Goal: Task Accomplishment & Management: Use online tool/utility

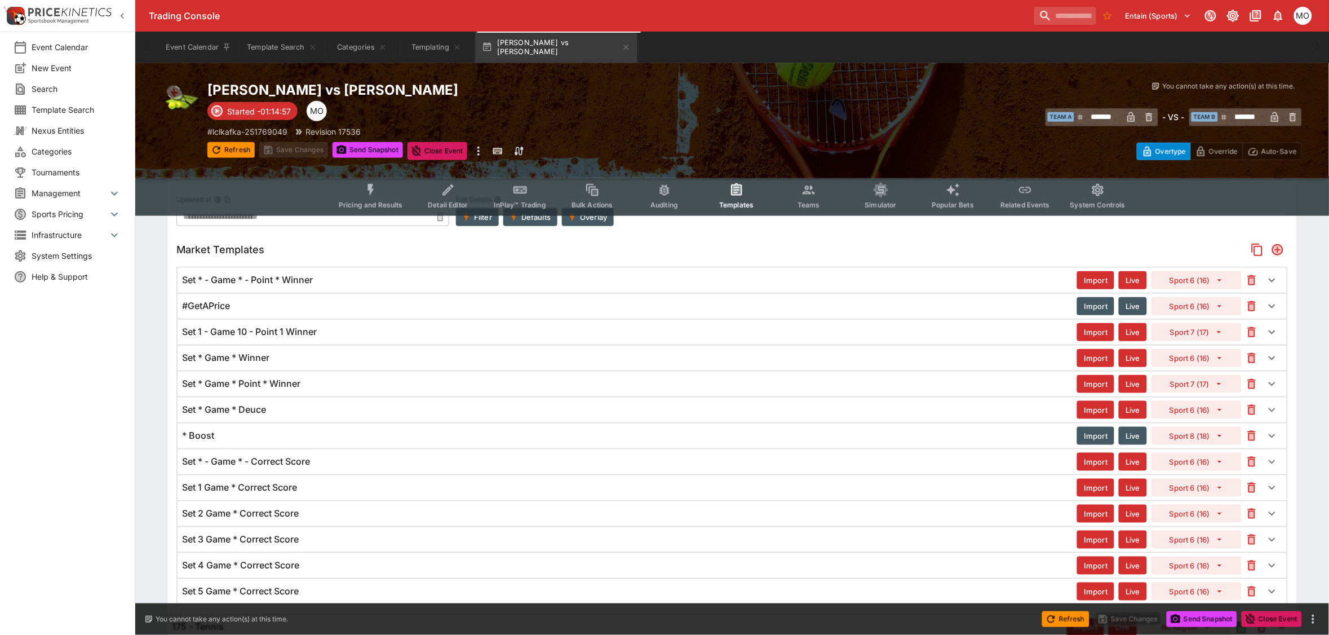
scroll to position [393, 0]
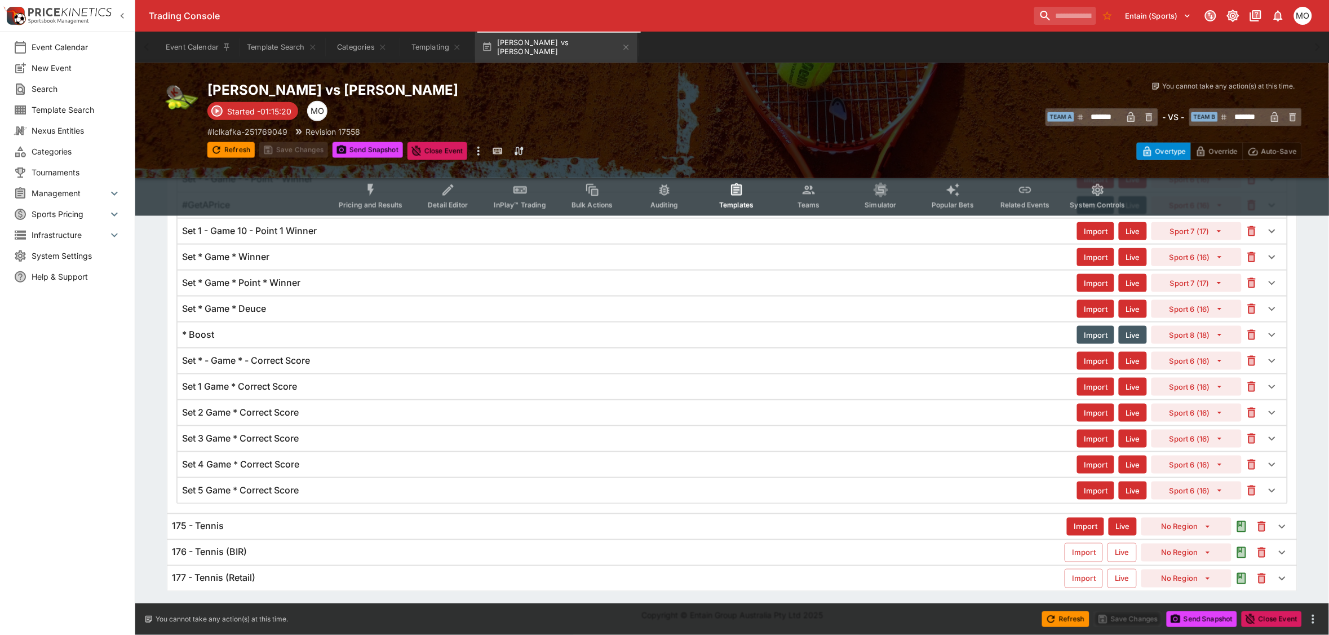
type input "*******"
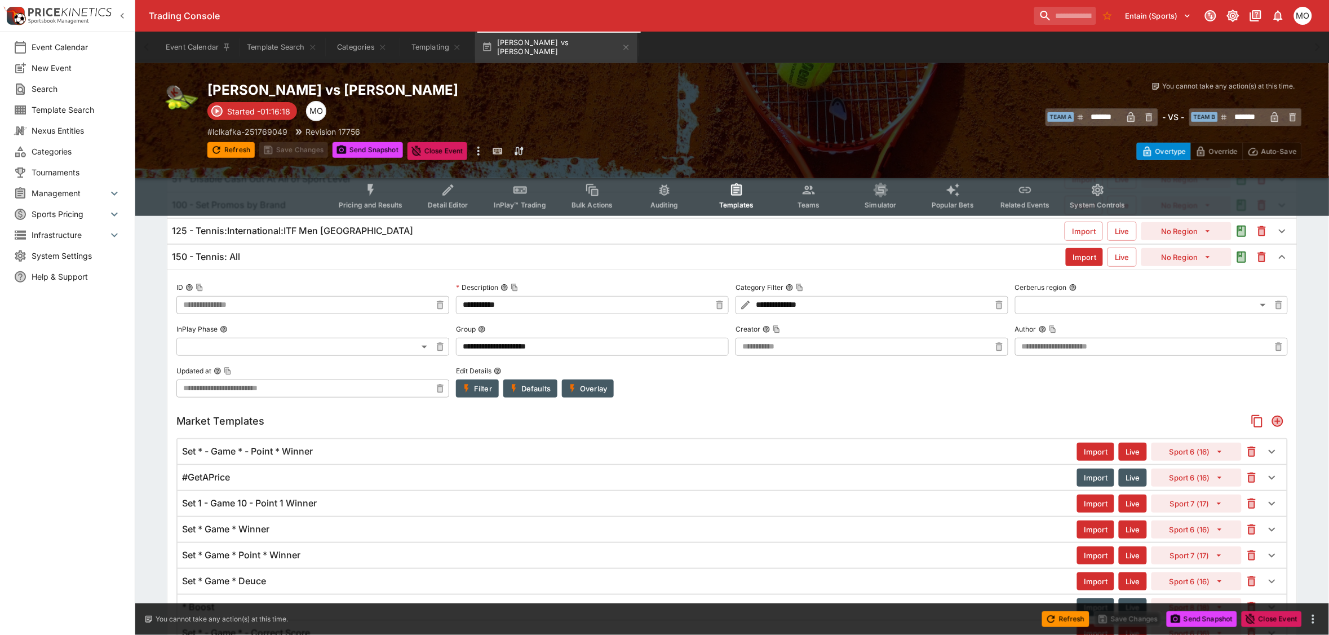
scroll to position [0, 0]
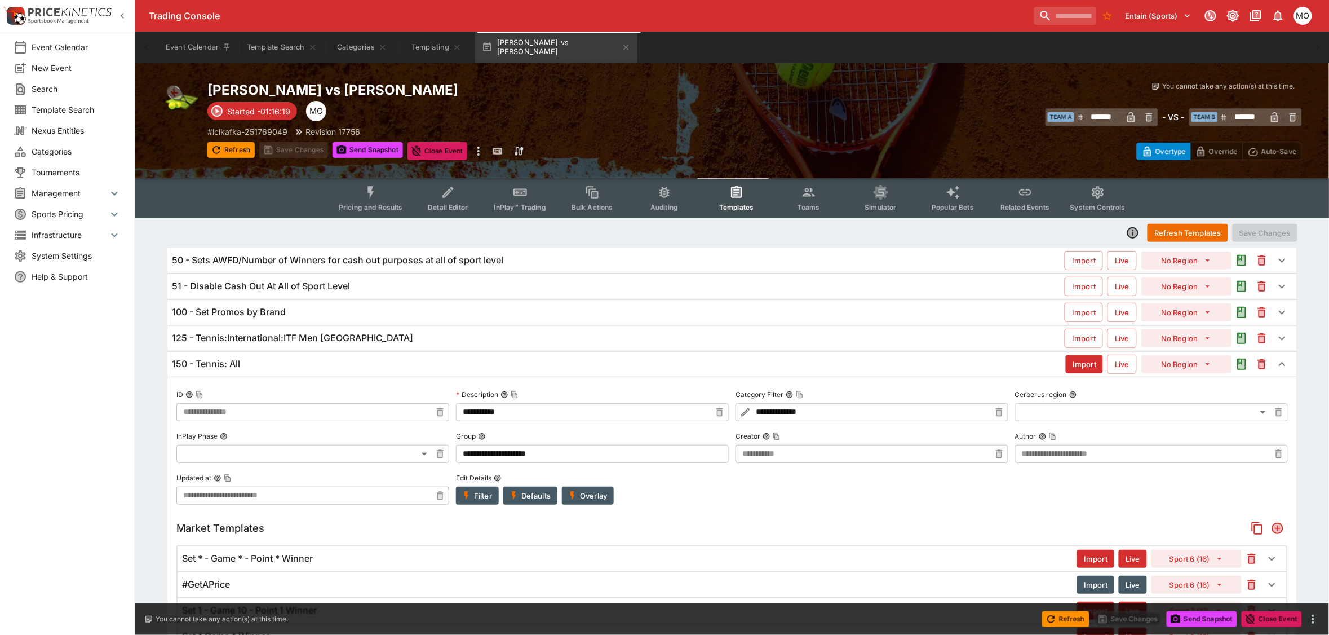
click at [277, 359] on div "150 - Tennis: All" at bounding box center [619, 364] width 894 height 12
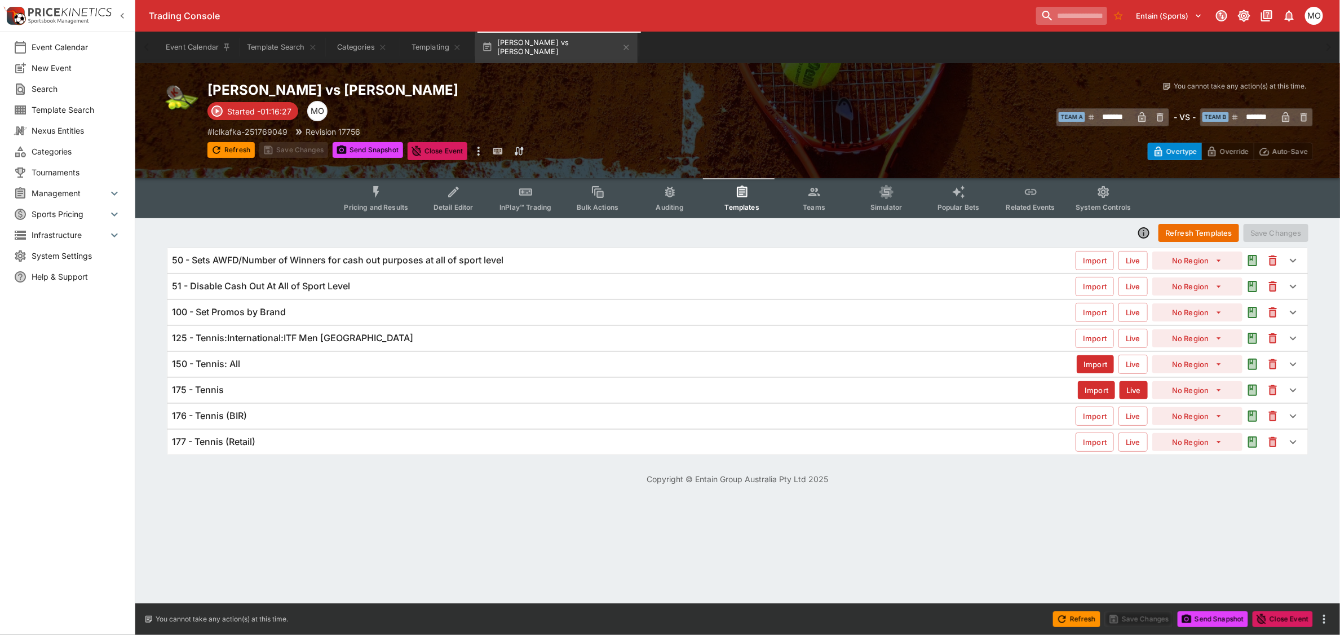
click at [1036, 23] on input "search" at bounding box center [1071, 16] width 71 height 18
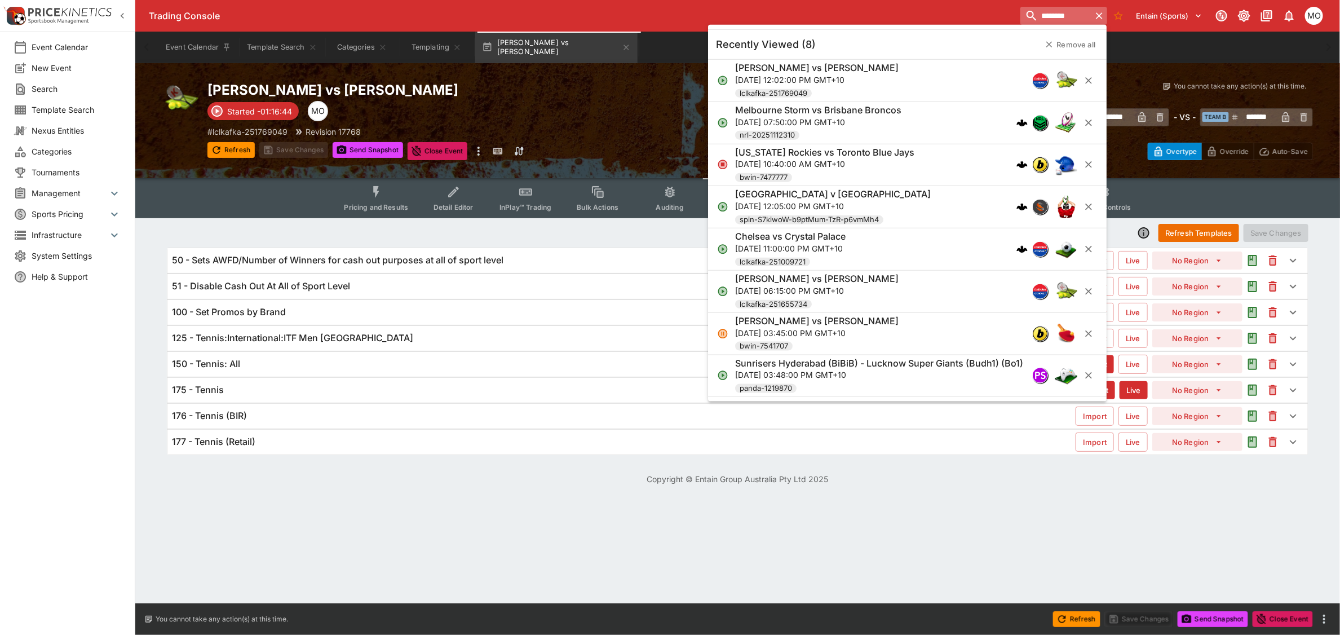
click at [1020, 20] on input "********" at bounding box center [1055, 16] width 71 height 18
click at [1020, 19] on input "********" at bounding box center [1055, 16] width 71 height 18
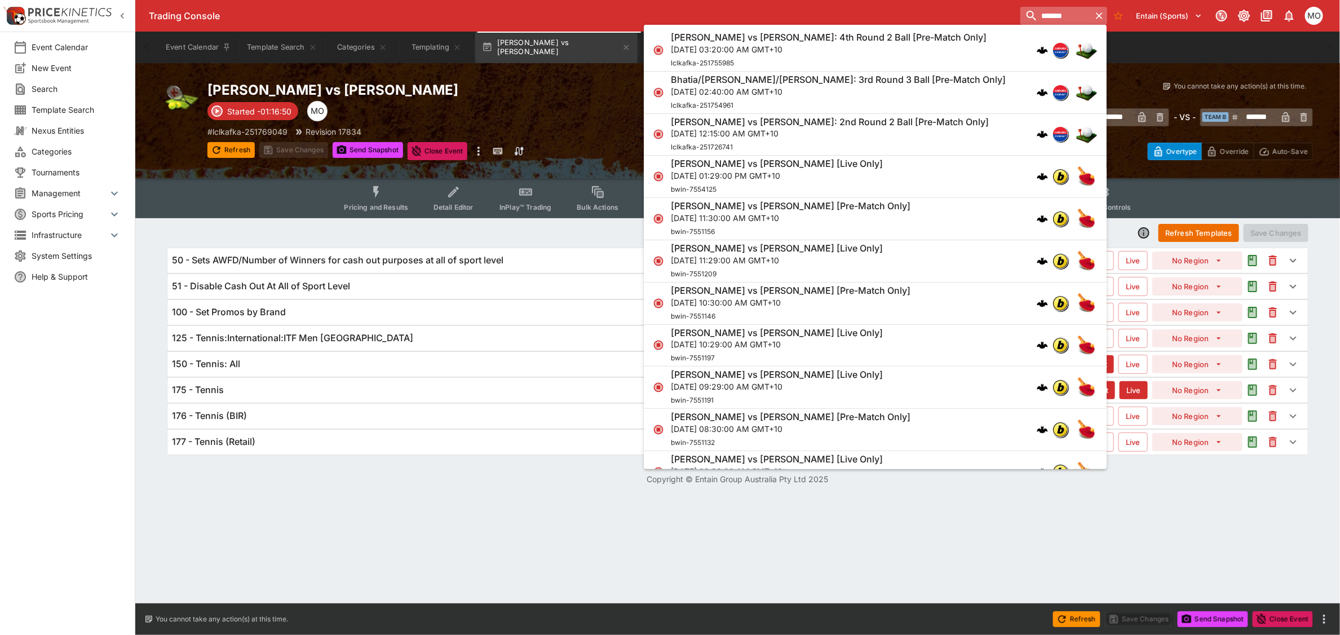
type input "********"
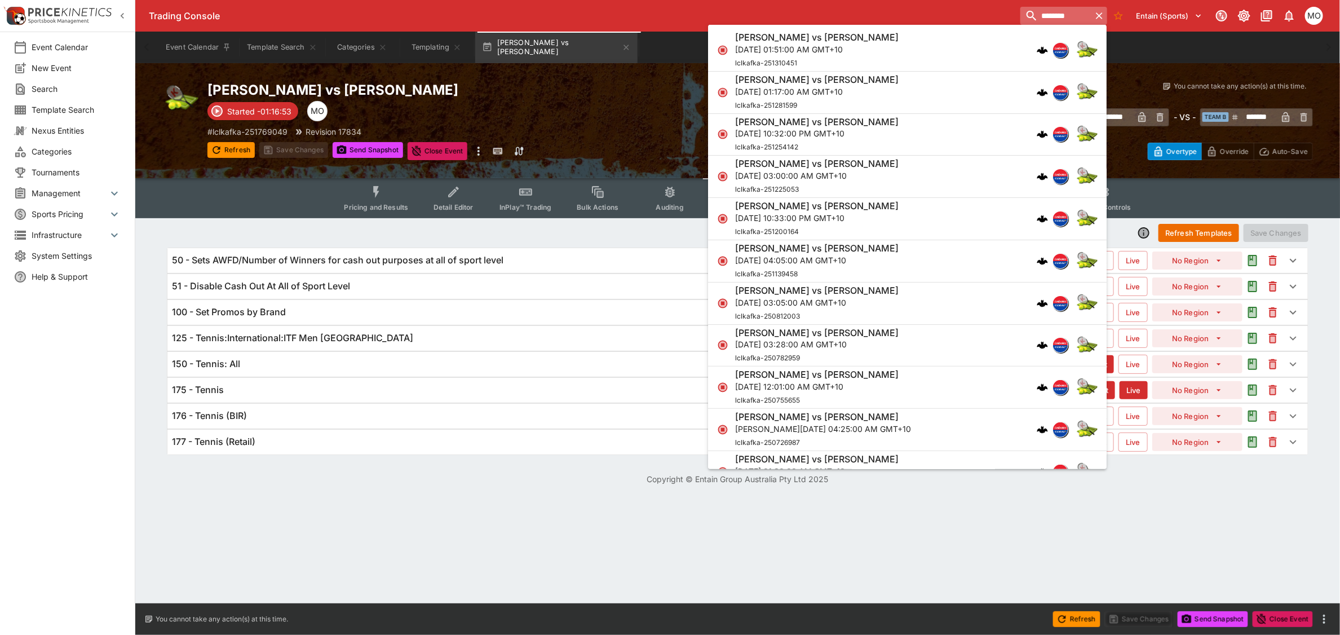
type input "*******"
type input "********"
click at [808, 38] on h6 "[PERSON_NAME] vs [PERSON_NAME]" at bounding box center [816, 38] width 163 height 12
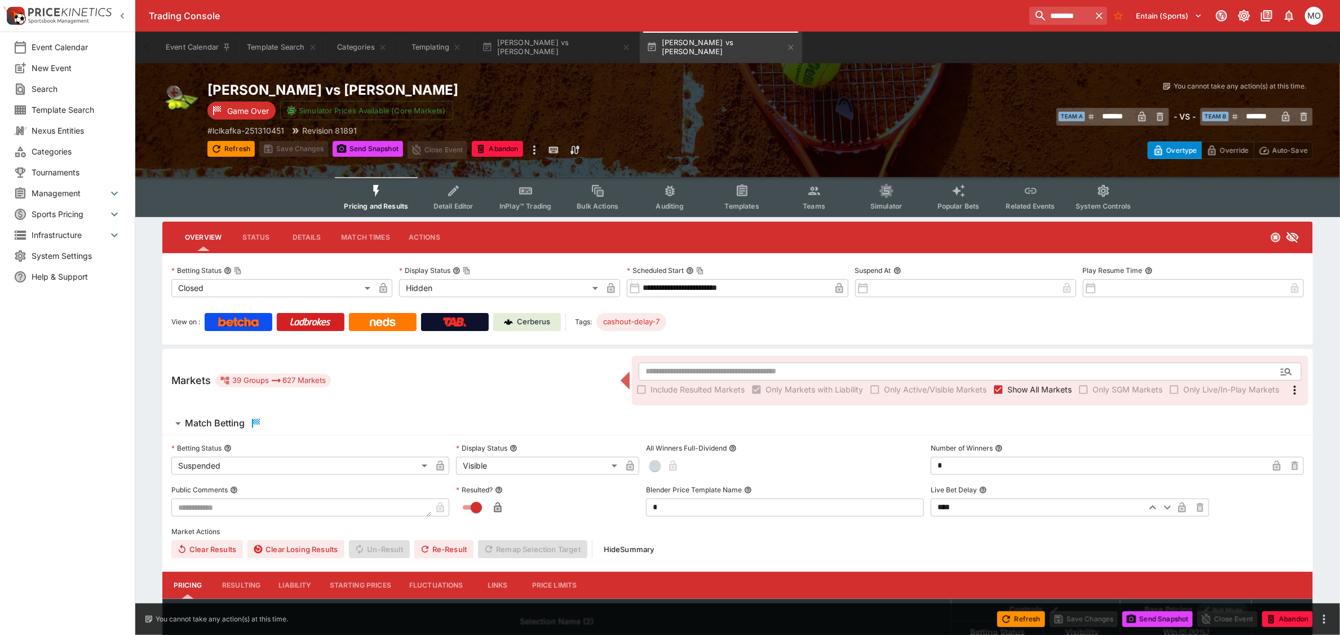
type input "**********"
type input "******"
type input "**********"
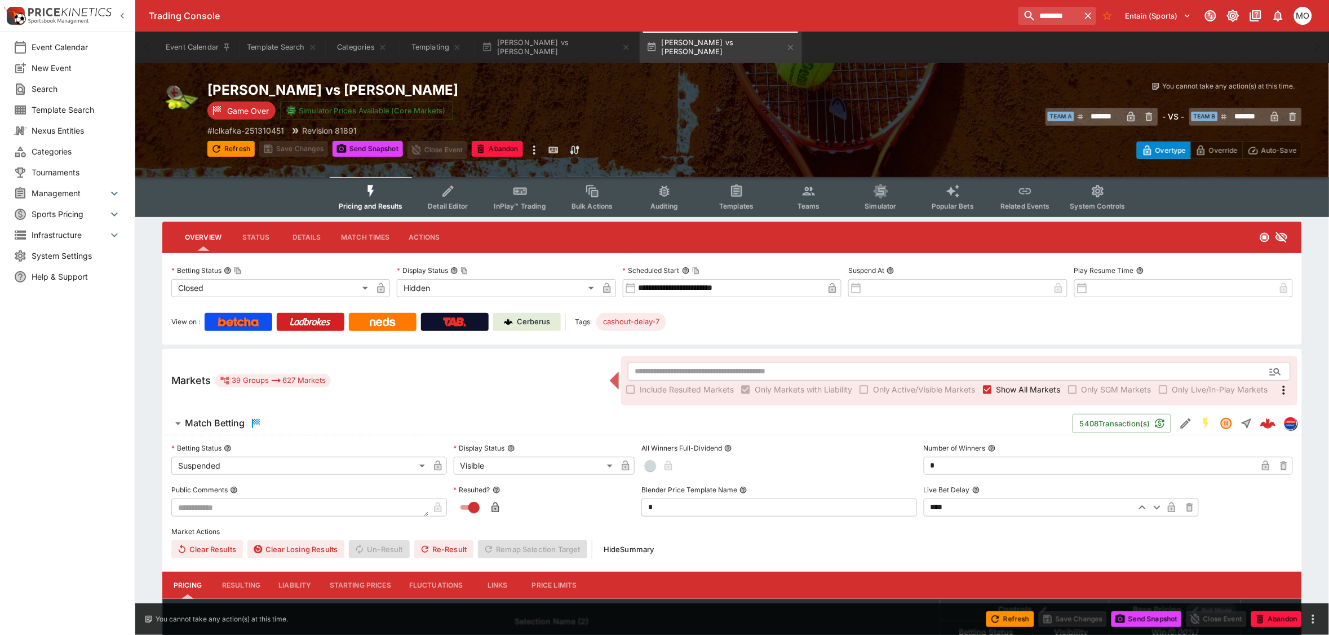
click at [748, 202] on span "Templates" at bounding box center [736, 206] width 34 height 8
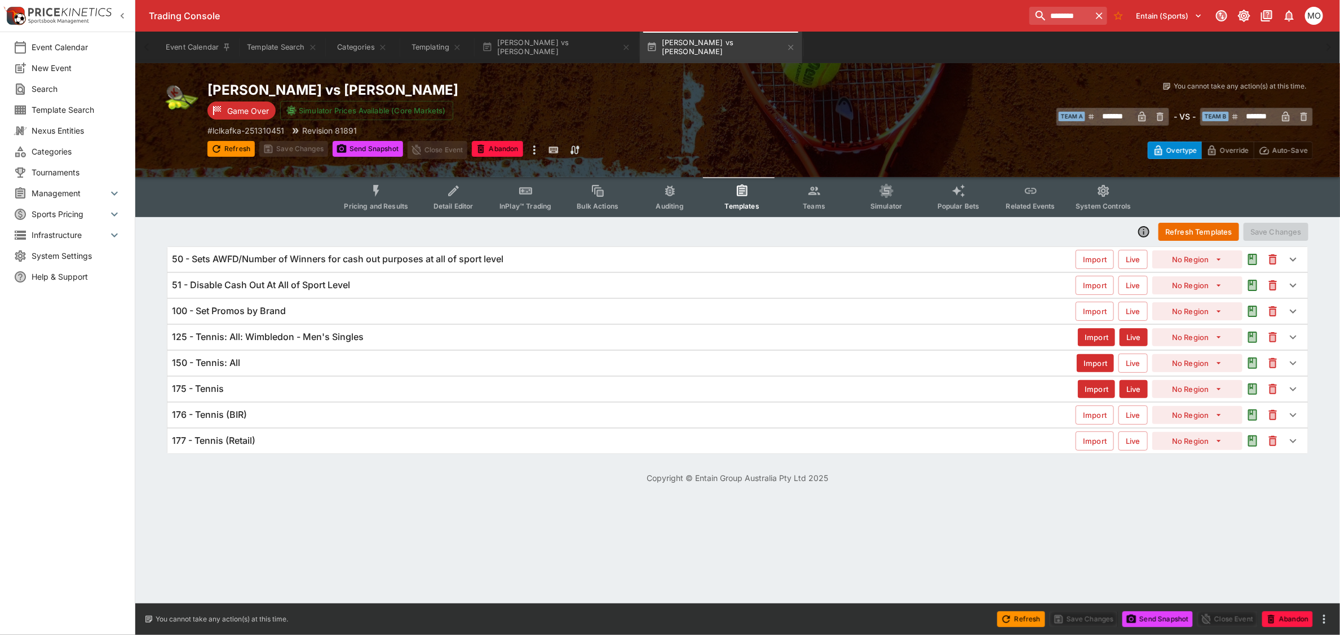
click at [311, 336] on h6 "125 - Tennis: All: Wimbledon - Men's Singles" at bounding box center [268, 337] width 192 height 12
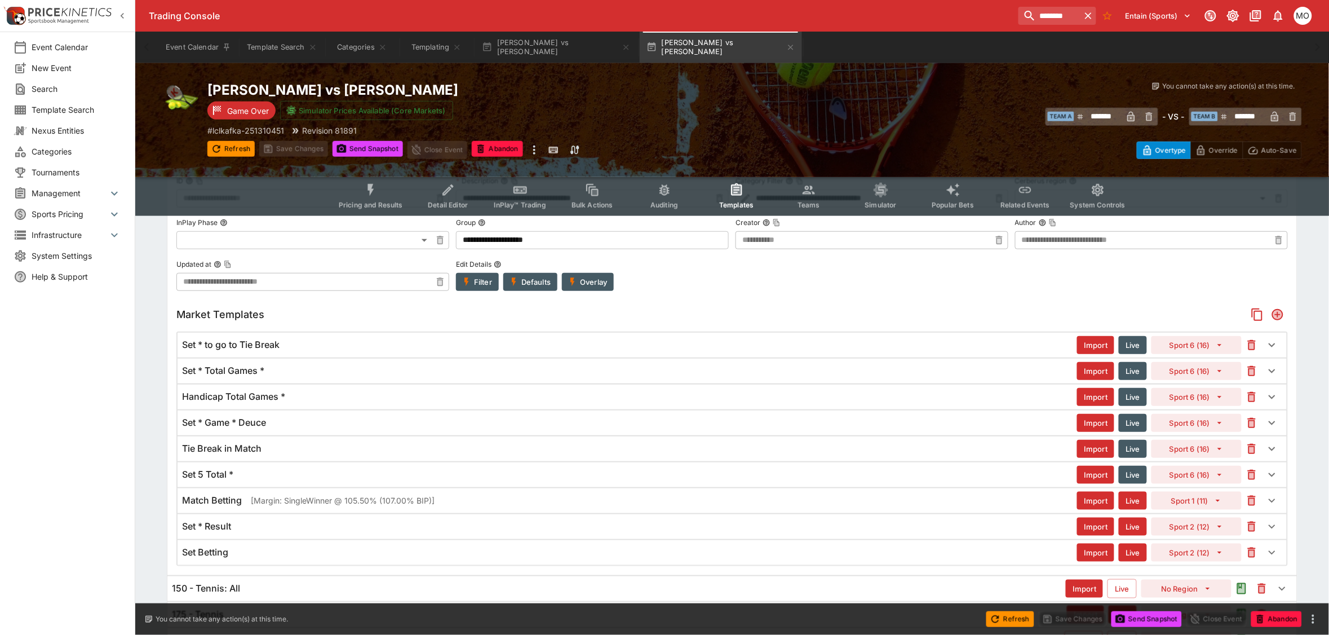
scroll to position [279, 0]
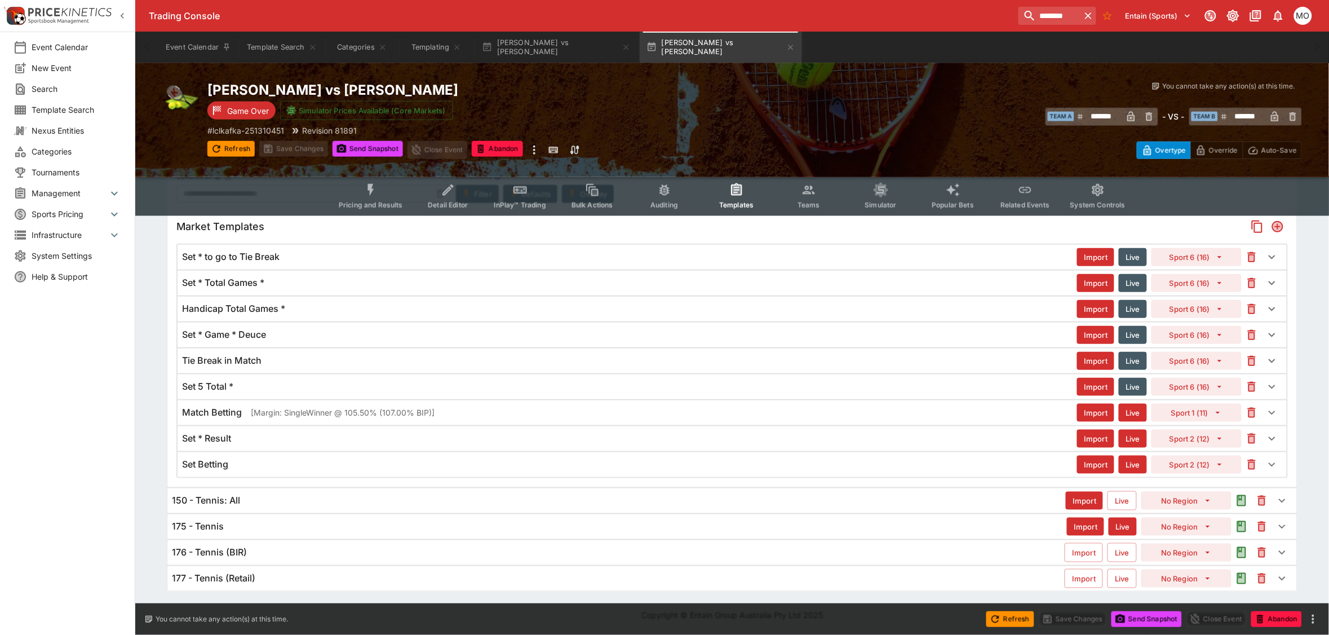
click at [237, 415] on h6 "Match Betting" at bounding box center [212, 412] width 60 height 12
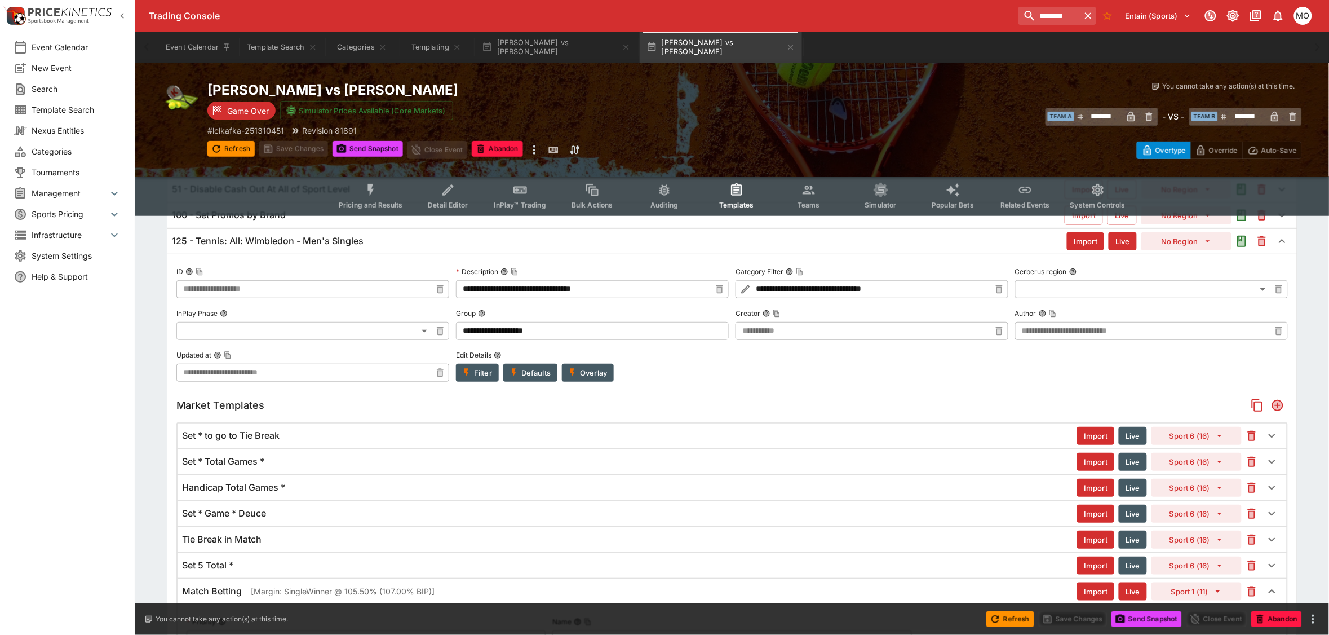
scroll to position [0, 0]
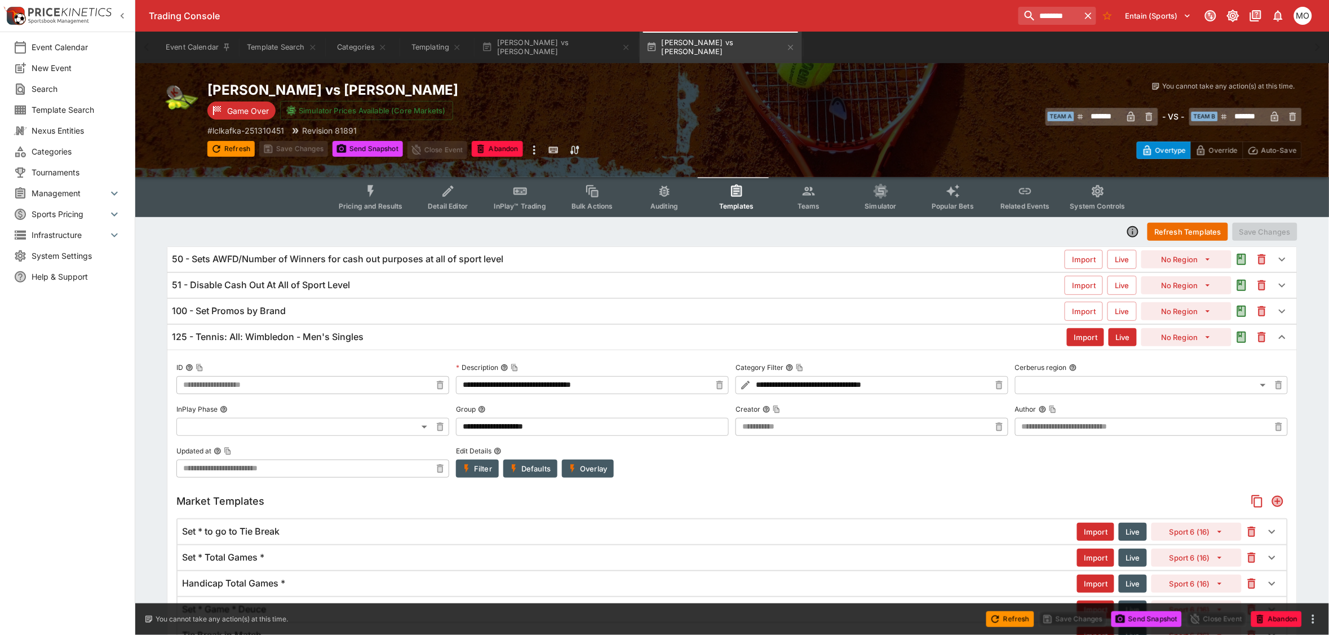
click at [34, 424] on div "Event Calendar New Event Search Template Search Nexus Entities Categories Tourn…" at bounding box center [67, 317] width 135 height 635
click at [37, 421] on div "Event Calendar New Event Search Template Search Nexus Entities Categories Tourn…" at bounding box center [67, 317] width 135 height 635
click at [1014, 17] on input "********" at bounding box center [1045, 16] width 71 height 18
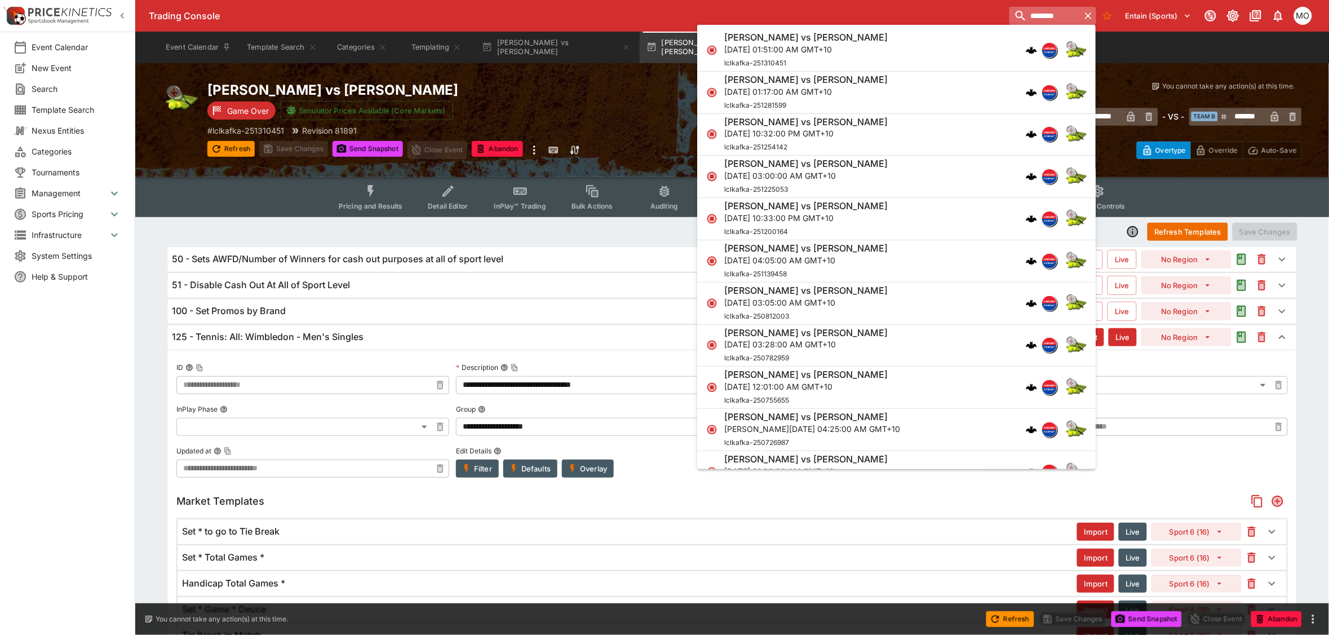
click at [1014, 17] on input "********" at bounding box center [1045, 16] width 71 height 18
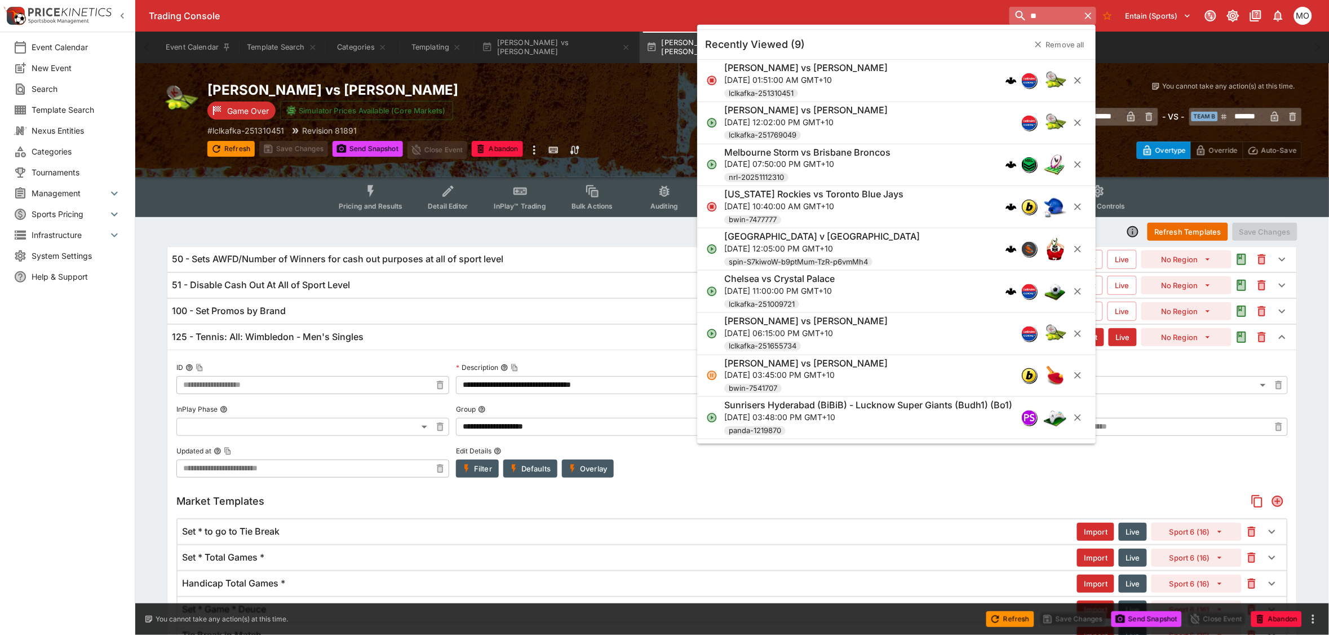
type input "*"
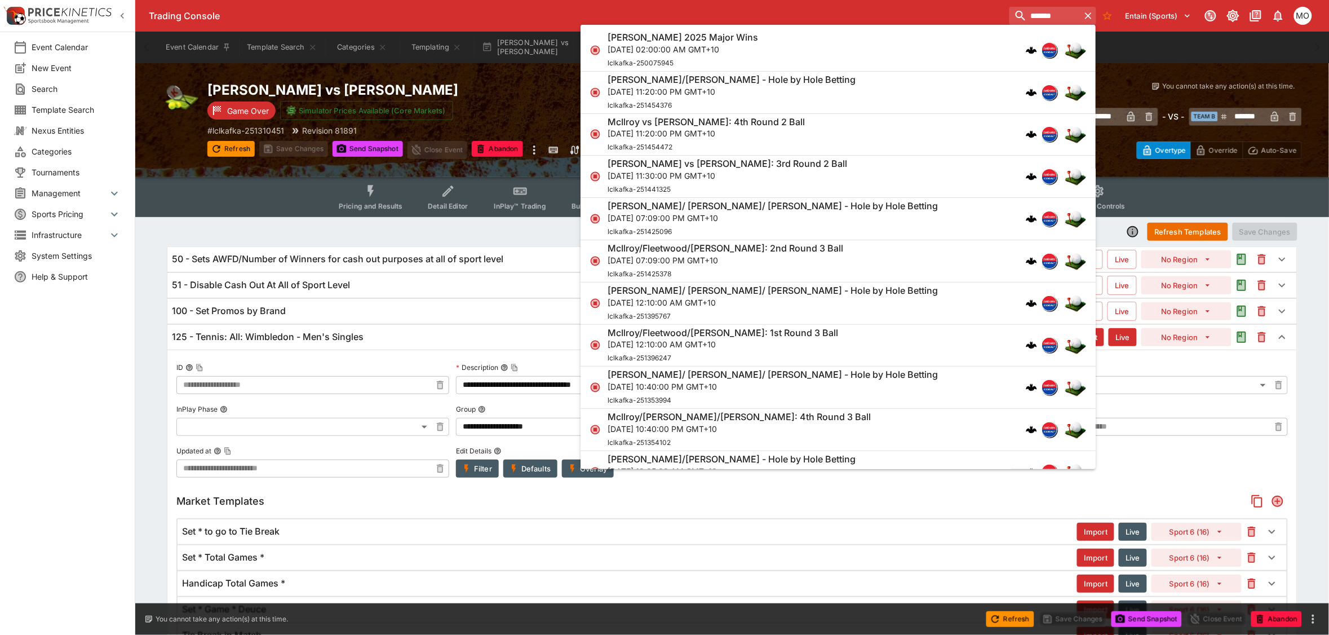
type input "*******"
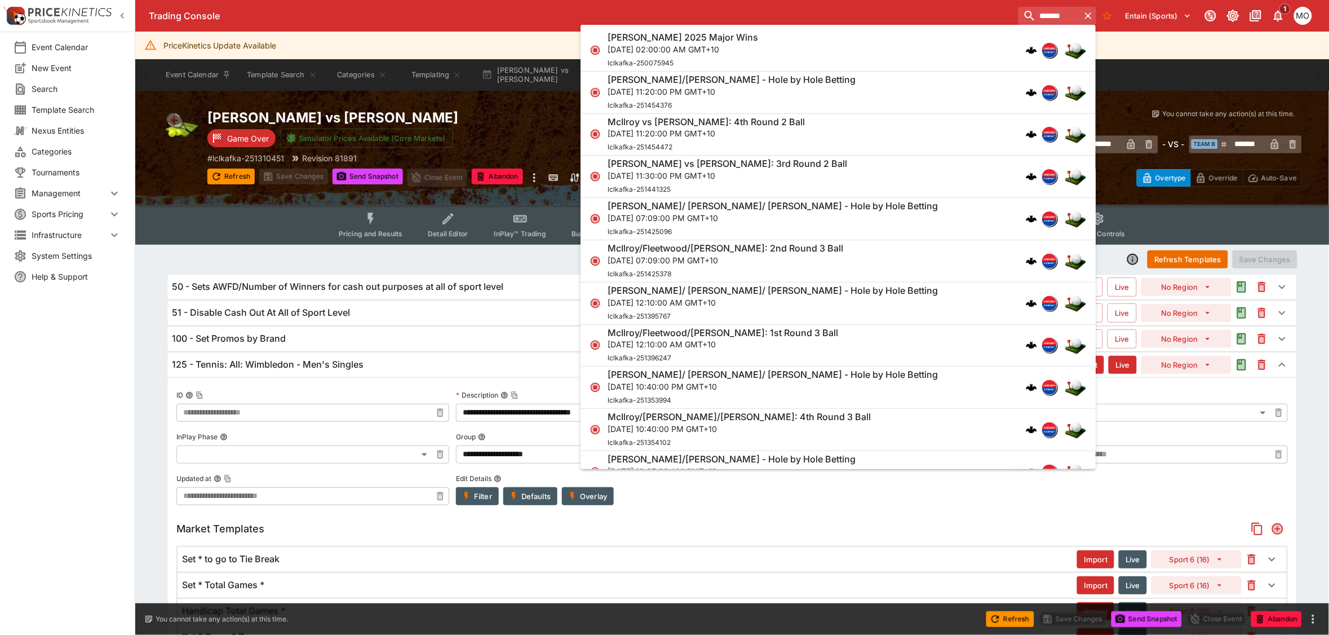
click at [100, 474] on div "Event Calendar New Event Search Template Search Nexus Entities Categories Tourn…" at bounding box center [67, 317] width 135 height 635
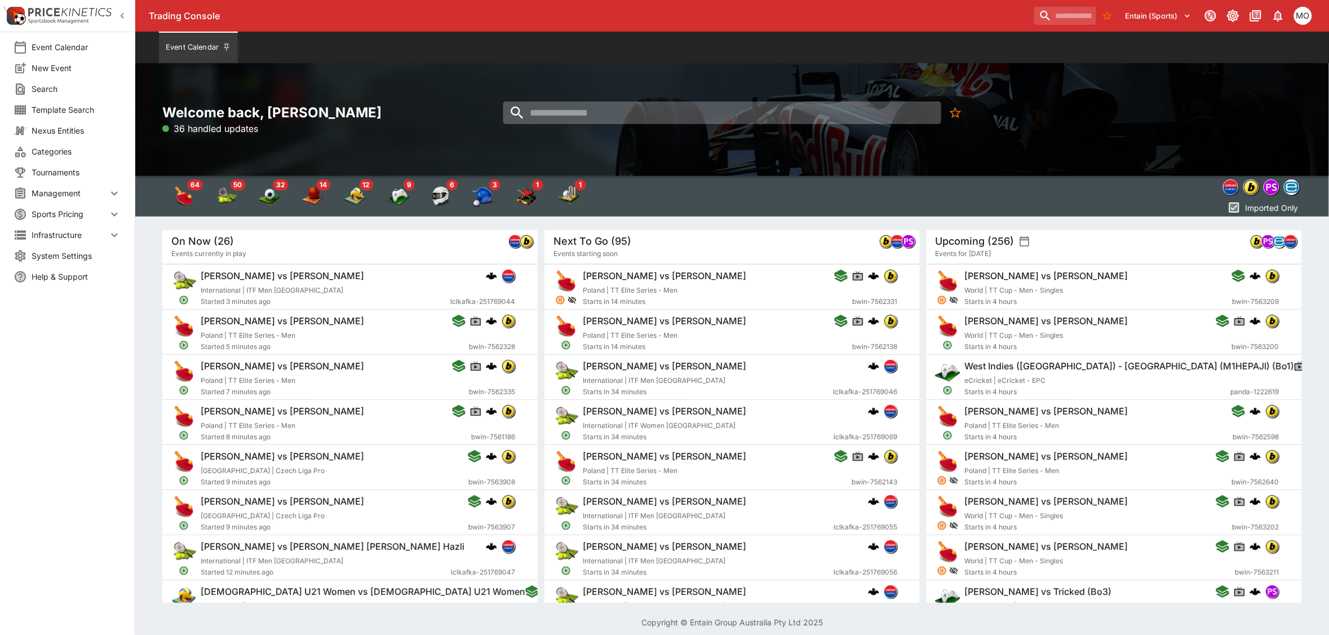
click at [607, 109] on input "search" at bounding box center [722, 112] width 438 height 23
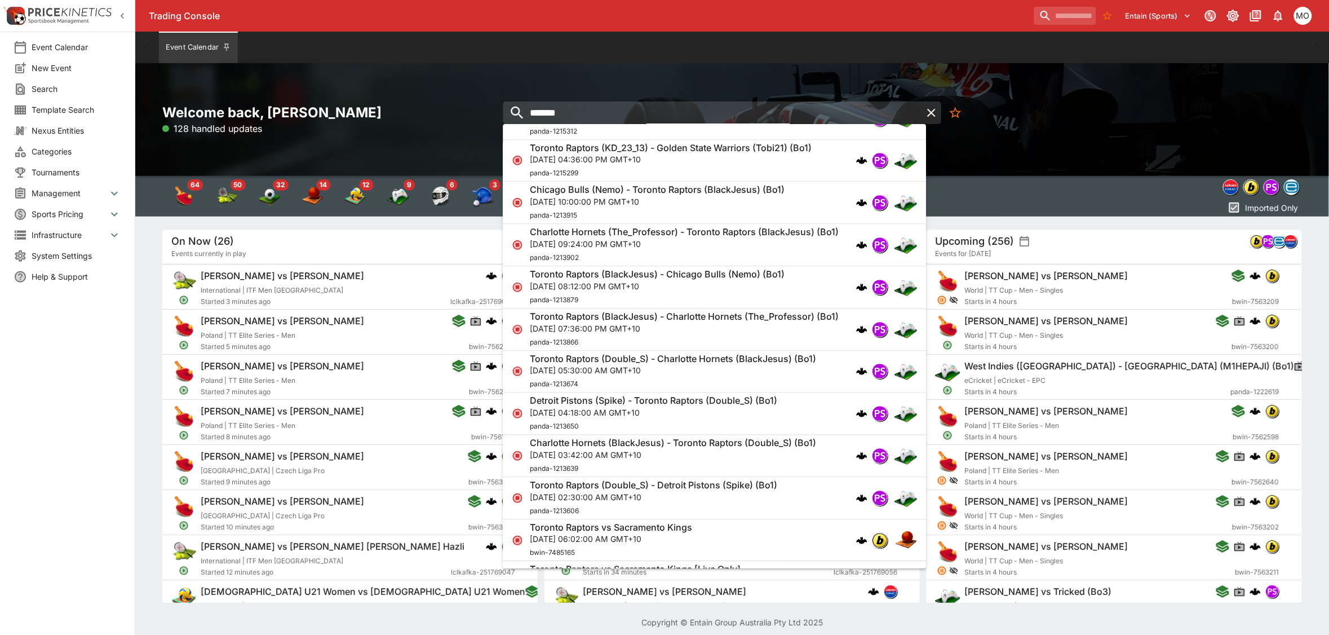
scroll to position [1268, 0]
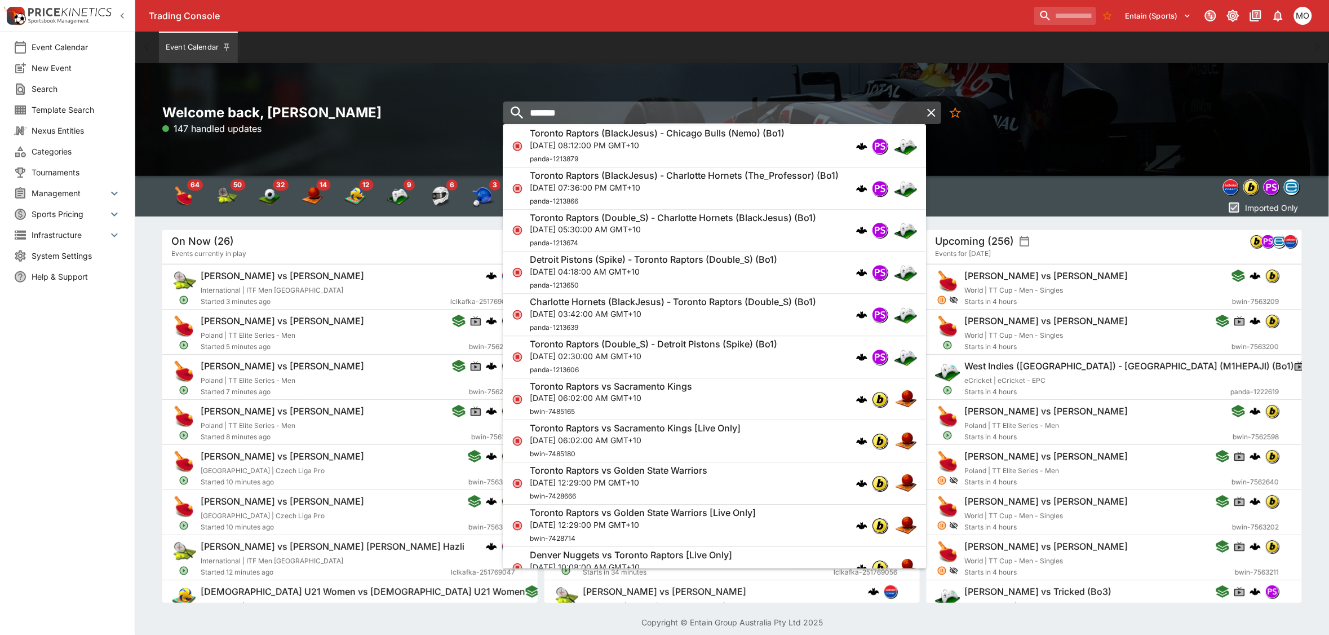
click at [542, 120] on input "*******" at bounding box center [712, 112] width 418 height 23
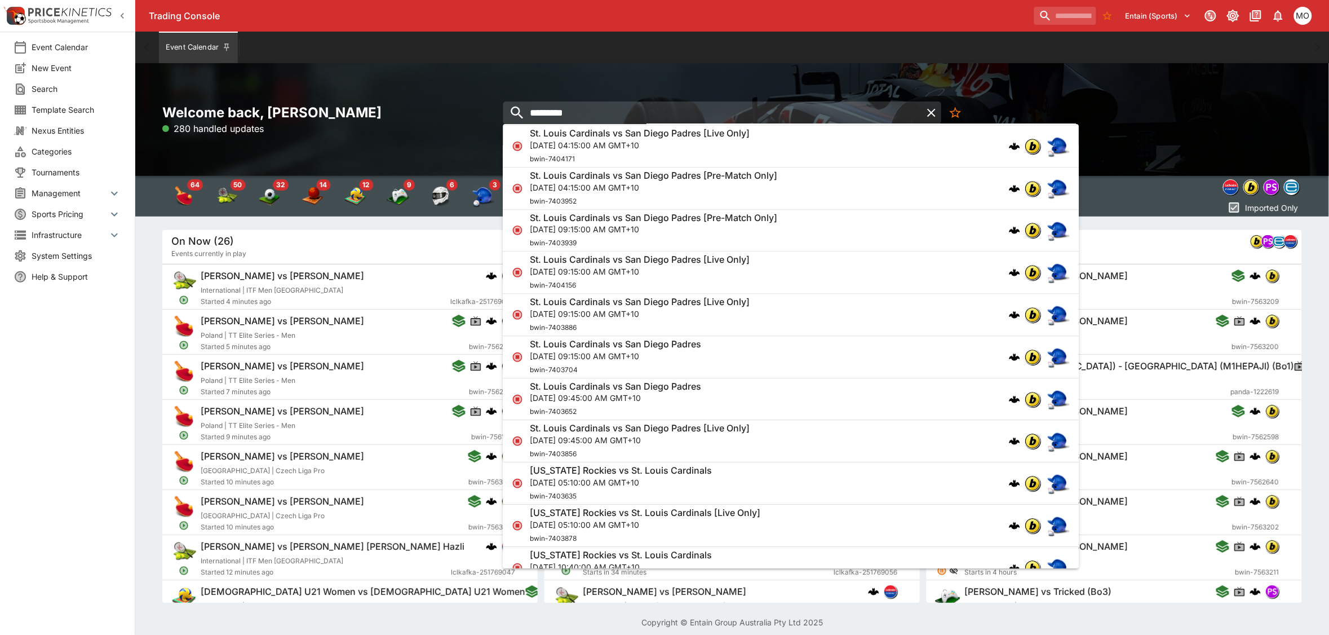
type input "*********"
click at [612, 356] on p "[DATE] 09:15:00 AM GMT+10" at bounding box center [615, 356] width 171 height 12
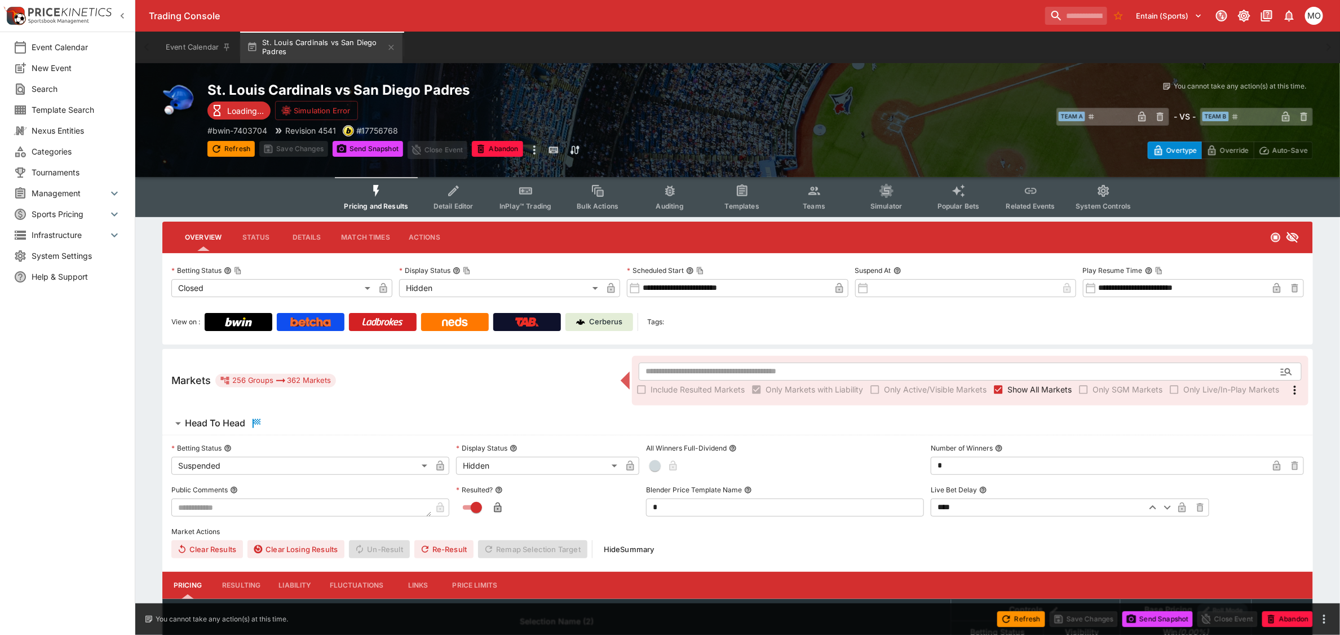
type input "**********"
type input "******"
type input "**********"
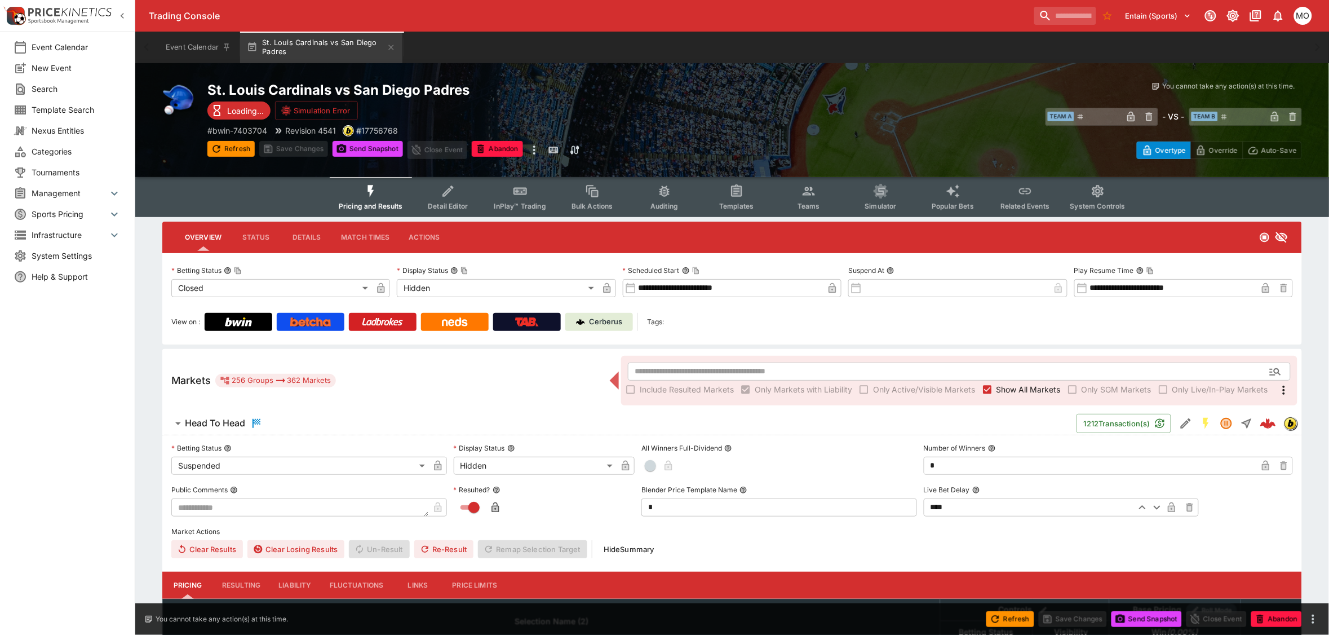
click at [728, 192] on button "Templates" at bounding box center [737, 197] width 72 height 40
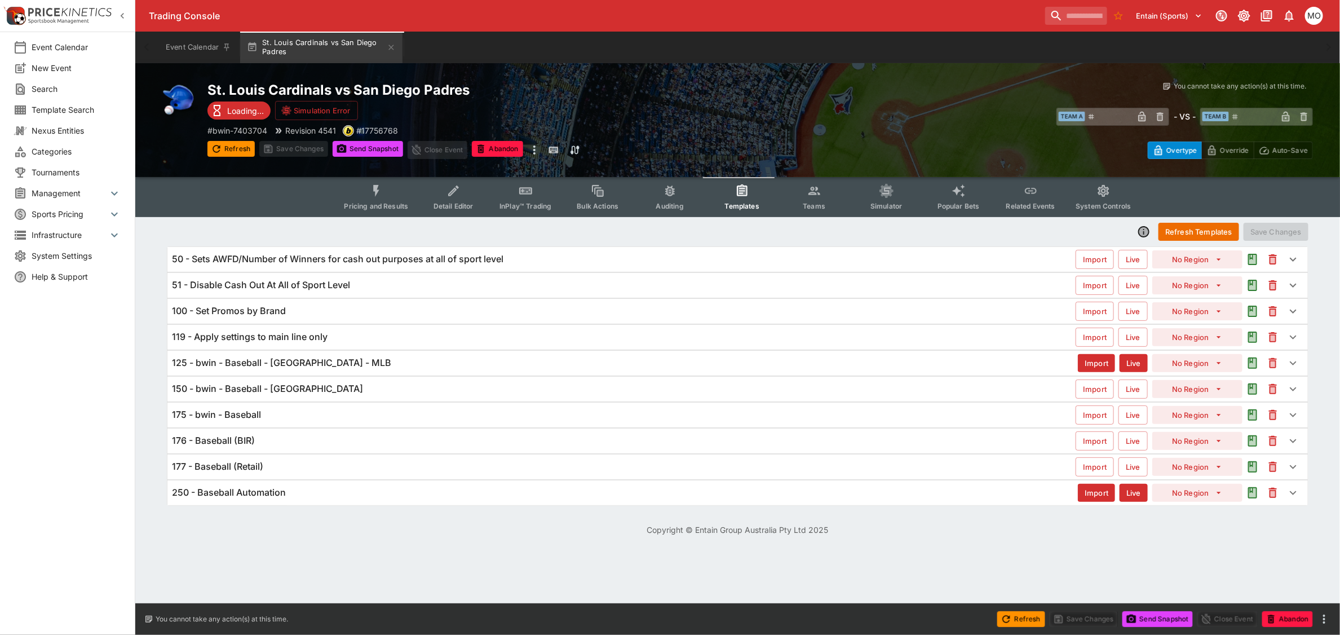
click at [229, 366] on h6 "125 - bwin - Baseball - [GEOGRAPHIC_DATA] - MLB" at bounding box center [281, 363] width 219 height 12
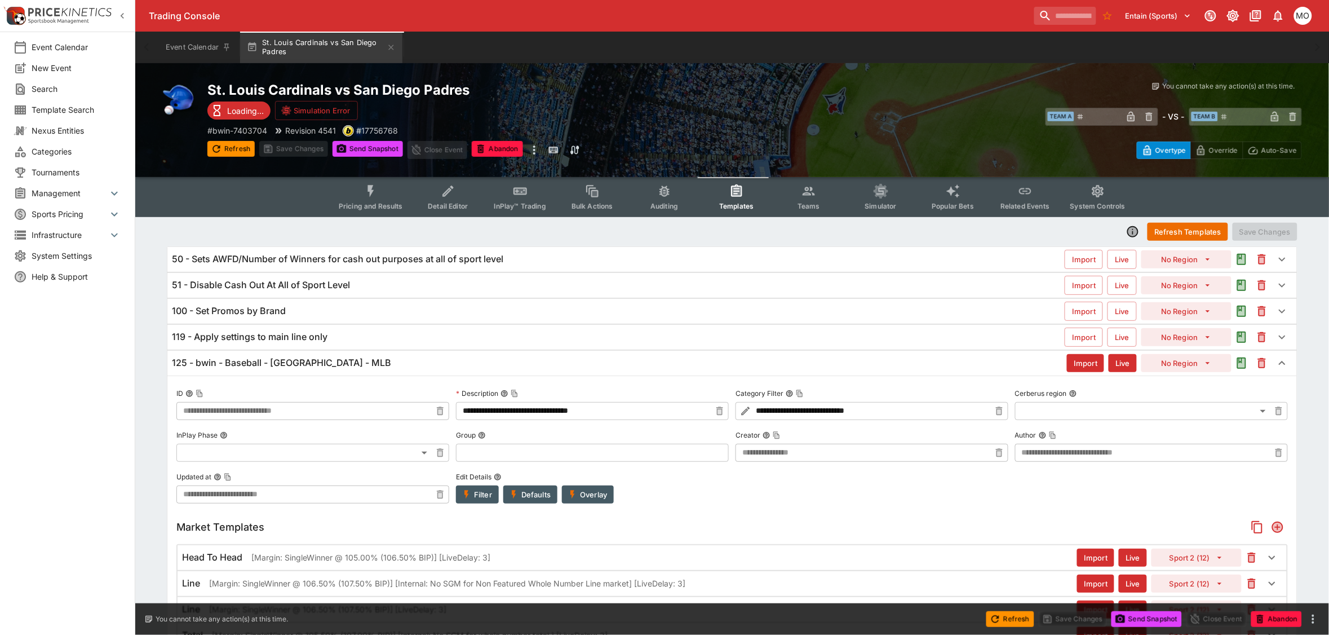
type input "**********"
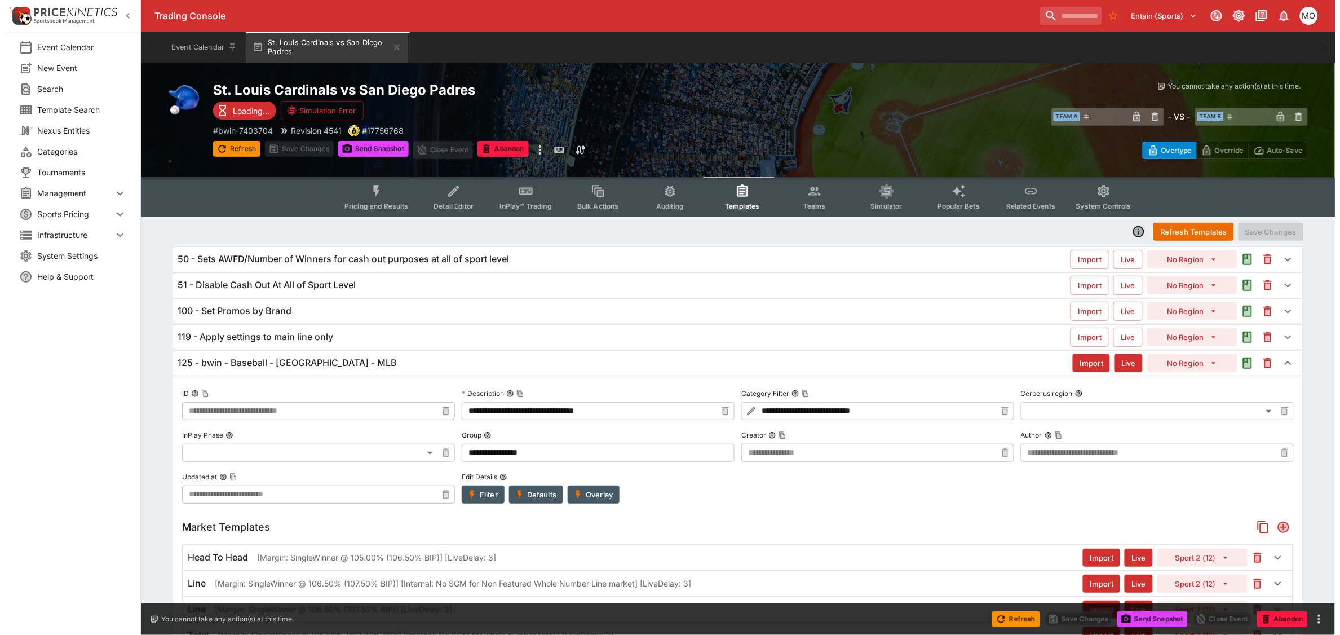
scroll to position [141, 0]
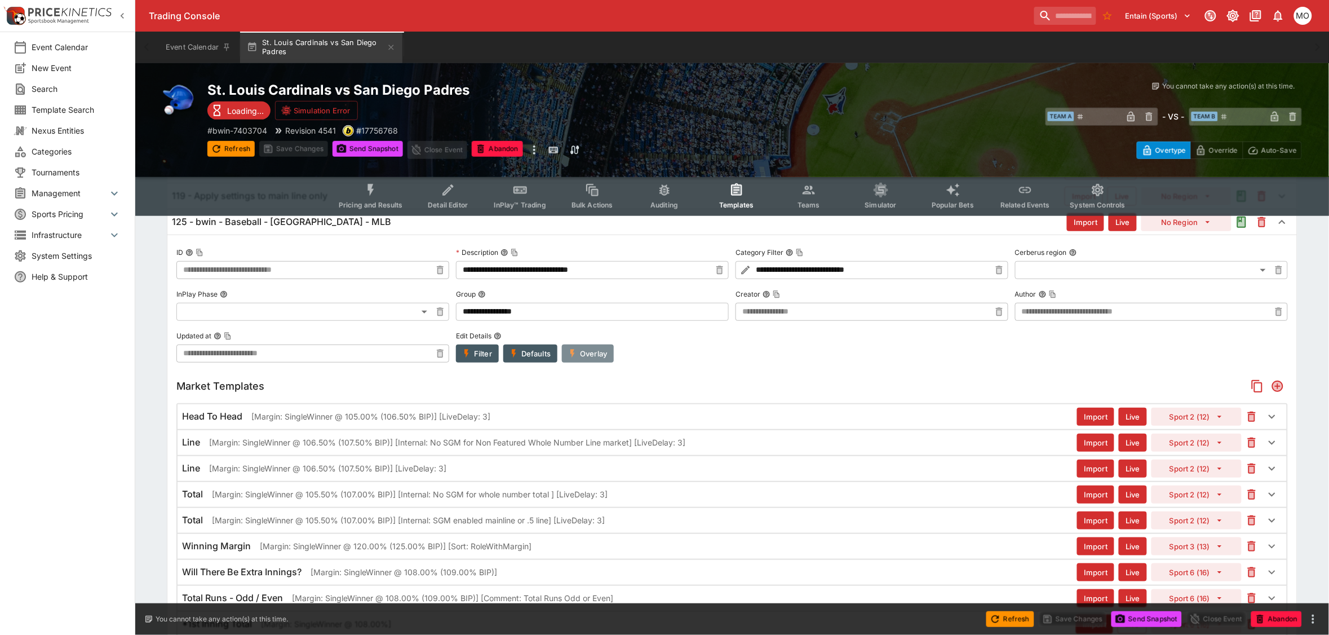
click at [585, 357] on button "Overlay" at bounding box center [588, 353] width 52 height 18
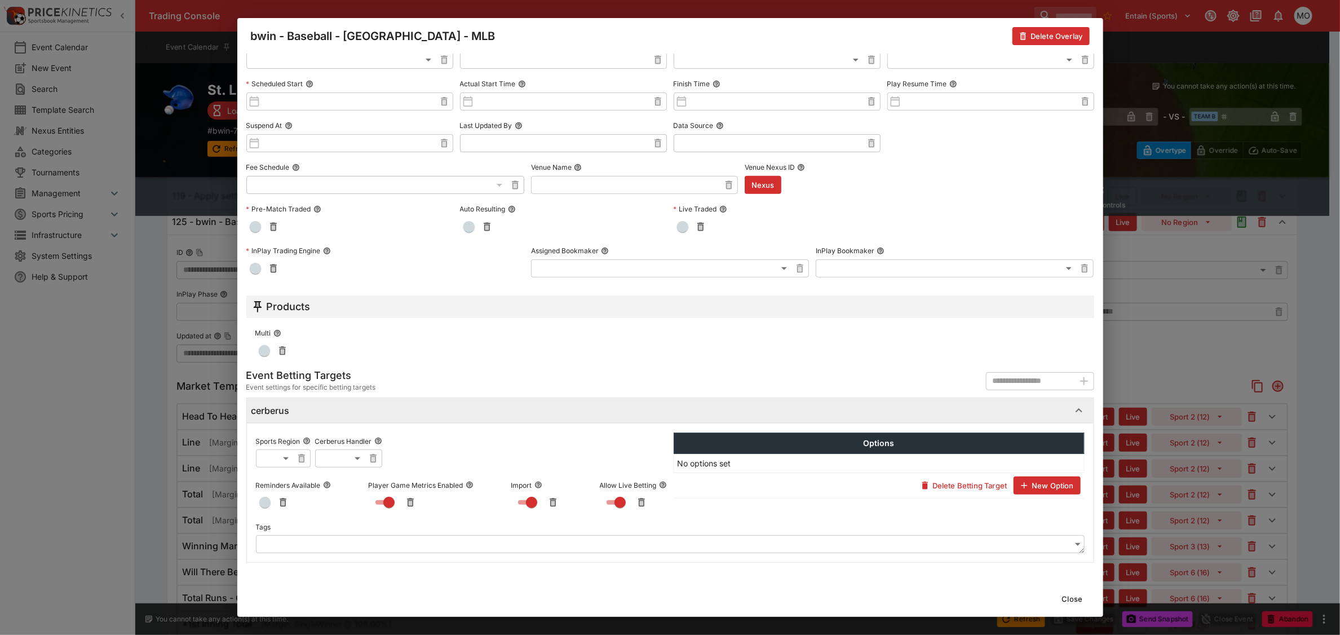
scroll to position [0, 0]
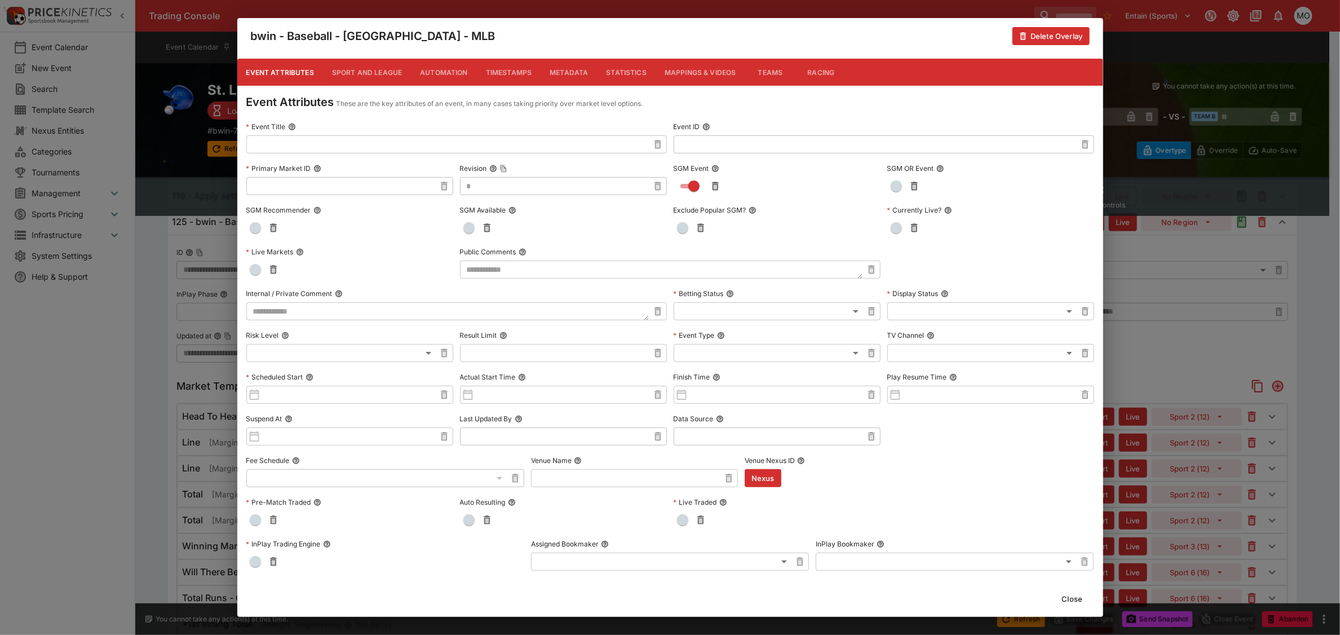
click at [572, 75] on button "Metadata" at bounding box center [569, 72] width 56 height 27
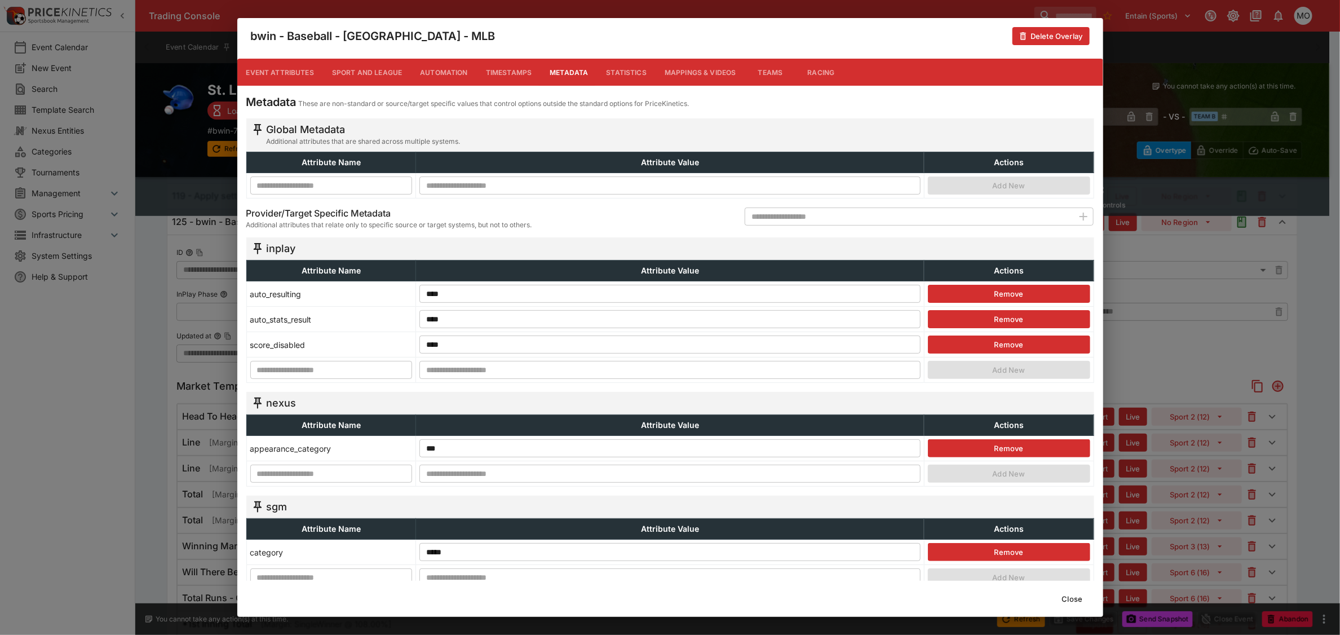
click at [285, 72] on button "Event Attributes" at bounding box center [280, 72] width 86 height 27
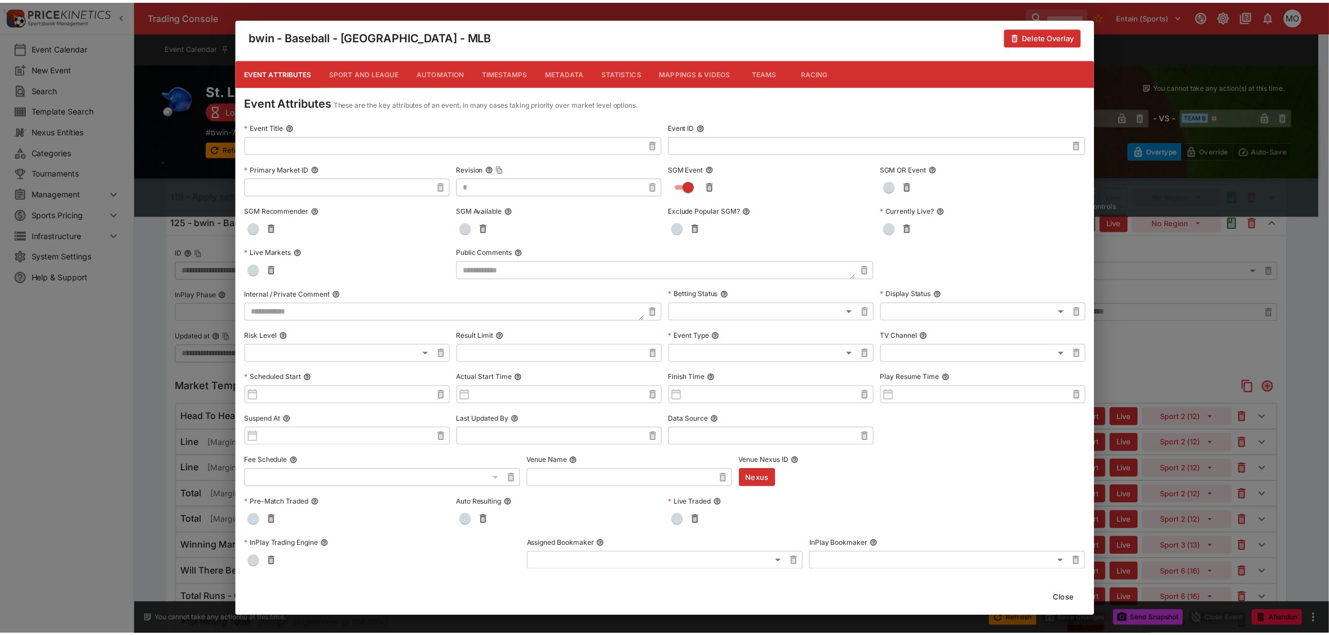
scroll to position [294, 0]
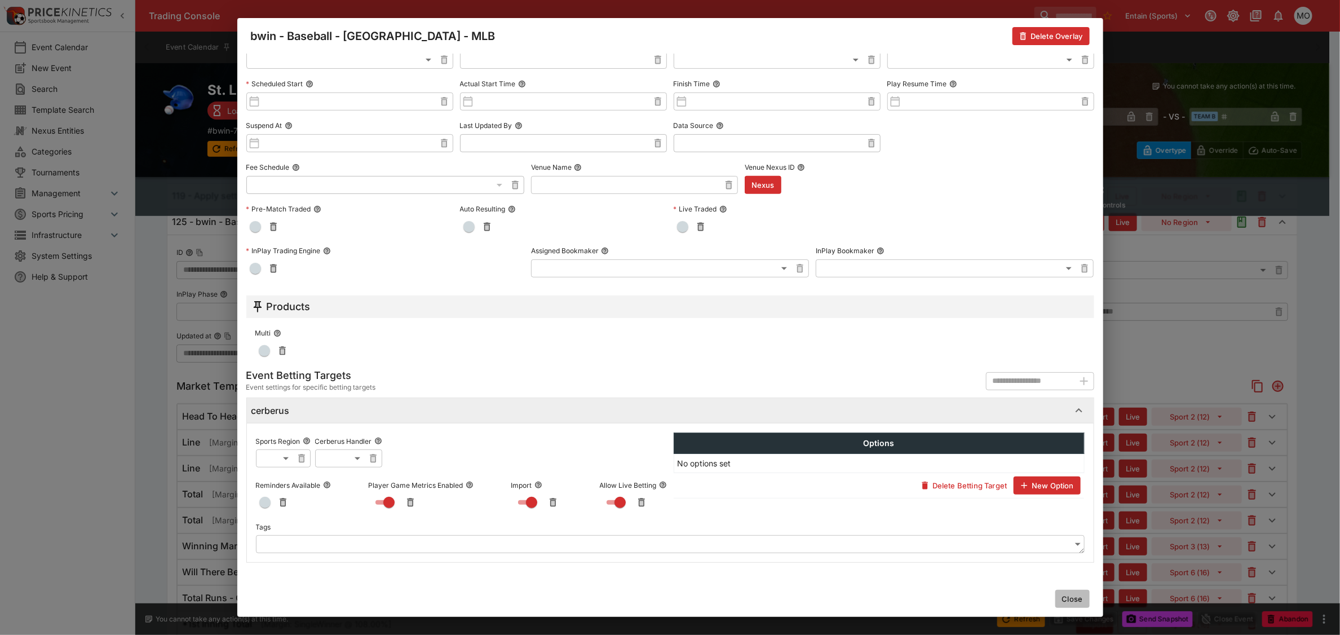
click at [1069, 599] on button "Close" at bounding box center [1072, 599] width 34 height 18
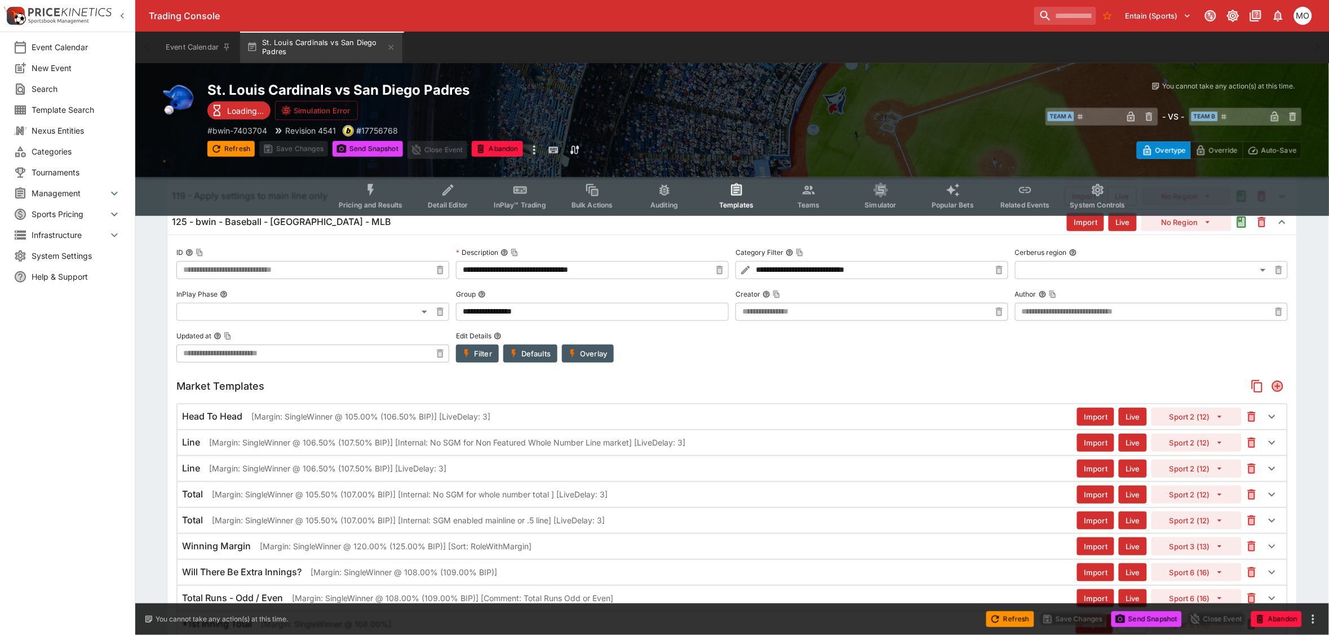
scroll to position [0, 0]
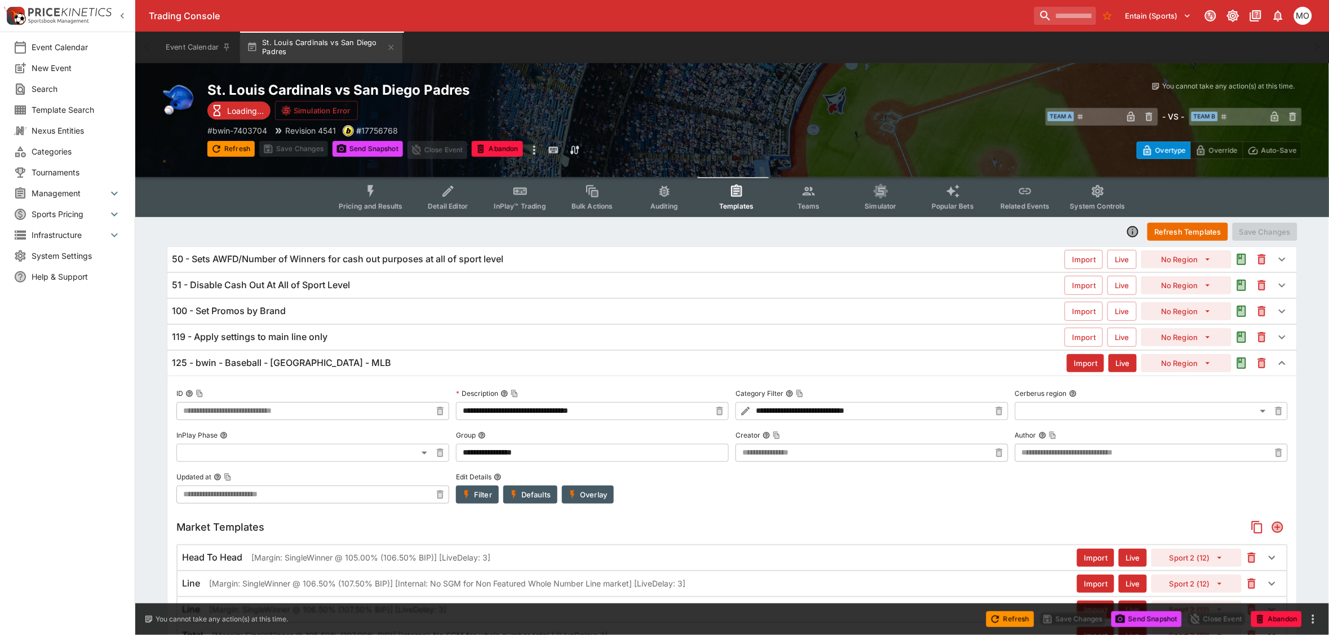
click at [390, 204] on span "Pricing and Results" at bounding box center [371, 206] width 64 height 8
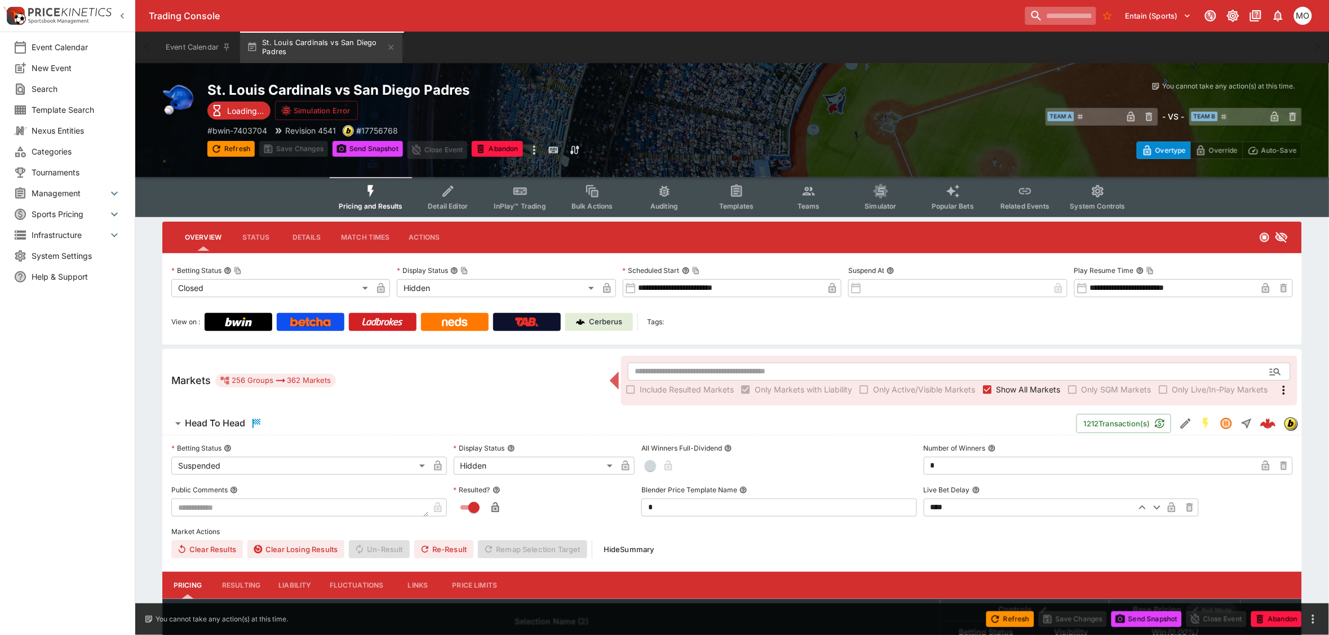
click at [1029, 15] on input "search" at bounding box center [1060, 16] width 71 height 18
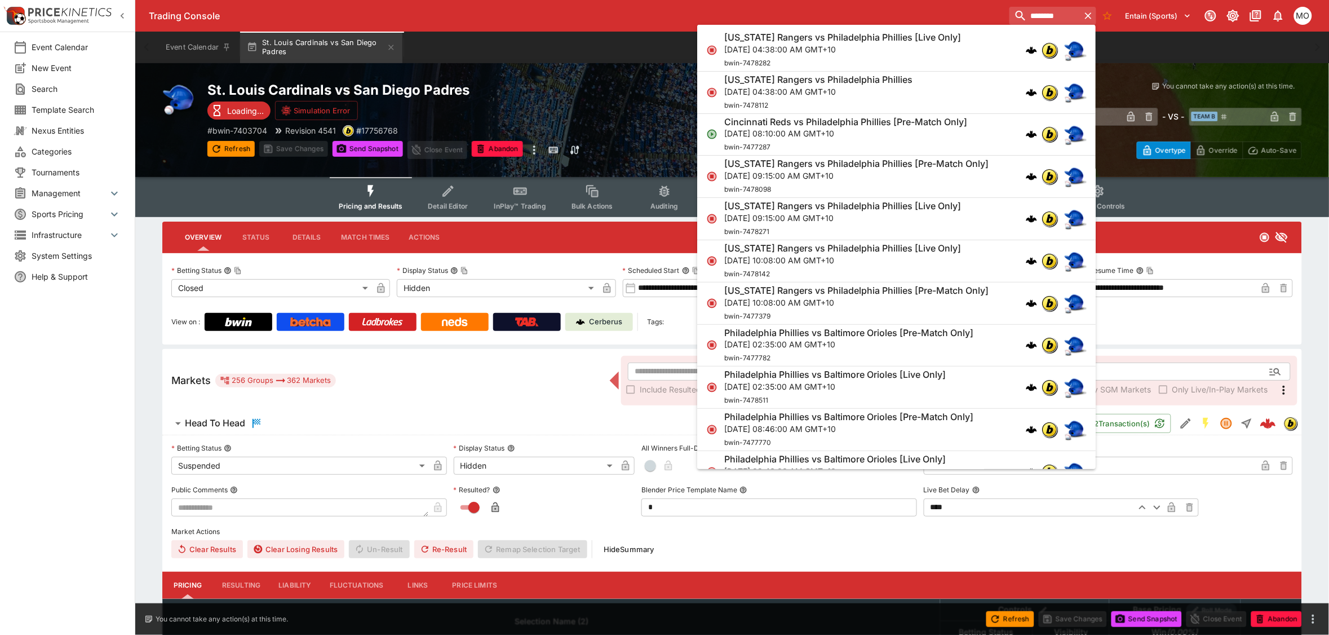
type input "********"
click at [851, 135] on p "[DATE] 08:10:00 AM GMT+10" at bounding box center [845, 133] width 243 height 12
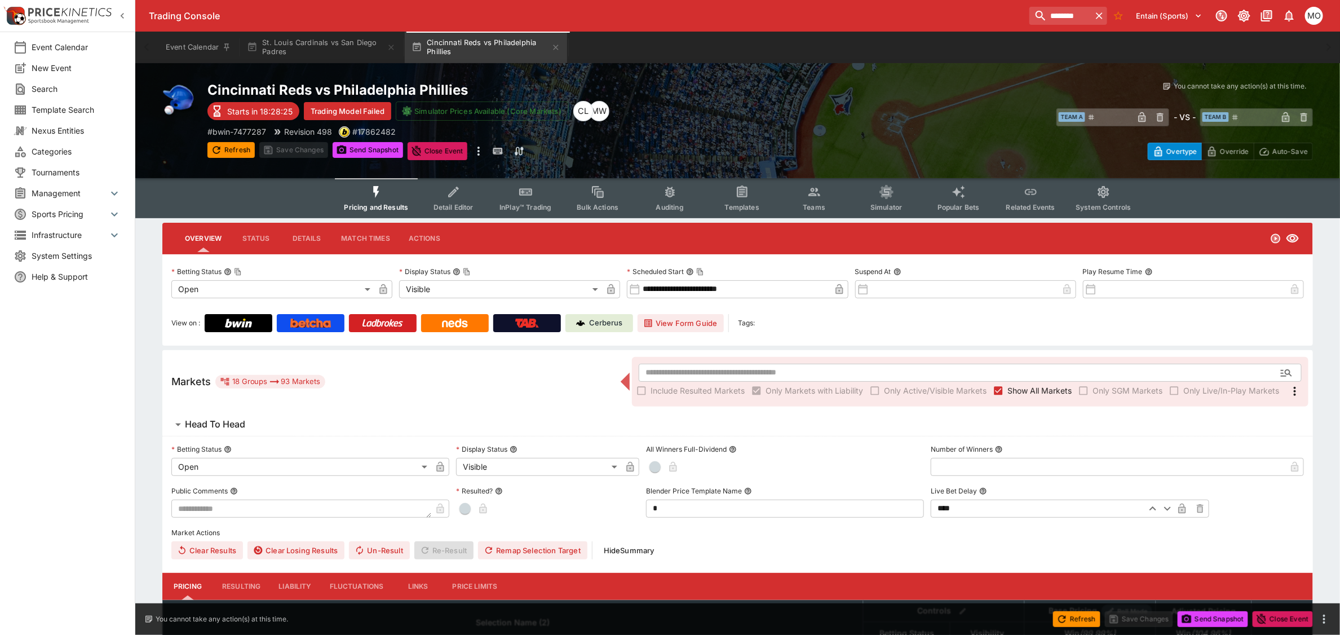
type input "**********"
type input "*******"
type input "**********"
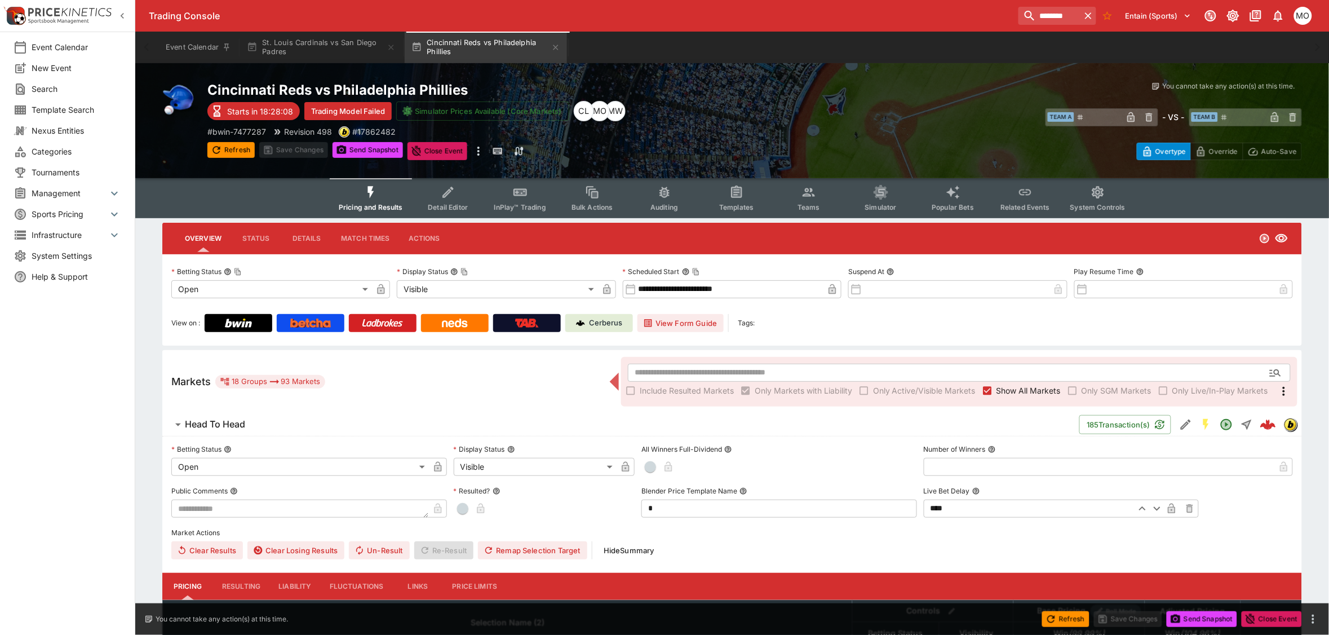
click at [730, 192] on icon "Event type filters" at bounding box center [736, 192] width 15 height 15
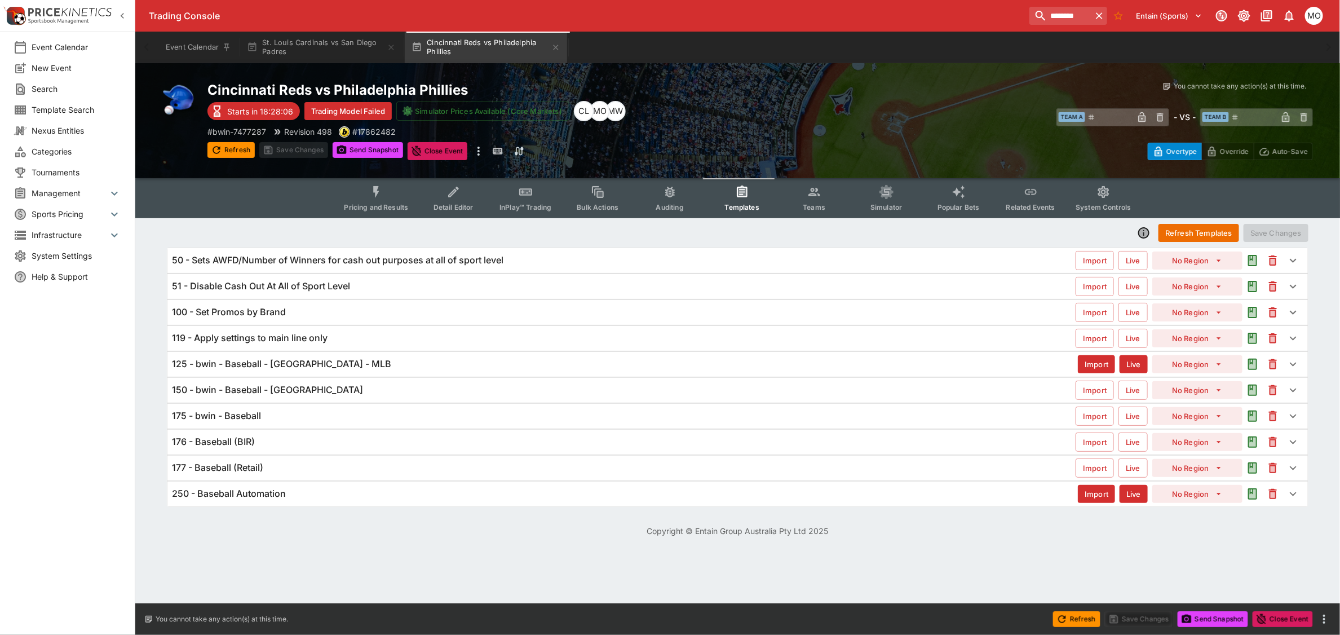
click at [334, 365] on h6 "125 - bwin - Baseball - [GEOGRAPHIC_DATA] - MLB" at bounding box center [281, 364] width 219 height 12
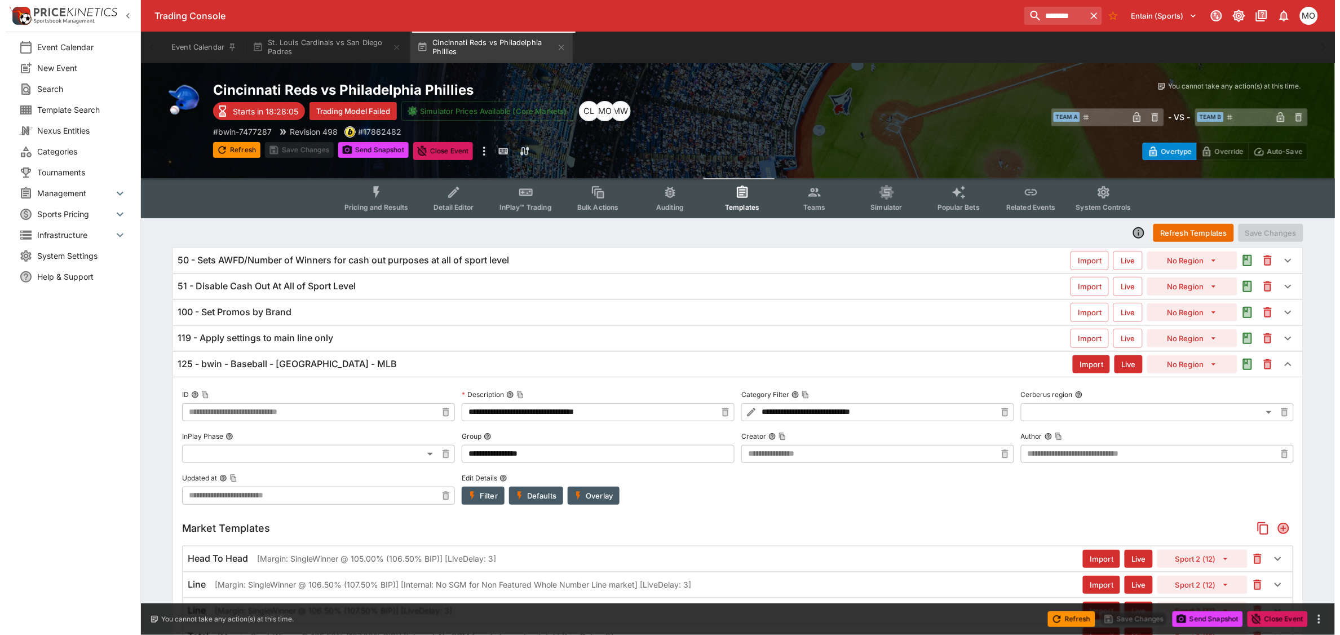
scroll to position [141, 0]
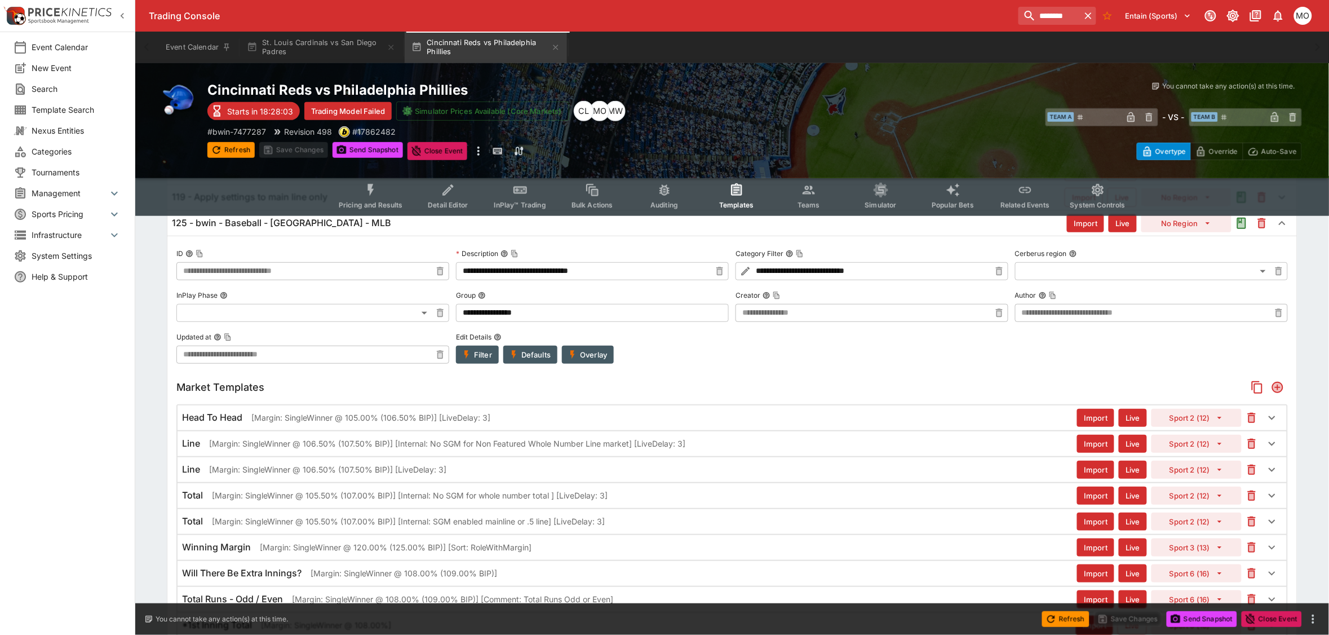
click at [582, 353] on button "Overlay" at bounding box center [588, 355] width 52 height 18
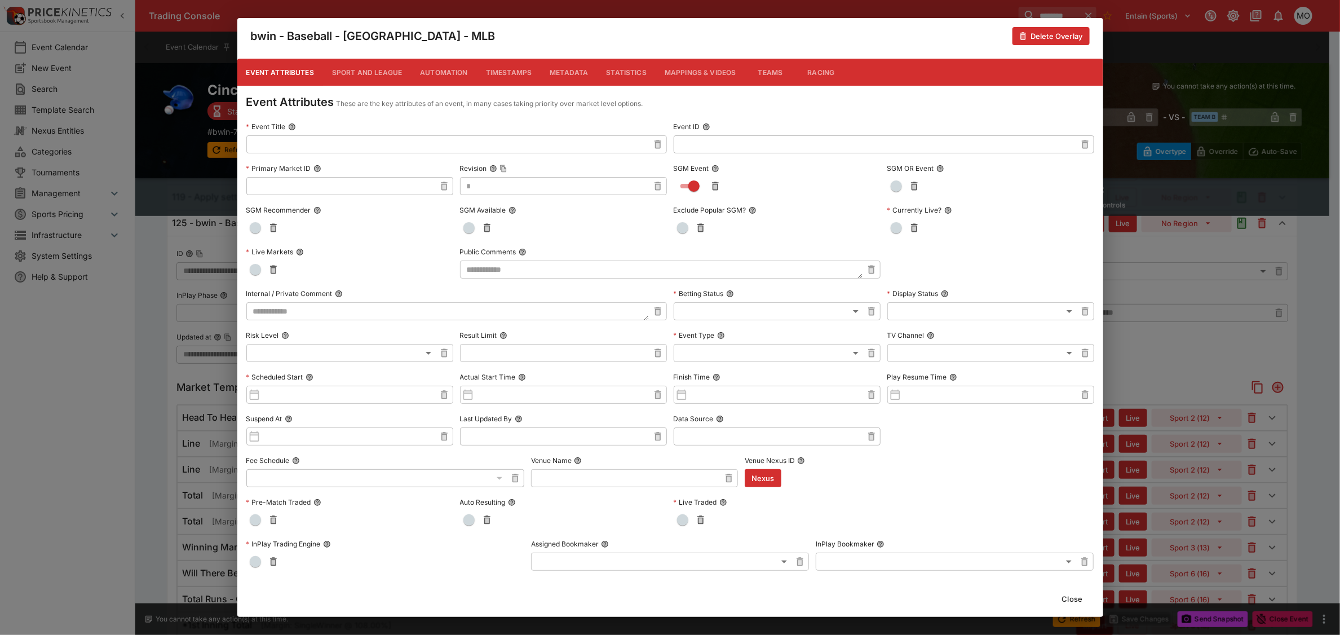
scroll to position [294, 0]
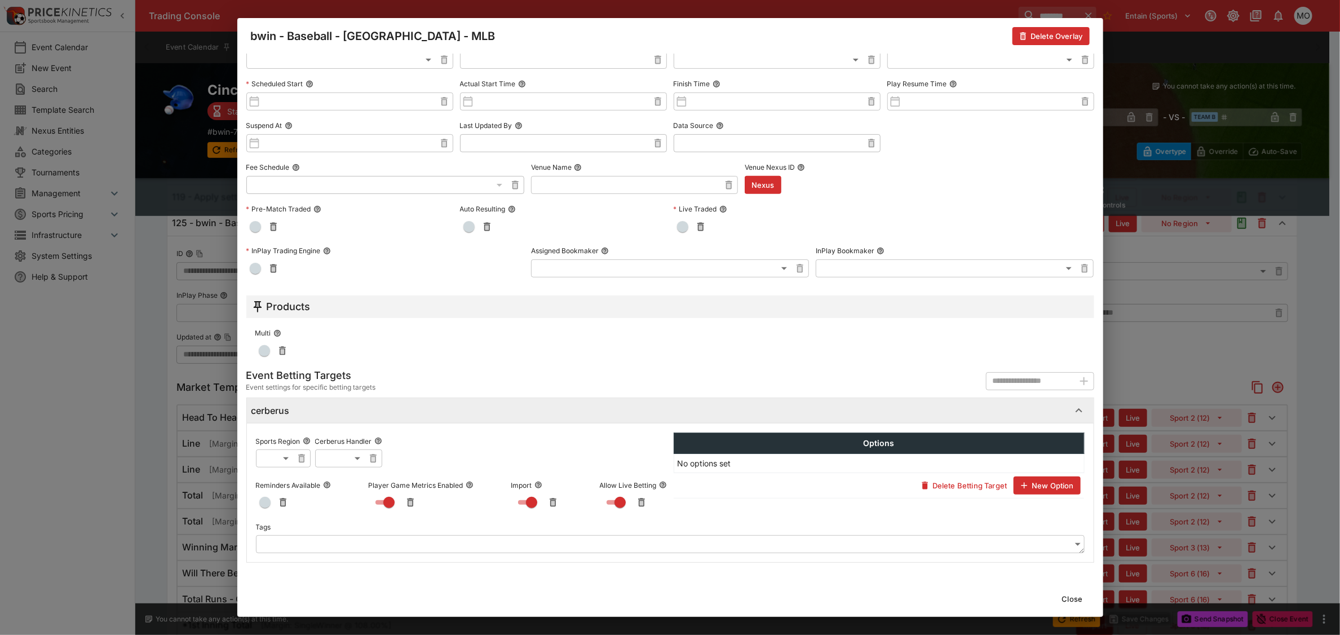
click at [1077, 602] on button "Close" at bounding box center [1072, 599] width 34 height 18
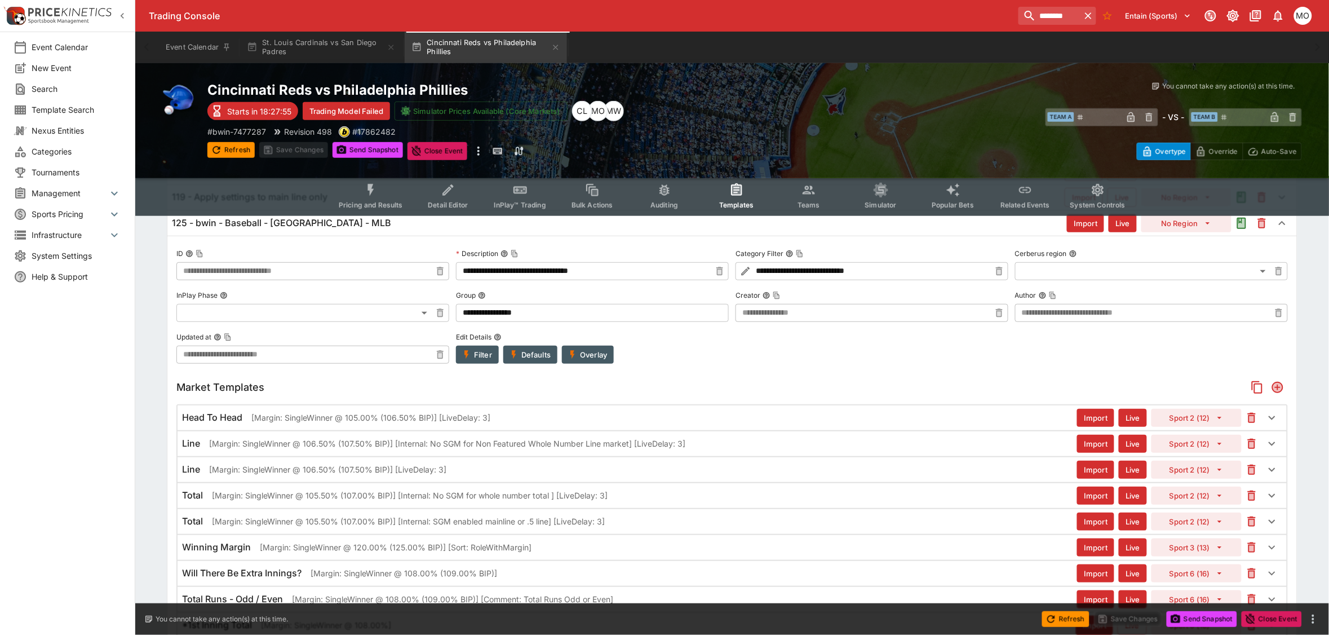
click at [441, 414] on p "[Margin: SingleWinner @ 105.00% (106.50% BIP)] [LiveDelay: 3]" at bounding box center [370, 418] width 239 height 12
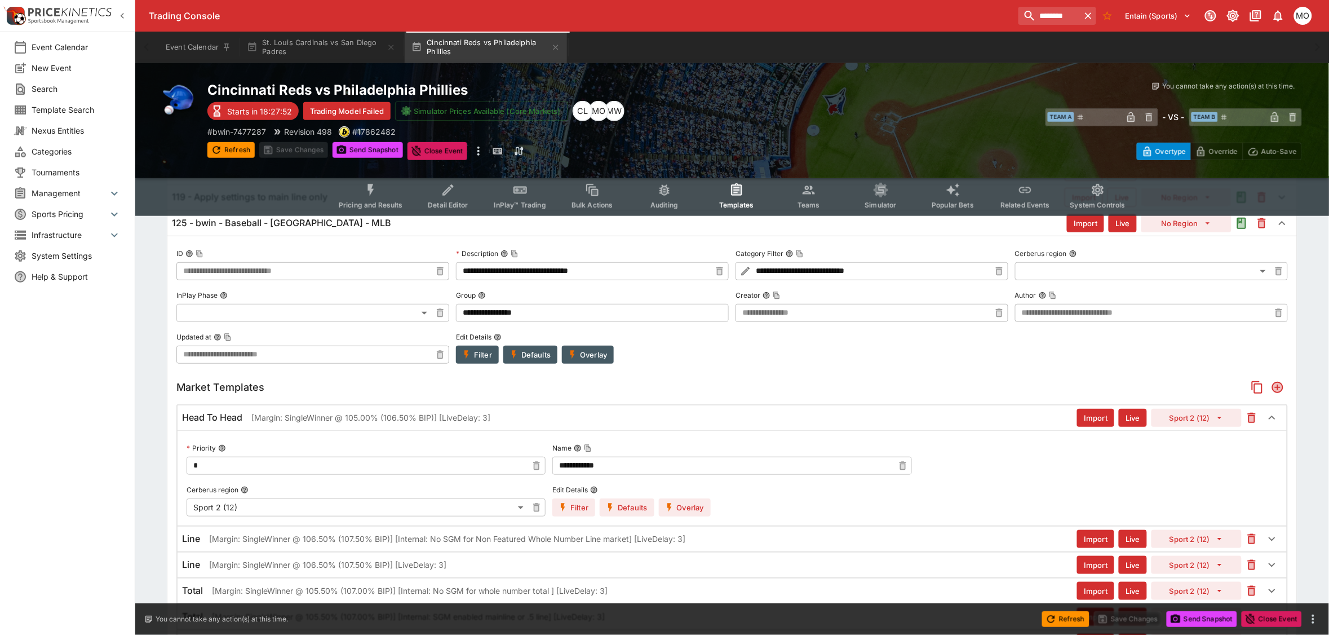
click at [675, 505] on button "Overlay" at bounding box center [685, 507] width 52 height 18
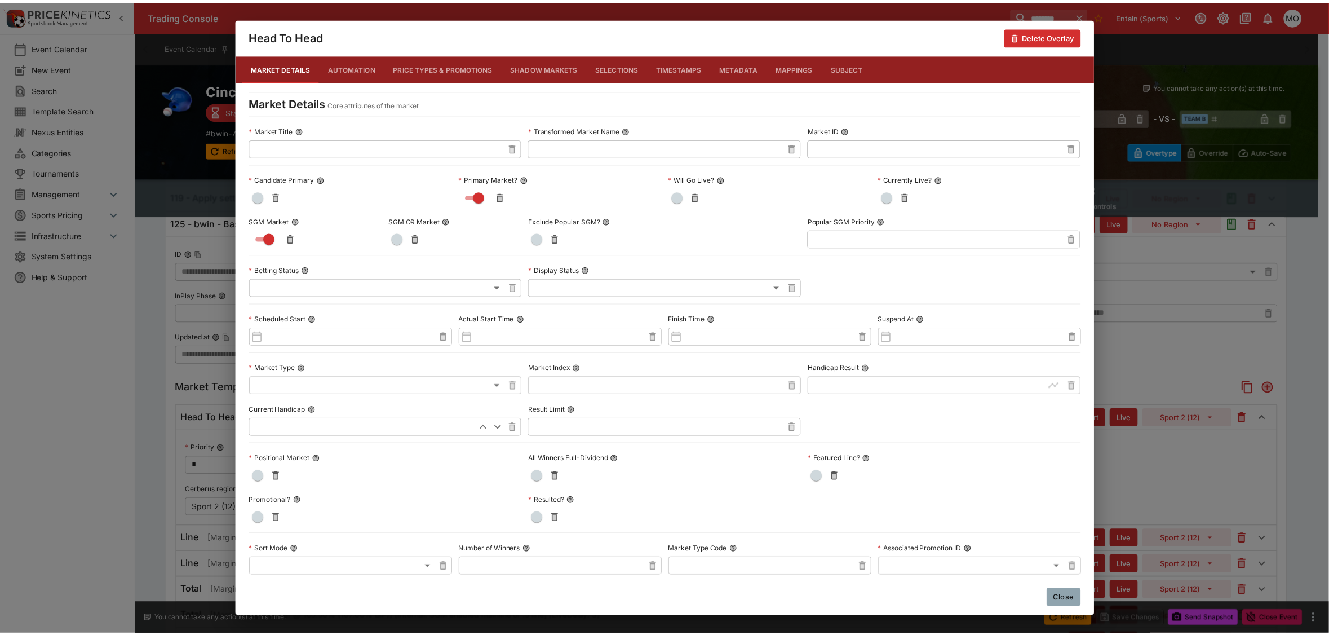
scroll to position [392, 0]
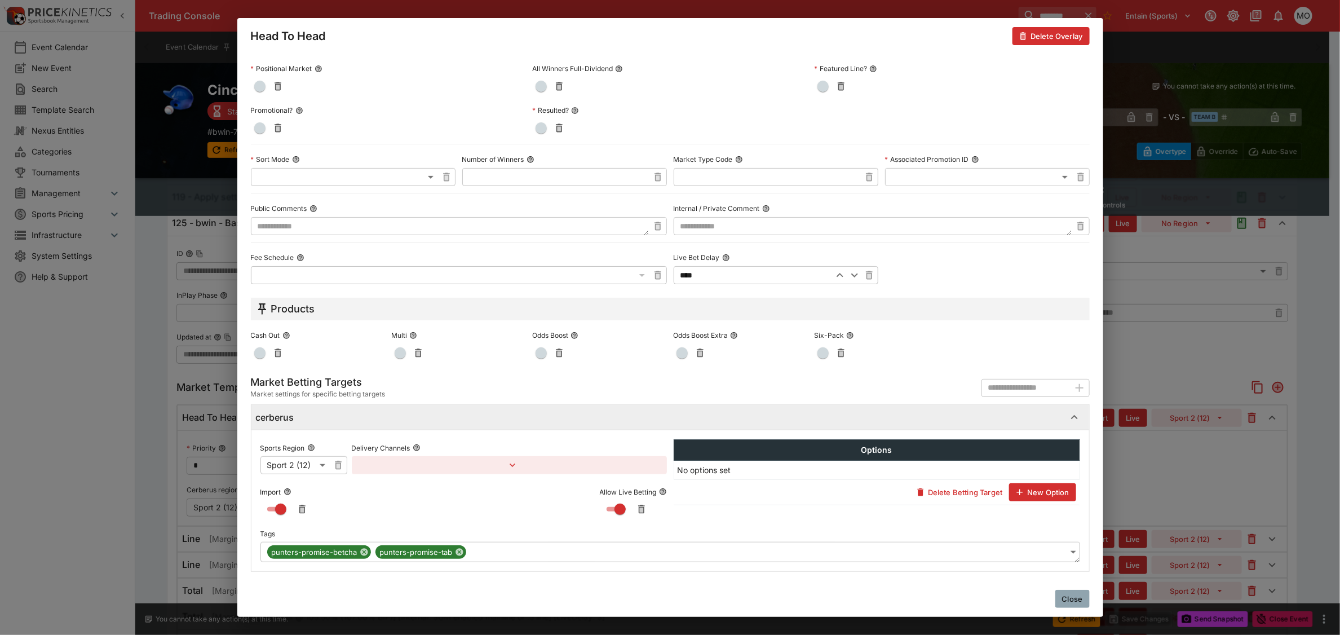
click at [1064, 596] on button "Close" at bounding box center [1072, 599] width 34 height 18
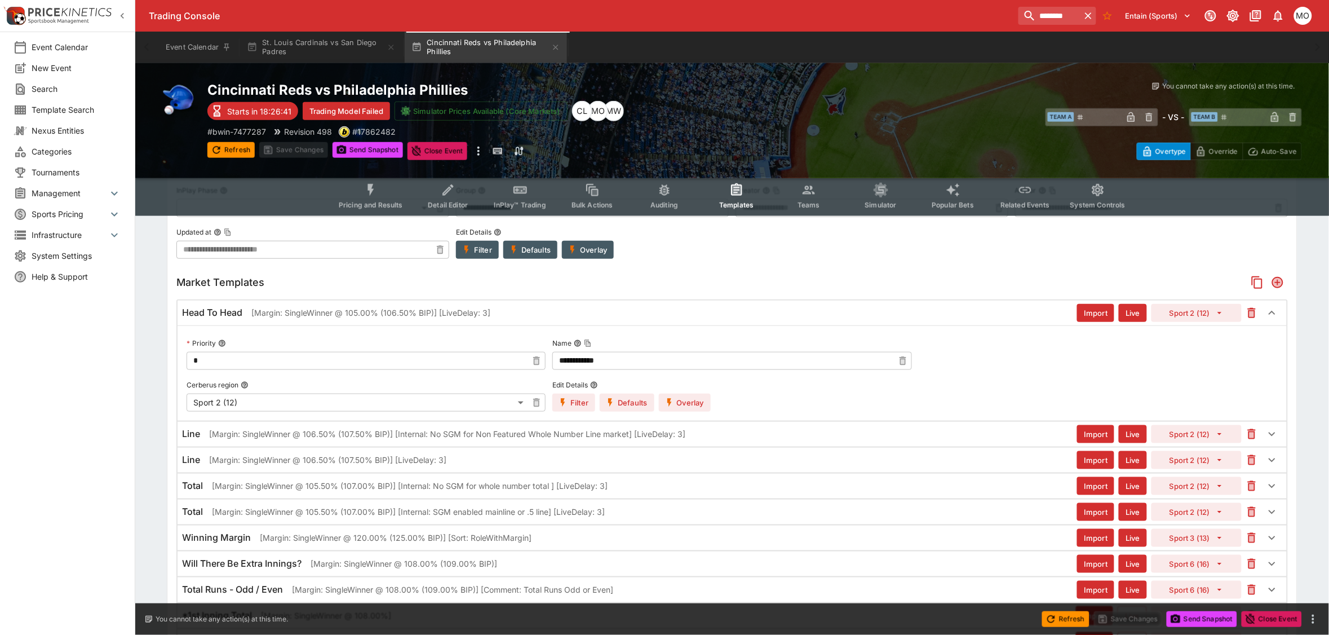
scroll to position [282, 0]
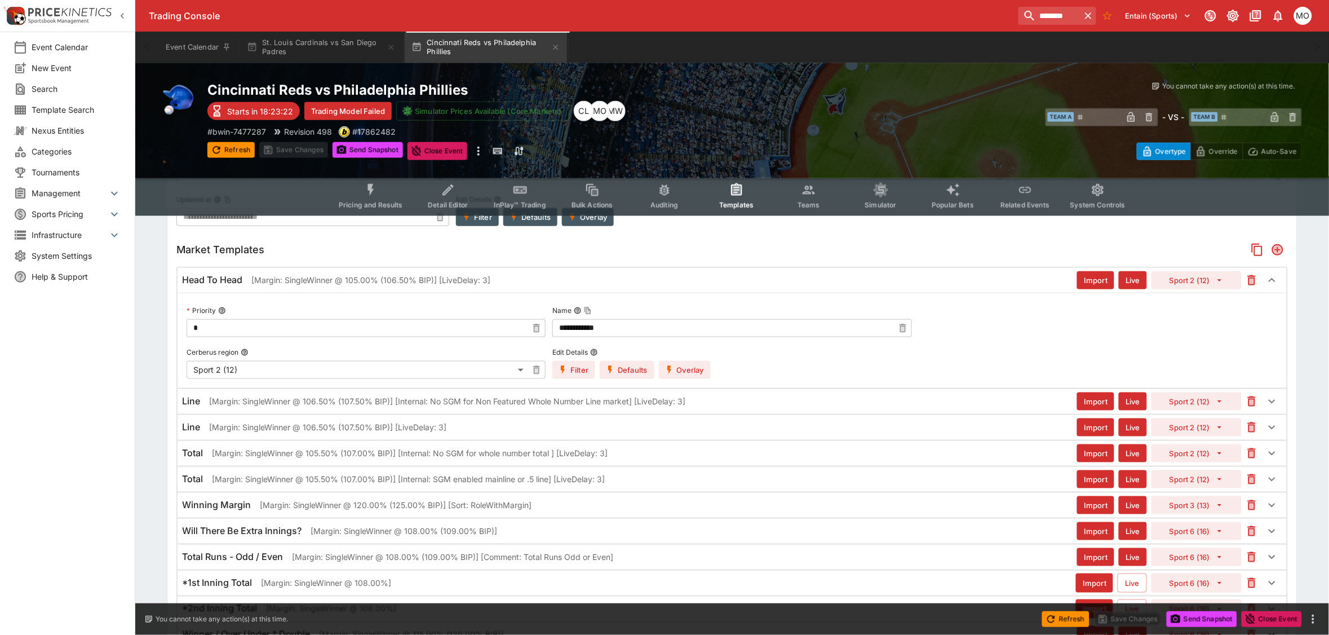
click at [94, 410] on div "Event Calendar New Event Search Template Search Nexus Entities Categories Tourn…" at bounding box center [67, 317] width 135 height 635
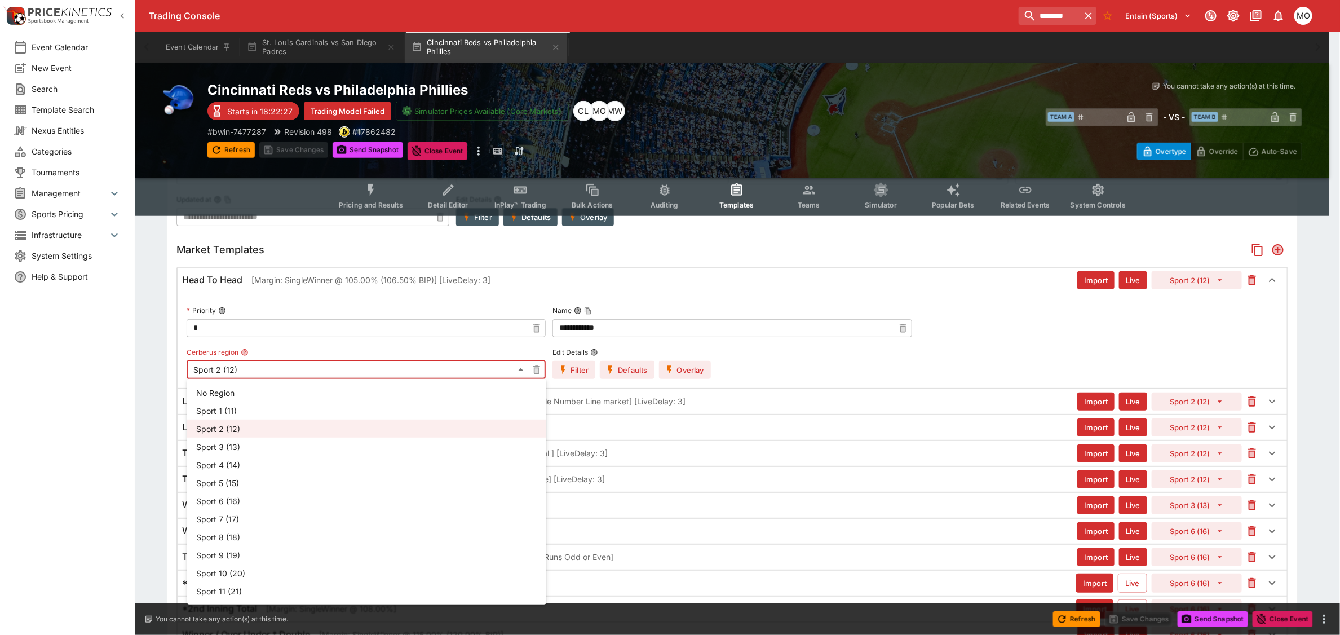
click at [518, 373] on div at bounding box center [670, 317] width 1340 height 635
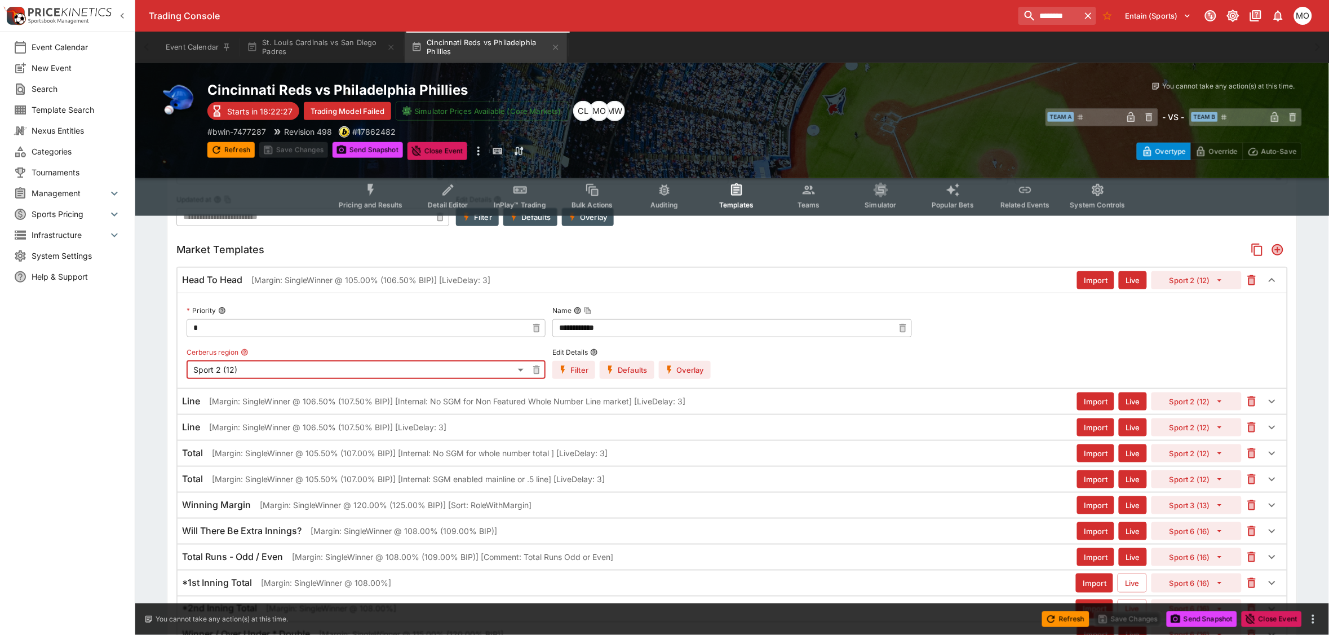
click at [1224, 282] on icon "button" at bounding box center [1220, 280] width 10 height 10
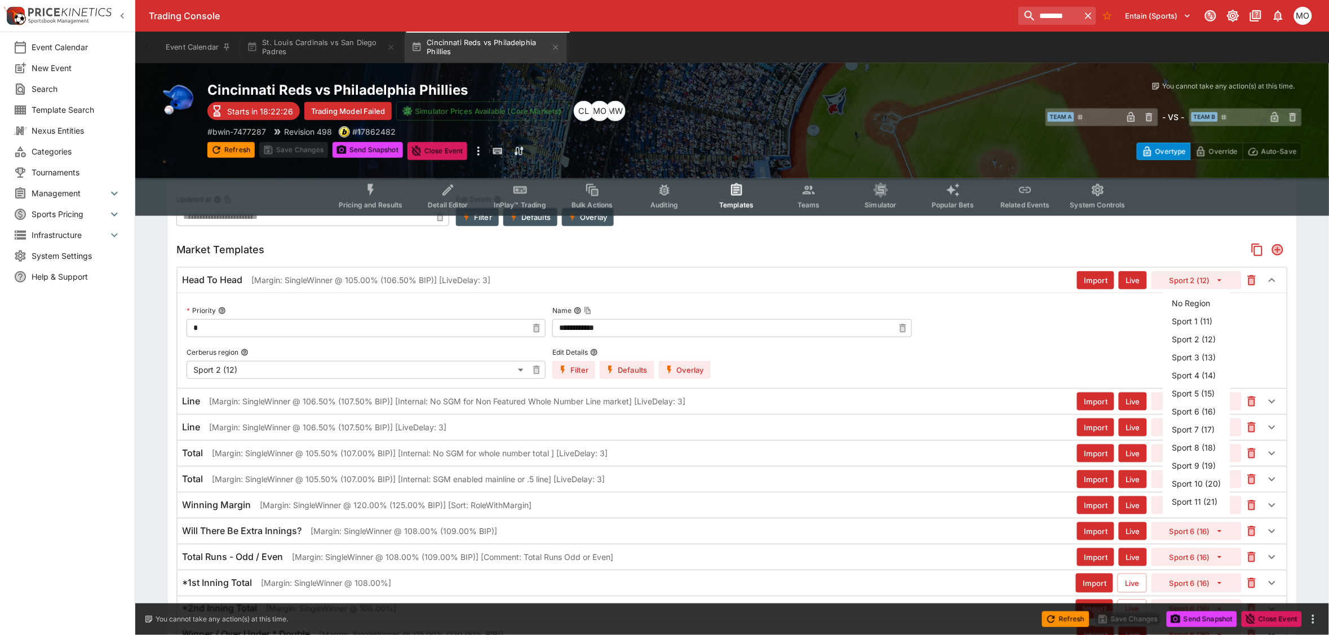
click at [1224, 282] on icon "button" at bounding box center [1220, 280] width 10 height 10
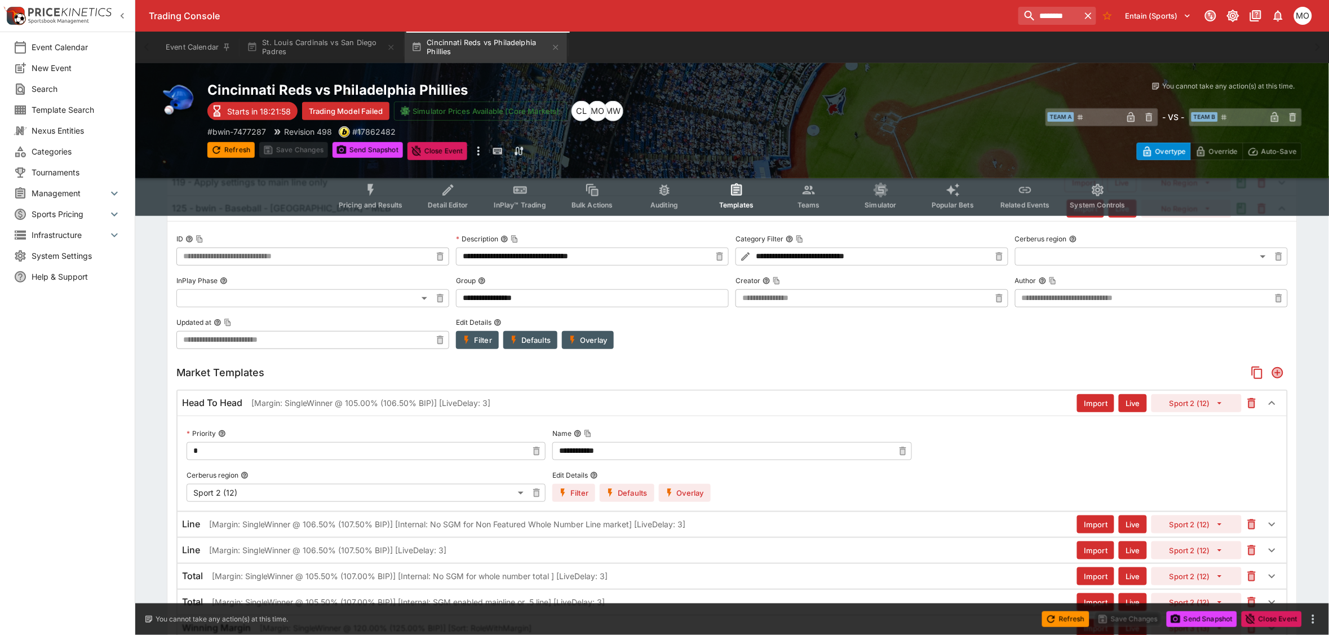
scroll to position [0, 0]
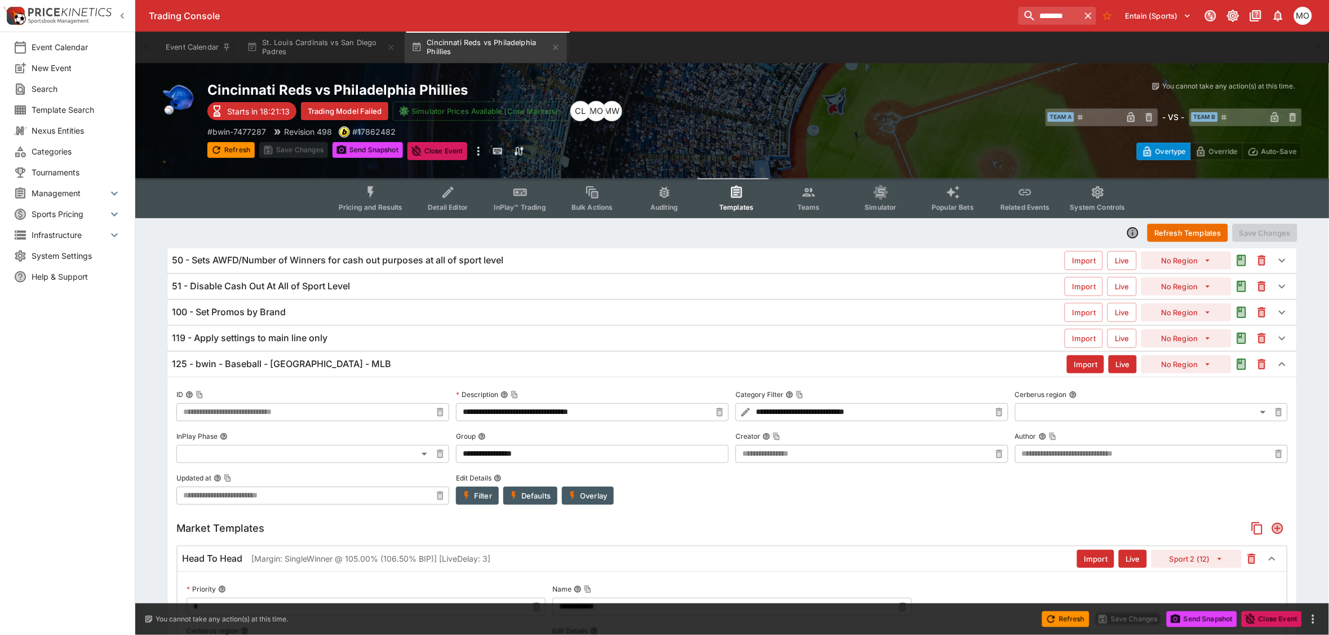
click at [85, 432] on div "Event Calendar New Event Search Template Search Nexus Entities Categories Tourn…" at bounding box center [67, 317] width 135 height 635
click at [80, 533] on div "Event Calendar New Event Search Template Search Nexus Entities Categories Tourn…" at bounding box center [67, 317] width 135 height 635
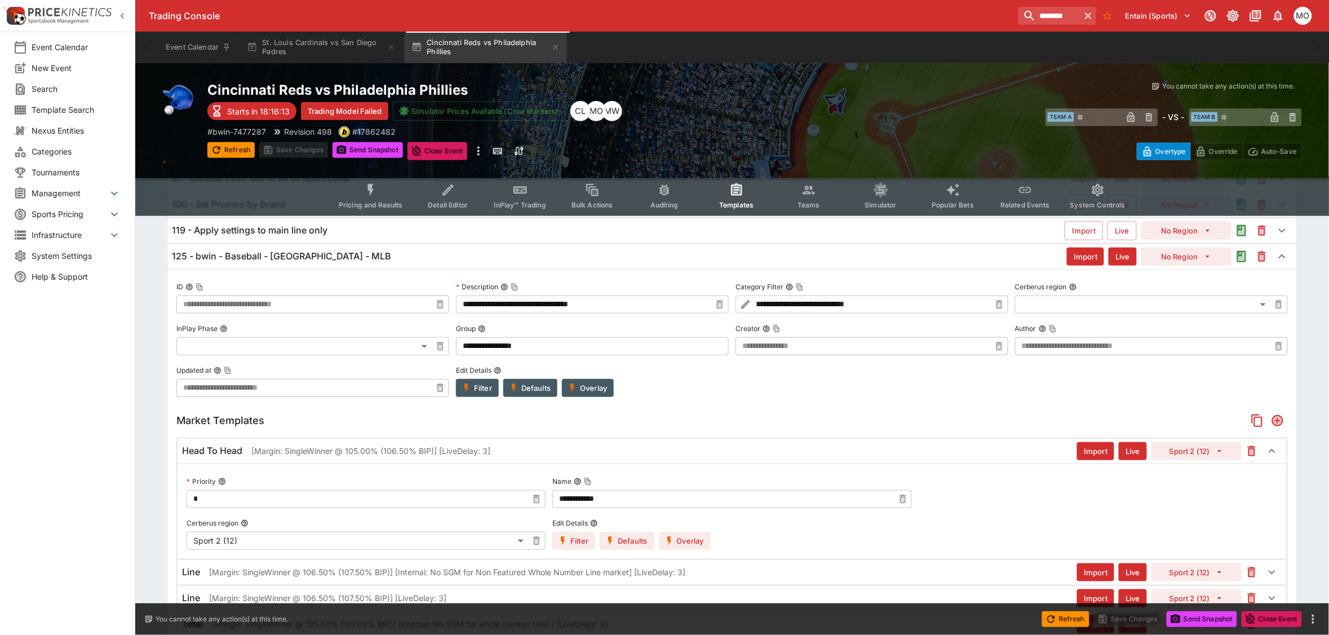
scroll to position [141, 0]
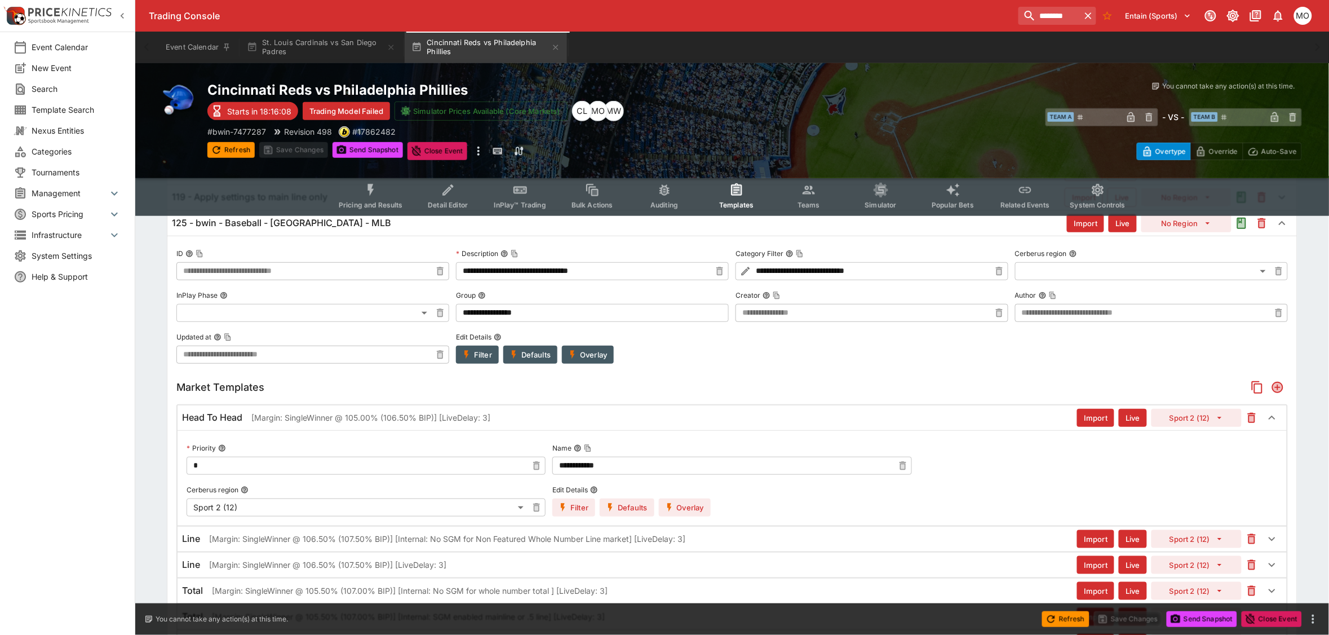
click at [1207, 414] on button "Sport 2 (12)" at bounding box center [1197, 418] width 90 height 18
click at [1196, 218] on li "Sport 1 (11)" at bounding box center [1197, 215] width 67 height 18
type input "**"
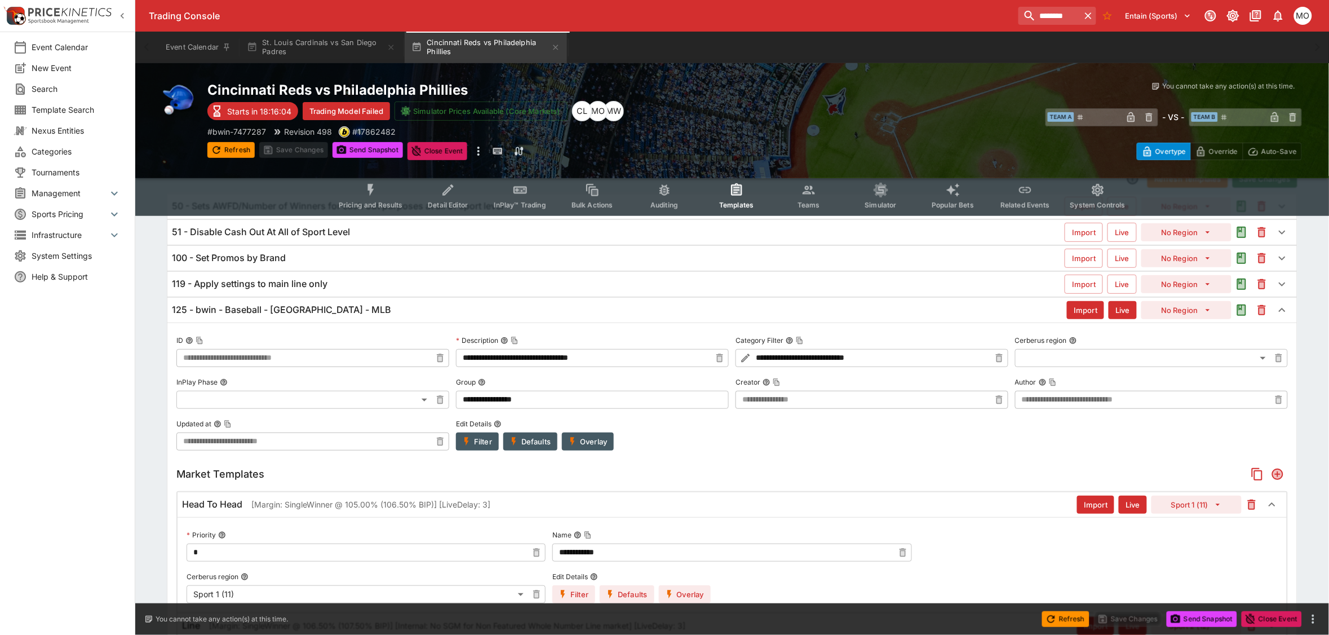
scroll to position [0, 0]
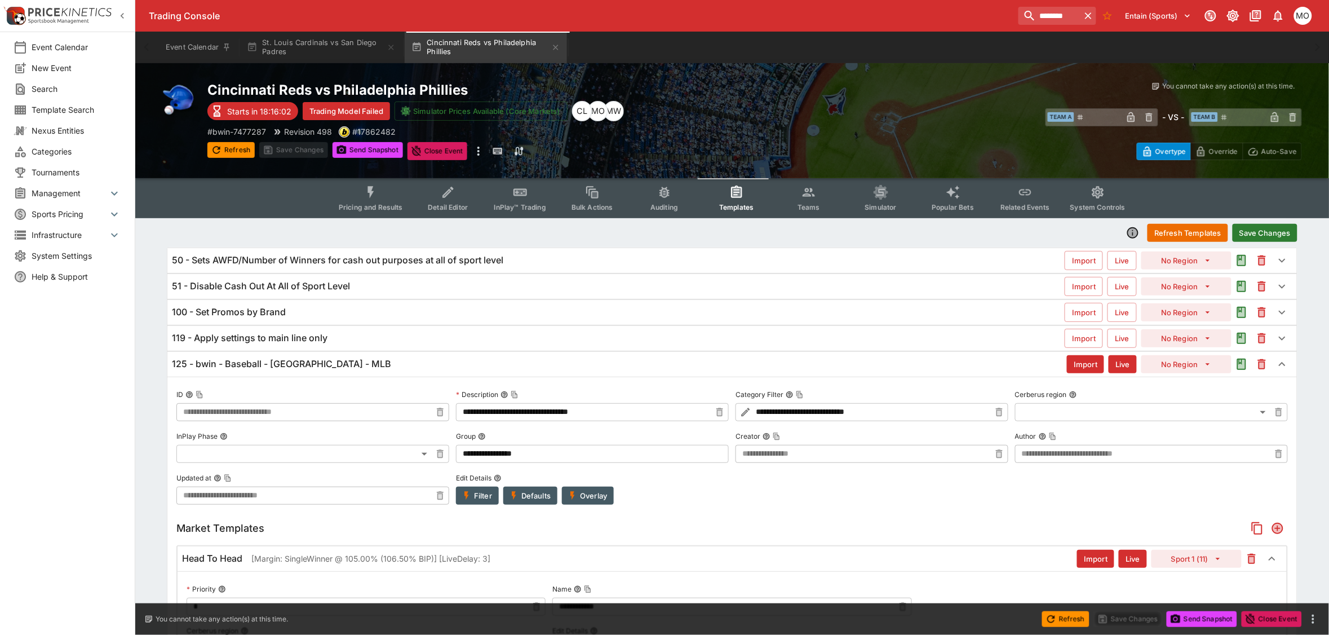
click at [1263, 227] on button "Save Changes" at bounding box center [1265, 233] width 65 height 18
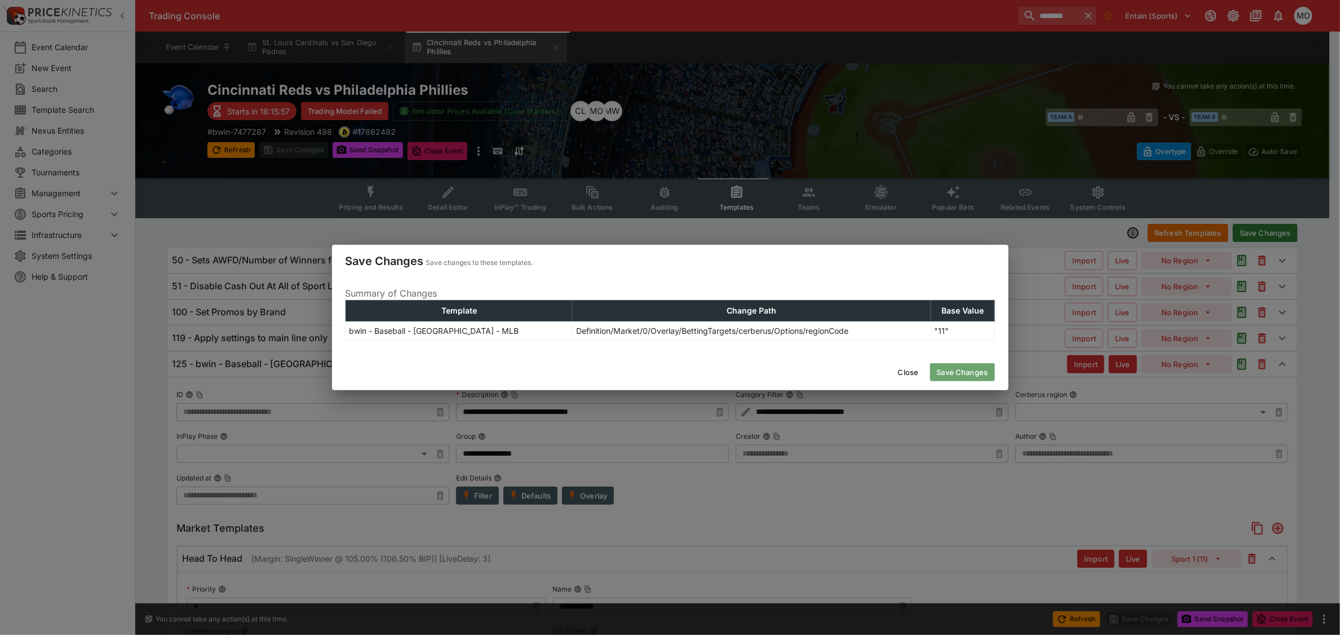
click at [970, 373] on button "Save Changes" at bounding box center [962, 372] width 65 height 18
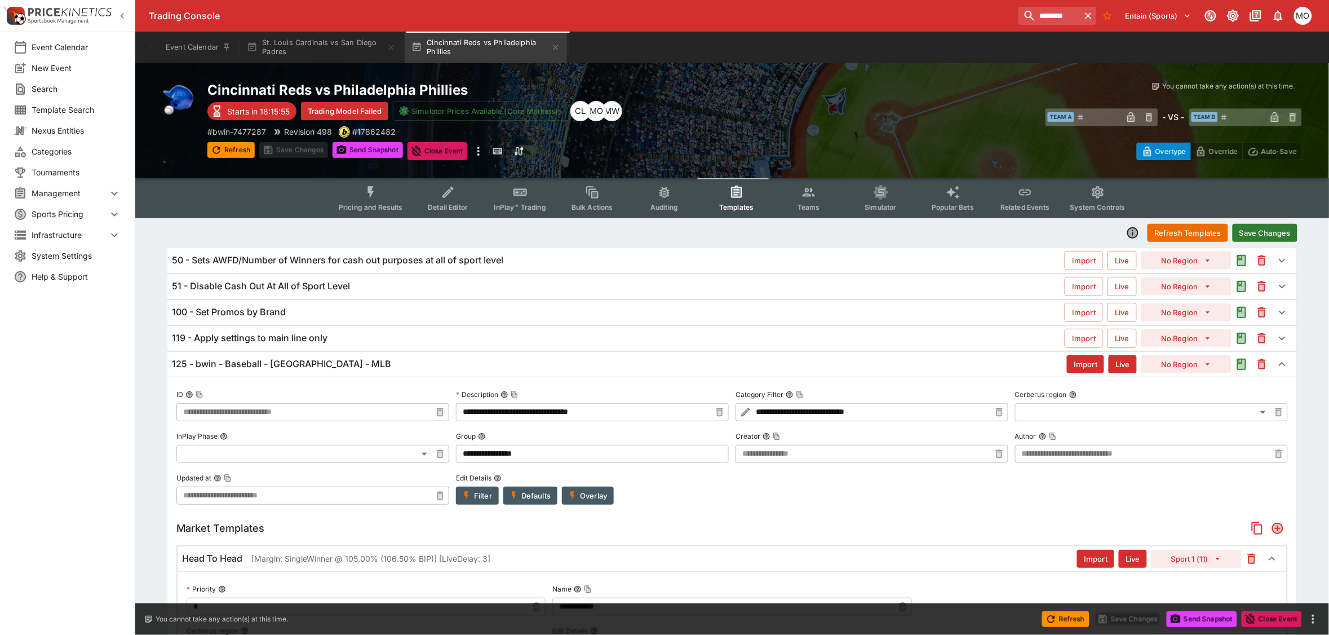
type input "**********"
click at [1163, 230] on button "Refresh Templates" at bounding box center [1188, 233] width 81 height 18
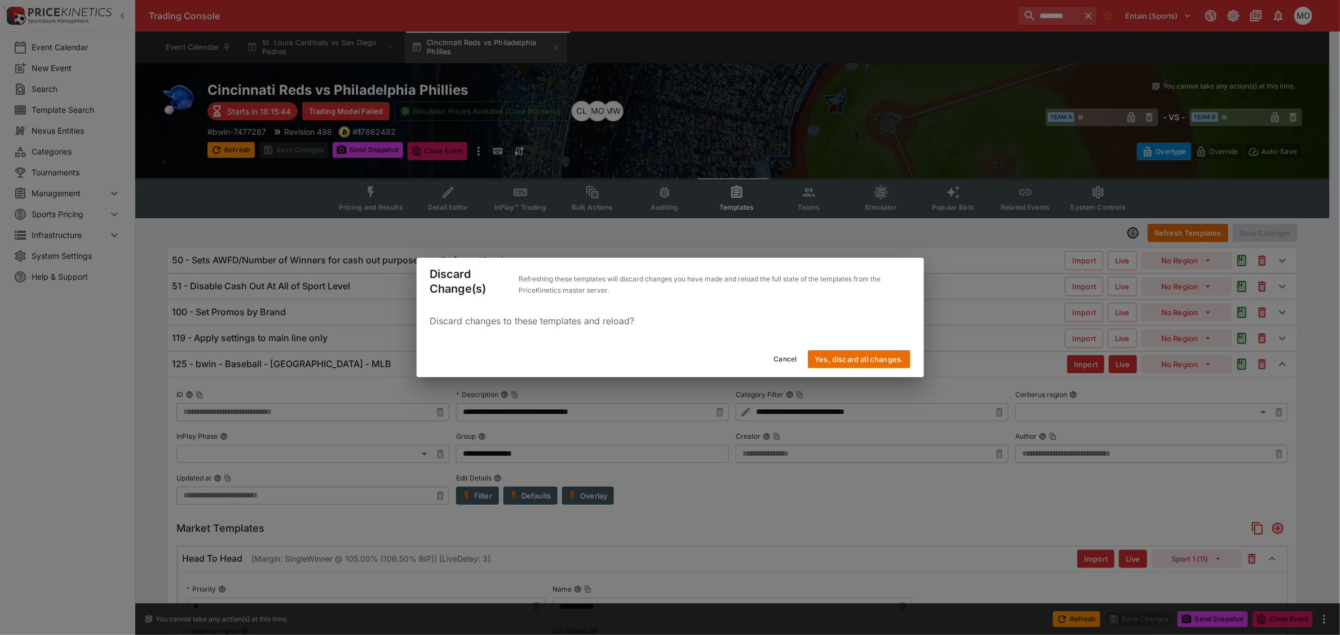
click at [793, 362] on button "Cancel" at bounding box center [785, 359] width 37 height 18
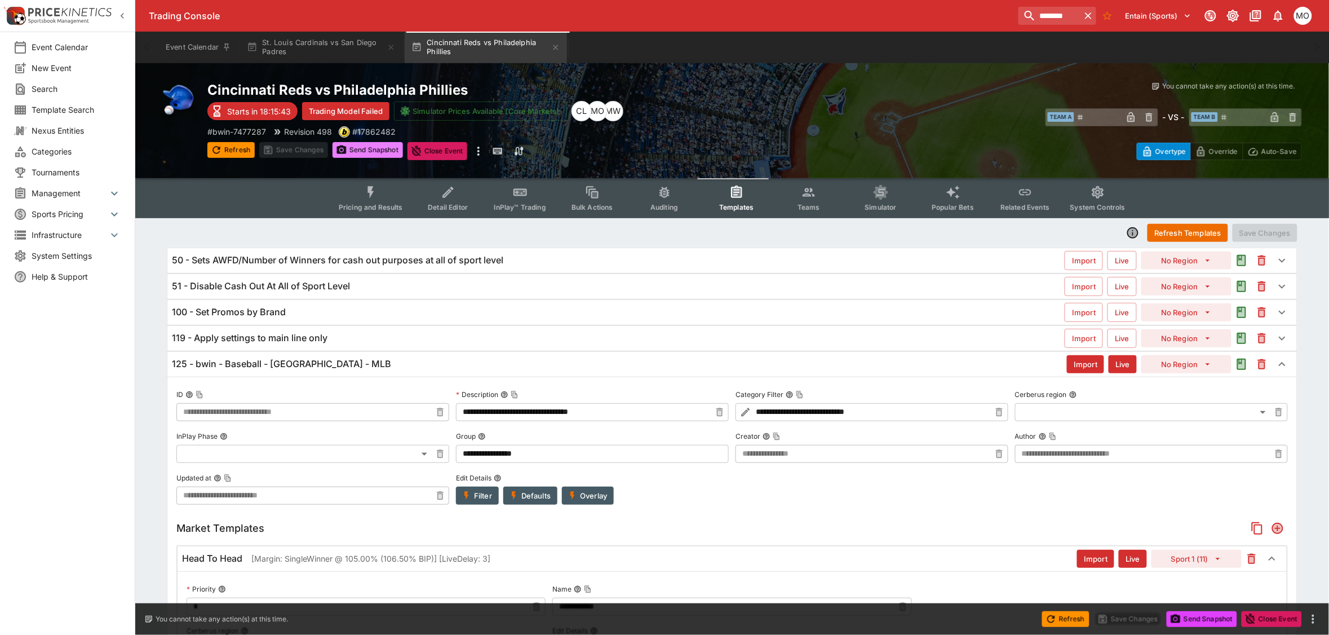
click at [345, 153] on icon "button" at bounding box center [341, 149] width 11 height 11
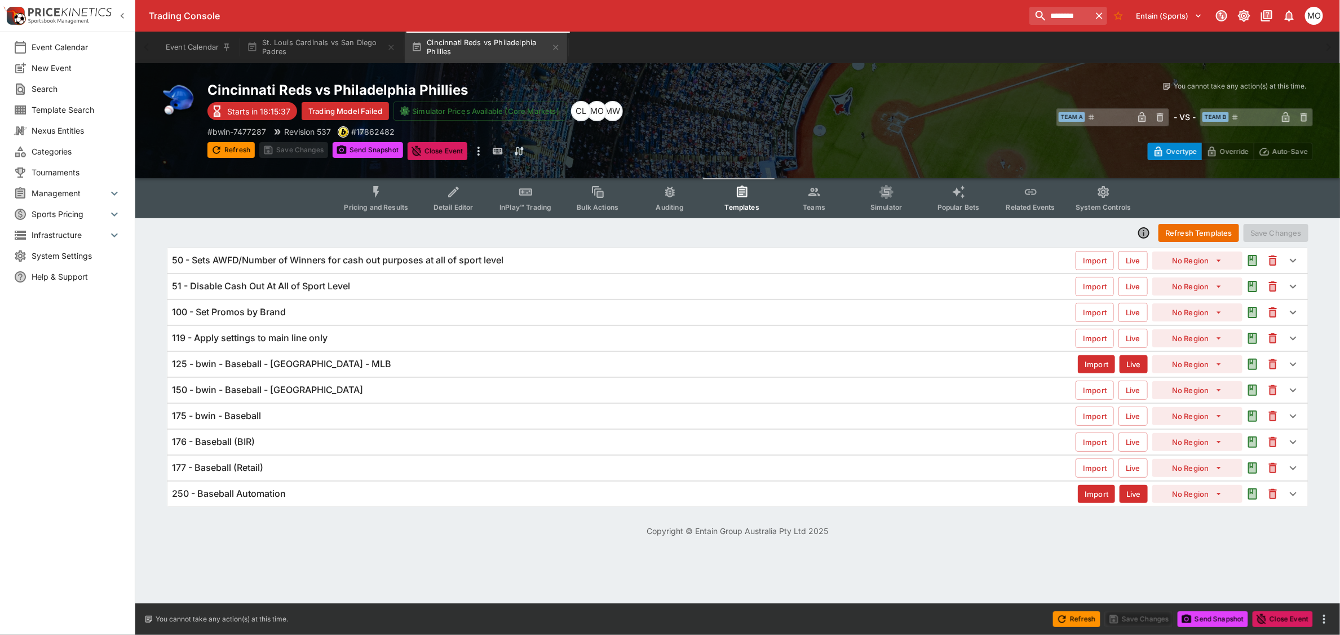
click at [365, 198] on button "Pricing and Results" at bounding box center [376, 198] width 82 height 40
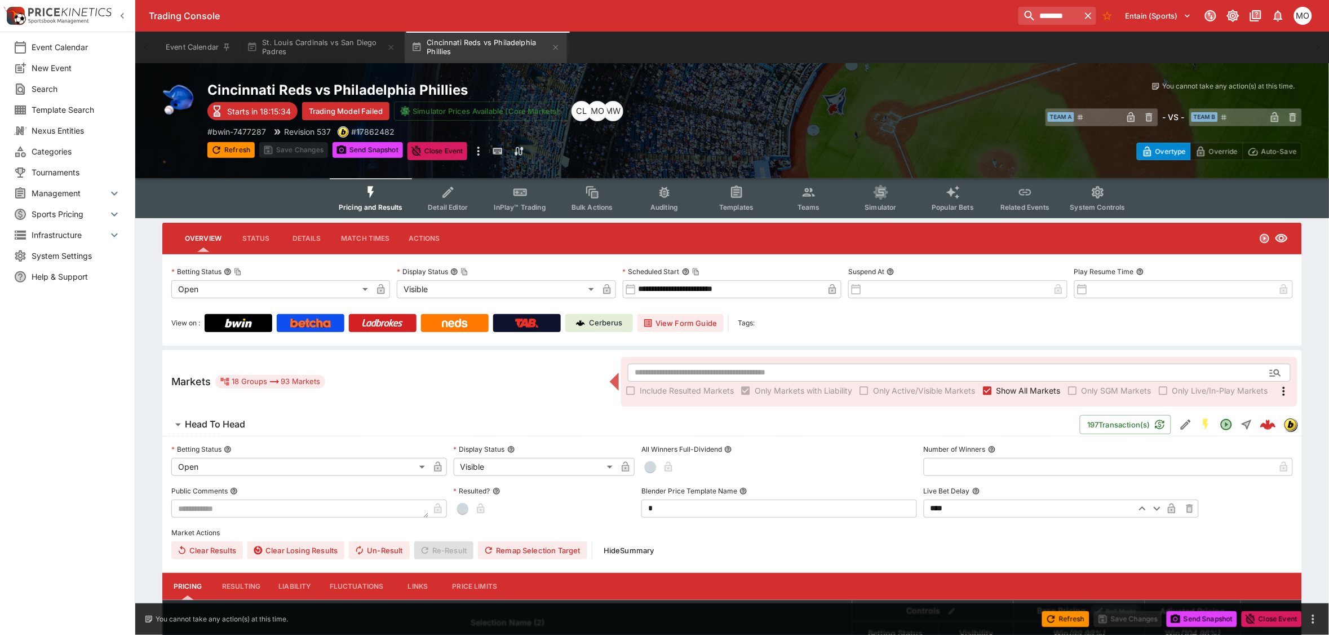
click at [1260, 421] on img "842a4933-40fb-42fb-a664-b5ddc4d09279" at bounding box center [1268, 425] width 16 height 16
click at [54, 483] on div "Event Calendar New Event Search Template Search Nexus Entities Categories Tourn…" at bounding box center [67, 317] width 135 height 635
click at [733, 196] on icon "Event type filters" at bounding box center [736, 191] width 11 height 12
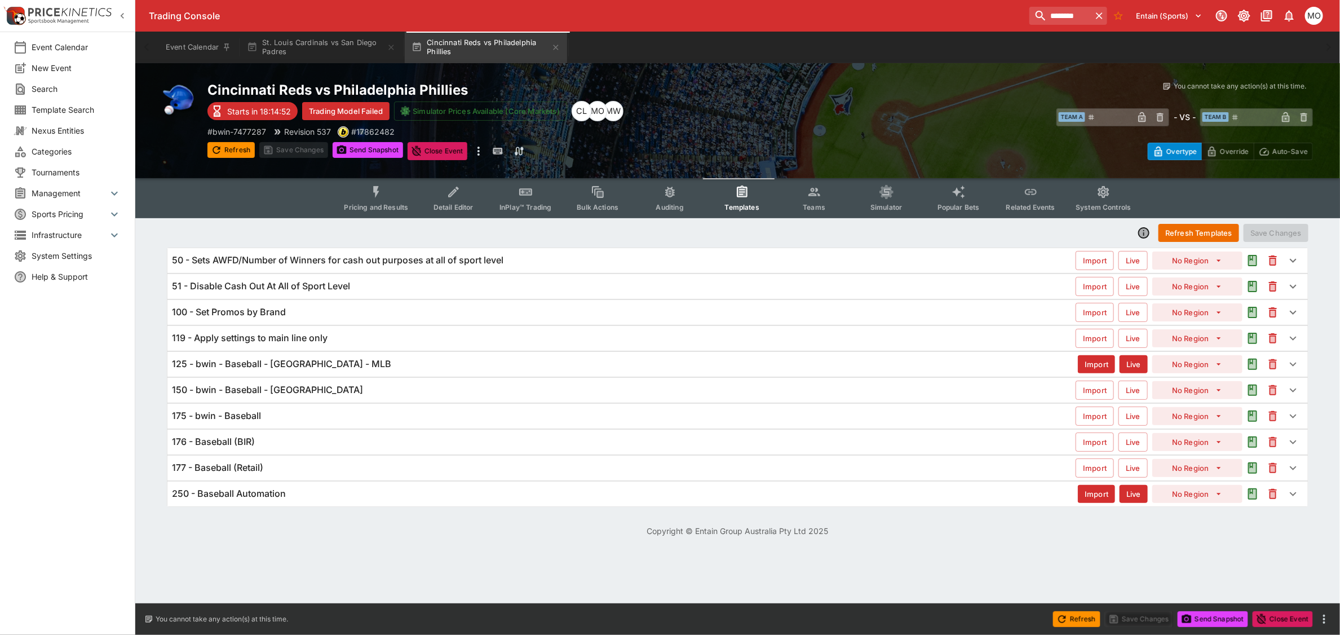
click at [313, 334] on h6 "119 - Apply settings to main line only" at bounding box center [250, 338] width 156 height 12
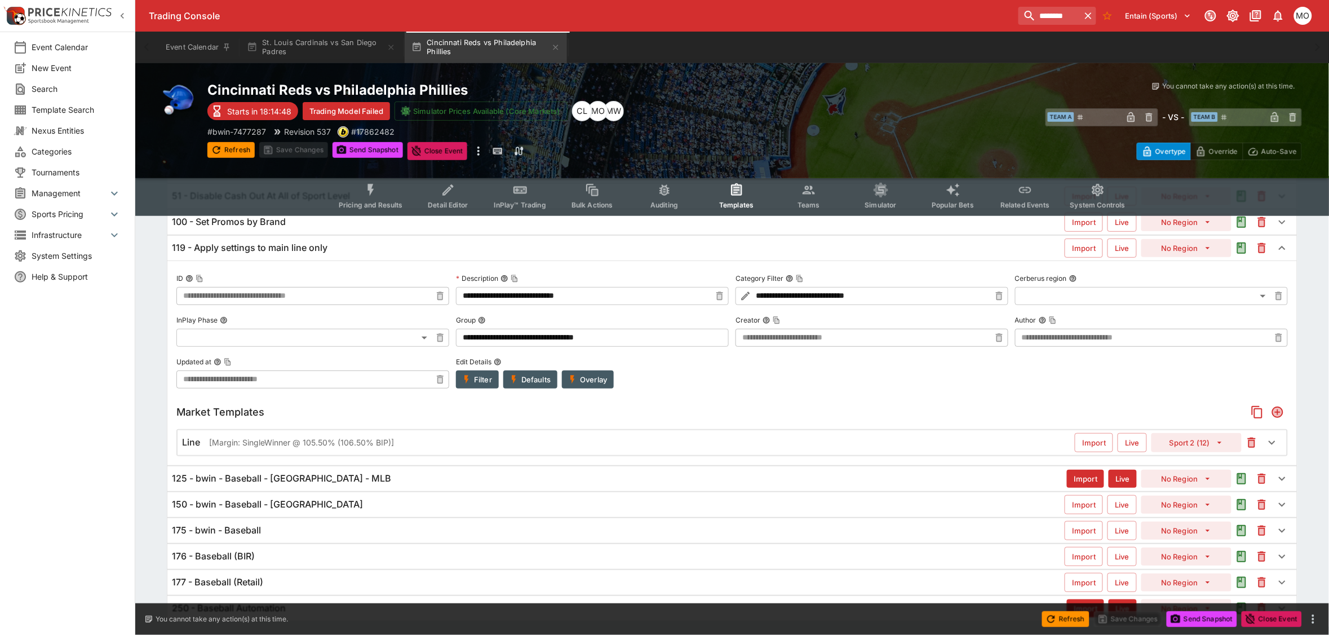
scroll to position [122, 0]
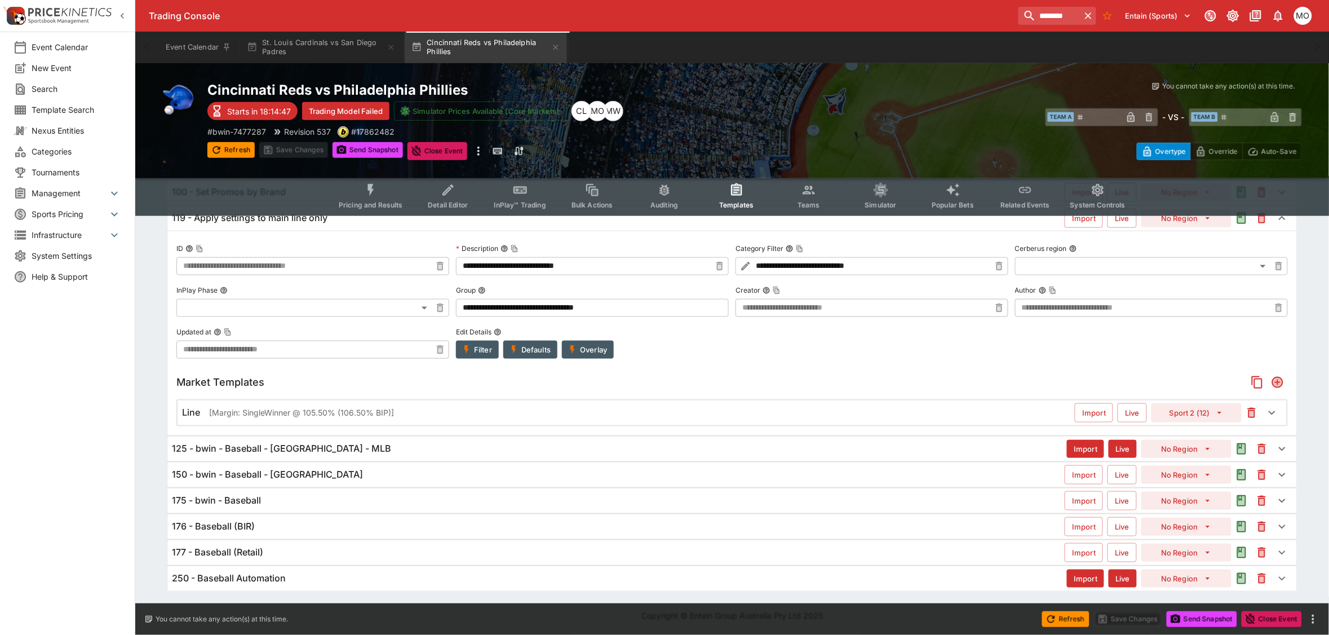
click at [574, 409] on div "Line [Margin: SingleWinner @ 105.50% (106.50% BIP)]" at bounding box center [628, 412] width 893 height 12
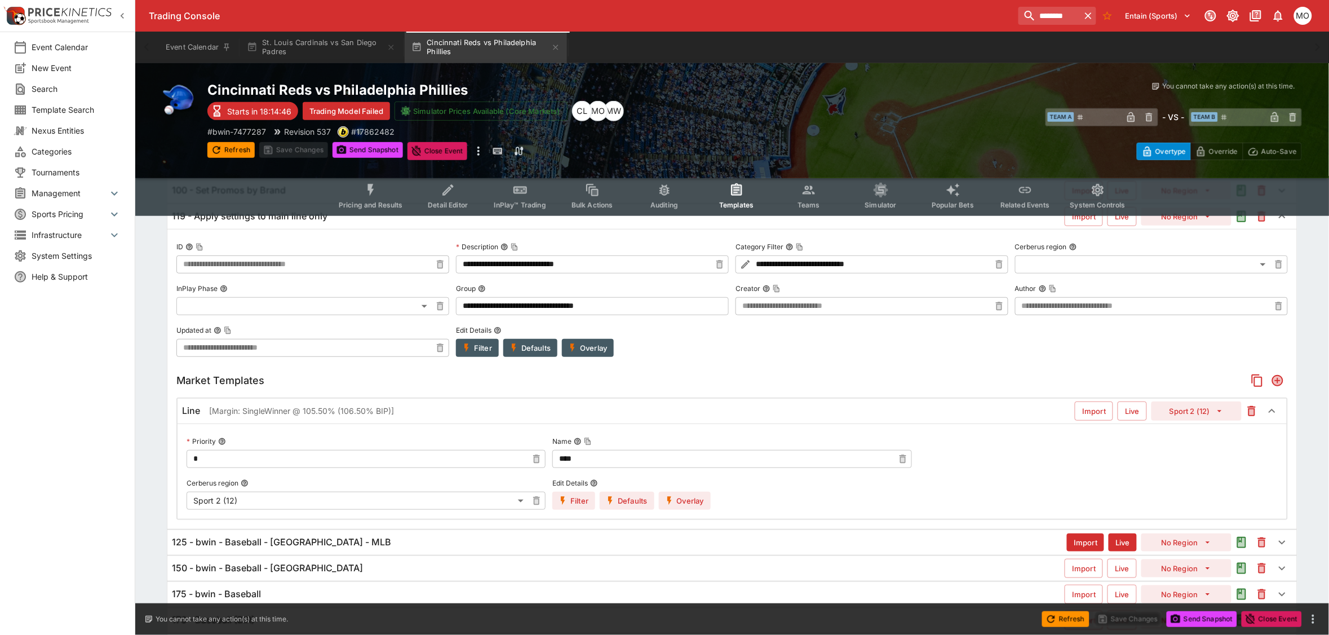
click at [1209, 415] on button "Sport 2 (12)" at bounding box center [1197, 410] width 90 height 19
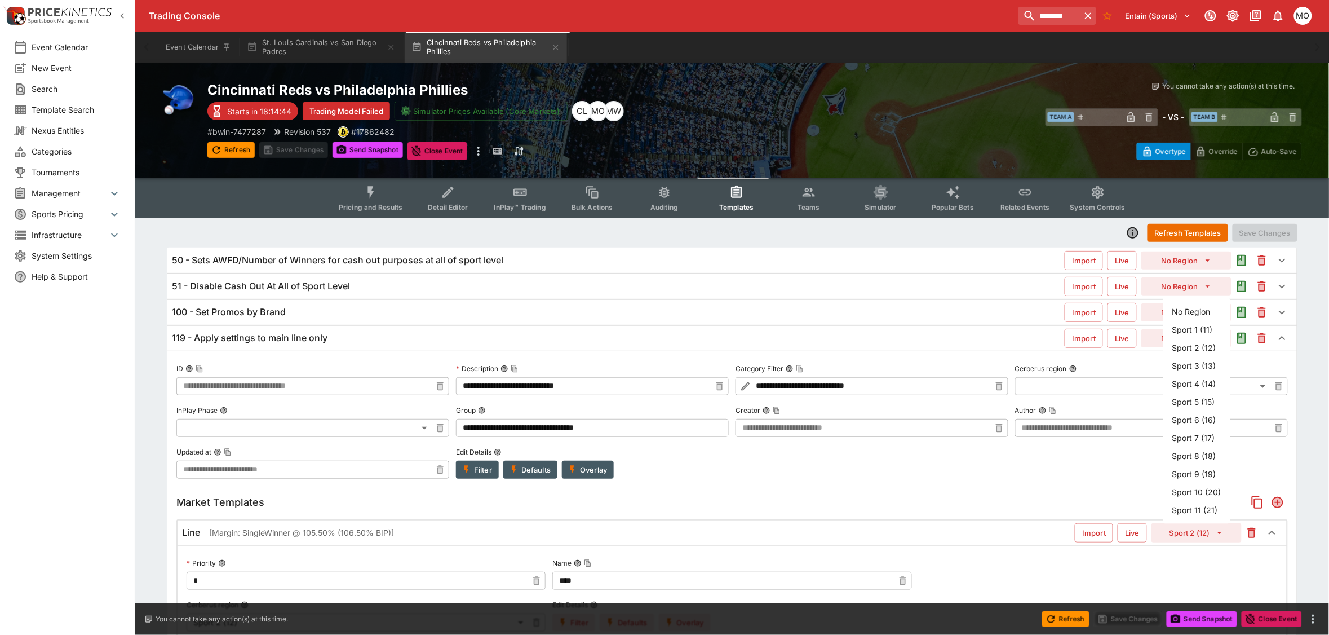
click at [1183, 328] on li "Sport 1 (11)" at bounding box center [1197, 330] width 67 height 18
type input "**"
click at [1264, 230] on button "Save Changes" at bounding box center [1265, 233] width 65 height 18
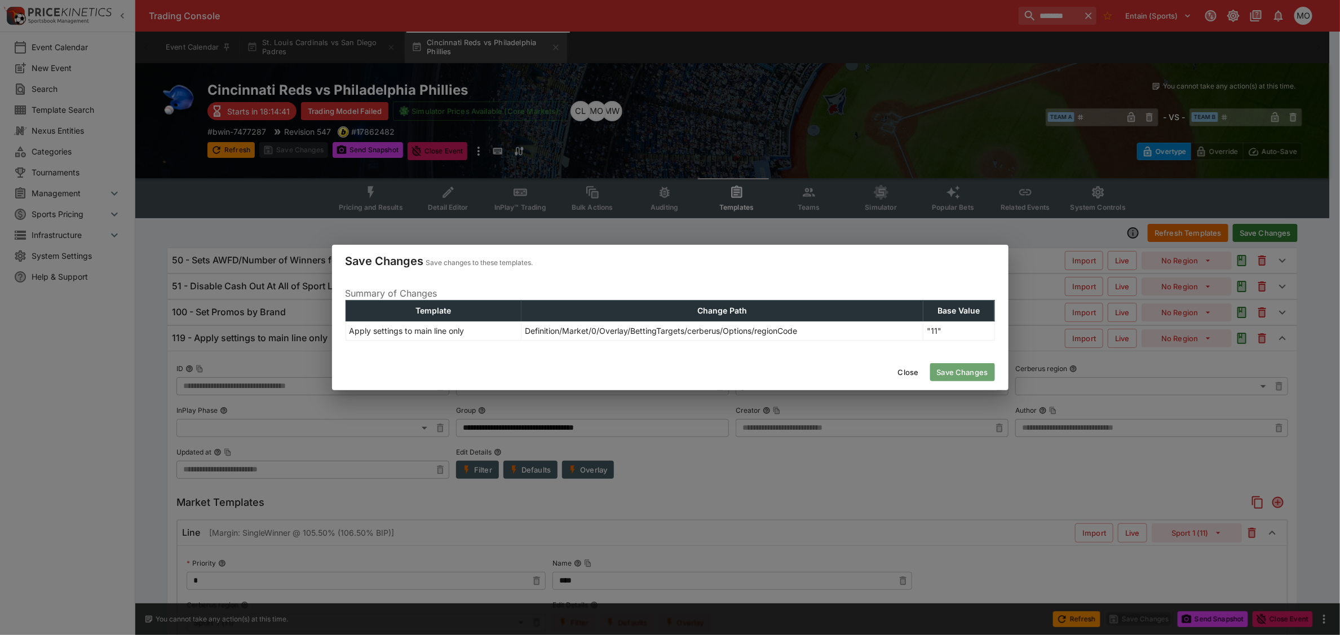
click at [950, 374] on button "Save Changes" at bounding box center [962, 372] width 65 height 18
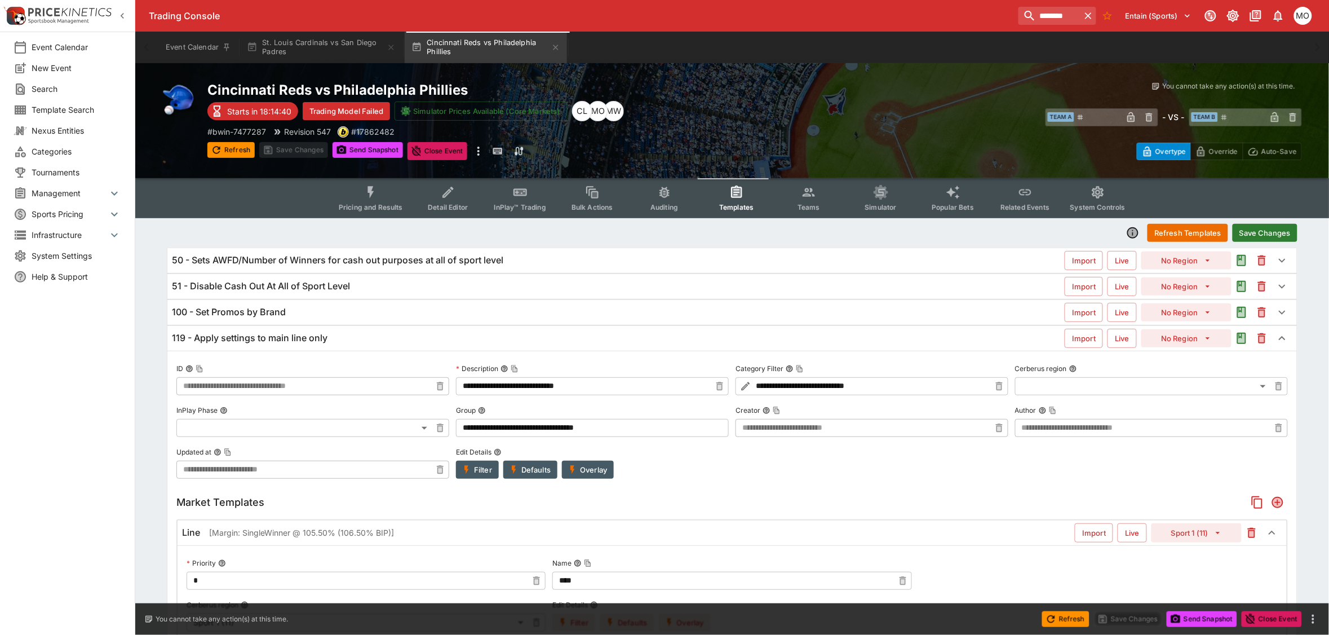
type input "**********"
click at [1272, 229] on div "Refresh Templates Save Changes" at bounding box center [732, 233] width 1131 height 20
click at [372, 198] on icon "Event type filters" at bounding box center [371, 192] width 15 height 15
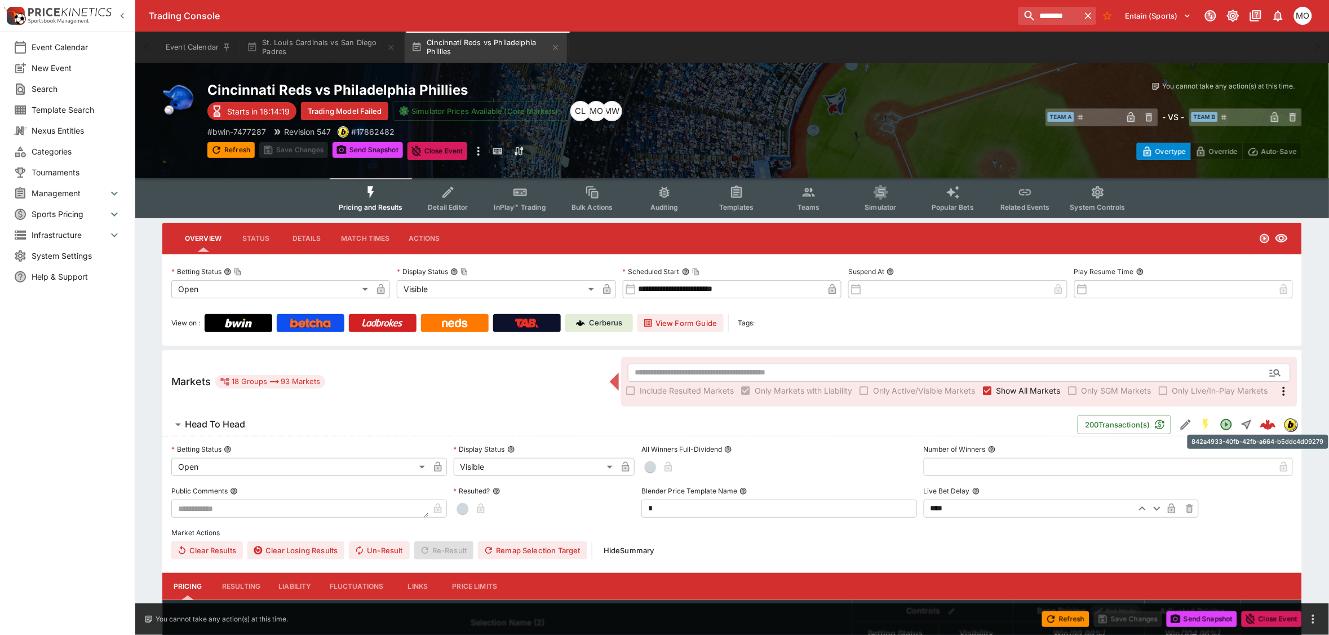
click at [1267, 417] on img "842a4933-40fb-42fb-a664-b5ddc4d09279" at bounding box center [1268, 425] width 16 height 16
click at [732, 200] on button "Templates" at bounding box center [737, 198] width 72 height 40
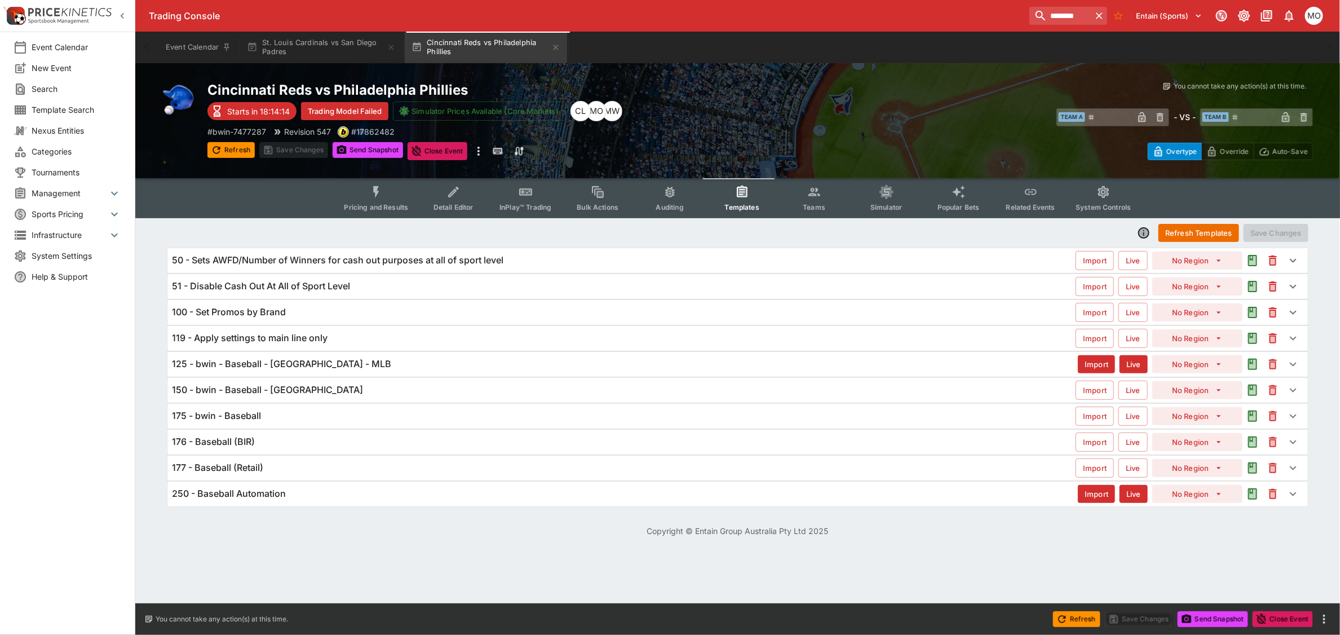
click at [252, 334] on h6 "119 - Apply settings to main line only" at bounding box center [250, 338] width 156 height 12
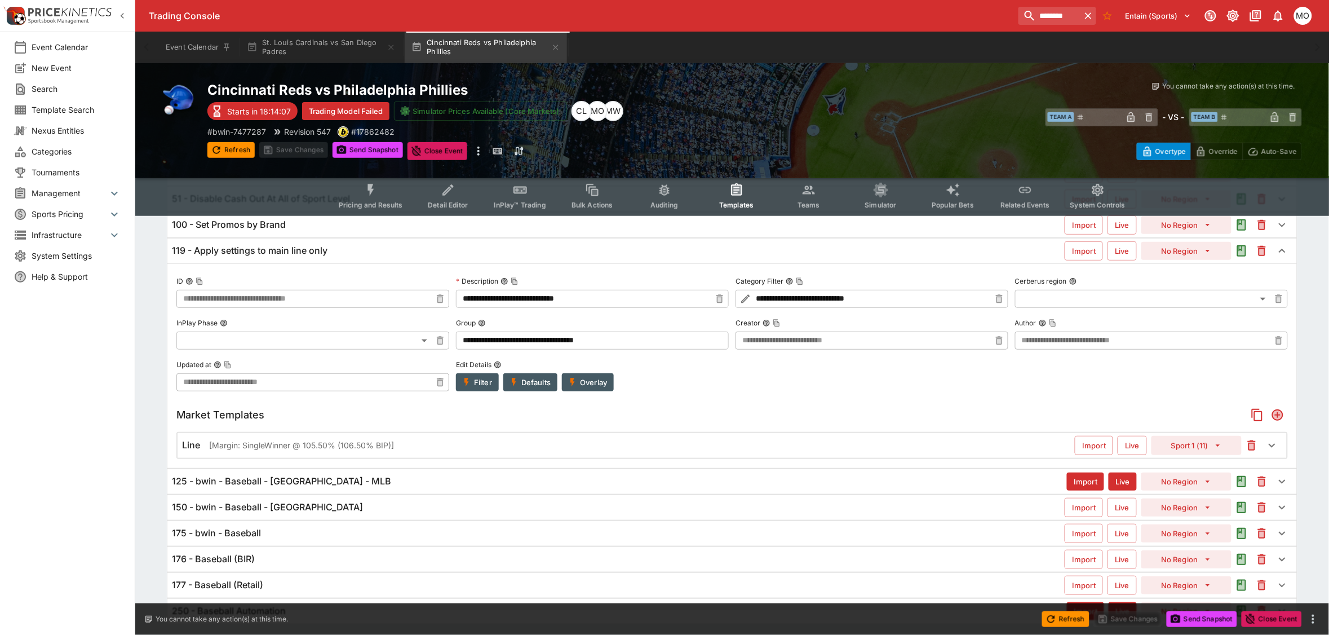
scroll to position [122, 0]
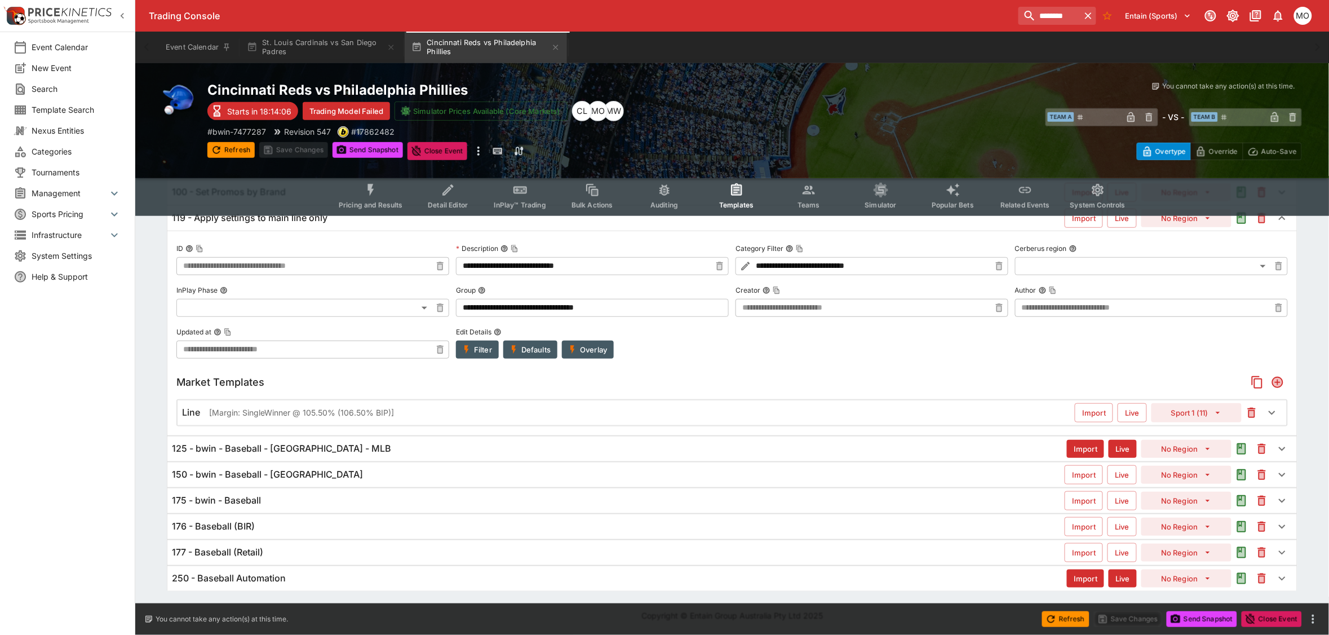
click at [953, 409] on div "Line [Margin: SingleWinner @ 105.50% (106.50% BIP)]" at bounding box center [628, 412] width 893 height 12
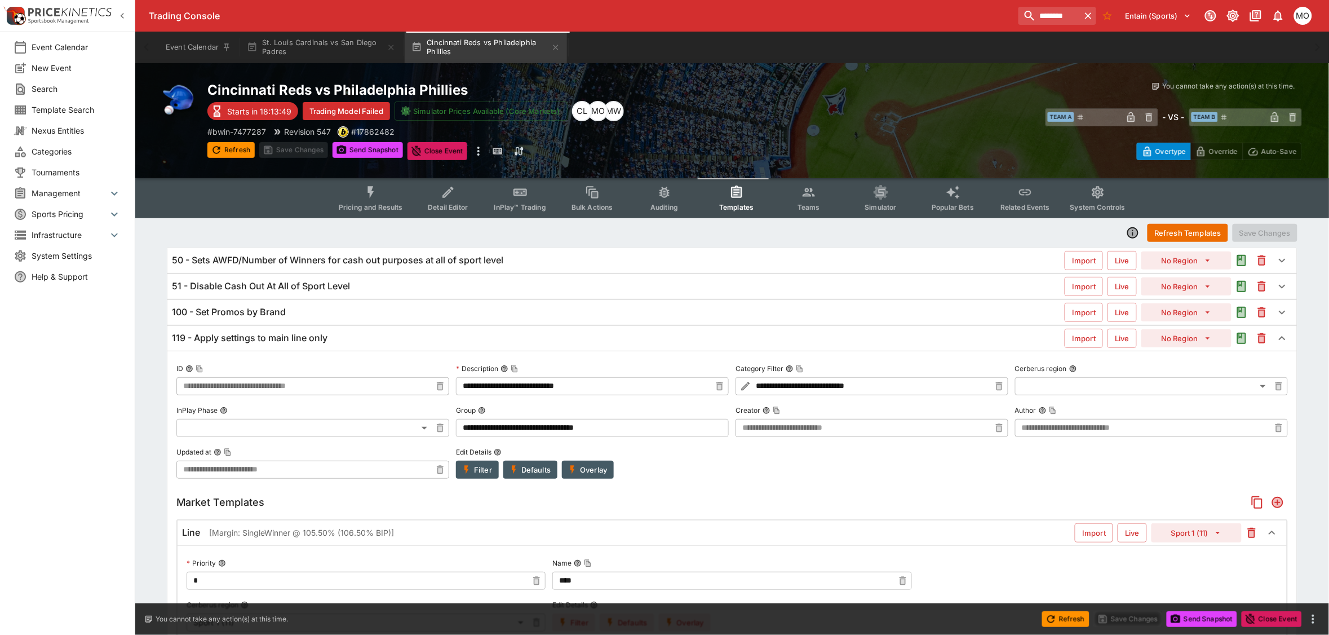
scroll to position [141, 0]
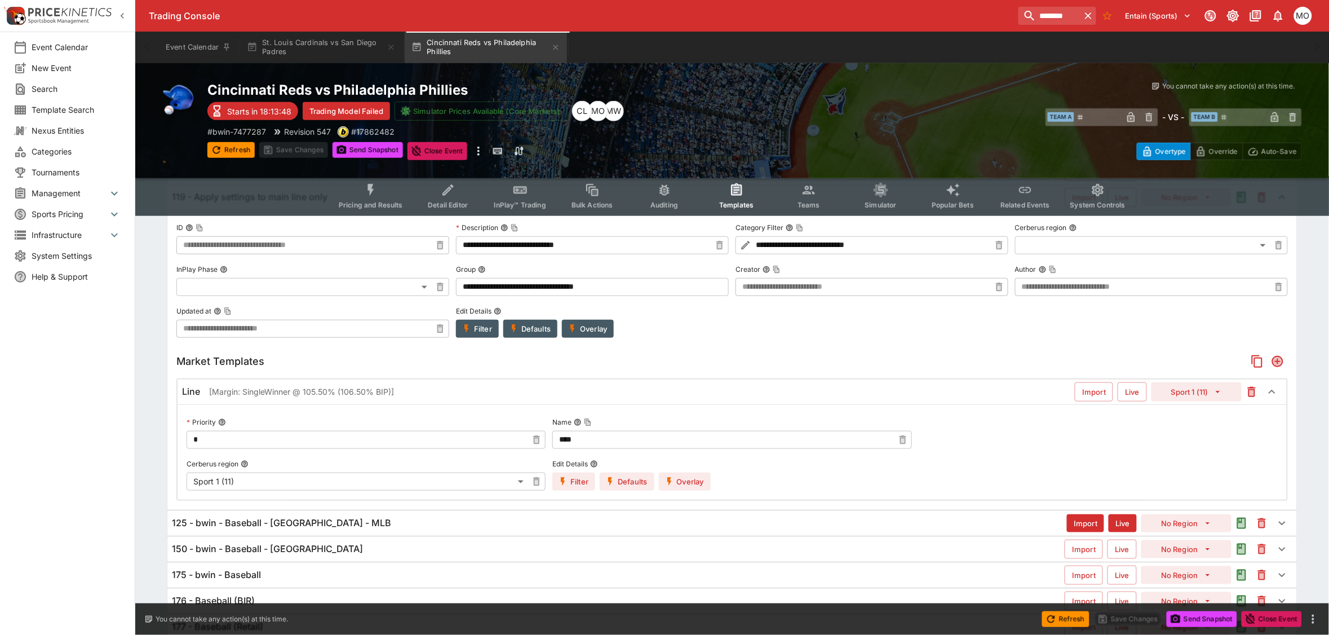
click at [1202, 396] on button "Sport 1 (11)" at bounding box center [1197, 391] width 90 height 19
click at [1198, 430] on li "Sport 1 (11)" at bounding box center [1197, 433] width 67 height 18
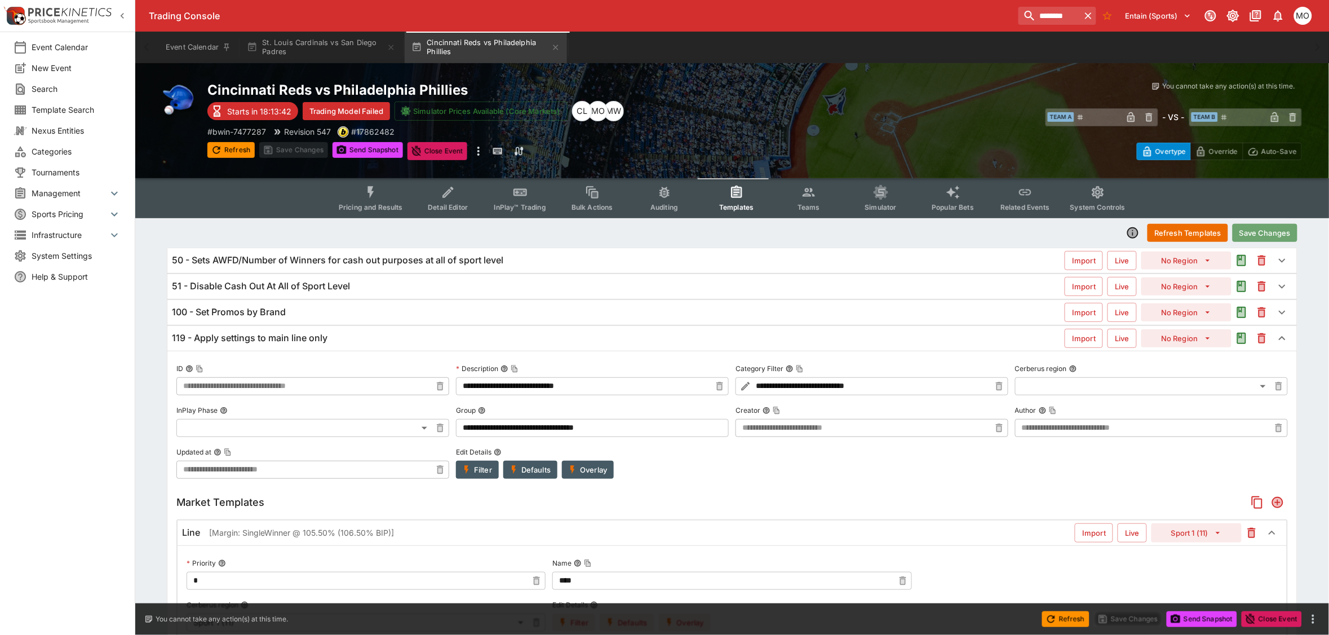
click at [1259, 228] on button "Save Changes" at bounding box center [1265, 233] width 65 height 18
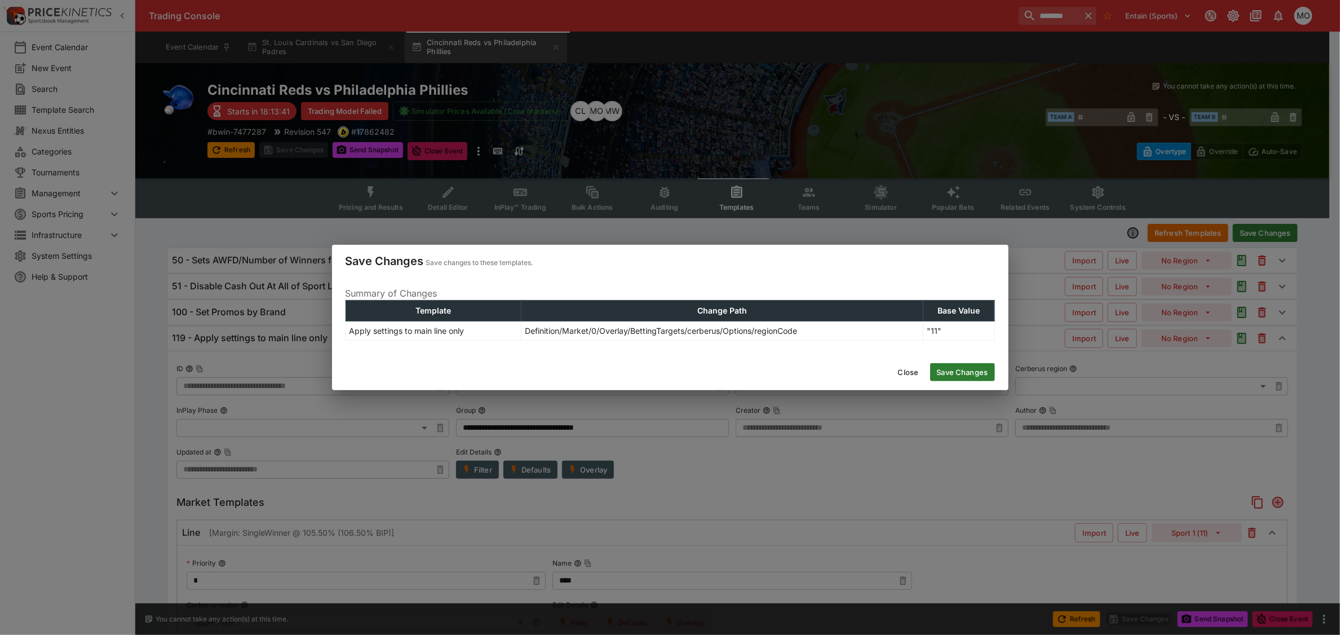
click at [970, 377] on button "Save Changes" at bounding box center [962, 372] width 65 height 18
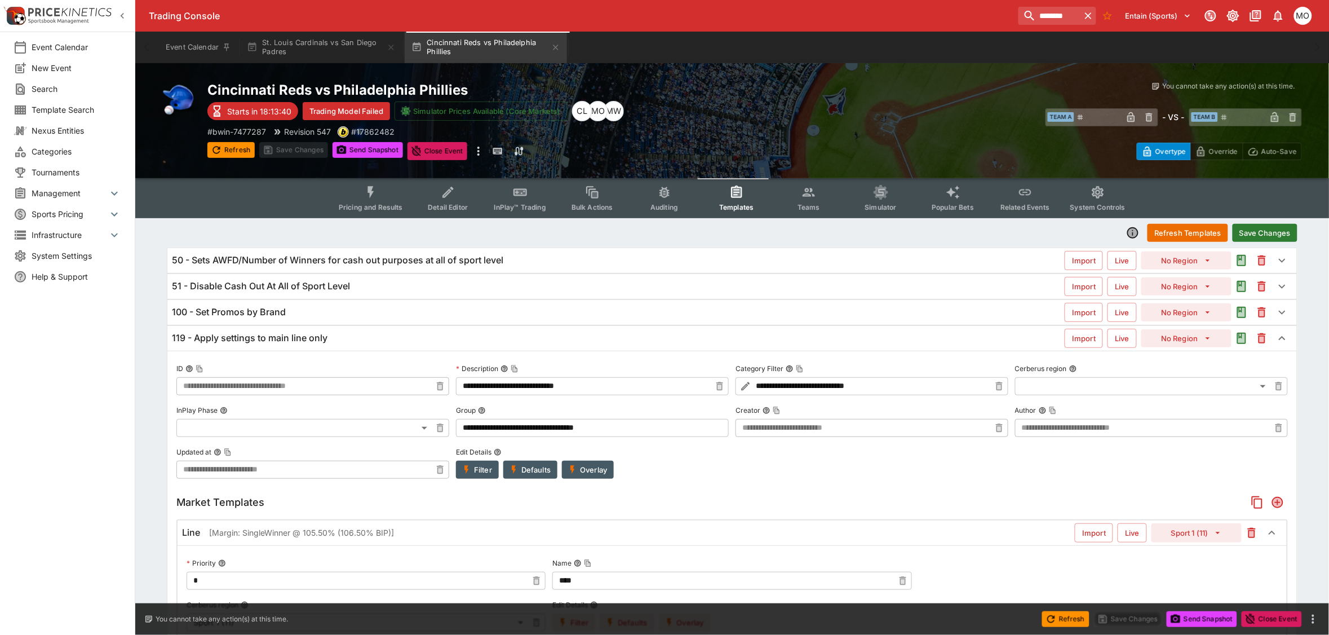
type input "**********"
click at [361, 148] on button "Send Snapshot" at bounding box center [368, 150] width 70 height 16
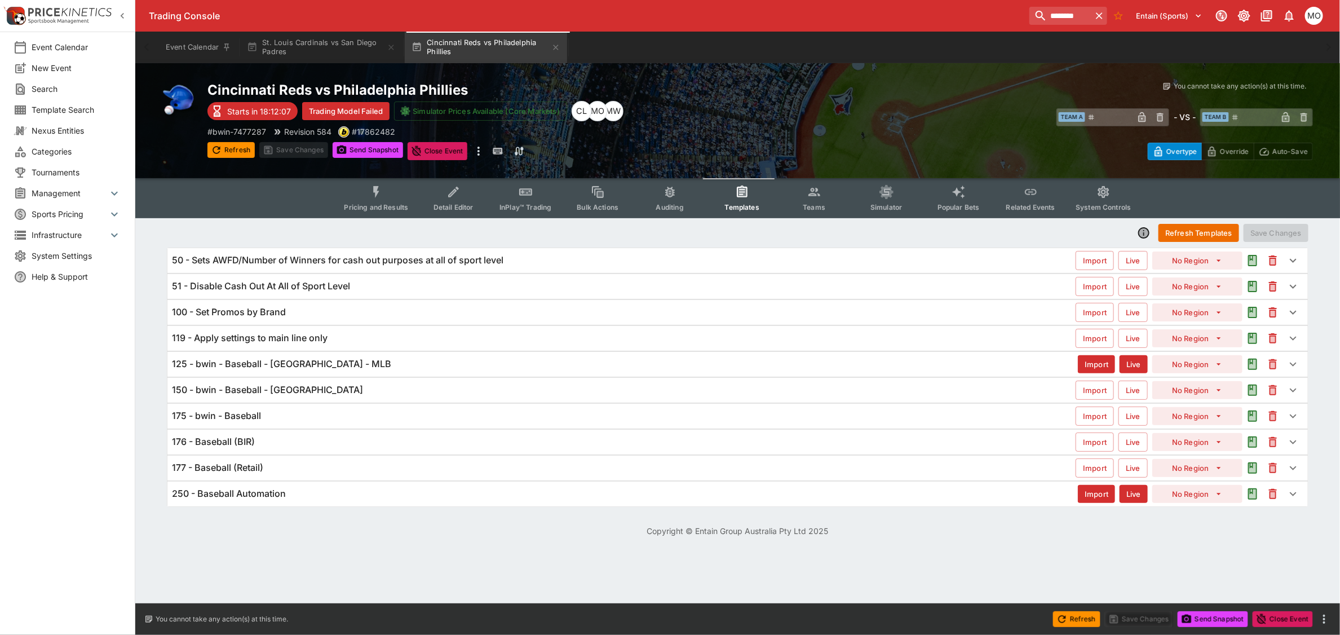
click at [77, 488] on div "Event Calendar New Event Search Template Search Nexus Entities Categories Tourn…" at bounding box center [67, 317] width 135 height 635
click at [1020, 9] on input "********" at bounding box center [1055, 16] width 71 height 18
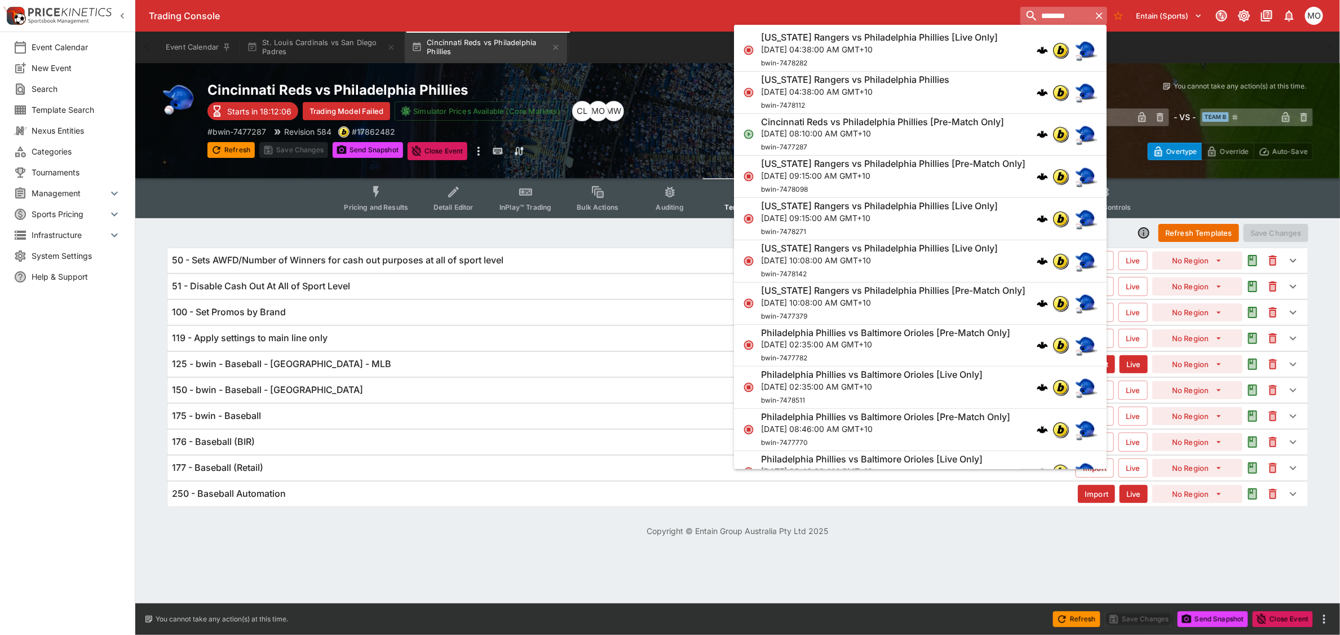
click at [1020, 9] on input "********" at bounding box center [1055, 16] width 71 height 18
type input "*******"
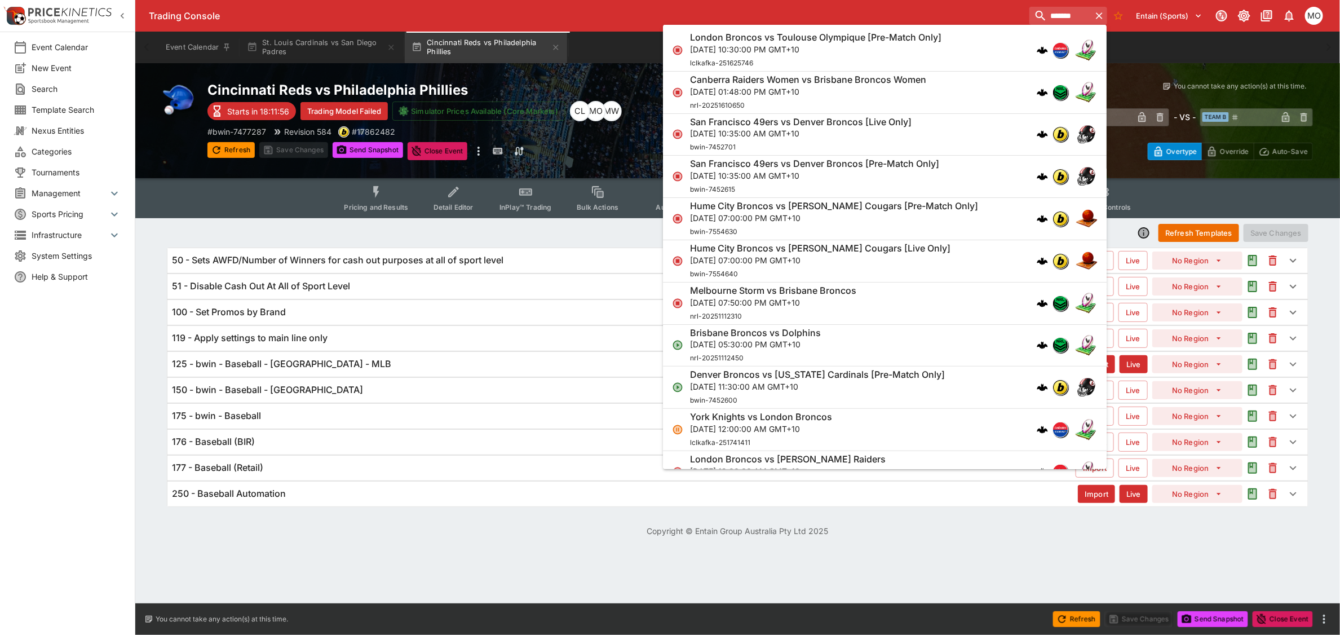
click at [770, 339] on p "[DATE] 05:30:00 PM GMT+10" at bounding box center [755, 344] width 131 height 12
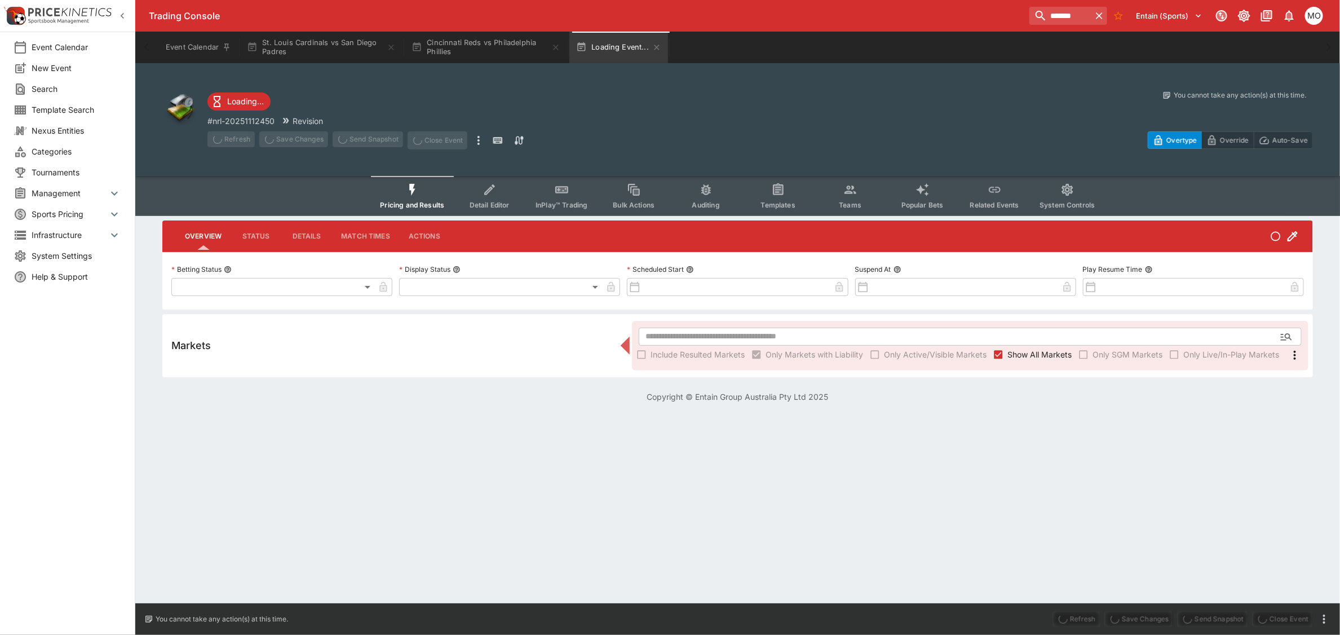
type input "**********"
type input "*******"
type input "**********"
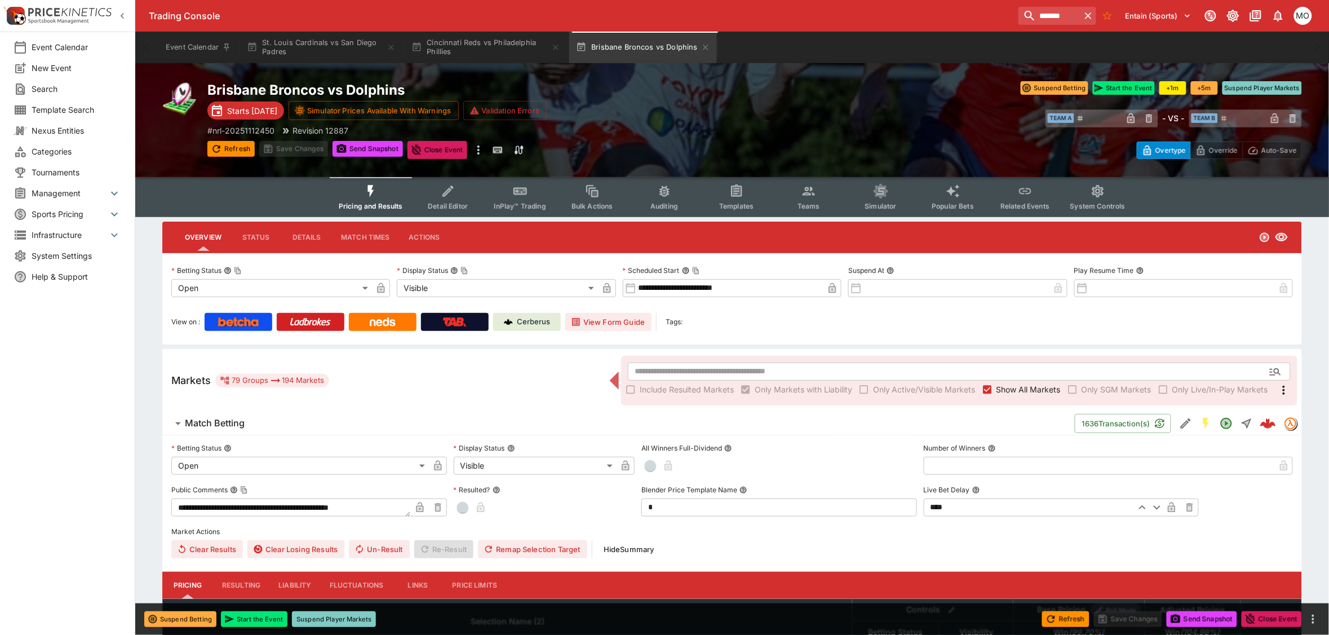
click at [745, 196] on button "Templates" at bounding box center [737, 197] width 72 height 40
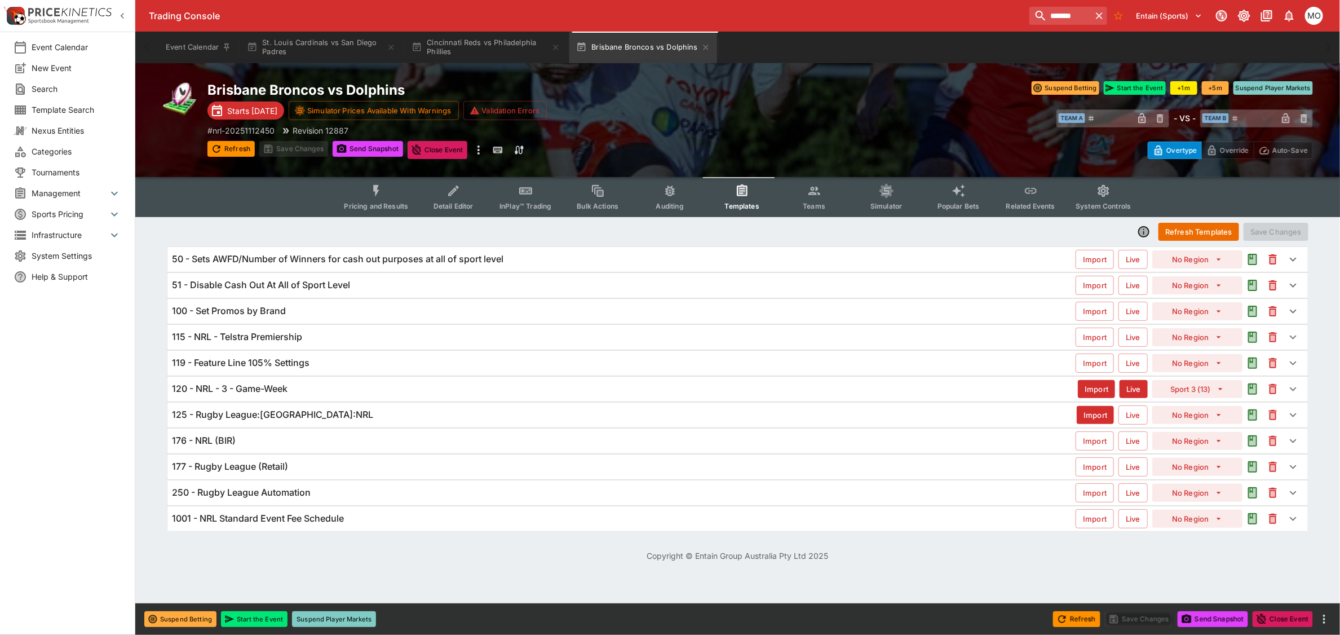
click at [344, 330] on div "115 - NRL - Telstra Premiership Import Live No Region" at bounding box center [737, 337] width 1140 height 25
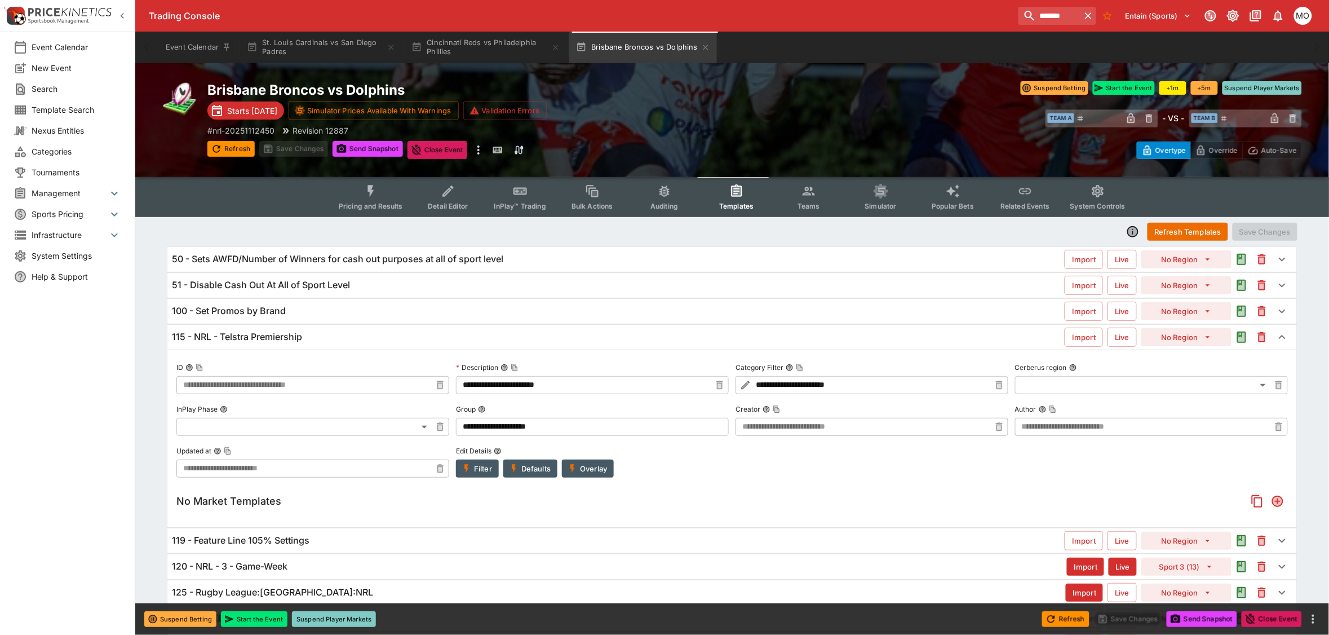
click at [344, 330] on div "115 - NRL - Telstra Premiership Import Live No Region" at bounding box center [732, 337] width 1130 height 25
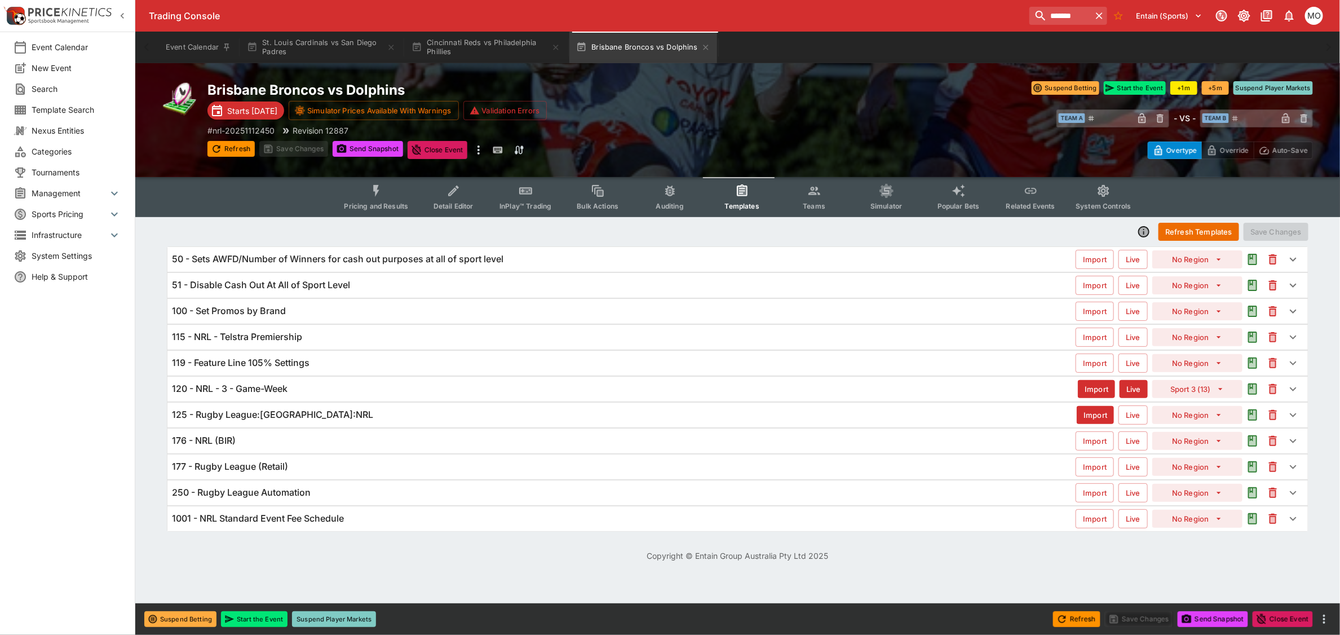
click at [341, 415] on div "125 - Rugby League:[GEOGRAPHIC_DATA]:NRL" at bounding box center [624, 415] width 905 height 12
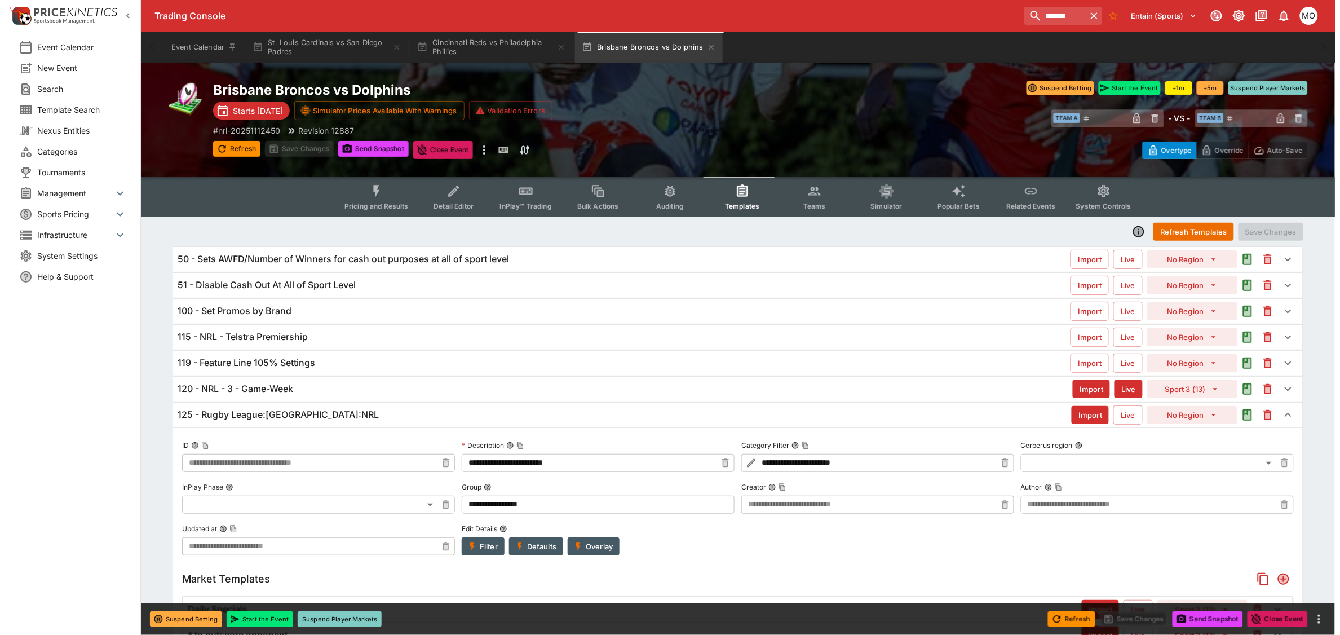
scroll to position [141, 0]
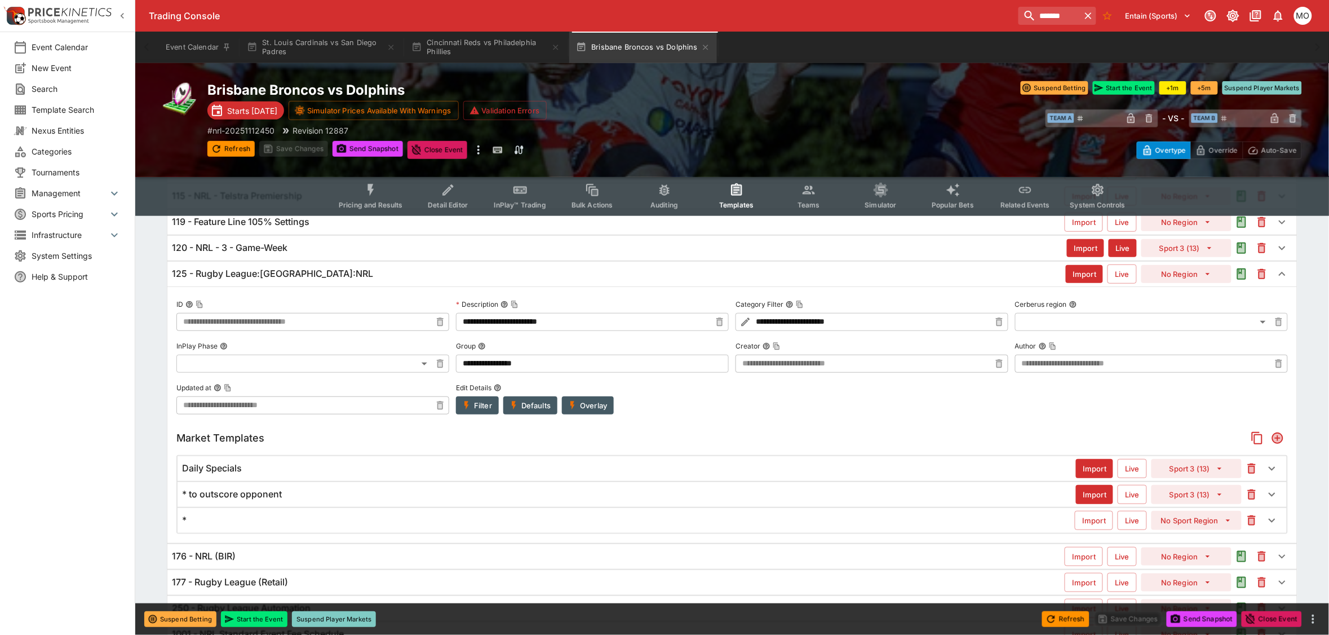
click at [599, 408] on button "Overlay" at bounding box center [588, 405] width 52 height 18
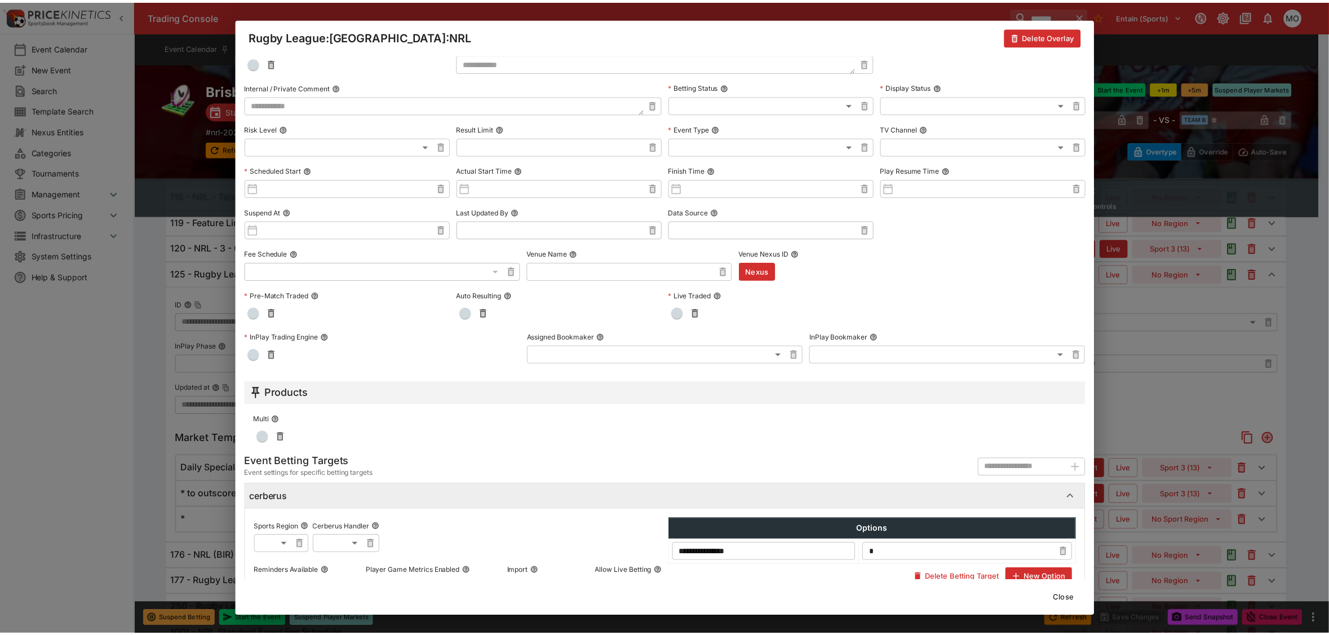
scroll to position [294, 0]
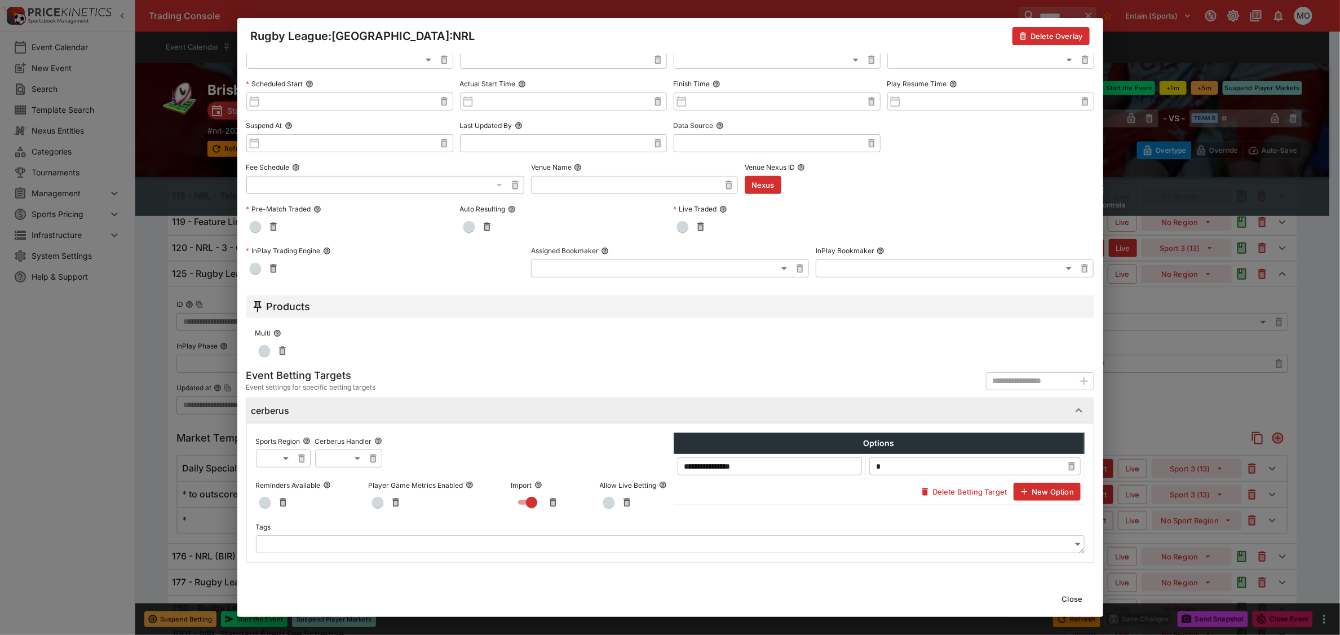
click at [1071, 598] on button "Close" at bounding box center [1072, 599] width 34 height 18
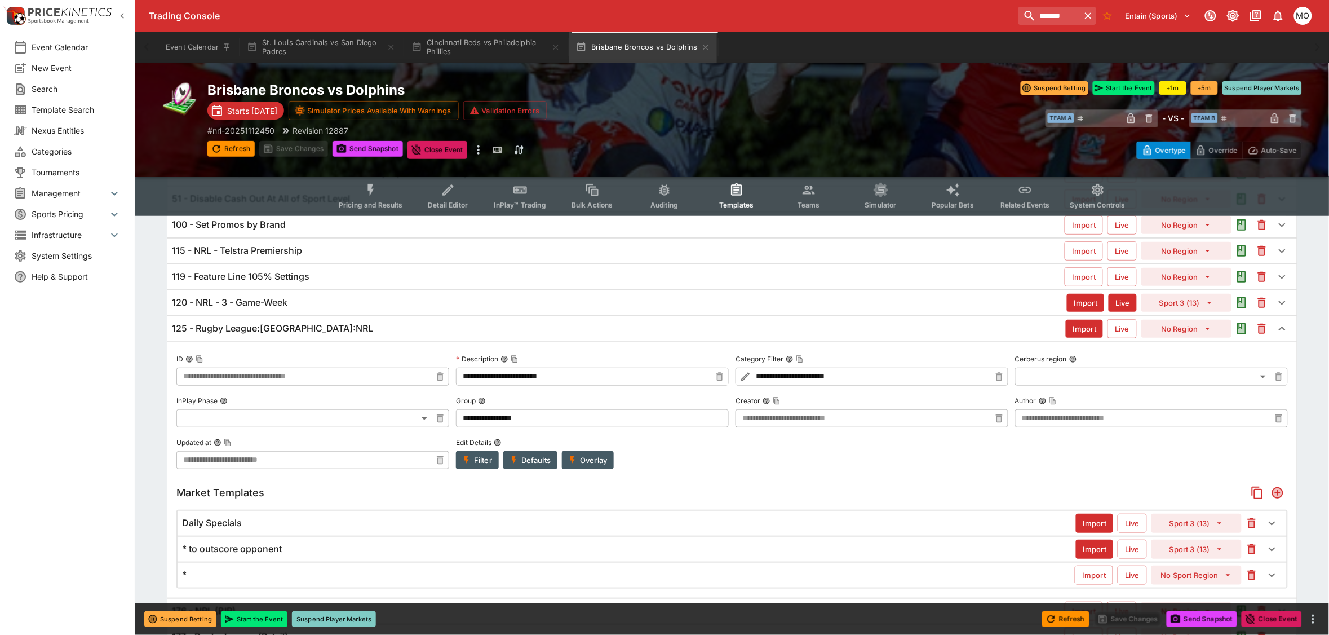
scroll to position [60, 0]
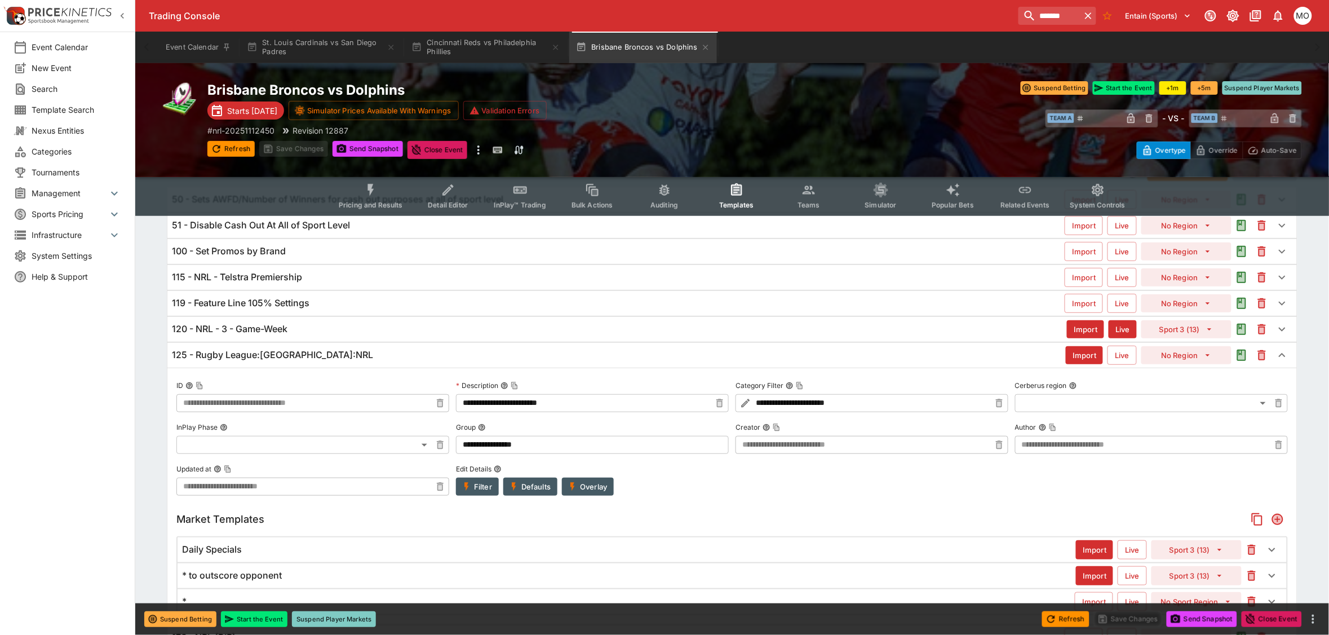
click at [361, 351] on div "125 - Rugby League:[GEOGRAPHIC_DATA]:NRL" at bounding box center [619, 355] width 894 height 12
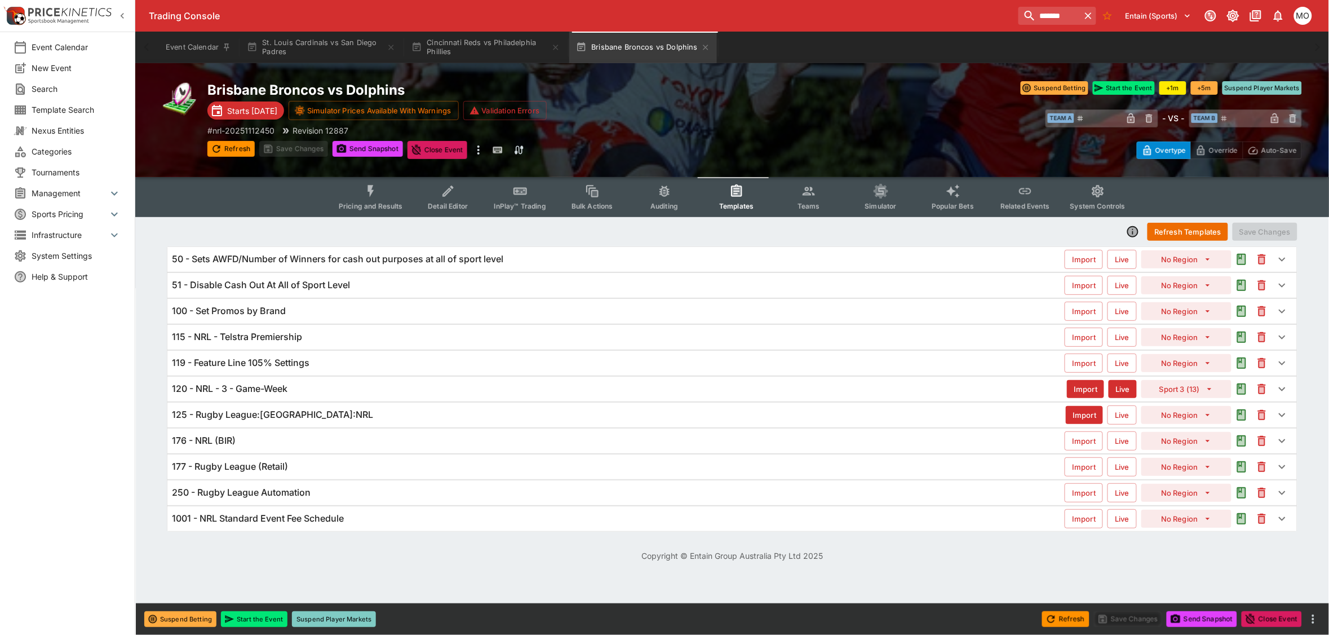
scroll to position [0, 0]
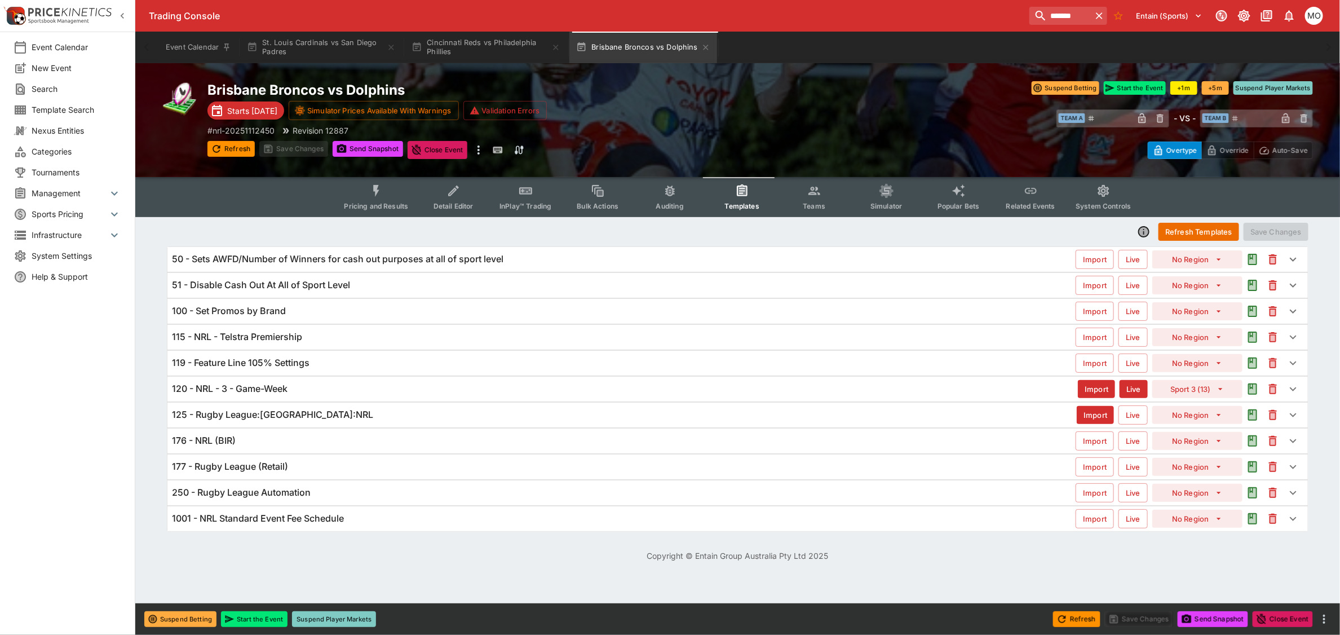
click at [303, 385] on div "120 - NRL - 3 - Game-Week" at bounding box center [625, 389] width 906 height 12
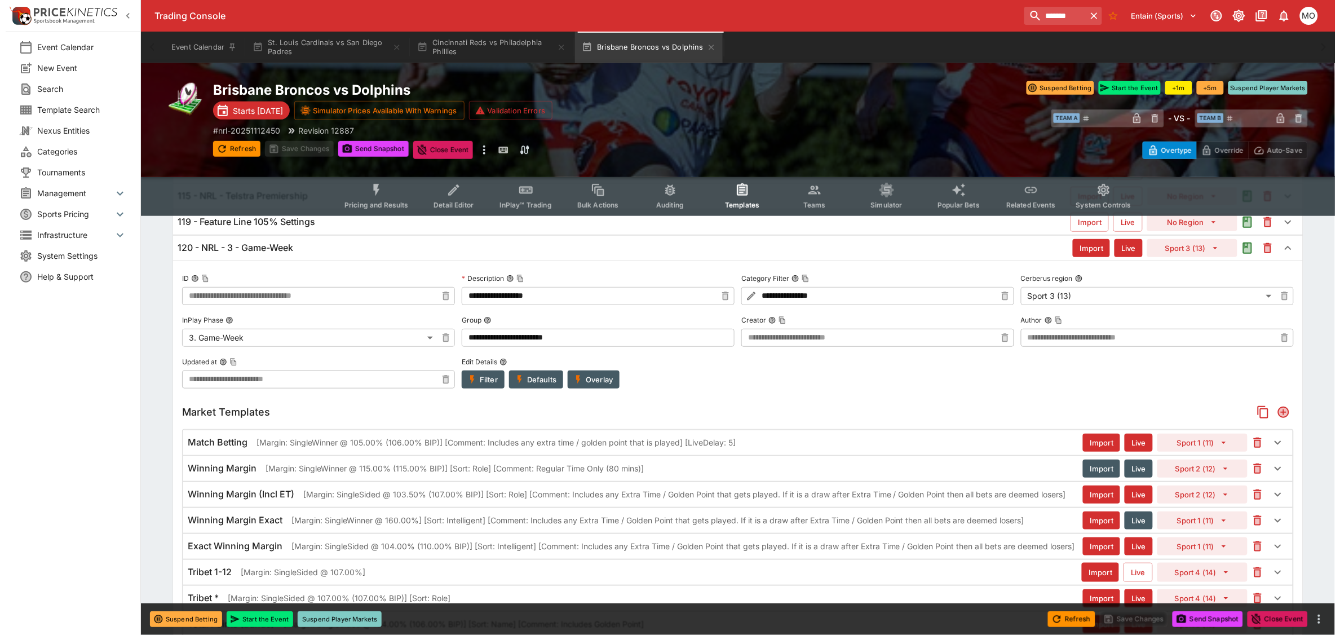
scroll to position [282, 0]
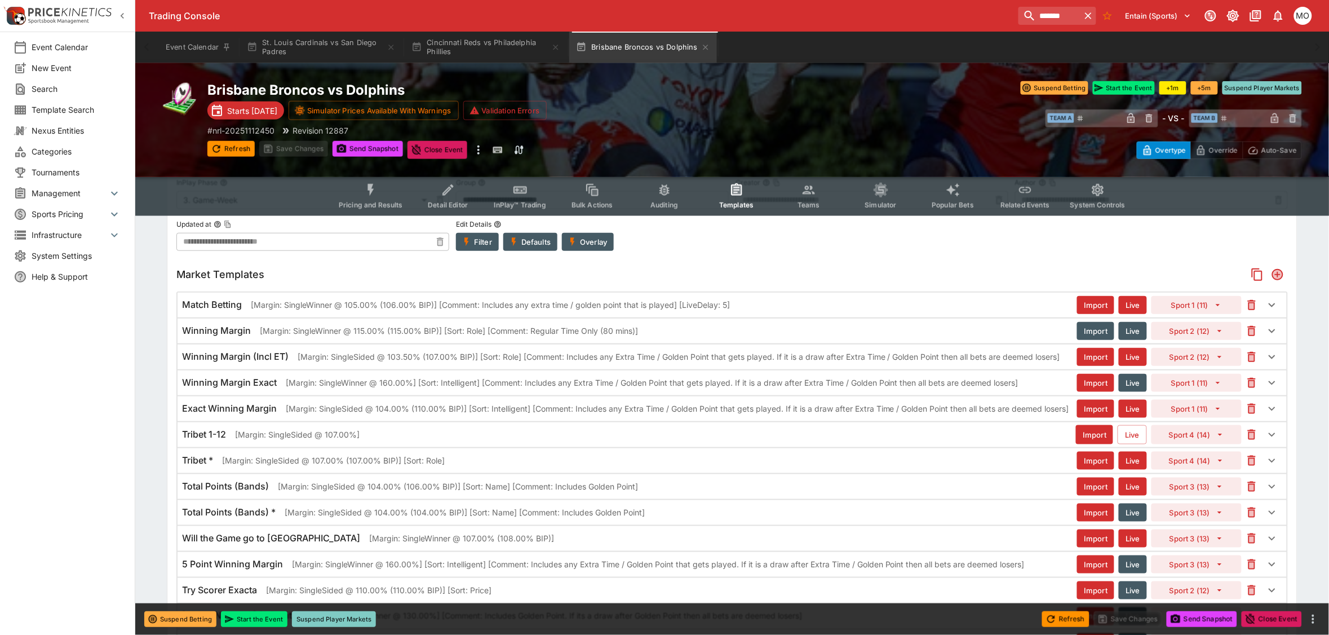
click at [416, 306] on p "[Margin: SingleWinner @ 105.00% (106.00% BIP)] [Comment: Includes any extra tim…" at bounding box center [490, 305] width 479 height 12
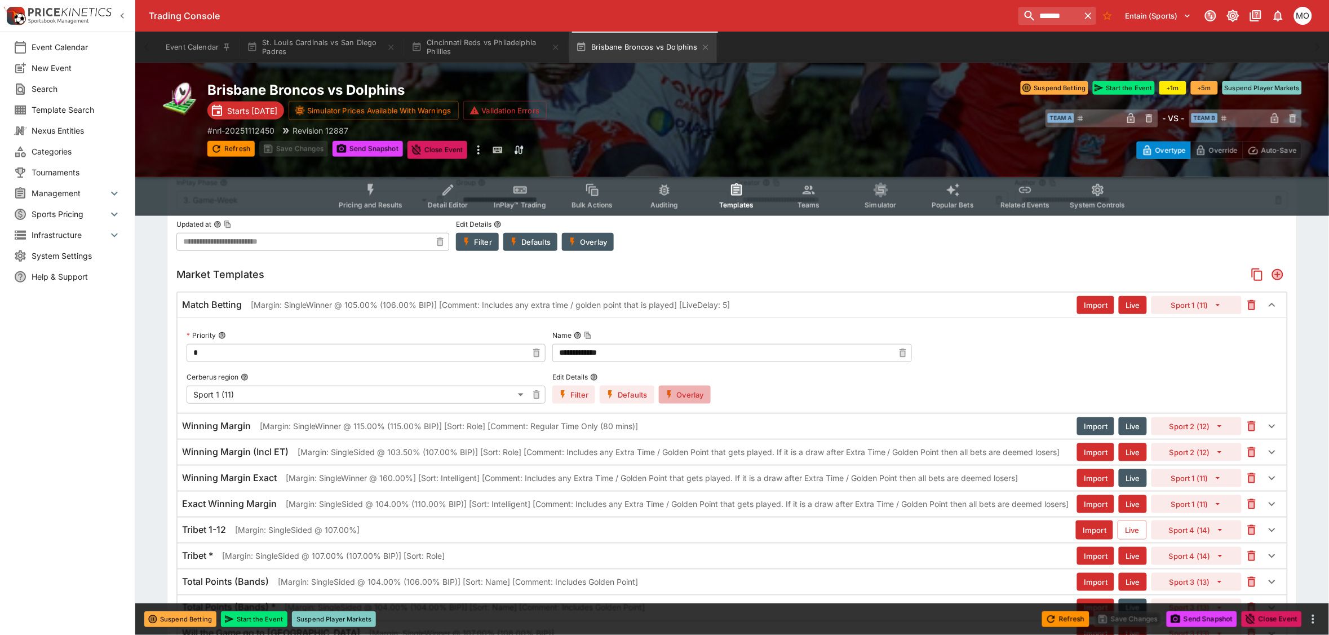
click at [691, 392] on button "Overlay" at bounding box center [685, 395] width 52 height 18
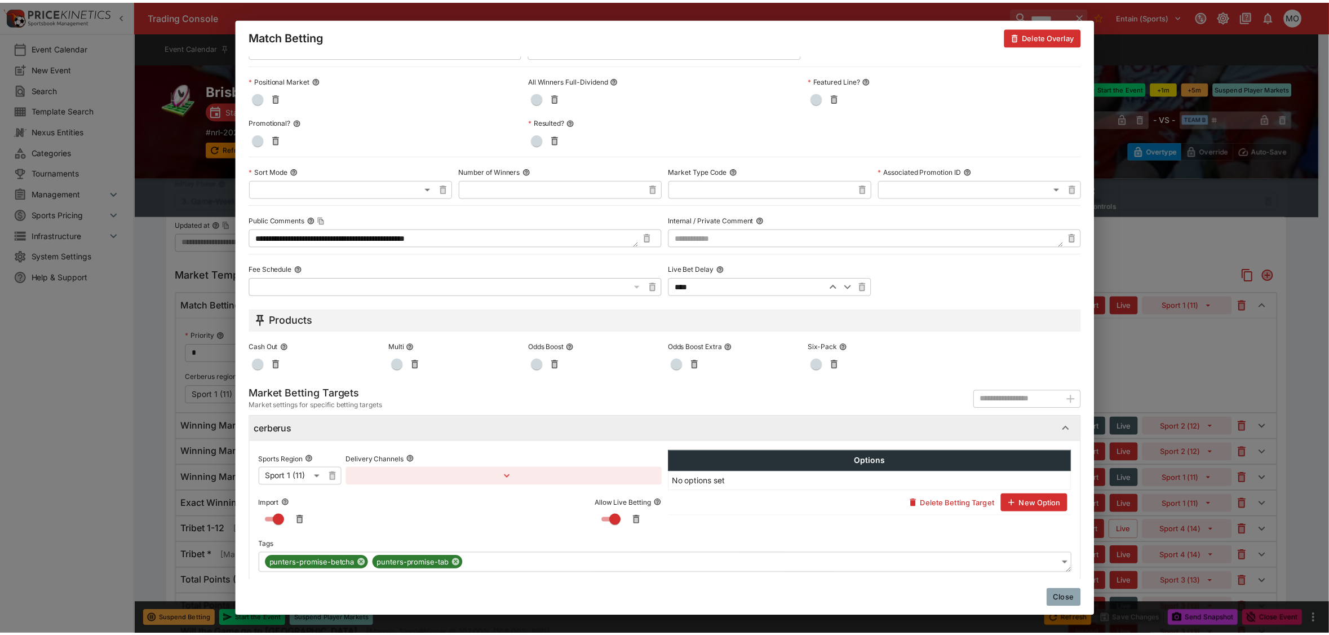
scroll to position [392, 0]
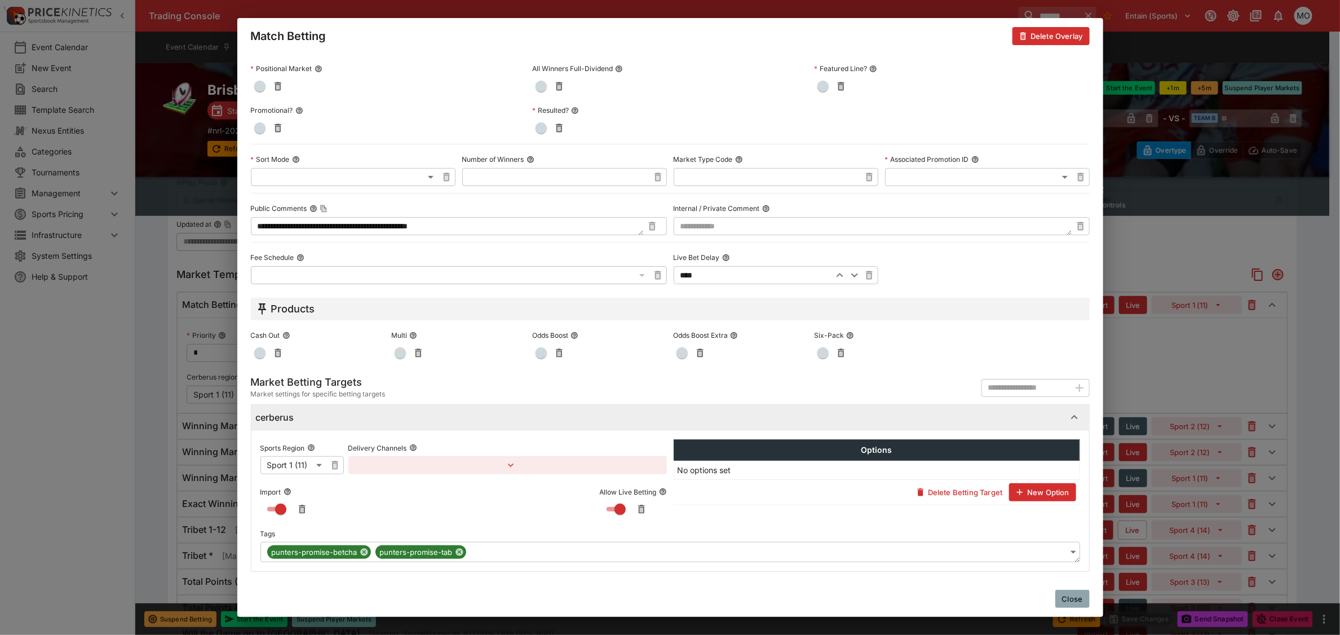
click at [1087, 598] on button "Close" at bounding box center [1072, 599] width 34 height 18
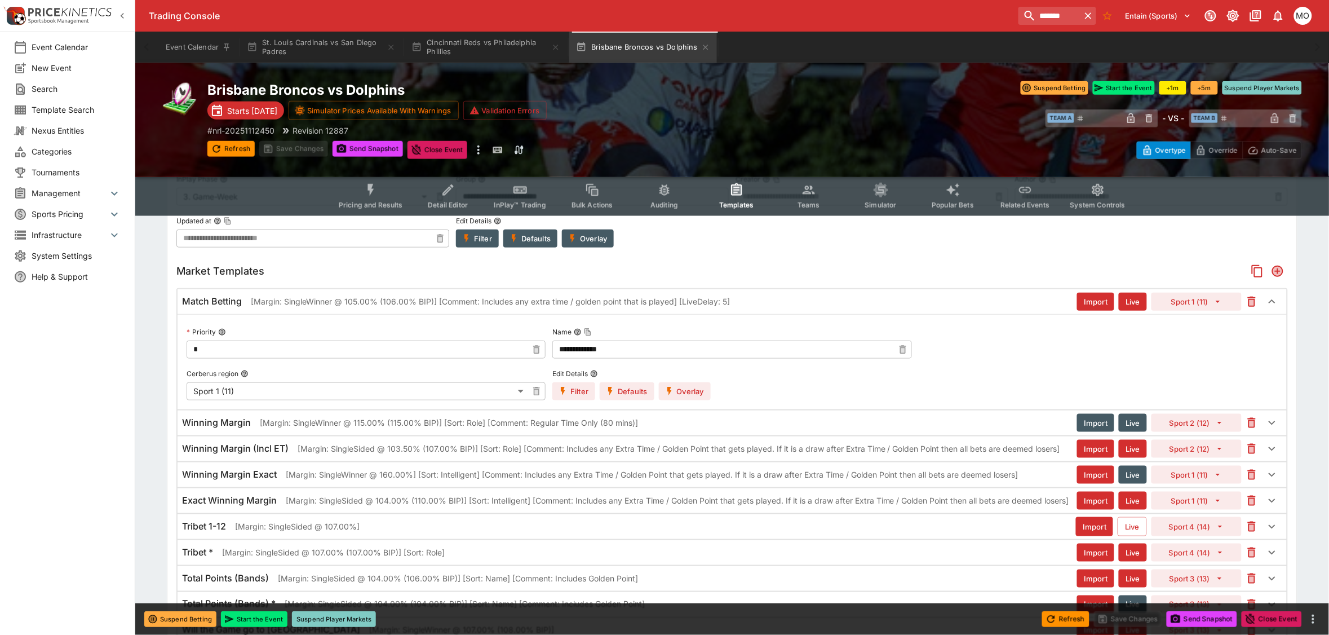
scroll to position [141, 0]
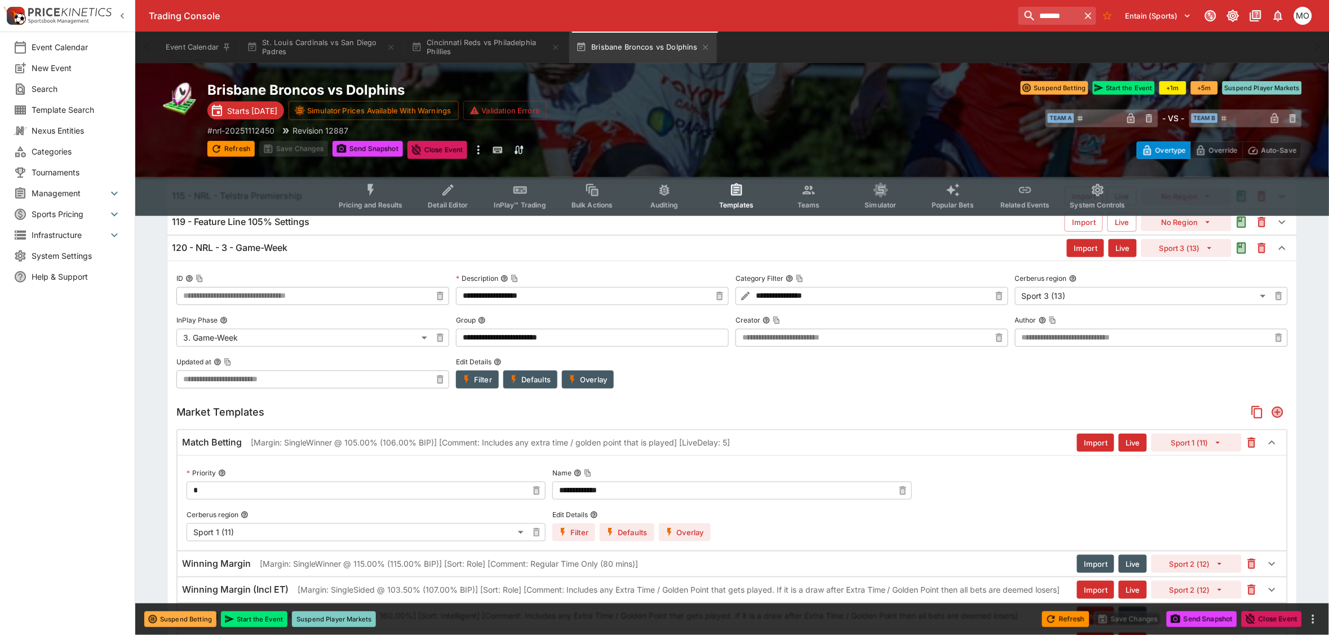
click at [132, 503] on div "Event Calendar New Event Search Template Search Nexus Entities Categories Tourn…" at bounding box center [67, 317] width 135 height 635
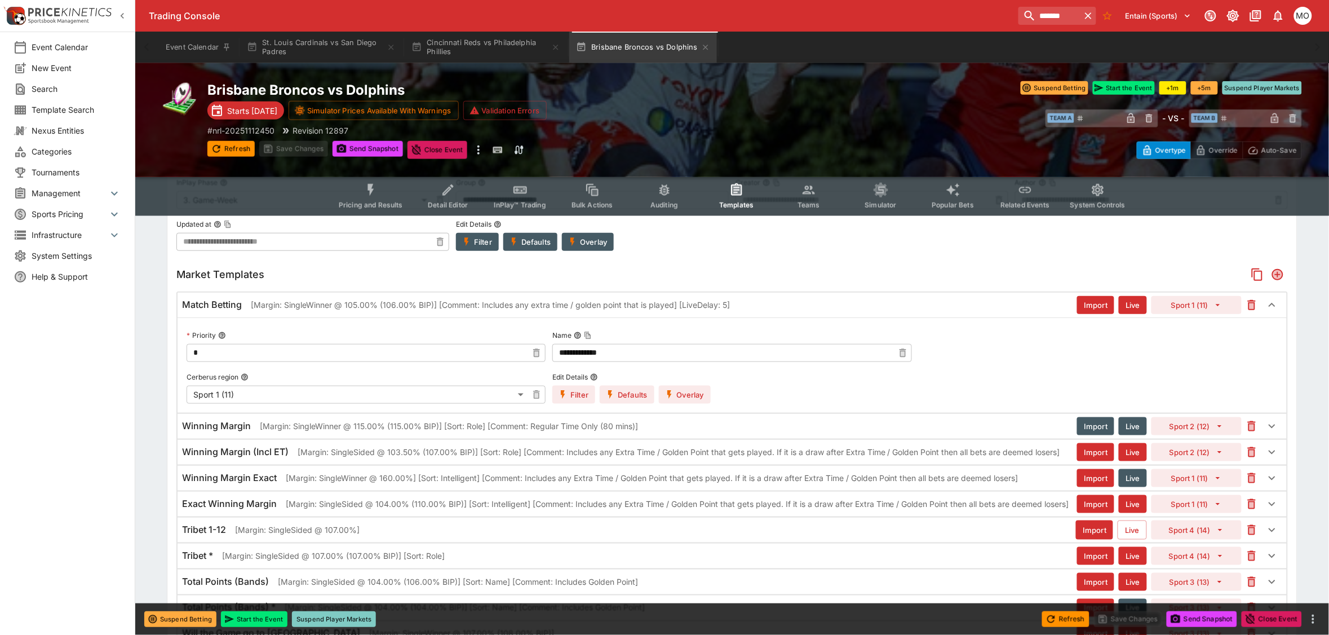
click at [89, 499] on div "Event Calendar New Event Search Template Search Nexus Entities Categories Tourn…" at bounding box center [67, 317] width 135 height 635
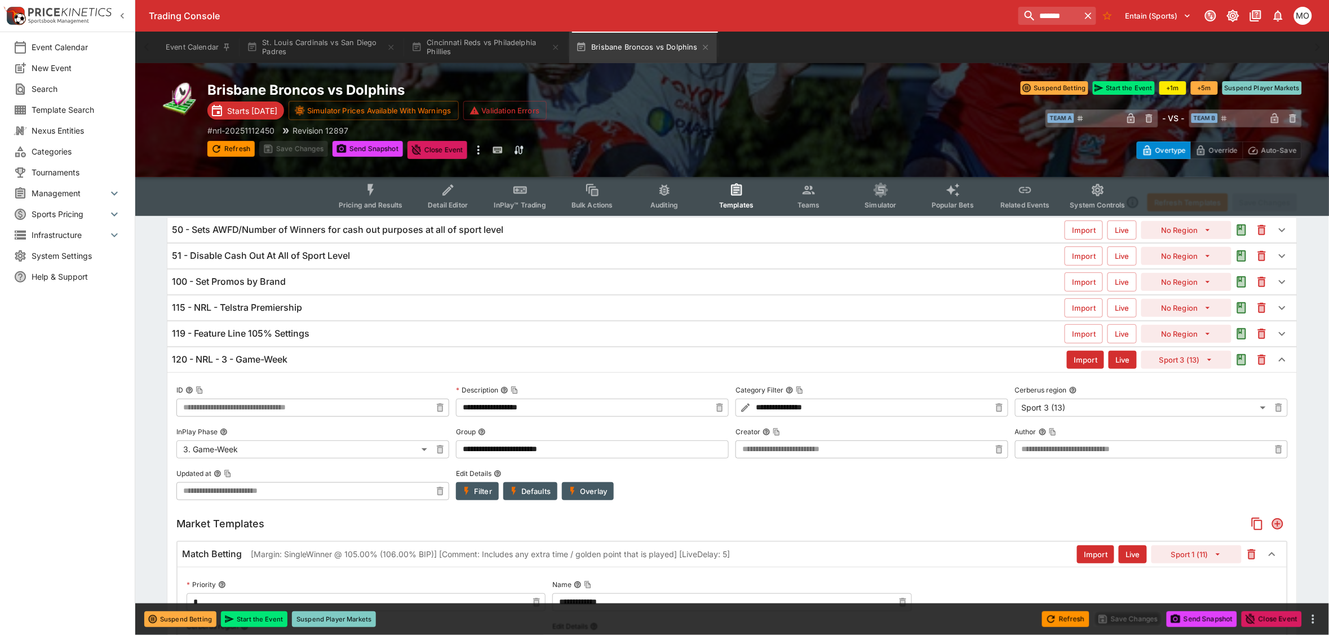
scroll to position [0, 0]
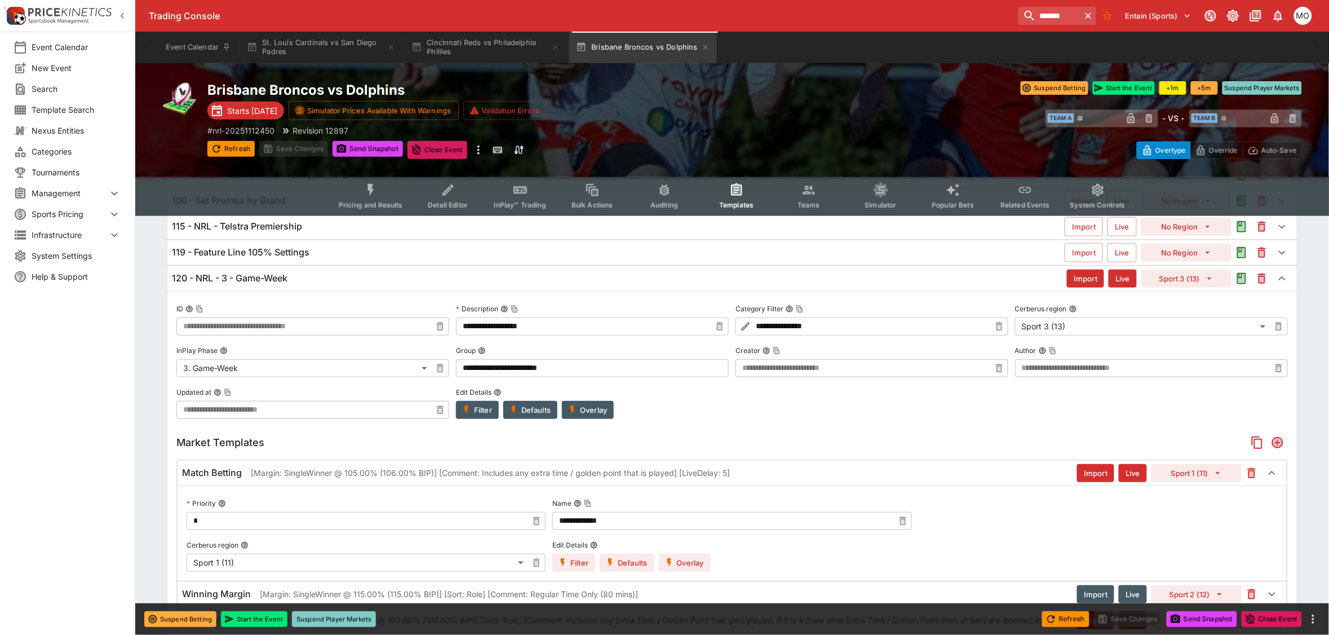
scroll to position [141, 0]
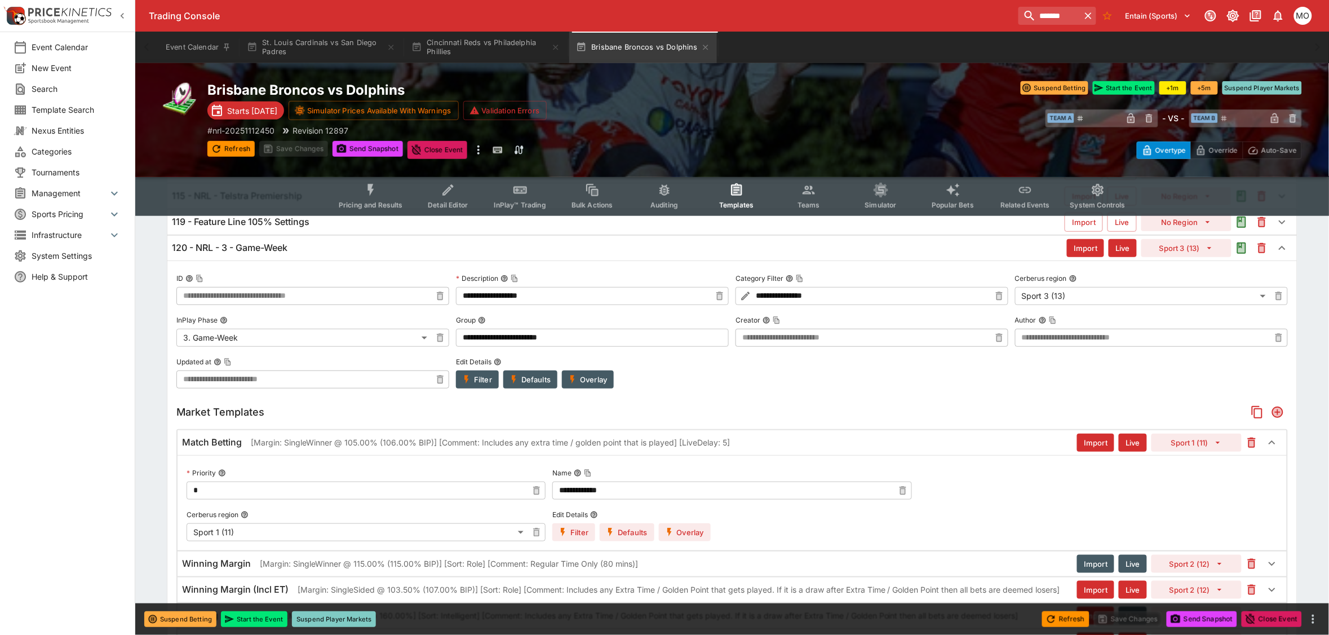
click at [207, 438] on h6 "Match Betting" at bounding box center [212, 442] width 60 height 12
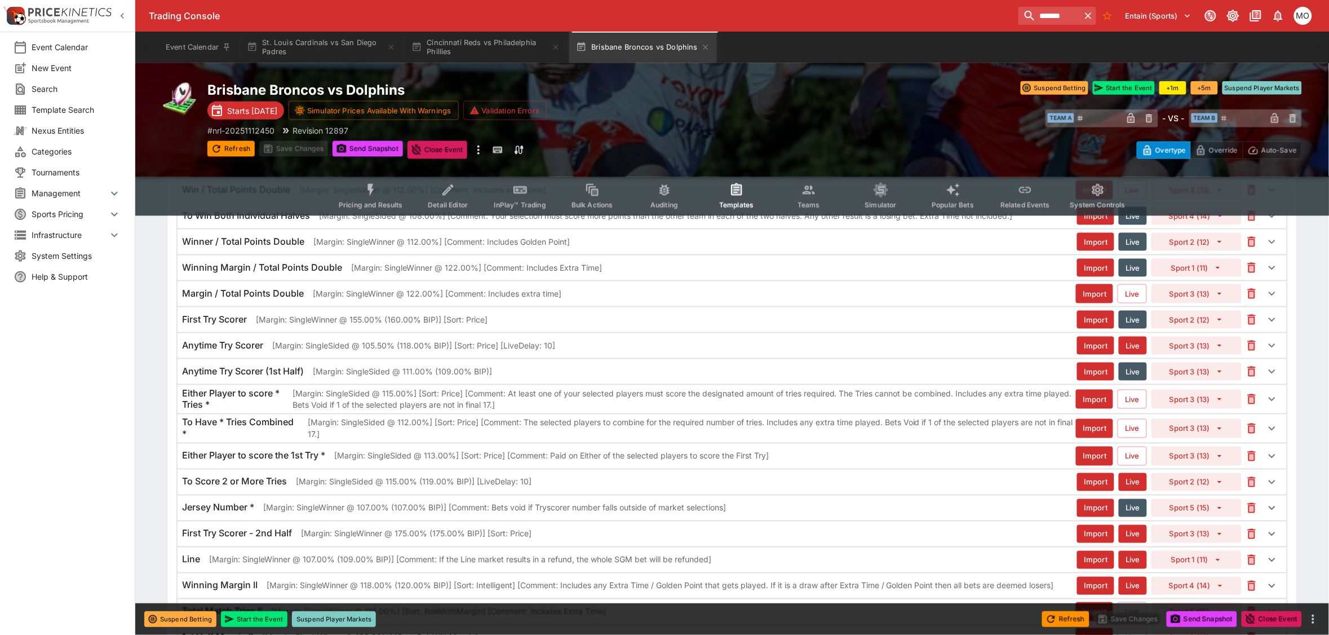
scroll to position [2396, 0]
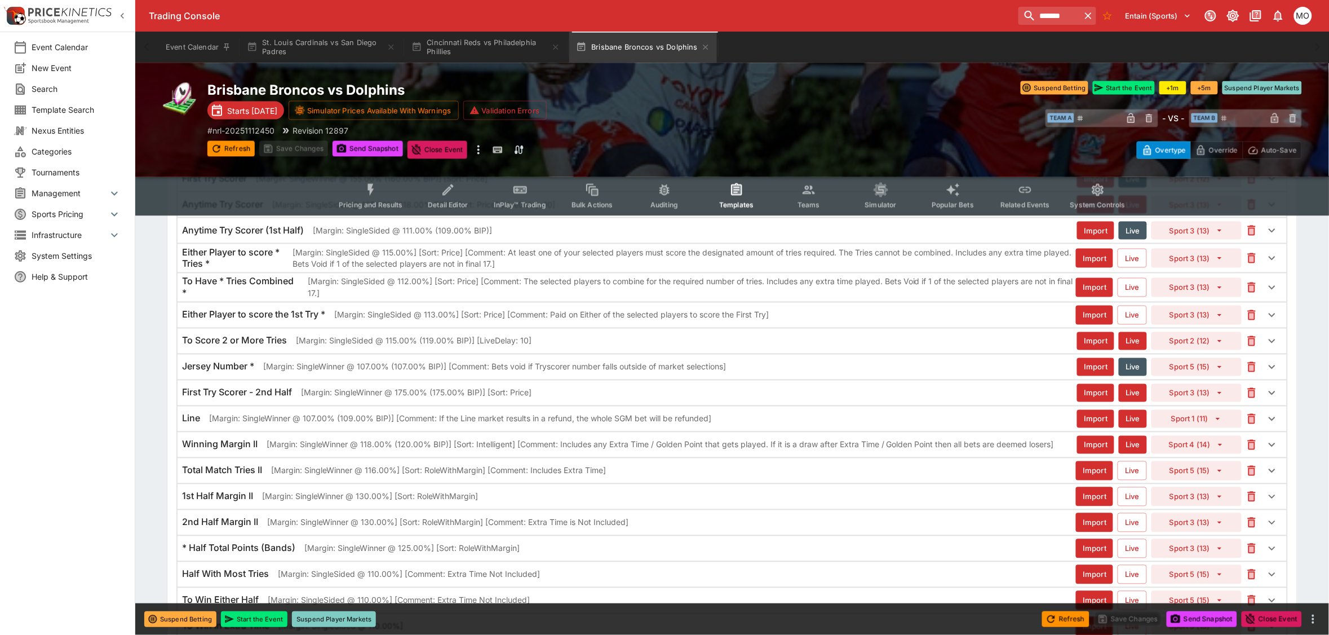
click at [260, 424] on p "[Margin: SingleWinner @ 107.00% (109.00% BIP)] [Comment: If the Line market res…" at bounding box center [460, 419] width 502 height 12
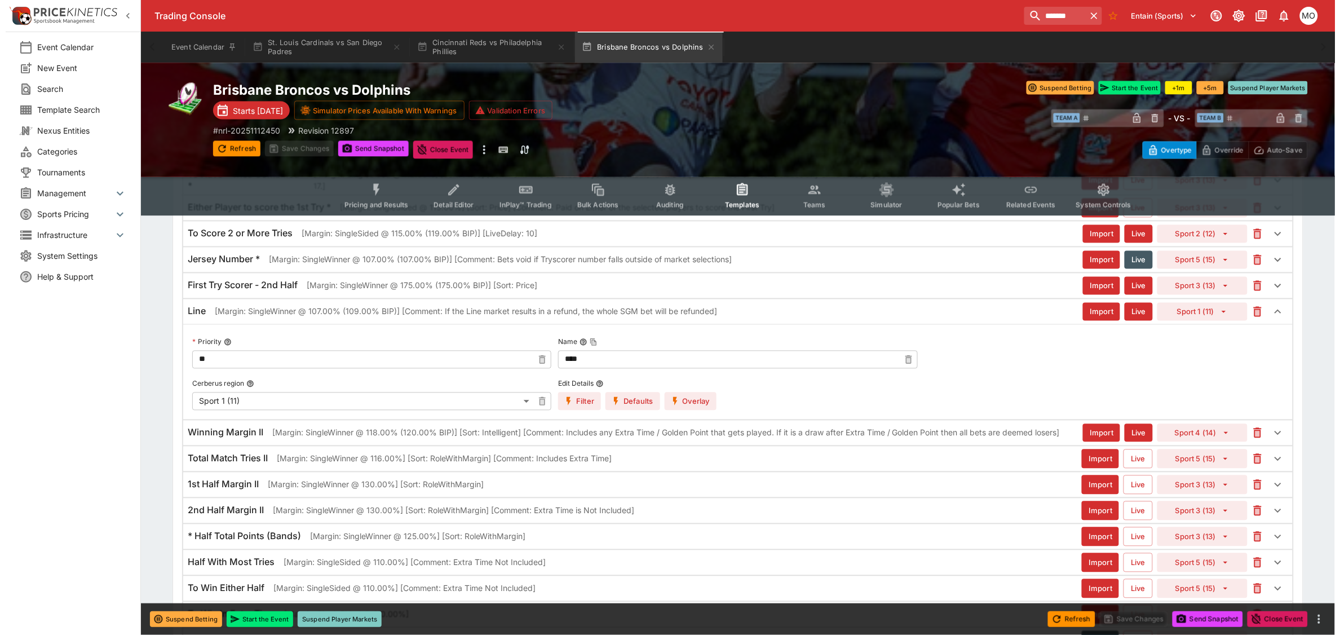
scroll to position [2537, 0]
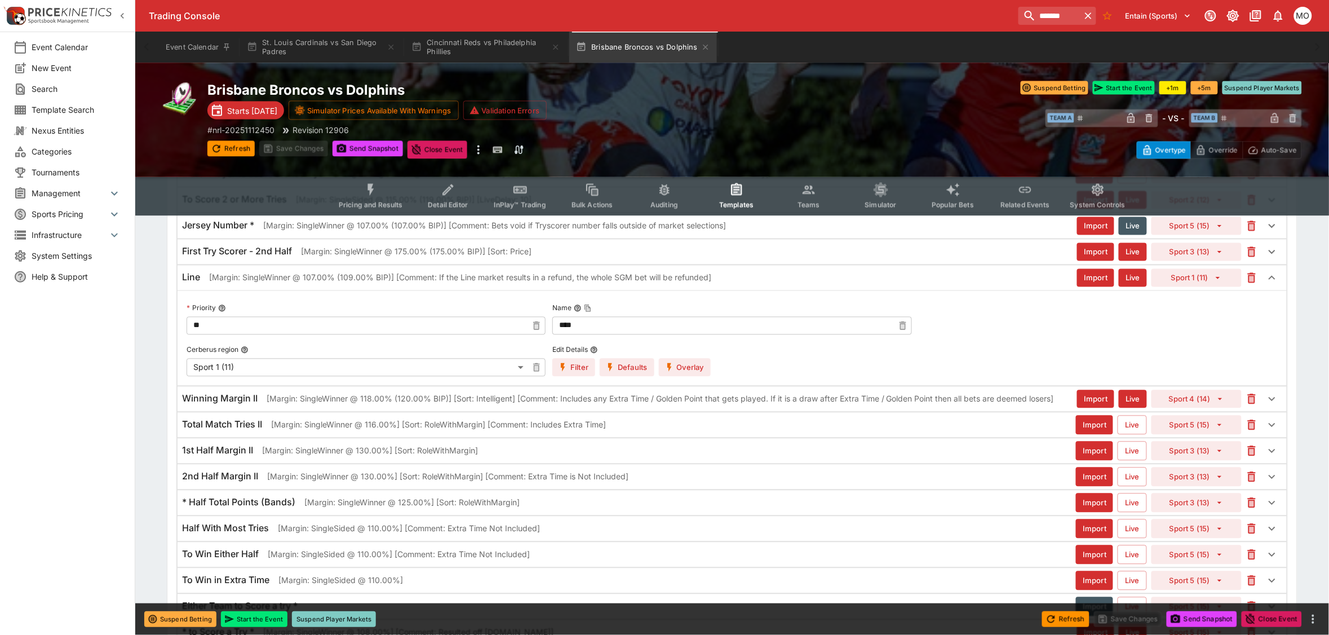
click at [688, 377] on button "Overlay" at bounding box center [685, 368] width 52 height 18
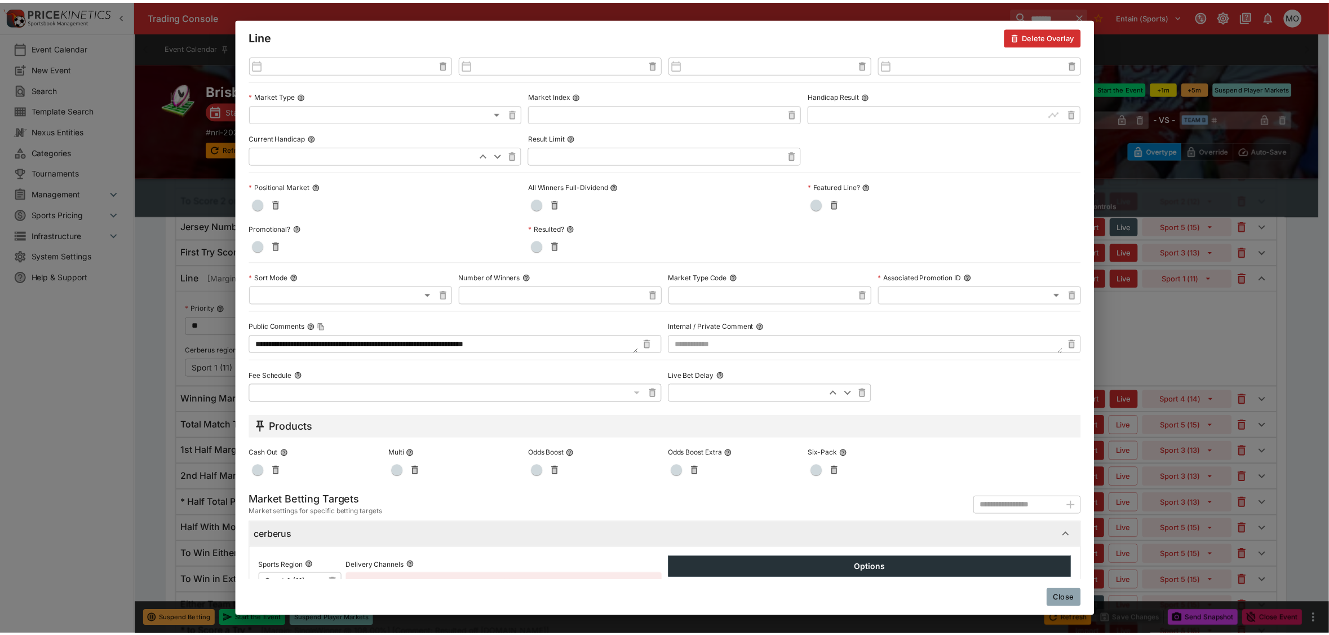
scroll to position [390, 0]
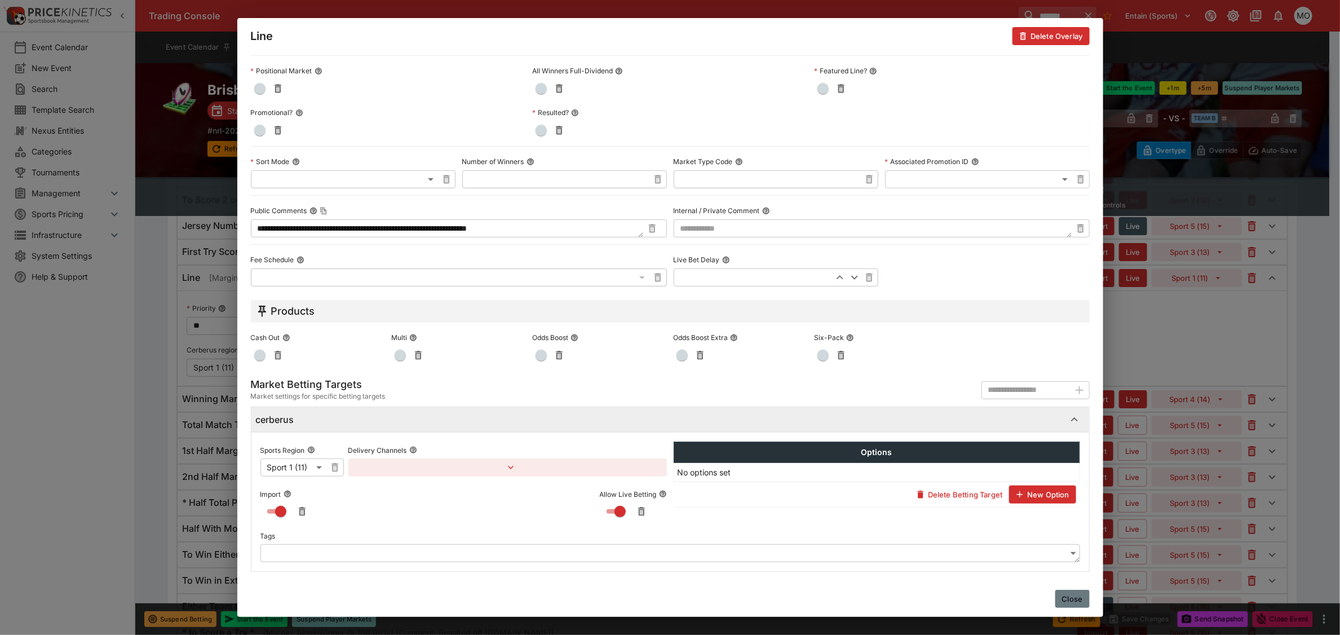
click at [1069, 596] on button "Close" at bounding box center [1072, 599] width 34 height 18
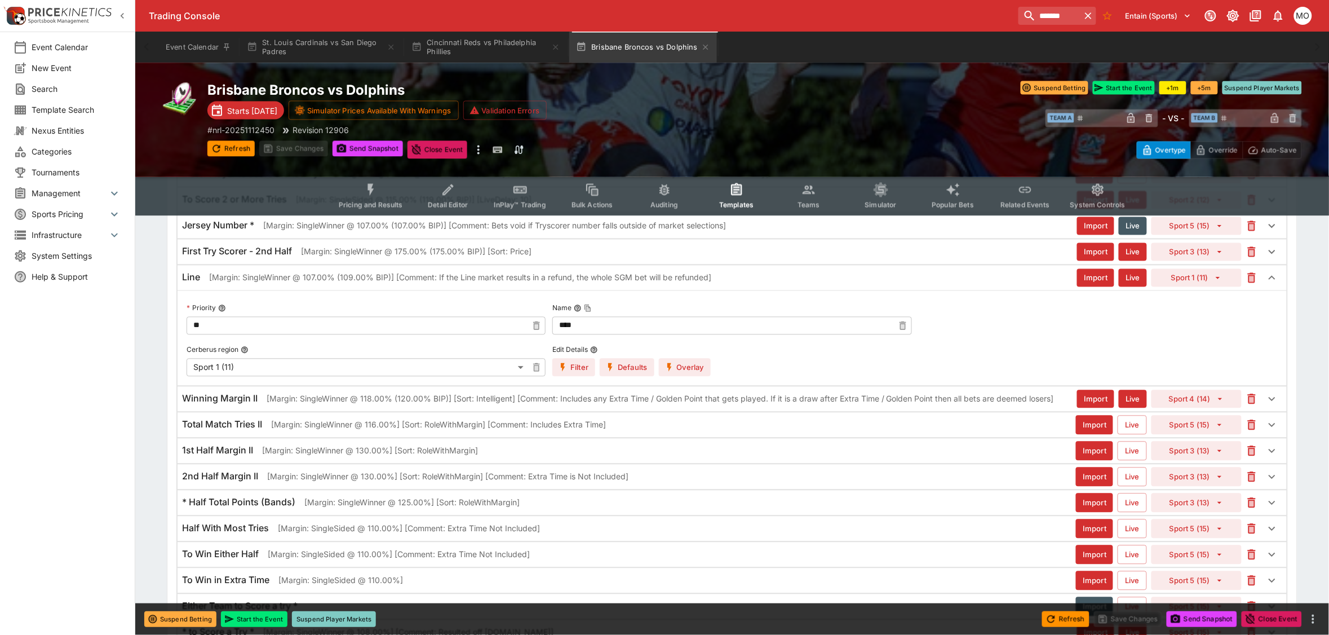
click at [382, 284] on p "[Margin: SingleWinner @ 107.00% (109.00% BIP)] [Comment: If the Line market res…" at bounding box center [460, 278] width 502 height 12
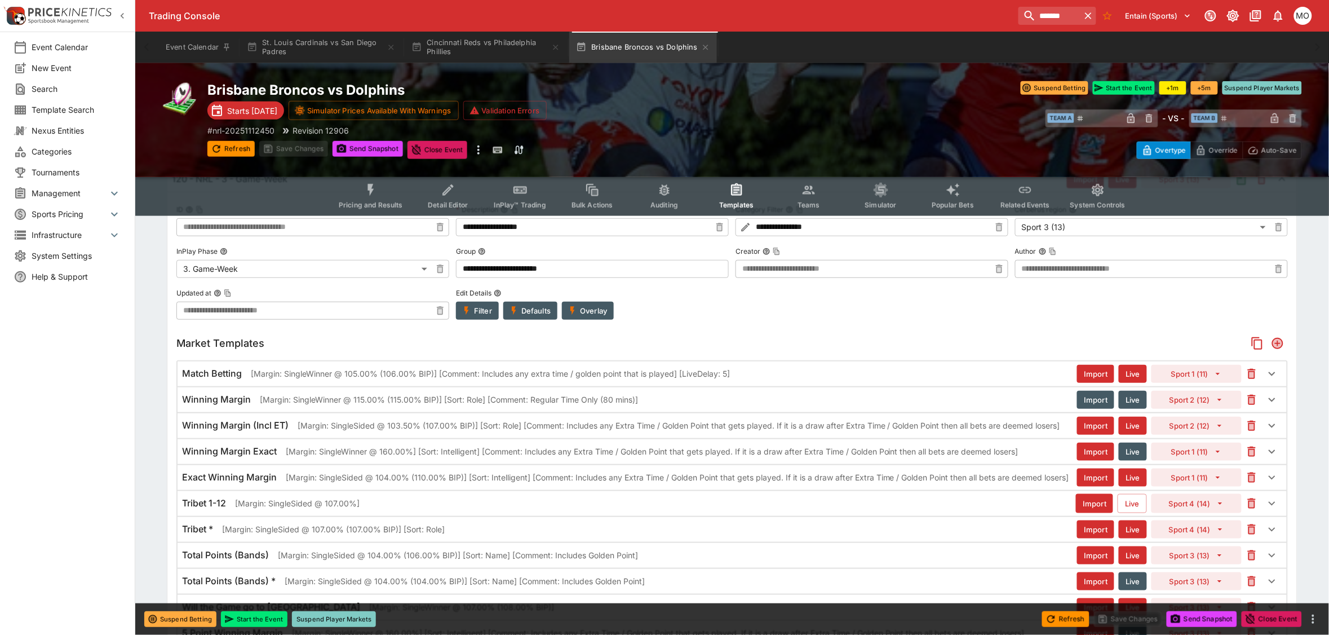
scroll to position [0, 0]
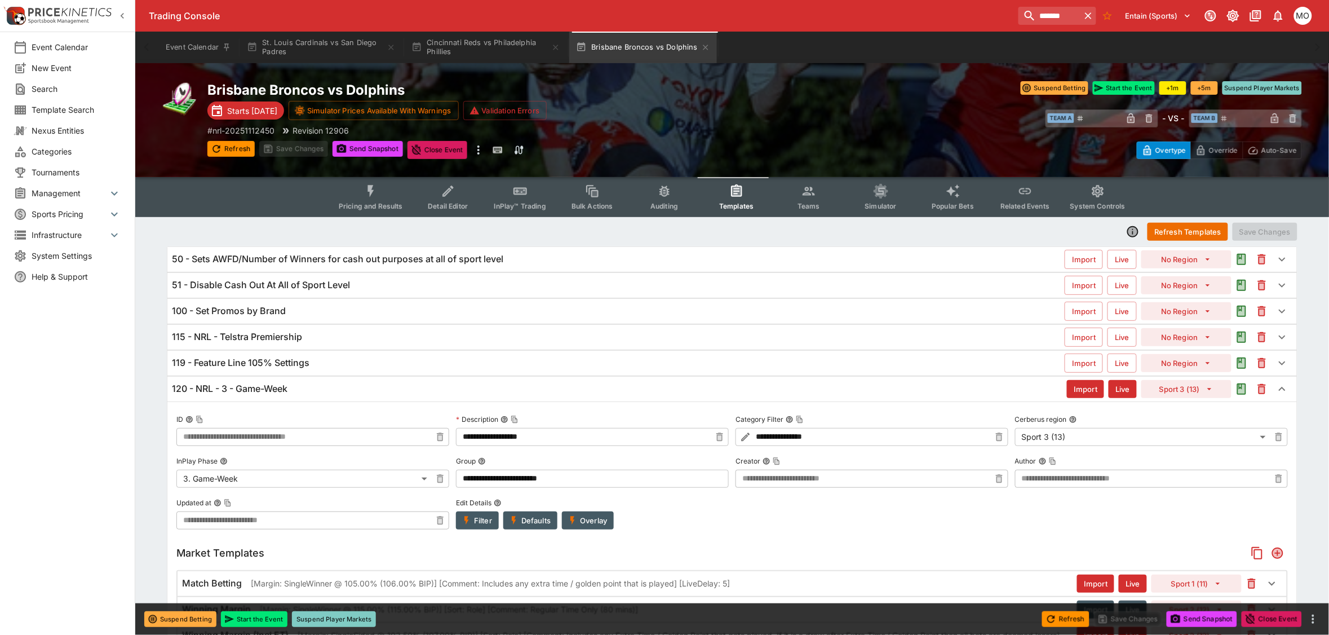
click at [348, 388] on div "120 - NRL - 3 - Game-Week" at bounding box center [619, 389] width 895 height 12
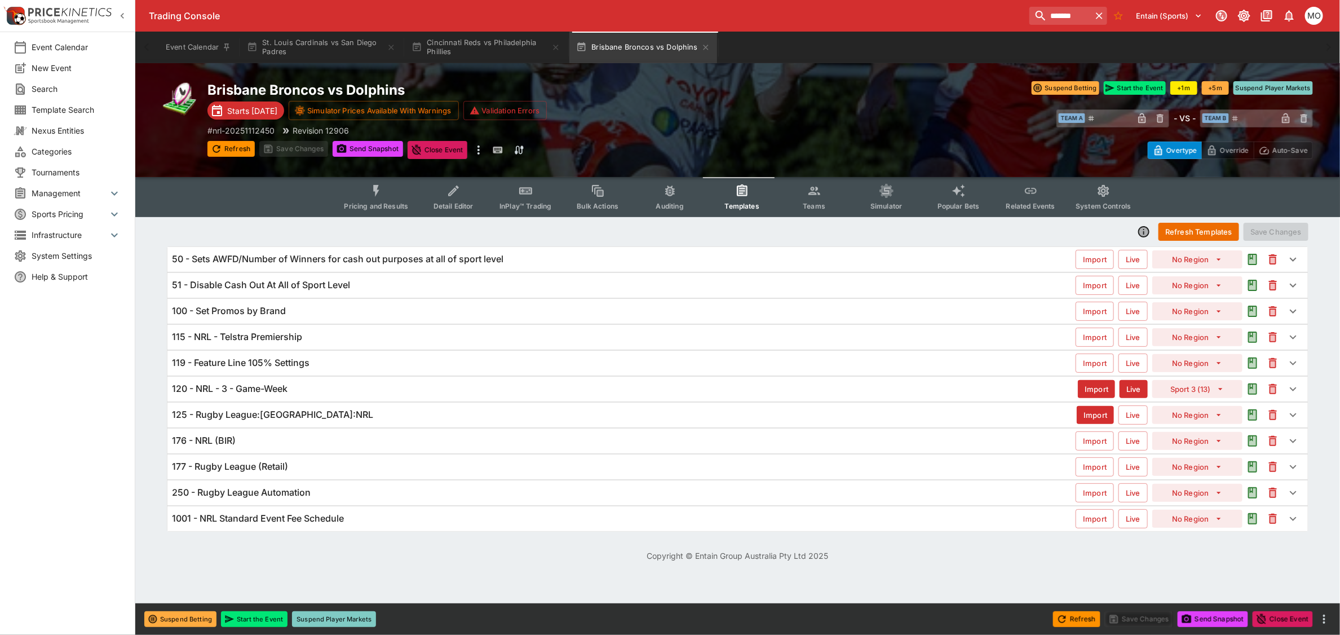
click at [339, 415] on div "125 - Rugby League:[GEOGRAPHIC_DATA]:NRL" at bounding box center [624, 415] width 905 height 12
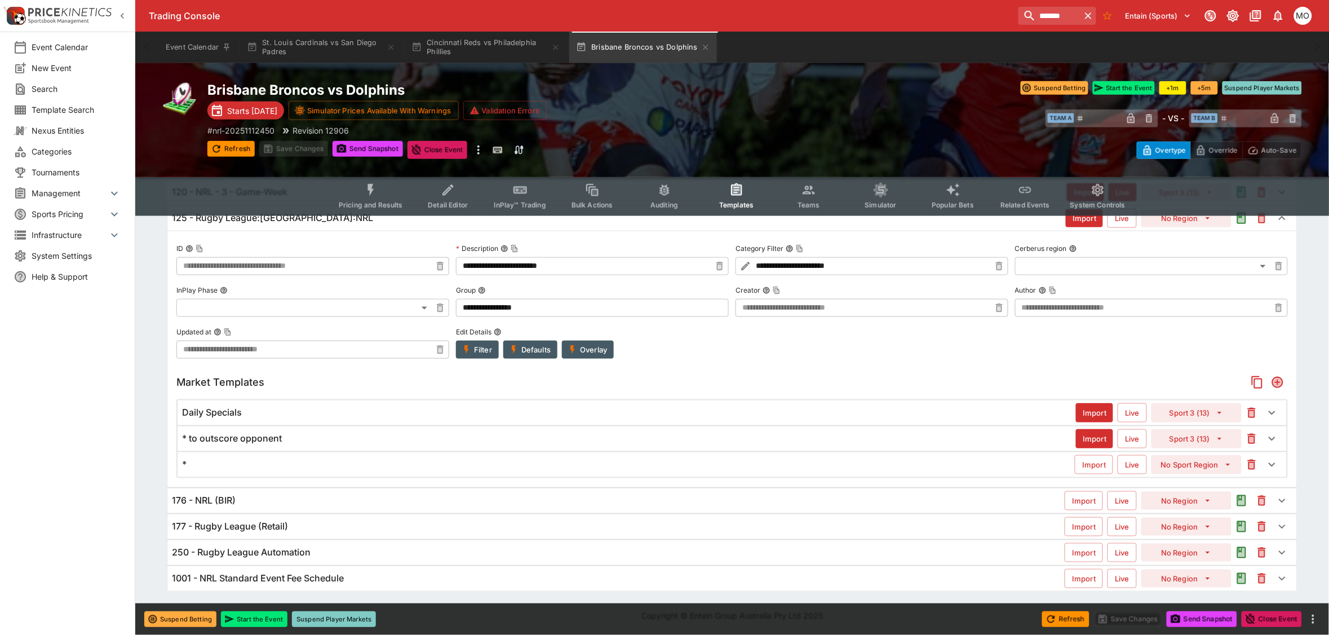
scroll to position [60, 0]
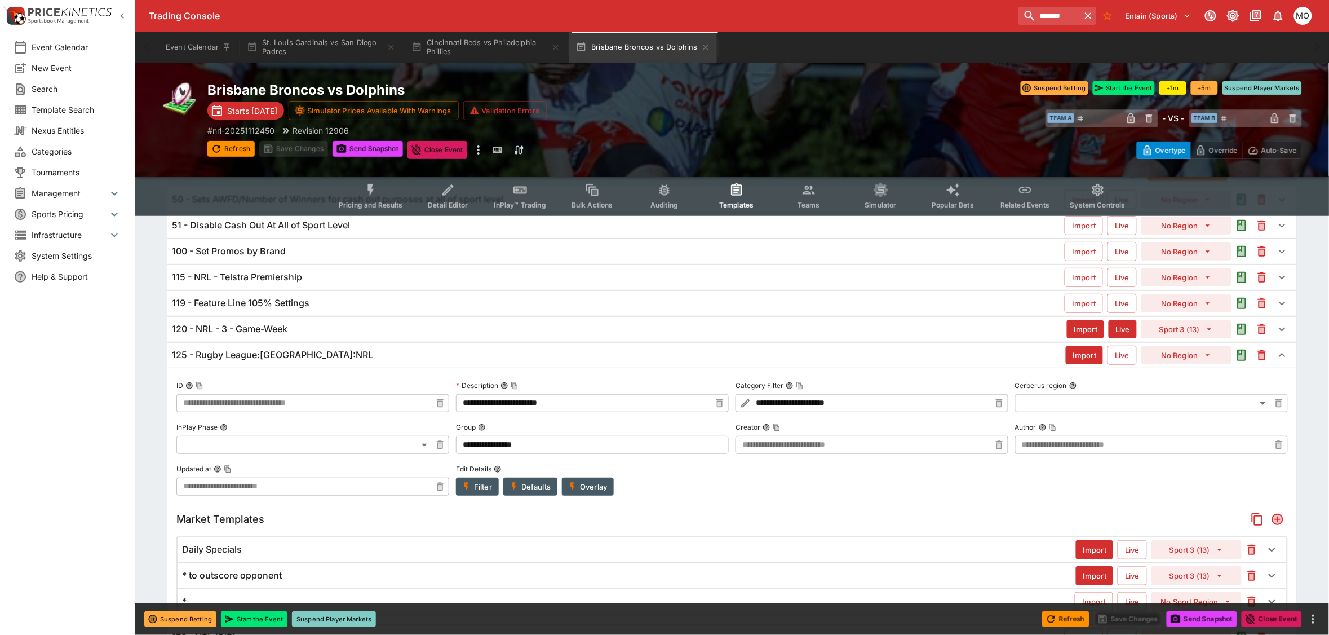
click at [335, 348] on div "125 - Rugby League:[GEOGRAPHIC_DATA]:NRL Import Live No Region" at bounding box center [732, 355] width 1130 height 25
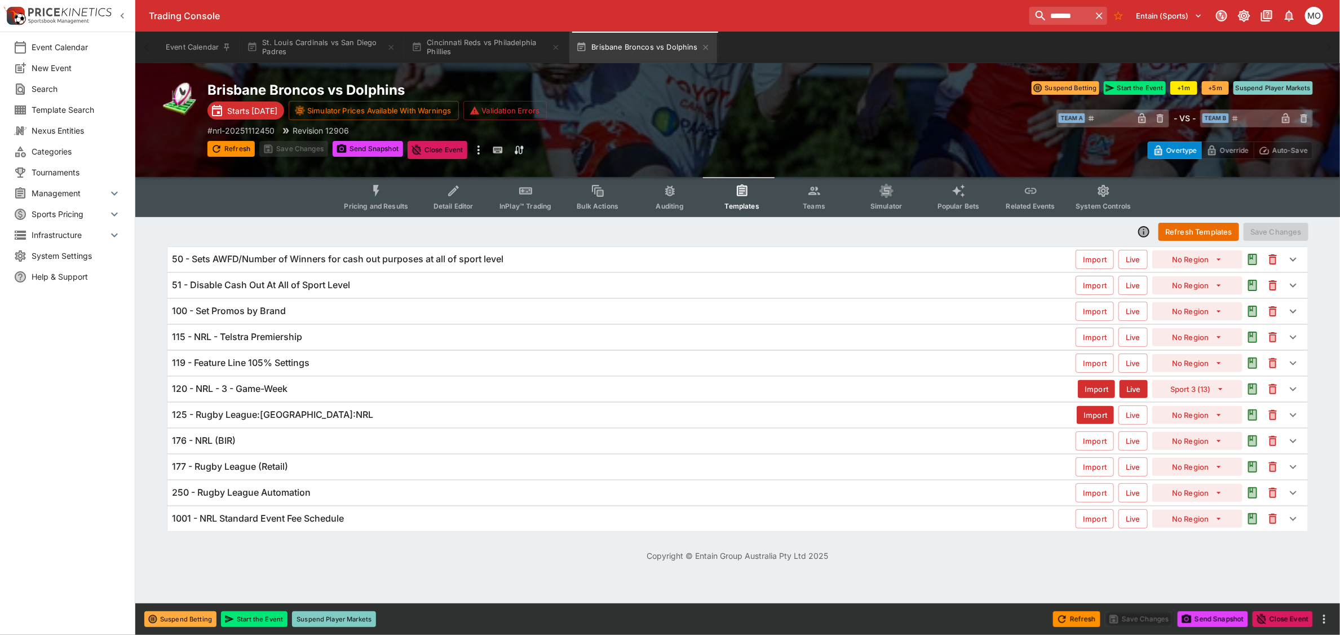
click at [317, 340] on div "115 - NRL - Telstra Premiership" at bounding box center [624, 337] width 904 height 12
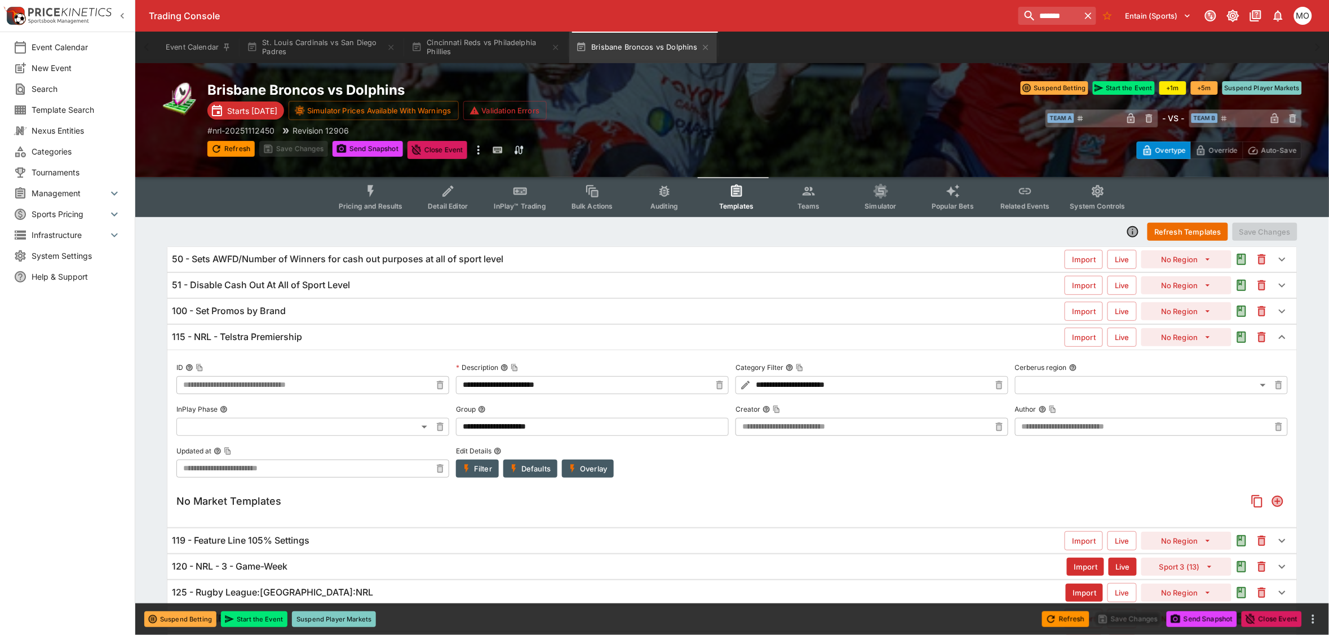
click at [317, 342] on div "115 - NRL - Telstra Premiership" at bounding box center [618, 337] width 893 height 12
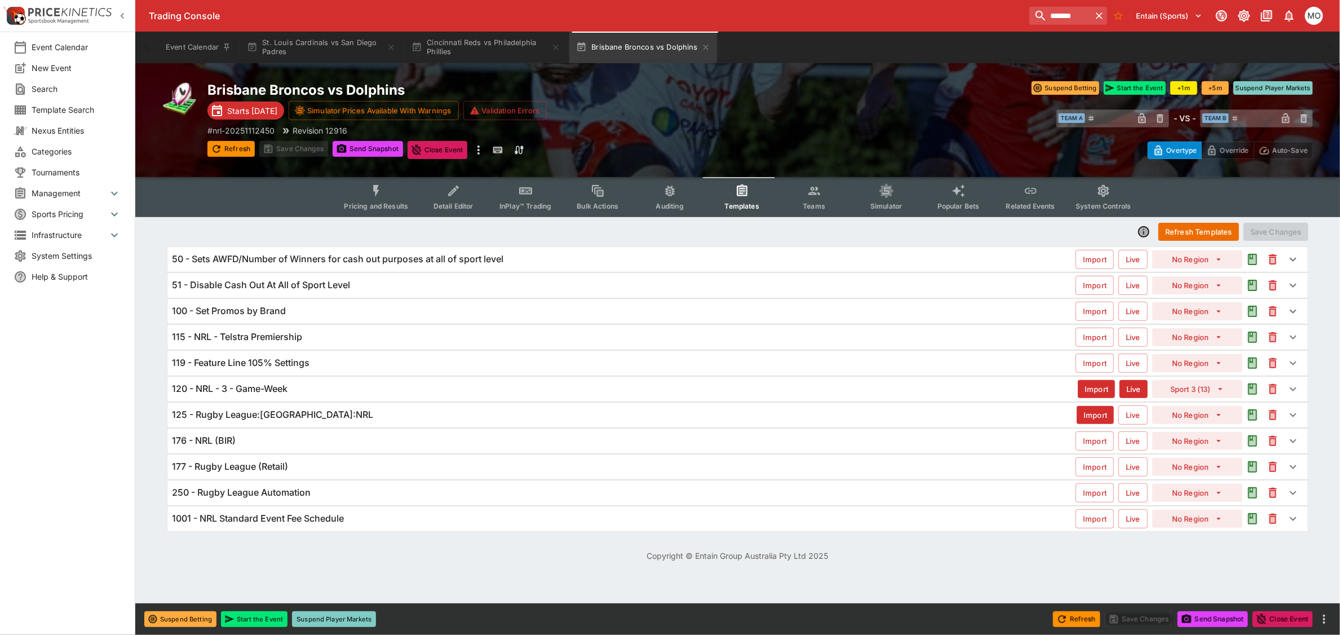
click at [58, 455] on div "Event Calendar New Event Search Template Search Nexus Entities Categories Tourn…" at bounding box center [67, 317] width 135 height 635
click at [290, 364] on h6 "119 - Feature Line 105% Settings" at bounding box center [241, 363] width 138 height 12
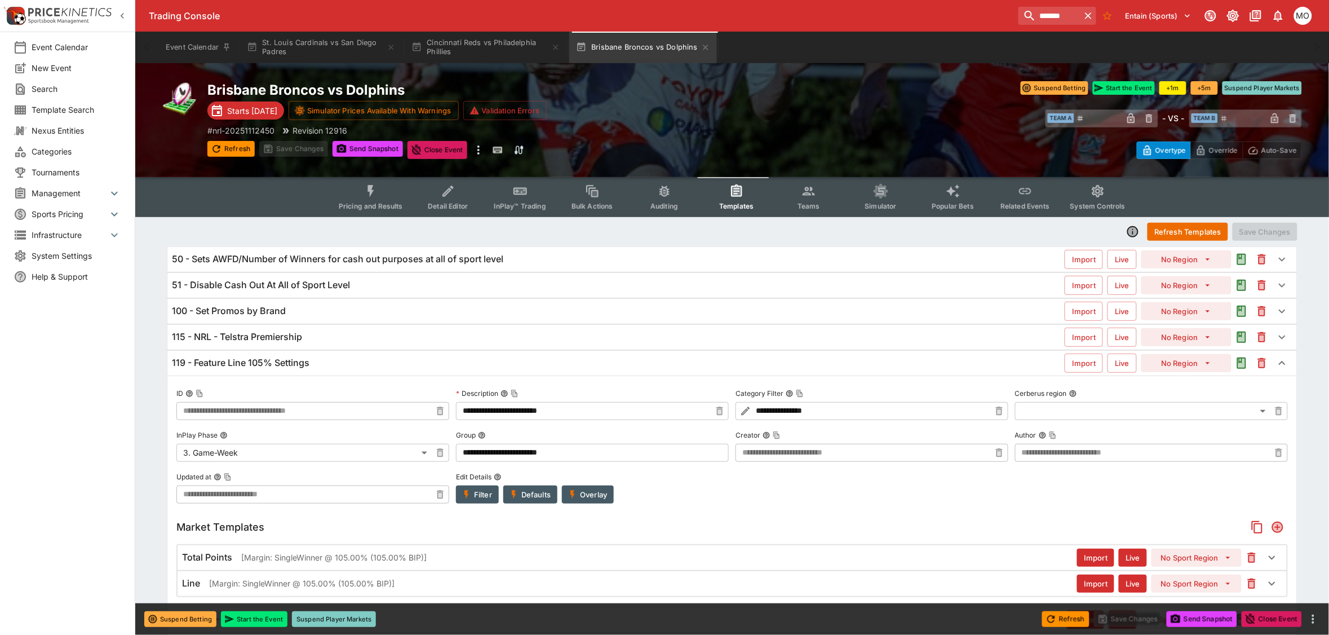
scroll to position [141, 0]
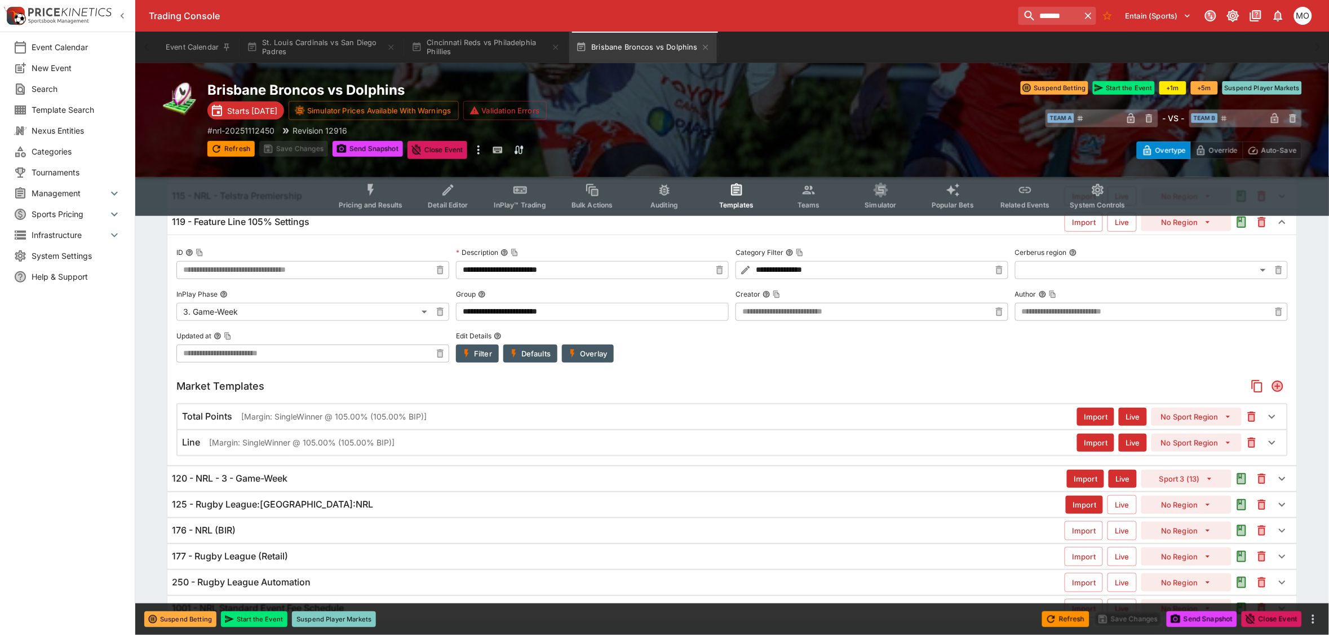
click at [288, 437] on div "Line [Margin: SingleWinner @ 105.00% (105.00% BIP)] Import Live No Sport Region" at bounding box center [732, 442] width 1109 height 25
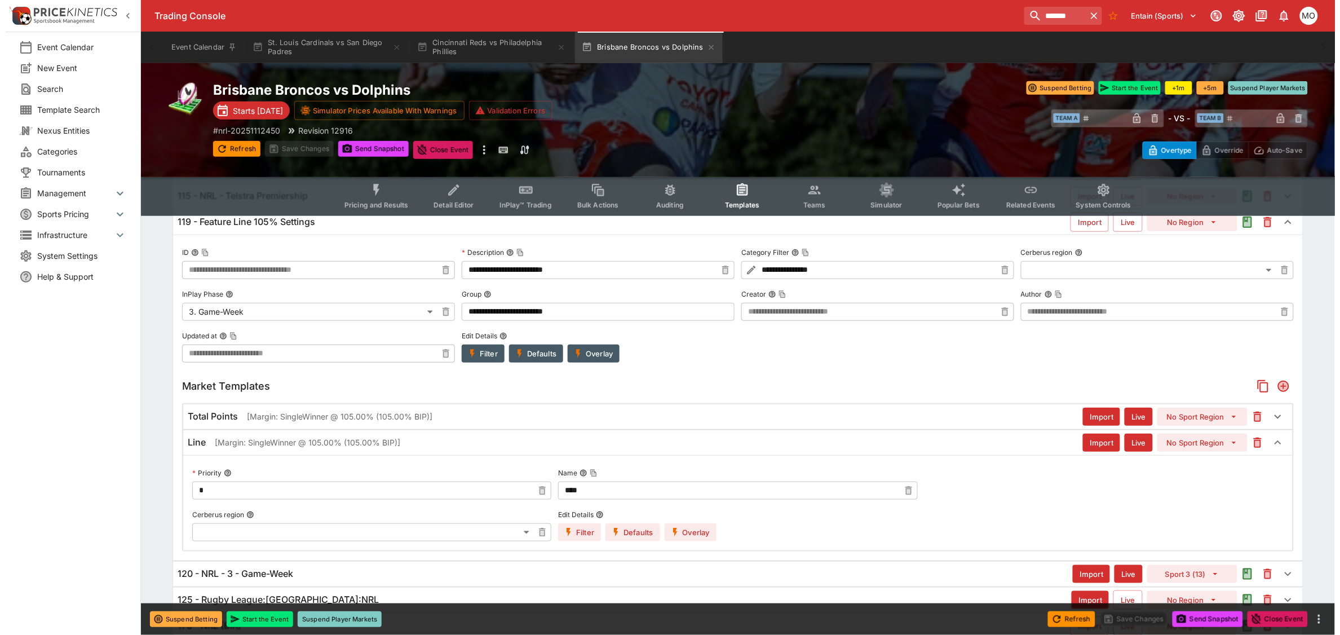
scroll to position [269, 0]
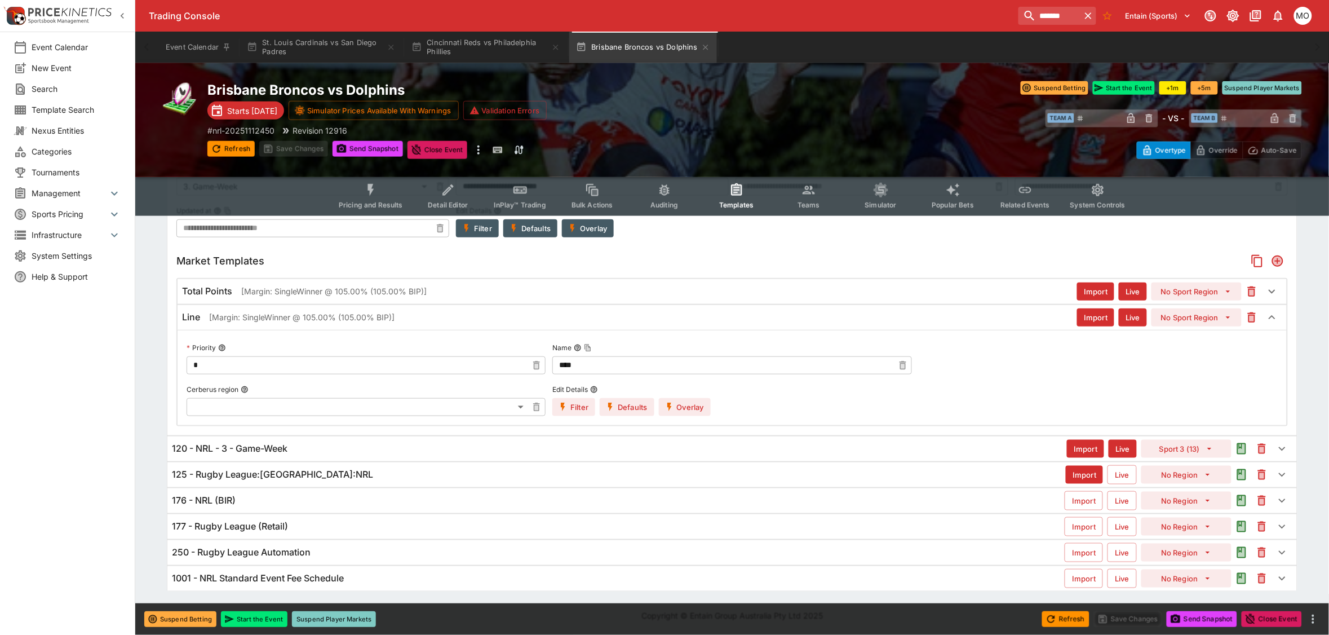
click at [693, 412] on button "Overlay" at bounding box center [685, 407] width 52 height 18
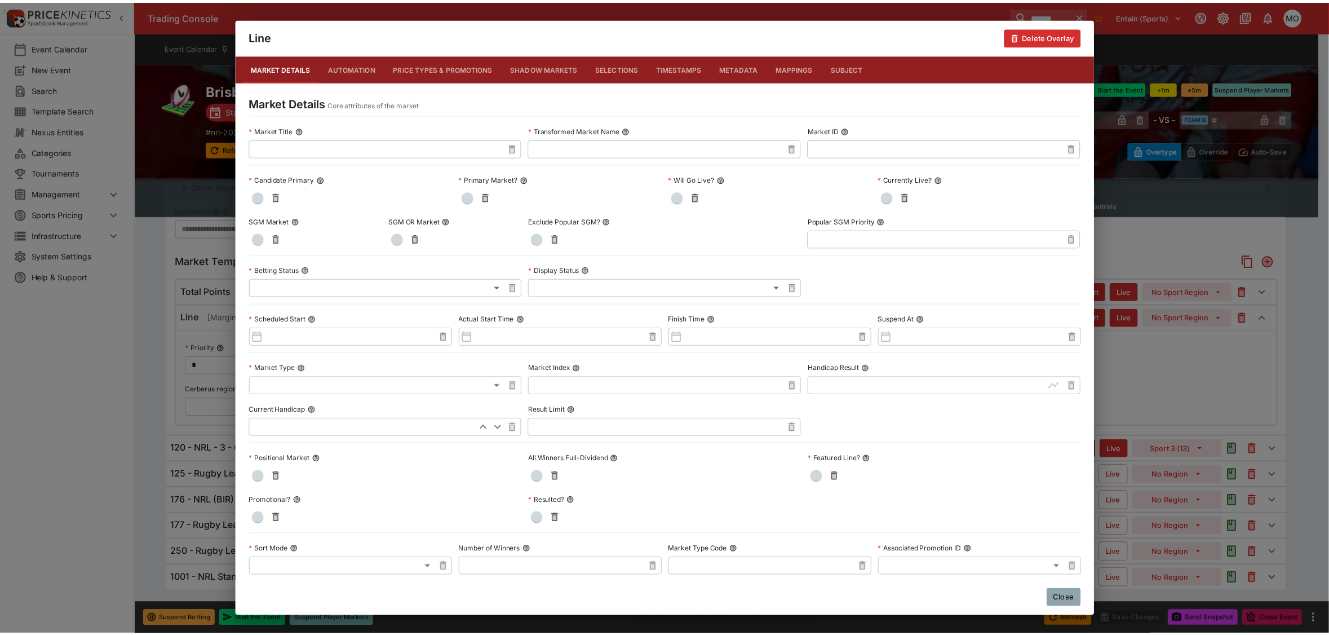
scroll to position [392, 0]
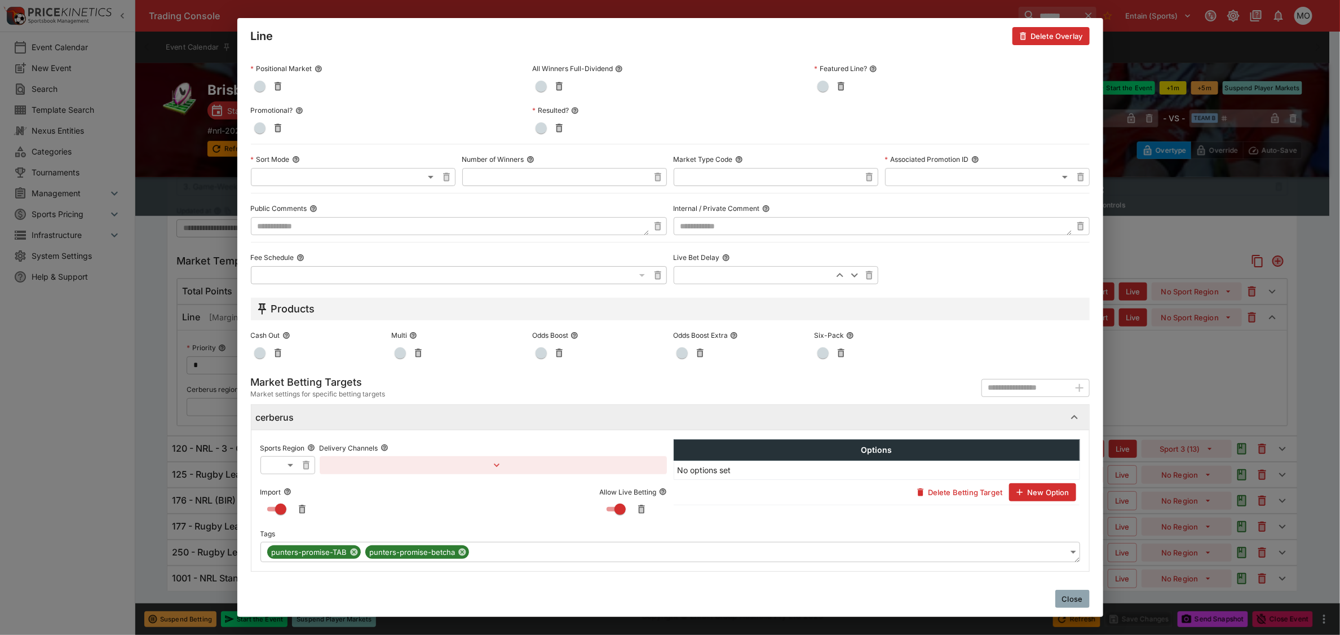
click at [1078, 596] on button "Close" at bounding box center [1072, 599] width 34 height 18
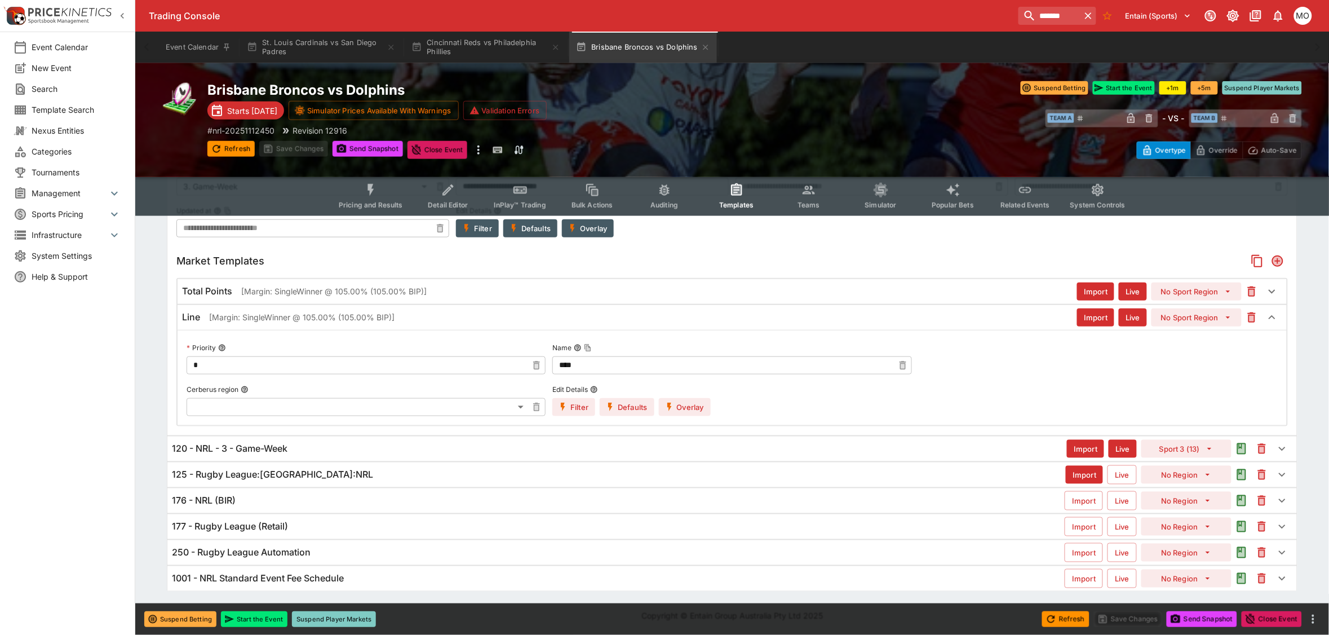
click at [94, 475] on div "Event Calendar New Event Search Template Search Nexus Entities Categories Tourn…" at bounding box center [67, 317] width 135 height 635
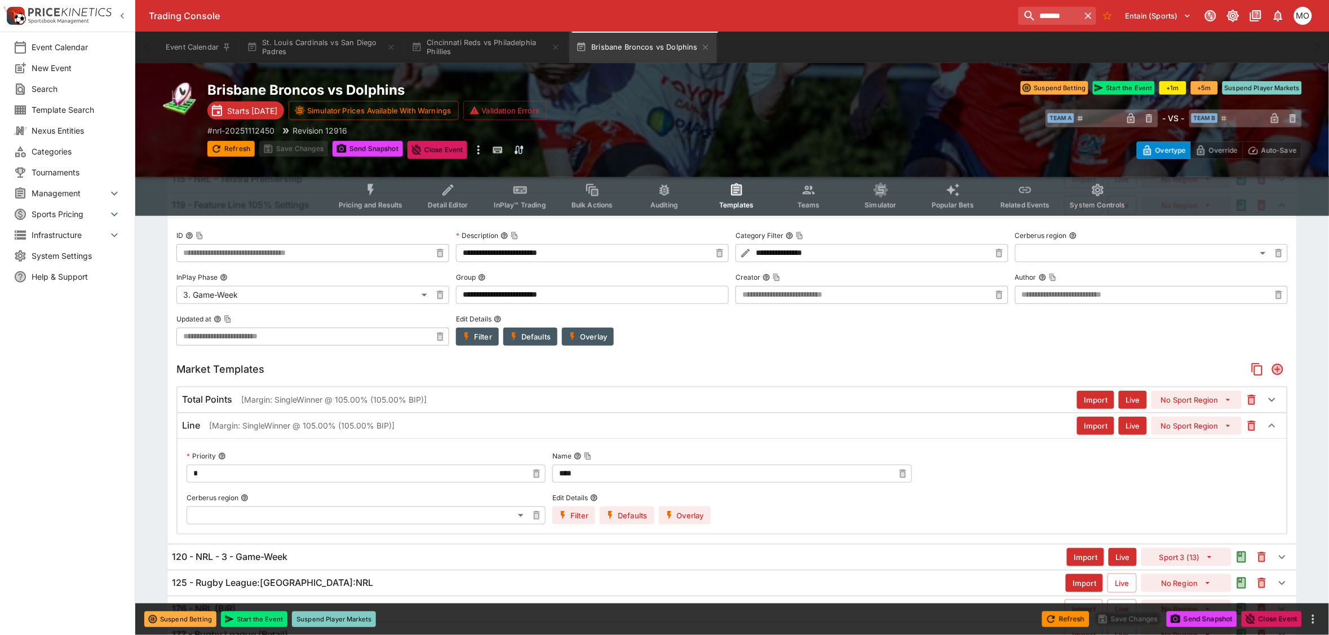
scroll to position [129, 0]
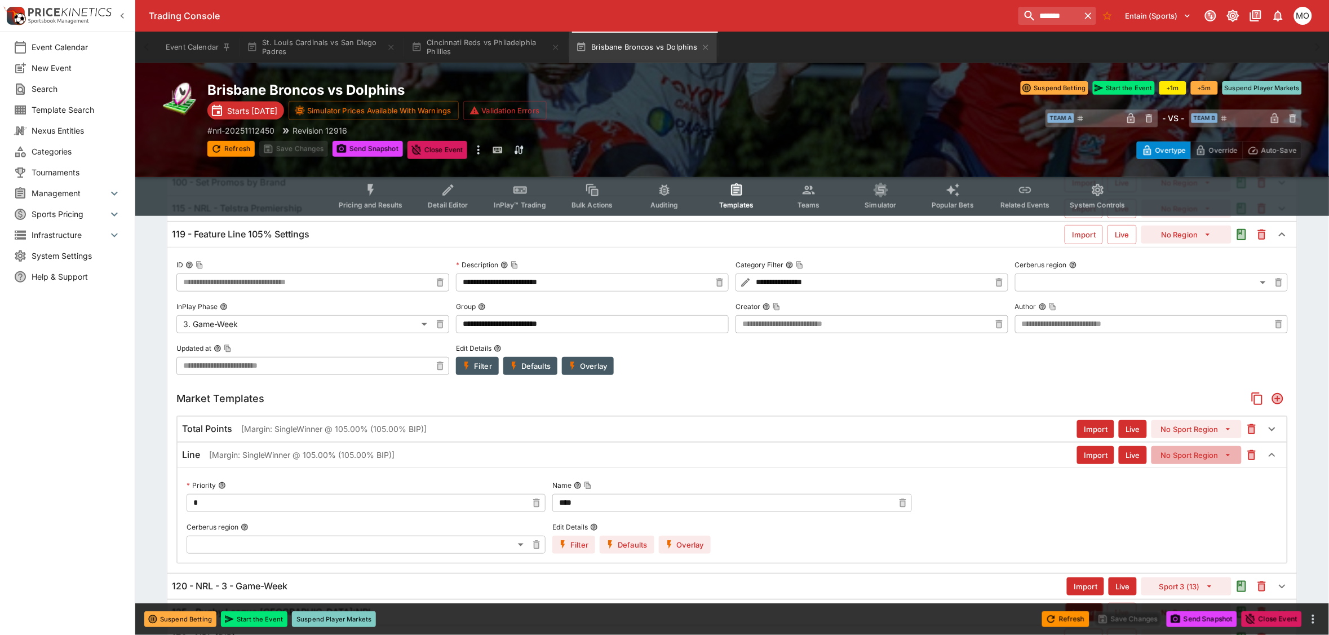
click at [1191, 455] on button "No Sport Region" at bounding box center [1197, 455] width 90 height 18
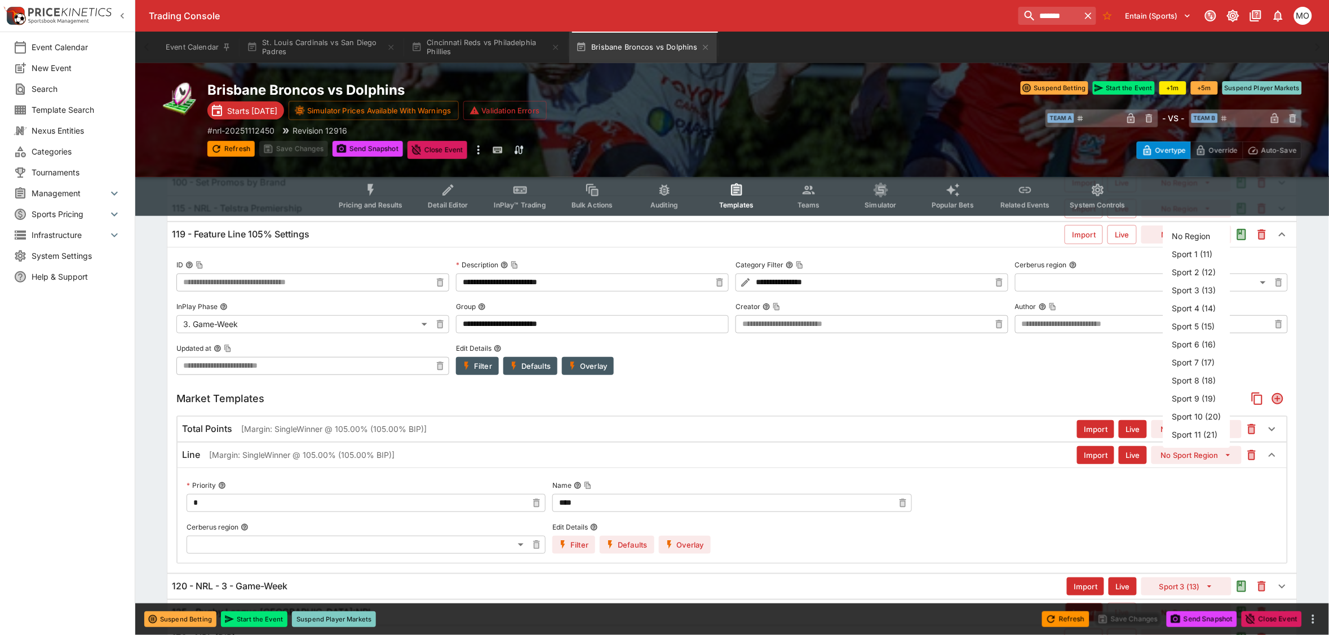
click at [1192, 251] on li "Sport 1 (11)" at bounding box center [1197, 254] width 67 height 18
type input "**"
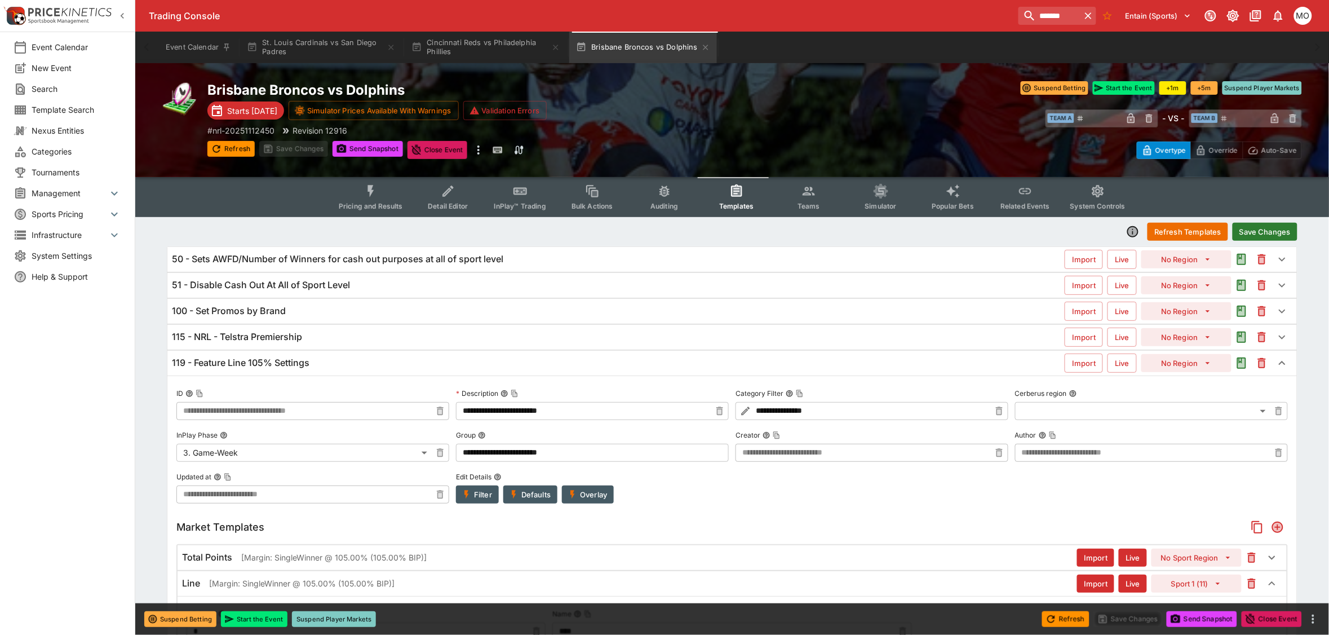
scroll to position [269, 0]
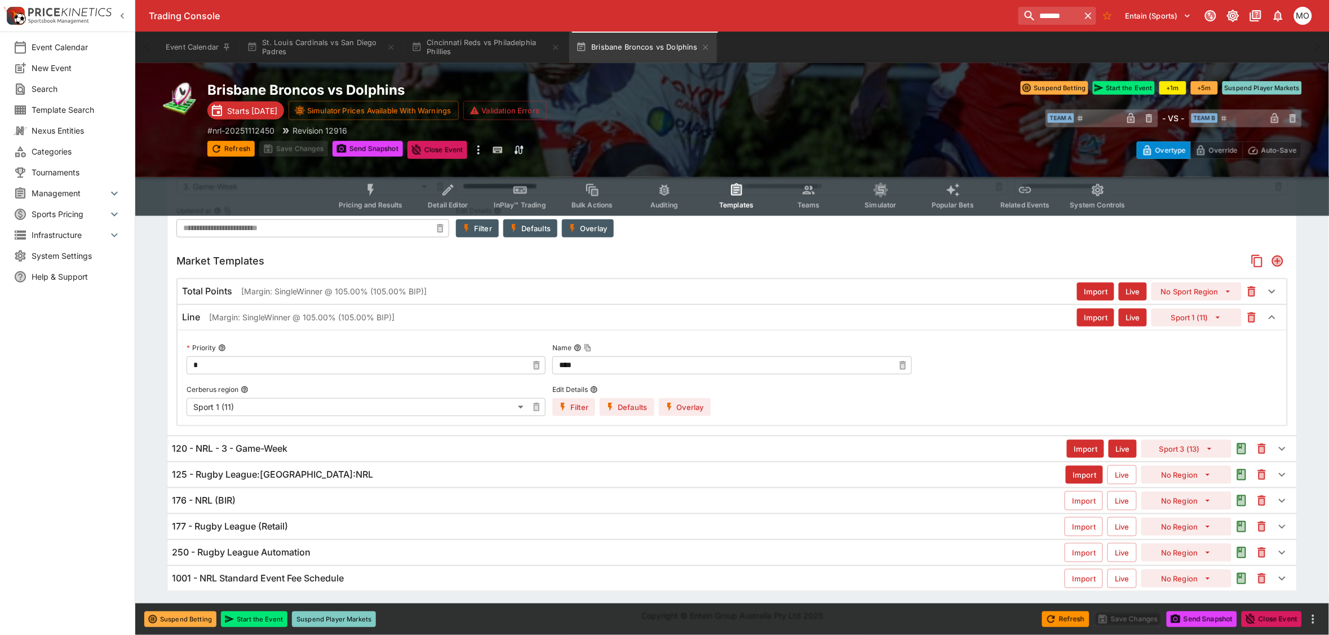
click at [271, 443] on h6 "120 - NRL - 3 - Game-Week" at bounding box center [230, 449] width 116 height 12
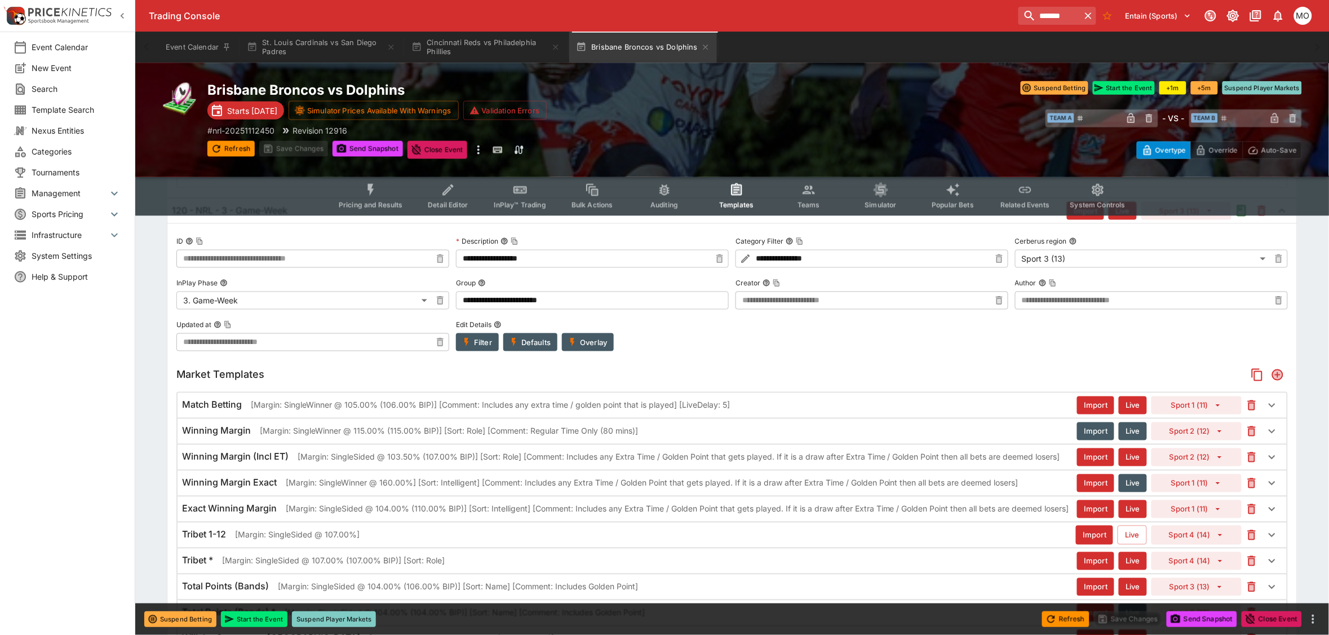
scroll to position [551, 0]
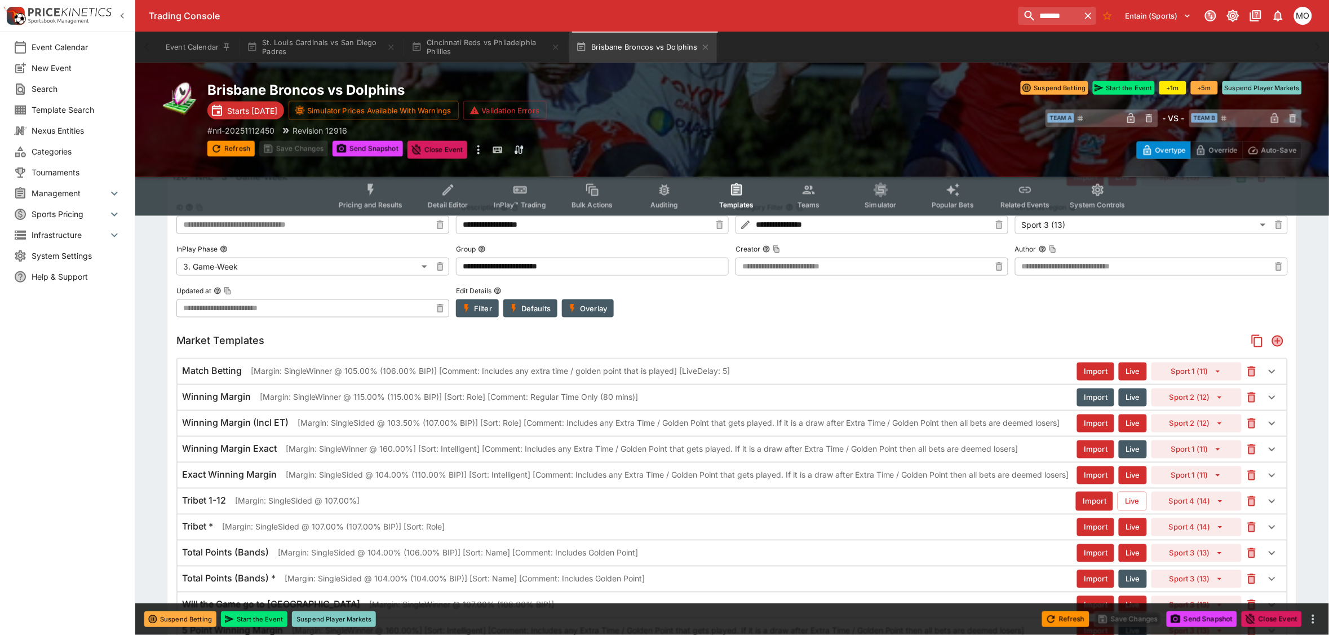
click at [361, 373] on p "[Margin: SingleWinner @ 105.00% (106.00% BIP)] [Comment: Includes any extra tim…" at bounding box center [490, 371] width 479 height 12
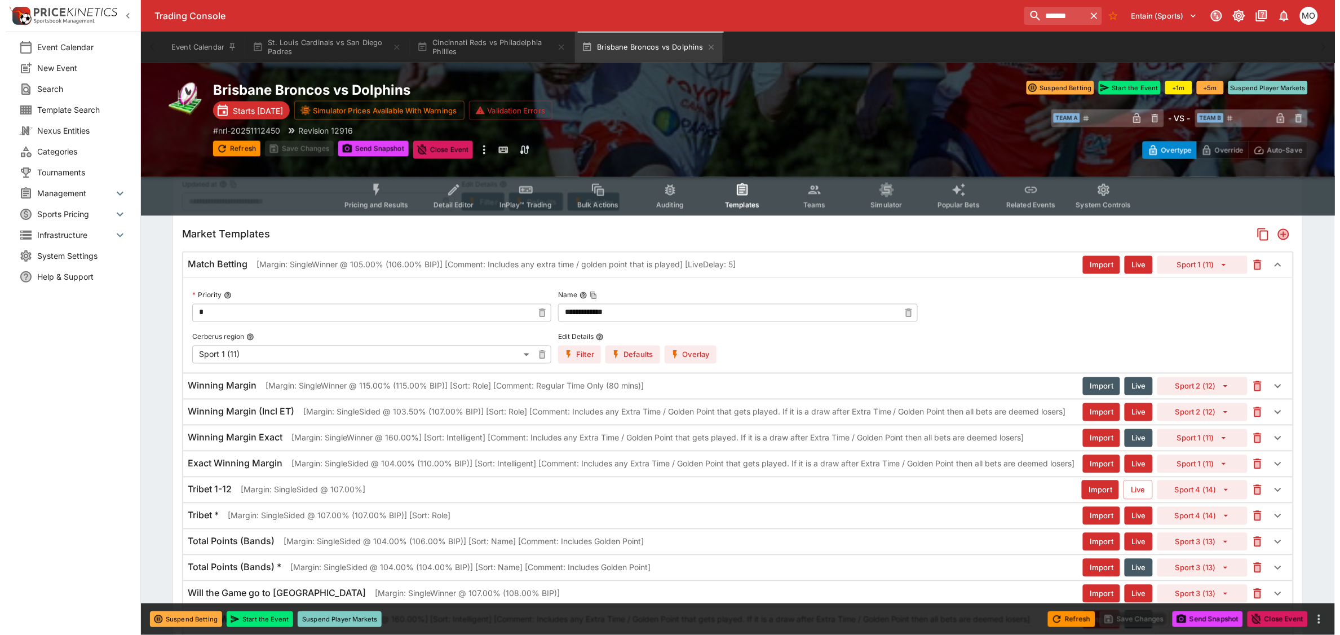
scroll to position [692, 0]
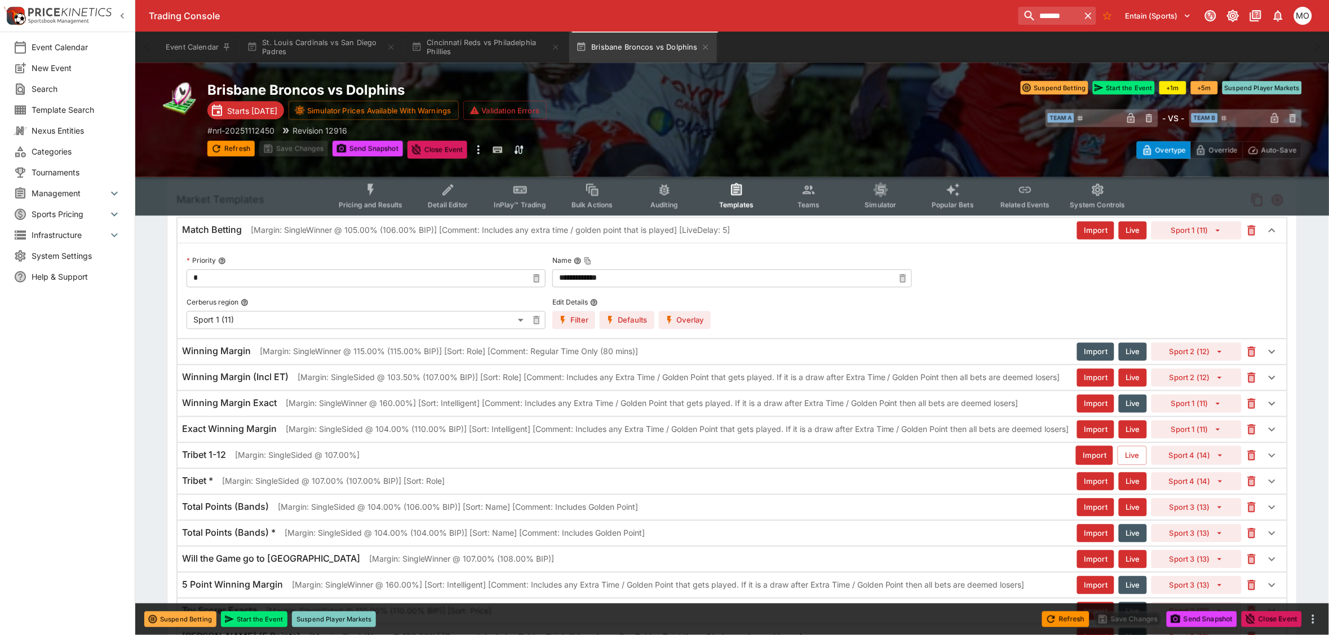
click at [684, 319] on button "Overlay" at bounding box center [685, 320] width 52 height 18
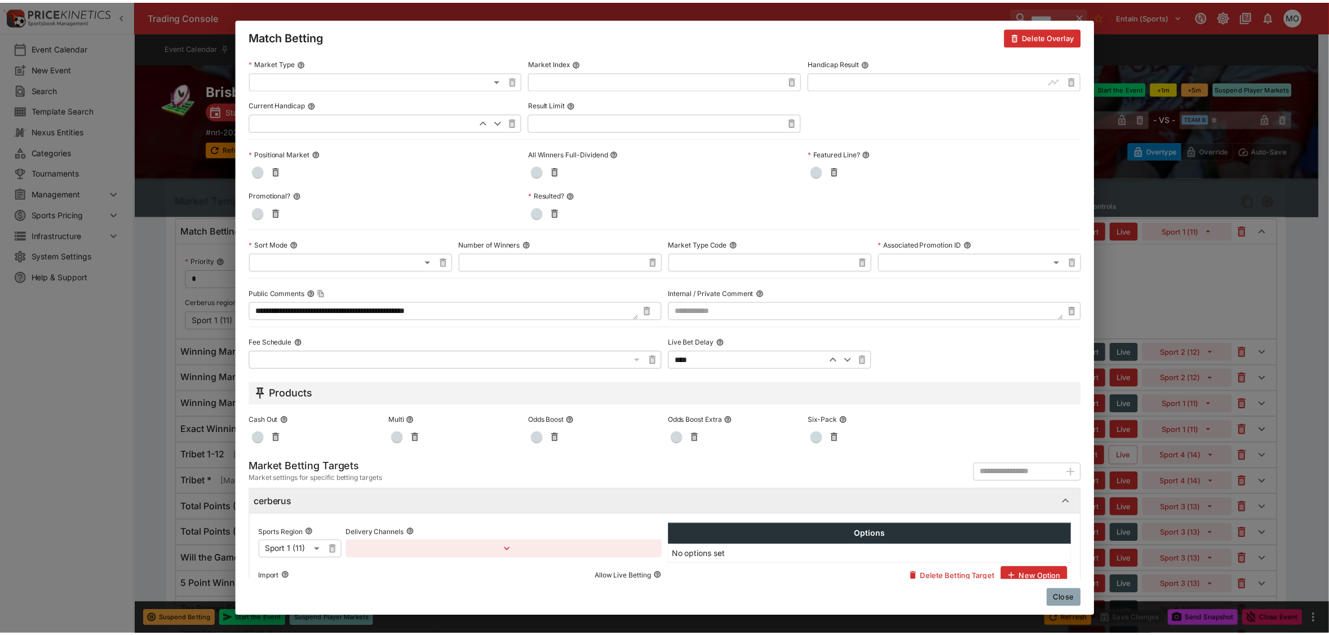
scroll to position [251, 0]
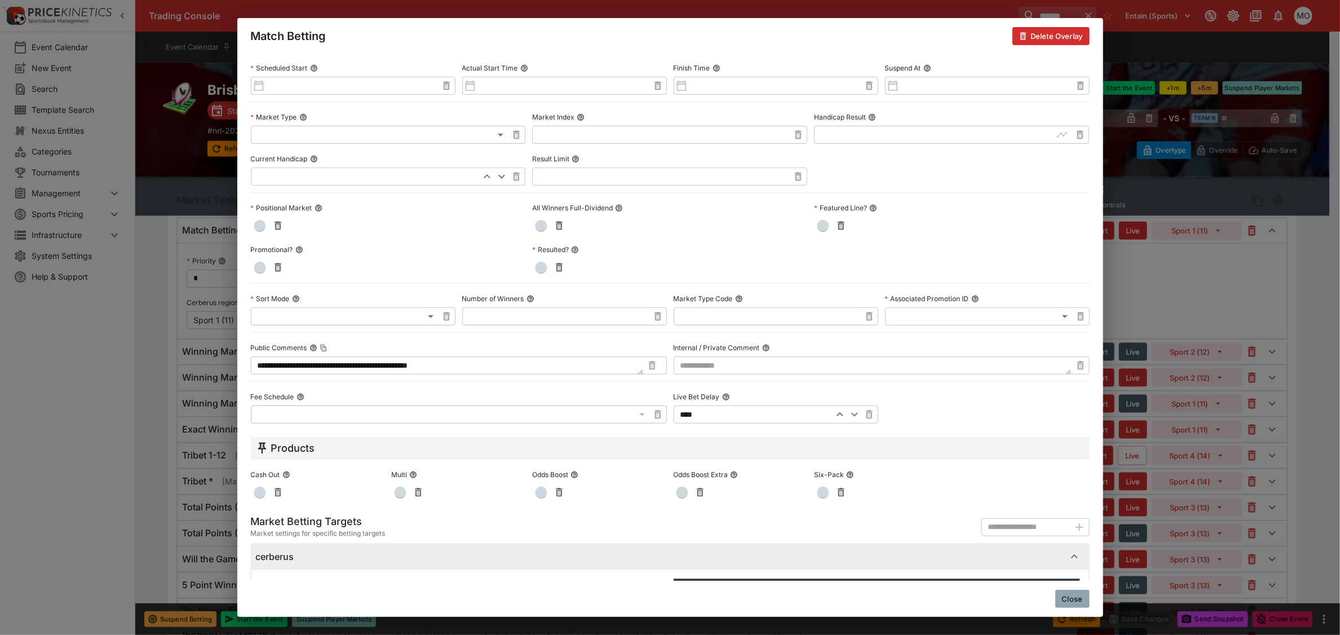
click at [1078, 598] on button "Close" at bounding box center [1072, 599] width 34 height 18
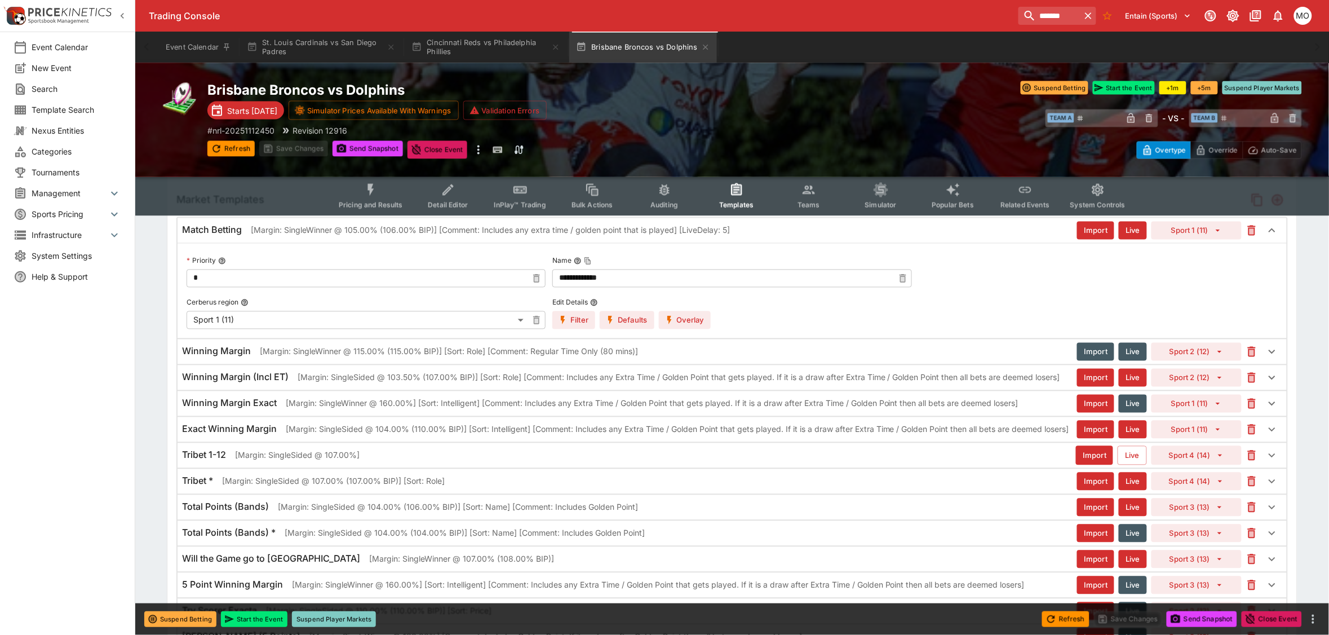
scroll to position [0, 0]
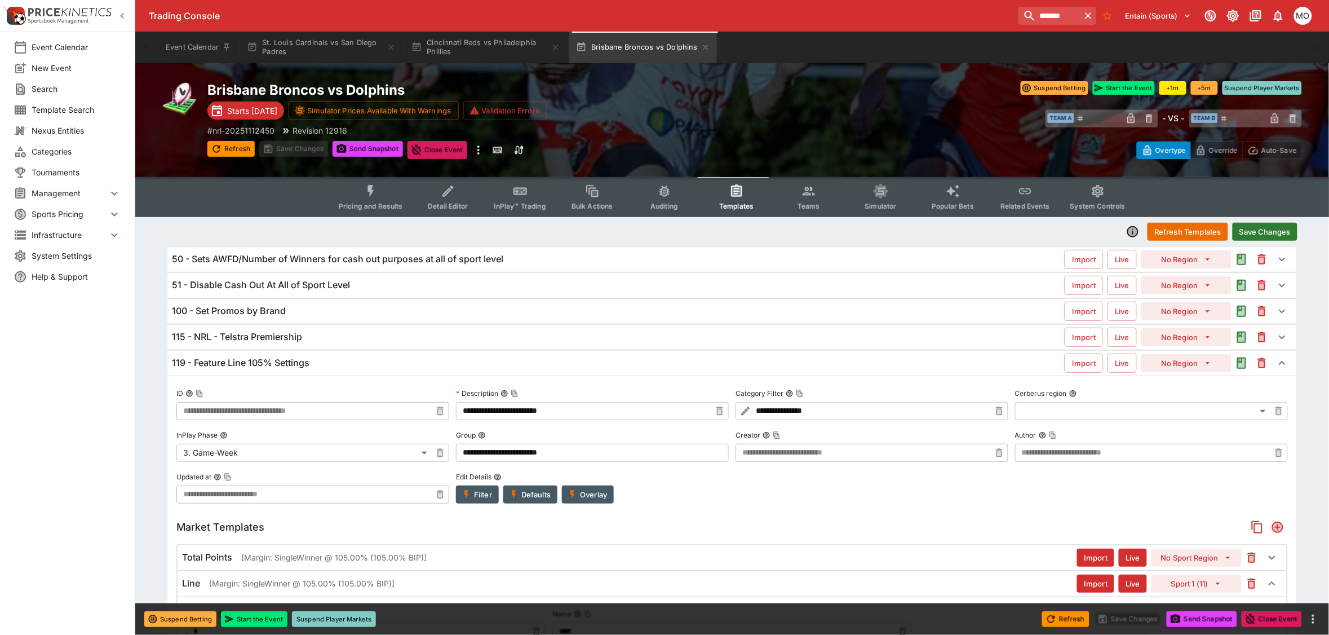
click at [1263, 224] on button "Save Changes" at bounding box center [1265, 232] width 65 height 18
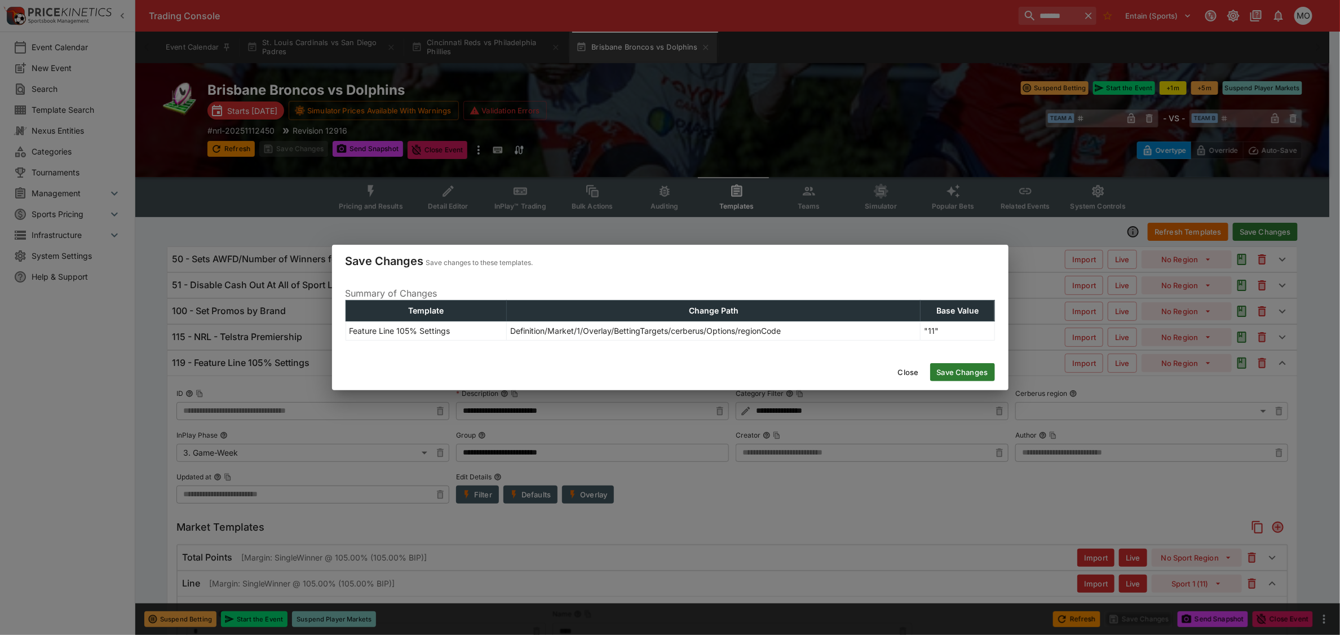
click at [961, 370] on button "Save Changes" at bounding box center [962, 372] width 65 height 18
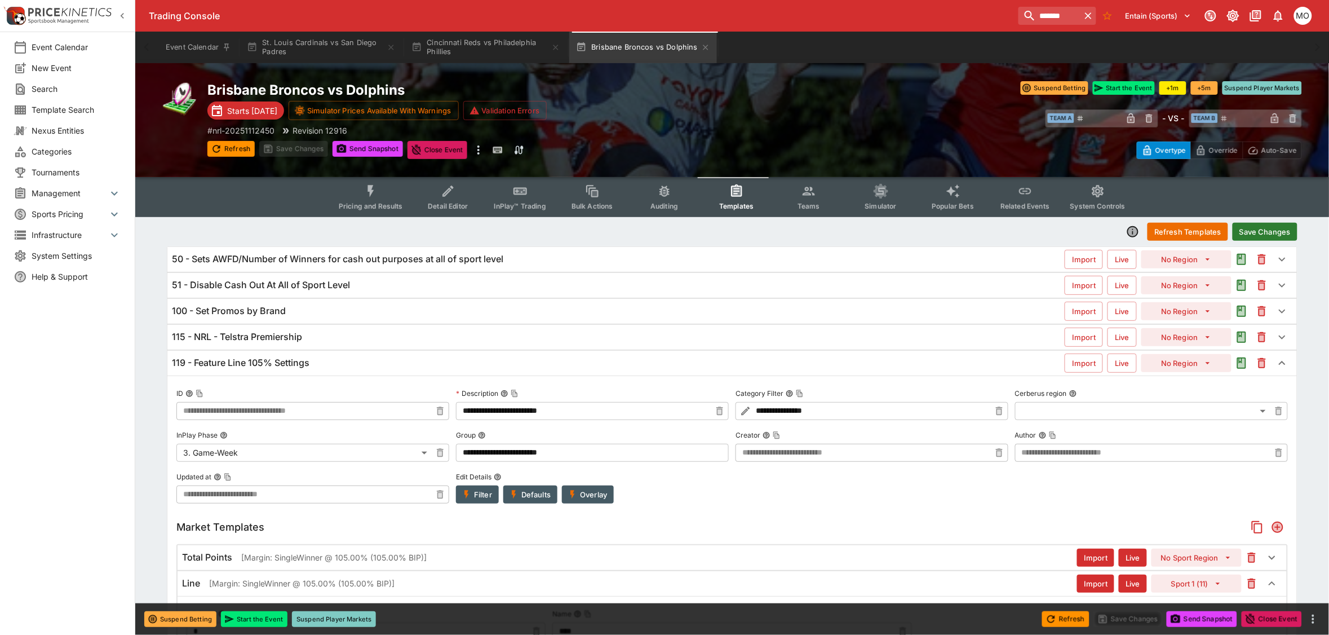
type input "**********"
click at [109, 427] on div "Event Calendar New Event Search Template Search Nexus Entities Categories Tourn…" at bounding box center [67, 317] width 135 height 635
click at [96, 462] on div "Event Calendar New Event Search Template Search Nexus Entities Categories Tourn…" at bounding box center [67, 317] width 135 height 635
click at [114, 434] on div "Event Calendar New Event Search Template Search Nexus Entities Categories Tourn…" at bounding box center [67, 317] width 135 height 635
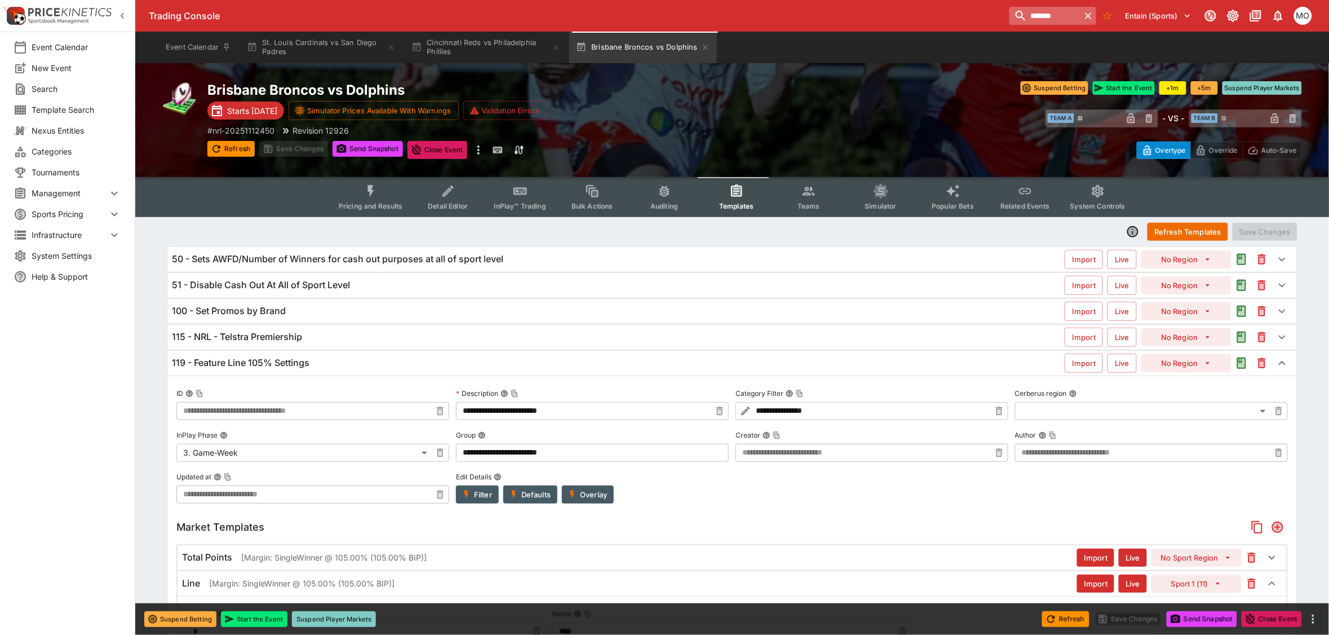
click at [1021, 17] on input "*******" at bounding box center [1045, 16] width 71 height 18
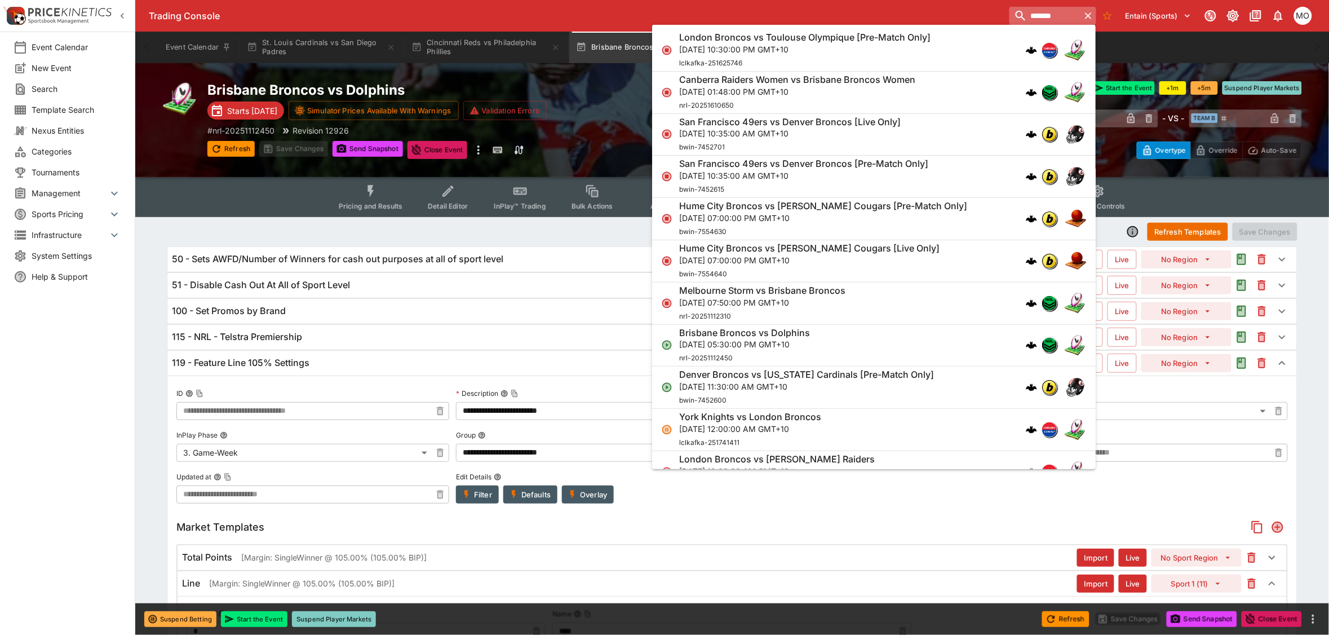
click at [1021, 17] on input "*******" at bounding box center [1045, 16] width 71 height 18
click at [1010, 7] on input "*******" at bounding box center [1045, 16] width 71 height 18
click at [1010, 18] on input "*******" at bounding box center [1045, 16] width 71 height 18
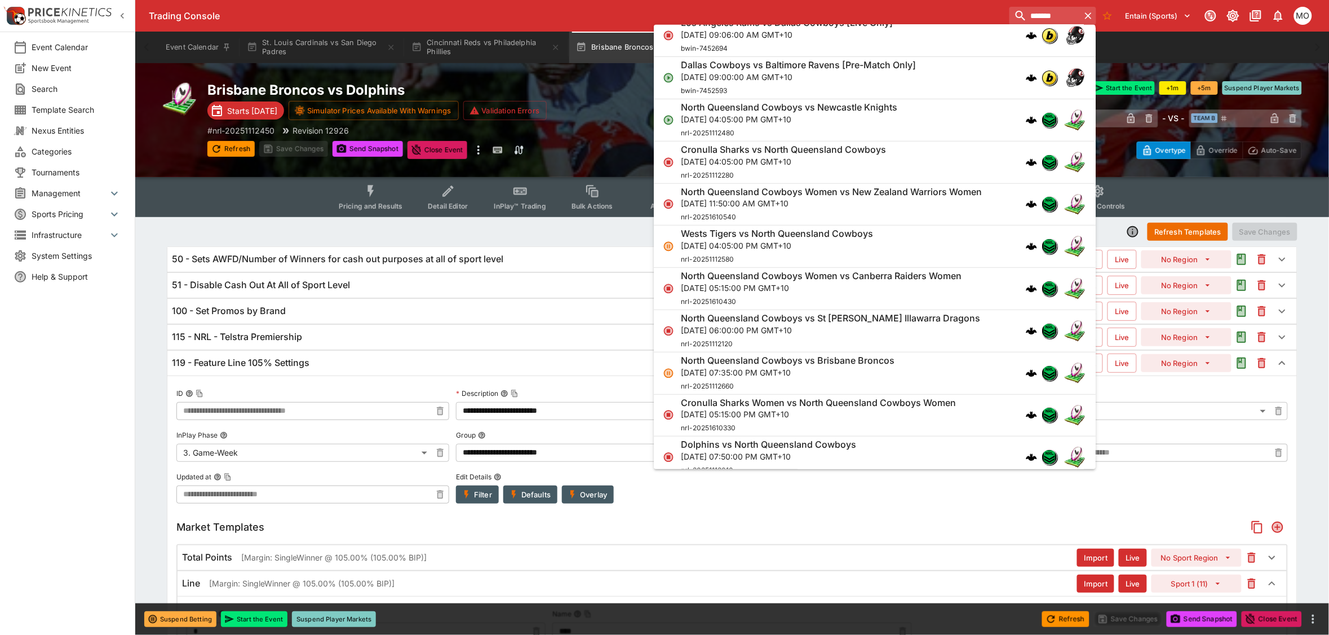
scroll to position [282, 0]
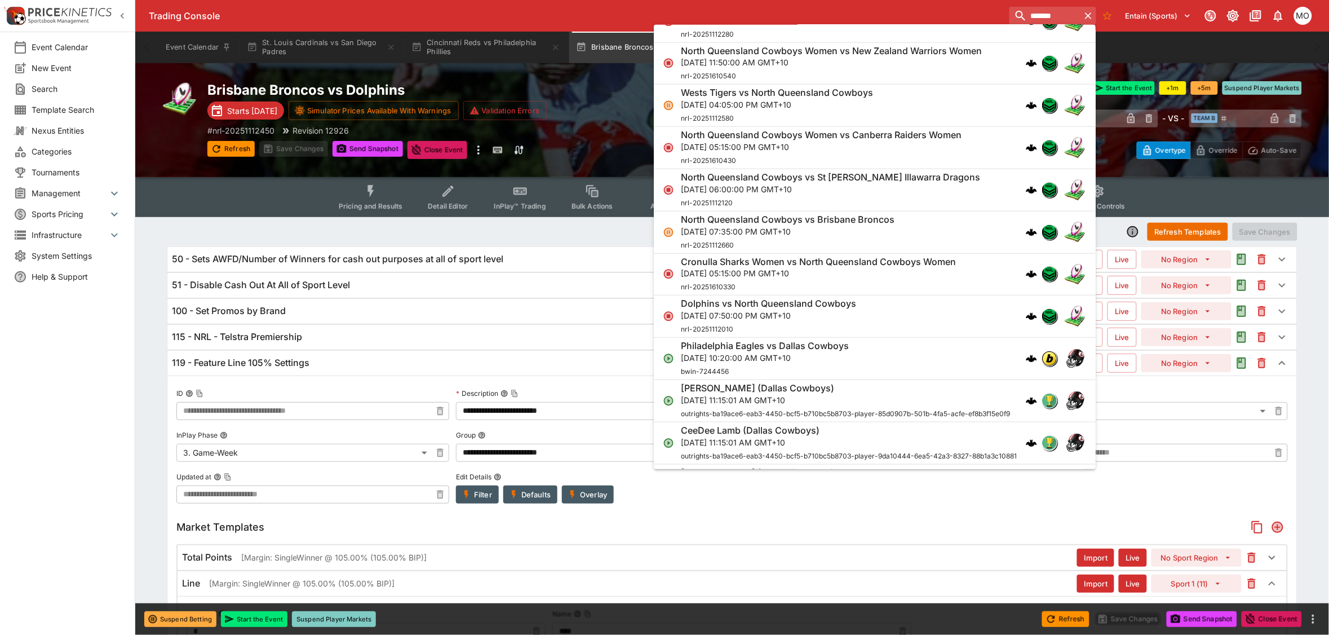
type input "*******"
click at [863, 356] on div "Philadelphia Eagles vs Dallas Cowboys [DATE] 10:20:00 AM GMT+10 bwin-7244456" at bounding box center [869, 358] width 377 height 37
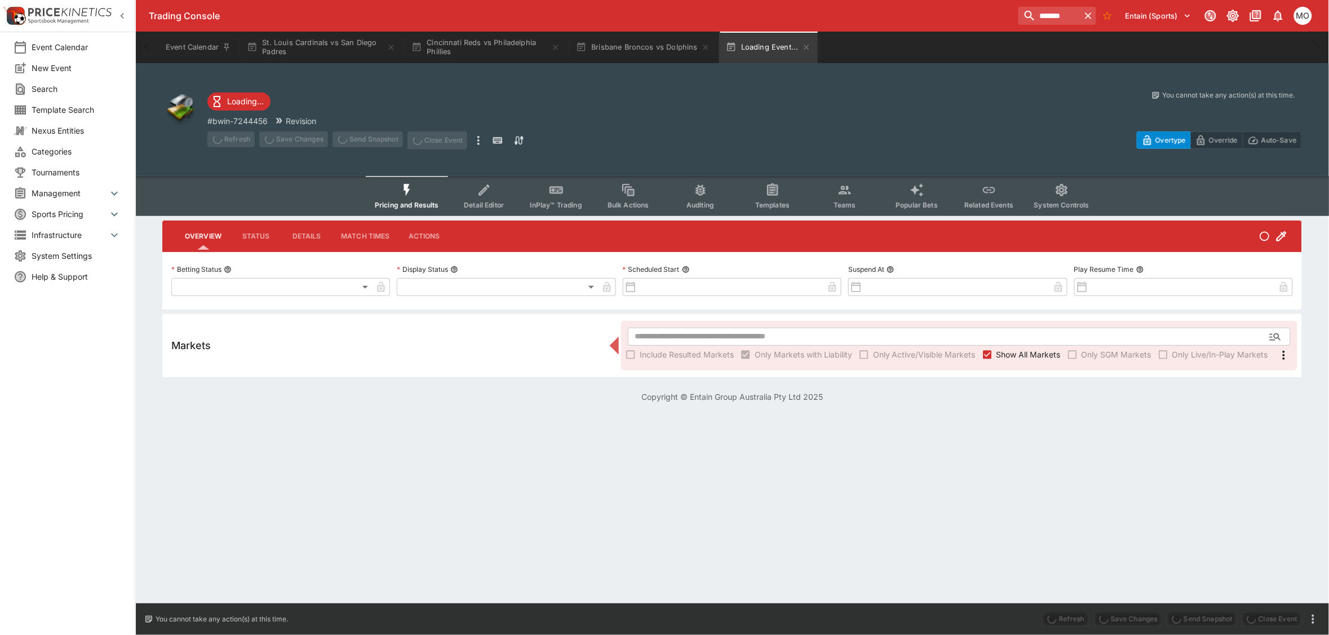
type input "**********"
type input "*******"
type input "**********"
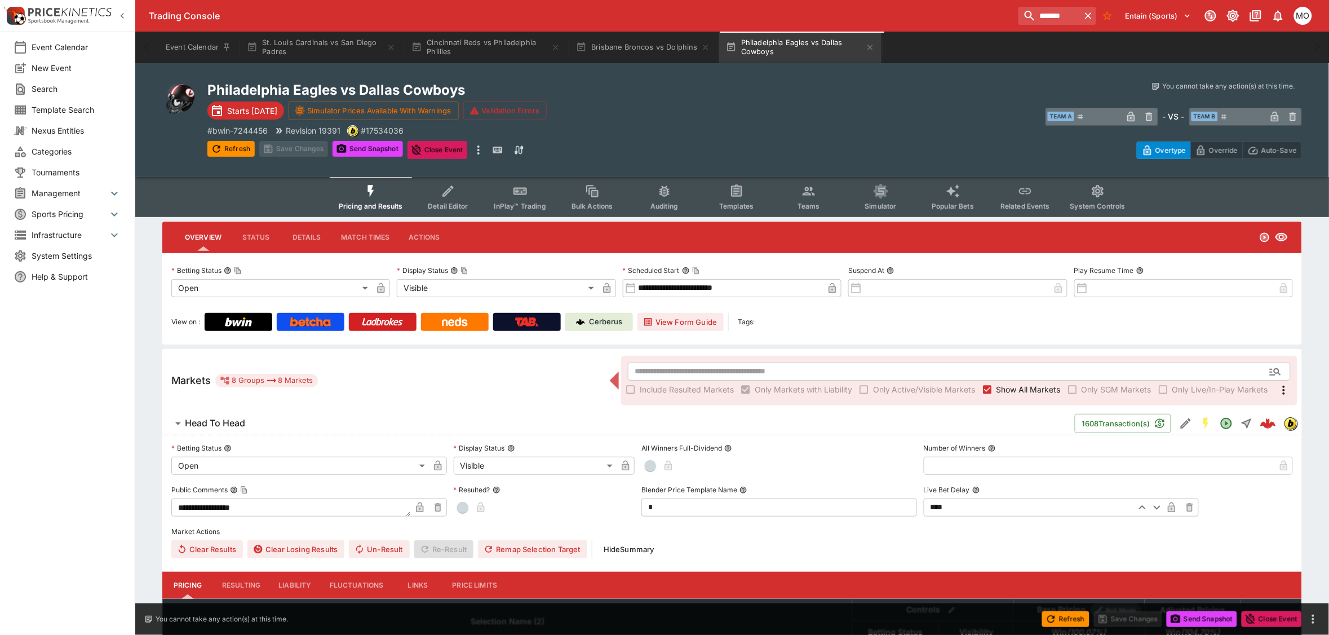
click at [732, 193] on icon "Event type filters" at bounding box center [736, 190] width 11 height 12
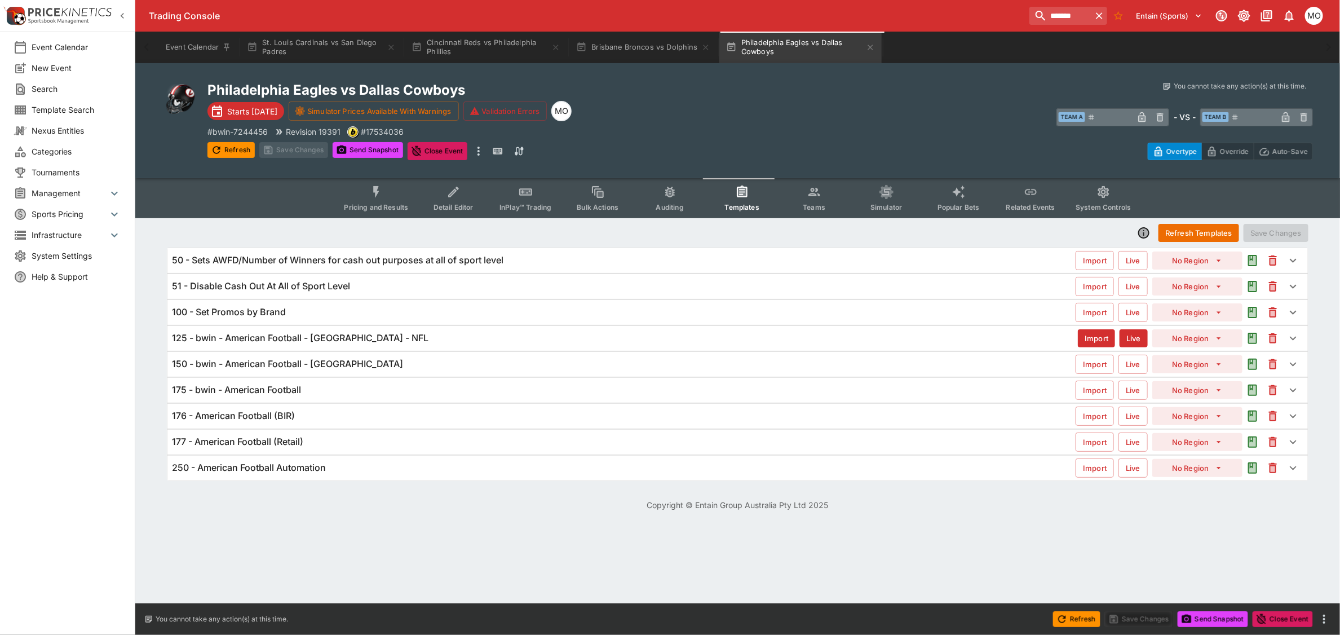
click at [437, 347] on div "125 - bwin - American Football - [GEOGRAPHIC_DATA] - NFL Import Live No Region" at bounding box center [737, 338] width 1140 height 25
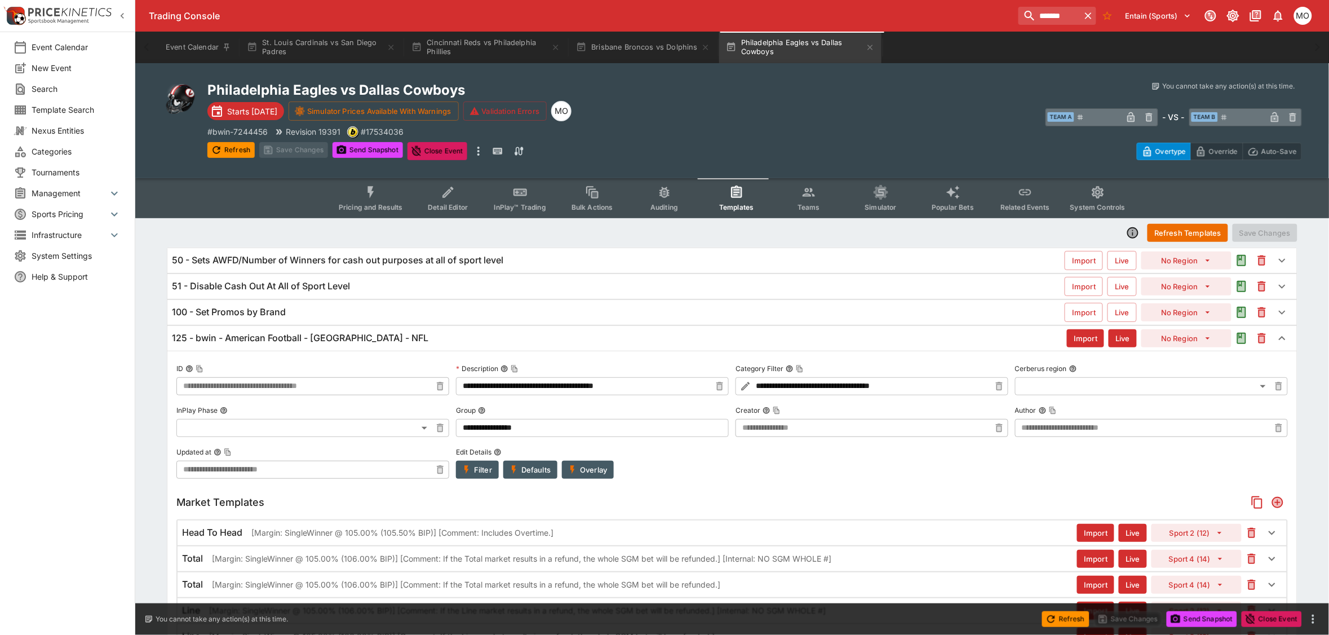
click at [437, 341] on div "125 - bwin - American Football - [GEOGRAPHIC_DATA] - NFL" at bounding box center [619, 338] width 895 height 12
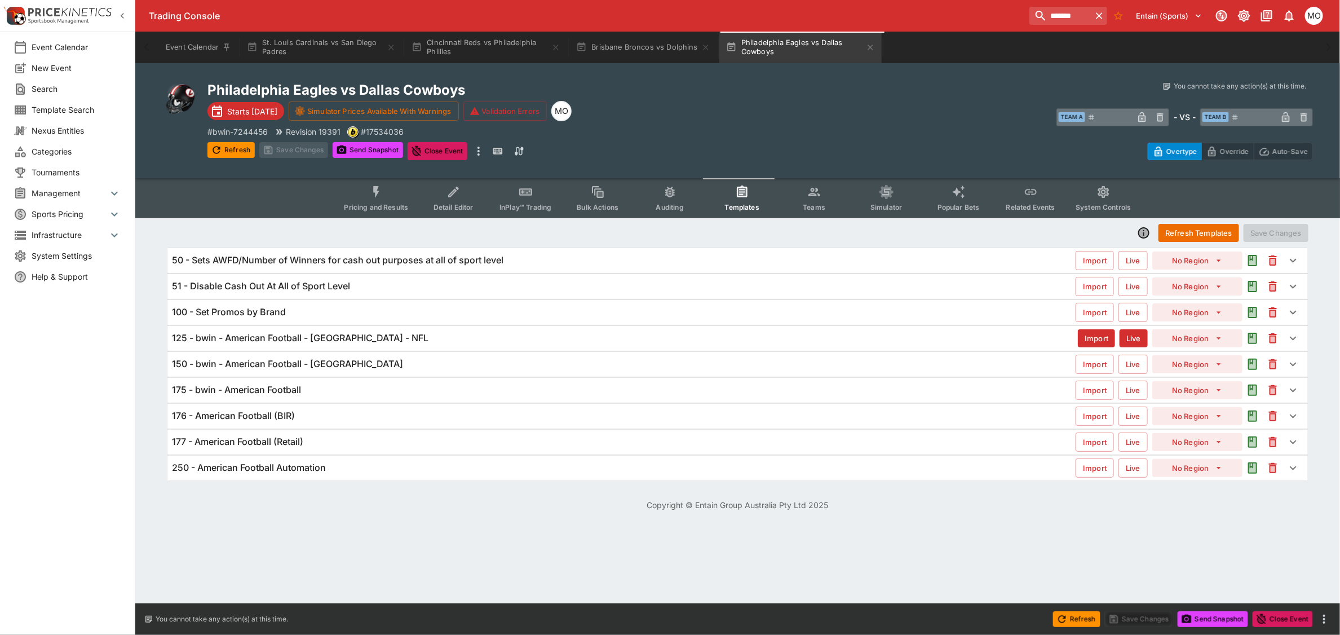
click at [419, 365] on div "150 - bwin - American Football - [GEOGRAPHIC_DATA]" at bounding box center [624, 364] width 904 height 12
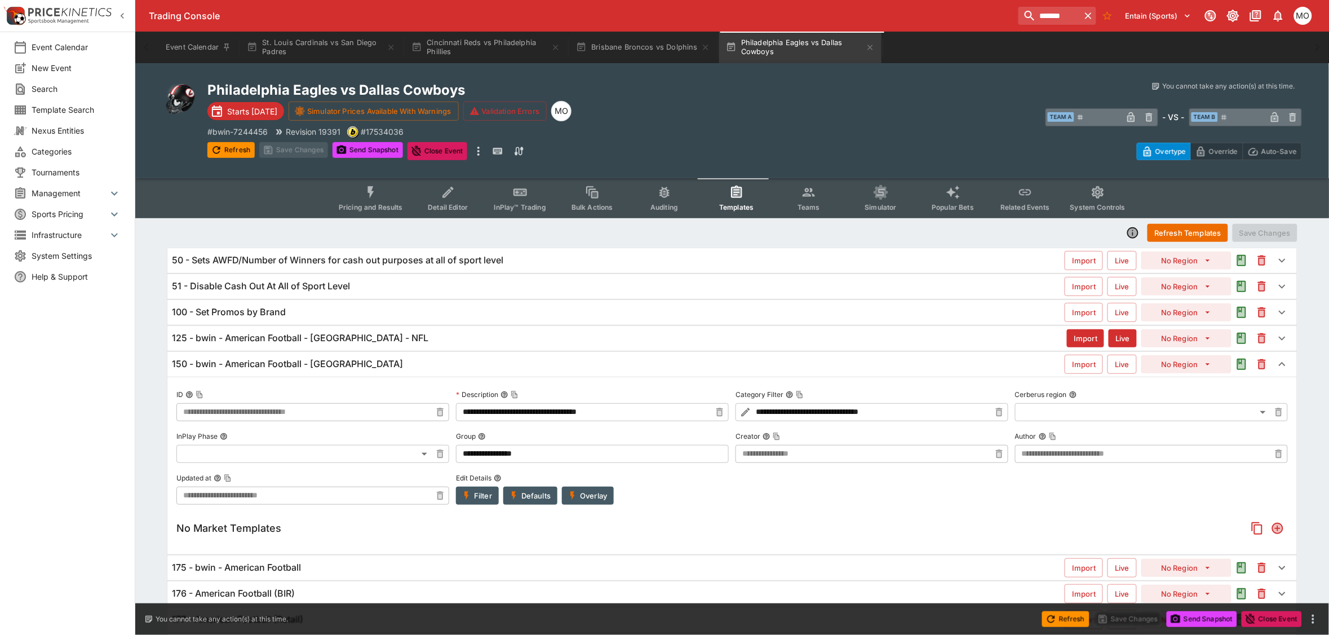
click at [420, 362] on div "150 - bwin - American Football - [GEOGRAPHIC_DATA]" at bounding box center [618, 364] width 893 height 12
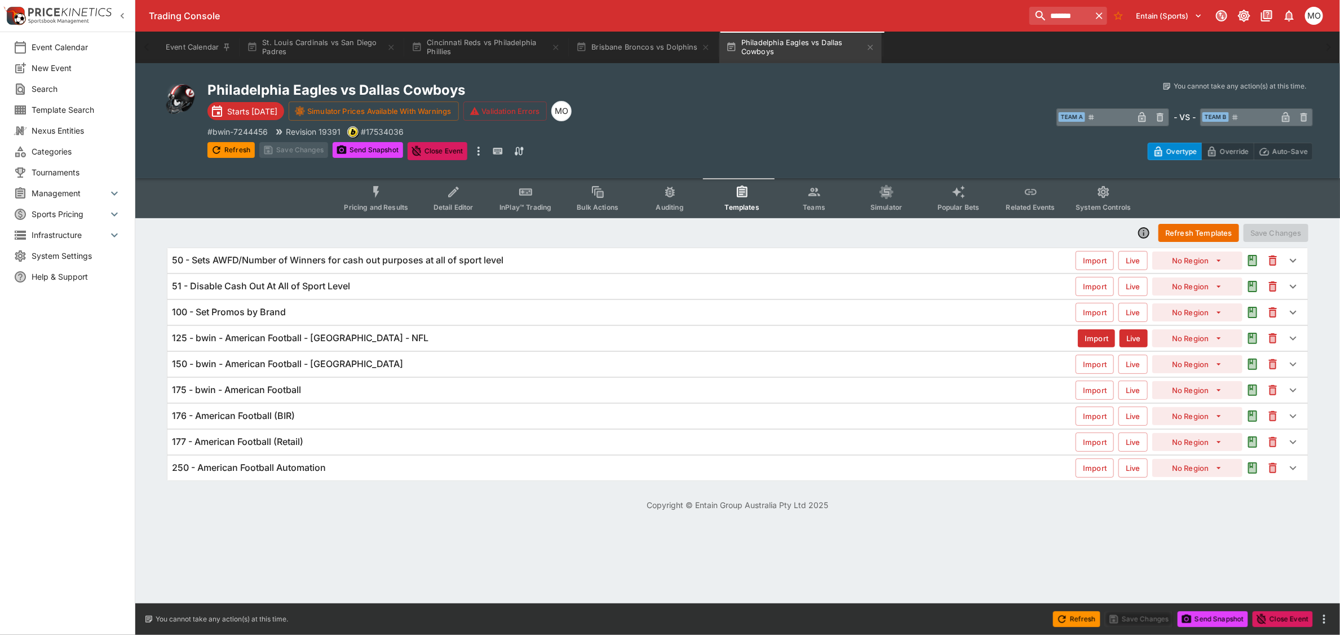
click at [405, 335] on div "125 - bwin - American Football - [GEOGRAPHIC_DATA] - NFL" at bounding box center [625, 338] width 906 height 12
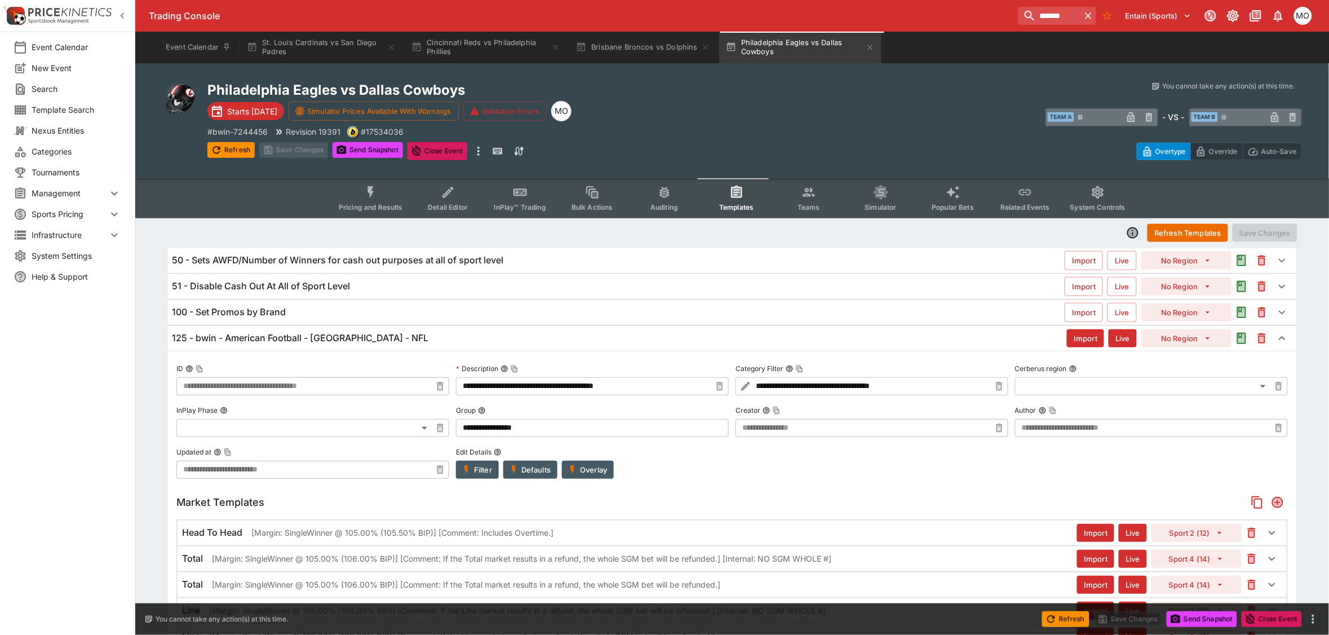
click at [410, 334] on div "125 - bwin - American Football - [GEOGRAPHIC_DATA] - NFL" at bounding box center [619, 338] width 895 height 12
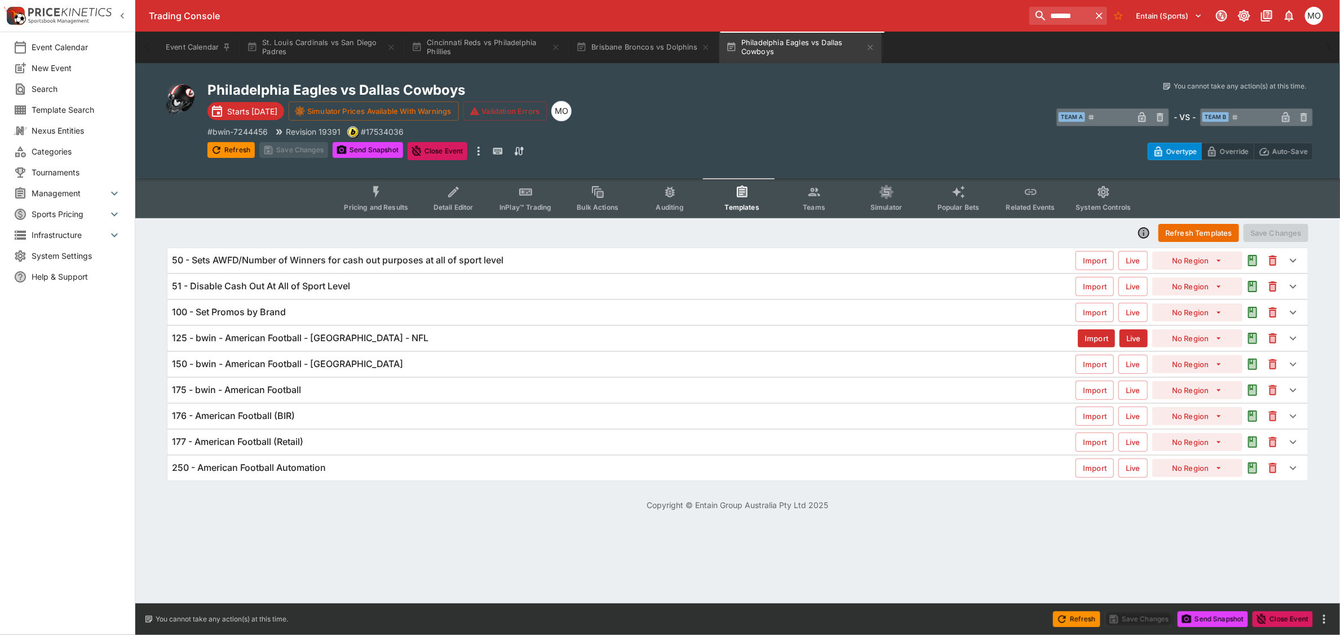
click at [399, 390] on div "175 - bwin - American Football" at bounding box center [624, 390] width 904 height 12
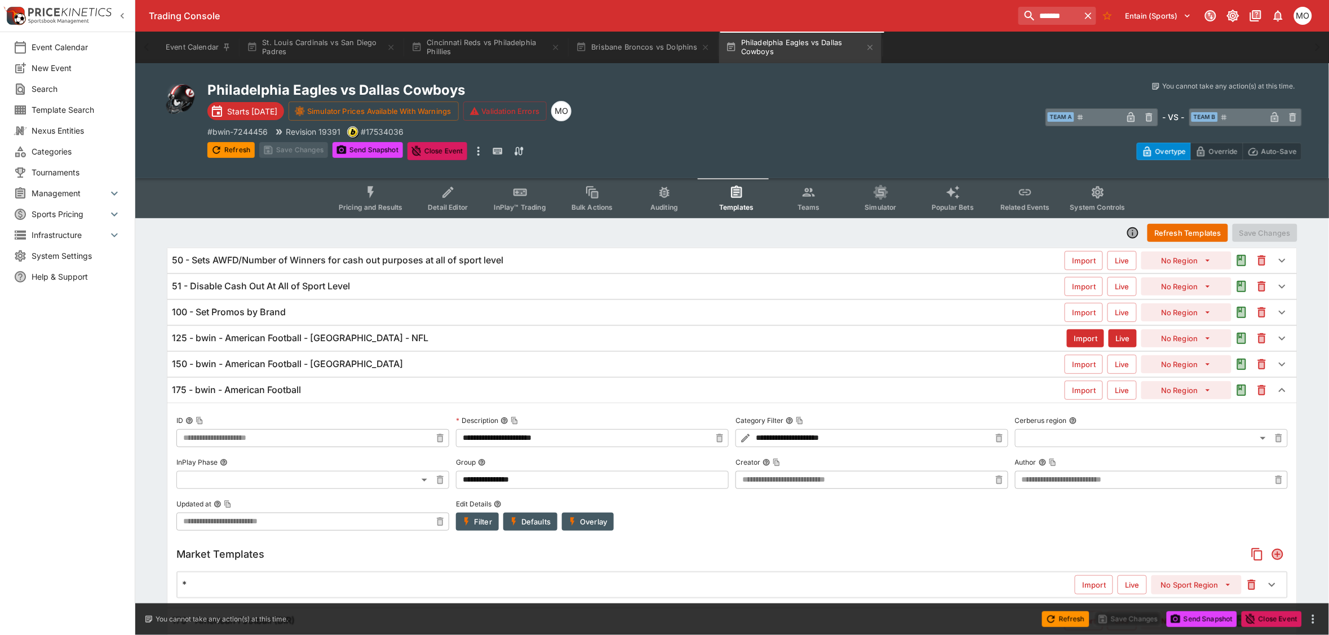
click at [401, 383] on div "175 - bwin - American Football Import Live No Region" at bounding box center [732, 390] width 1130 height 25
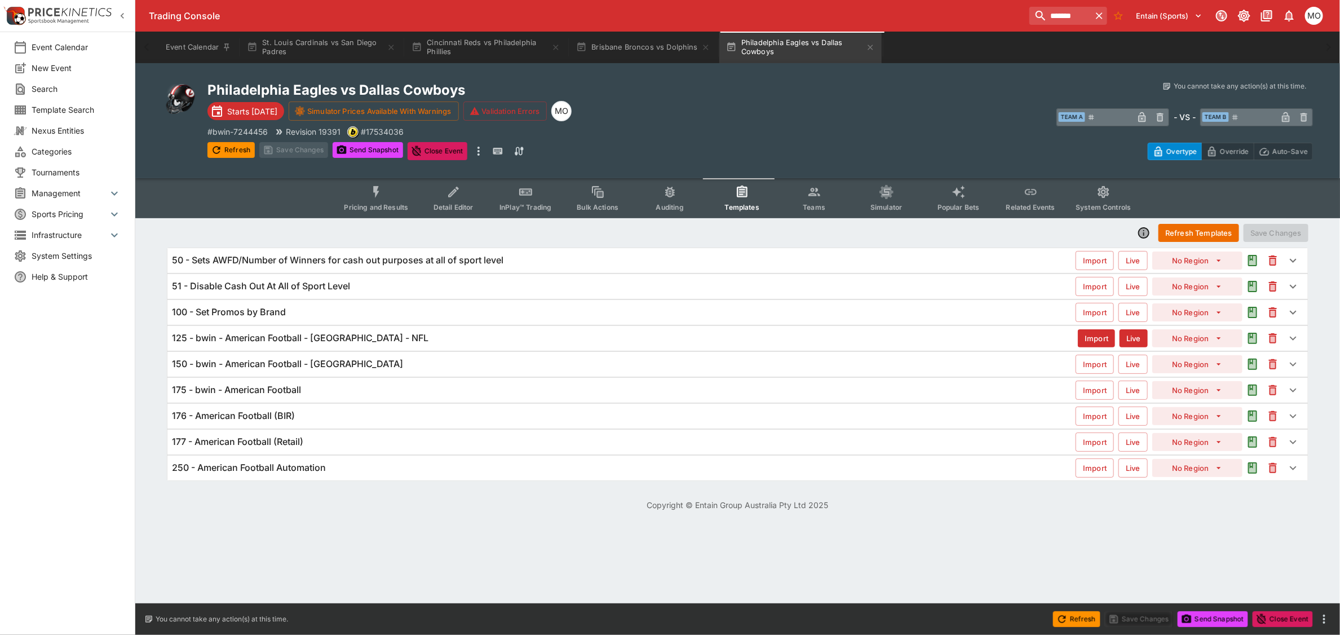
click at [409, 362] on div "150 - bwin - American Football - [GEOGRAPHIC_DATA]" at bounding box center [624, 364] width 904 height 12
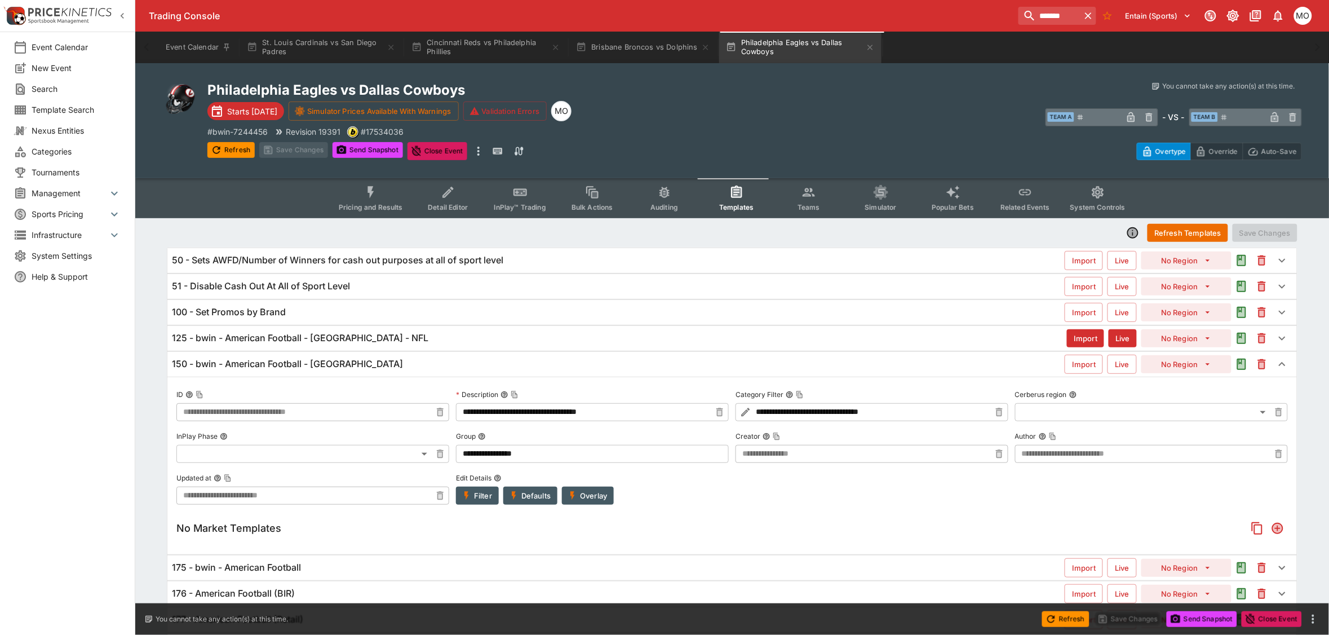
click at [409, 362] on div "150 - bwin - American Football - [GEOGRAPHIC_DATA]" at bounding box center [618, 364] width 893 height 12
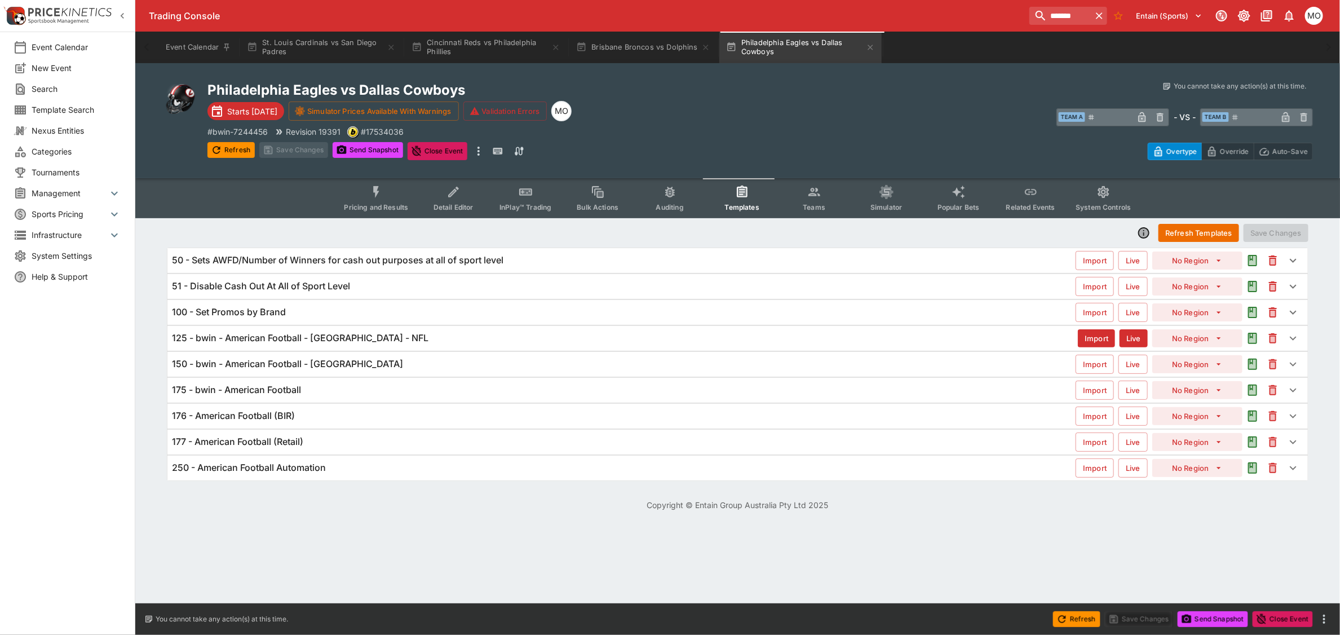
click at [395, 466] on div "250 - American Football Automation" at bounding box center [624, 468] width 904 height 12
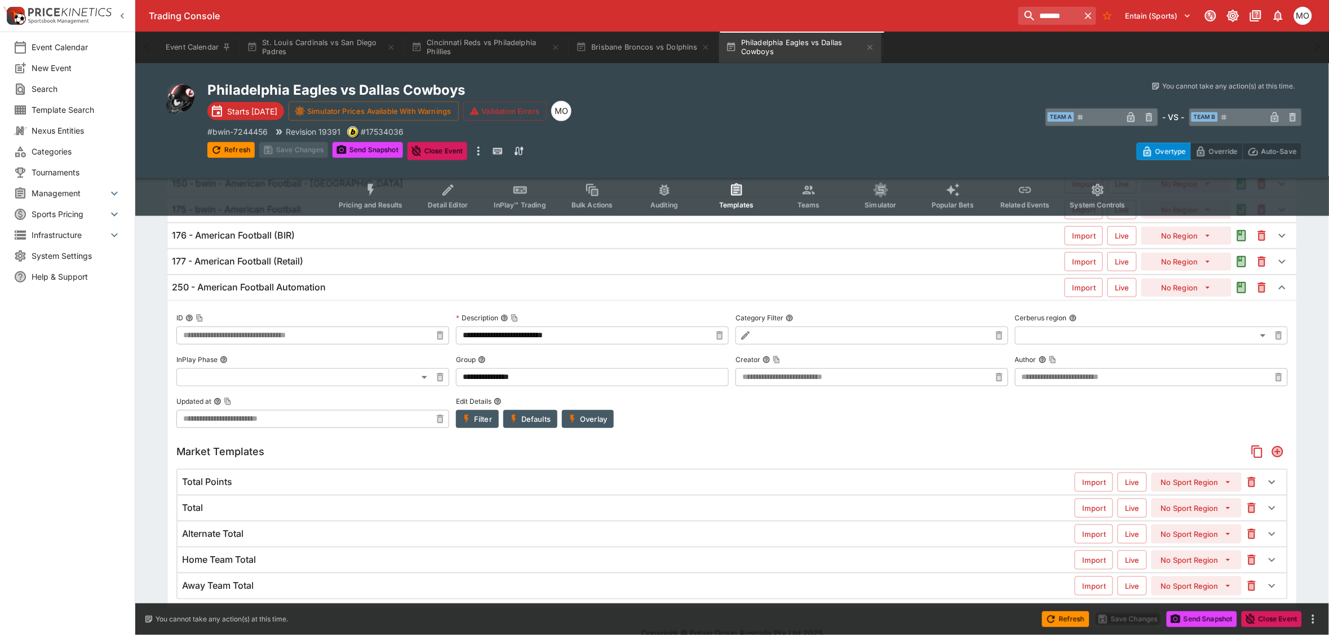
scroll to position [201, 0]
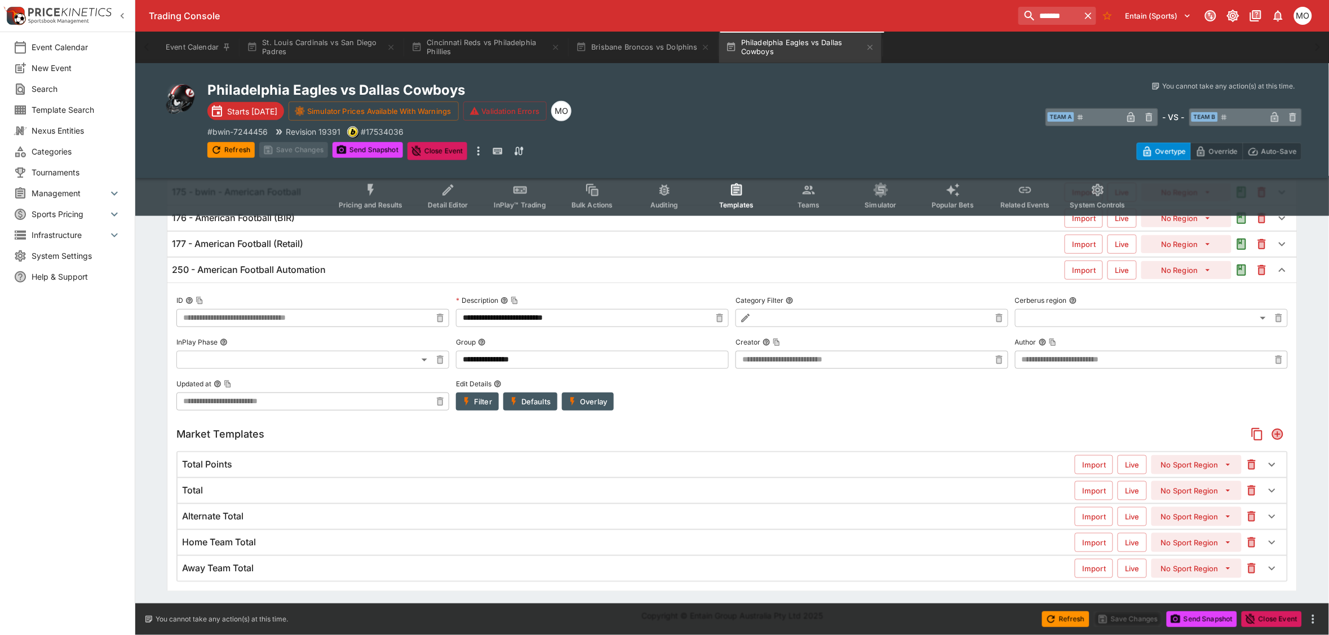
click at [222, 459] on h6 "Total Points" at bounding box center [207, 464] width 50 height 12
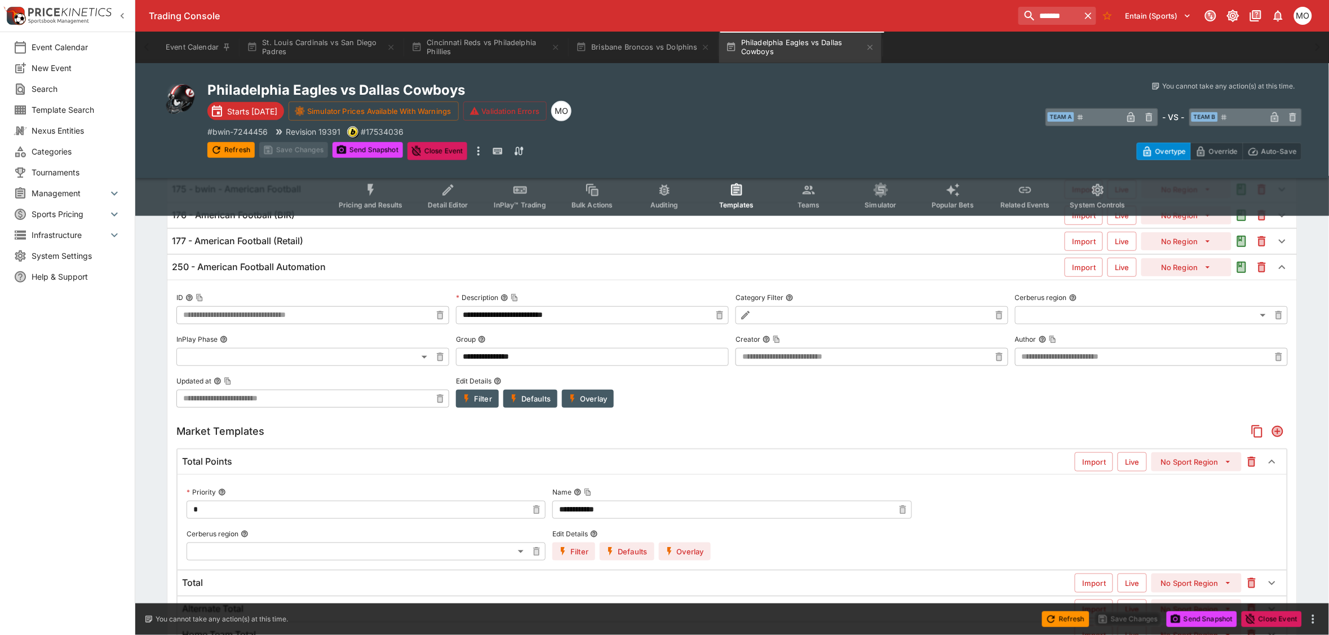
scroll to position [296, 0]
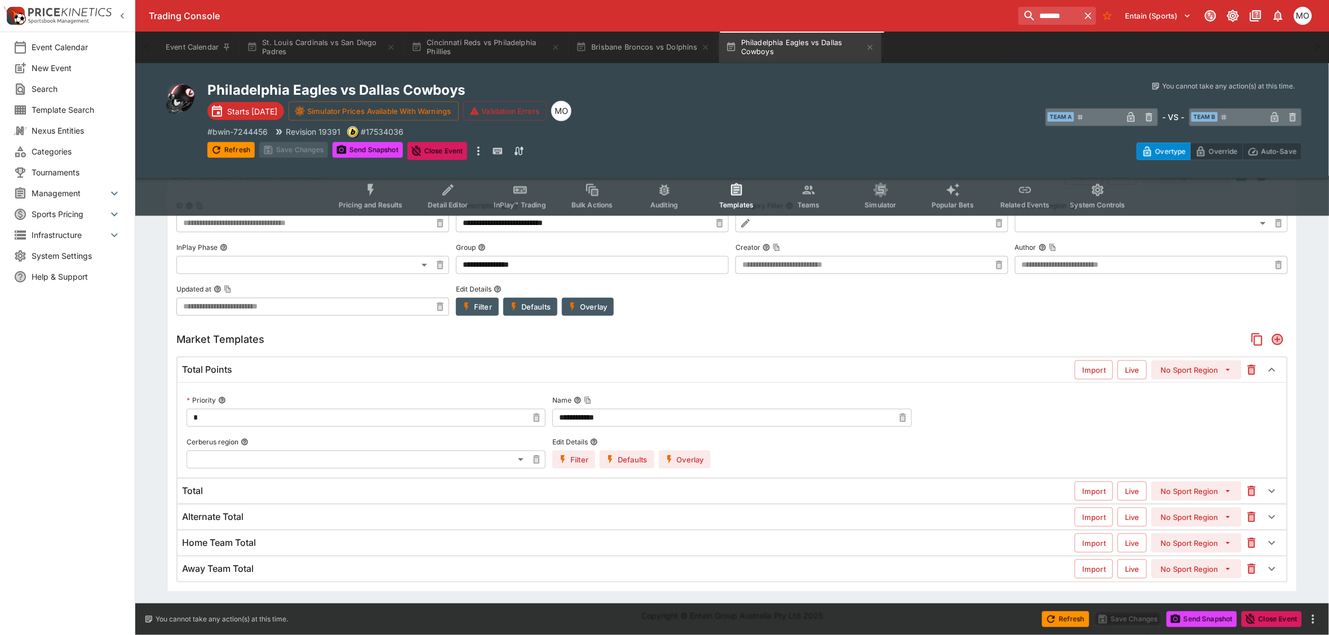
click at [200, 368] on h6 "Total Points" at bounding box center [207, 370] width 50 height 12
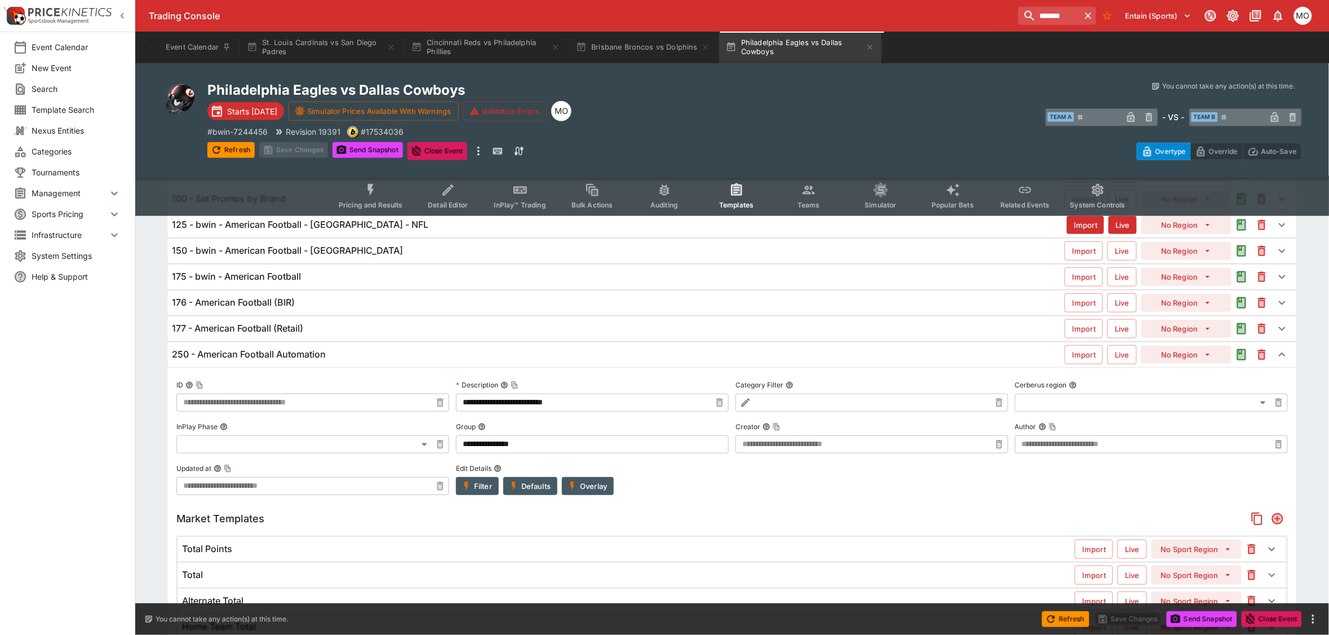
scroll to position [0, 0]
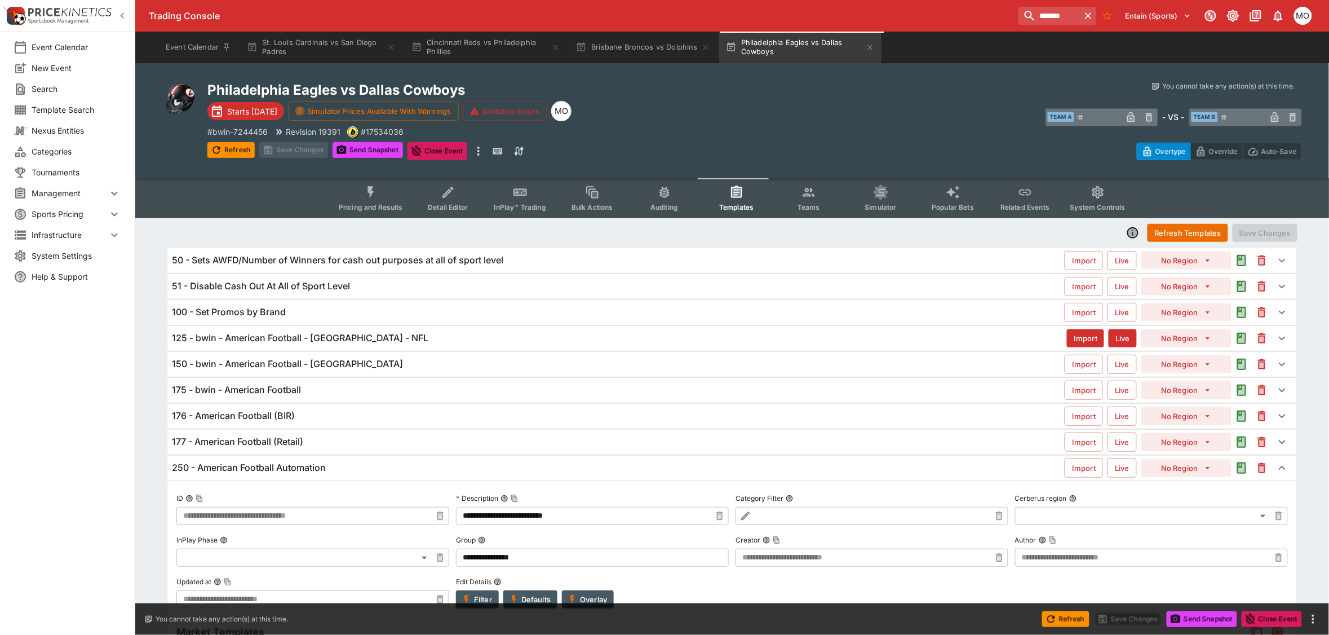
click at [260, 334] on h6 "125 - bwin - American Football - [GEOGRAPHIC_DATA] - NFL" at bounding box center [300, 338] width 256 height 12
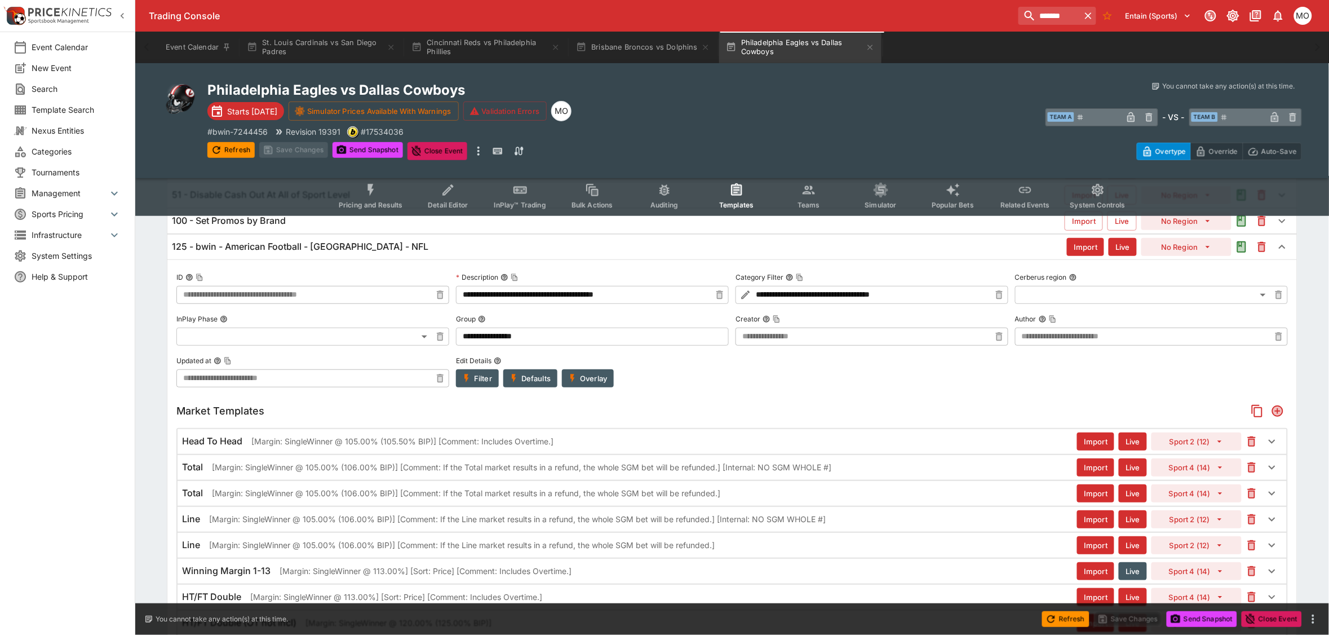
scroll to position [141, 0]
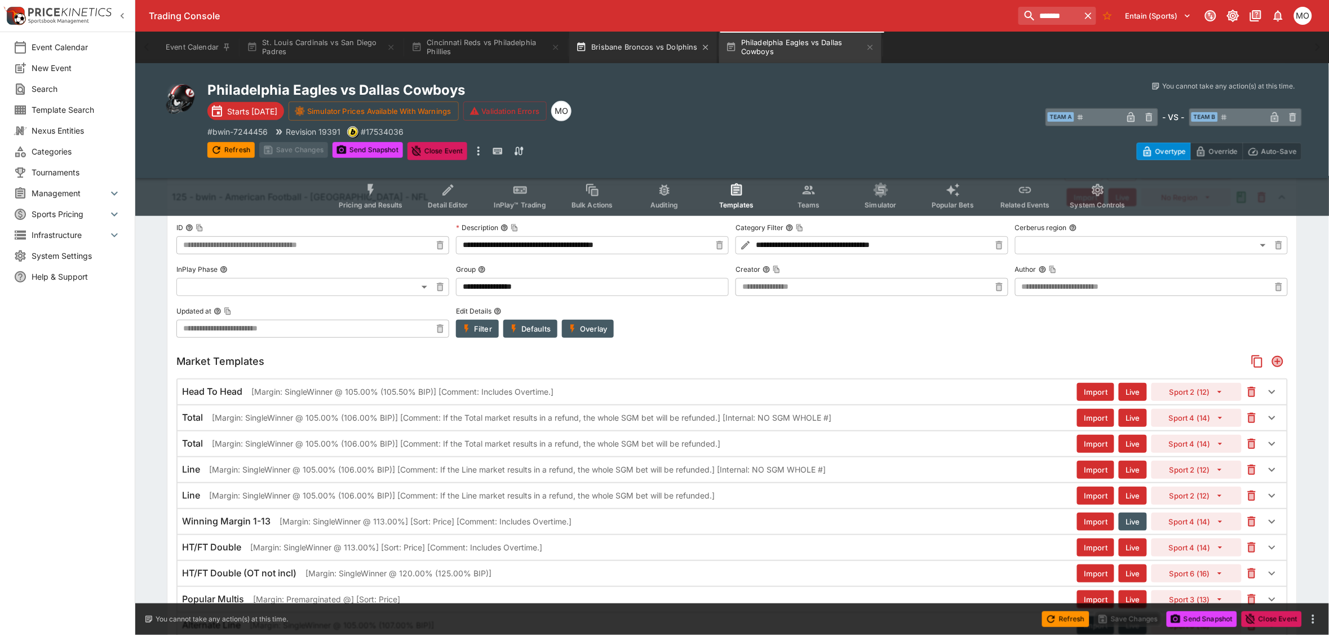
click at [627, 47] on button "Brisbane Broncos vs Dolphins" at bounding box center [643, 48] width 148 height 32
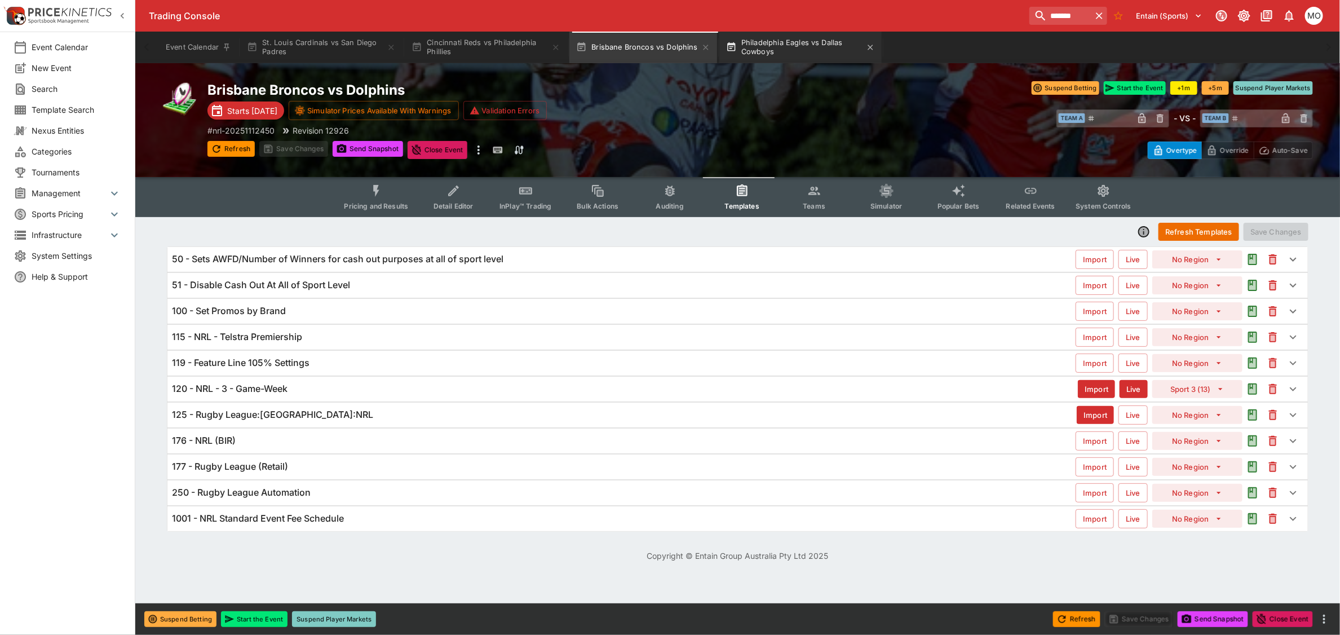
click at [788, 43] on button "Philadelphia Eagles vs Dallas Cowboys" at bounding box center [800, 48] width 162 height 32
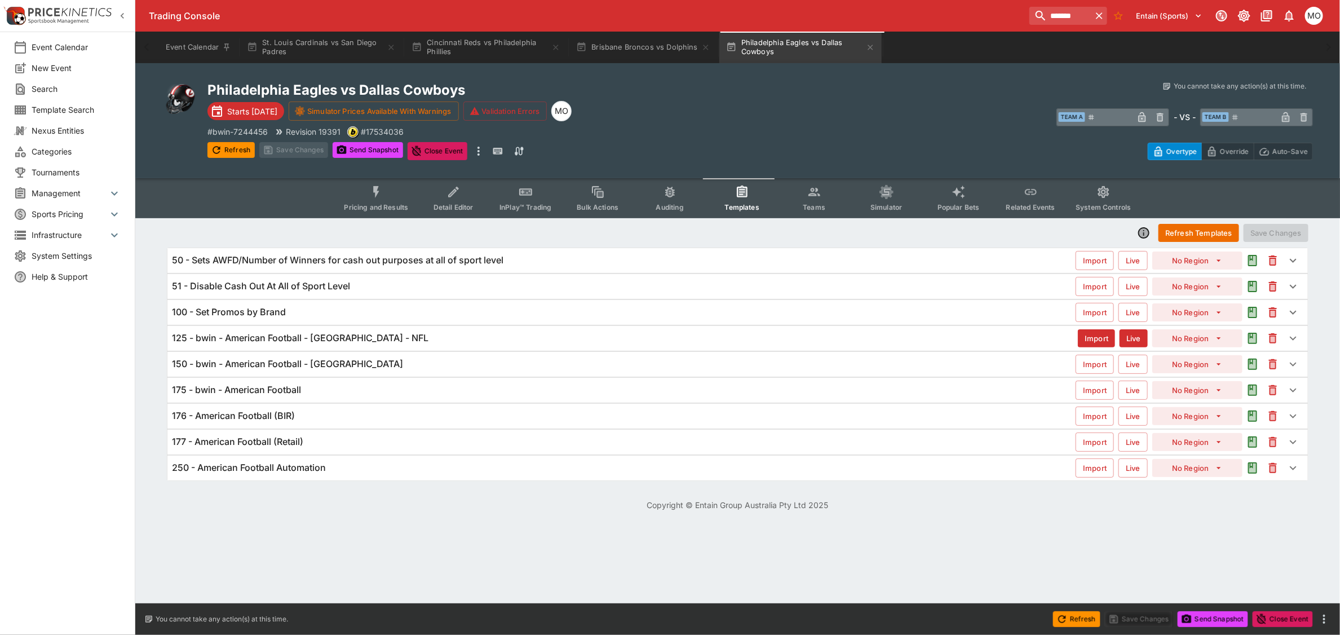
click at [370, 334] on h6 "125 - bwin - American Football - [GEOGRAPHIC_DATA] - NFL" at bounding box center [300, 338] width 256 height 12
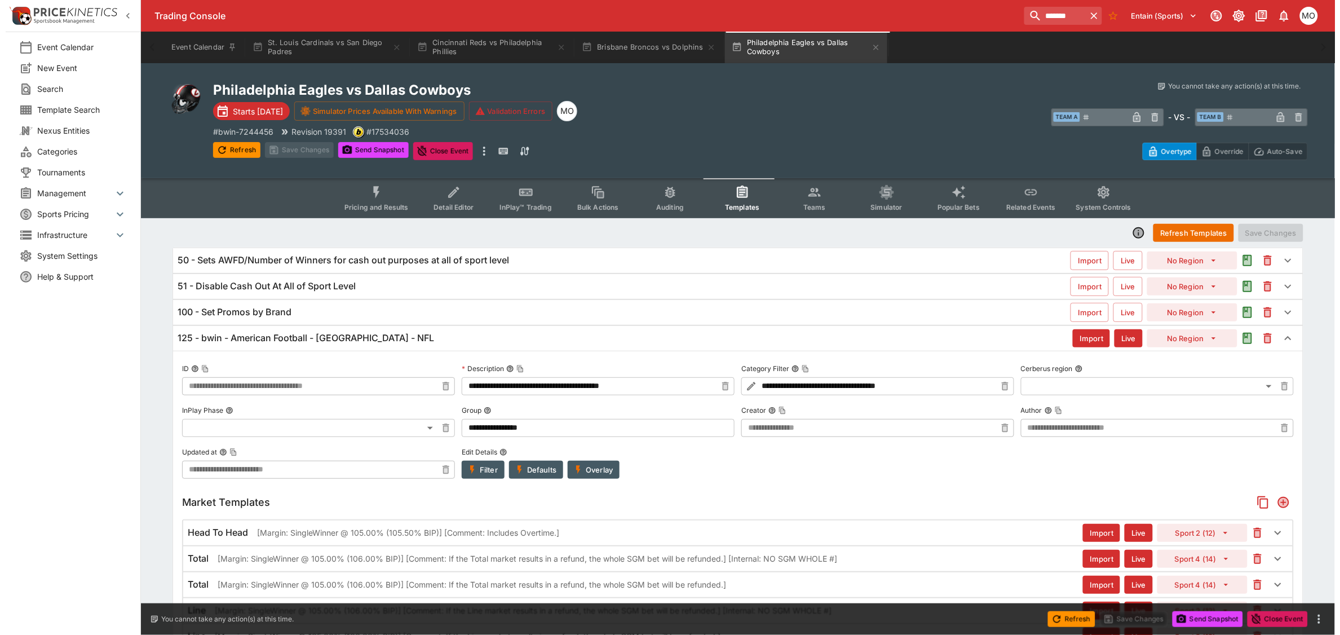
scroll to position [141, 0]
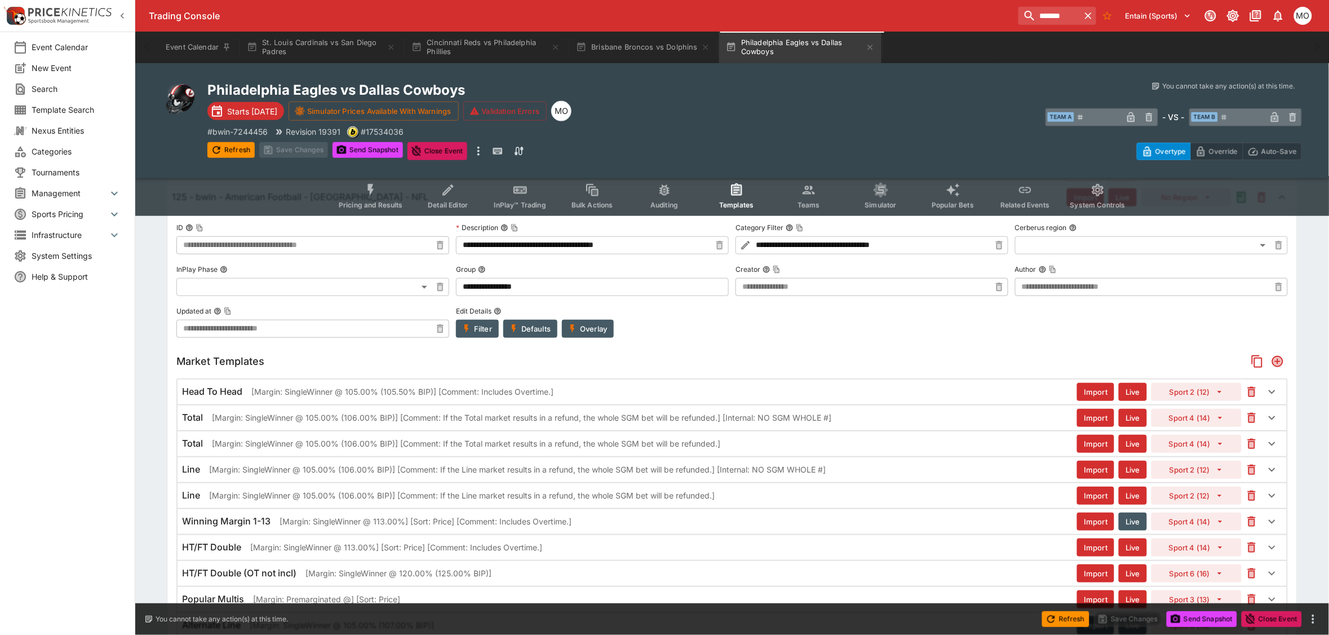
click at [450, 396] on p "[Margin: SingleWinner @ 105.00% (105.50% BIP)] [Comment: Includes Overtime.]" at bounding box center [402, 392] width 302 height 12
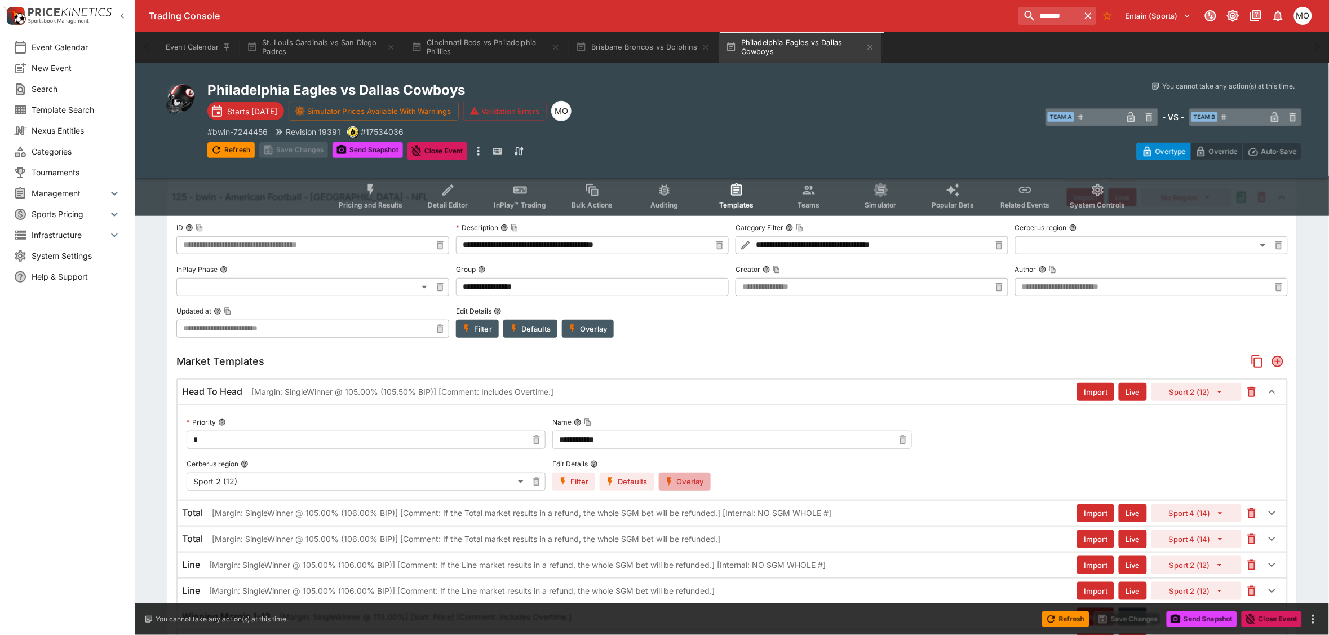
click at [671, 472] on button "Overlay" at bounding box center [685, 481] width 52 height 18
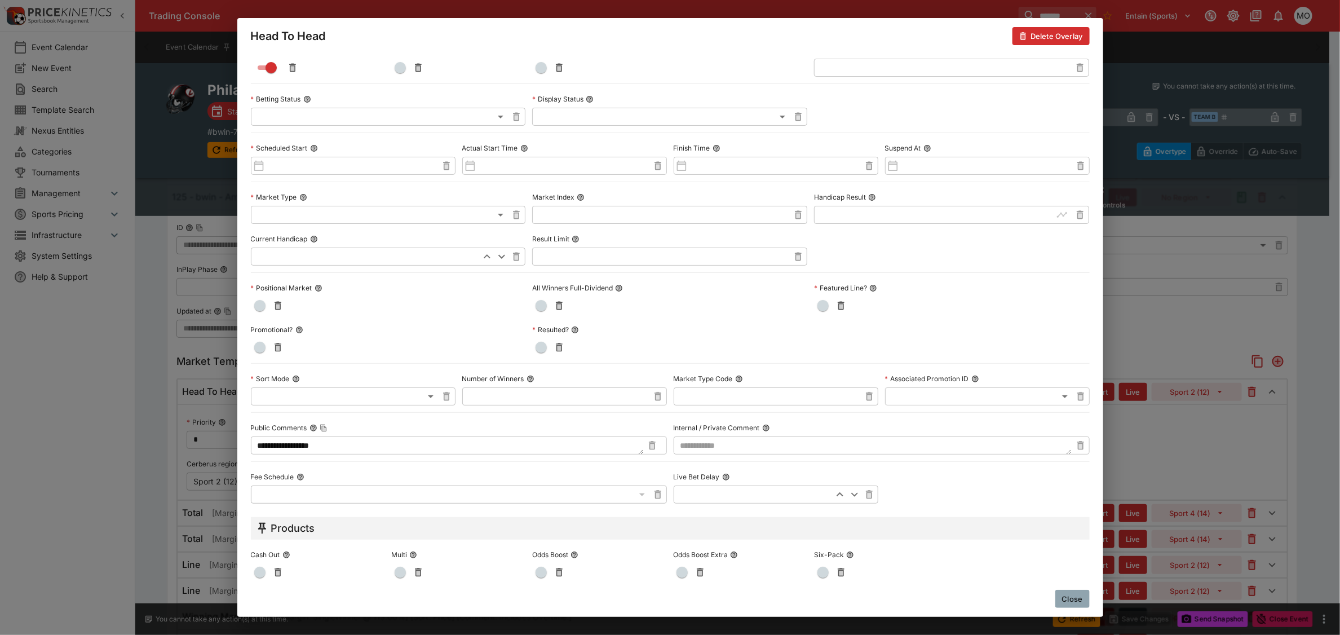
scroll to position [390, 0]
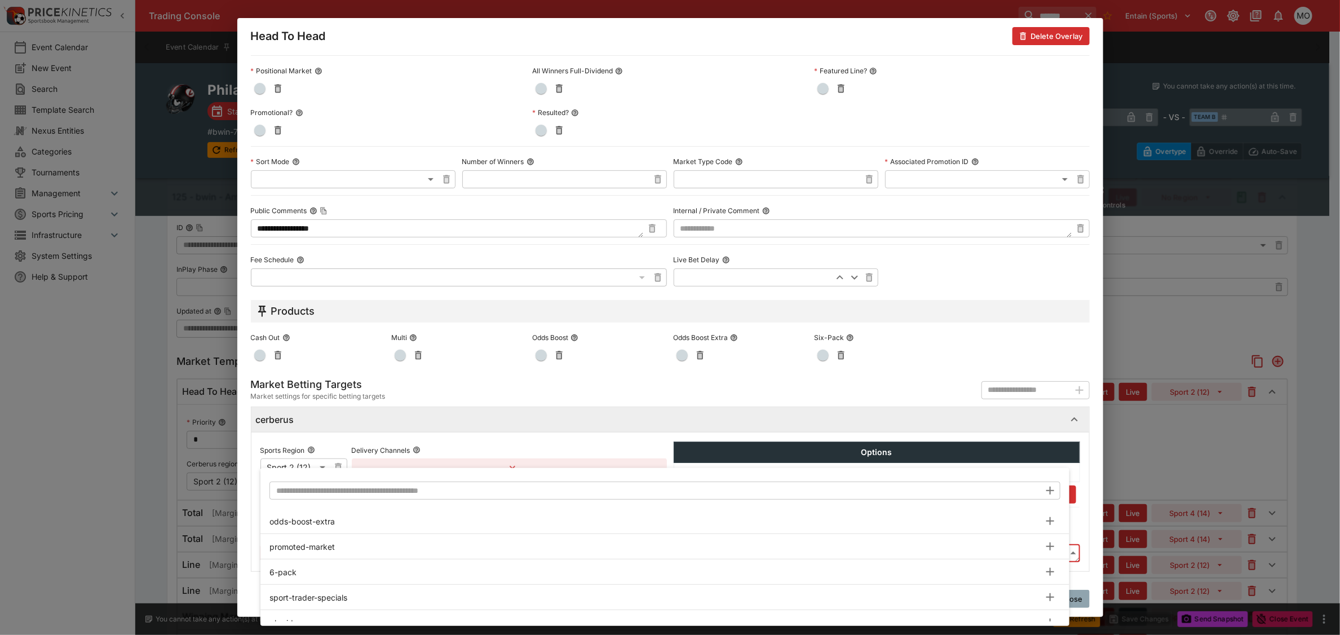
click at [336, 494] on input "text" at bounding box center [654, 490] width 771 height 18
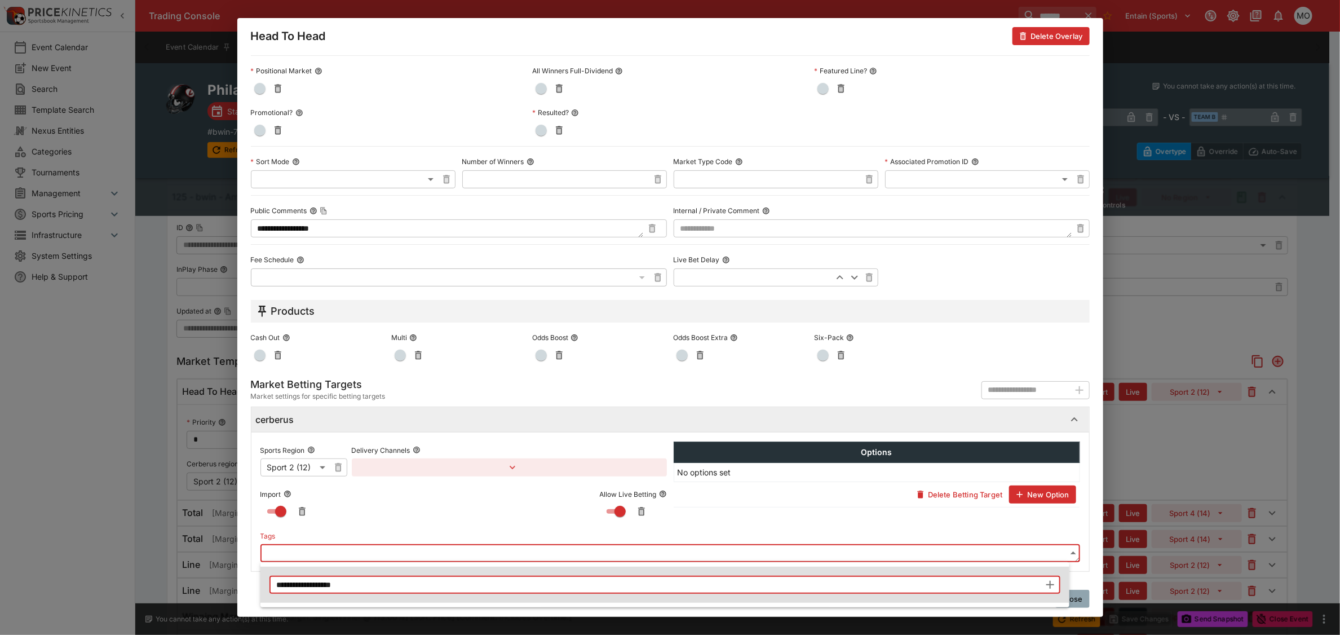
type input "**********"
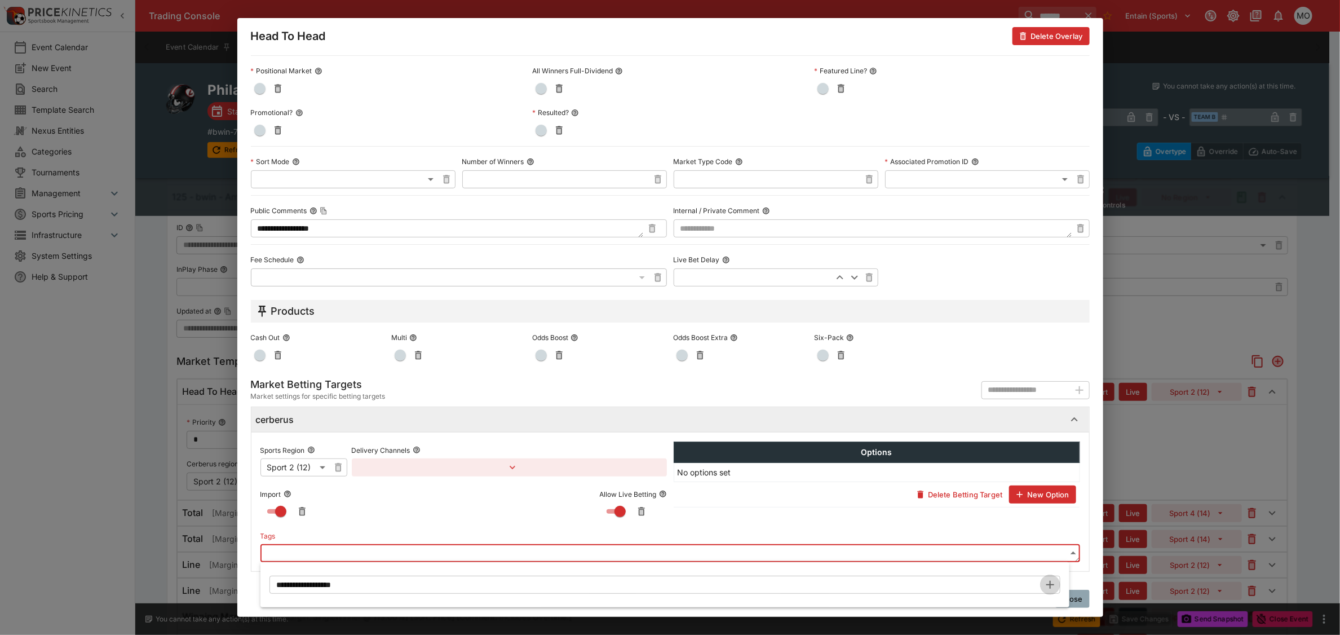
click at [1047, 584] on icon "button" at bounding box center [1050, 585] width 8 height 8
type input "**********"
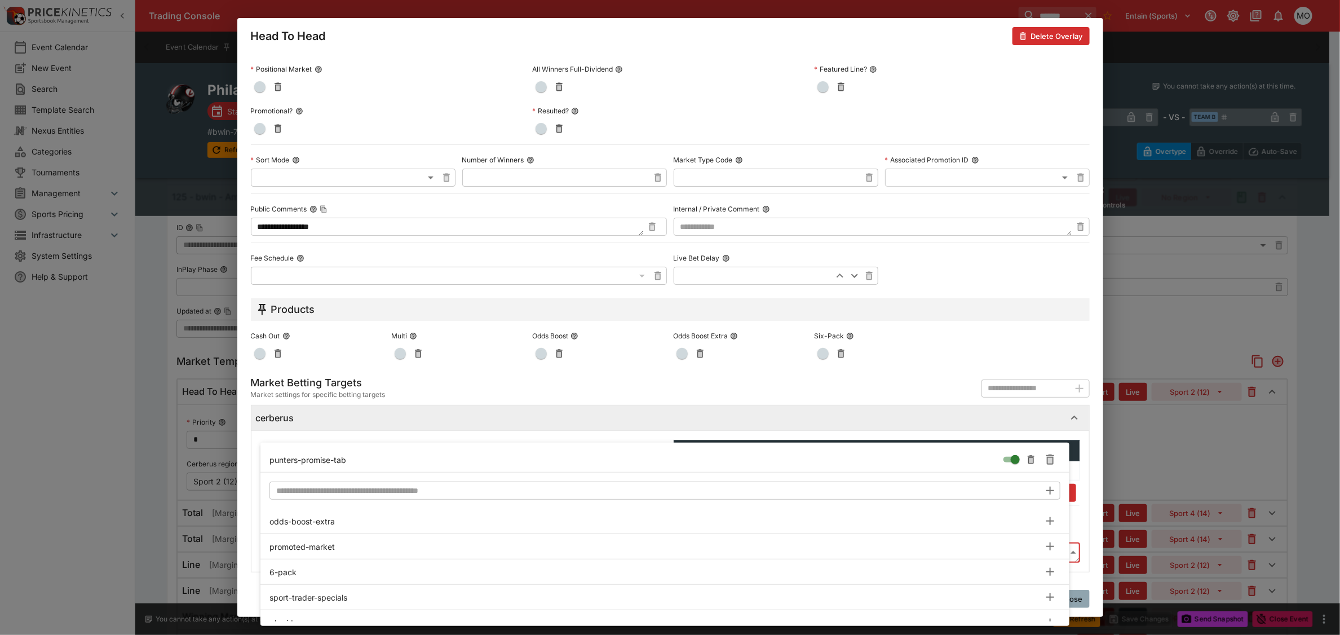
click at [443, 493] on input "text" at bounding box center [654, 490] width 771 height 18
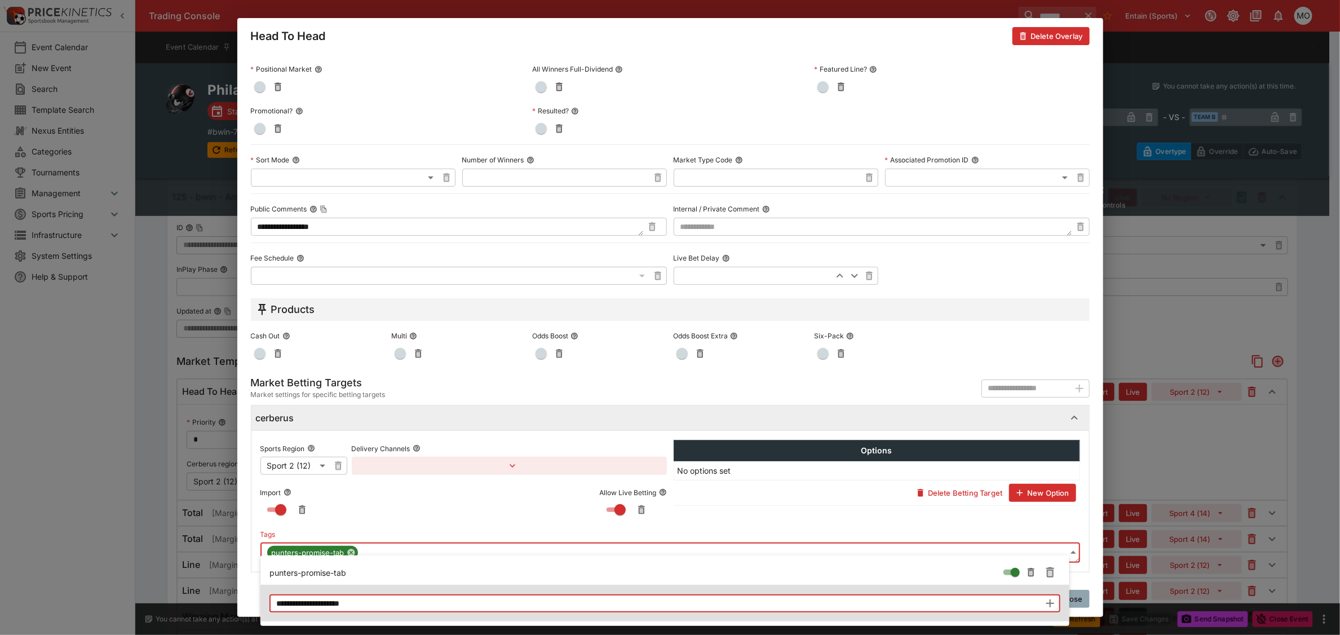
type input "**********"
click at [1050, 604] on icon "button" at bounding box center [1050, 603] width 8 height 8
type input "**********"
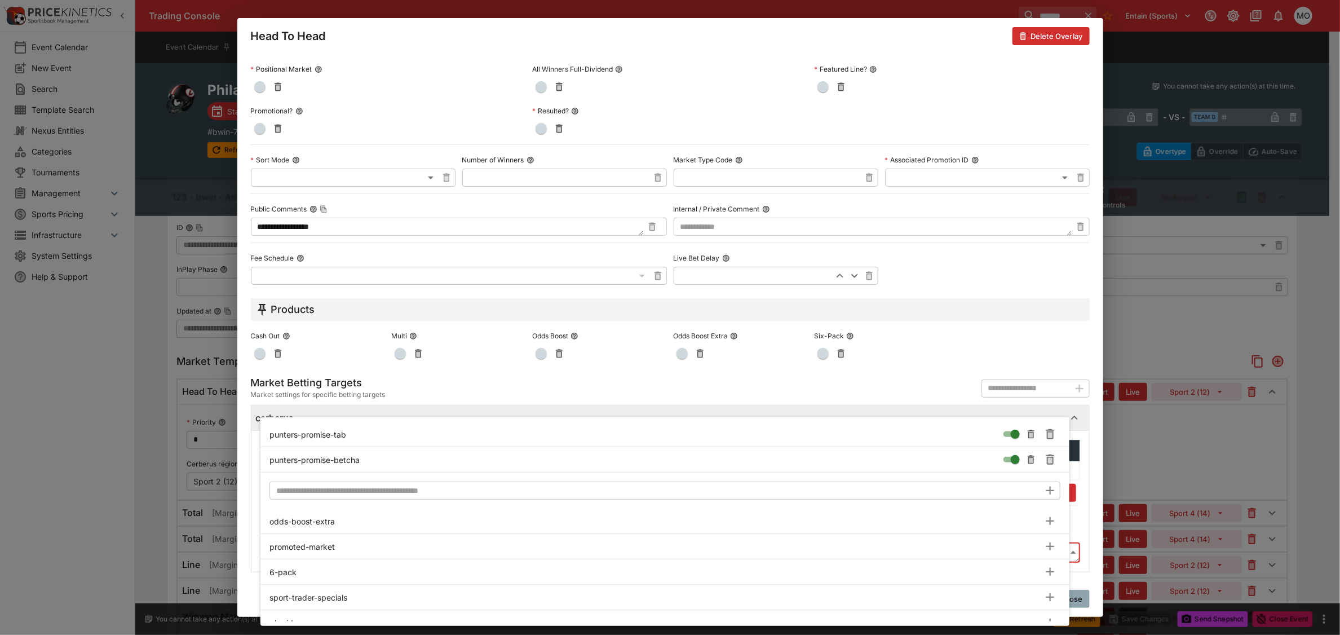
click at [237, 463] on div at bounding box center [670, 317] width 1340 height 635
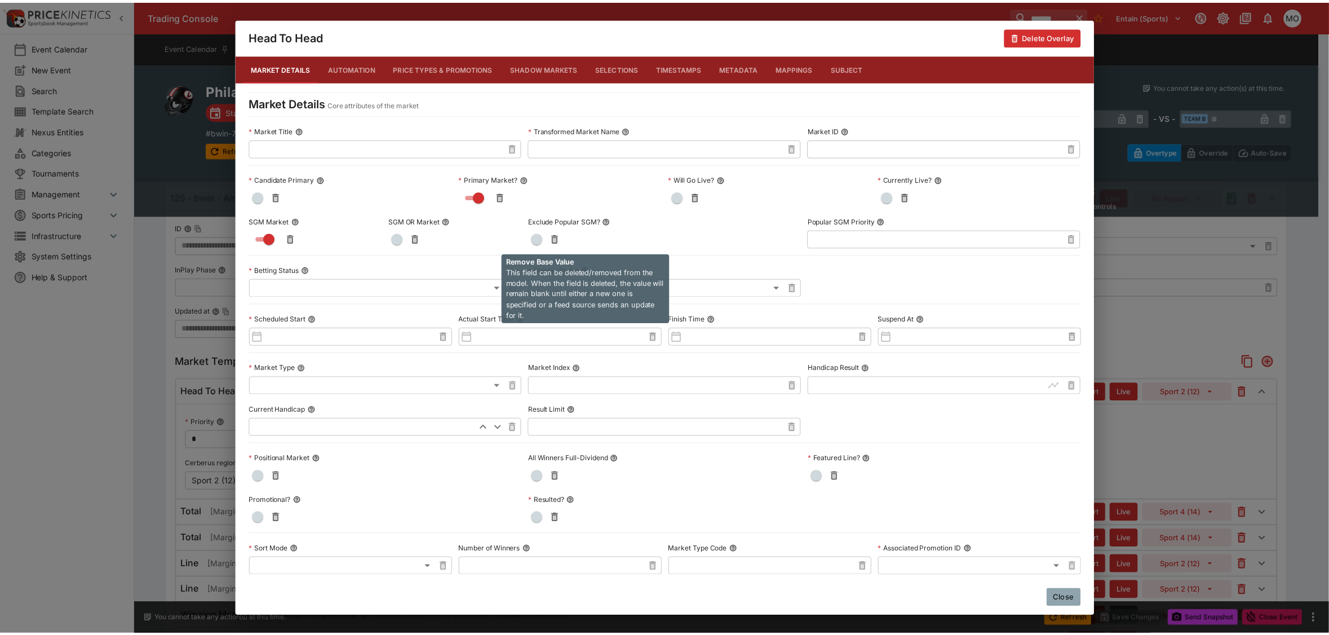
scroll to position [392, 0]
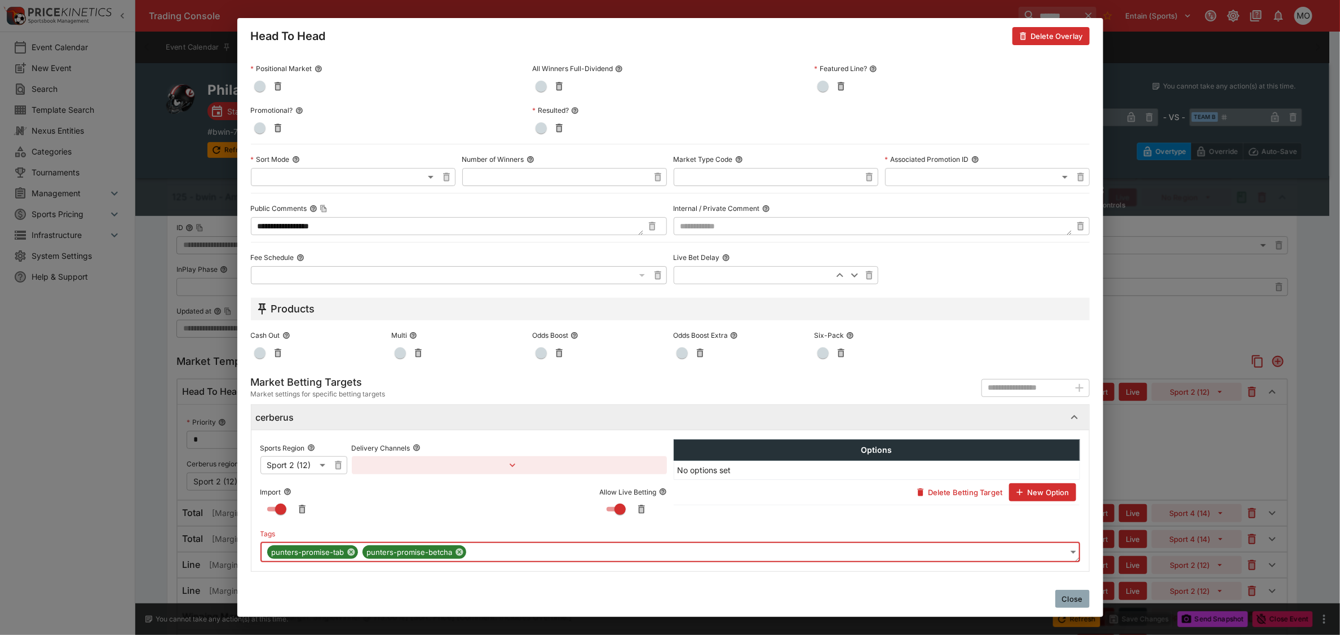
click at [1077, 599] on button "Close" at bounding box center [1072, 599] width 34 height 18
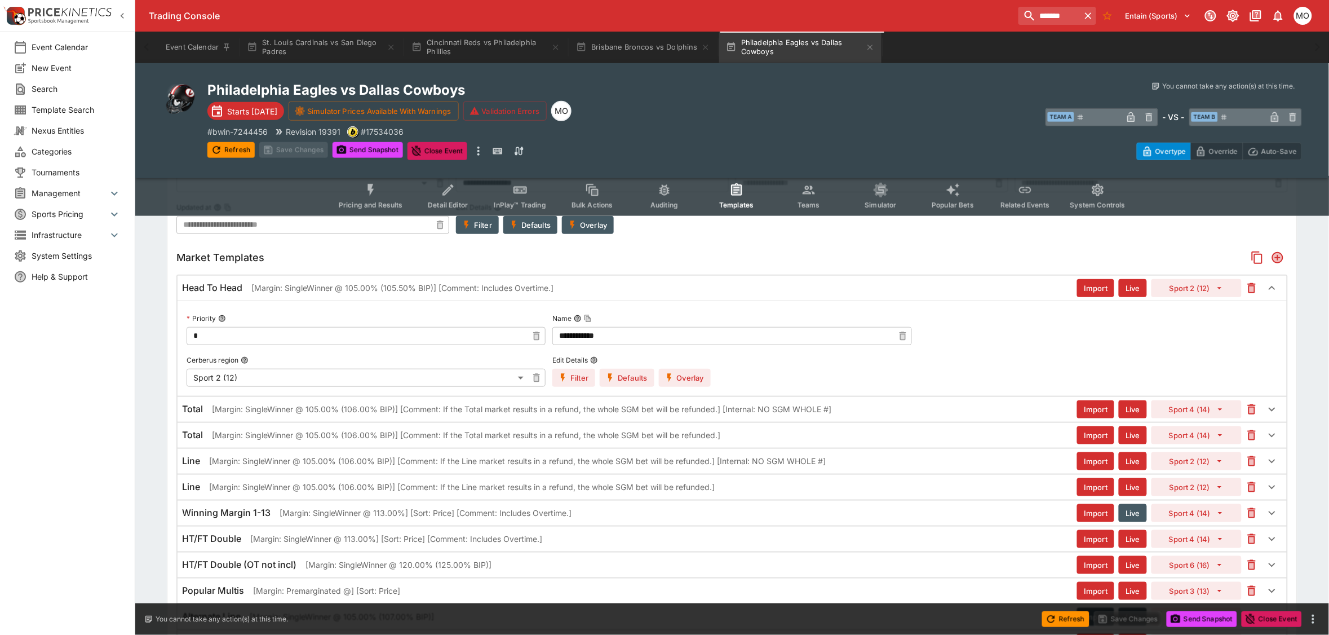
scroll to position [282, 0]
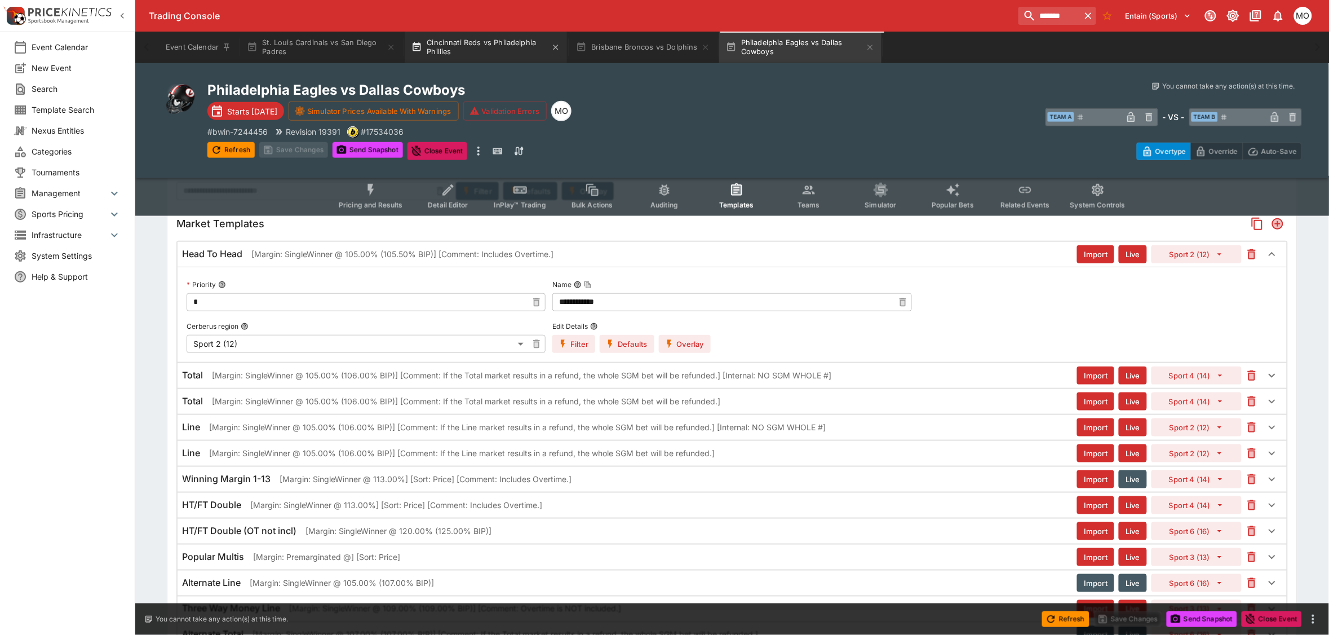
click at [475, 51] on button "Cincinnati Reds vs Philadelphia Phillies" at bounding box center [486, 48] width 162 height 32
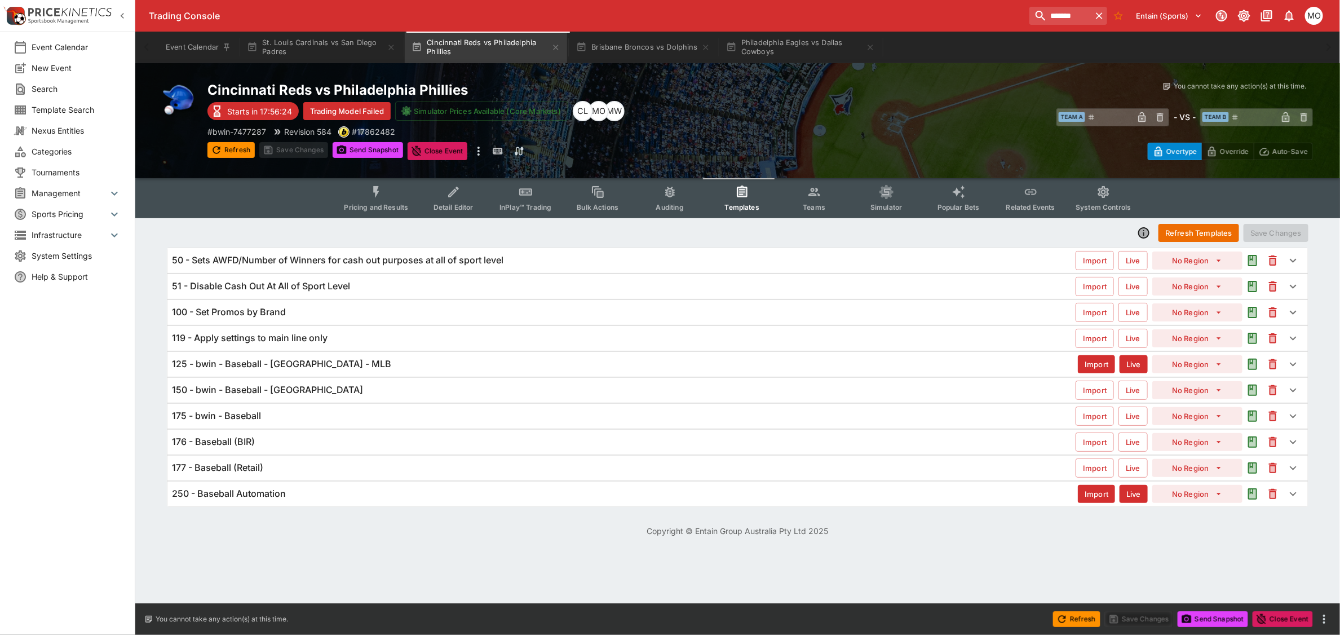
click at [384, 367] on div "125 - bwin - Baseball - [GEOGRAPHIC_DATA] - MLB" at bounding box center [625, 364] width 906 height 12
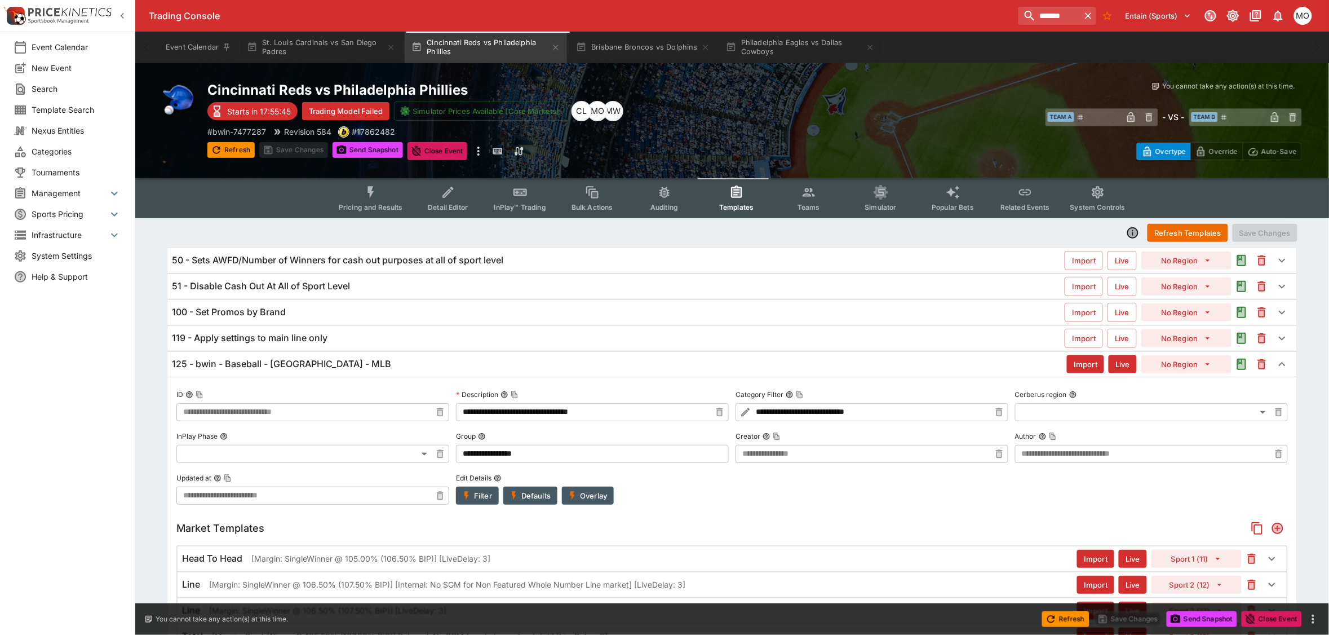
click at [259, 334] on h6 "119 - Apply settings to main line only" at bounding box center [250, 338] width 156 height 12
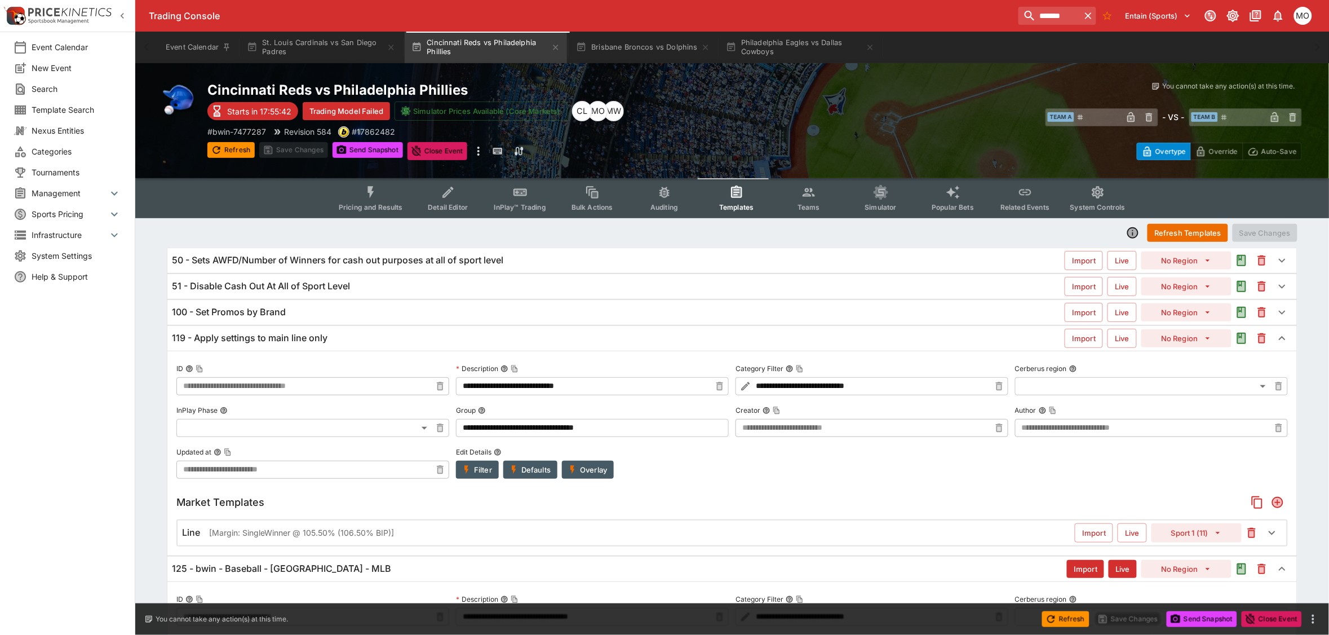
click at [259, 334] on h6 "119 - Apply settings to main line only" at bounding box center [250, 338] width 156 height 12
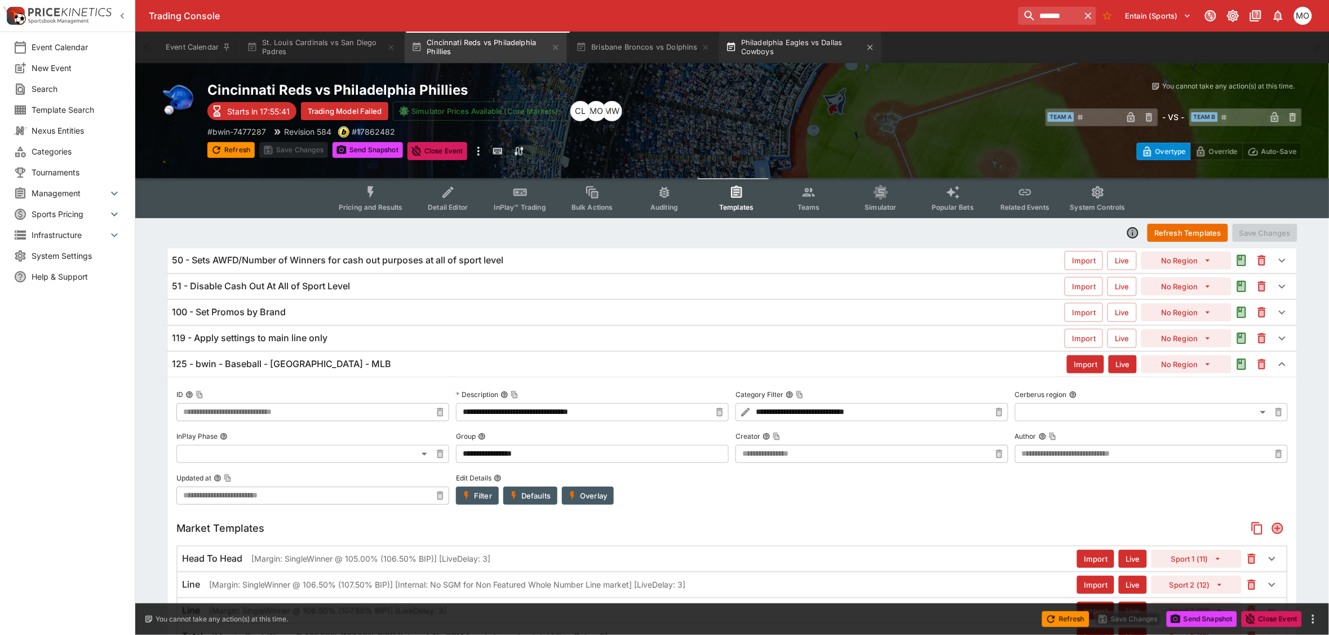
click at [771, 41] on button "Philadelphia Eagles vs Dallas Cowboys" at bounding box center [800, 48] width 162 height 32
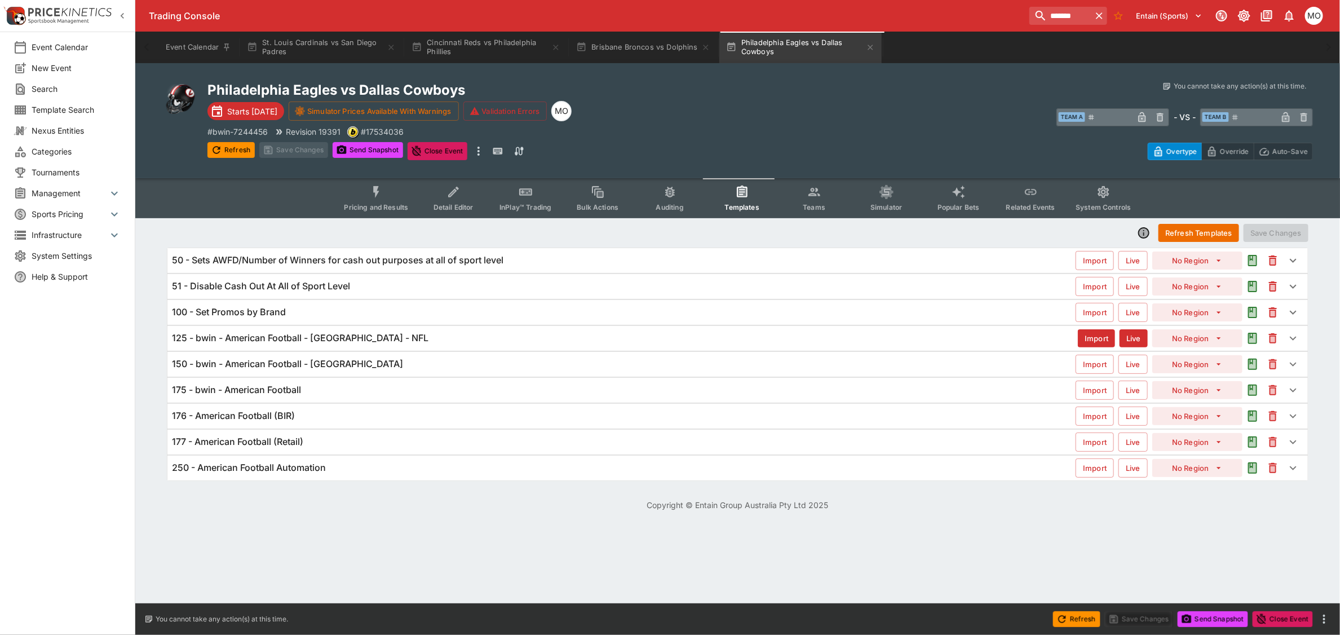
click at [272, 342] on h6 "125 - bwin - American Football - [GEOGRAPHIC_DATA] - NFL" at bounding box center [300, 338] width 256 height 12
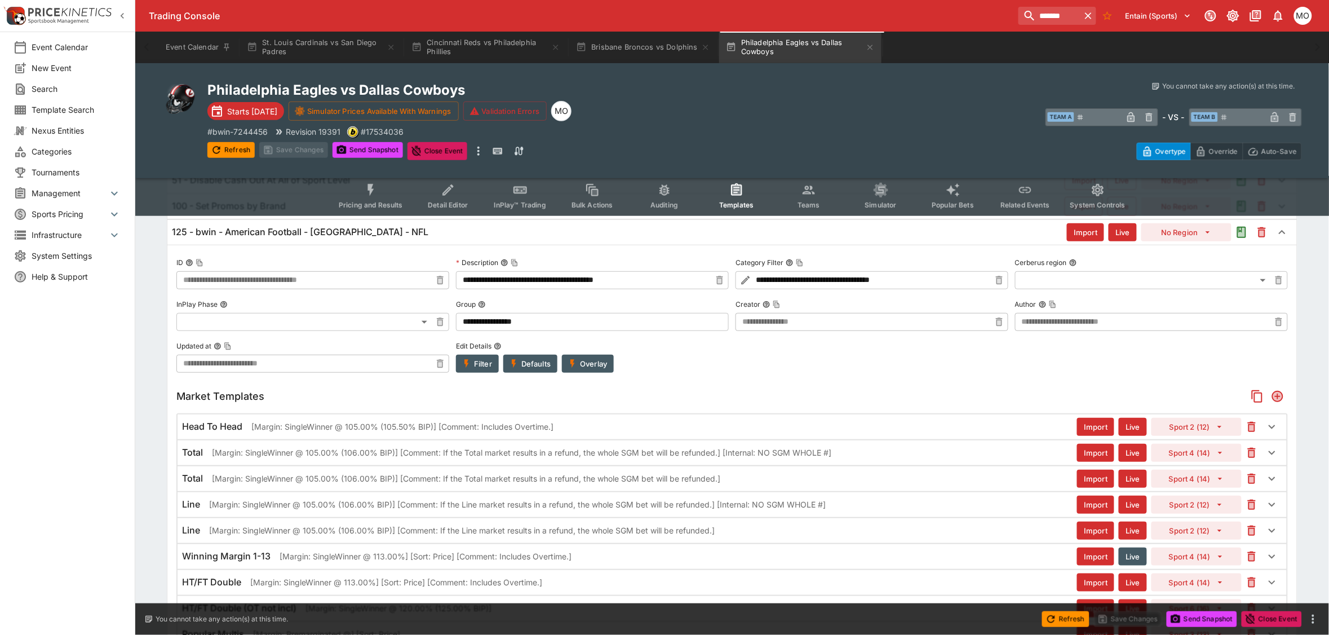
scroll to position [141, 0]
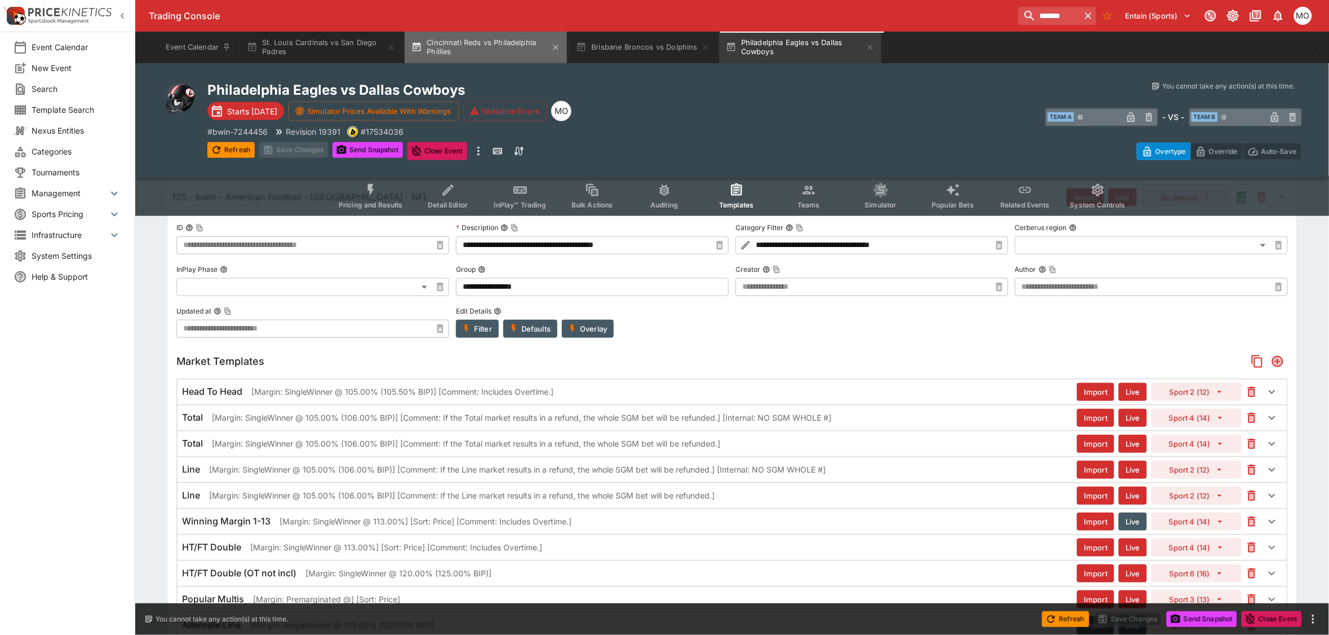
click at [502, 41] on button "Cincinnati Reds vs Philadelphia Phillies" at bounding box center [486, 48] width 162 height 32
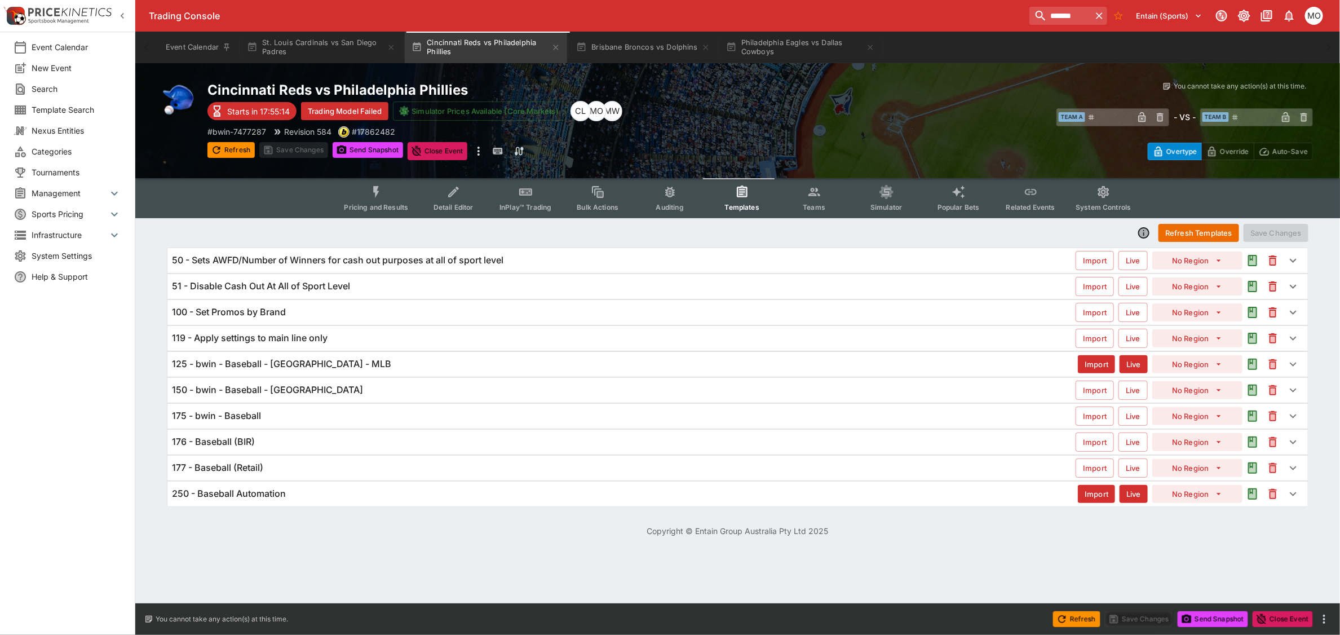
click at [248, 361] on h6 "125 - bwin - Baseball - [GEOGRAPHIC_DATA] - MLB" at bounding box center [281, 364] width 219 height 12
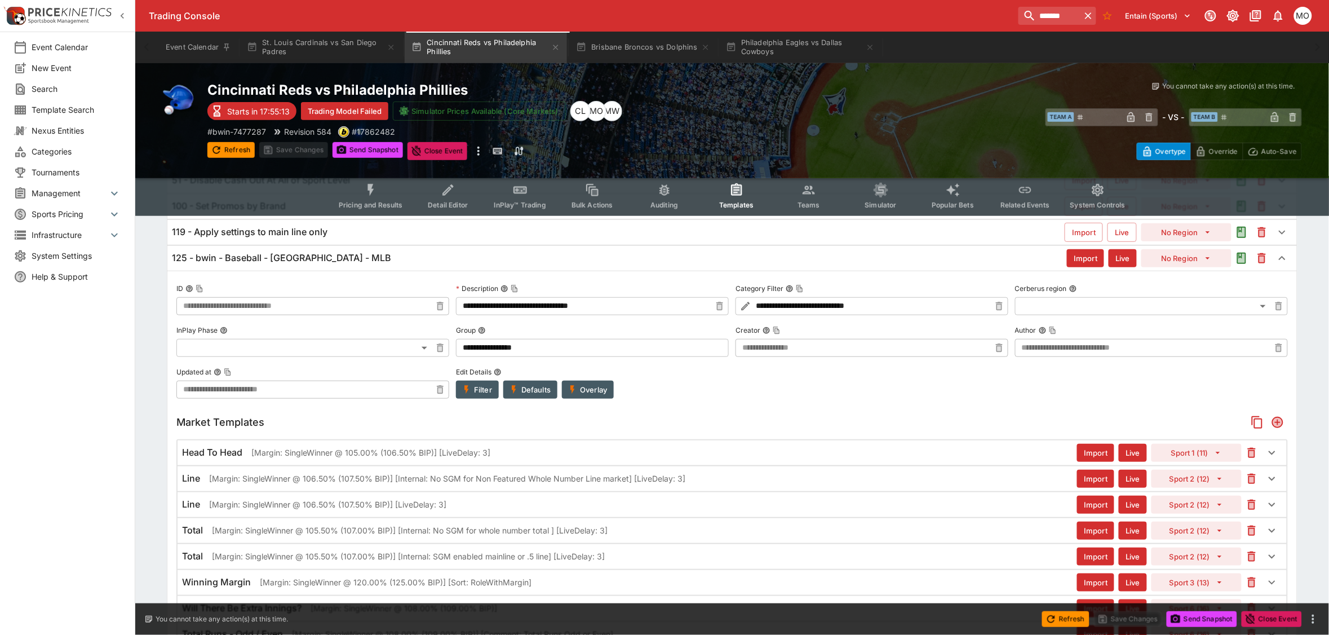
scroll to position [141, 0]
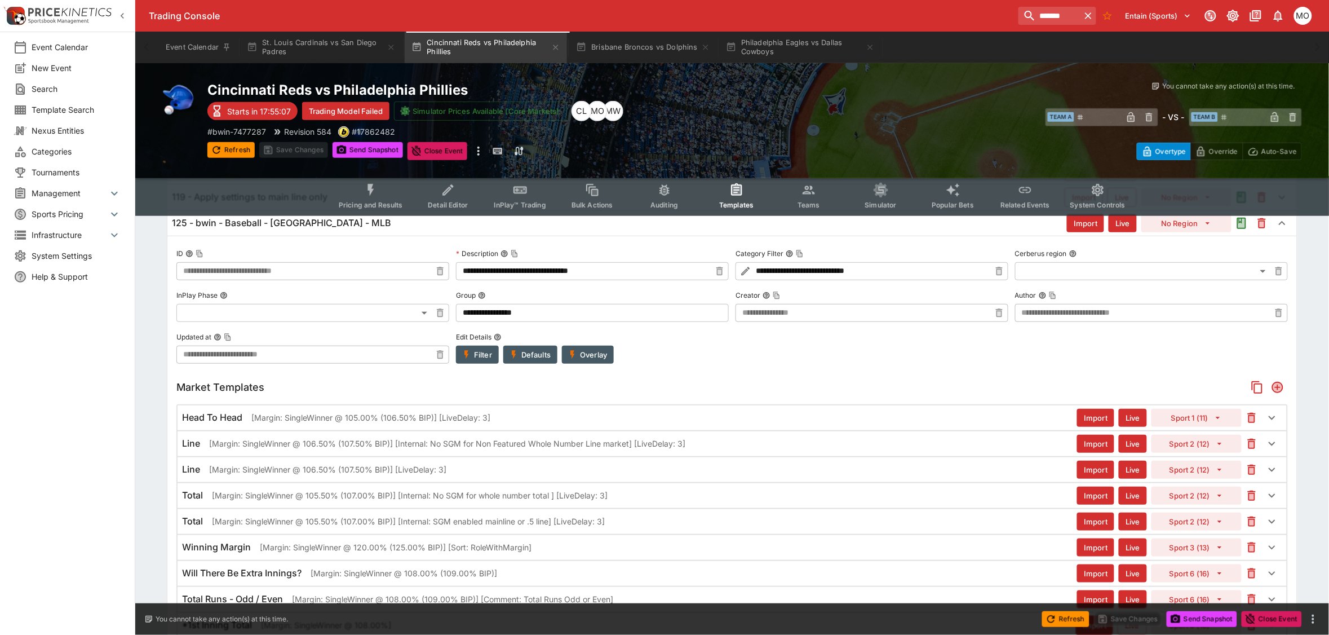
click at [314, 443] on p "[Margin: SingleWinner @ 106.50% (107.50% BIP)] [Internal: No SGM for Non Featur…" at bounding box center [447, 443] width 476 height 12
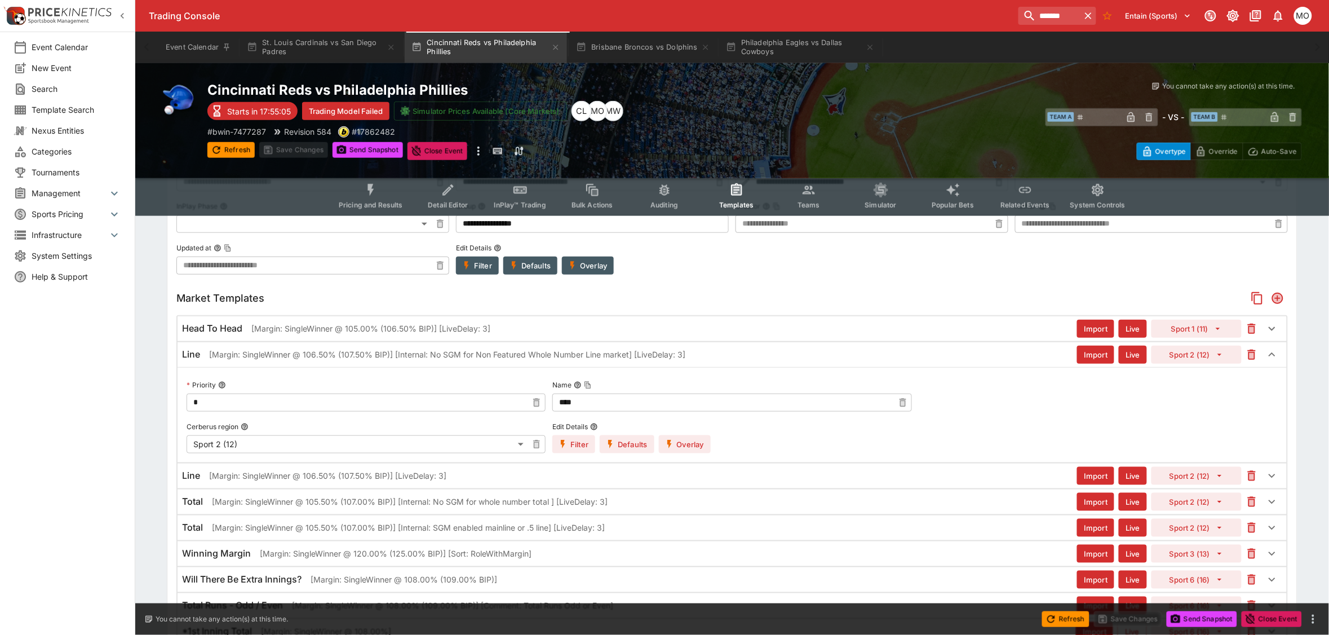
scroll to position [282, 0]
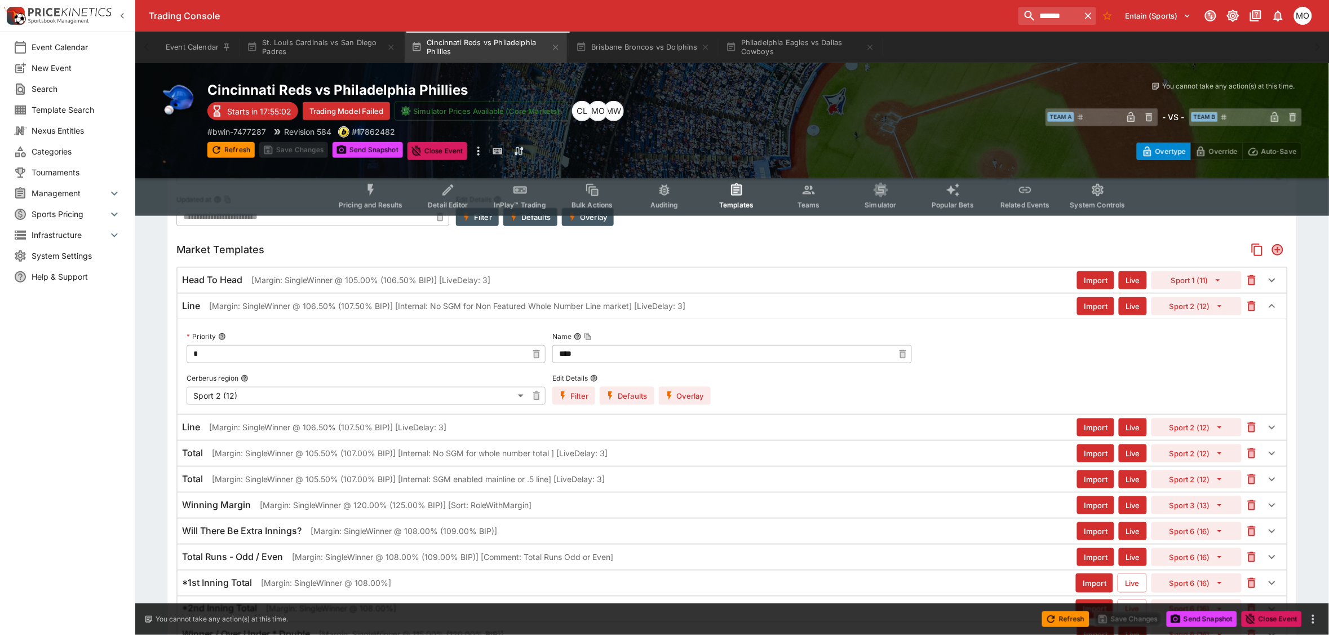
click at [662, 429] on div "Line [Margin: SingleWinner @ 106.50% (107.50% BIP)] [LiveDelay: 3]" at bounding box center [629, 427] width 895 height 12
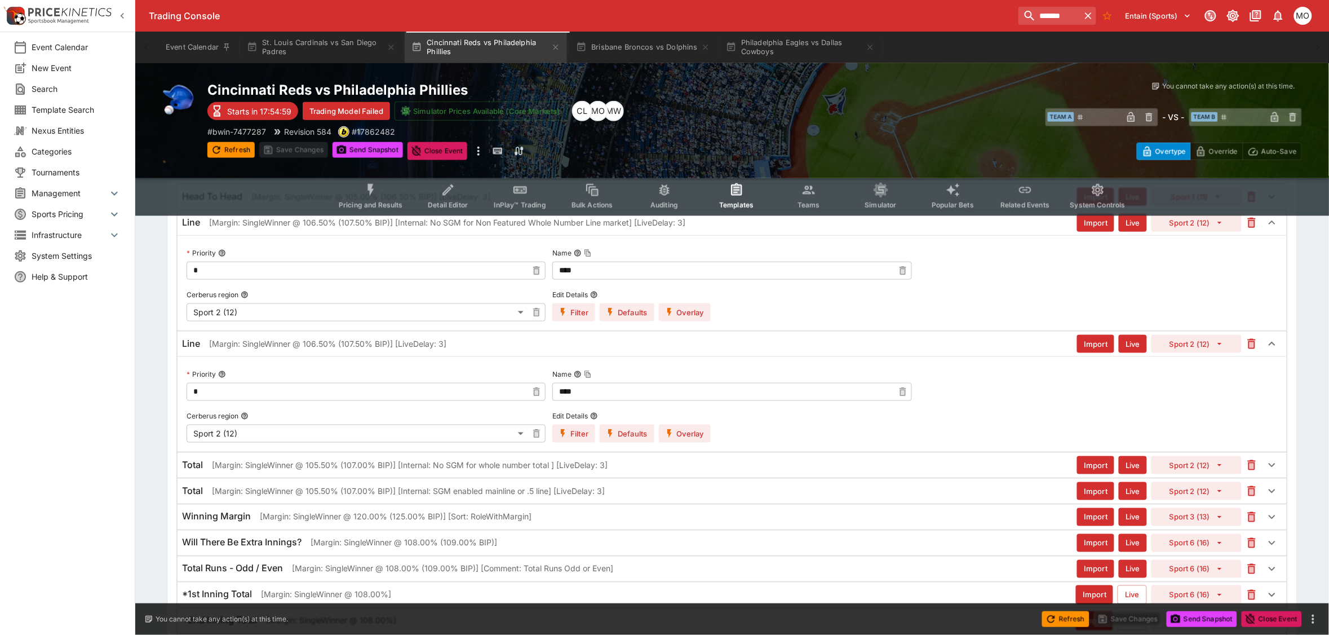
scroll to position [423, 0]
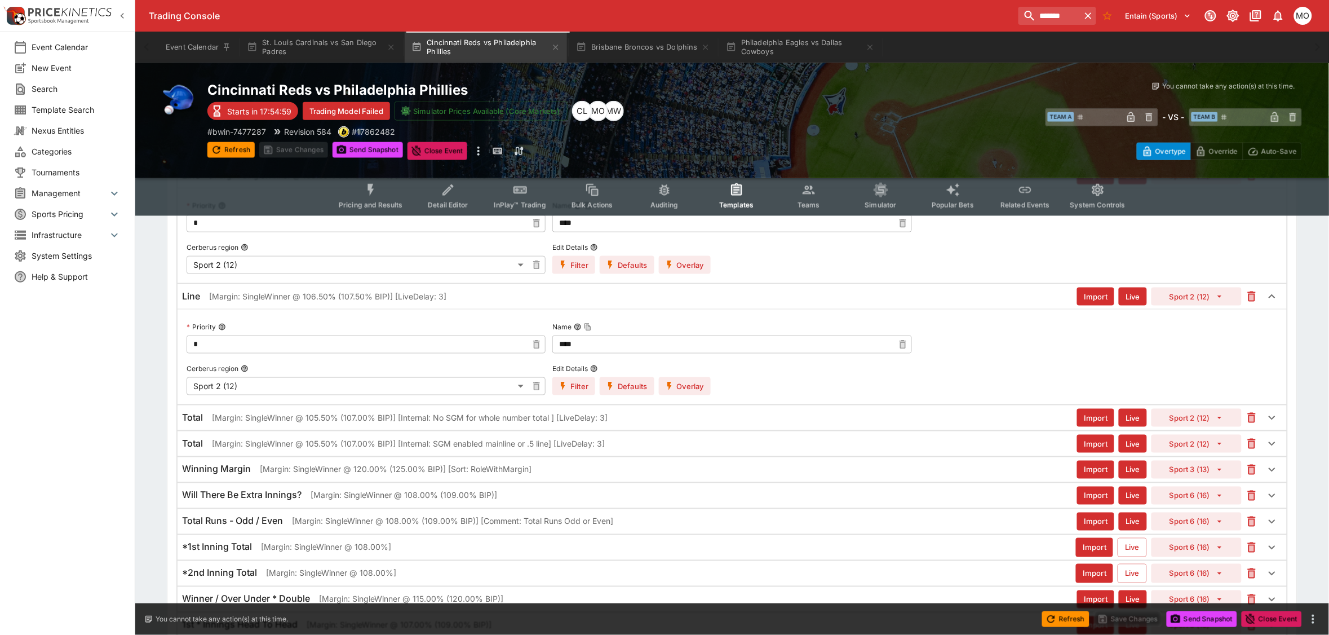
click at [680, 391] on button "Overlay" at bounding box center [685, 386] width 52 height 18
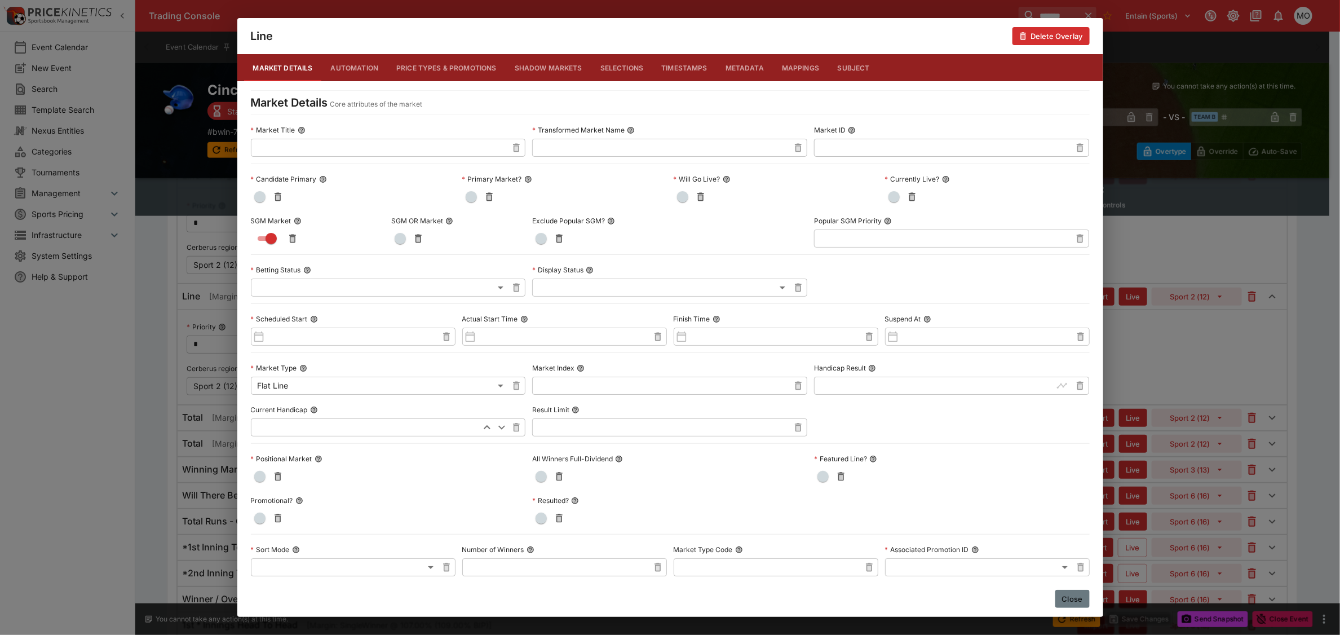
click at [1075, 599] on button "Close" at bounding box center [1072, 599] width 34 height 18
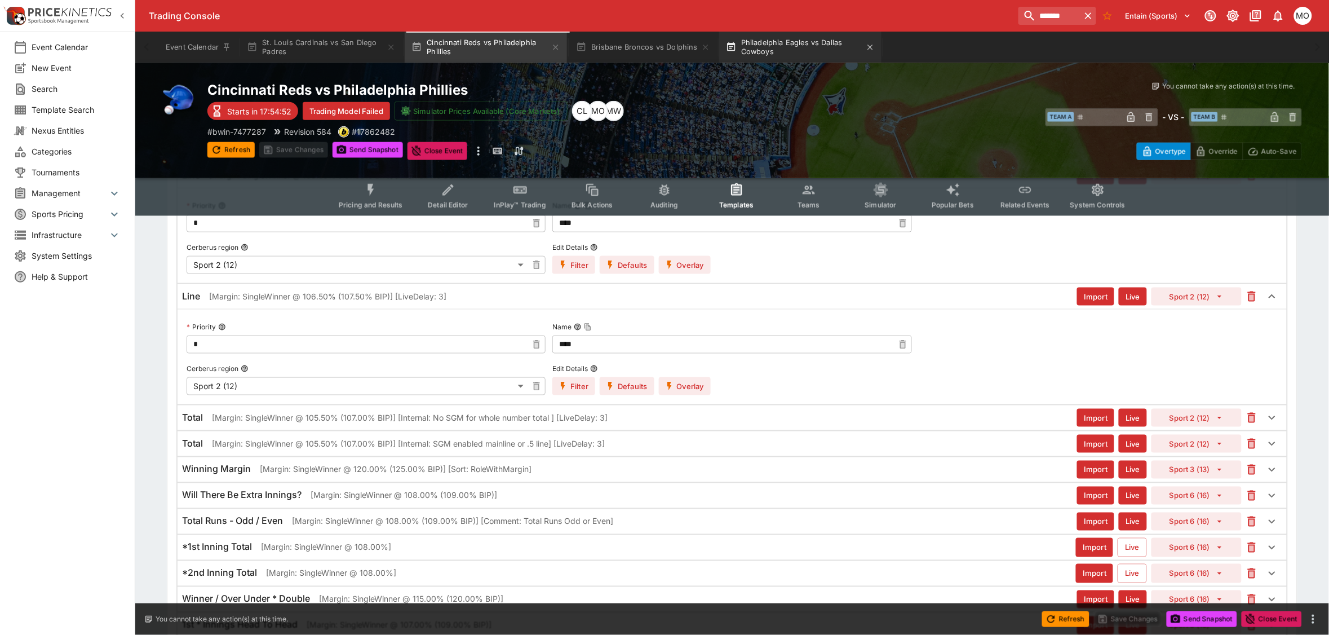
click at [761, 48] on button "Philadelphia Eagles vs Dallas Cowboys" at bounding box center [800, 48] width 162 height 32
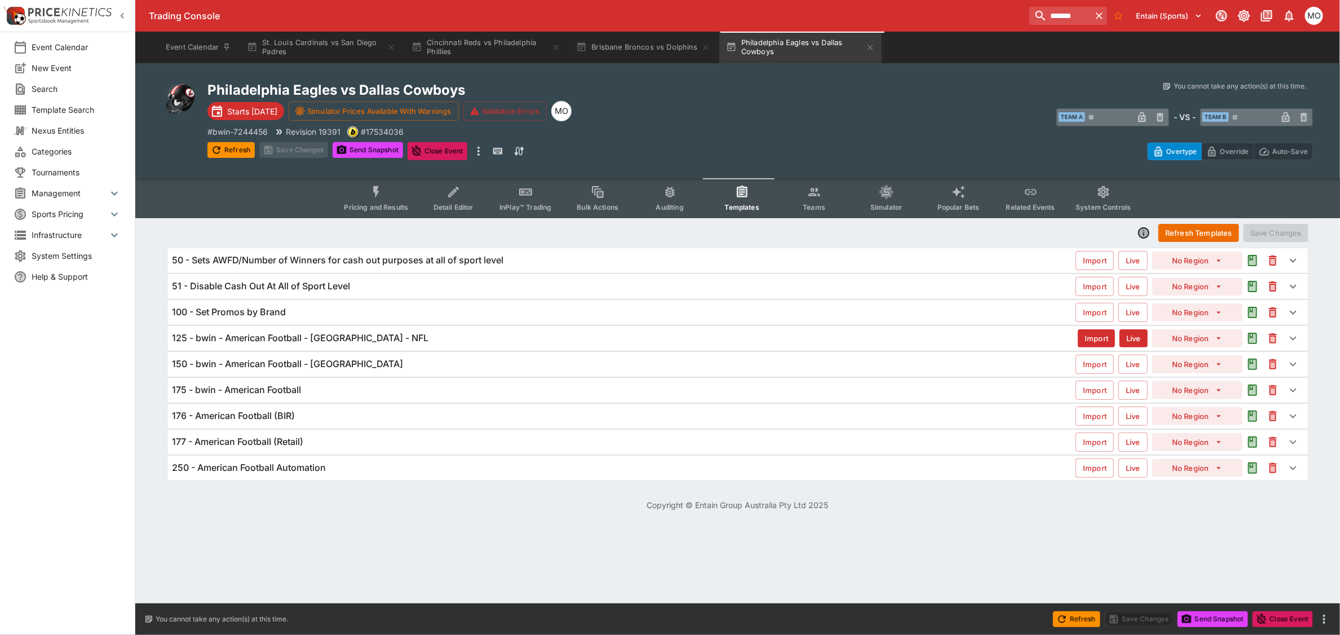
click at [229, 339] on h6 "125 - bwin - American Football - [GEOGRAPHIC_DATA] - NFL" at bounding box center [300, 338] width 256 height 12
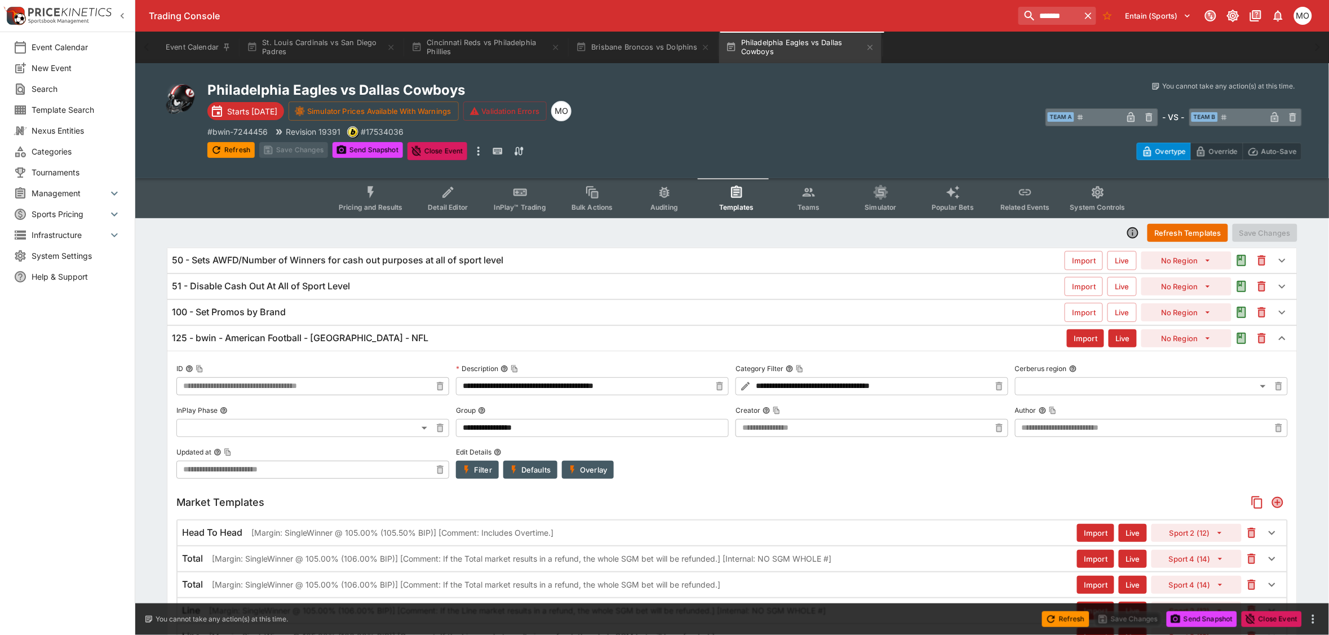
scroll to position [141, 0]
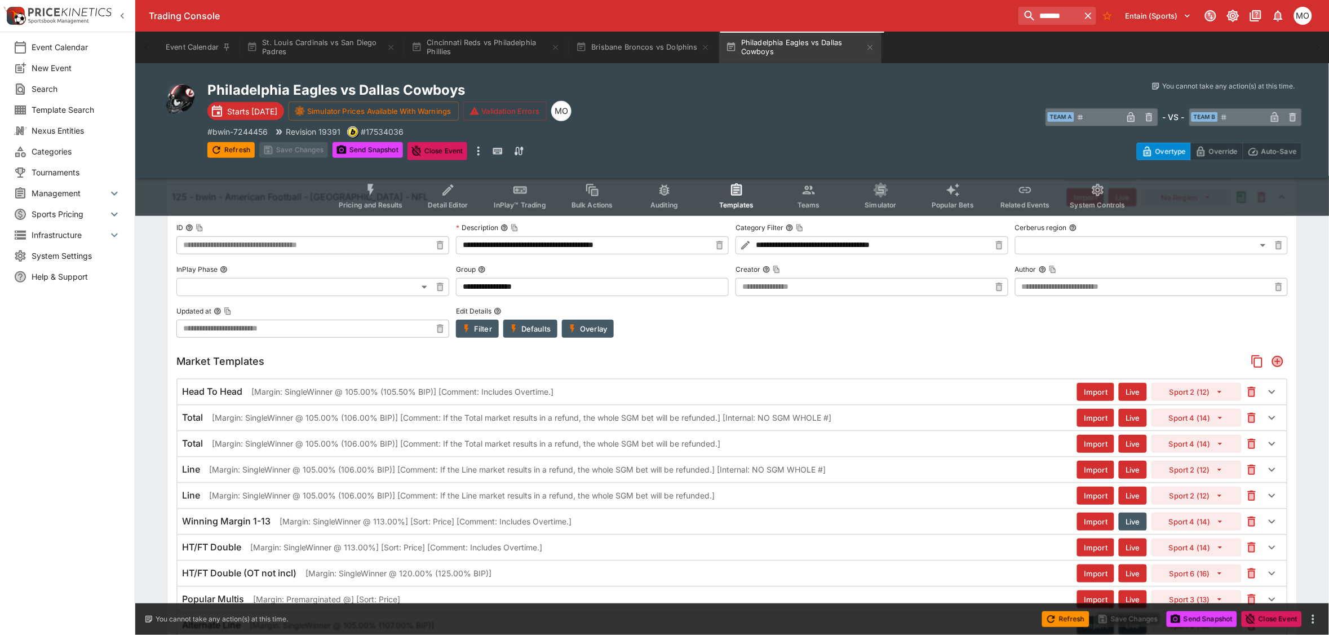
click at [675, 488] on div "Line [Margin: SingleWinner @ 105.00% (106.00% BIP)] [Comment: If the Line marke…" at bounding box center [732, 495] width 1109 height 25
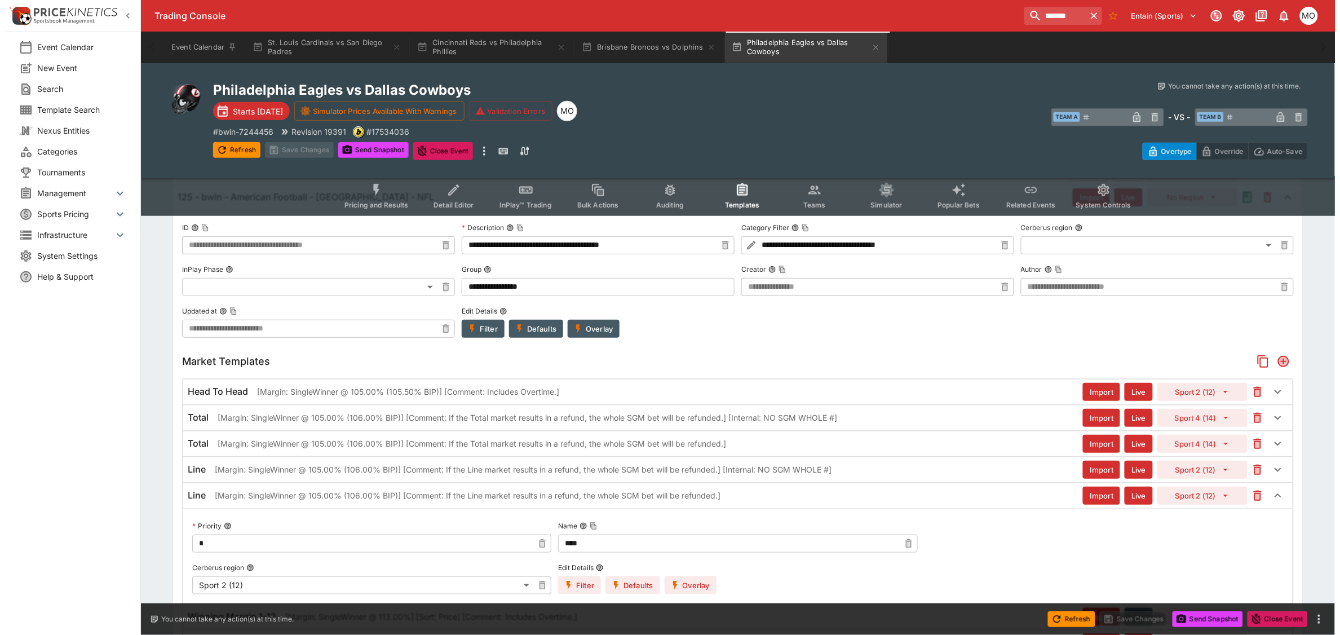
scroll to position [423, 0]
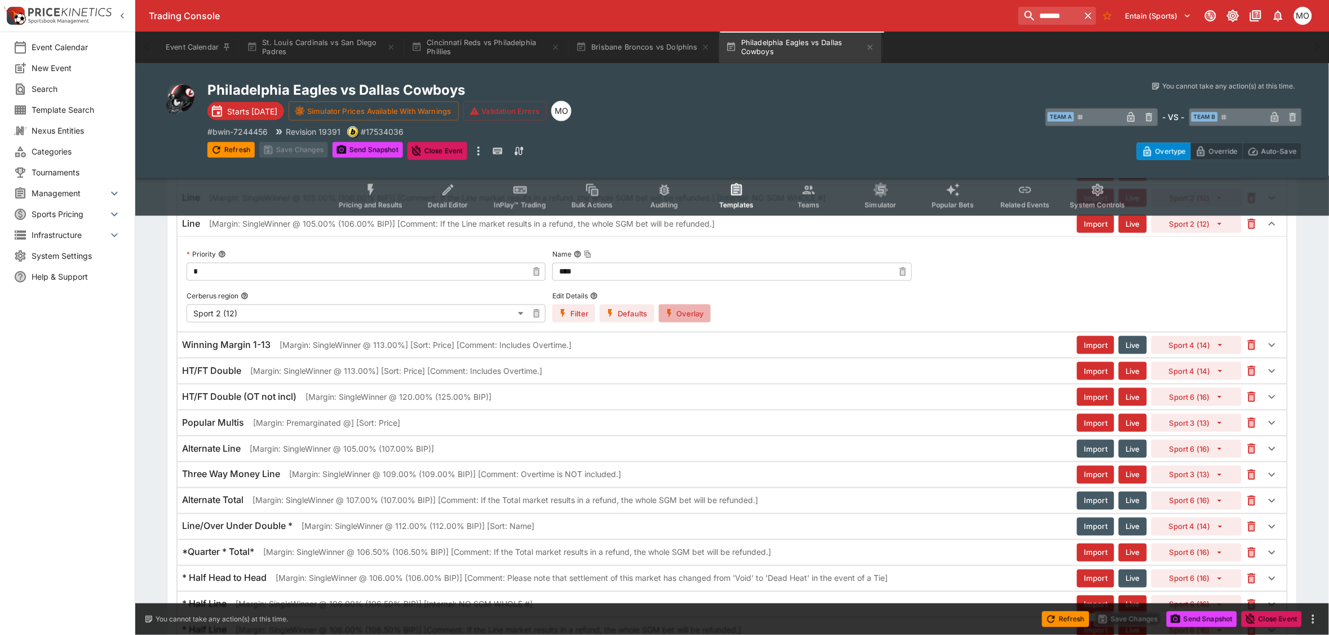
click at [678, 316] on button "Overlay" at bounding box center [685, 313] width 52 height 18
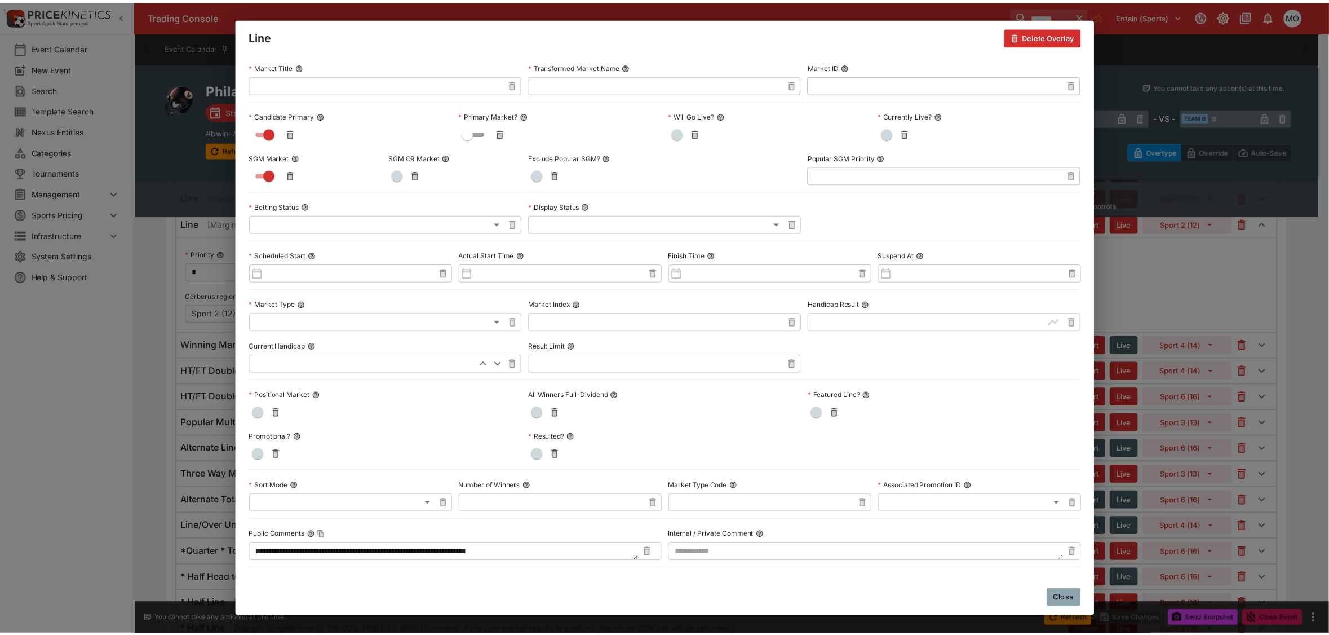
scroll to position [141, 0]
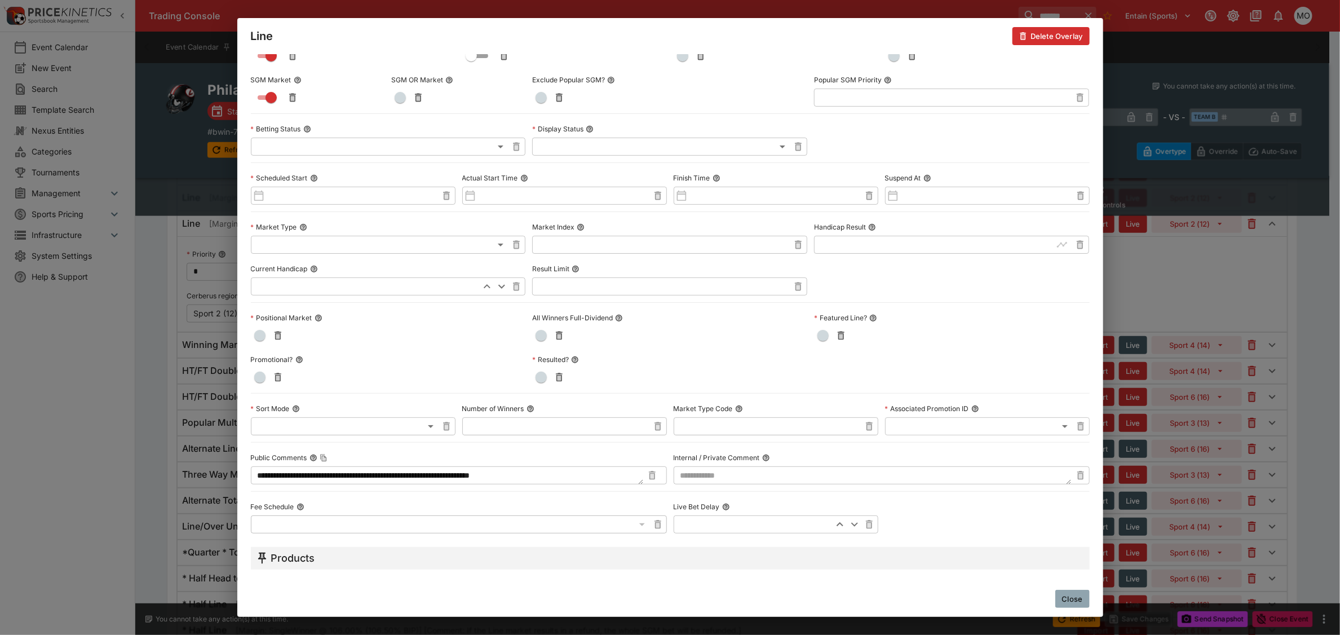
click at [1077, 595] on button "Close" at bounding box center [1072, 599] width 34 height 18
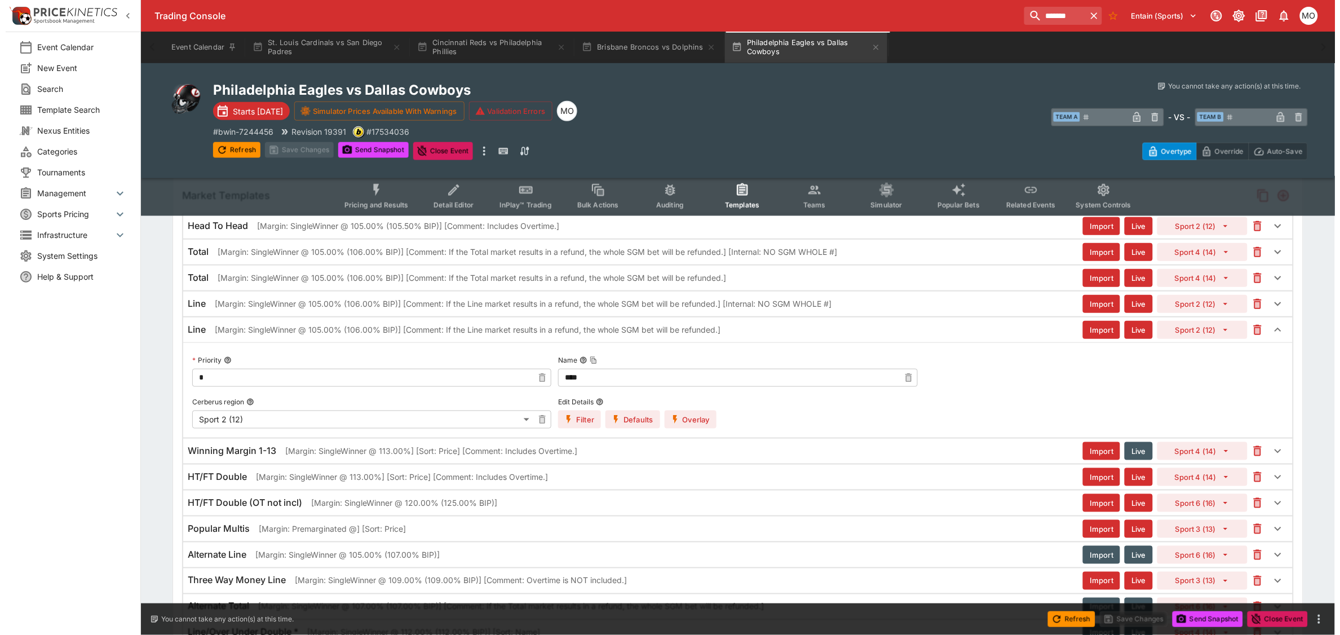
scroll to position [282, 0]
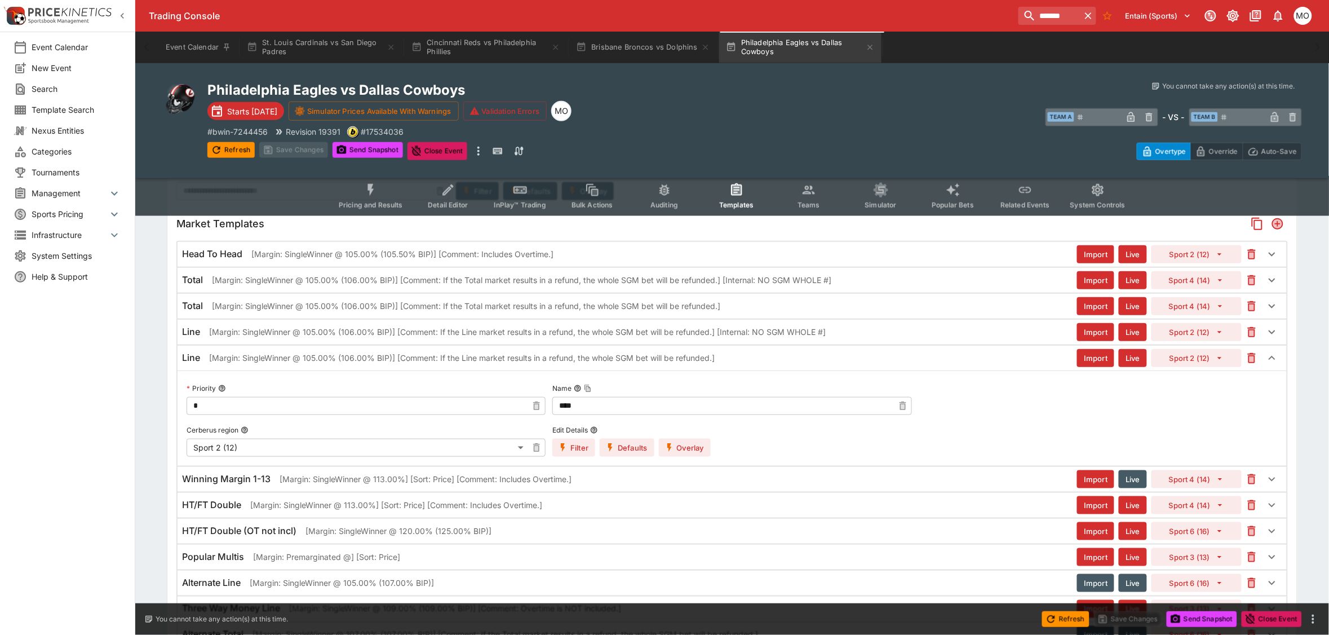
click at [291, 331] on p "[Margin: SingleWinner @ 105.00% (106.00% BIP)] [Comment: If the Line market res…" at bounding box center [517, 332] width 617 height 12
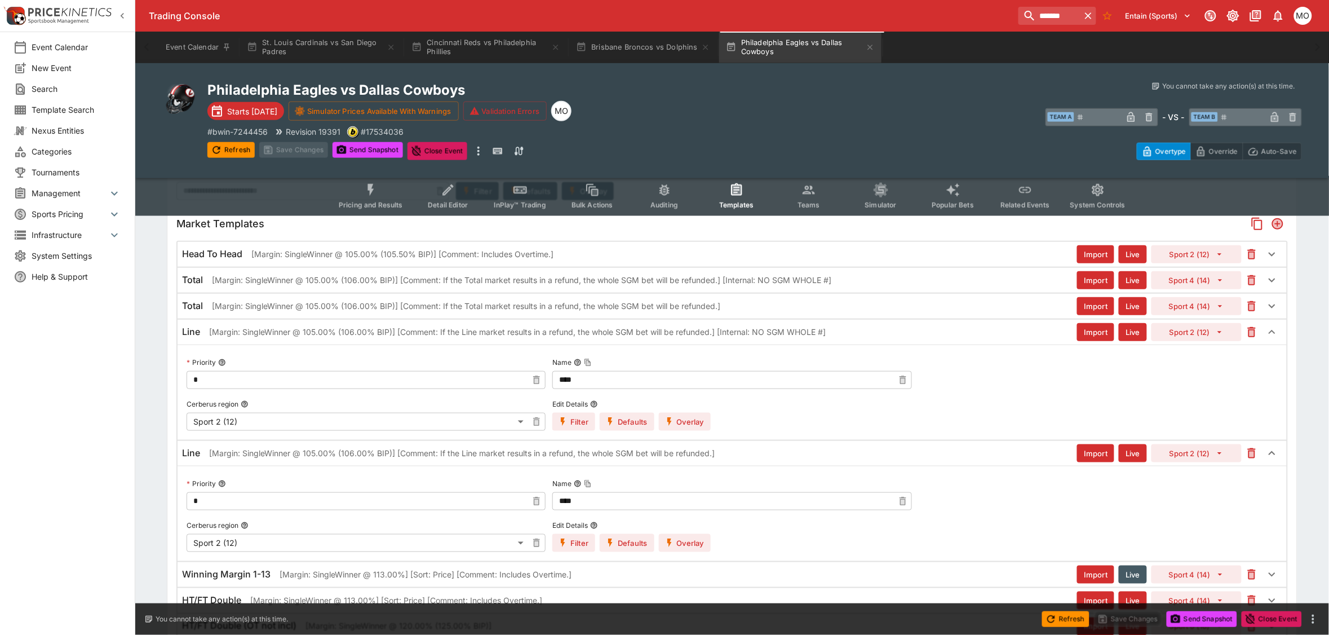
click at [686, 424] on button "Overlay" at bounding box center [685, 422] width 52 height 18
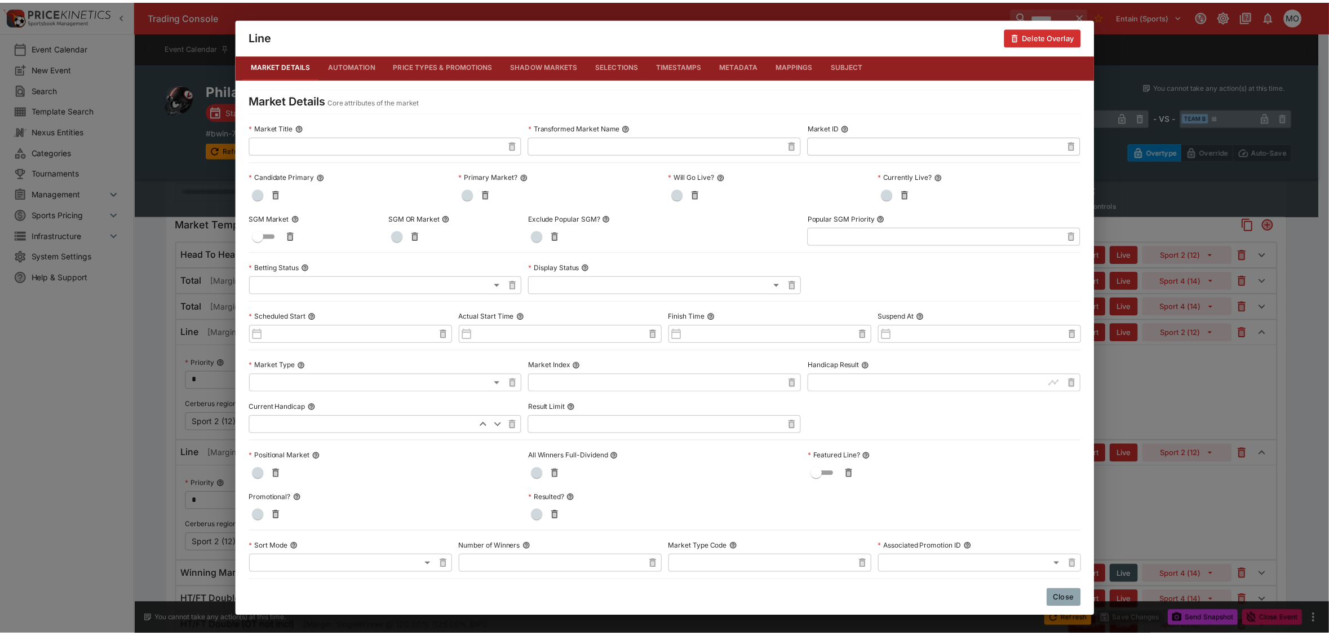
scroll to position [0, 0]
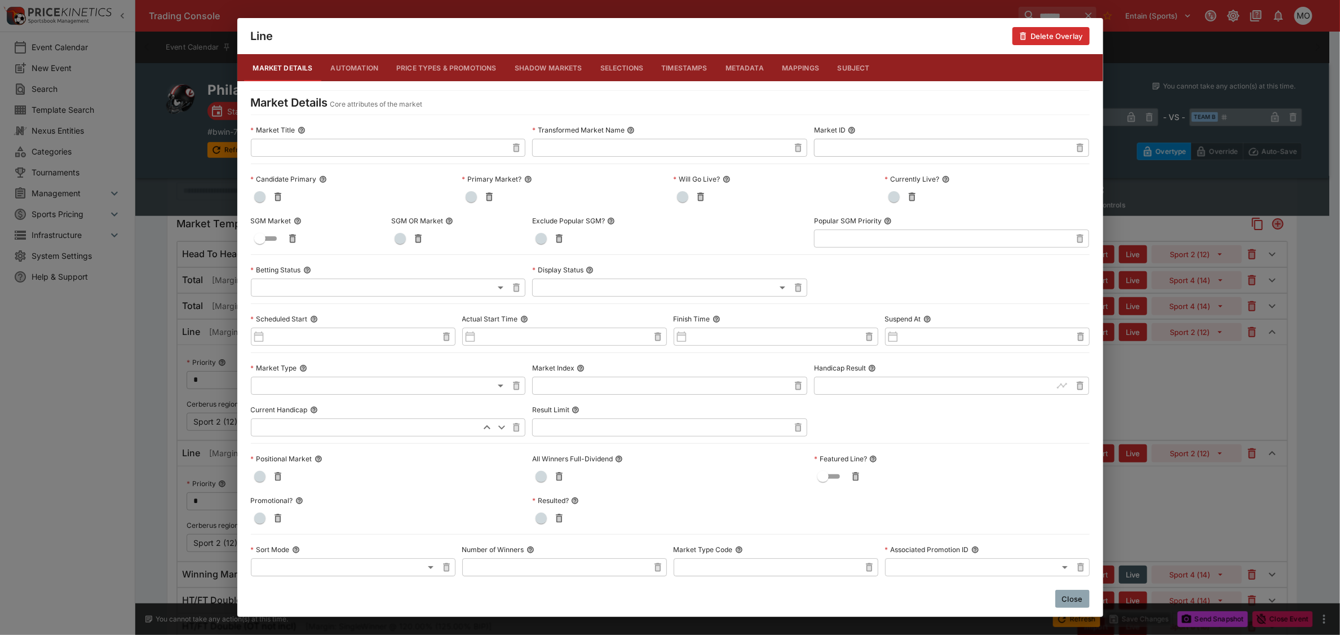
click at [1072, 594] on button "Close" at bounding box center [1072, 599] width 34 height 18
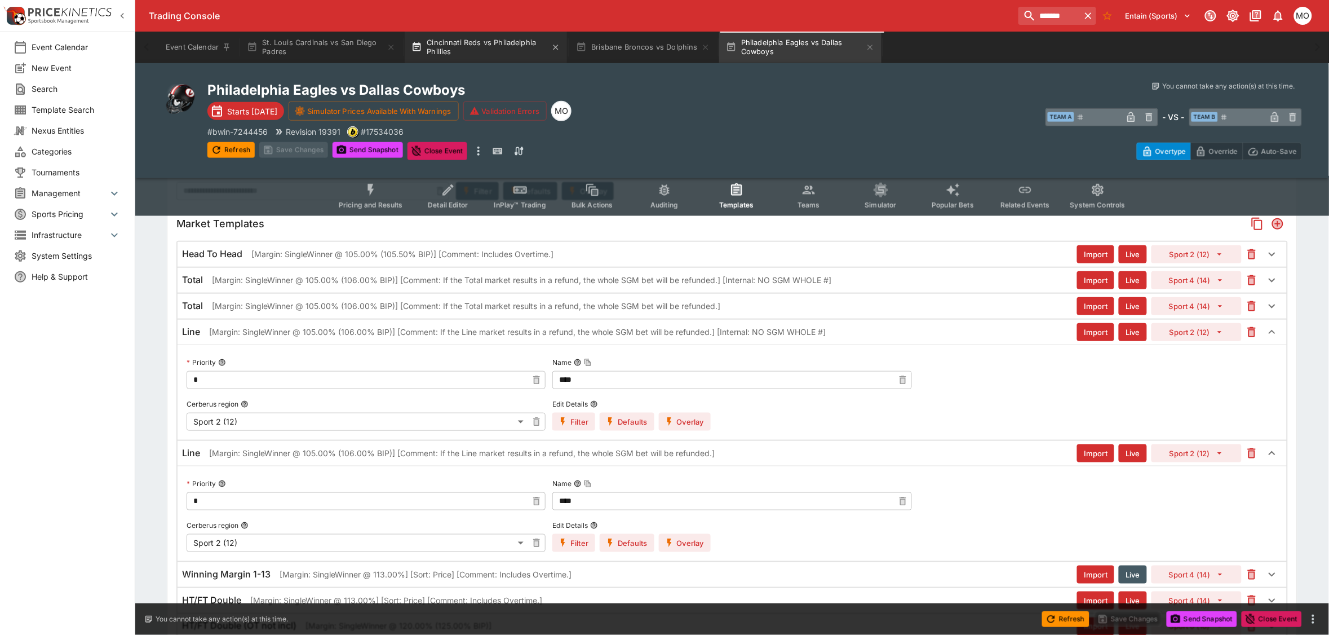
click at [486, 47] on button "Cincinnati Reds vs Philadelphia Phillies" at bounding box center [486, 48] width 162 height 32
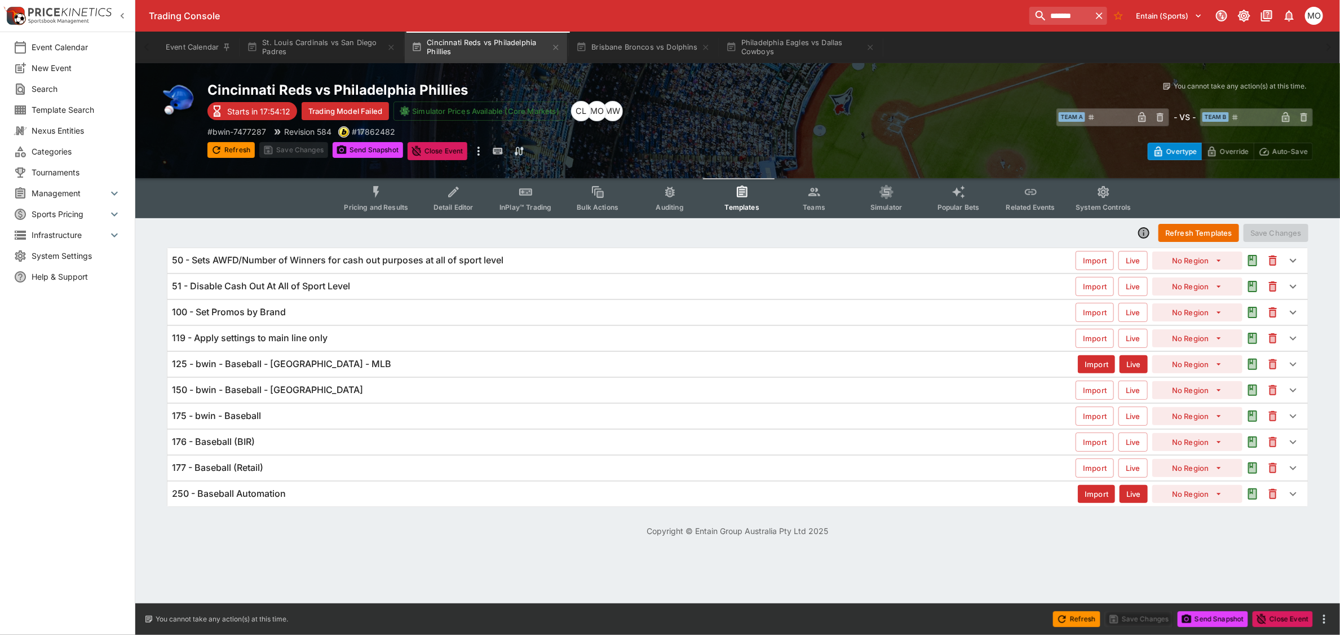
click at [265, 366] on h6 "125 - bwin - Baseball - [GEOGRAPHIC_DATA] - MLB" at bounding box center [281, 364] width 219 height 12
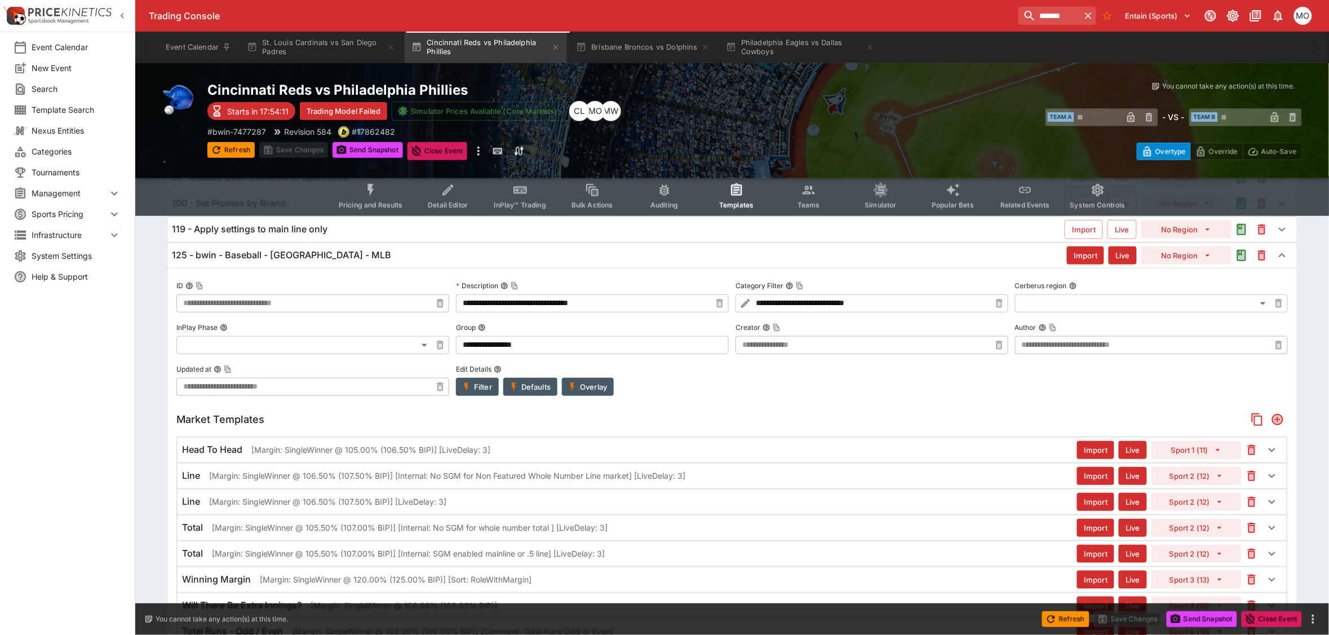
scroll to position [141, 0]
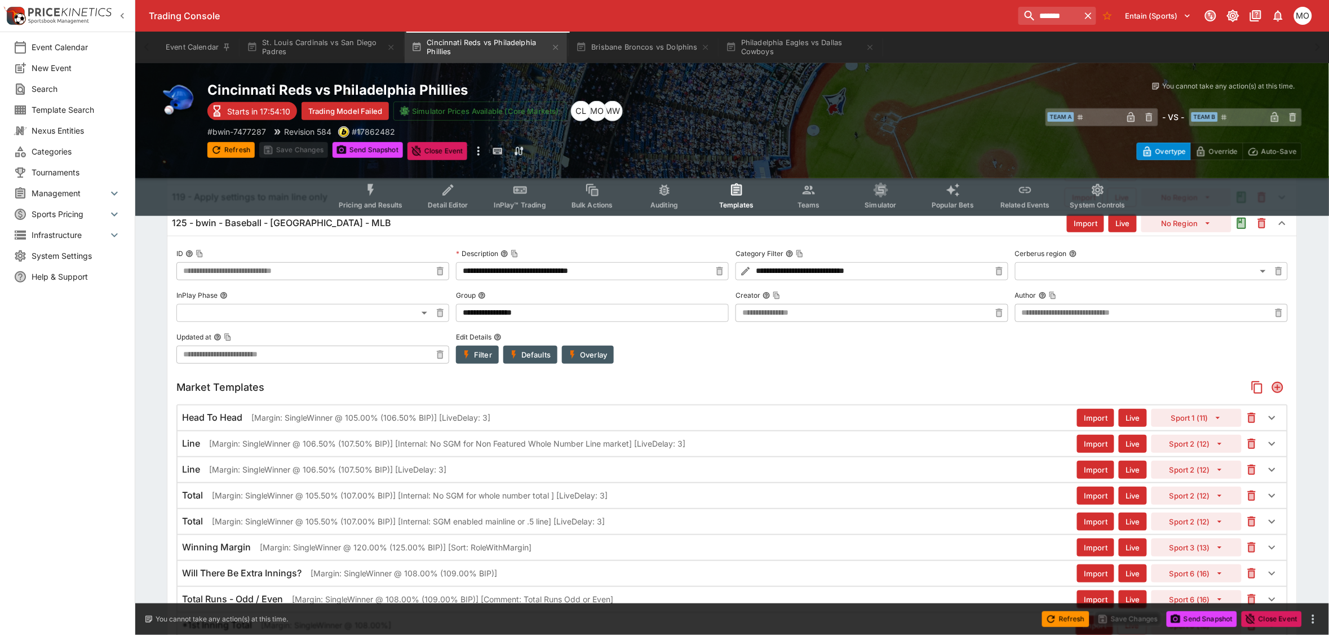
click at [286, 471] on p "[Margin: SingleWinner @ 106.50% (107.50% BIP)] [LiveDelay: 3]" at bounding box center [327, 469] width 237 height 12
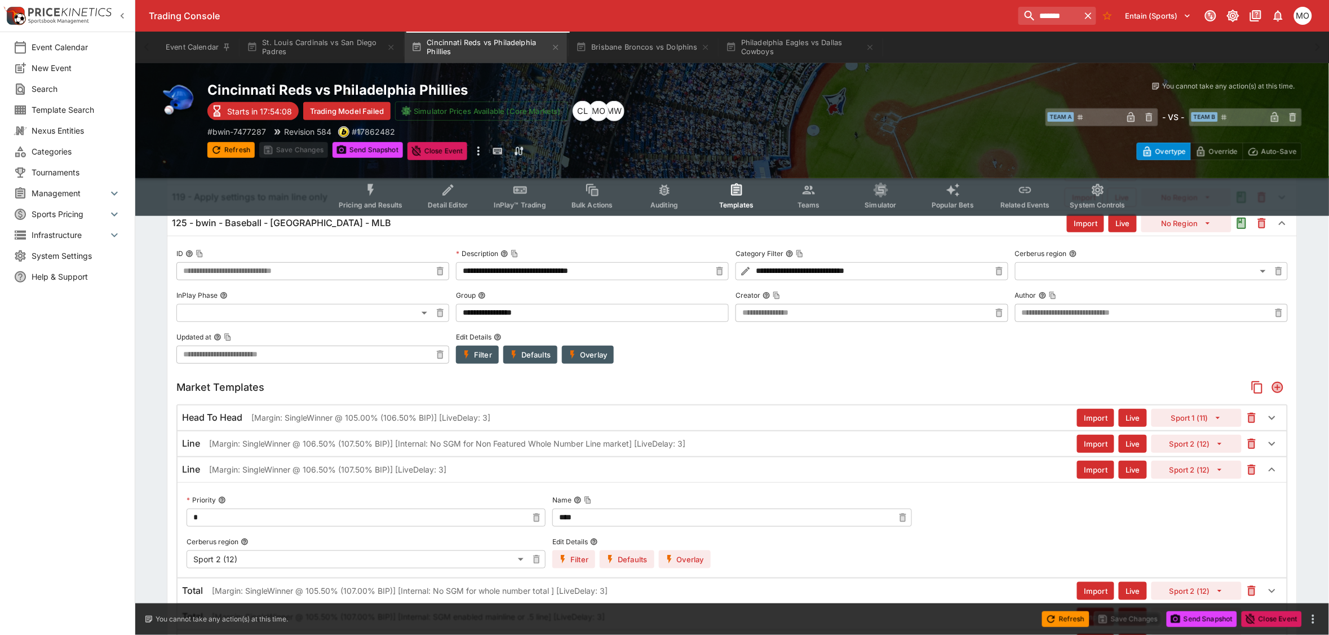
click at [699, 560] on button "Overlay" at bounding box center [685, 559] width 52 height 18
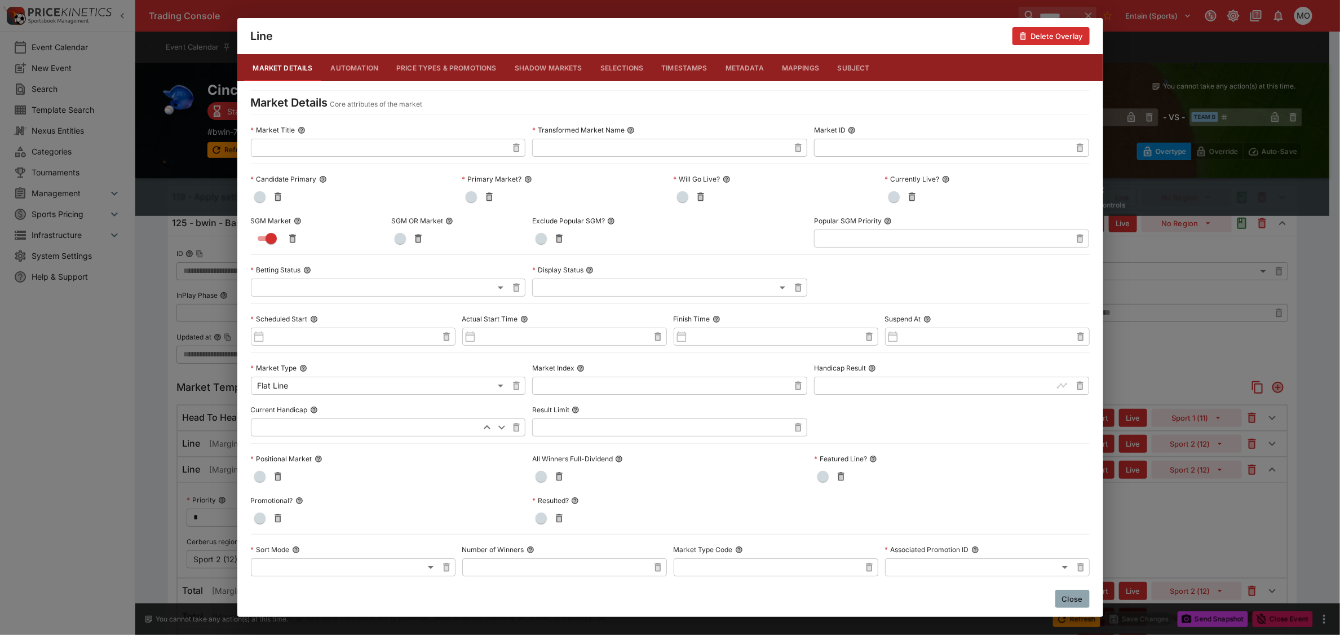
click at [1070, 599] on button "Close" at bounding box center [1072, 599] width 34 height 18
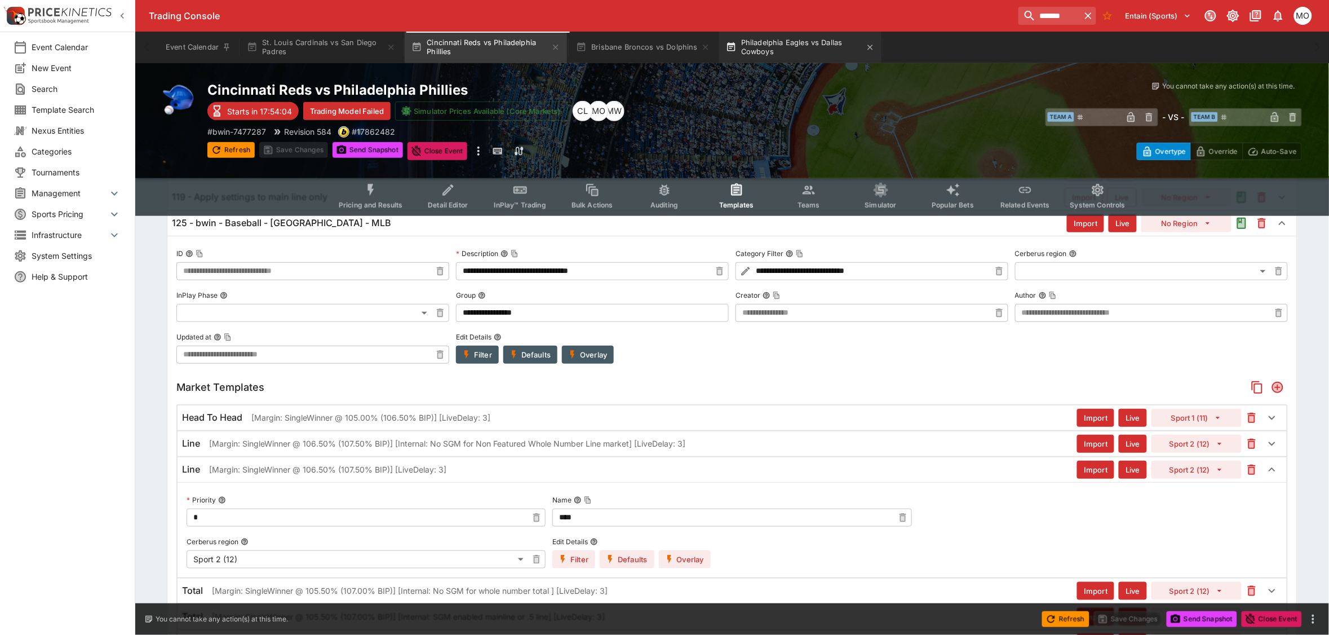
click at [792, 46] on button "Philadelphia Eagles vs Dallas Cowboys" at bounding box center [800, 48] width 162 height 32
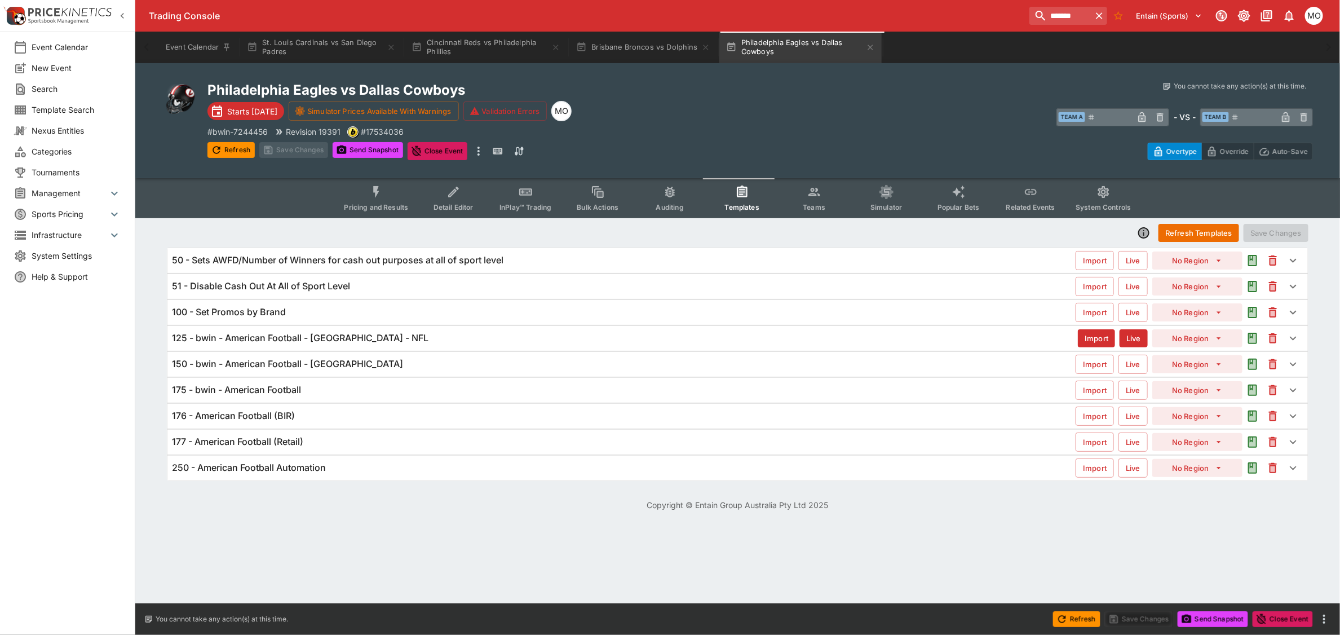
click at [244, 339] on h6 "125 - bwin - American Football - [GEOGRAPHIC_DATA] - NFL" at bounding box center [300, 338] width 256 height 12
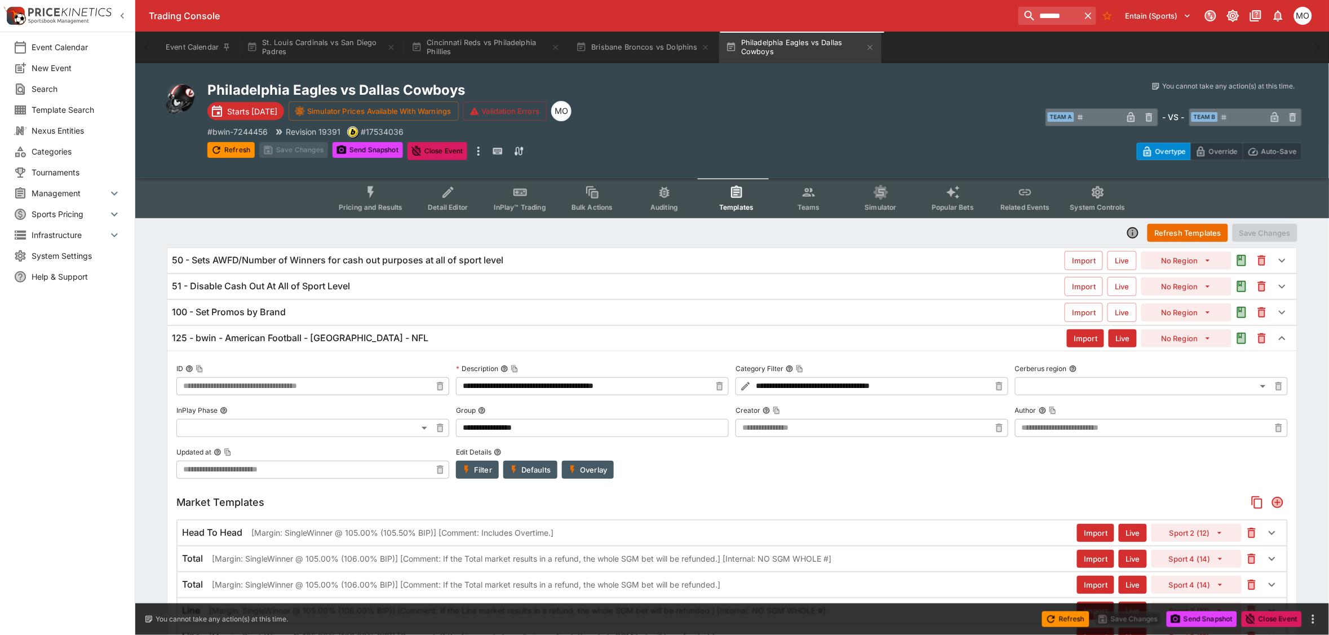
scroll to position [141, 0]
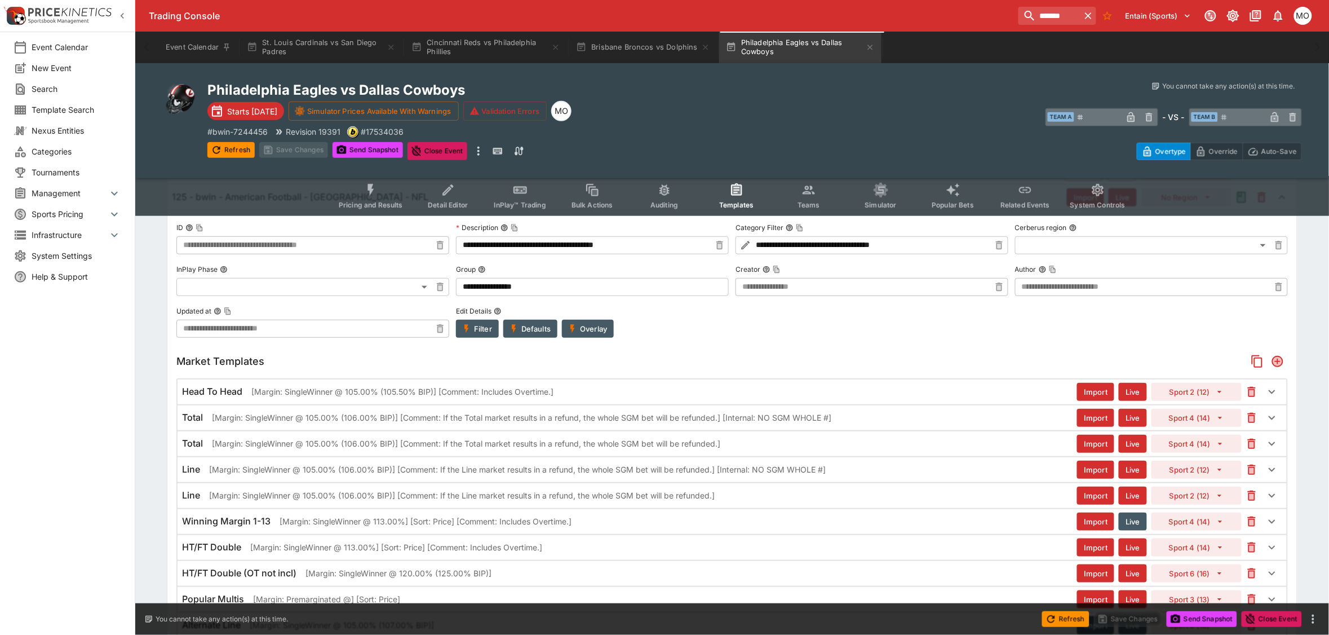
click at [361, 500] on p "[Margin: SingleWinner @ 105.00% (106.00% BIP)] [Comment: If the Line market res…" at bounding box center [462, 495] width 506 height 12
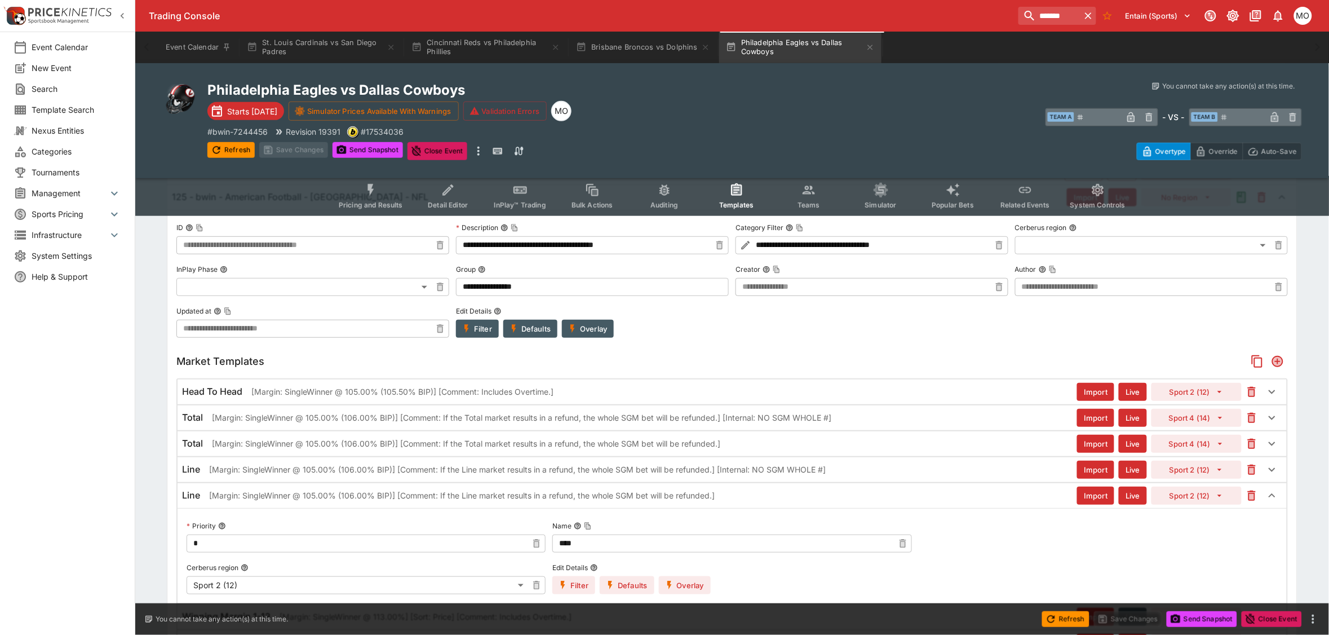
scroll to position [282, 0]
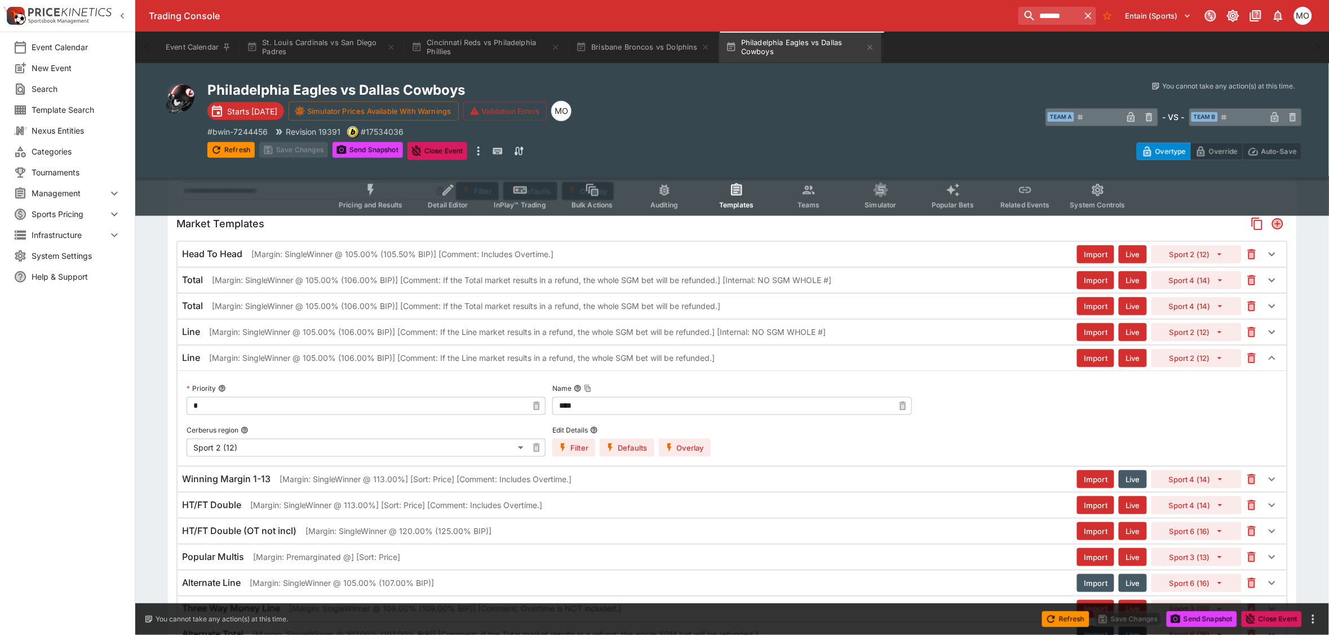
click at [696, 444] on button "Overlay" at bounding box center [685, 448] width 52 height 18
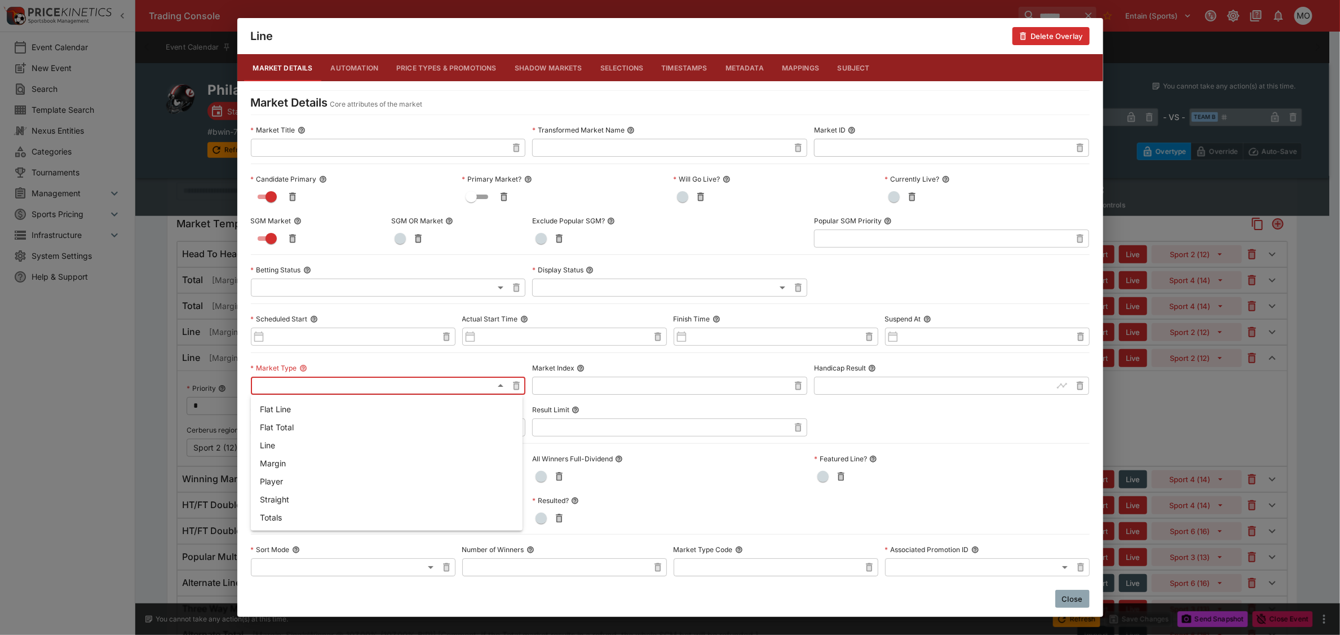
click at [320, 388] on div at bounding box center [670, 317] width 1340 height 635
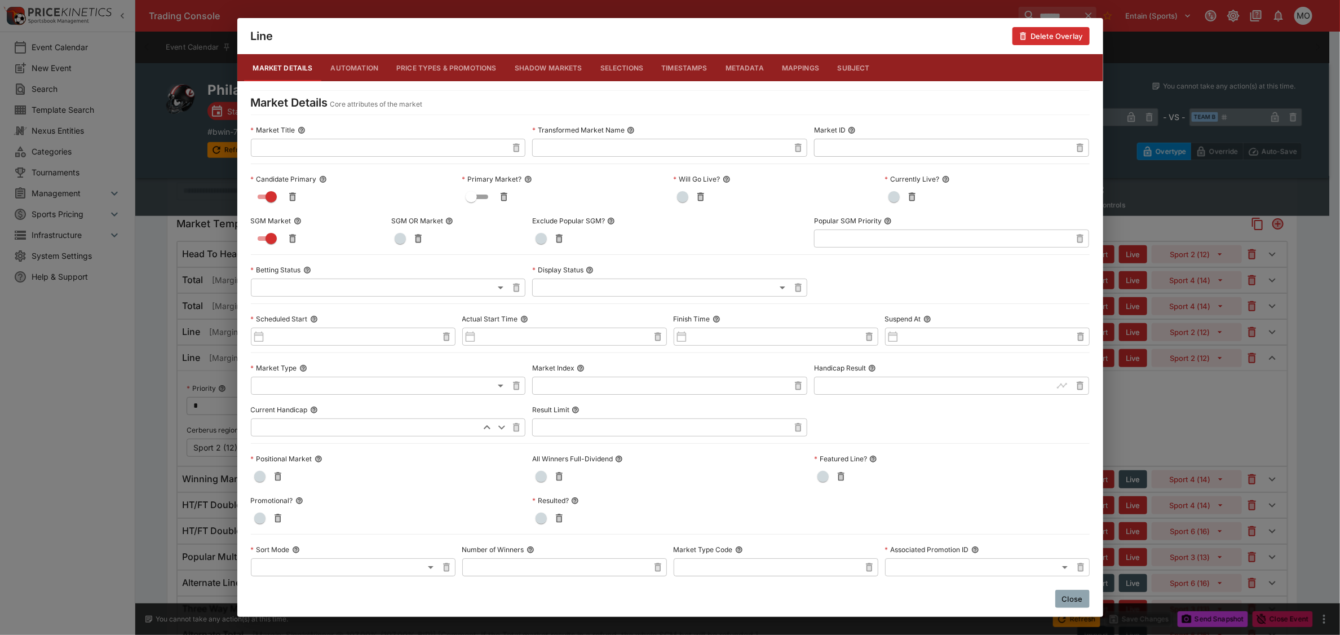
click at [1077, 592] on button "Close" at bounding box center [1072, 599] width 34 height 18
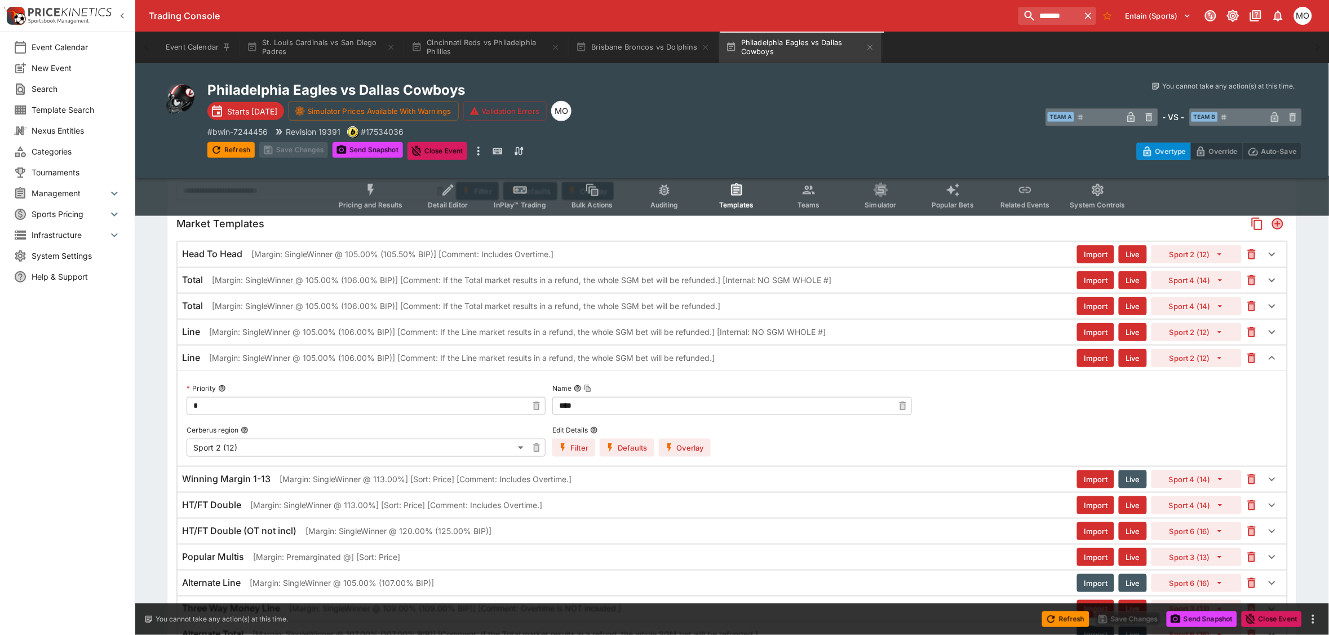
click at [88, 426] on div "Event Calendar New Event Search Template Search Nexus Entities Categories Tourn…" at bounding box center [67, 317] width 135 height 635
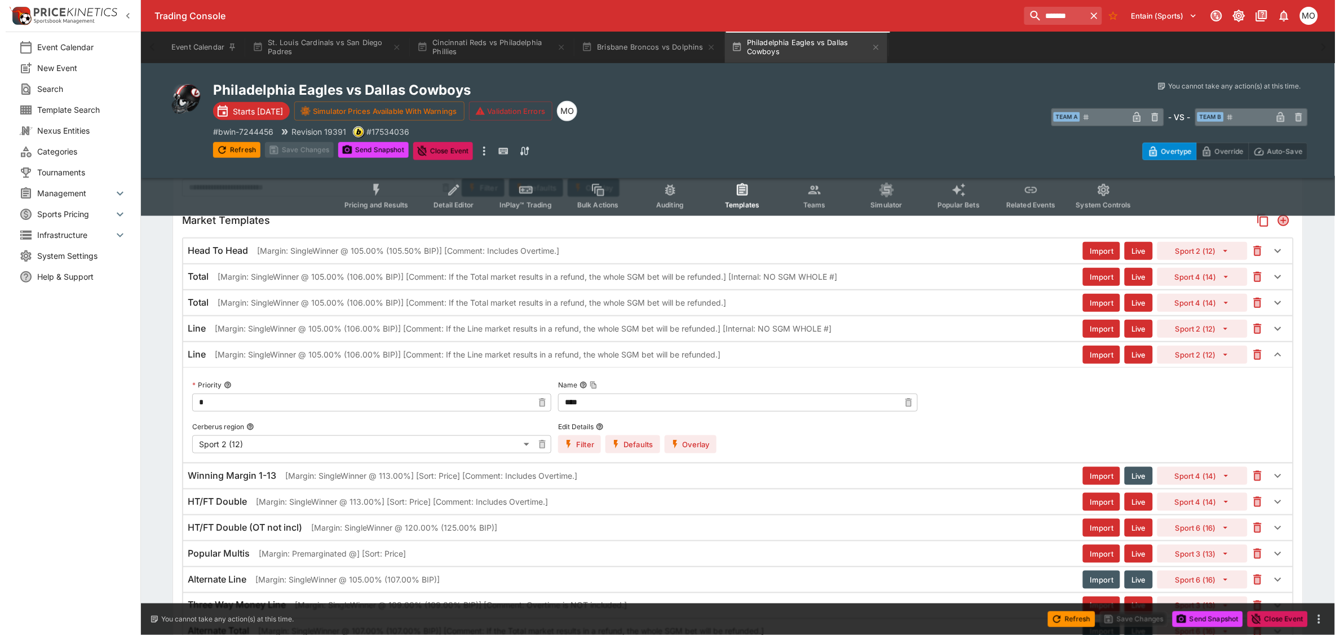
scroll to position [141, 0]
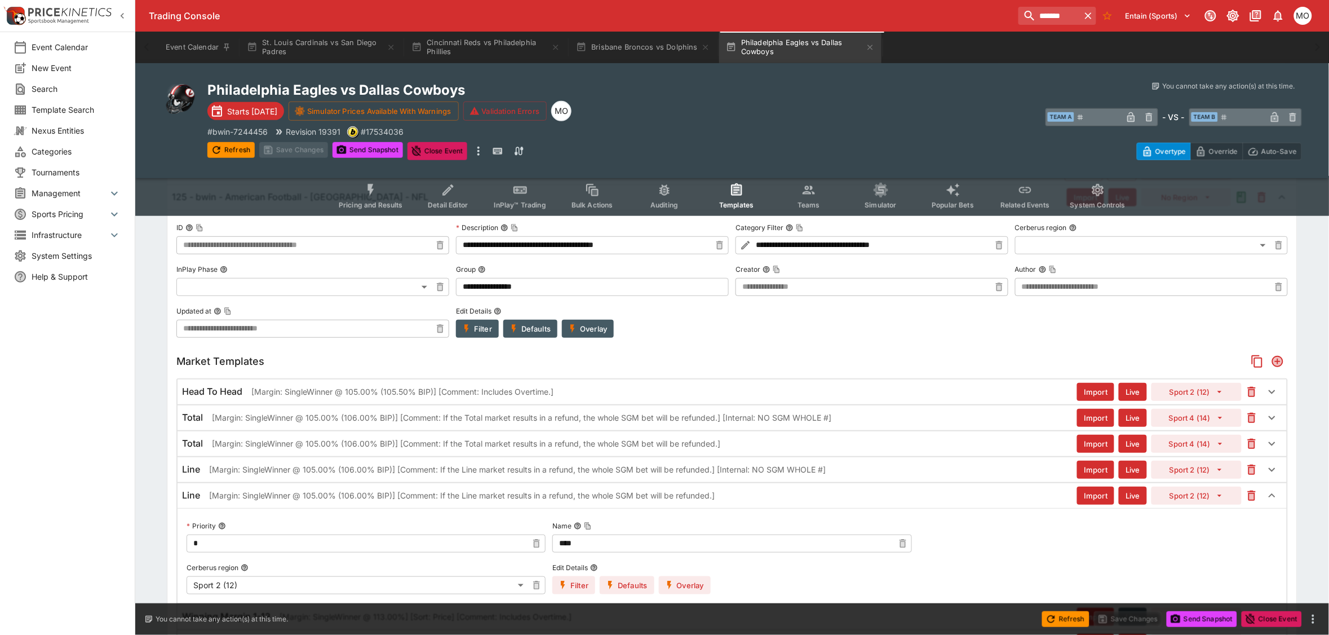
click at [298, 392] on p "[Margin: SingleWinner @ 105.00% (105.50% BIP)] [Comment: Includes Overtime.]" at bounding box center [402, 392] width 302 height 12
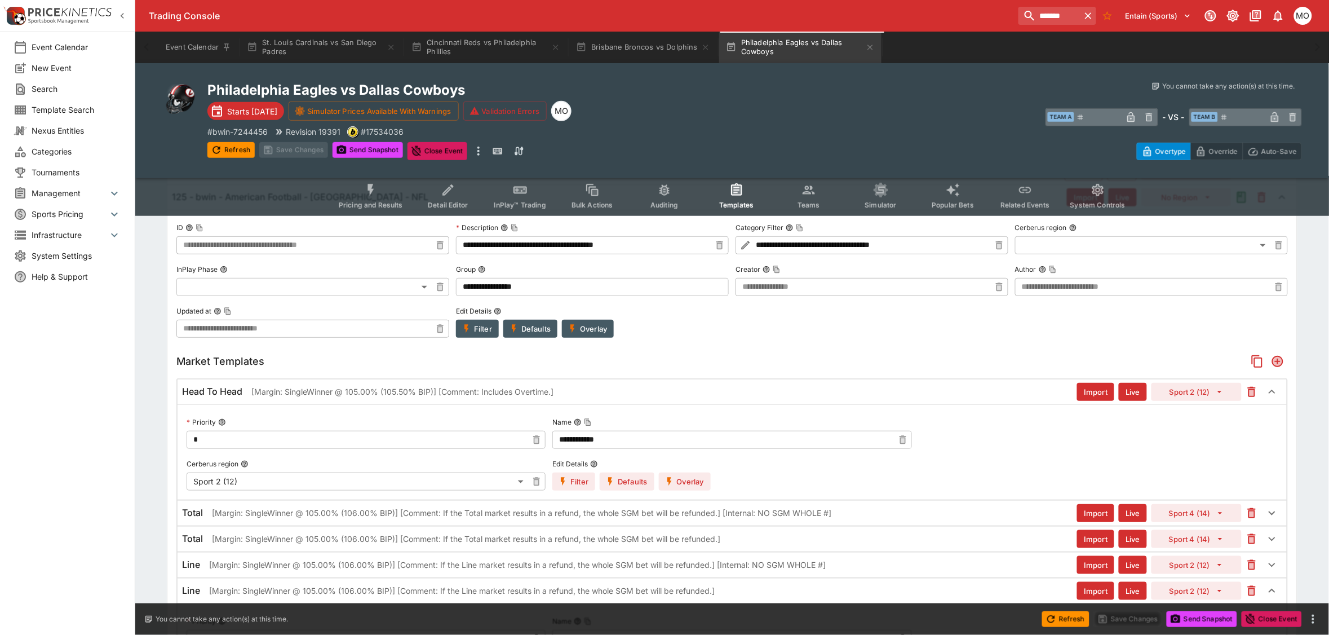
click at [680, 480] on button "Overlay" at bounding box center [685, 481] width 52 height 18
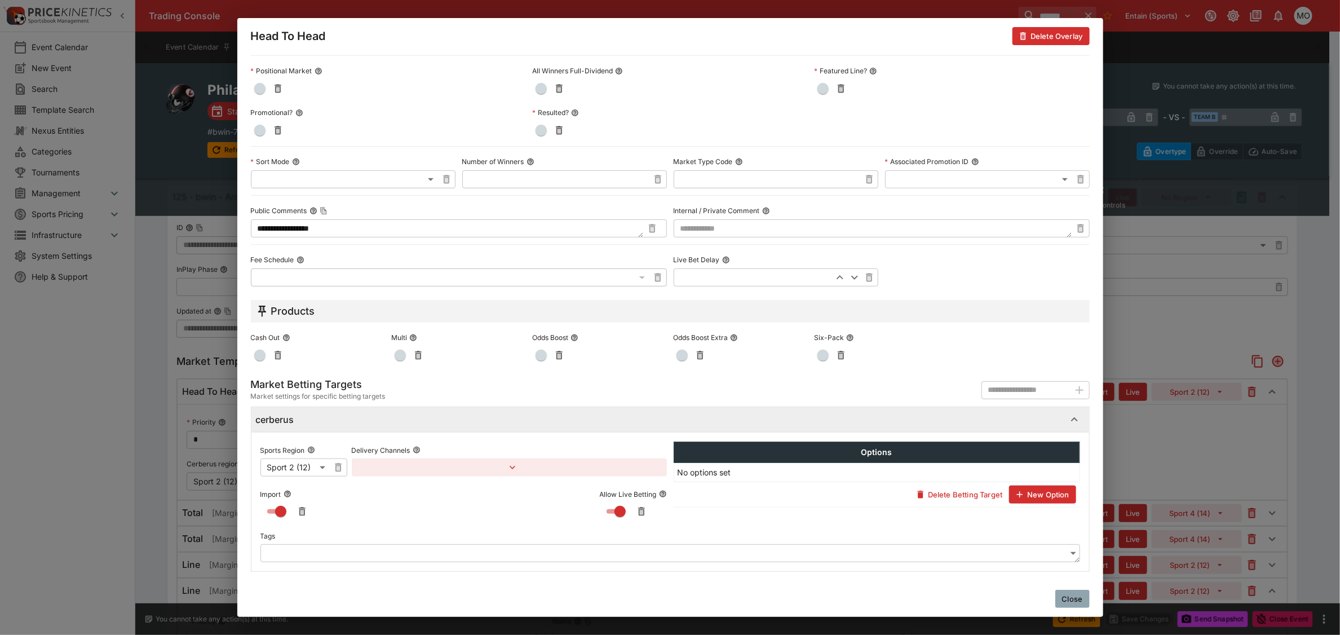
scroll to position [390, 0]
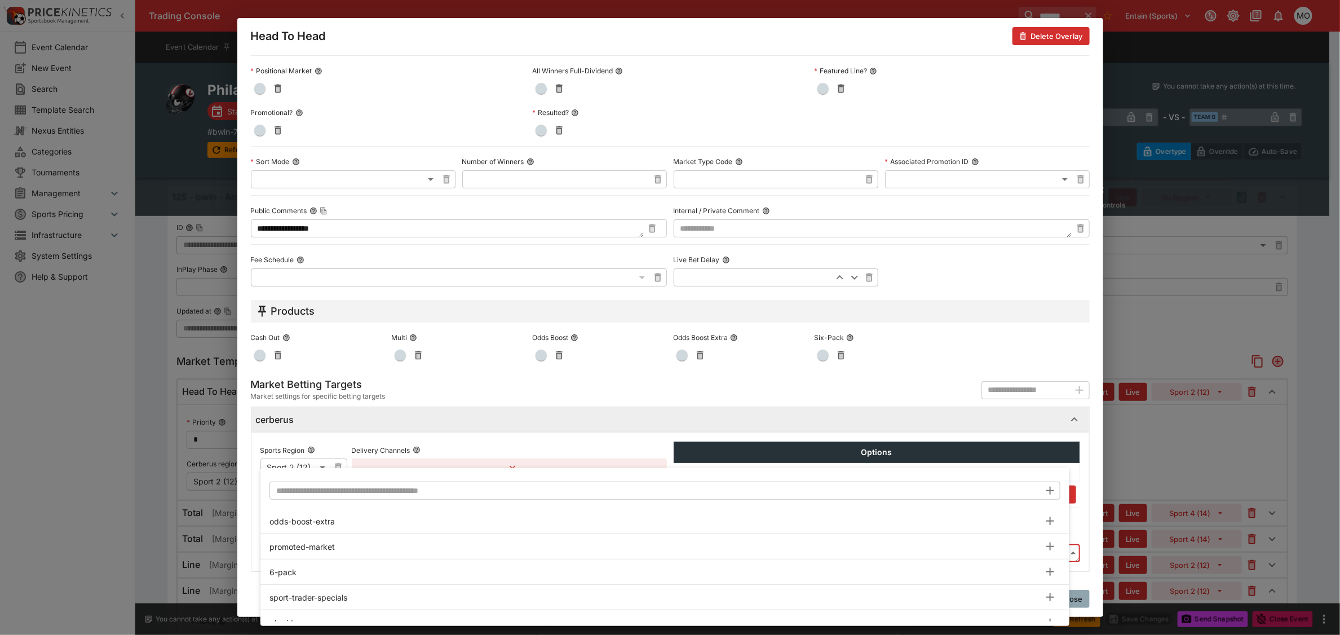
click at [306, 496] on input "text" at bounding box center [654, 490] width 771 height 18
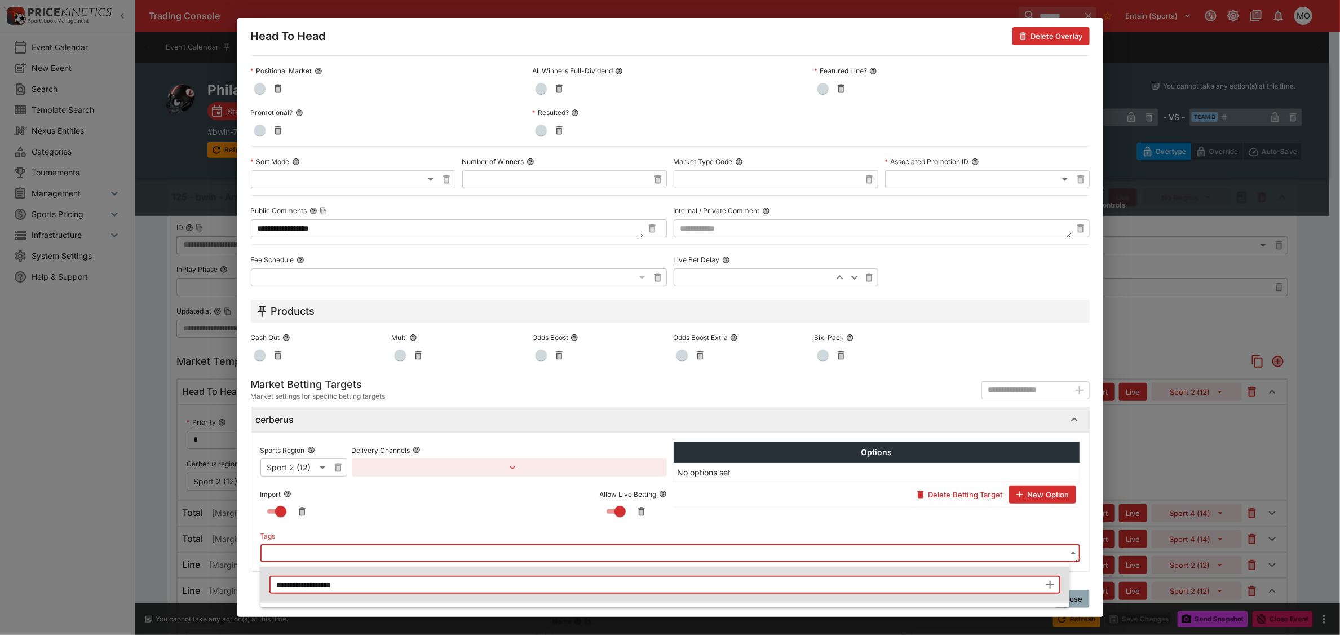
type input "**********"
click at [1047, 582] on icon "button" at bounding box center [1050, 585] width 14 height 14
type input "**********"
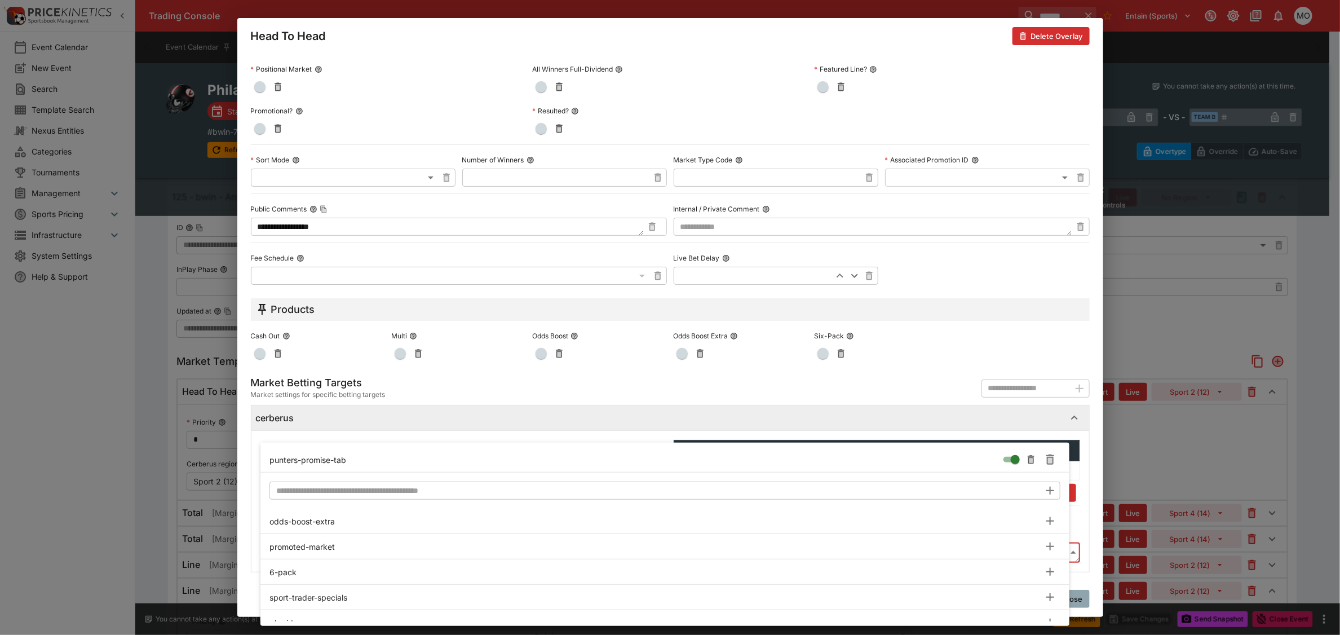
click at [329, 489] on input "text" at bounding box center [654, 490] width 771 height 18
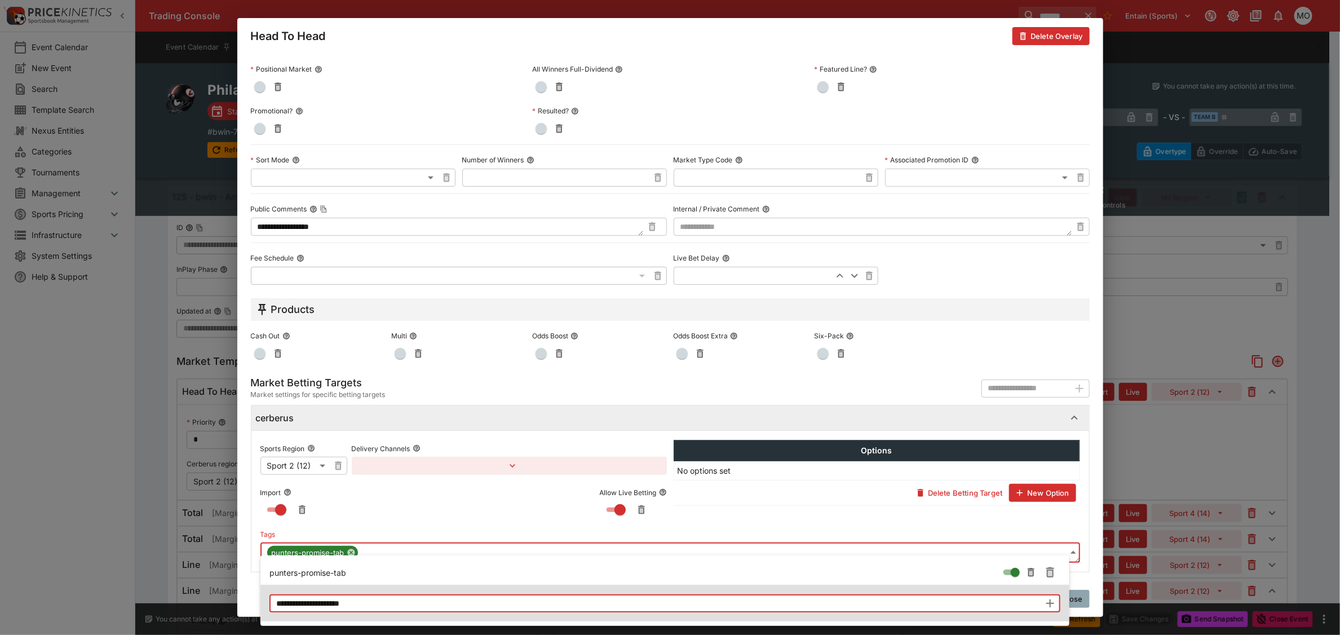
type input "**********"
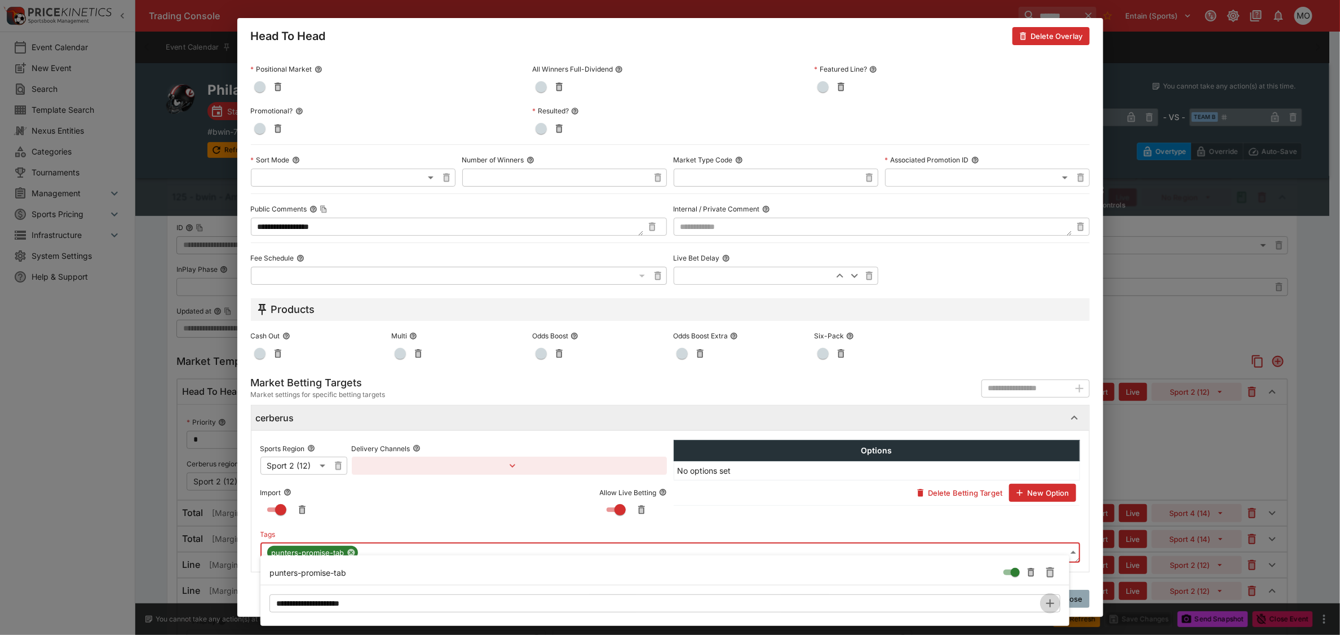
click at [1052, 603] on icon "button" at bounding box center [1050, 603] width 8 height 8
type input "**********"
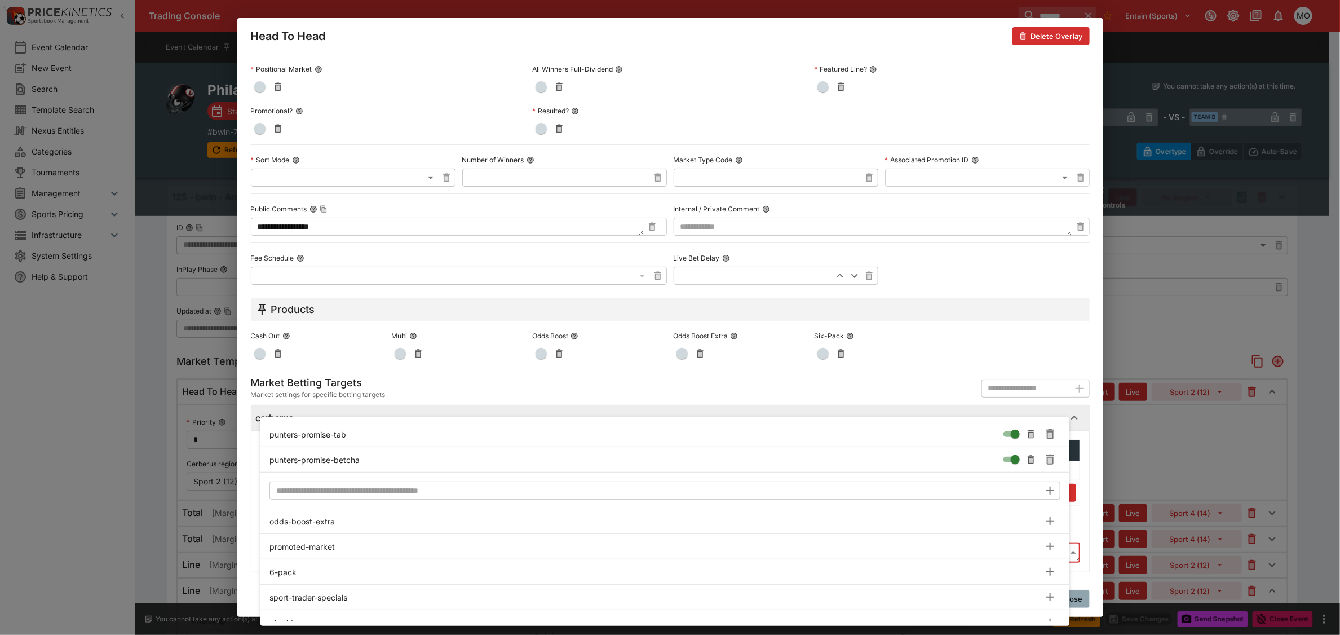
click at [241, 426] on div at bounding box center [670, 317] width 1340 height 635
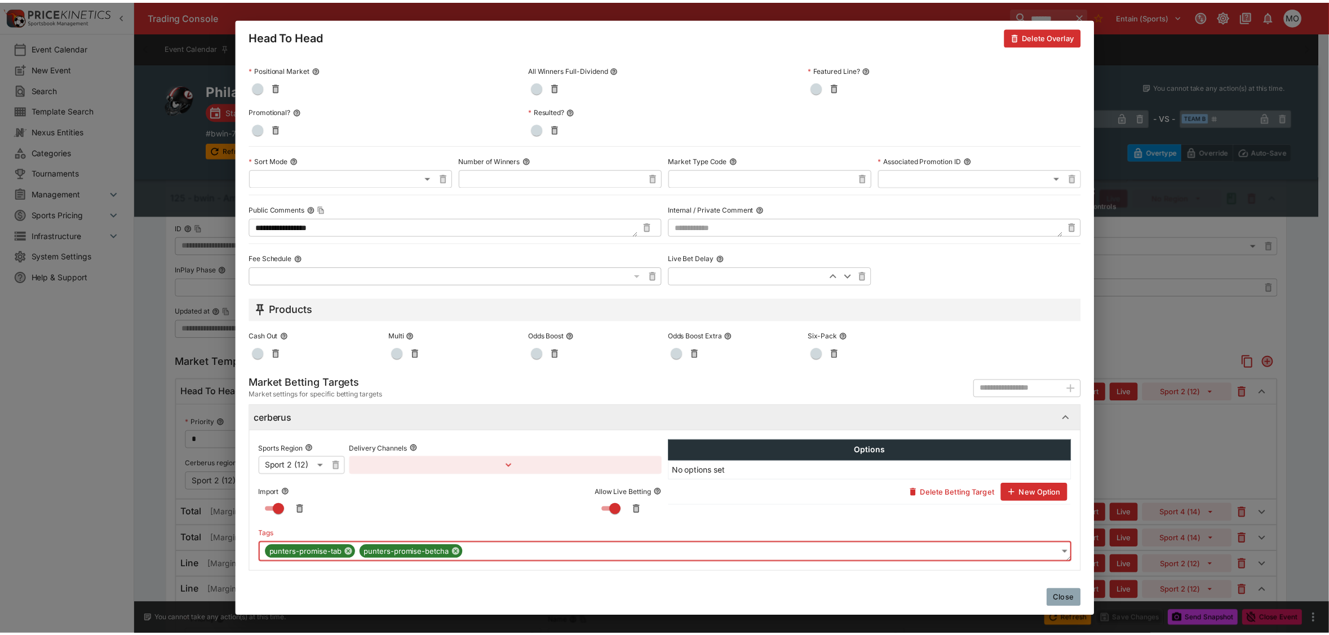
scroll to position [392, 0]
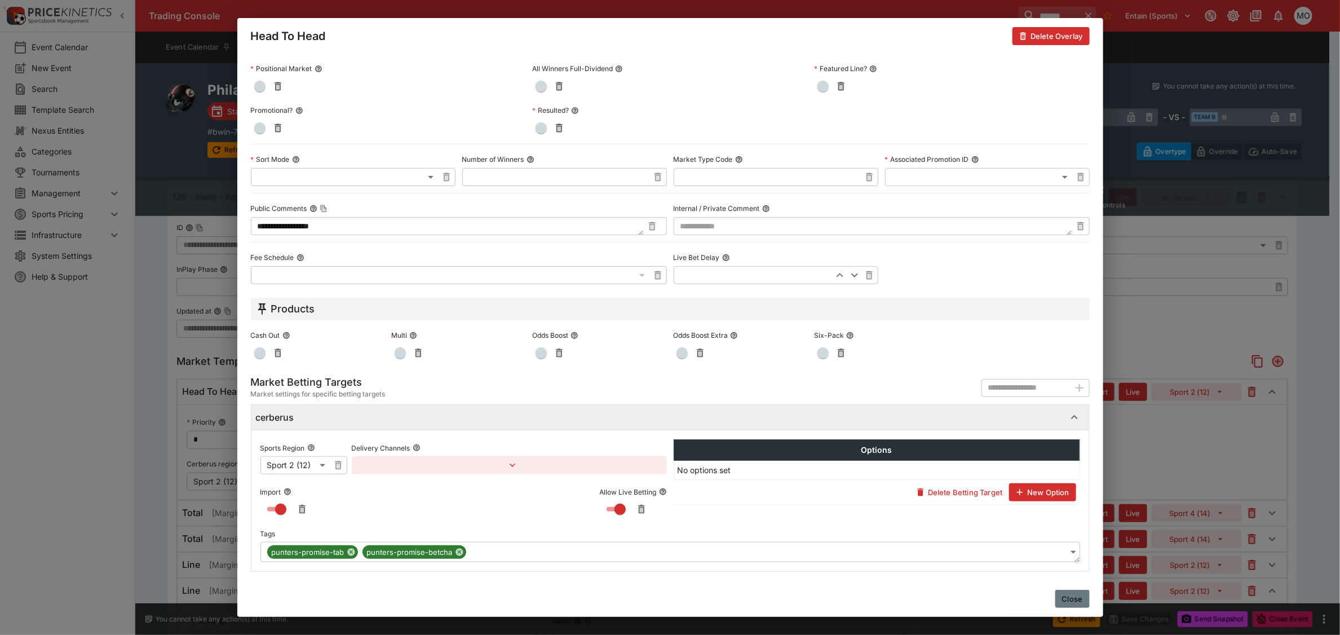
drag, startPoint x: 1064, startPoint y: 599, endPoint x: 1032, endPoint y: 601, distance: 31.6
click at [1064, 600] on button "Close" at bounding box center [1072, 599] width 34 height 18
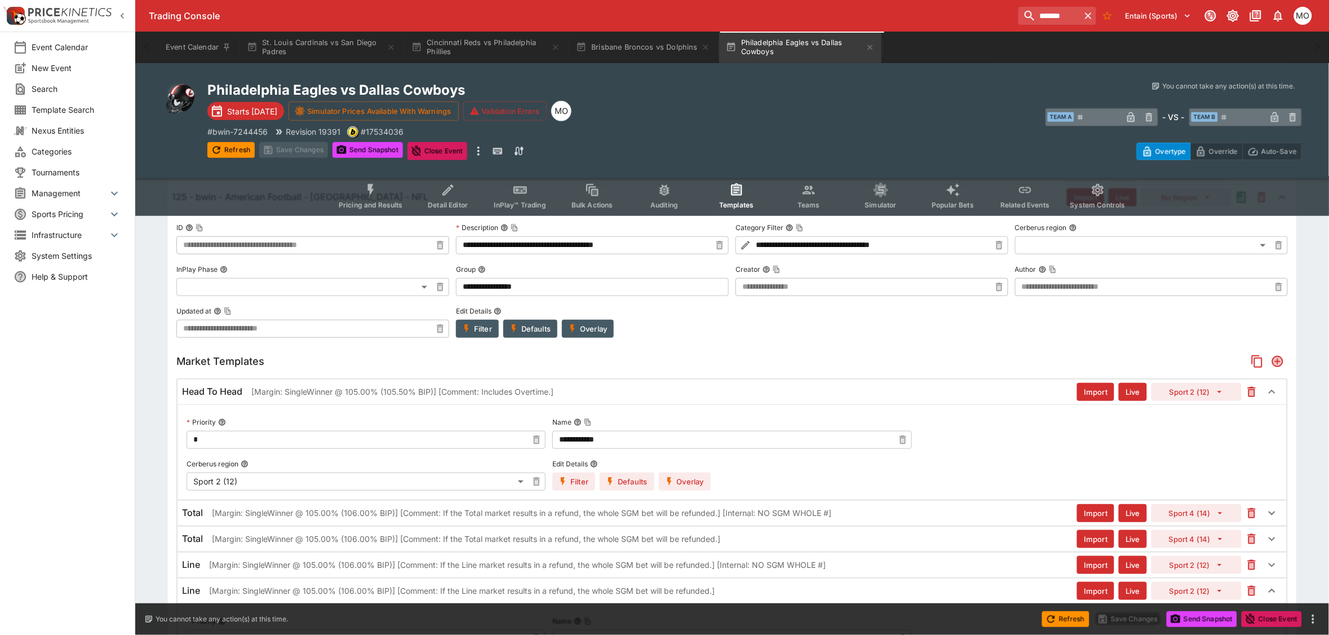
click at [1179, 398] on button "Sport 2 (12)" at bounding box center [1197, 392] width 90 height 18
click at [1196, 430] on li "Sport 1 (11)" at bounding box center [1197, 432] width 67 height 18
type input "**"
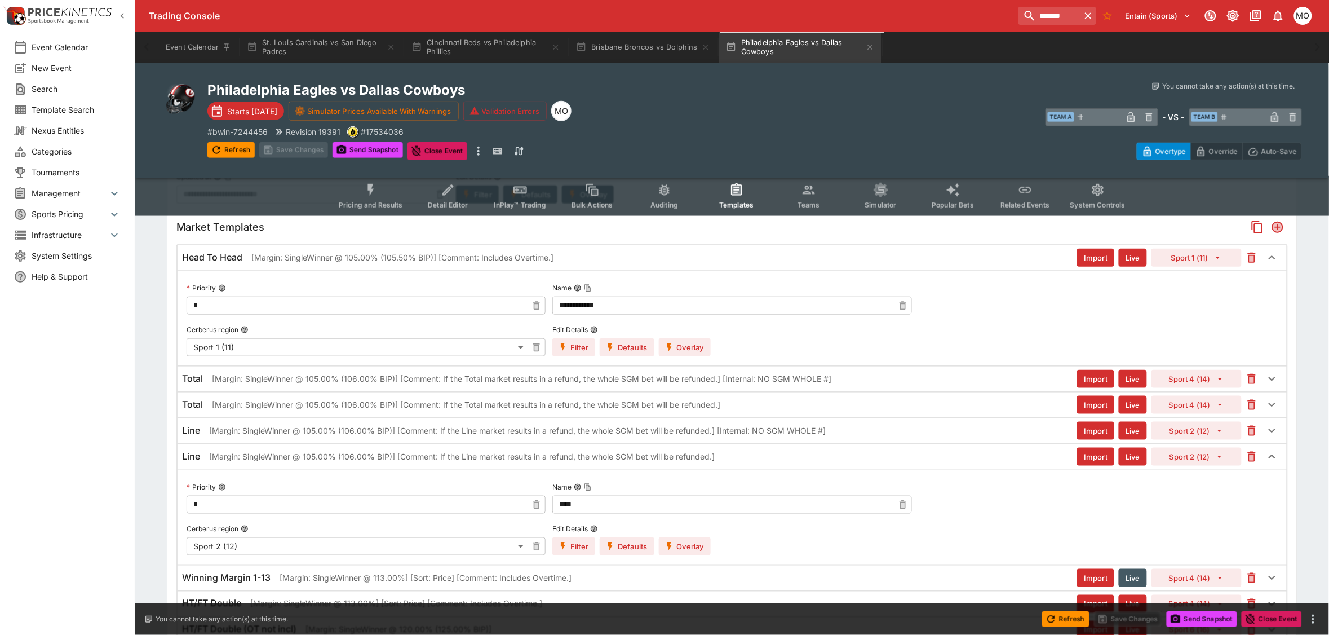
scroll to position [423, 0]
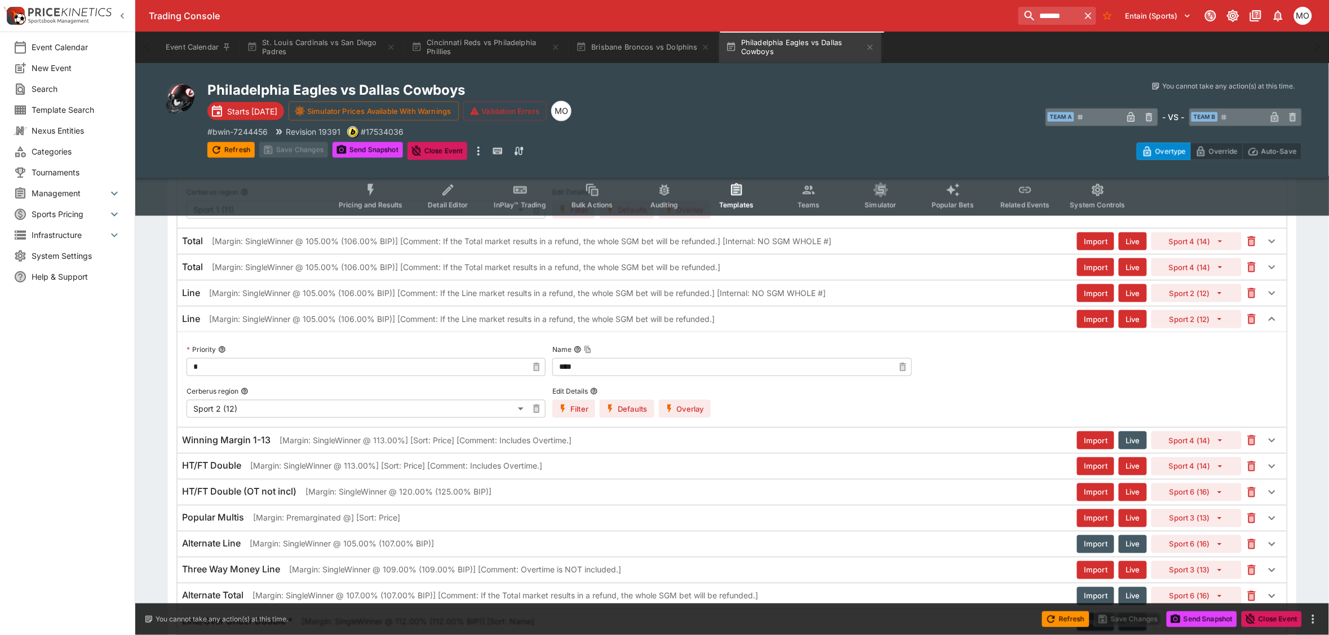
click at [235, 316] on p "[Margin: SingleWinner @ 105.00% (106.00% BIP)] [Comment: If the Line market res…" at bounding box center [462, 319] width 506 height 12
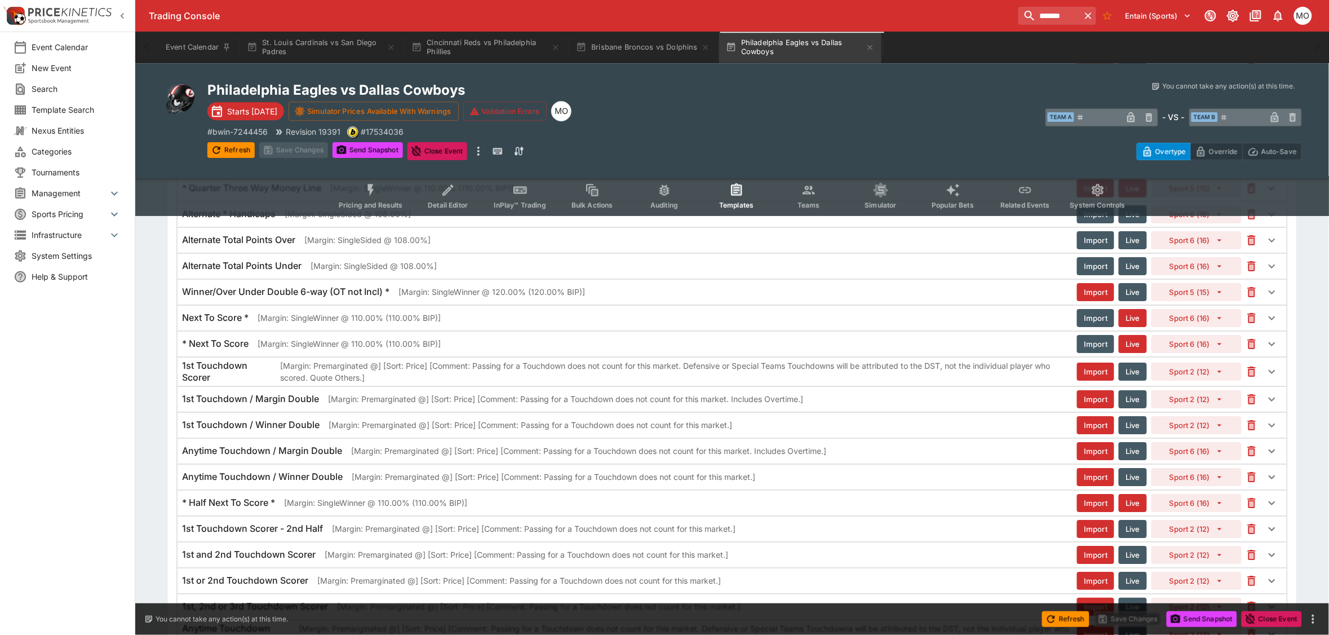
scroll to position [1550, 0]
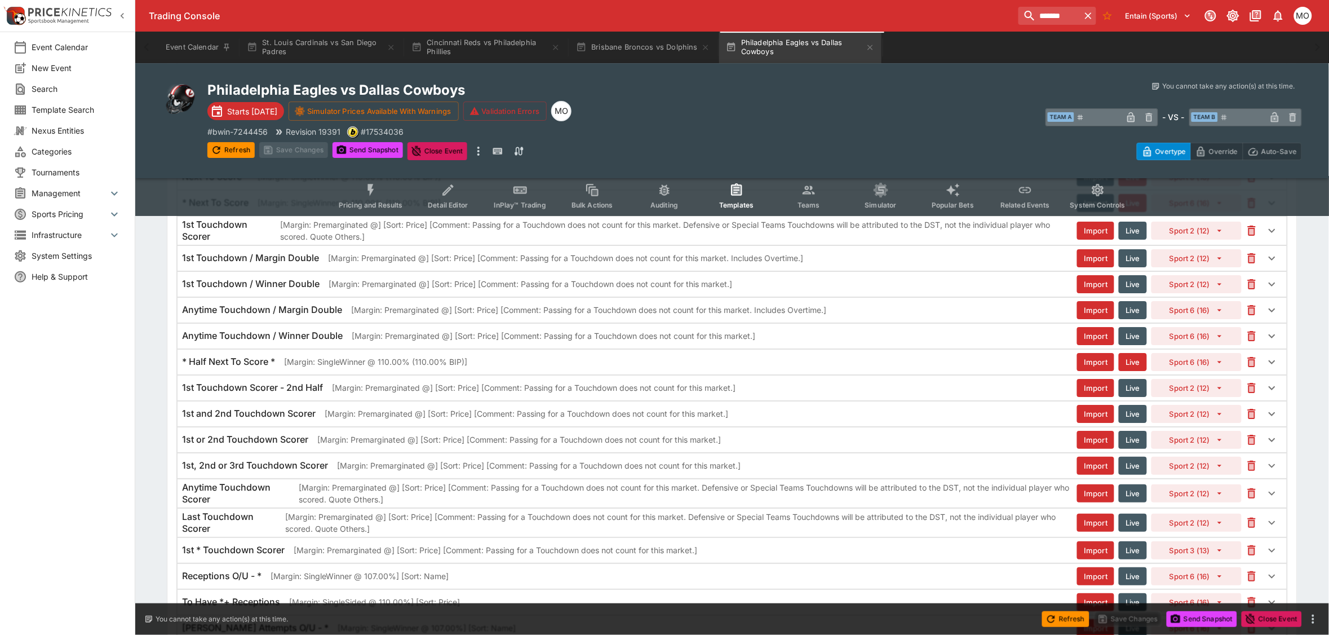
click at [284, 505] on h6 "Anytime Touchdown Scorer" at bounding box center [236, 493] width 108 height 24
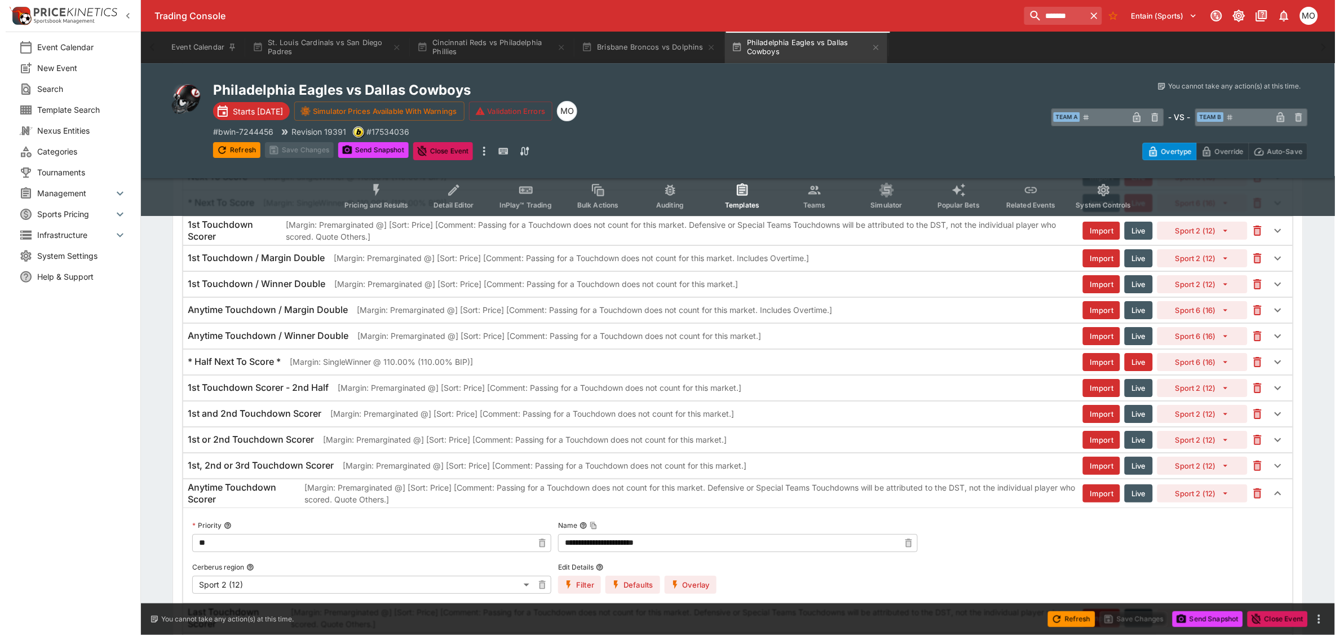
scroll to position [1691, 0]
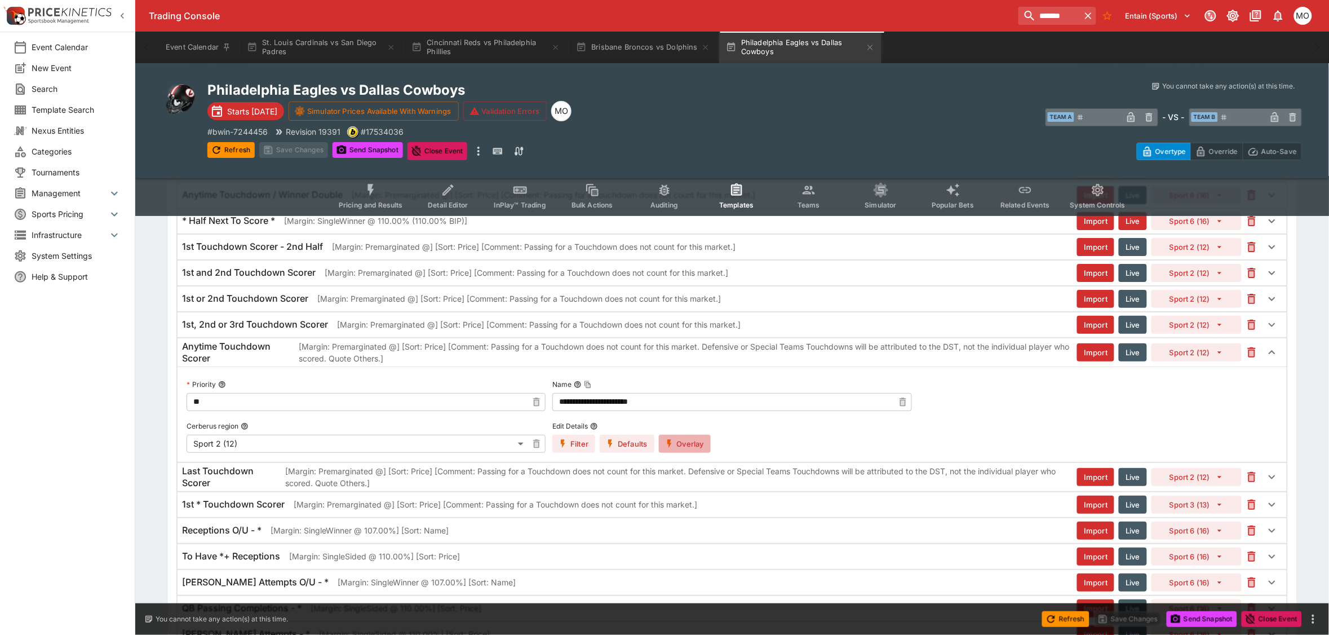
click at [681, 453] on button "Overlay" at bounding box center [685, 444] width 52 height 18
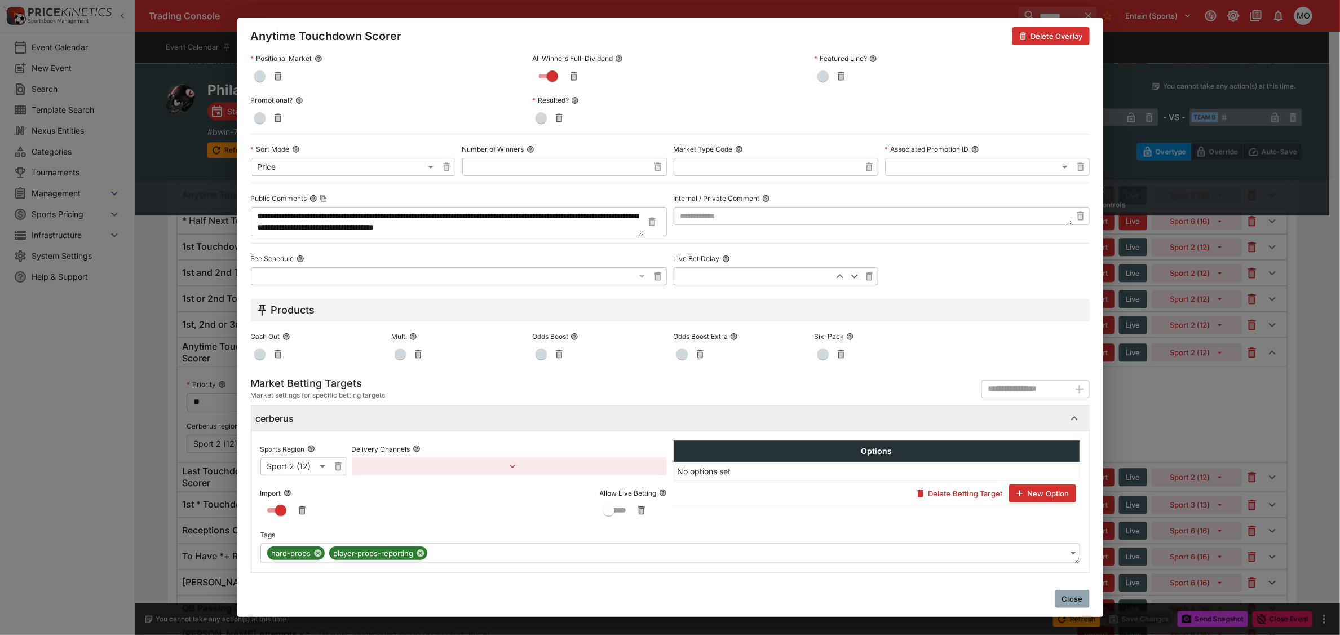
scroll to position [403, 0]
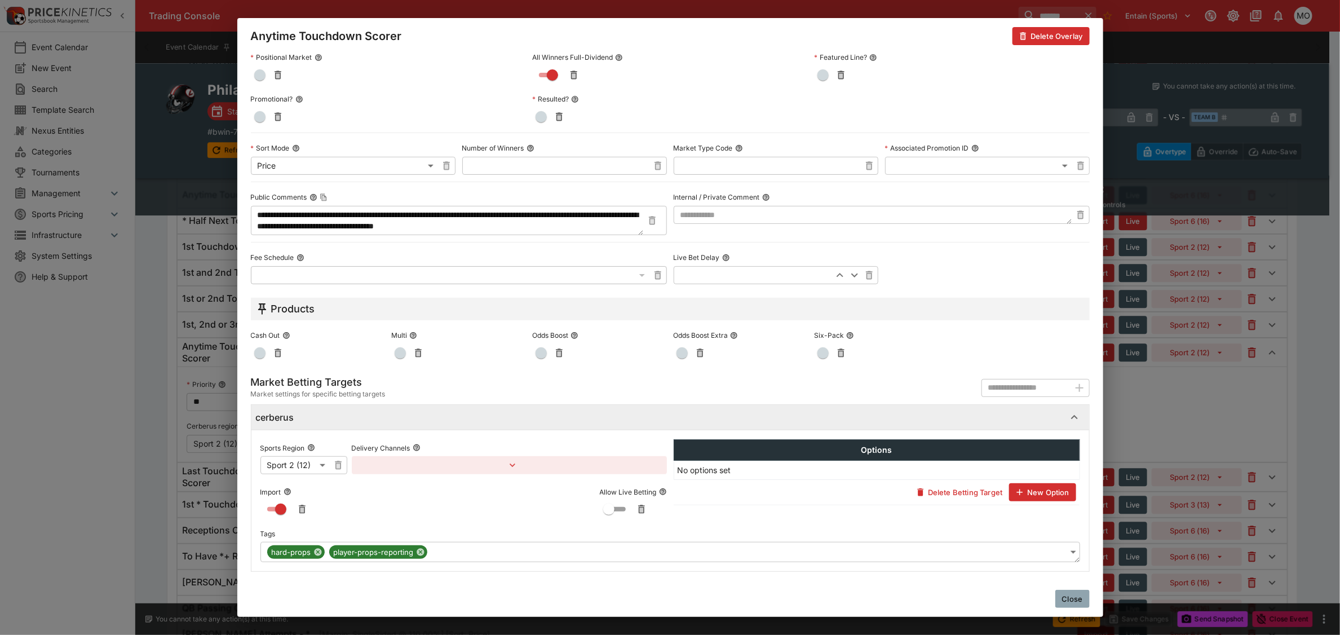
click at [499, 558] on body "Trading Console ******* Entain (Sports) 1 MO Event Calendar New Event Search Te…" at bounding box center [670, 524] width 1340 height 4431
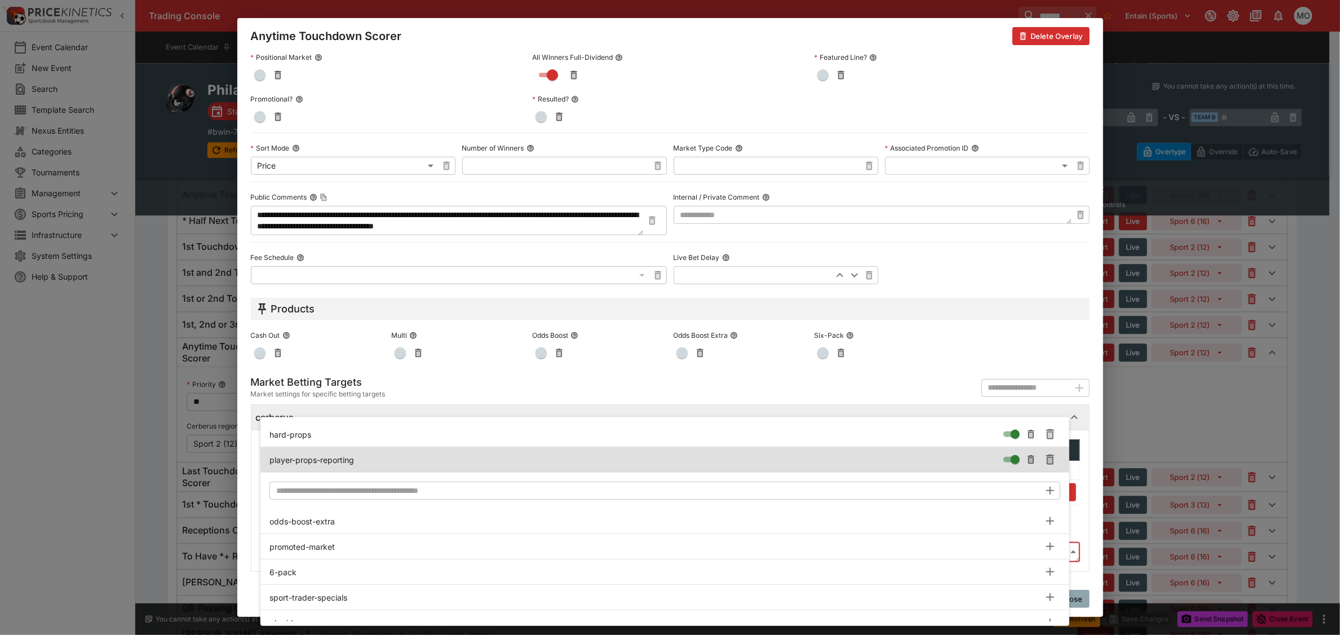
click at [386, 488] on input "text" at bounding box center [654, 490] width 771 height 18
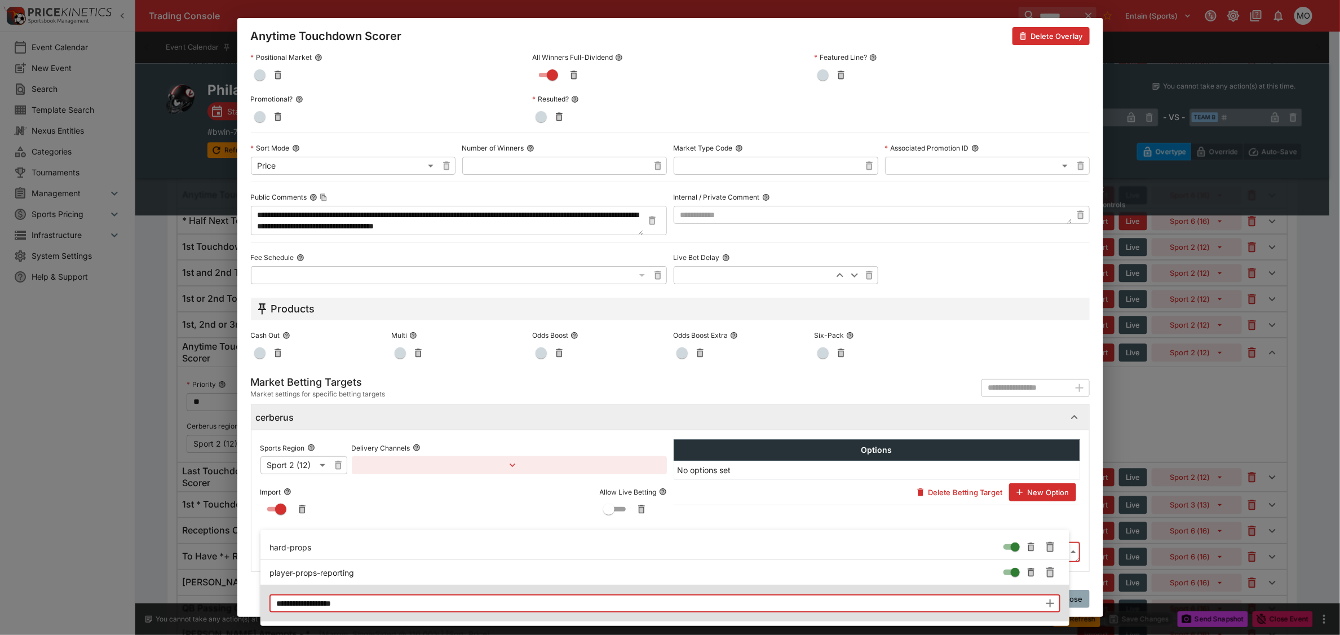
type input "**********"
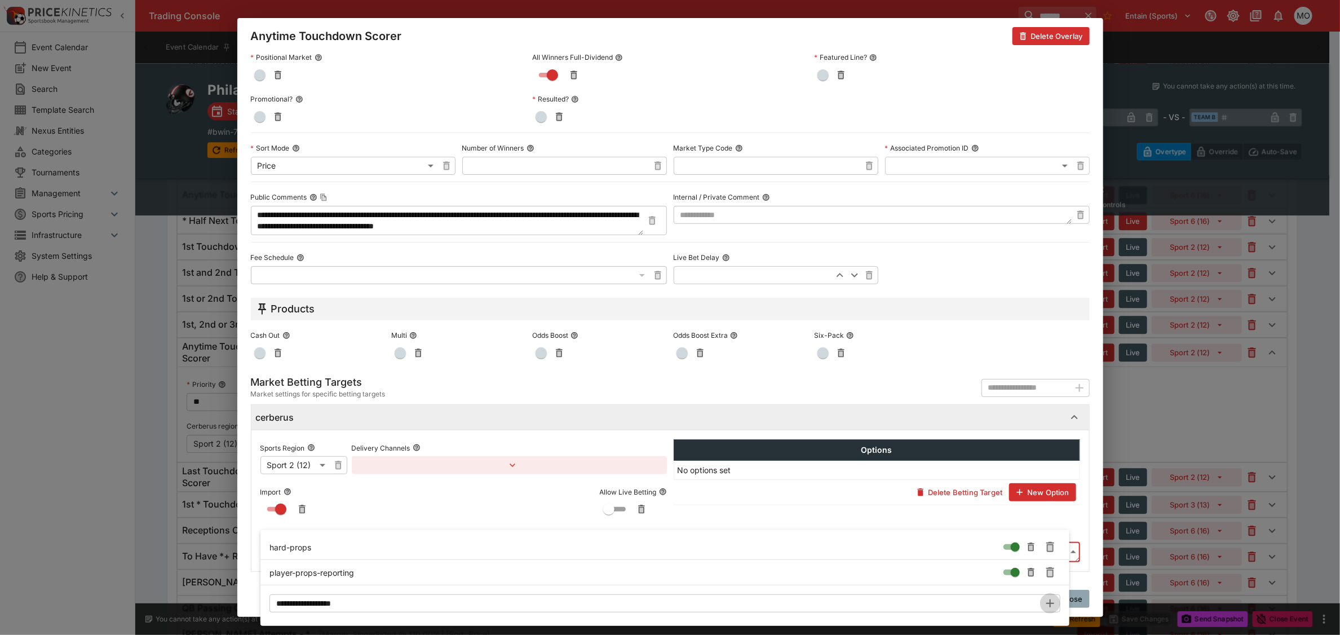
click at [1049, 608] on icon "button" at bounding box center [1050, 603] width 14 height 14
type input "**********"
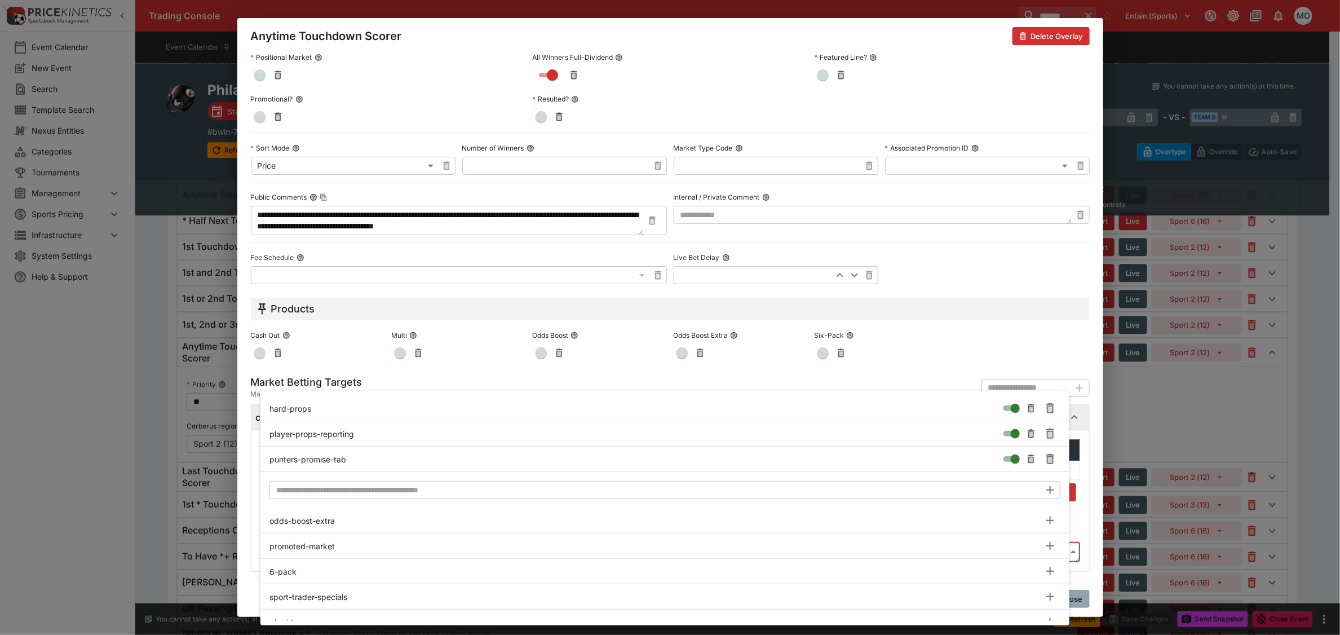
click at [360, 489] on input "text" at bounding box center [654, 490] width 771 height 18
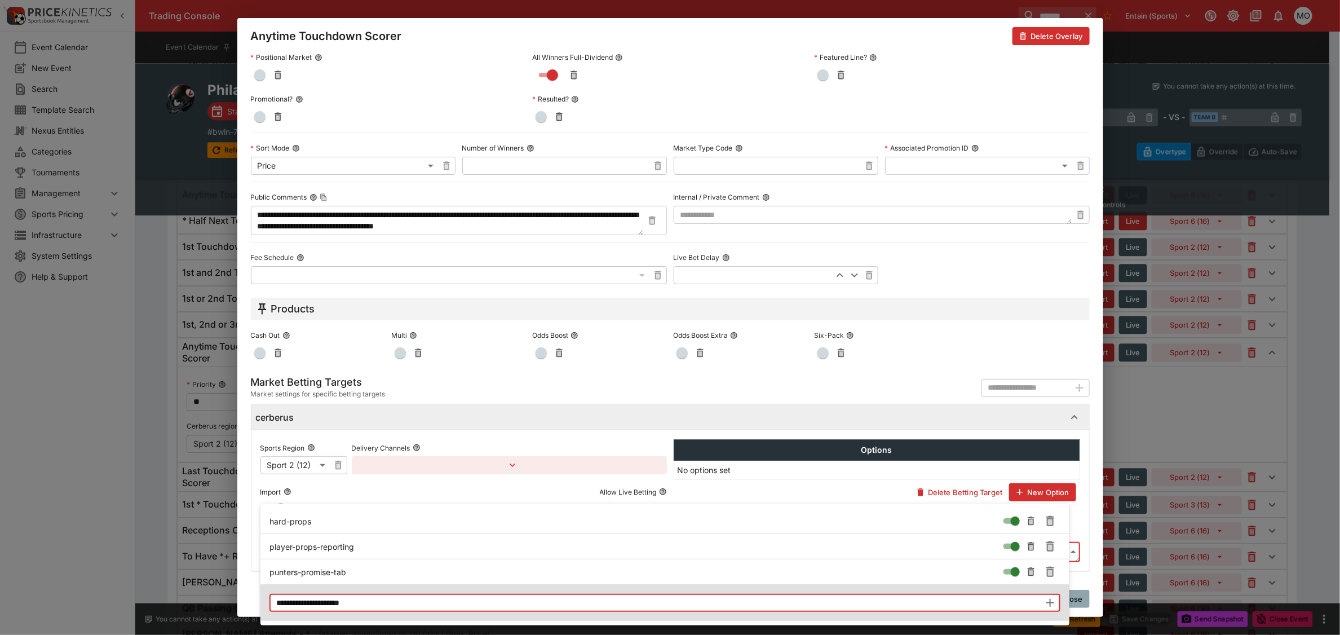
type input "**********"
click at [1049, 601] on icon "button" at bounding box center [1050, 603] width 14 height 14
type input "**********"
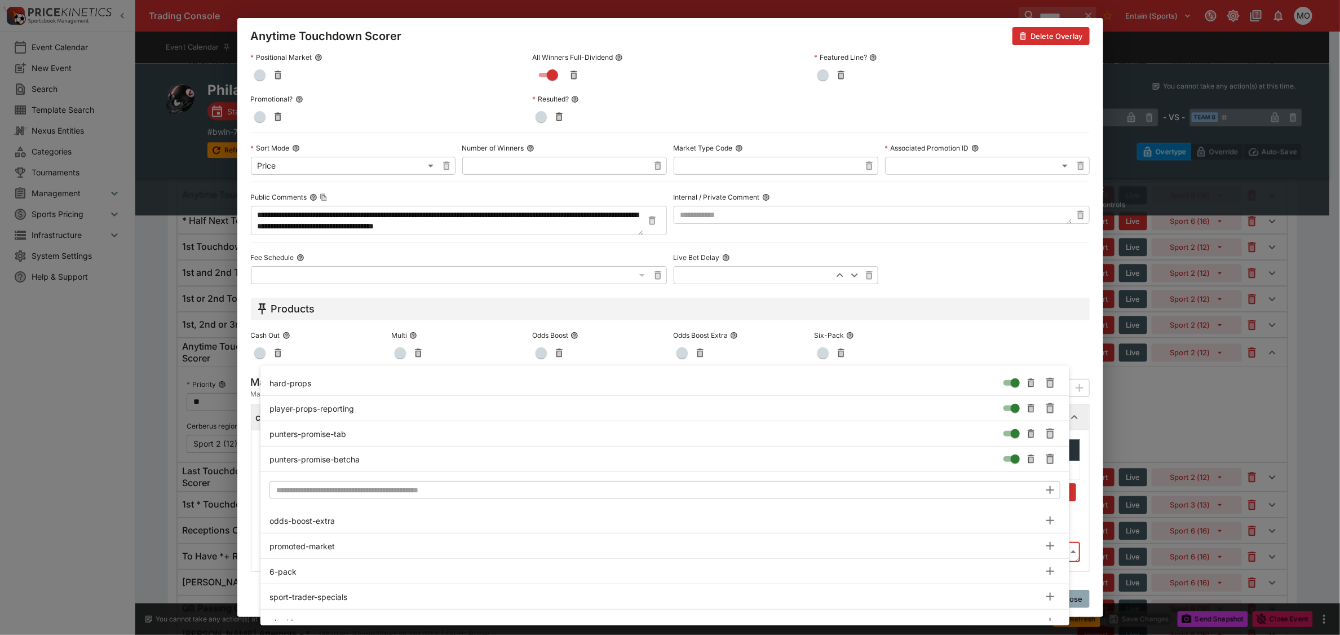
click at [244, 561] on div at bounding box center [670, 317] width 1340 height 635
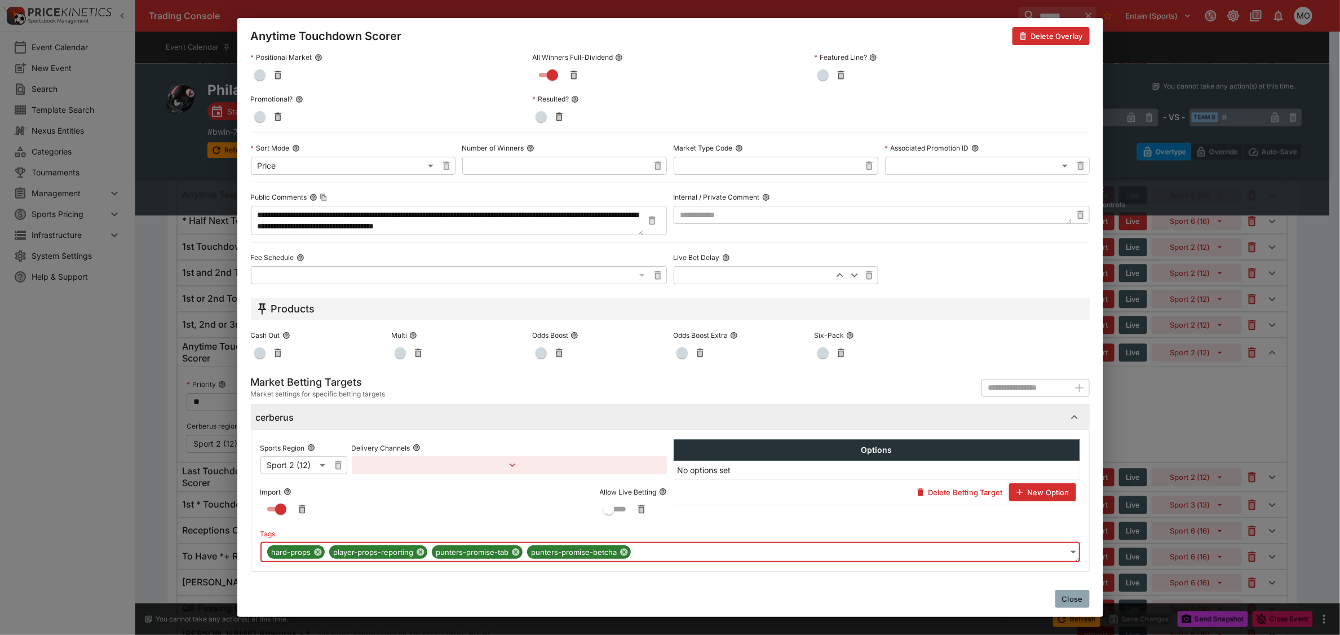
click at [1078, 594] on button "Close" at bounding box center [1072, 599] width 34 height 18
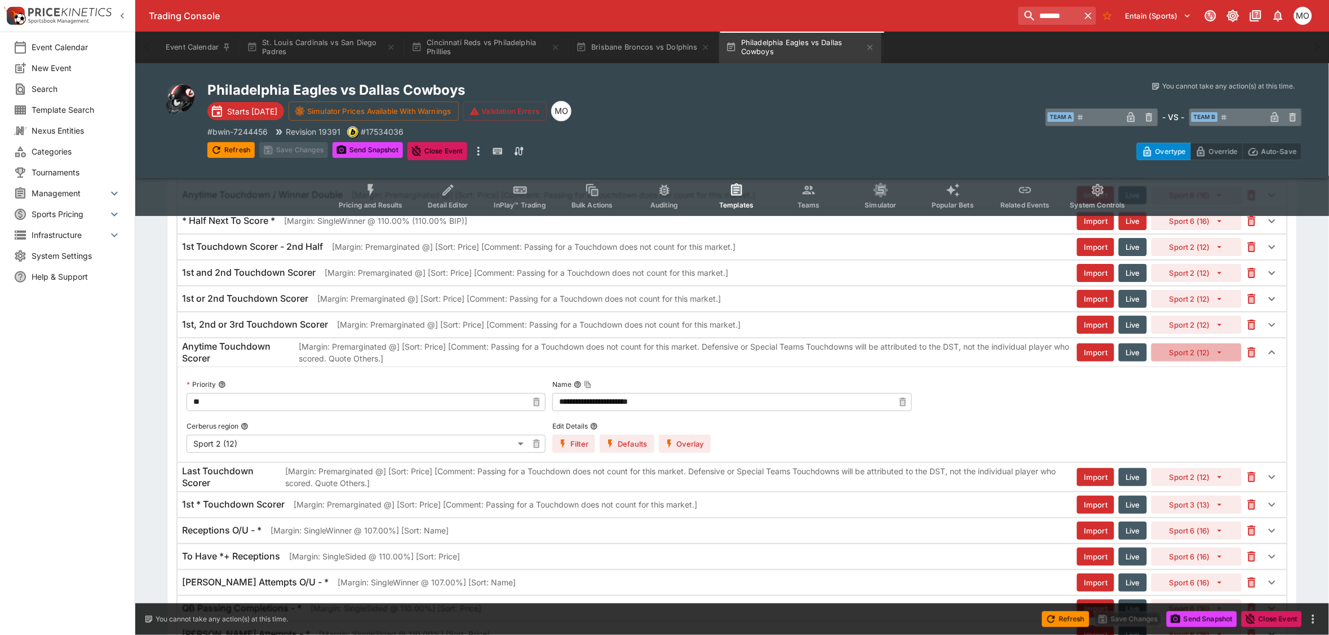
click at [1199, 361] on button "Sport 2 (12)" at bounding box center [1197, 352] width 90 height 18
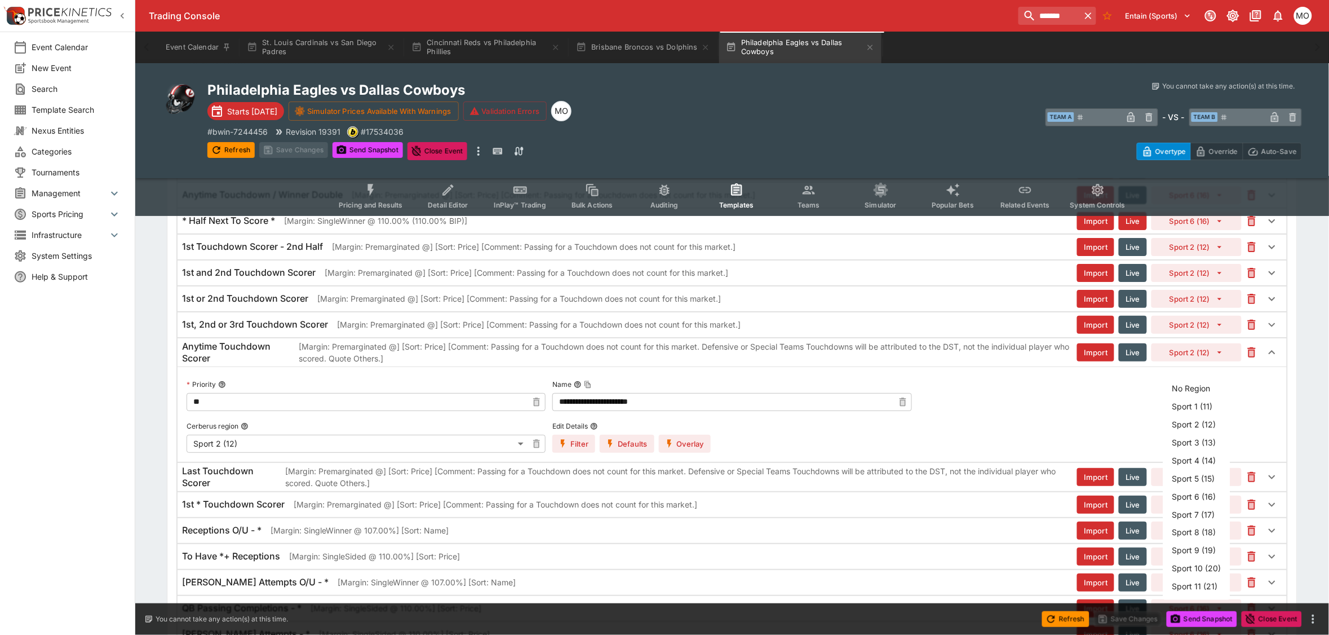
click at [1191, 401] on li "Sport 1 (11)" at bounding box center [1197, 406] width 67 height 18
type input "**"
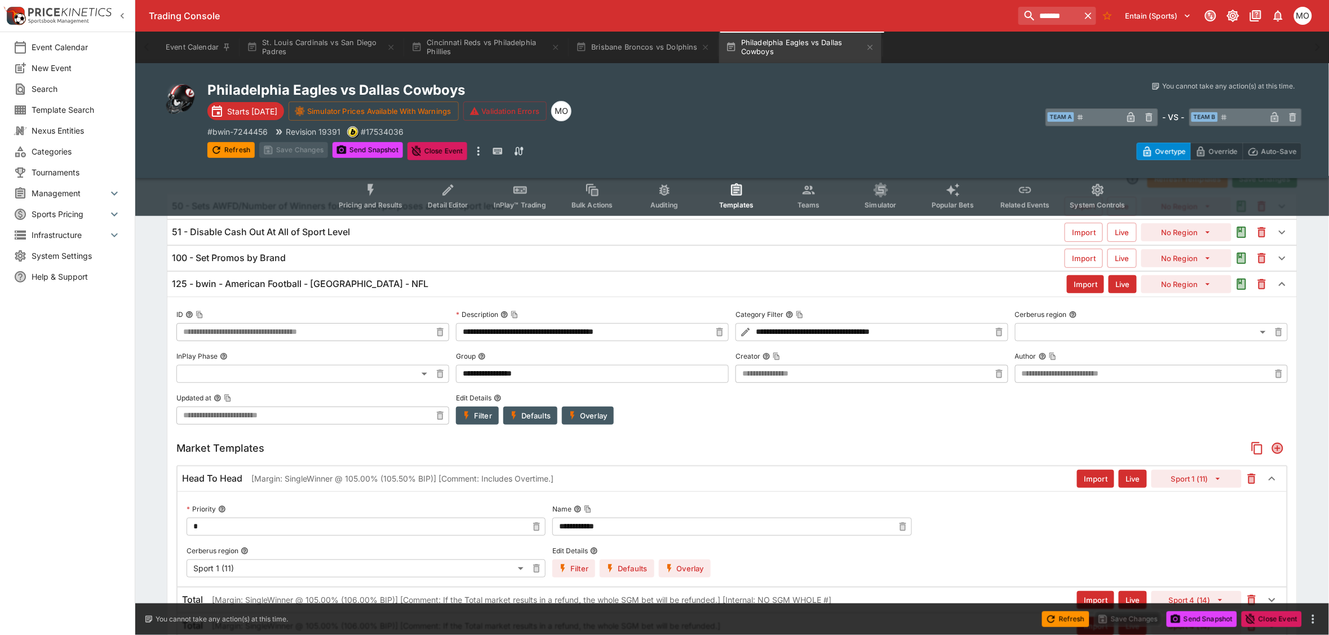
scroll to position [0, 0]
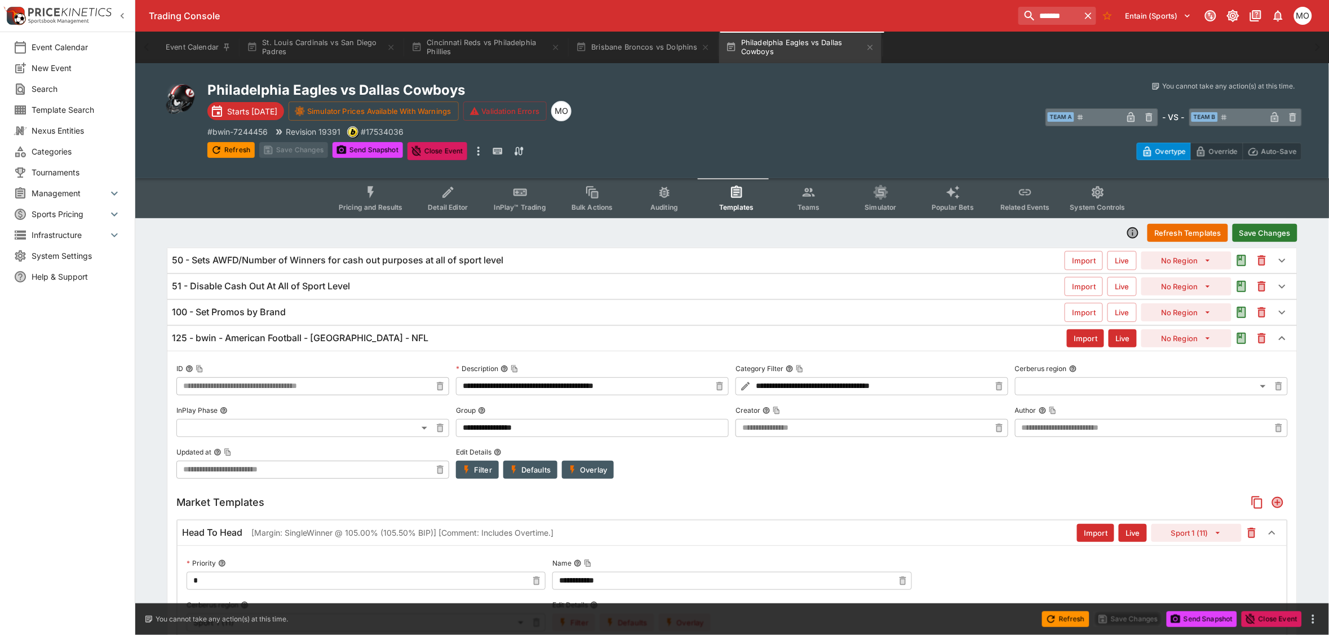
click at [1249, 233] on button "Save Changes" at bounding box center [1265, 233] width 65 height 18
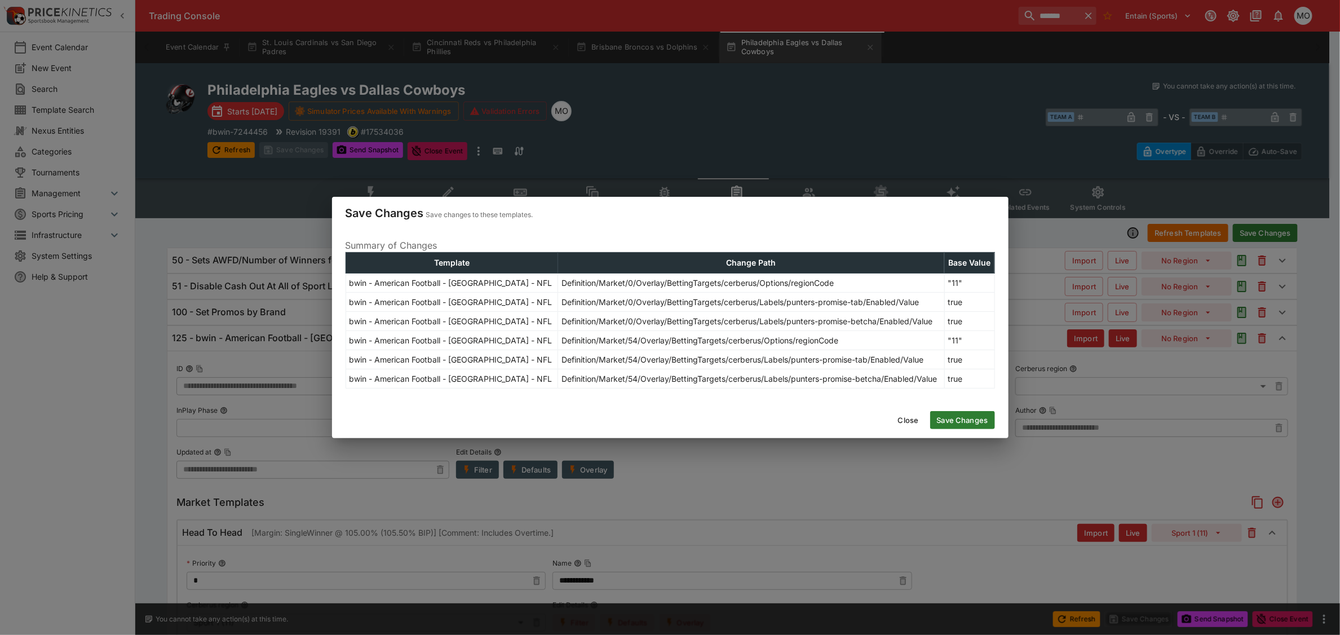
click at [953, 418] on button "Save Changes" at bounding box center [962, 420] width 65 height 18
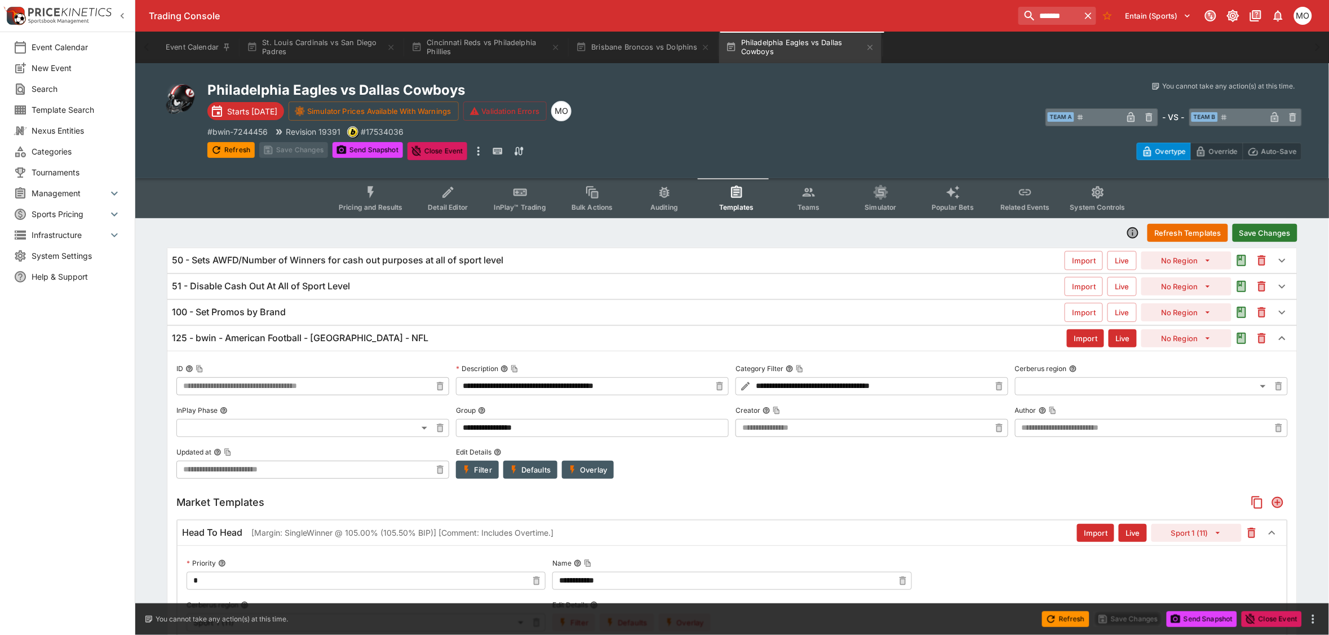
type input "**********"
click at [379, 148] on button "Send Snapshot" at bounding box center [368, 150] width 70 height 16
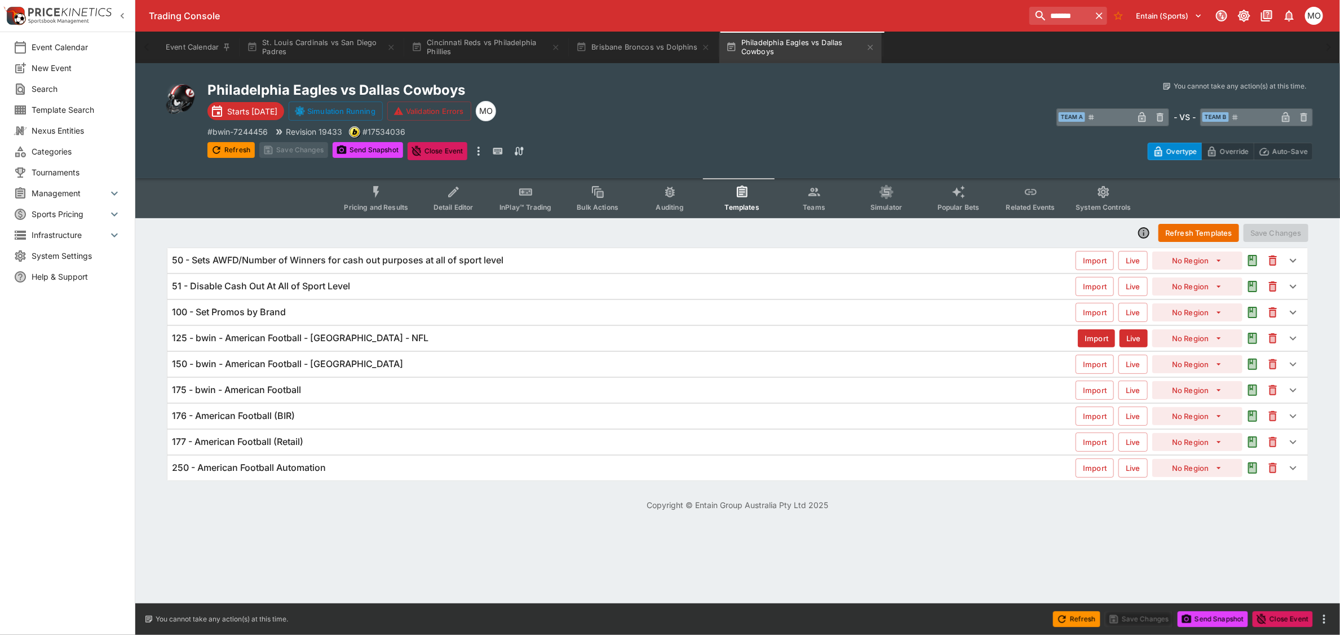
click at [92, 454] on div "Event Calendar New Event Search Template Search Nexus Entities Categories Tourn…" at bounding box center [67, 317] width 135 height 635
click at [102, 501] on div "Event Calendar New Event Search Template Search Nexus Entities Categories Tourn…" at bounding box center [67, 317] width 135 height 635
click at [387, 198] on button "Pricing and Results" at bounding box center [376, 198] width 82 height 40
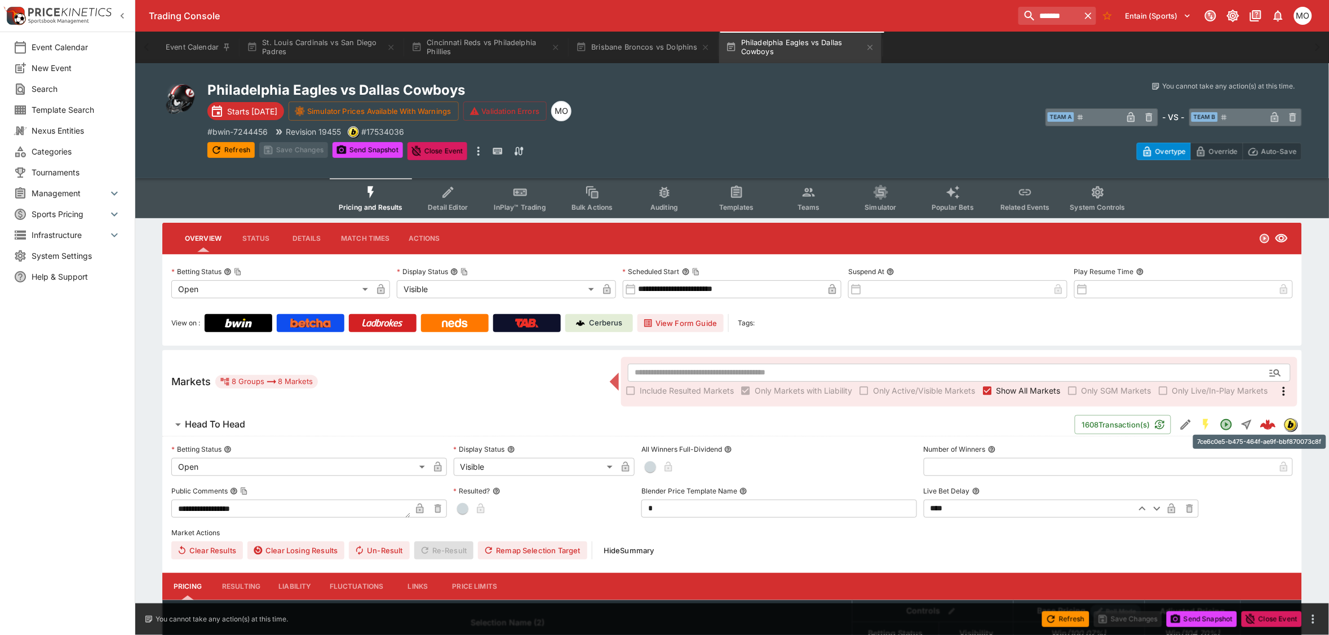
click at [1267, 424] on img "7ce6c0e5-b475-464f-ae9f-bbf870073c8f" at bounding box center [1268, 425] width 16 height 16
click at [99, 429] on div "Event Calendar New Event Search Template Search Nexus Entities Categories Tourn…" at bounding box center [67, 317] width 135 height 635
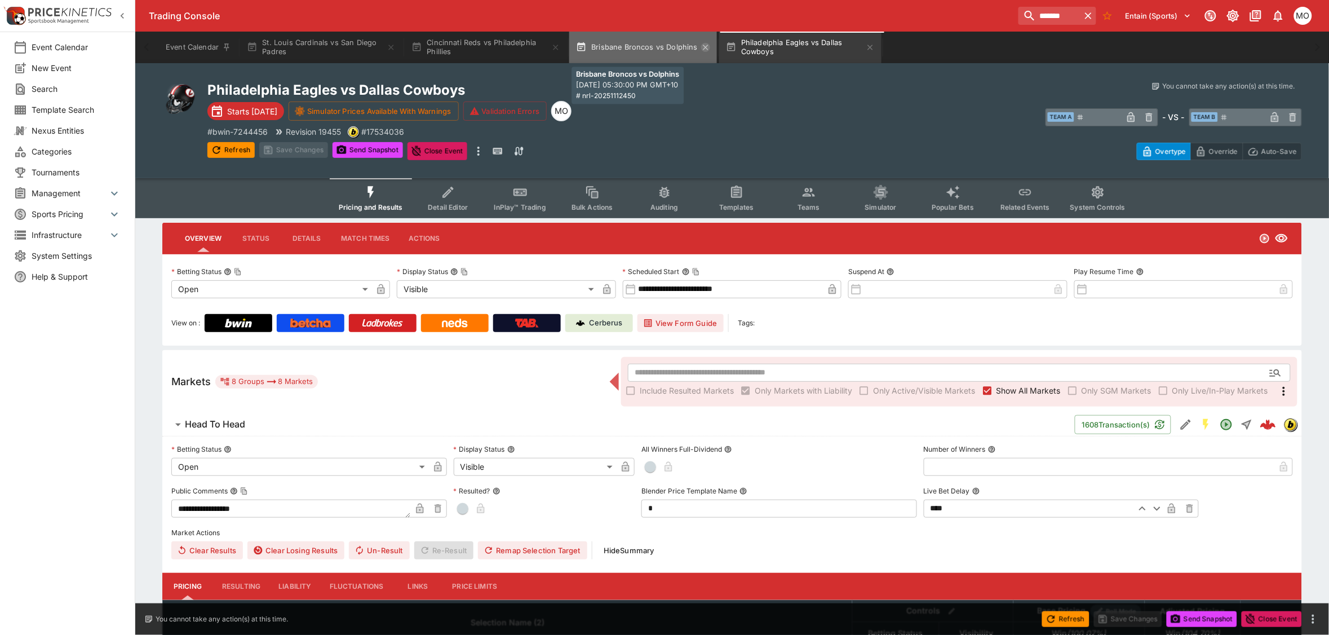
click at [703, 48] on icon "button" at bounding box center [705, 47] width 9 height 9
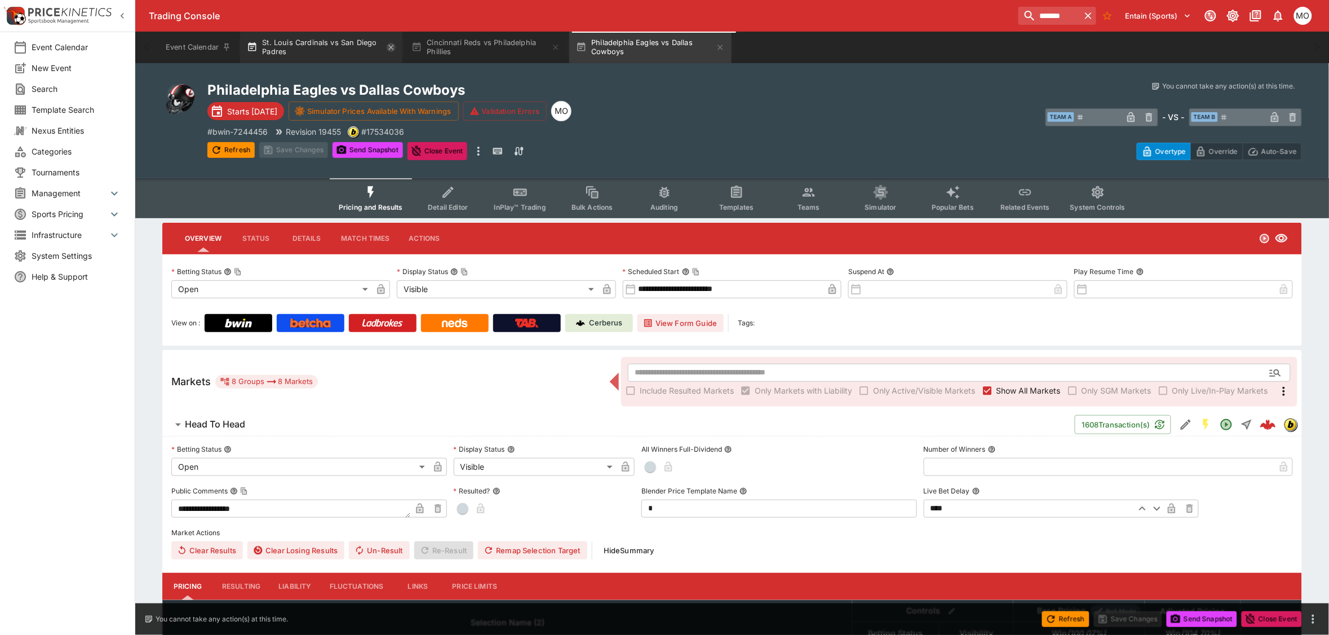
click at [395, 48] on icon "button" at bounding box center [391, 47] width 9 height 9
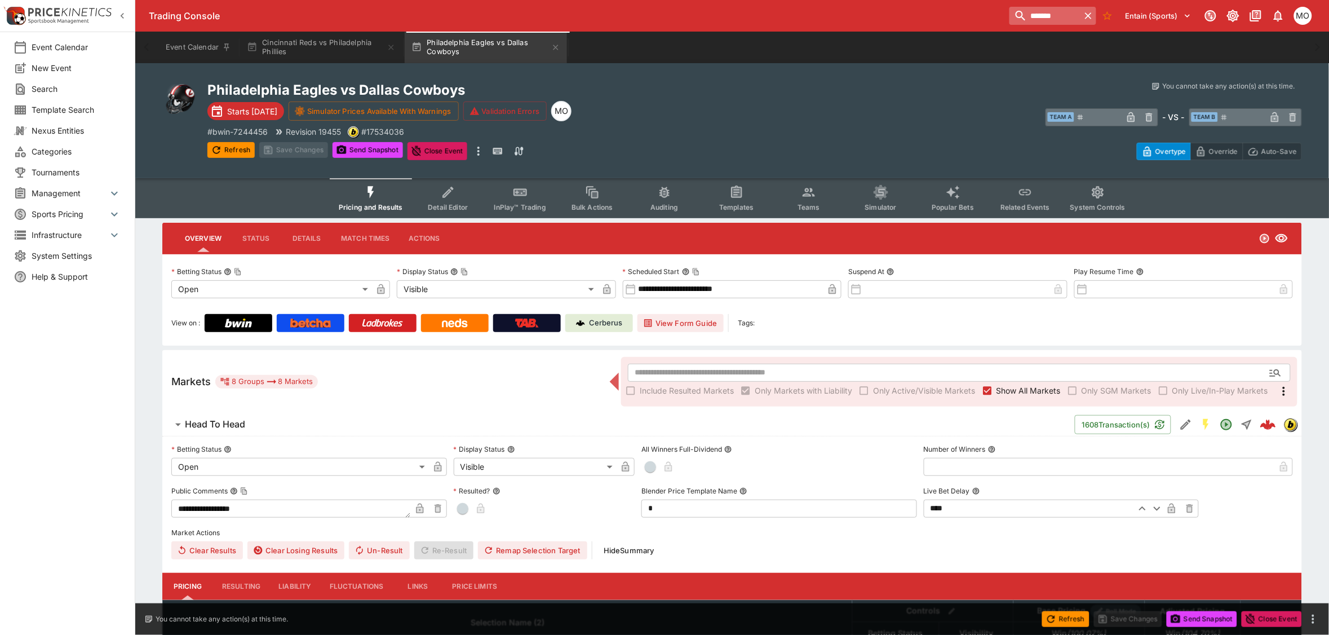
click at [1010, 15] on input "*******" at bounding box center [1045, 16] width 71 height 18
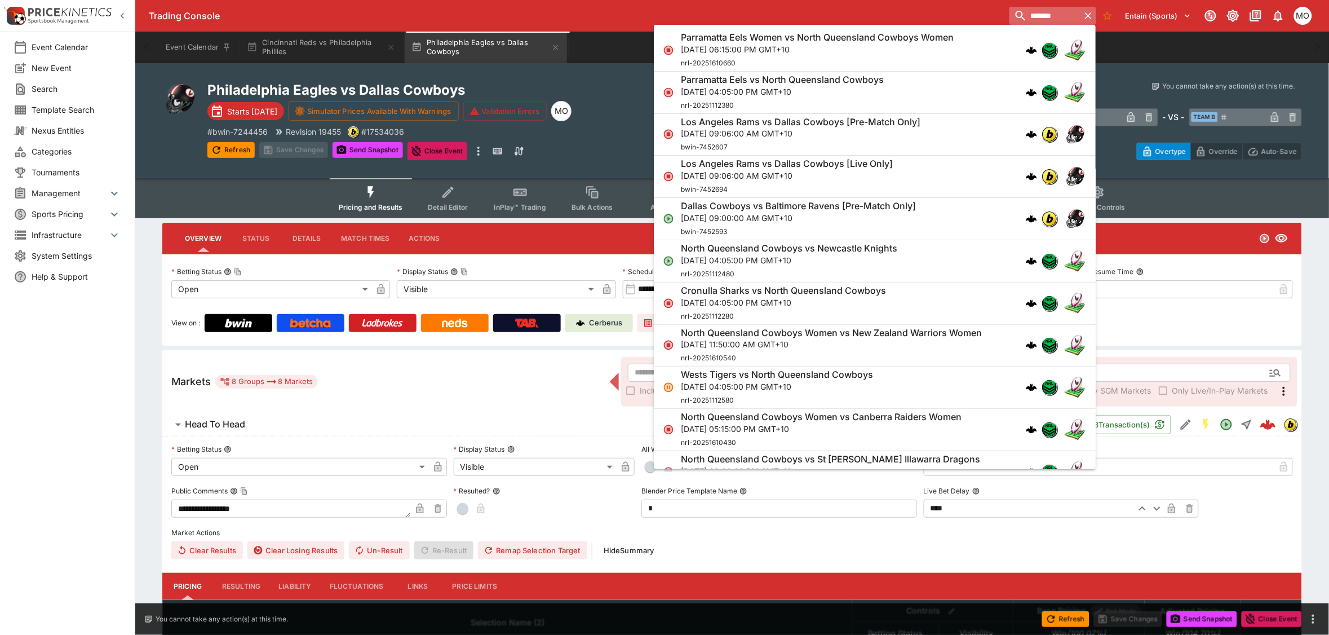
click at [1010, 15] on input "*******" at bounding box center [1045, 16] width 71 height 18
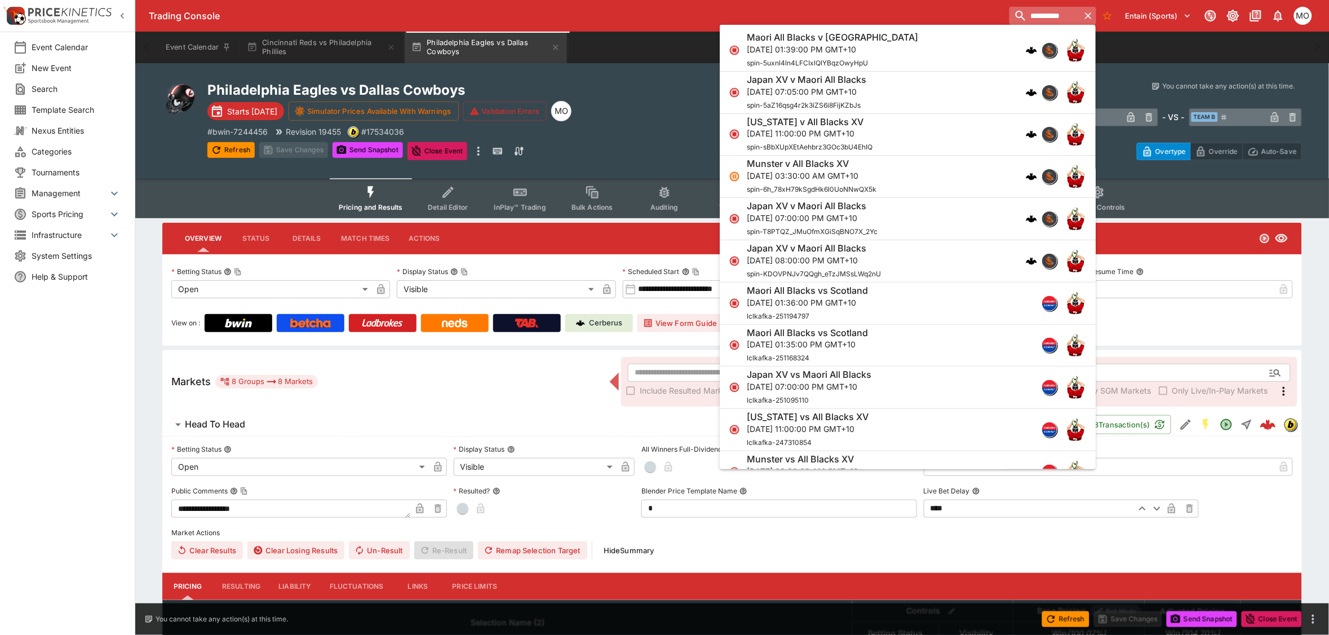
click at [1010, 14] on input "**********" at bounding box center [1045, 16] width 71 height 18
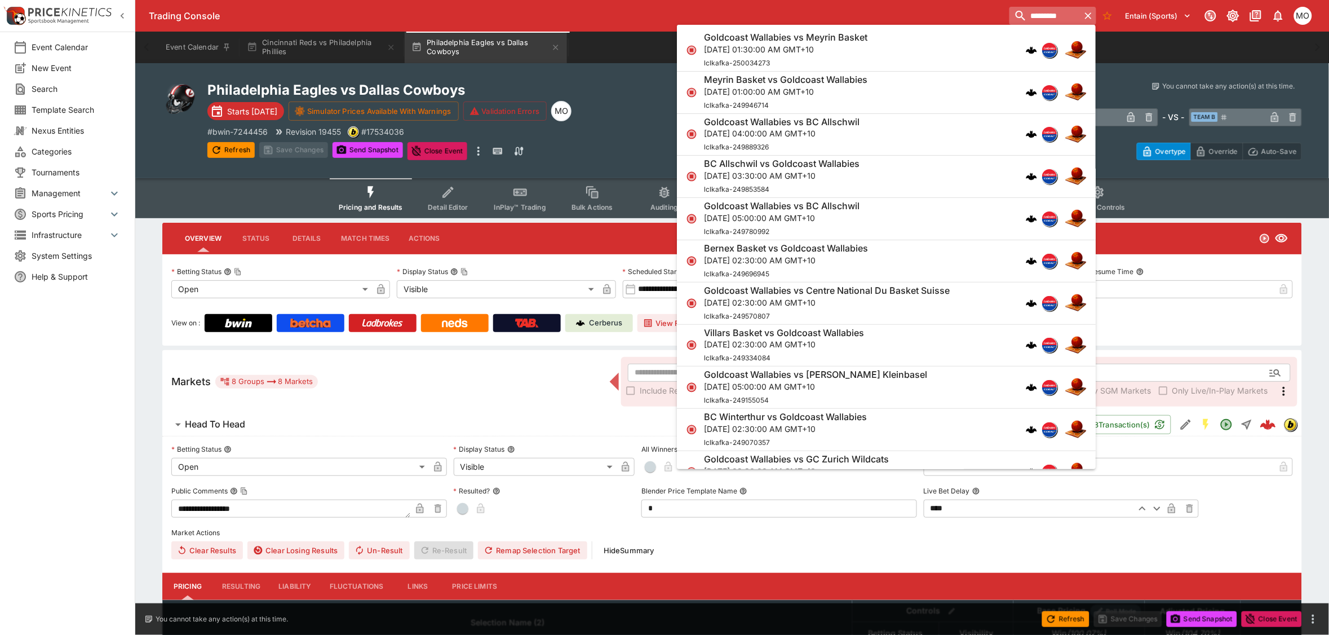
click at [1010, 18] on input "*********" at bounding box center [1045, 16] width 71 height 18
click at [1010, 17] on input "*********" at bounding box center [1045, 16] width 71 height 18
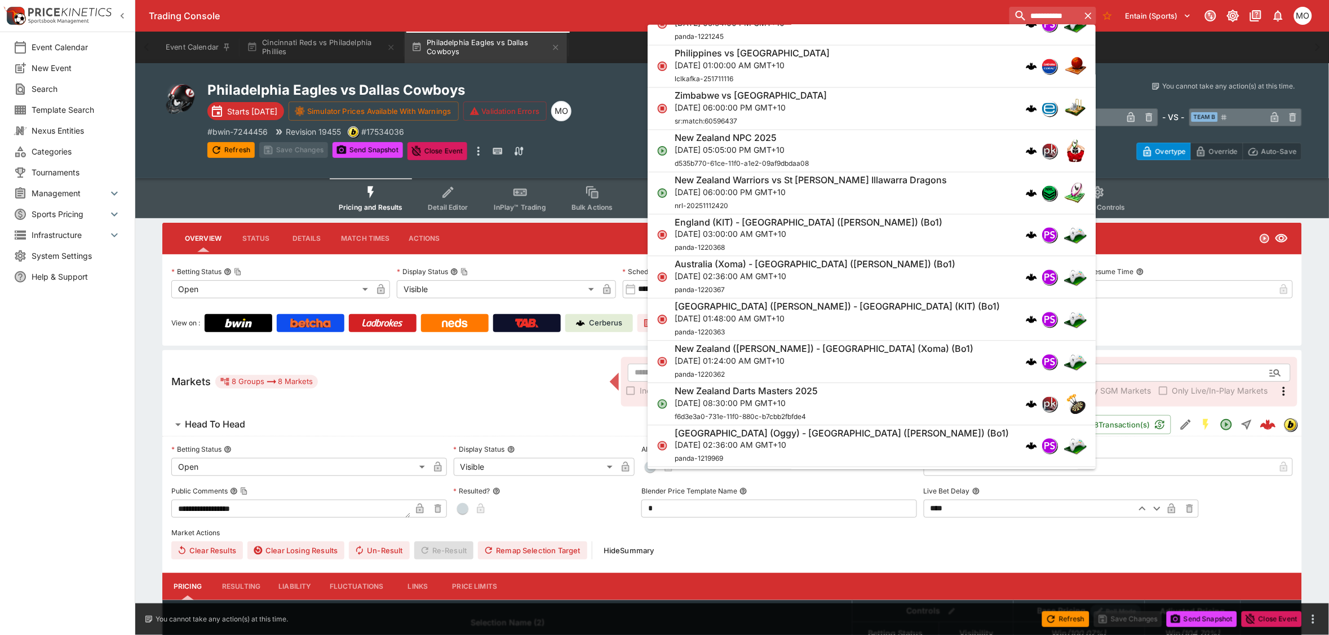
scroll to position [987, 0]
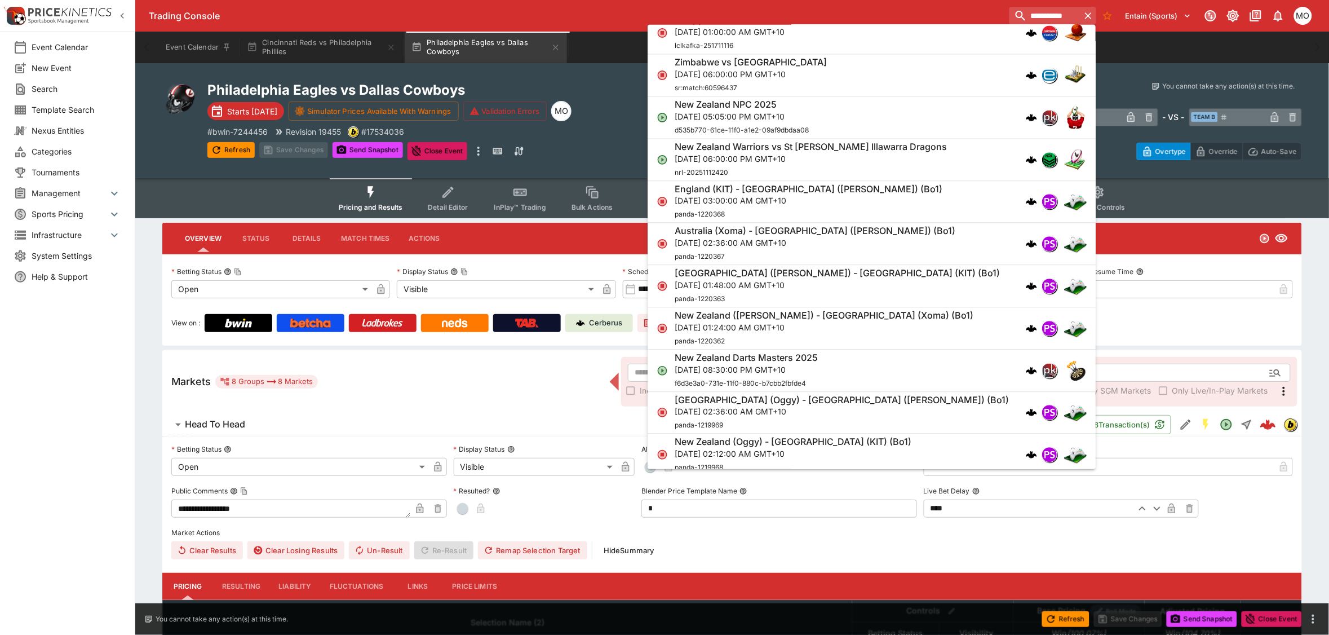
type input "**********"
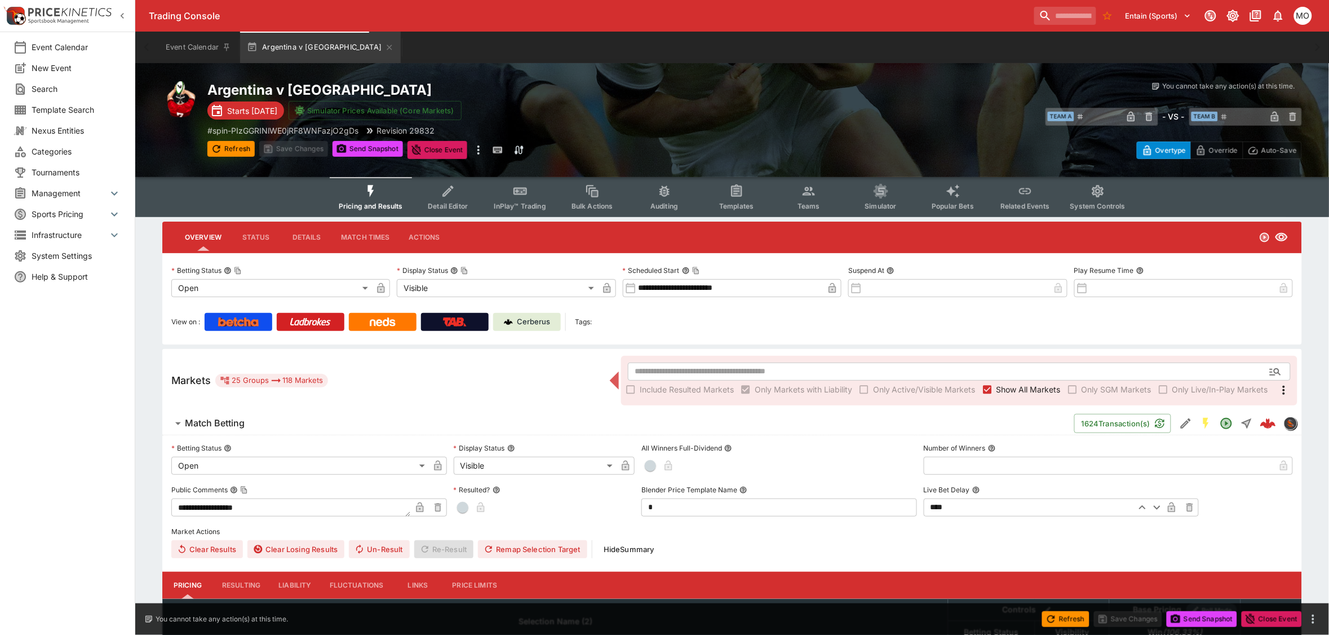
click at [745, 207] on span "Templates" at bounding box center [736, 206] width 34 height 8
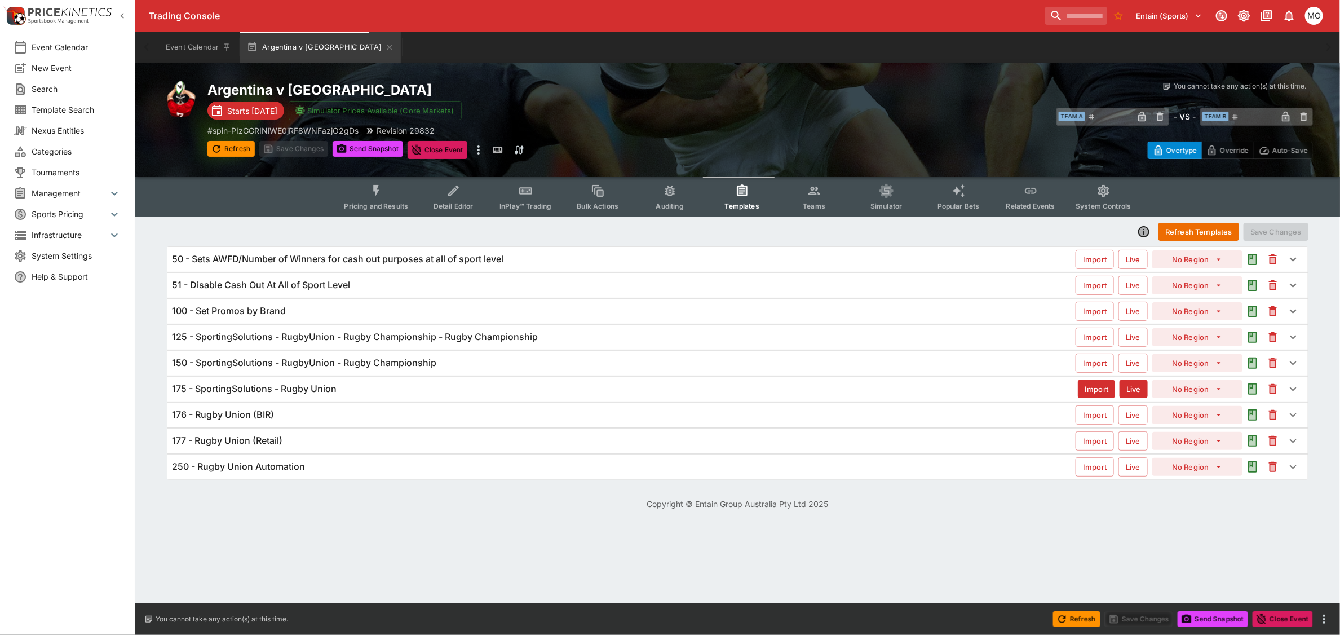
click at [347, 368] on h6 "150 - SportingSolutions - RugbyUnion - Rugby Championship" at bounding box center [304, 363] width 264 height 12
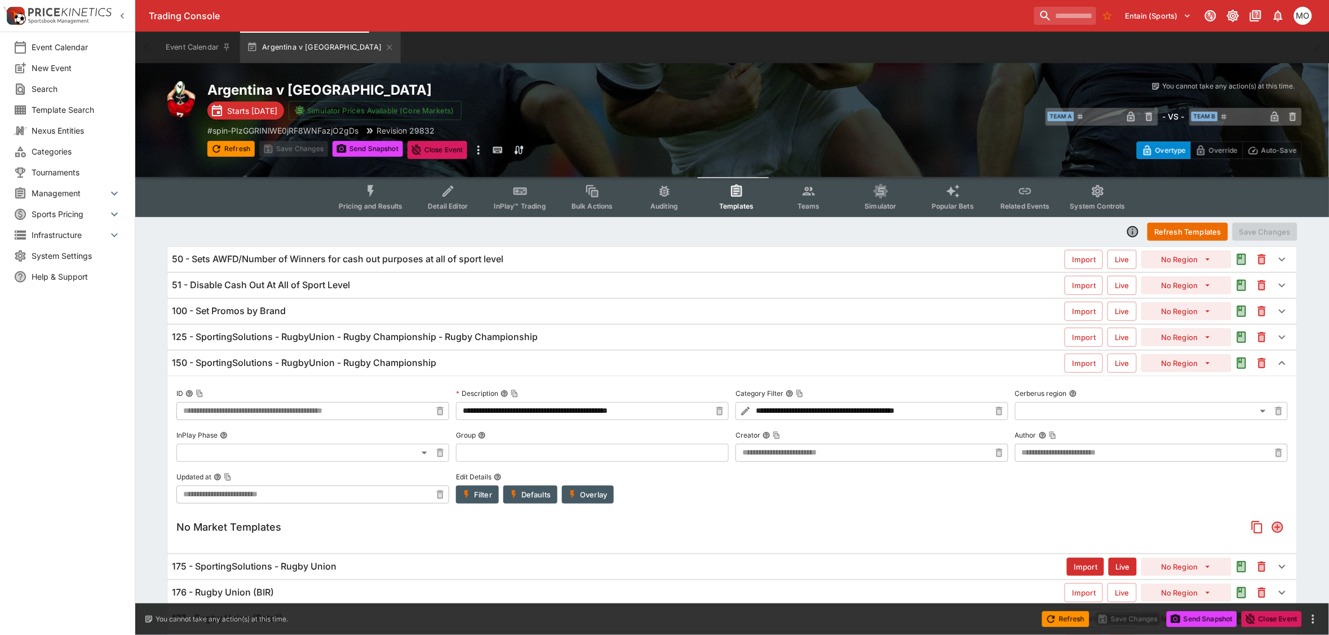
type input "**********"
click at [351, 337] on h6 "125 - SportingSolutions - RugbyUnion - Rugby Championship - Rugby Championship" at bounding box center [355, 337] width 366 height 12
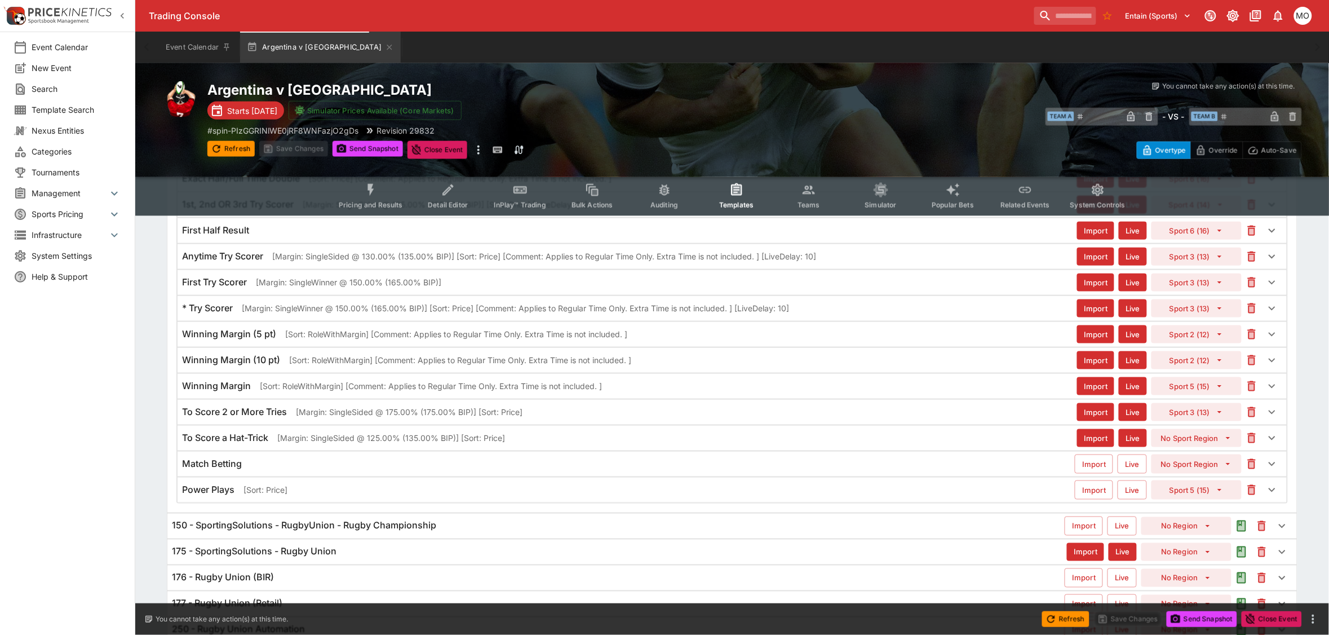
scroll to position [423, 0]
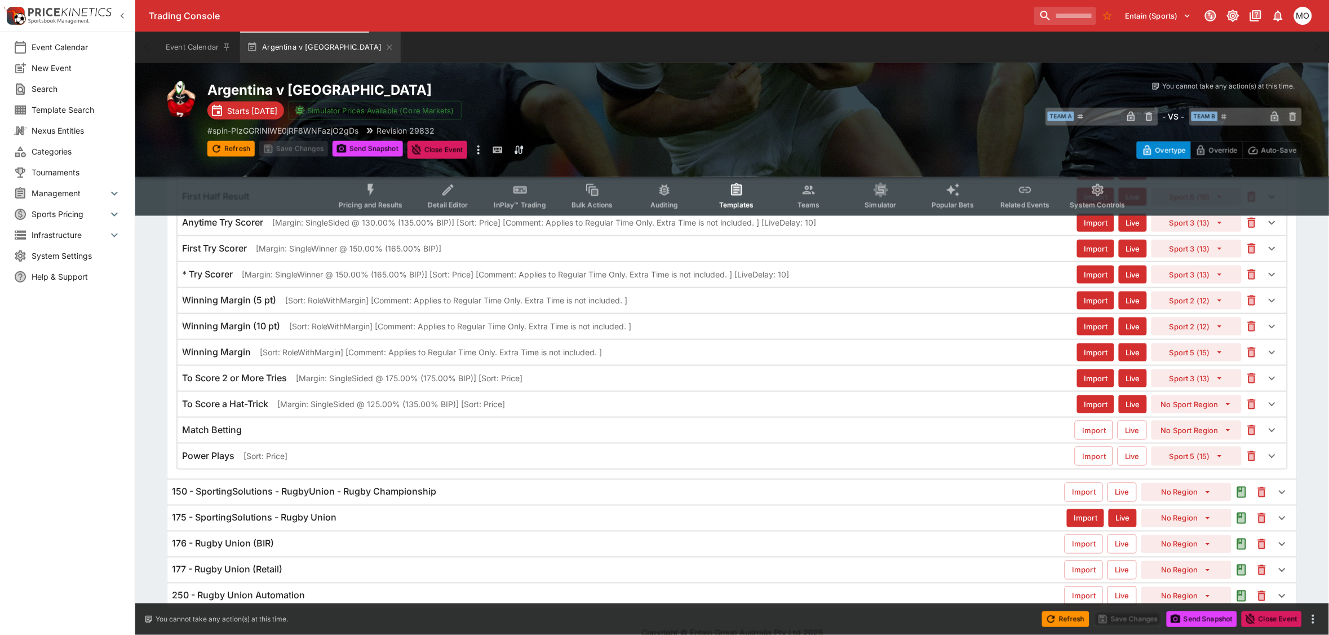
click at [272, 422] on div "Match Betting Import Live No Sport Region" at bounding box center [732, 430] width 1109 height 25
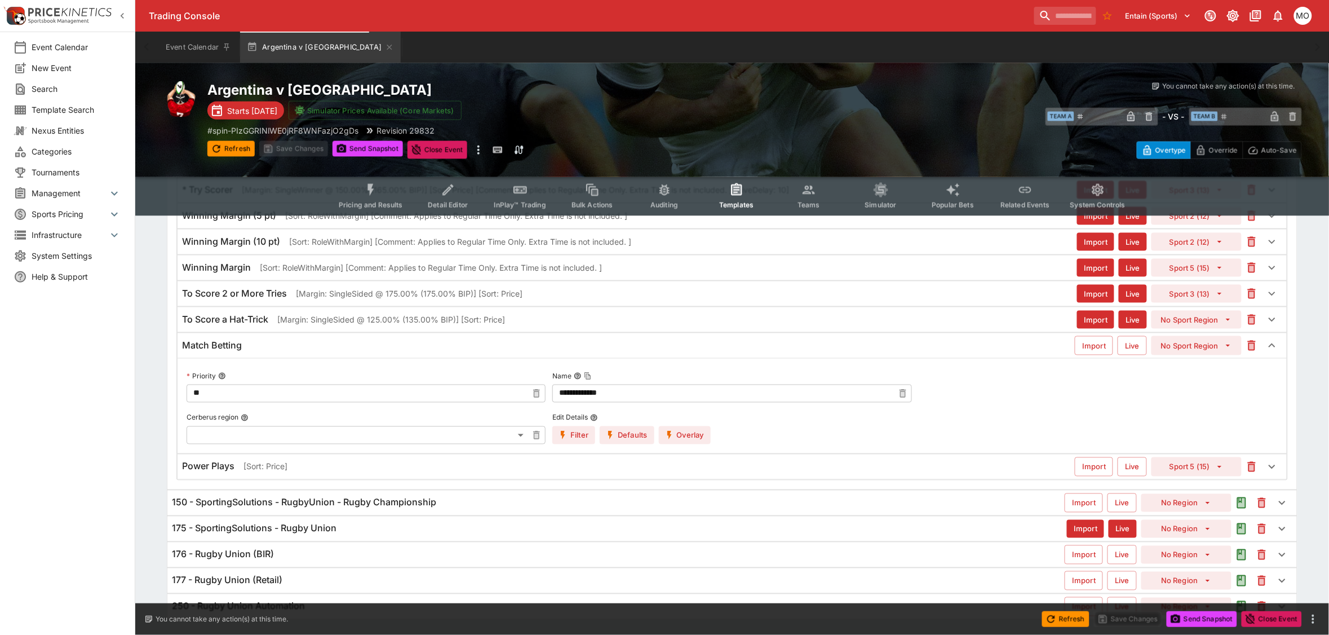
scroll to position [541, 0]
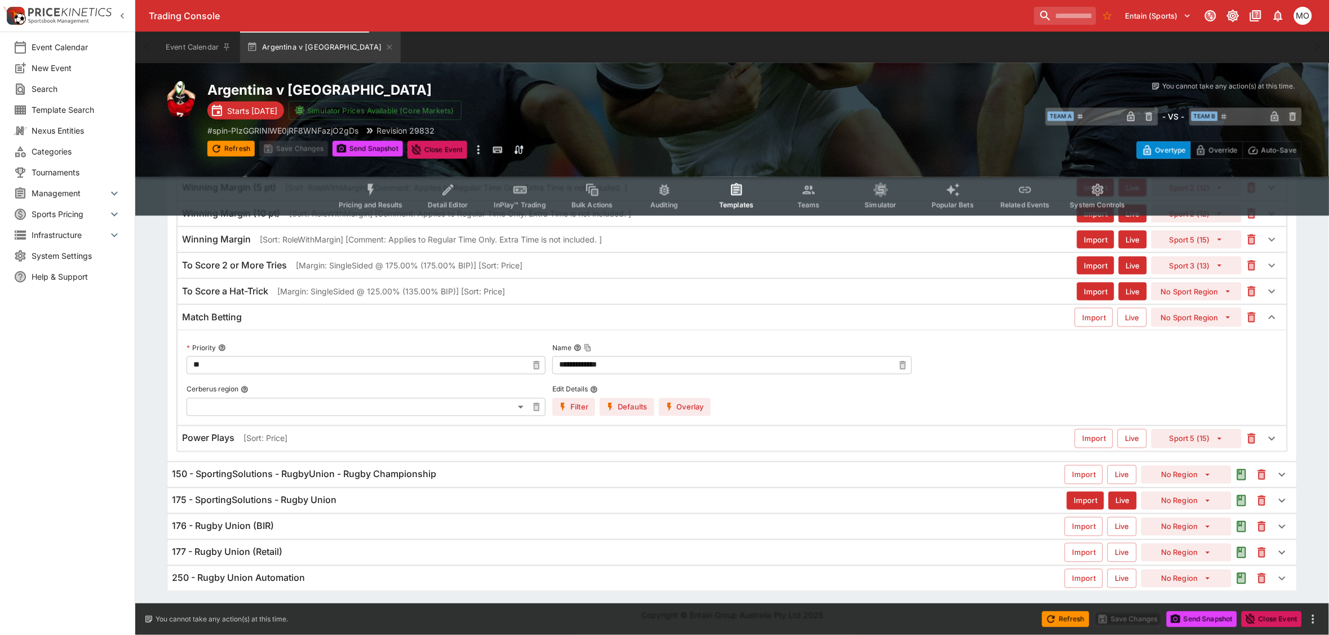
click at [297, 322] on div "Match Betting Import Live No Sport Region" at bounding box center [732, 317] width 1109 height 25
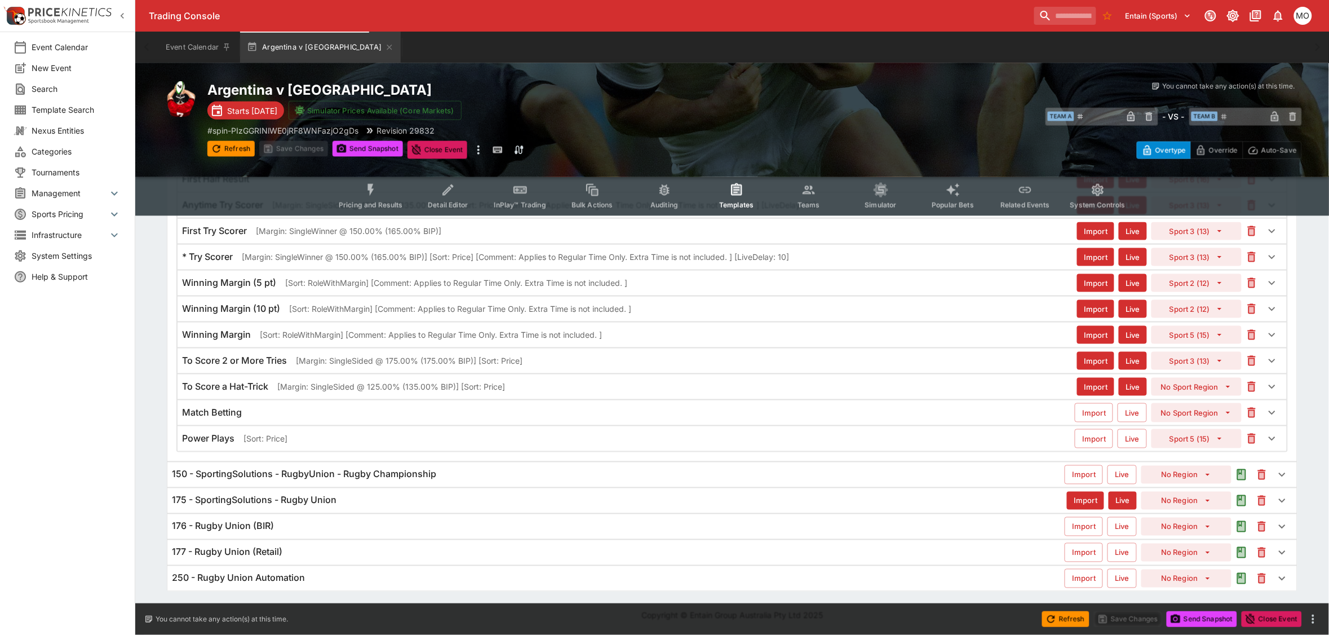
scroll to position [445, 0]
click at [344, 469] on h6 "150 - SportingSolutions - RugbyUnion - Rugby Championship" at bounding box center [304, 474] width 264 height 12
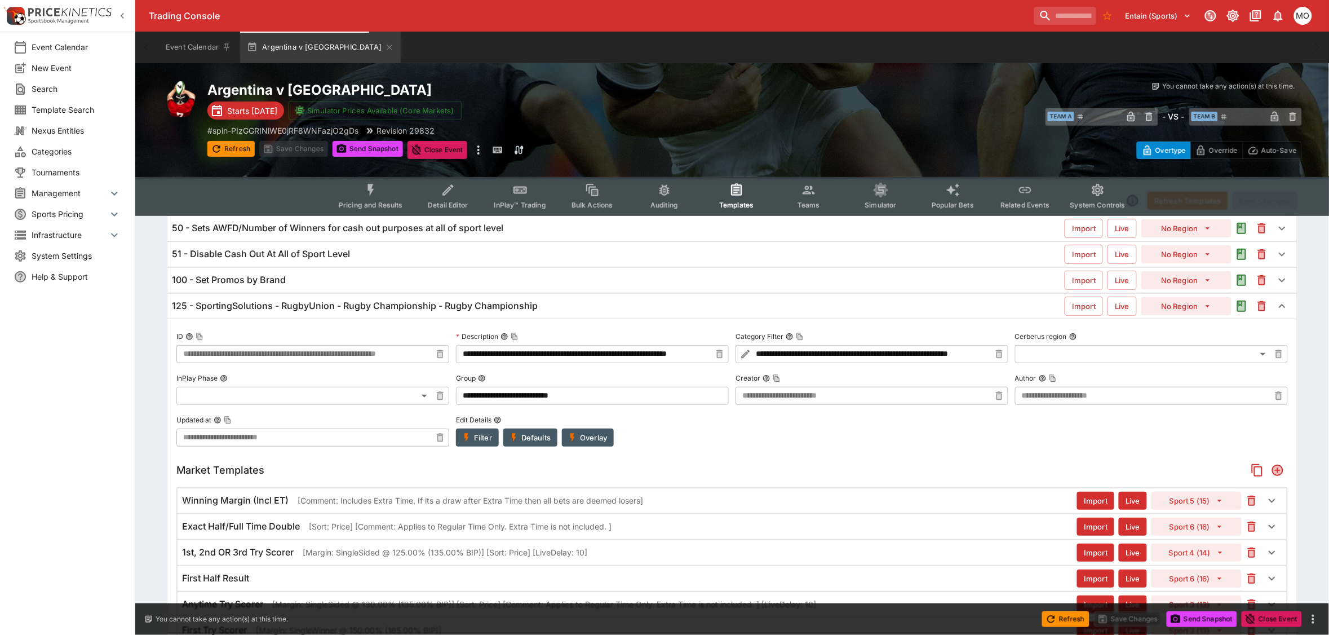
scroll to position [0, 0]
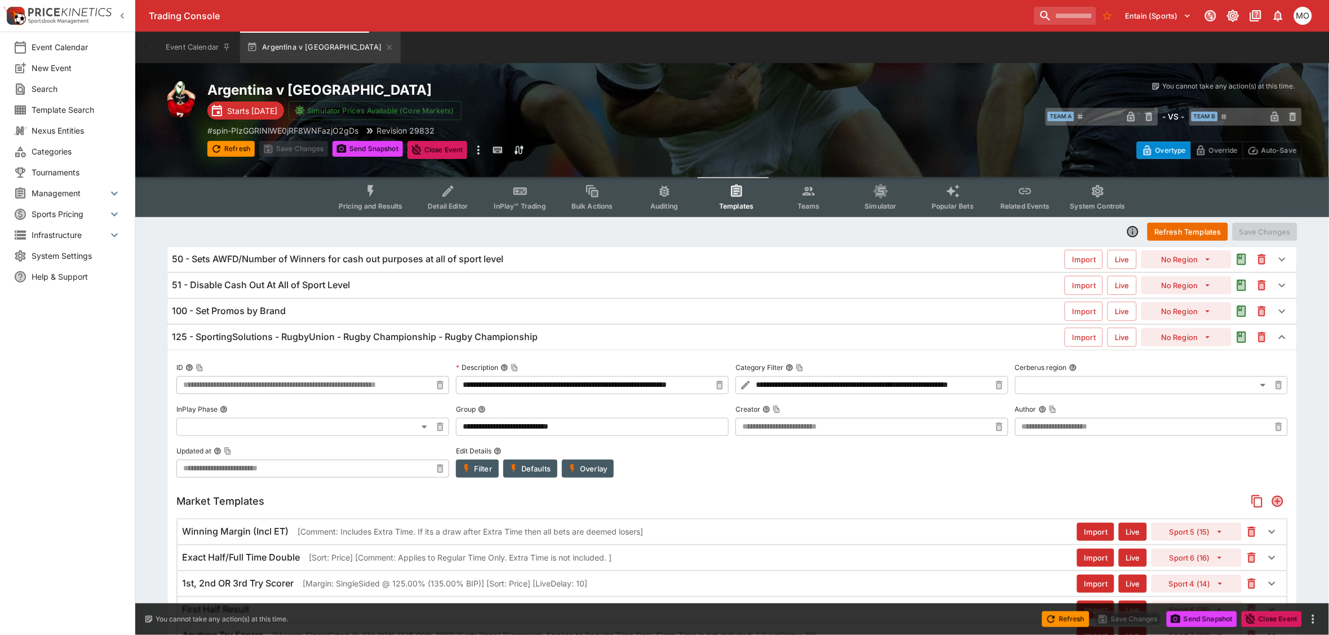
click at [352, 331] on h6 "125 - SportingSolutions - RugbyUnion - Rugby Championship - Rugby Championship" at bounding box center [355, 337] width 366 height 12
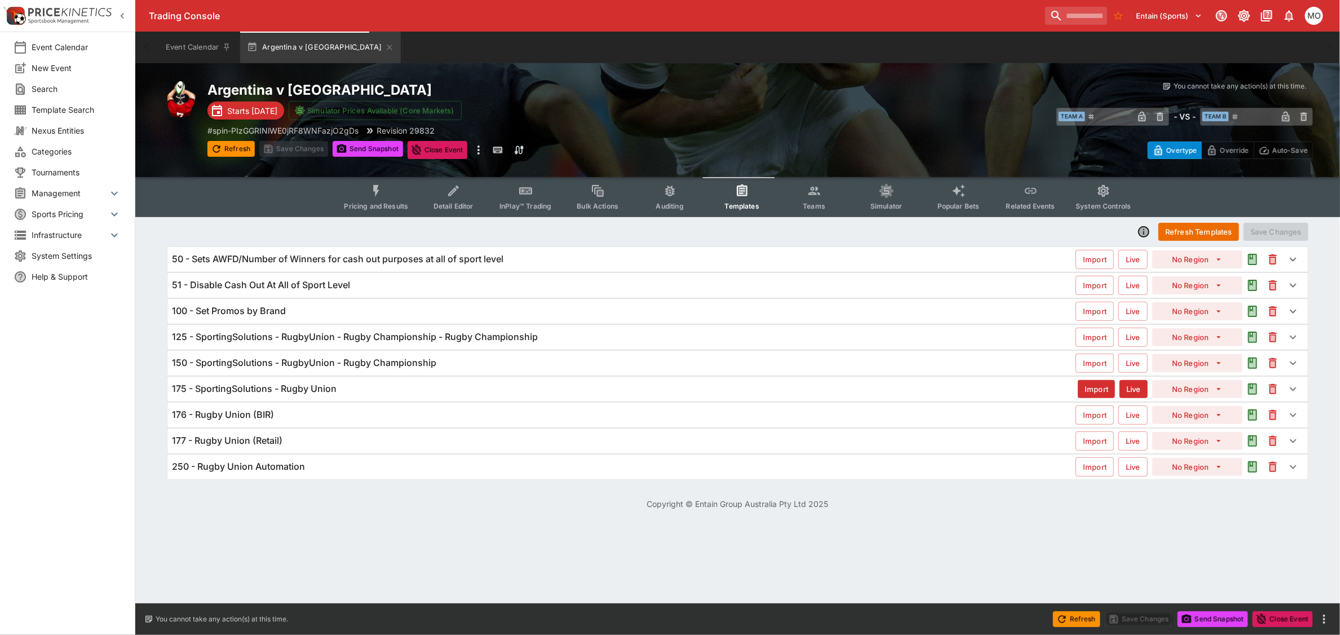
click at [253, 387] on h6 "175 - SportingSolutions - Rugby Union" at bounding box center [254, 389] width 165 height 12
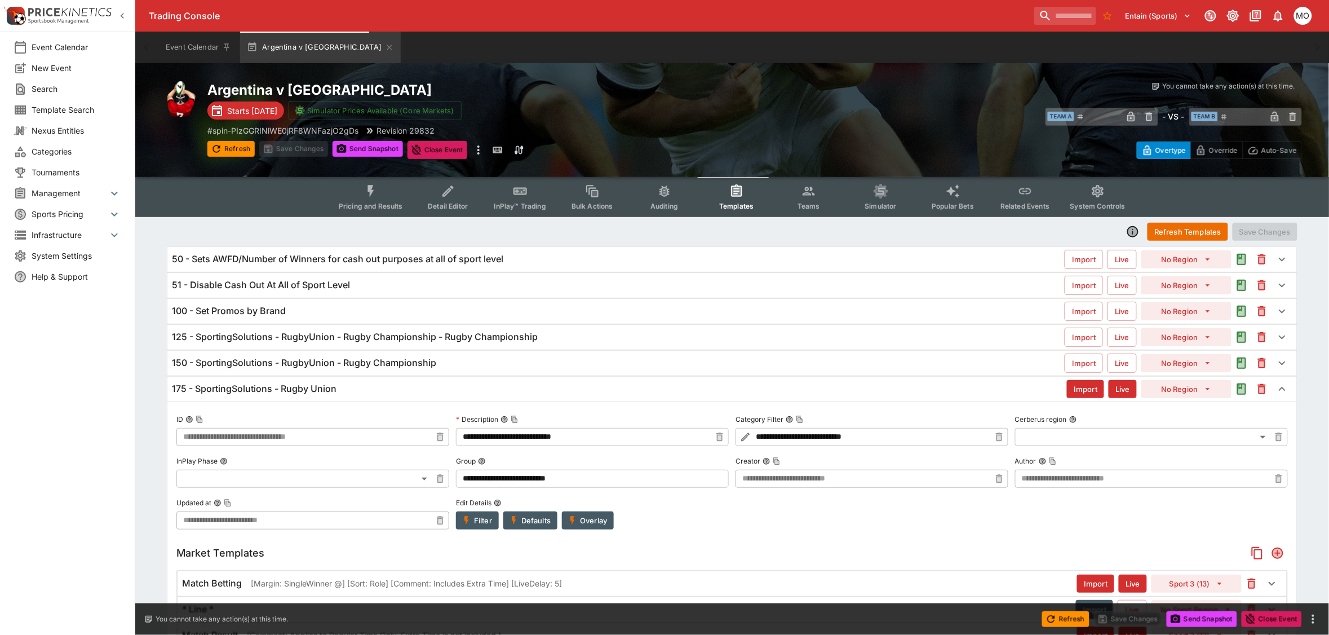
click at [271, 368] on h6 "150 - SportingSolutions - RugbyUnion - Rugby Championship" at bounding box center [304, 363] width 264 height 12
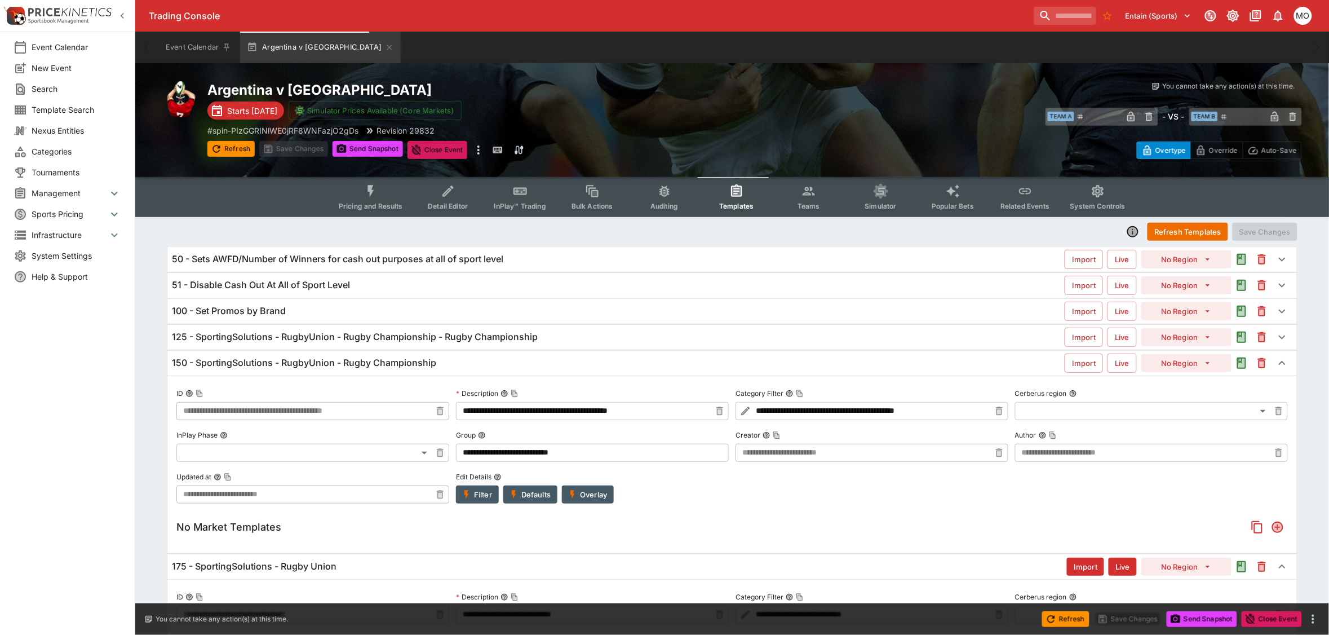
click at [285, 342] on h6 "125 - SportingSolutions - RugbyUnion - Rugby Championship - Rugby Championship" at bounding box center [355, 337] width 366 height 12
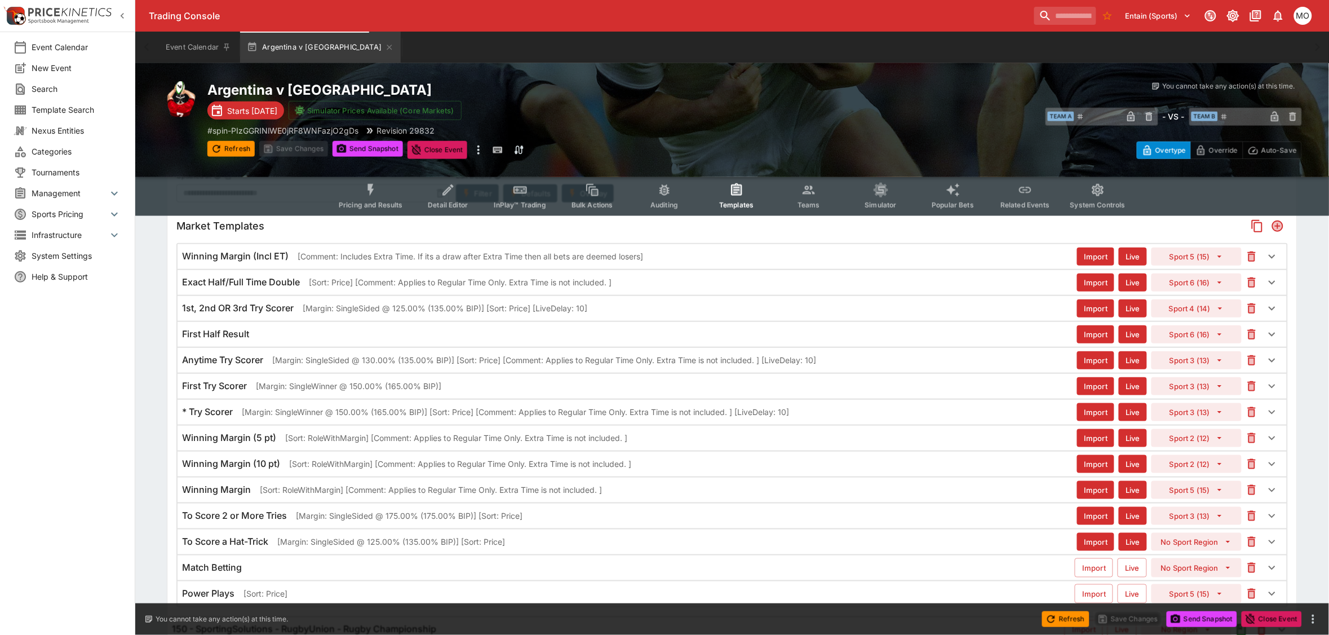
scroll to position [423, 0]
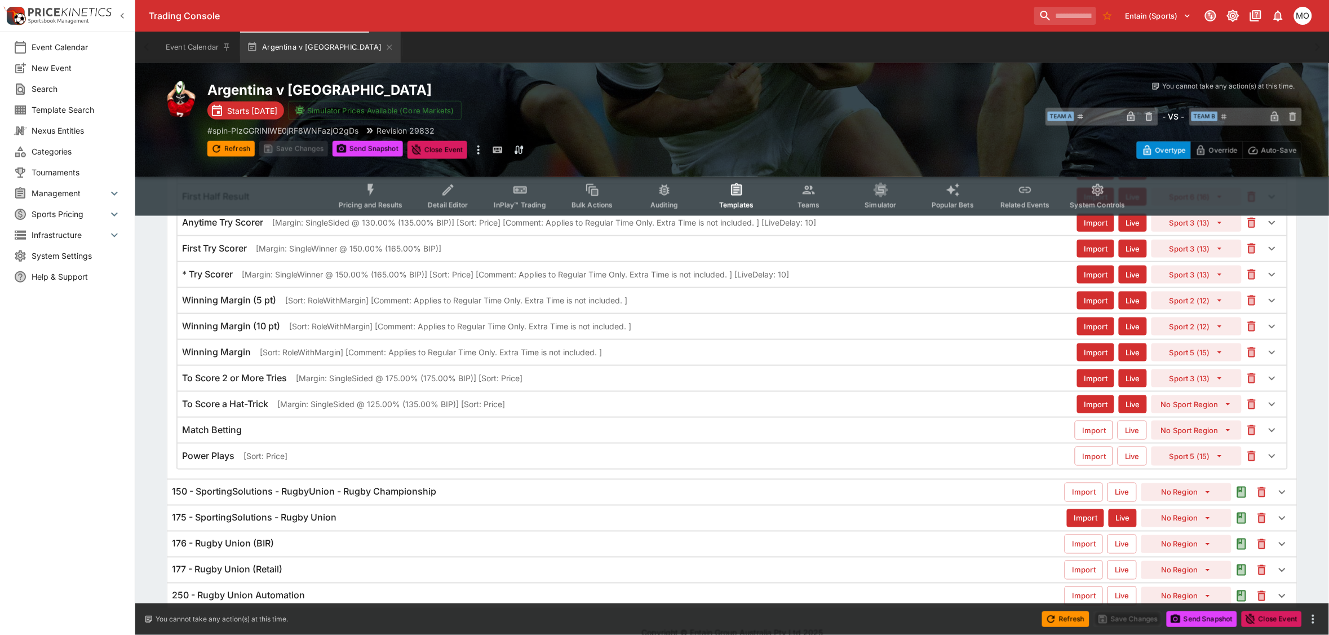
click at [256, 428] on div "Match Betting Import Live No Sport Region" at bounding box center [732, 430] width 1109 height 25
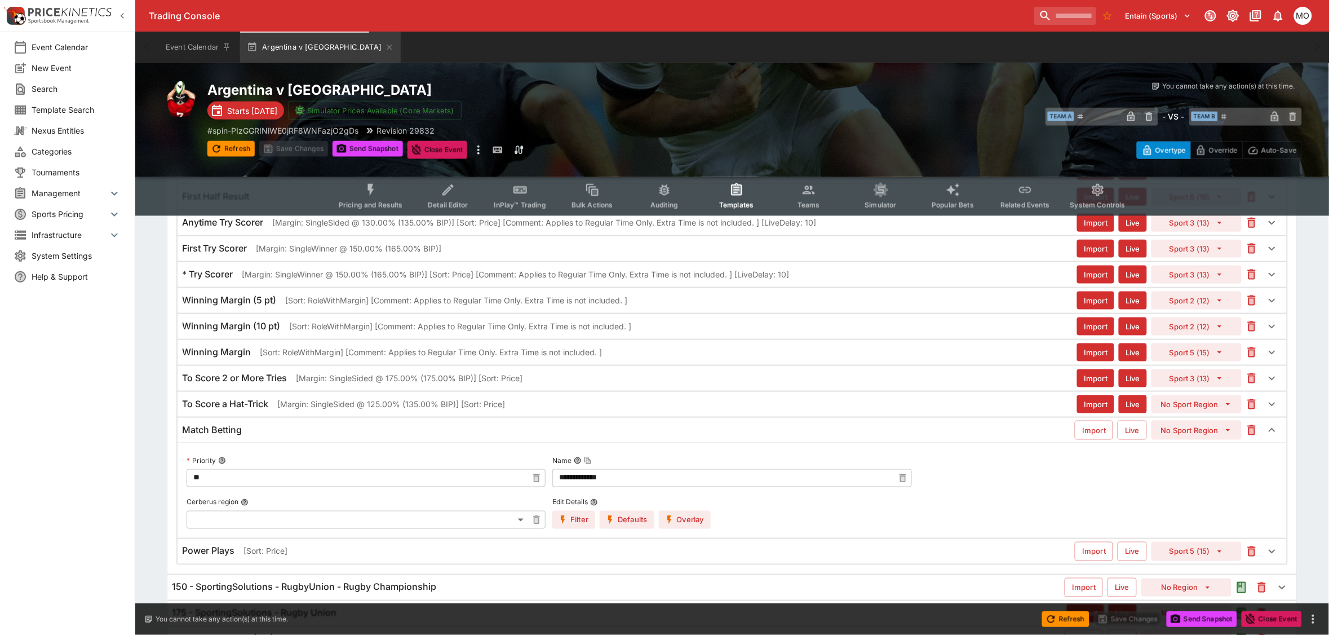
click at [256, 428] on div "Match Betting" at bounding box center [628, 430] width 893 height 12
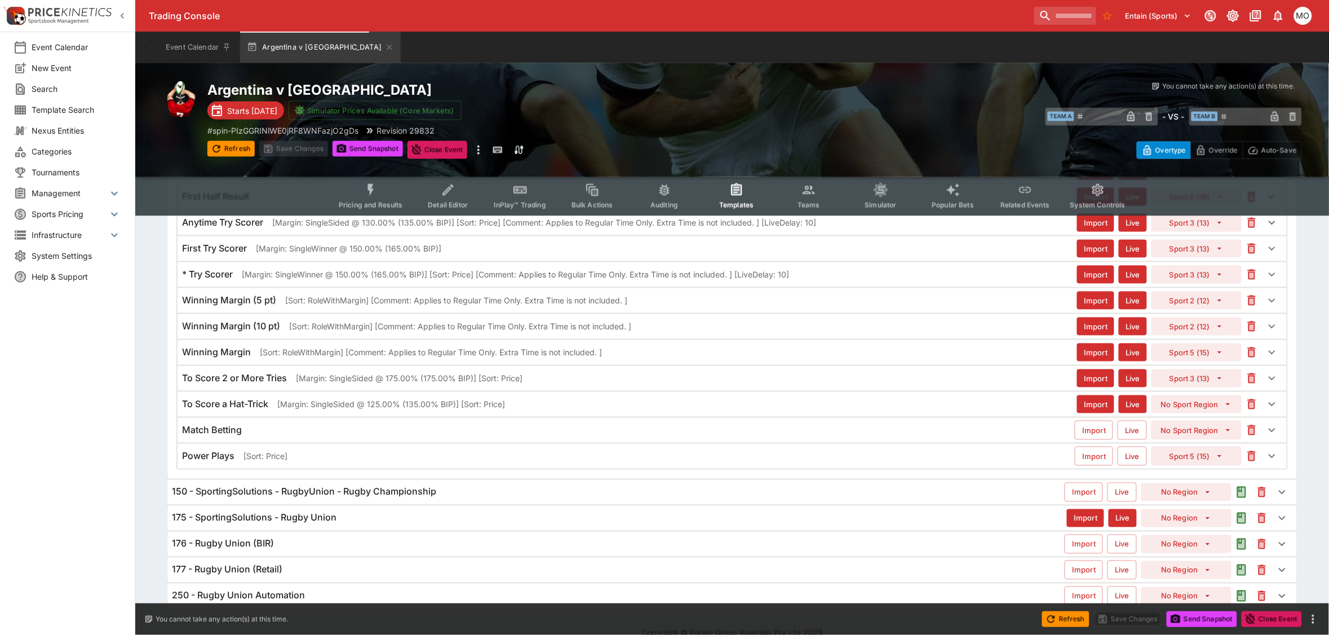
click at [257, 409] on h6 "To Score a Hat-Trick" at bounding box center [225, 404] width 86 height 12
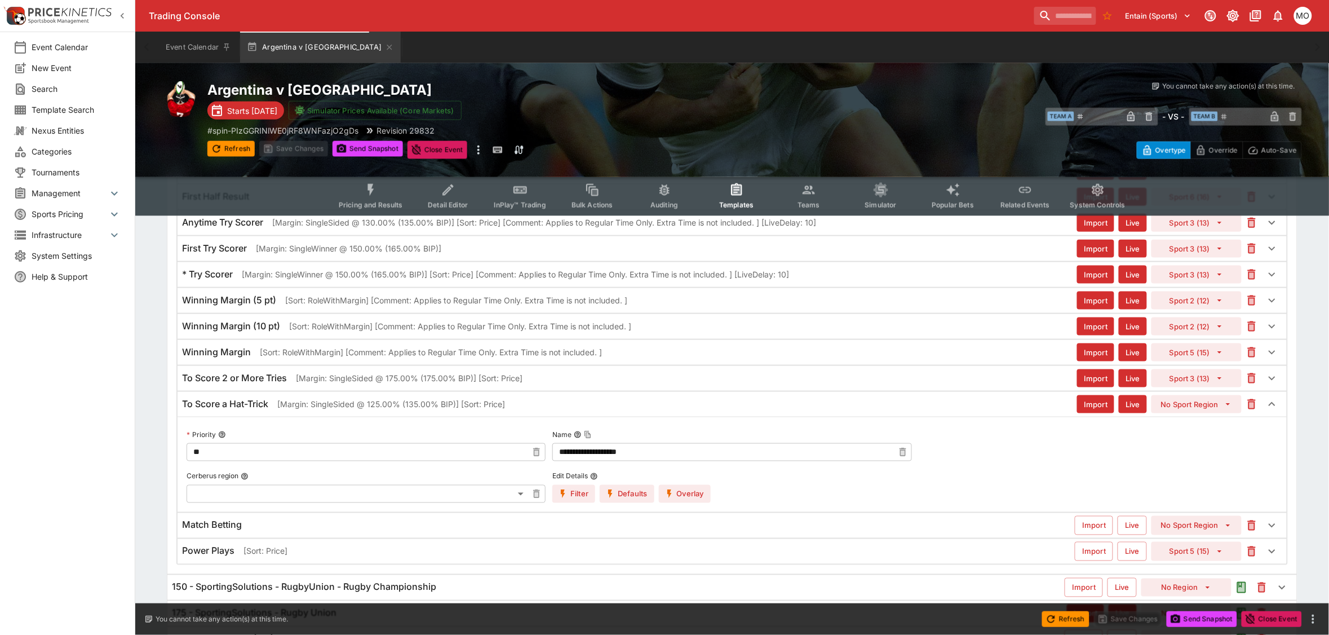
click at [257, 409] on h6 "To Score a Hat-Trick" at bounding box center [225, 404] width 86 height 12
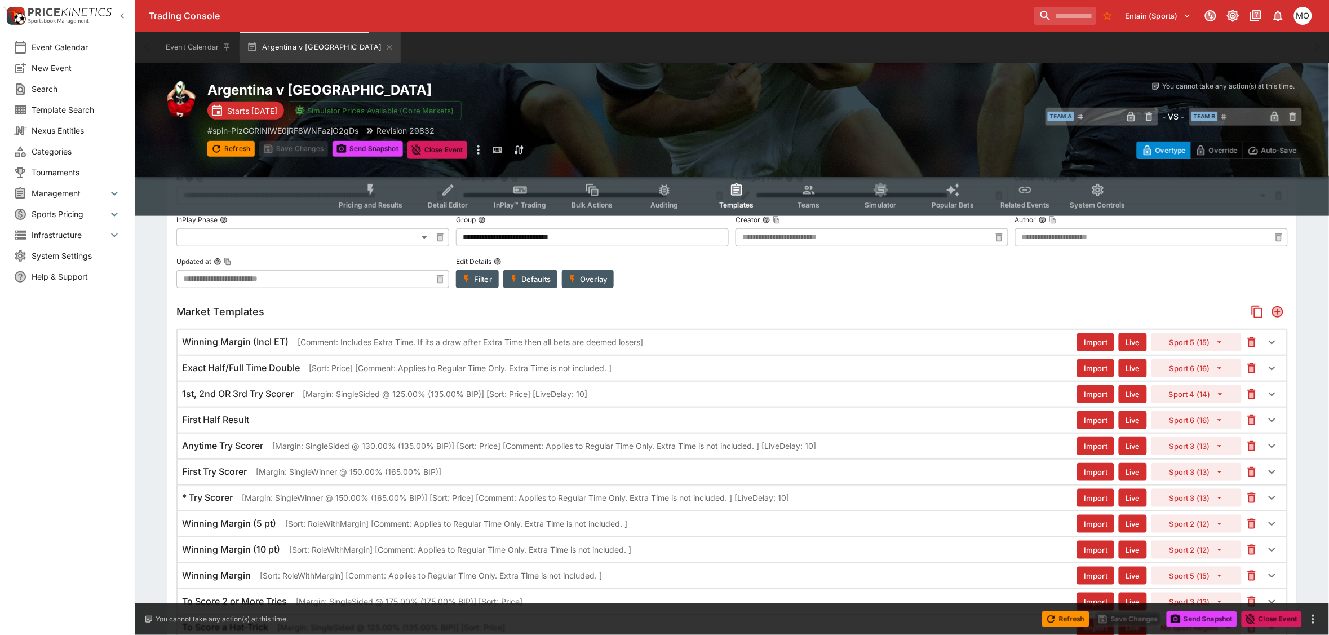
scroll to position [141, 0]
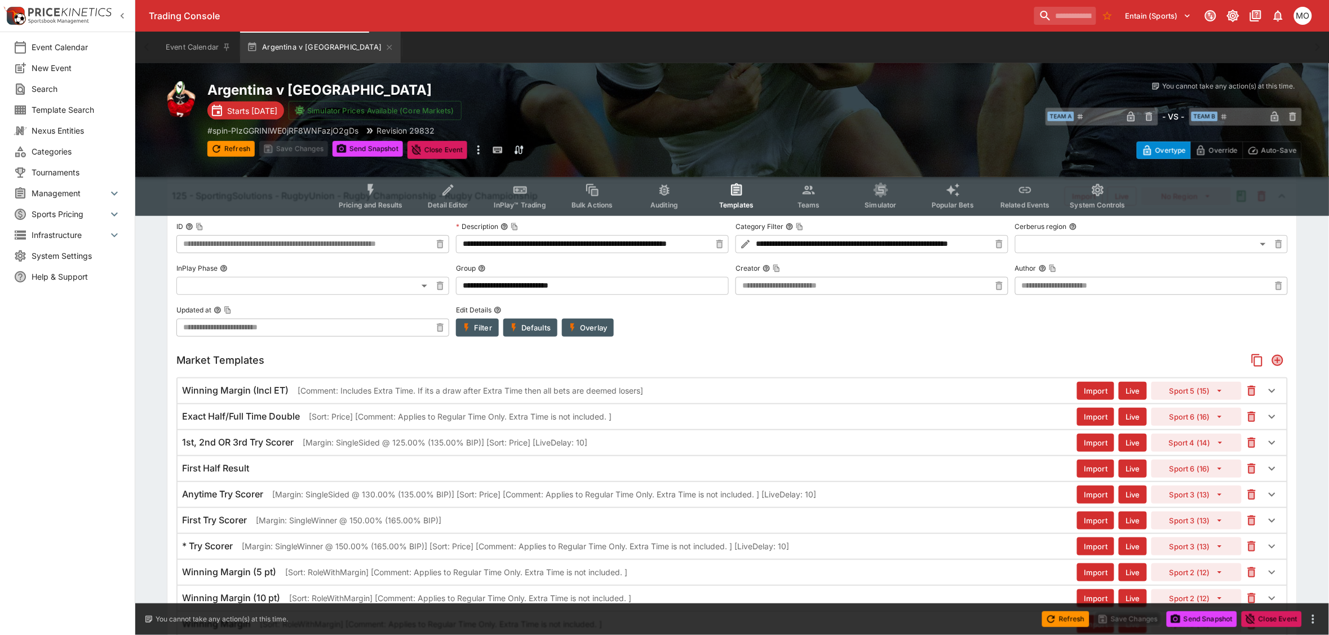
click at [255, 393] on h6 "Winning Margin (Incl ET)" at bounding box center [235, 390] width 107 height 12
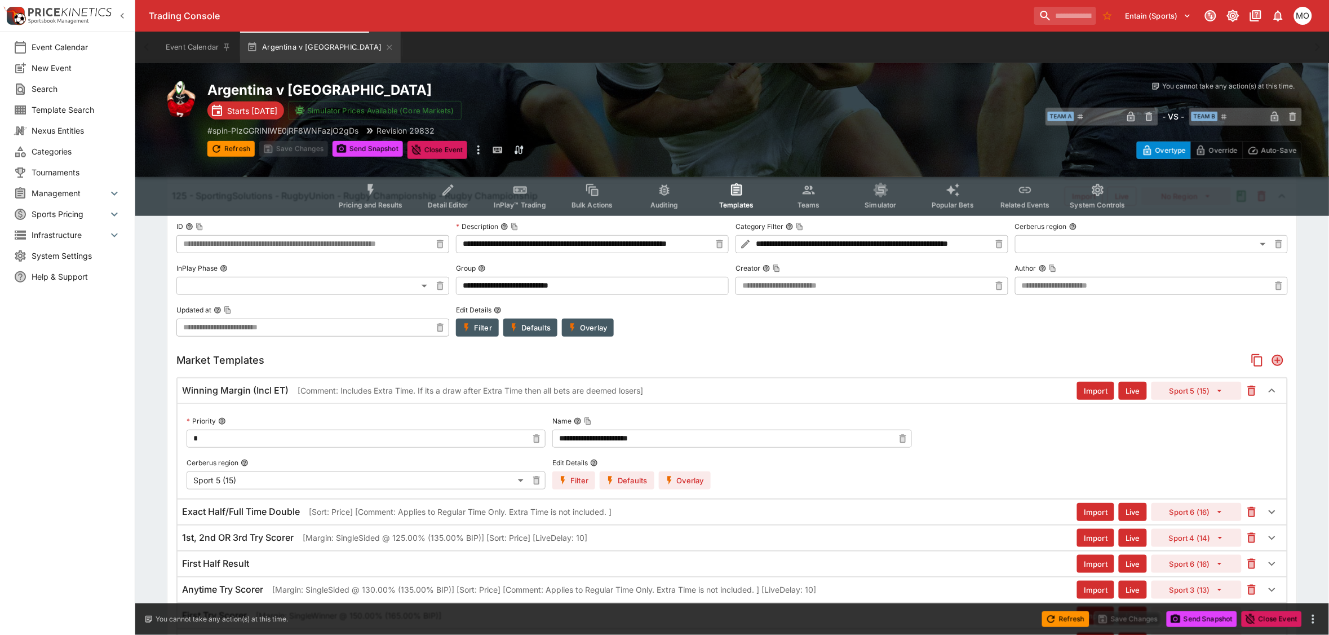
click at [255, 393] on h6 "Winning Margin (Incl ET)" at bounding box center [235, 390] width 107 height 12
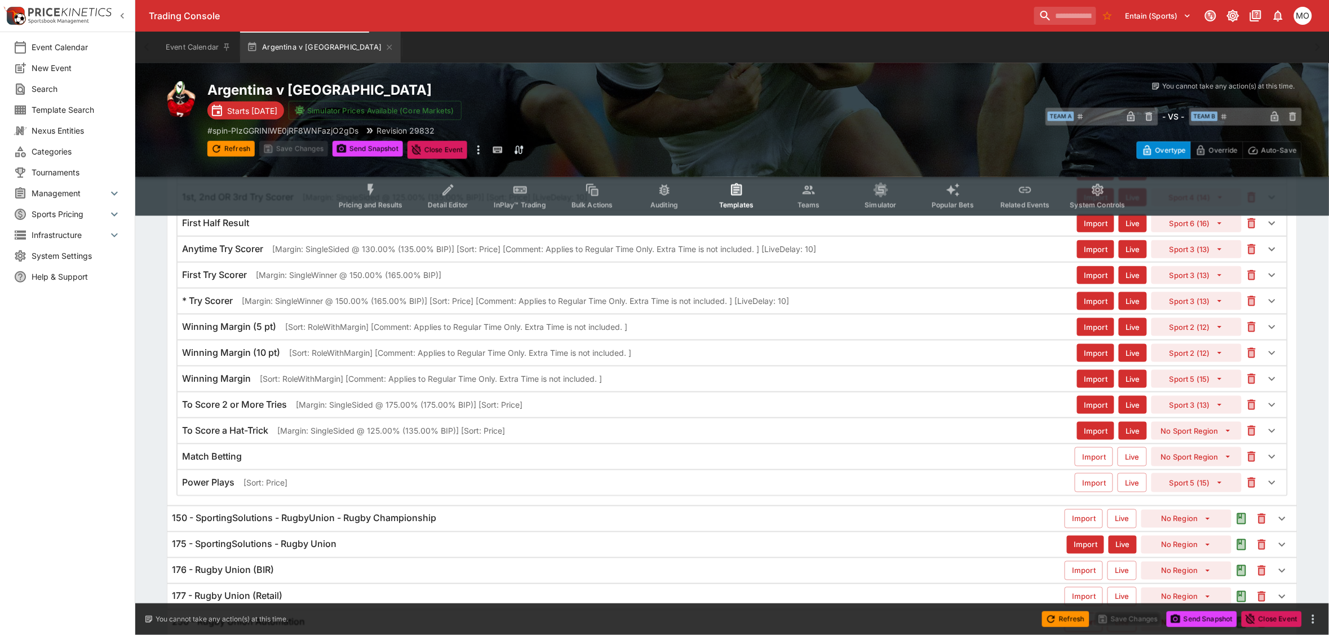
scroll to position [423, 0]
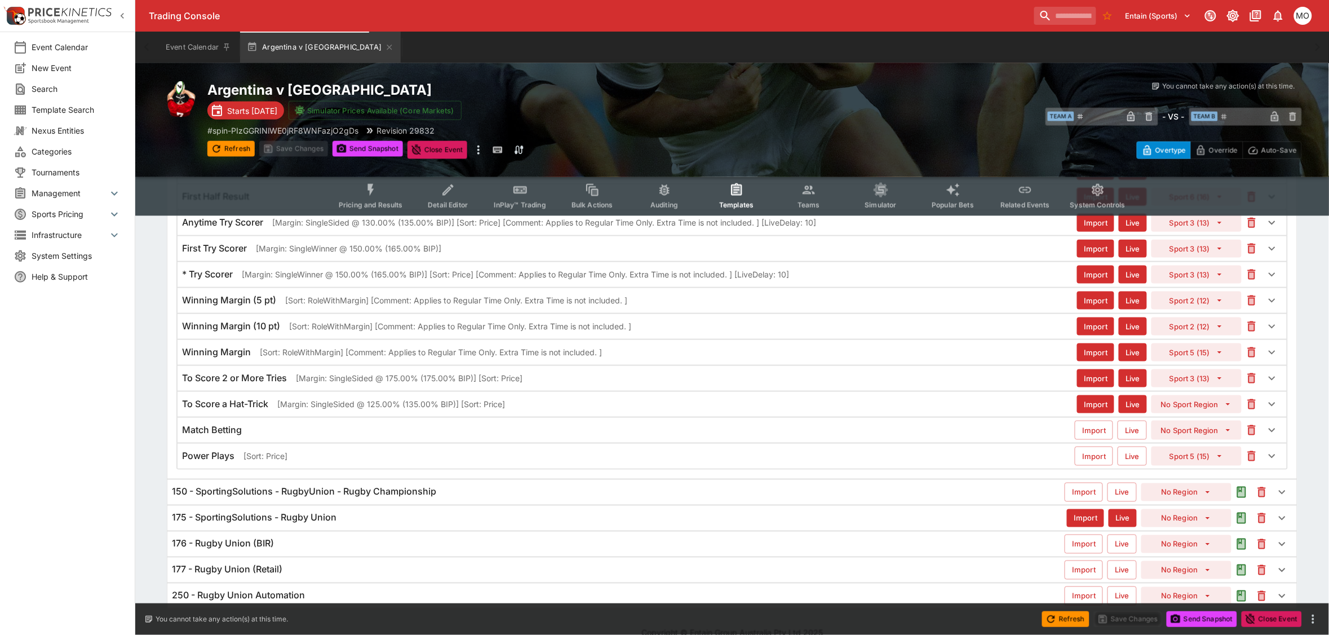
click at [242, 432] on h6 "Match Betting" at bounding box center [212, 430] width 60 height 12
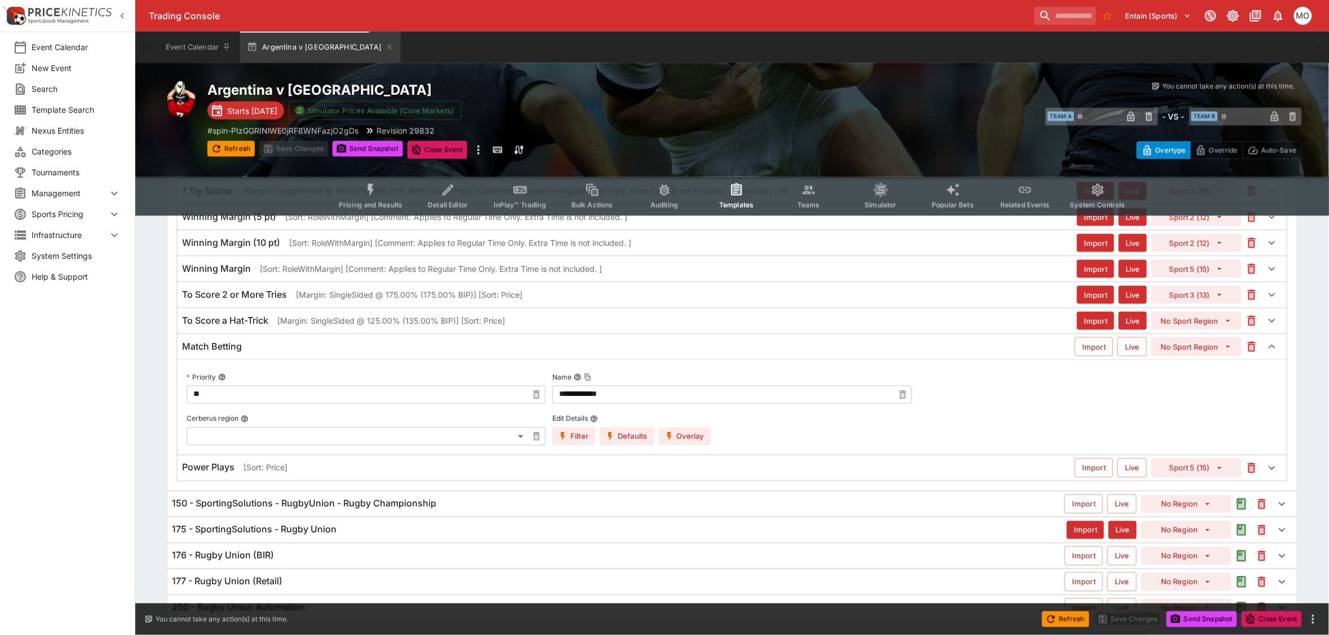
scroll to position [541, 0]
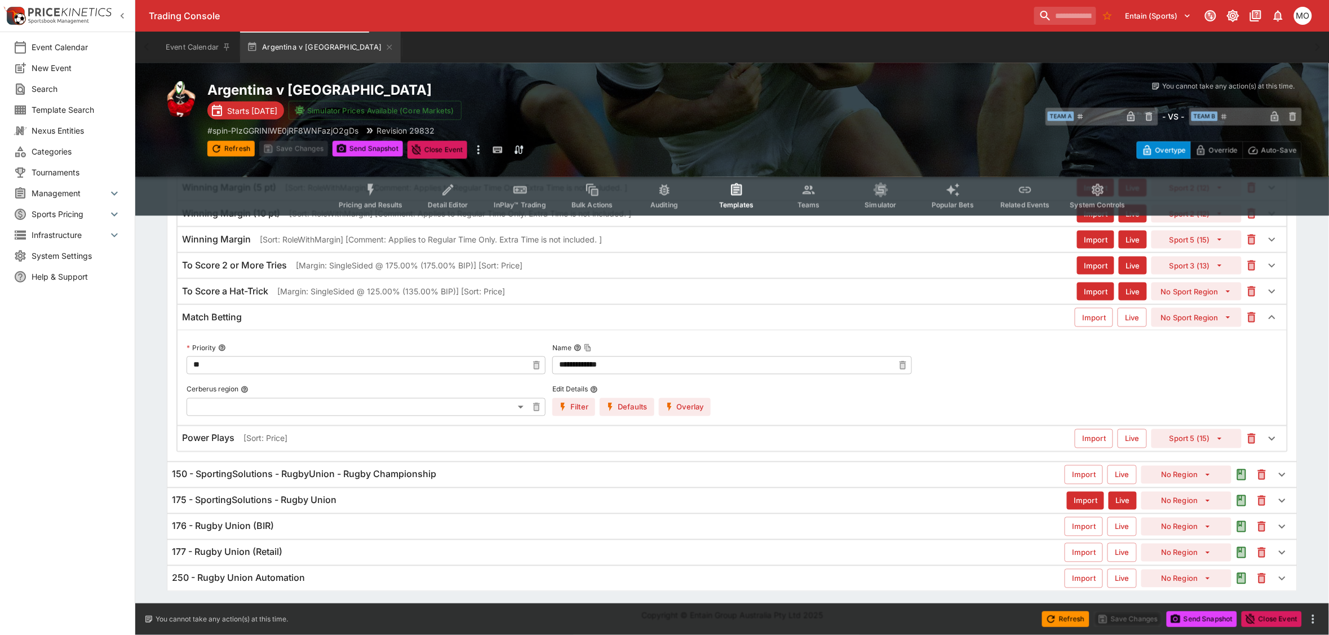
click at [280, 505] on h6 "175 - SportingSolutions - Rugby Union" at bounding box center [254, 500] width 165 height 12
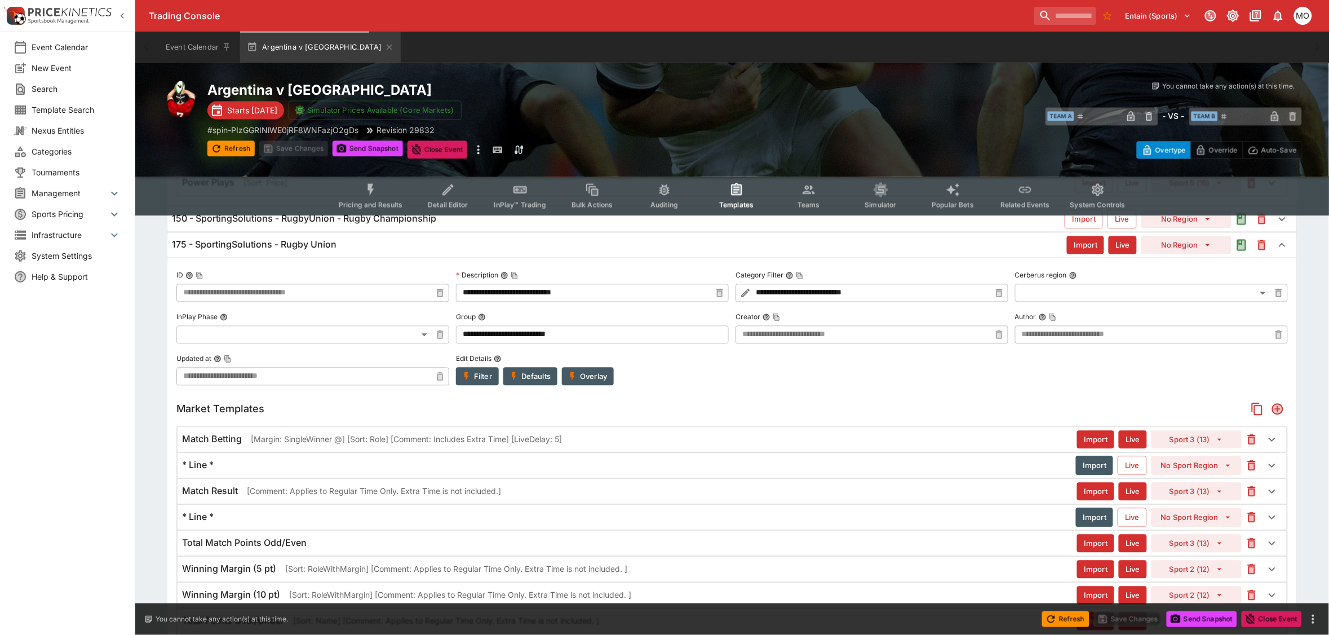
scroll to position [823, 0]
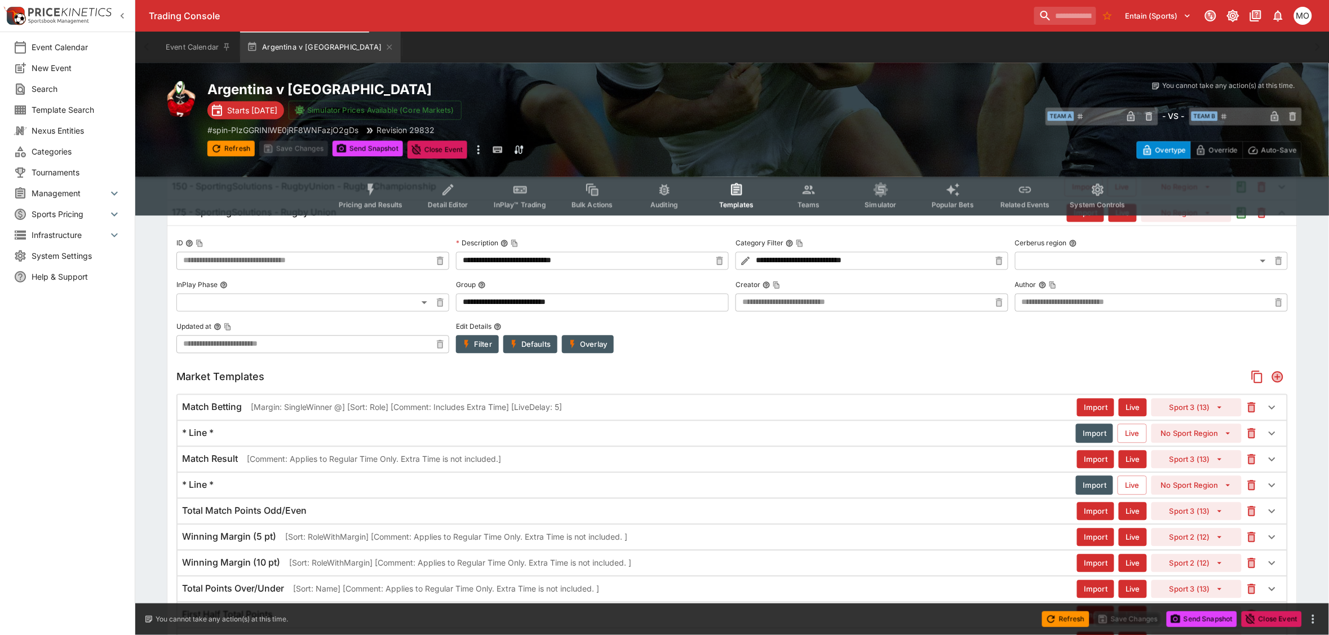
click at [291, 418] on div "Match Betting [Margin: SingleWinner @] [Sort: Role] [Comment: Includes Extra Ti…" at bounding box center [732, 407] width 1109 height 25
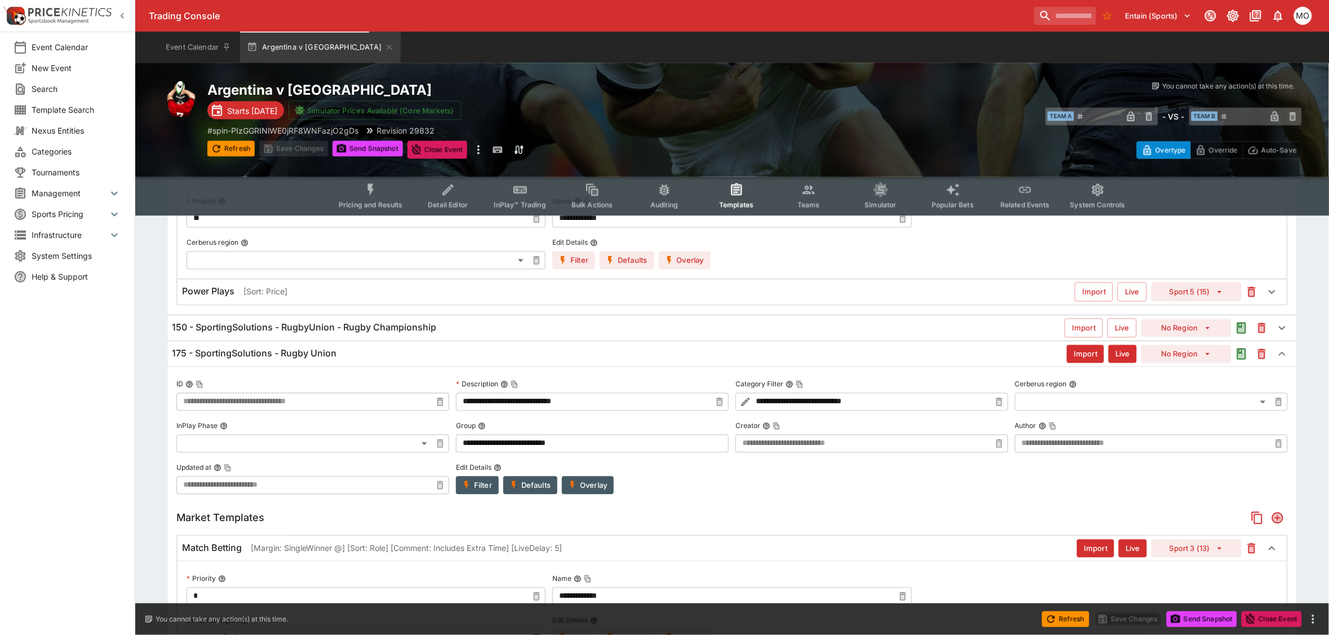
scroll to position [541, 0]
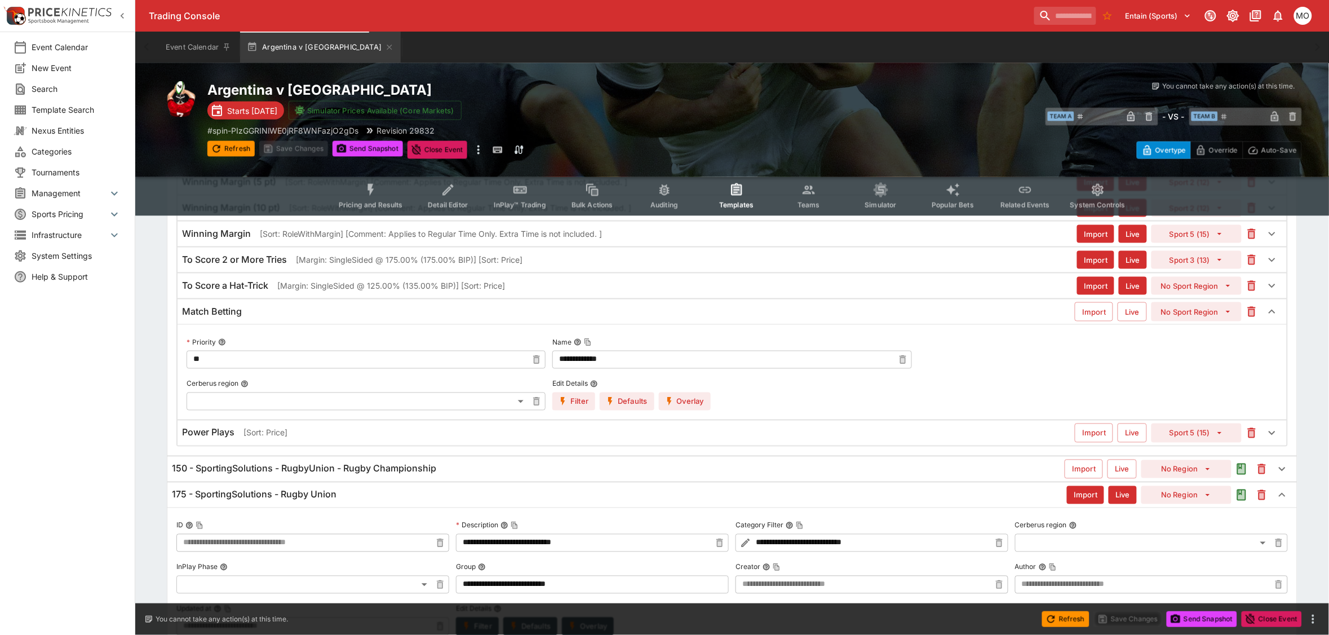
click at [313, 469] on h6 "150 - SportingSolutions - RugbyUnion - Rugby Championship" at bounding box center [304, 469] width 264 height 12
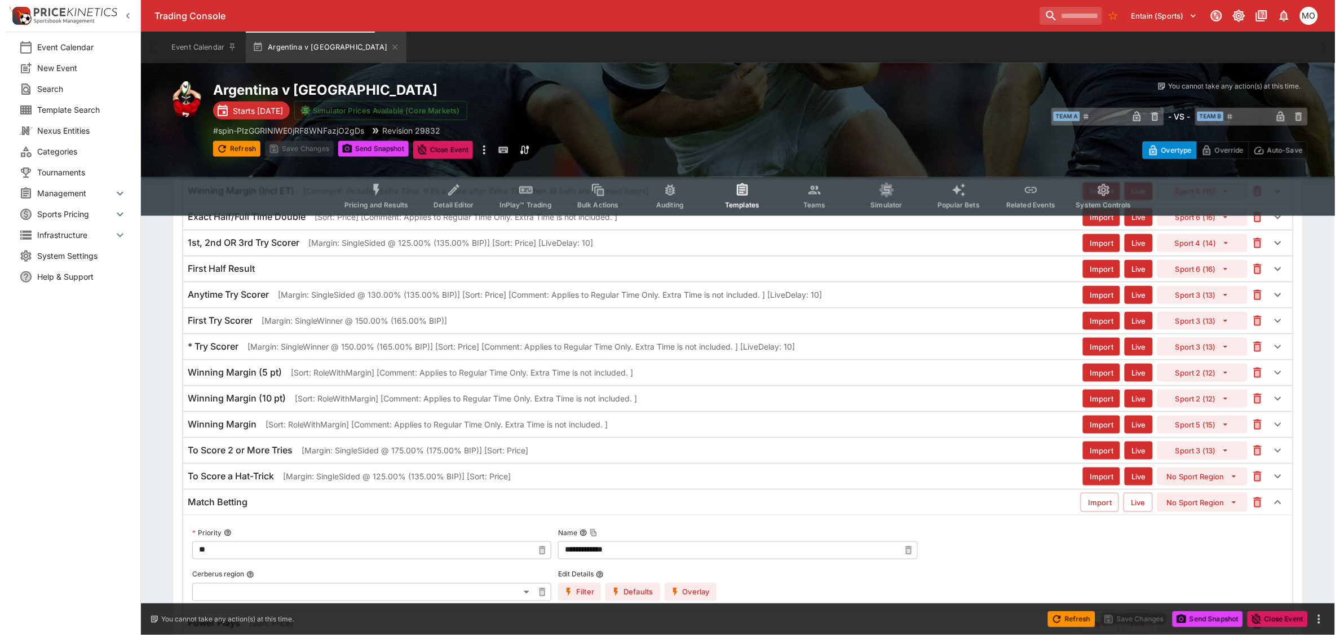
scroll to position [423, 0]
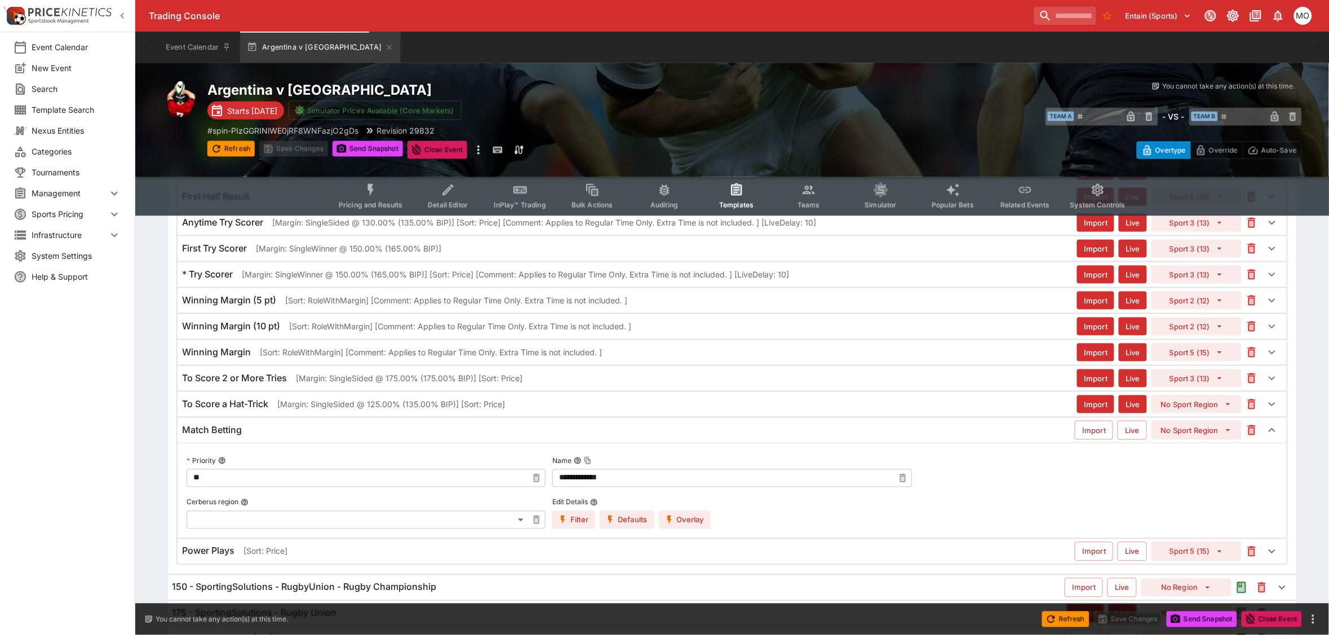
click at [698, 525] on button "Overlay" at bounding box center [685, 520] width 52 height 18
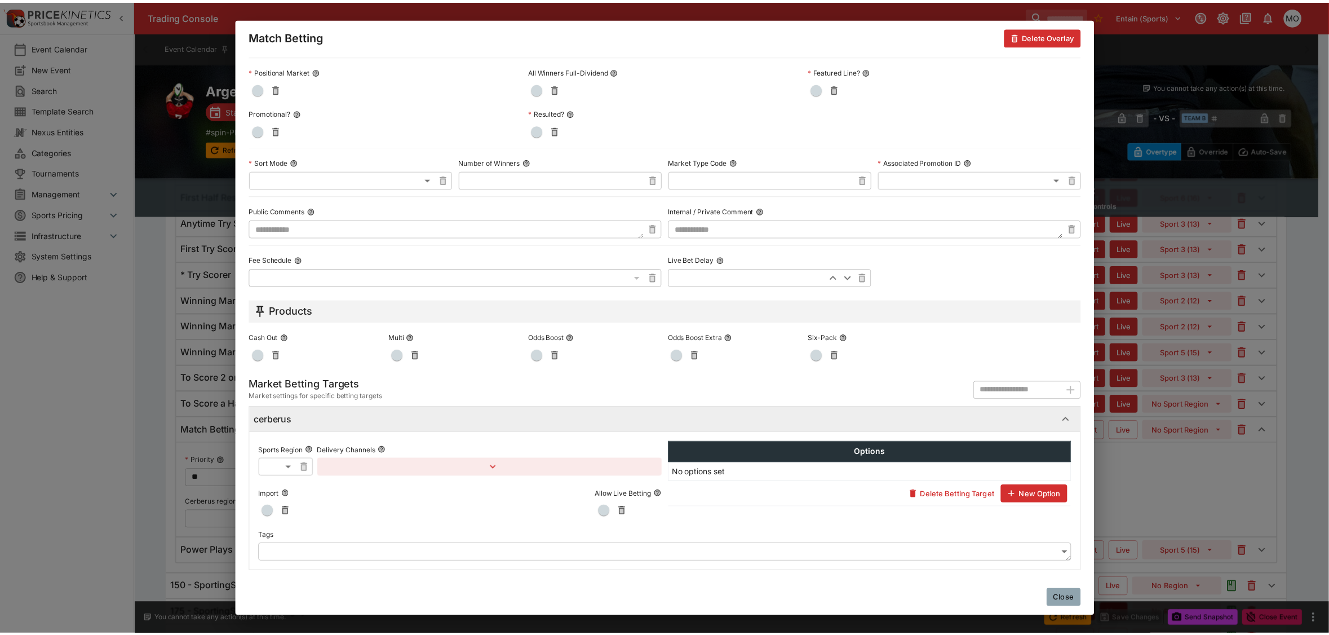
scroll to position [0, 0]
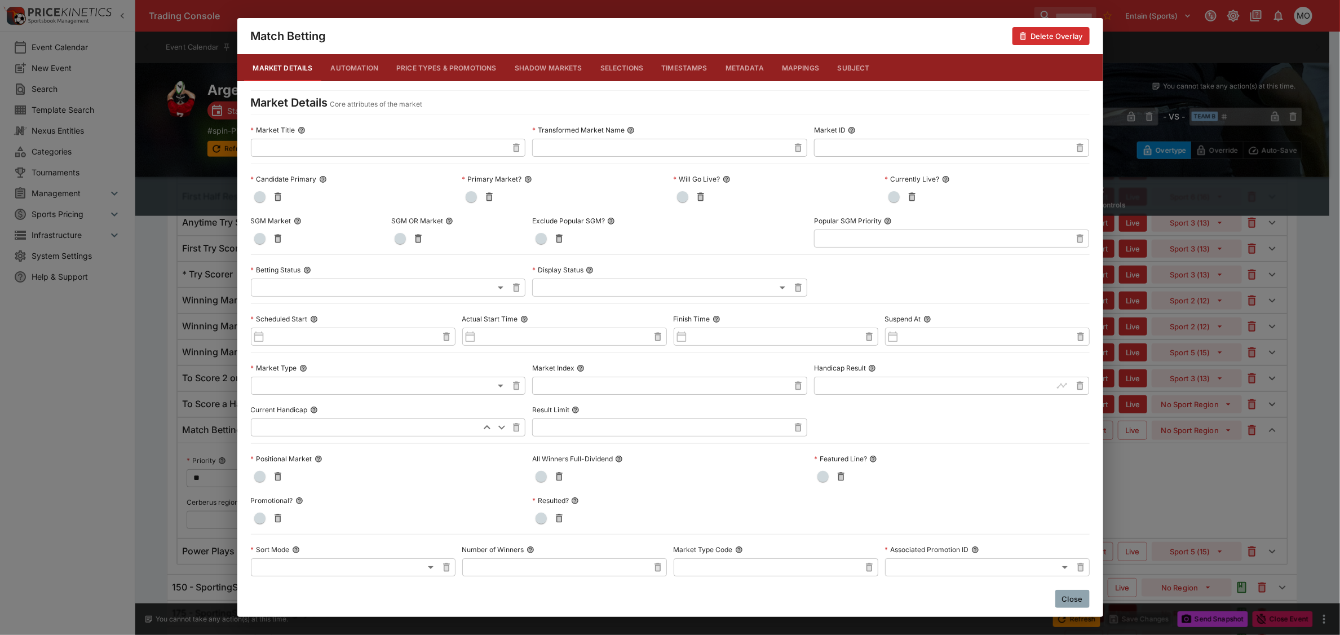
click at [1067, 599] on button "Close" at bounding box center [1072, 599] width 34 height 18
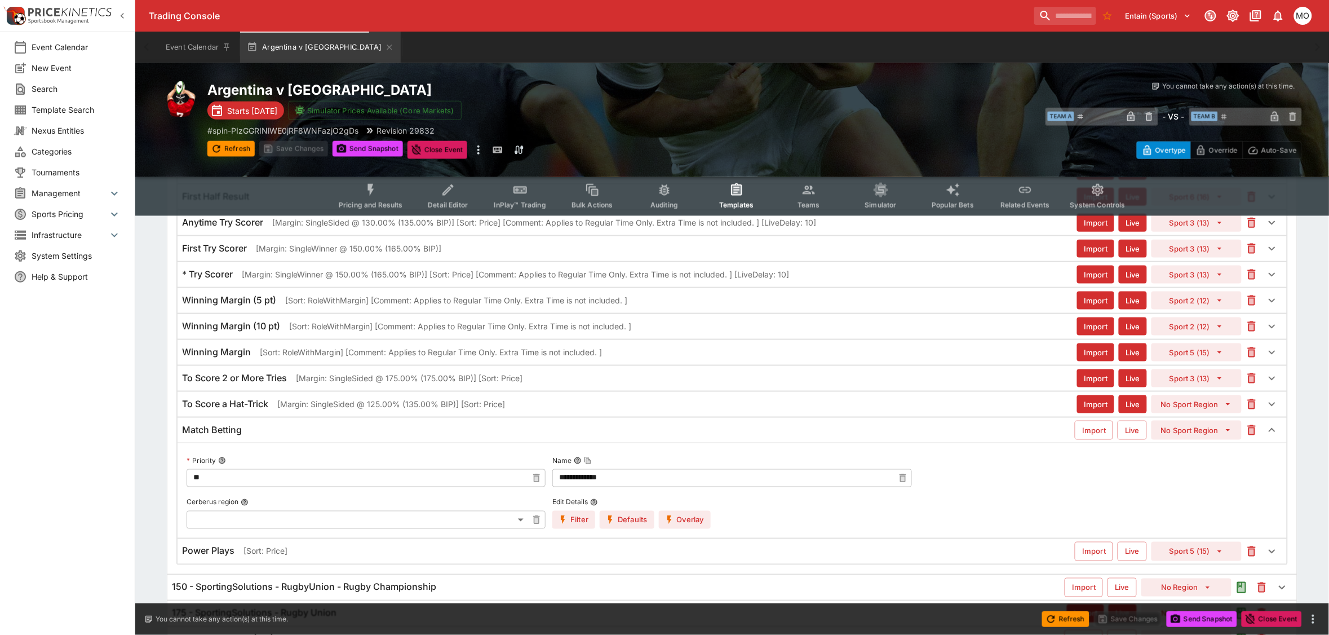
click at [359, 429] on div "Match Betting" at bounding box center [628, 430] width 893 height 12
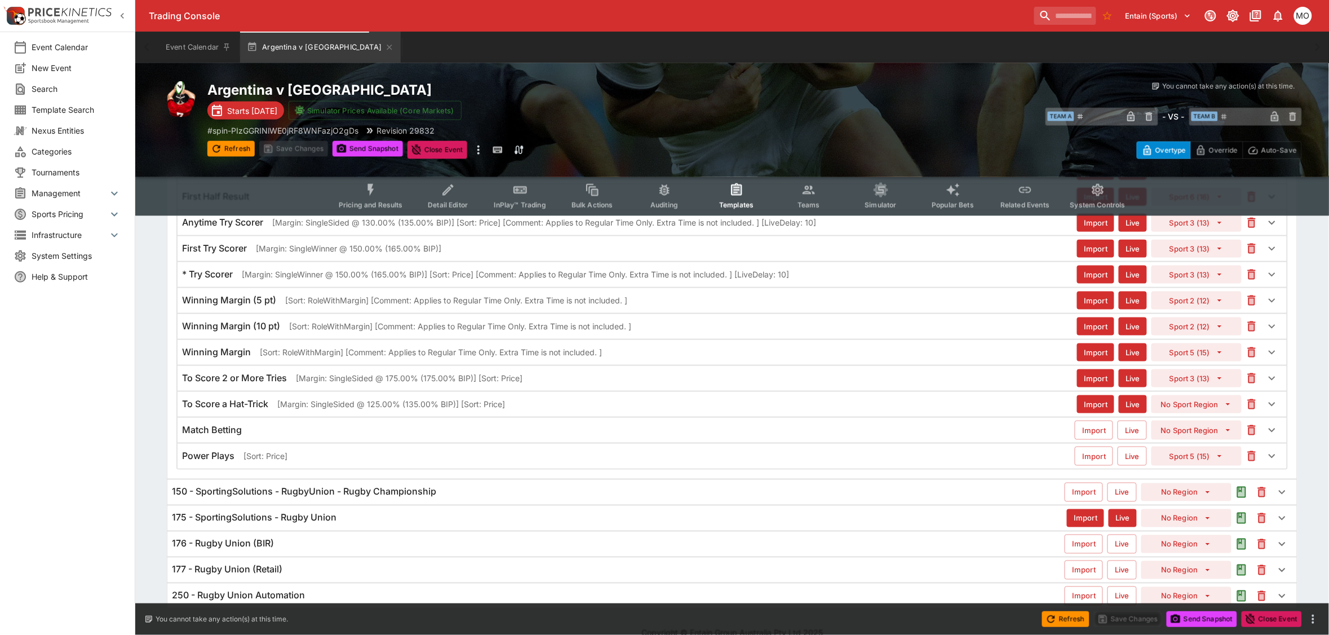
click at [328, 498] on h6 "150 - SportingSolutions - RugbyUnion - Rugby Championship" at bounding box center [304, 492] width 264 height 12
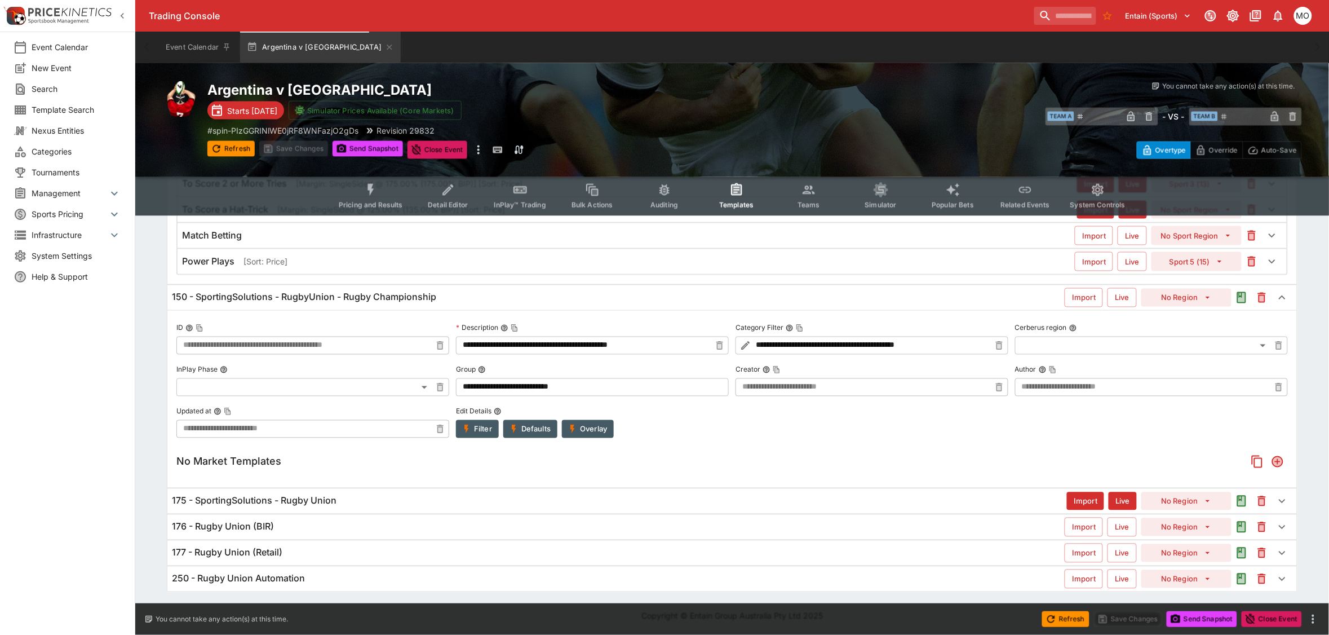
scroll to position [623, 0]
click at [159, 485] on div "**********" at bounding box center [732, 97] width 1194 height 997
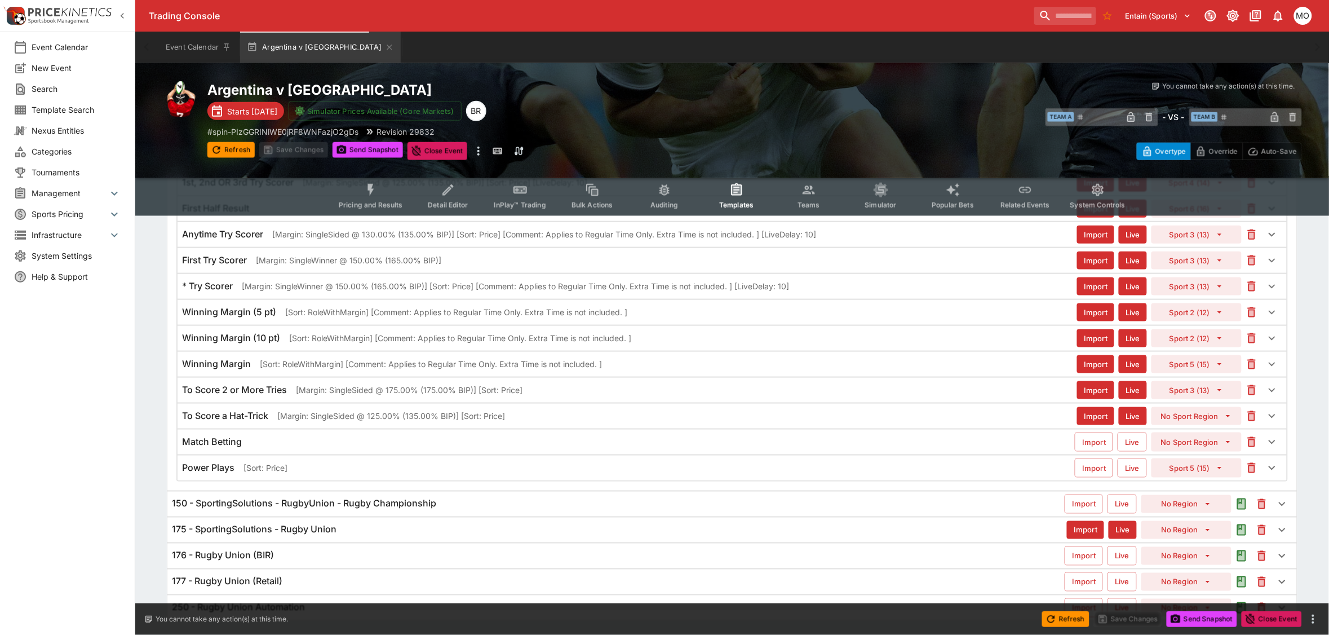
scroll to position [445, 0]
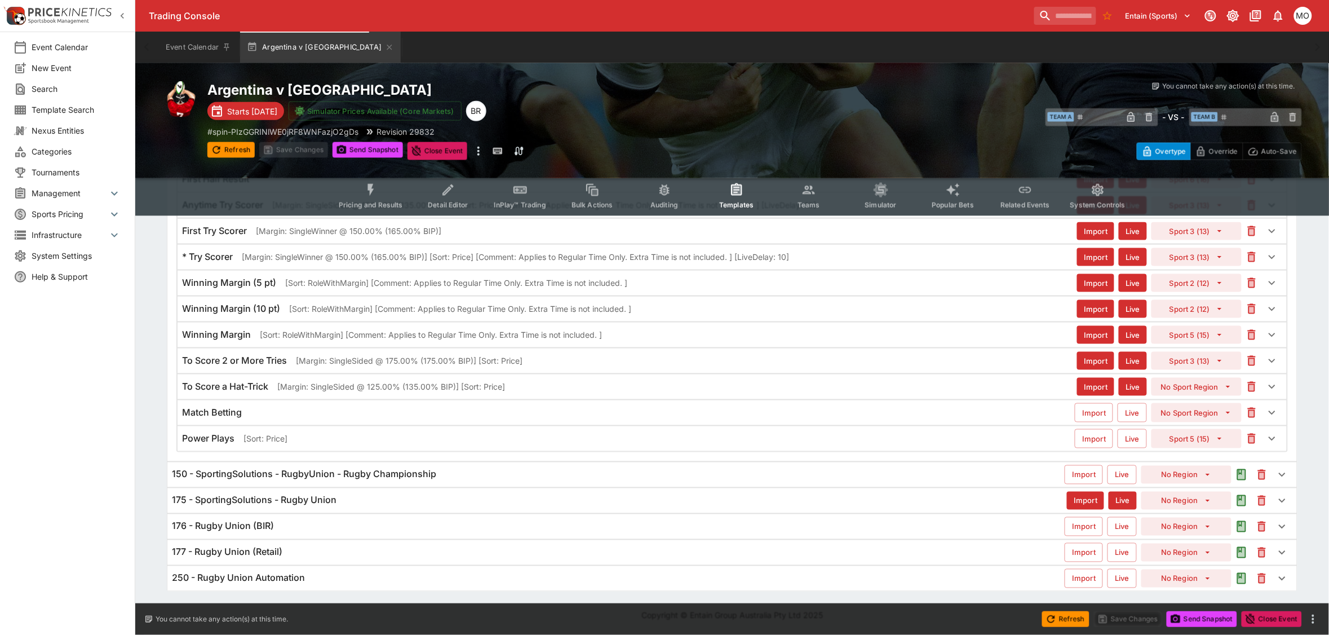
click at [213, 409] on h6 "Match Betting" at bounding box center [212, 412] width 60 height 12
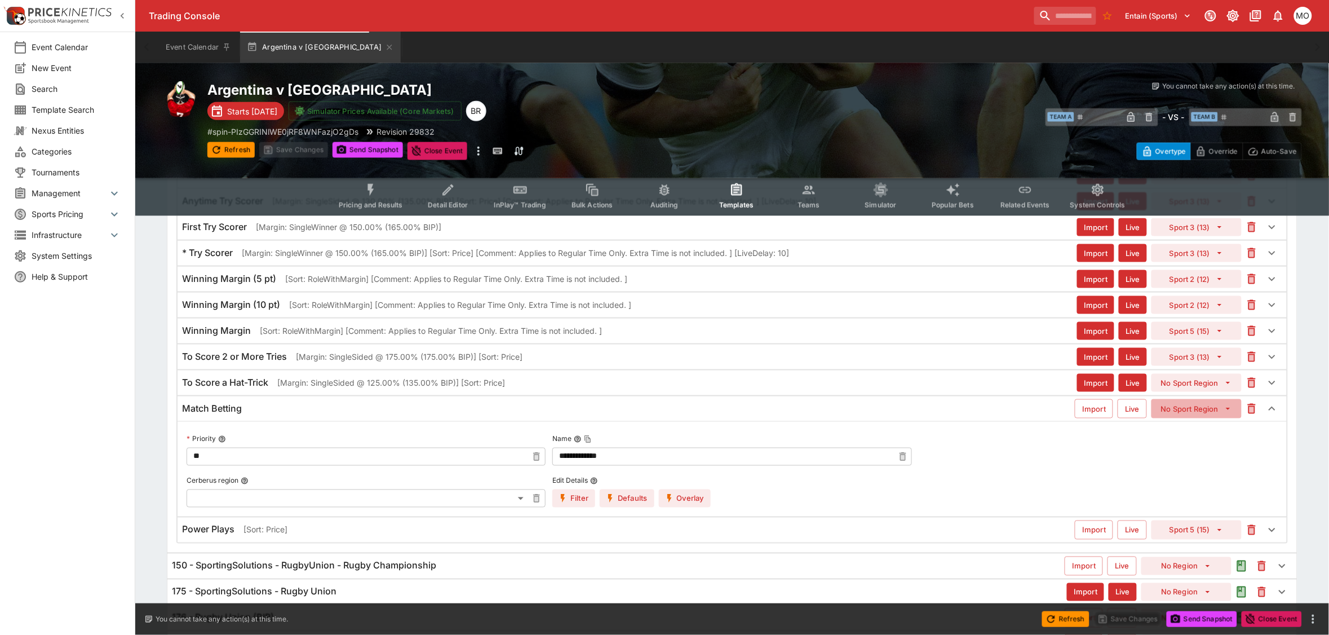
click at [1202, 409] on button "No Sport Region" at bounding box center [1197, 408] width 90 height 19
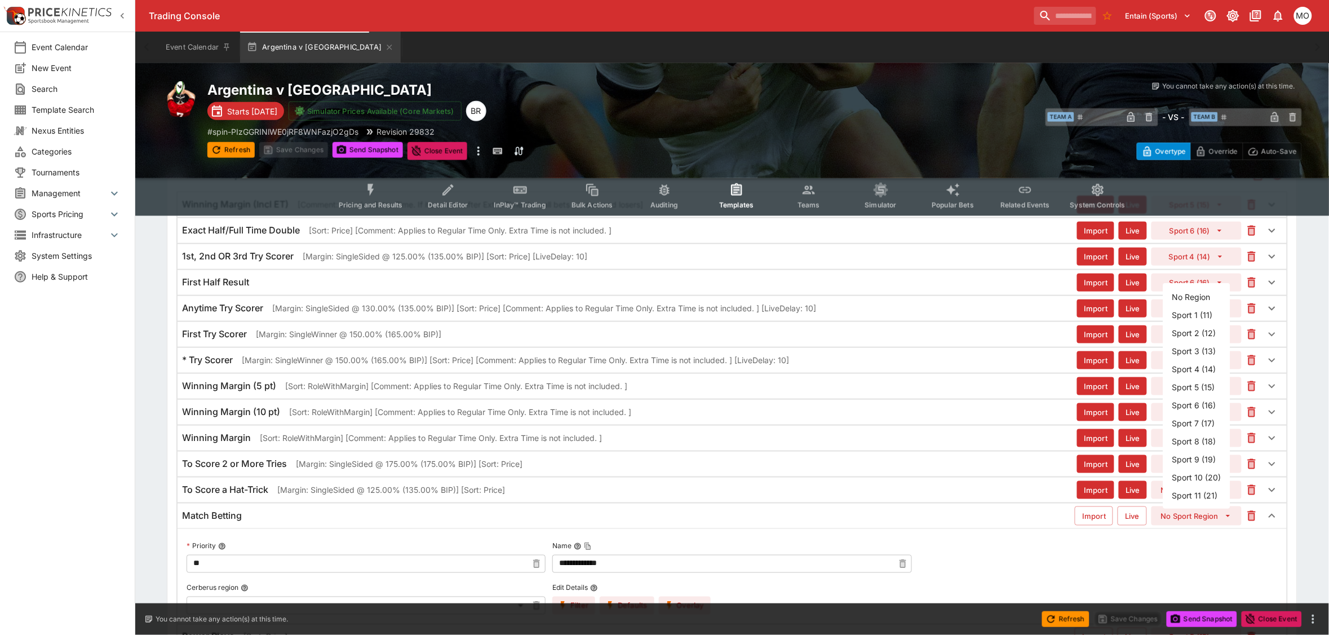
scroll to position [304, 0]
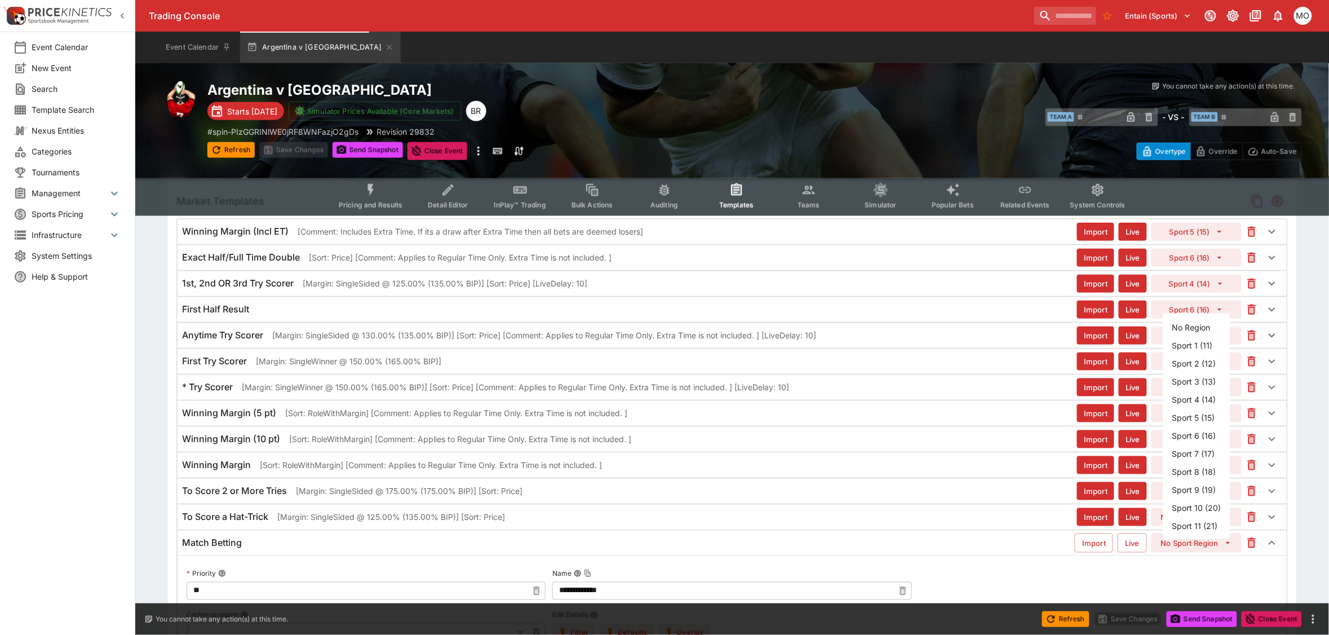
click at [1191, 346] on li "Sport 1 (11)" at bounding box center [1197, 345] width 67 height 18
type input "**"
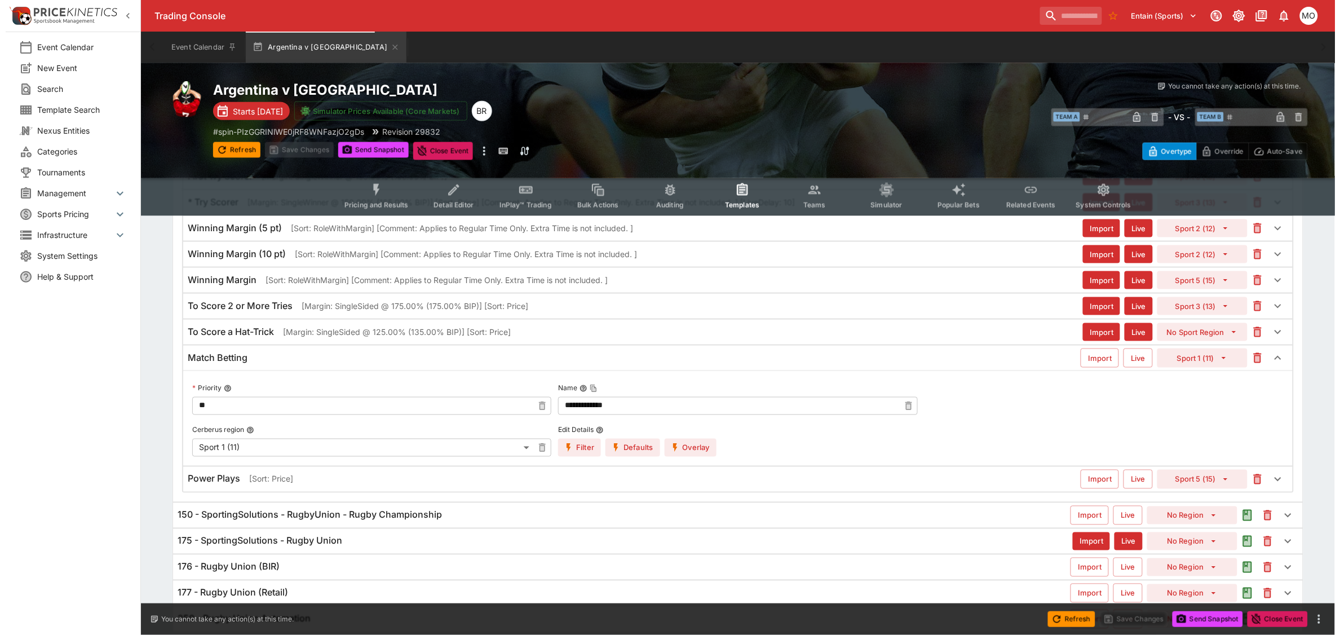
scroll to position [541, 0]
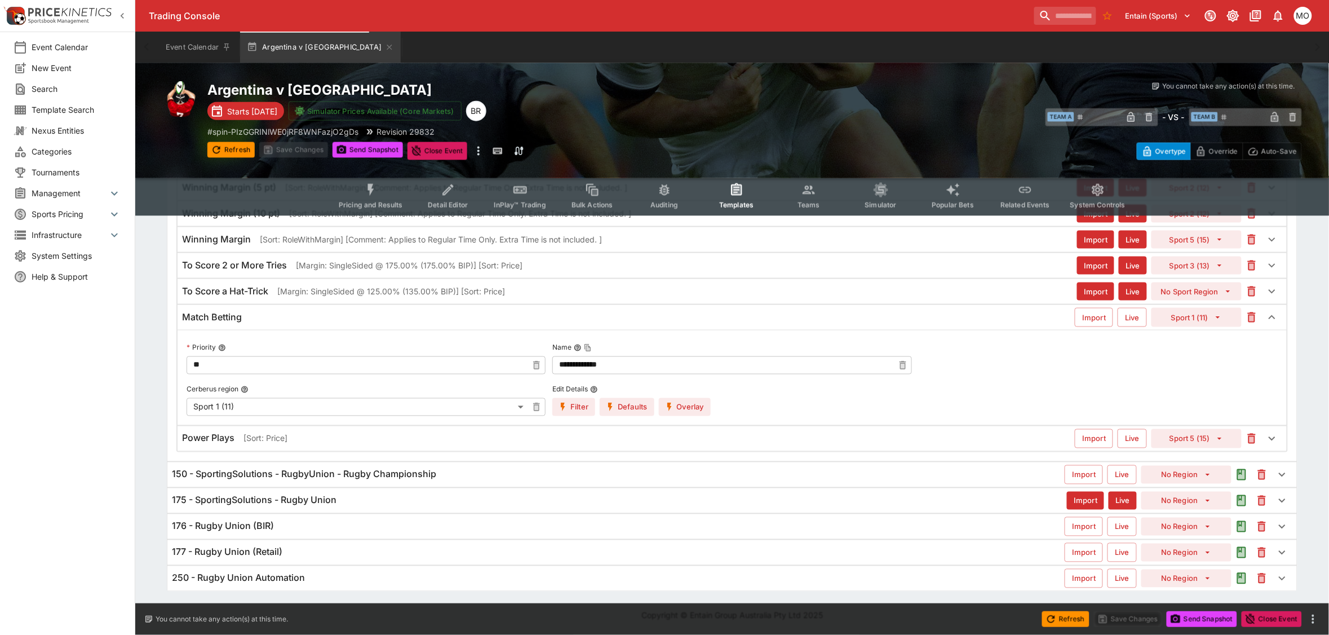
click at [673, 402] on icon "button" at bounding box center [670, 407] width 10 height 10
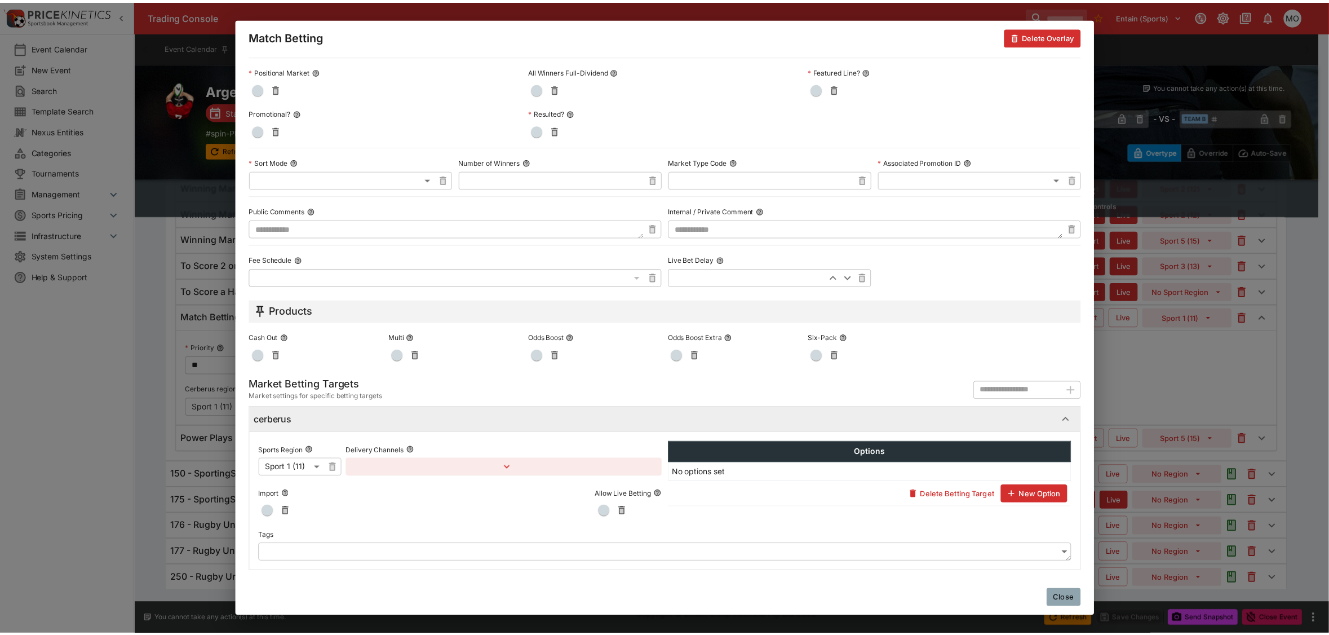
scroll to position [390, 0]
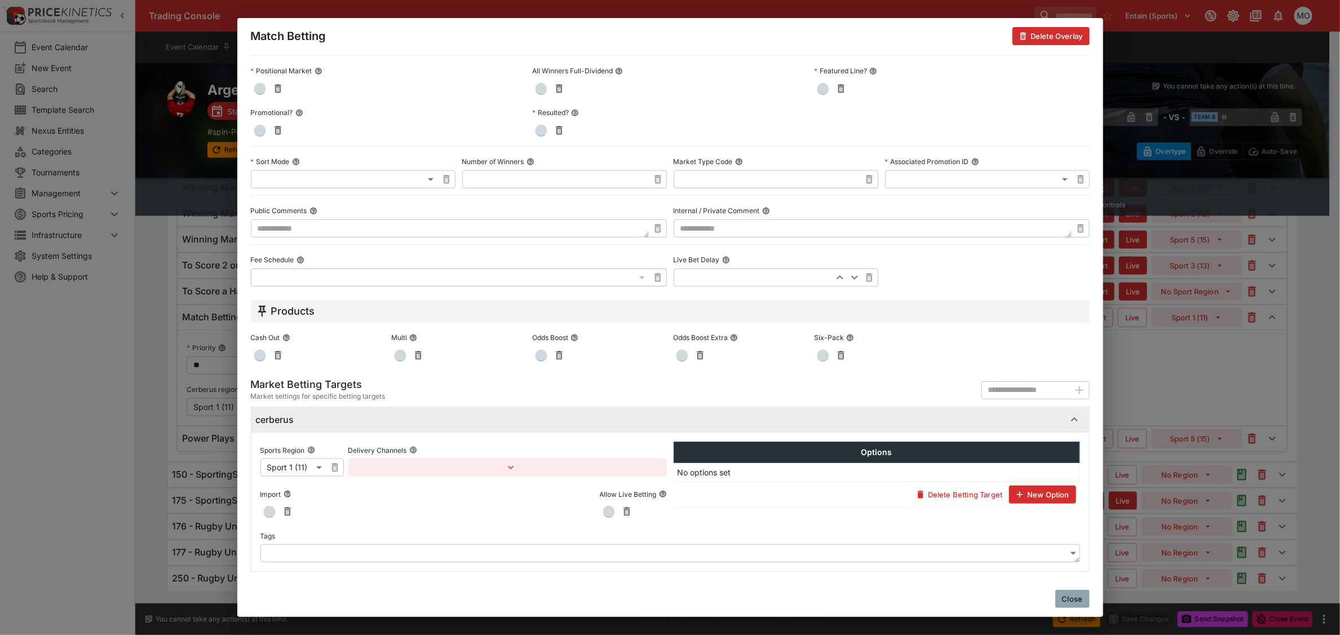
click at [316, 554] on body "Trading Console Entain (Sports) 1 MO Event Calendar New Event Search Template S…" at bounding box center [670, 48] width 1340 height 1171
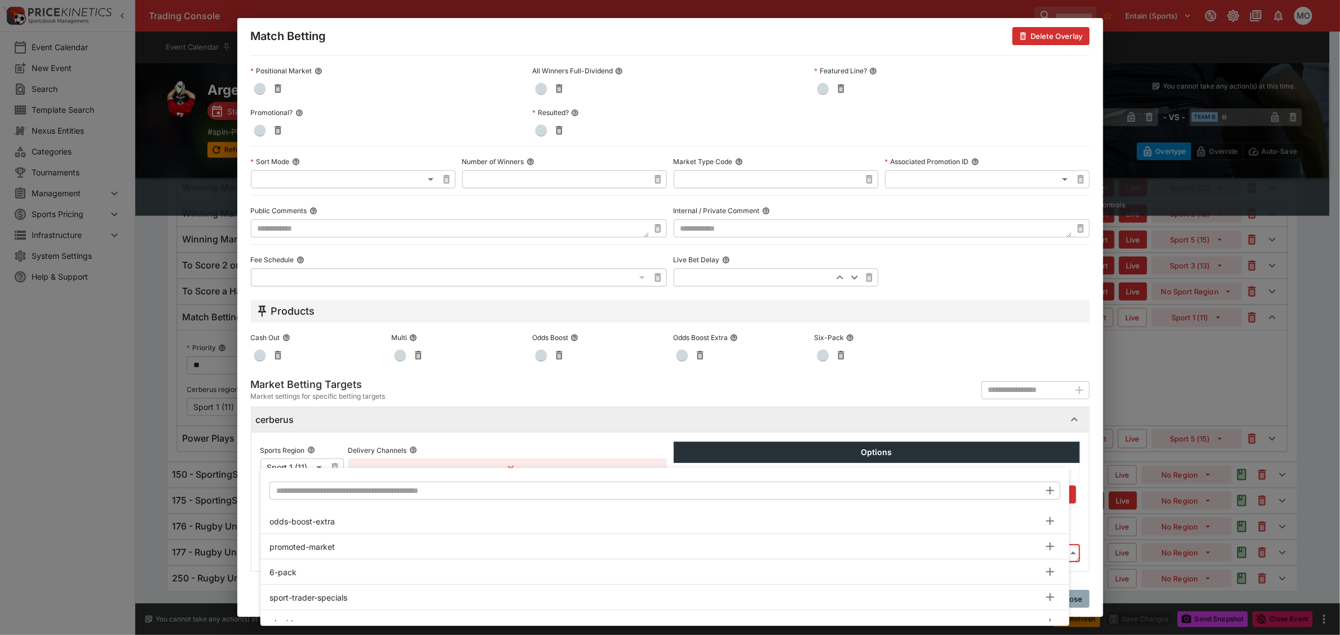
click at [399, 488] on input "text" at bounding box center [654, 490] width 771 height 18
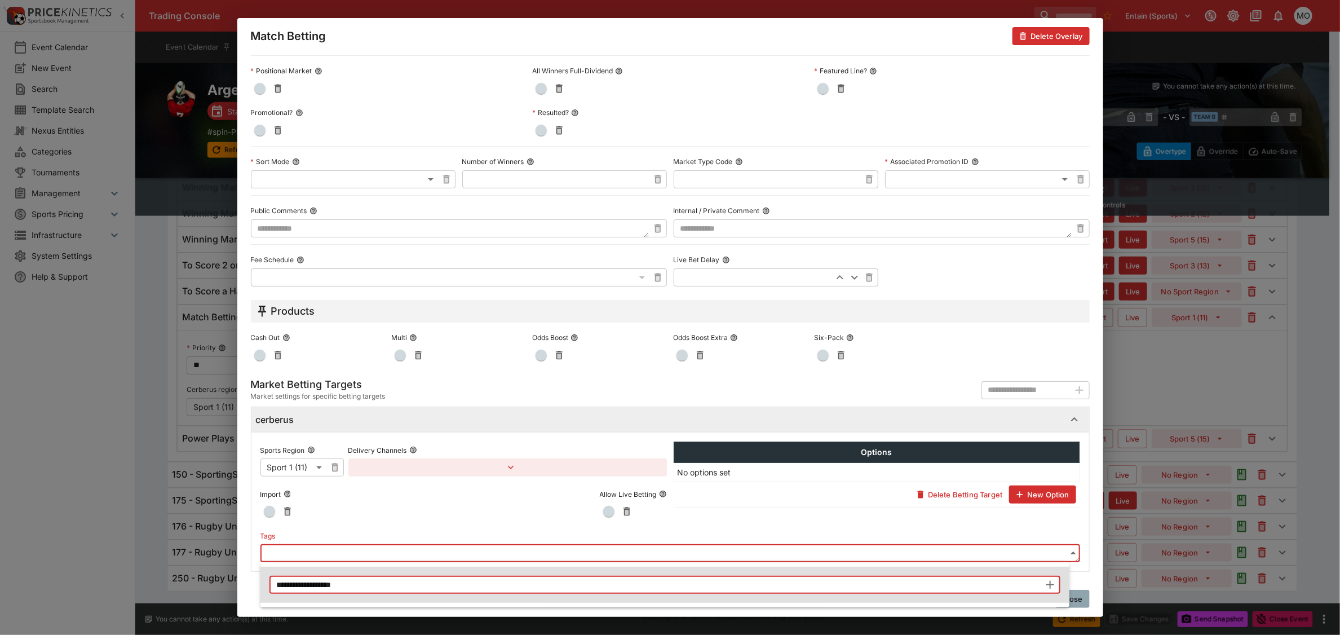
type input "**********"
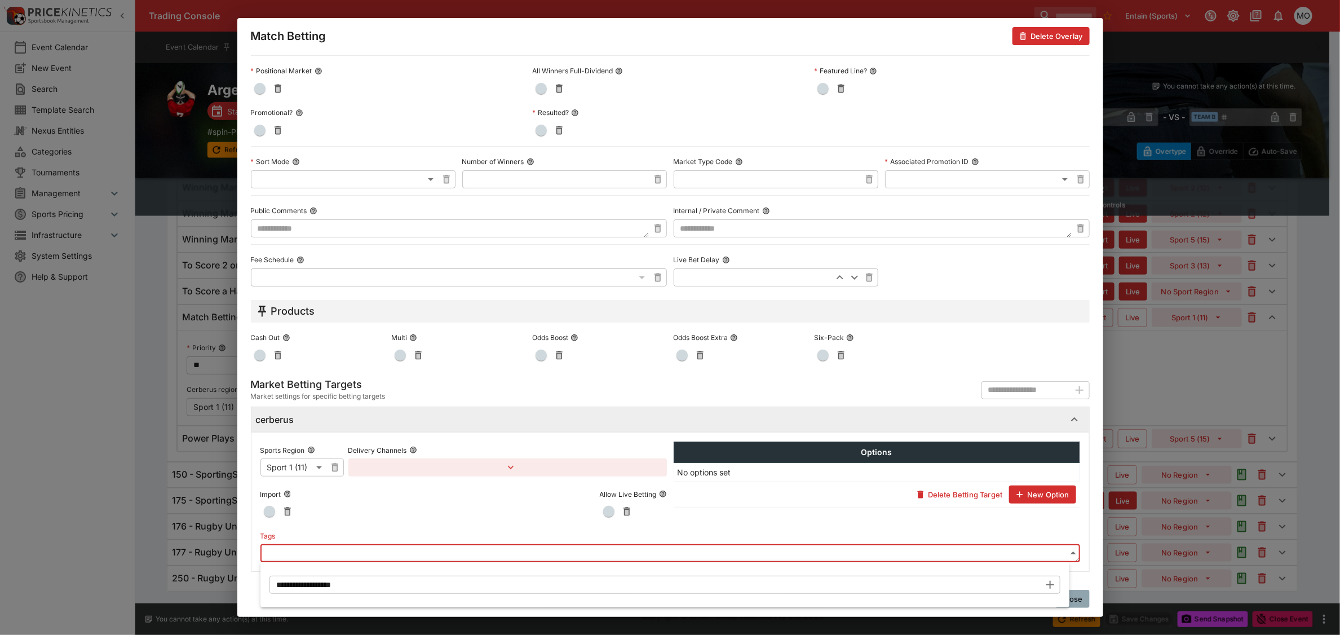
click at [404, 547] on div at bounding box center [670, 317] width 1340 height 635
click at [344, 557] on body "Trading Console Entain (Sports) 1 MO Event Calendar New Event Search Template S…" at bounding box center [670, 48] width 1340 height 1171
click at [1047, 585] on icon "button" at bounding box center [1050, 585] width 8 height 8
type input "**********"
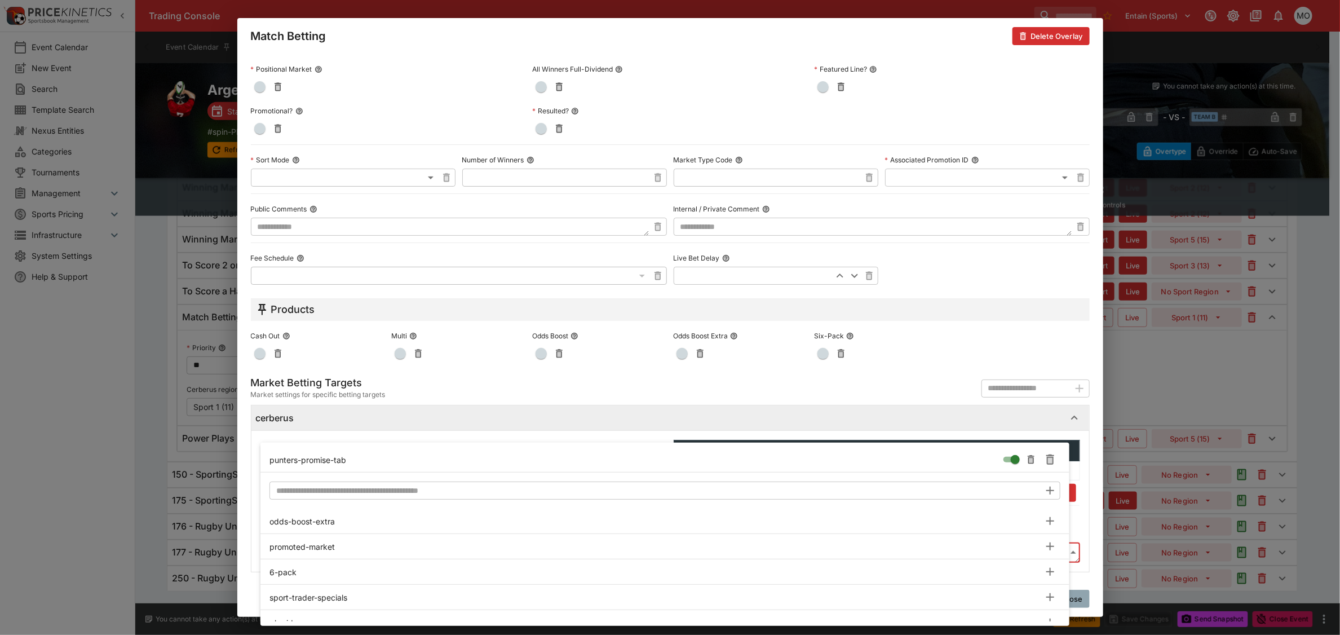
click at [302, 490] on input "text" at bounding box center [654, 490] width 771 height 18
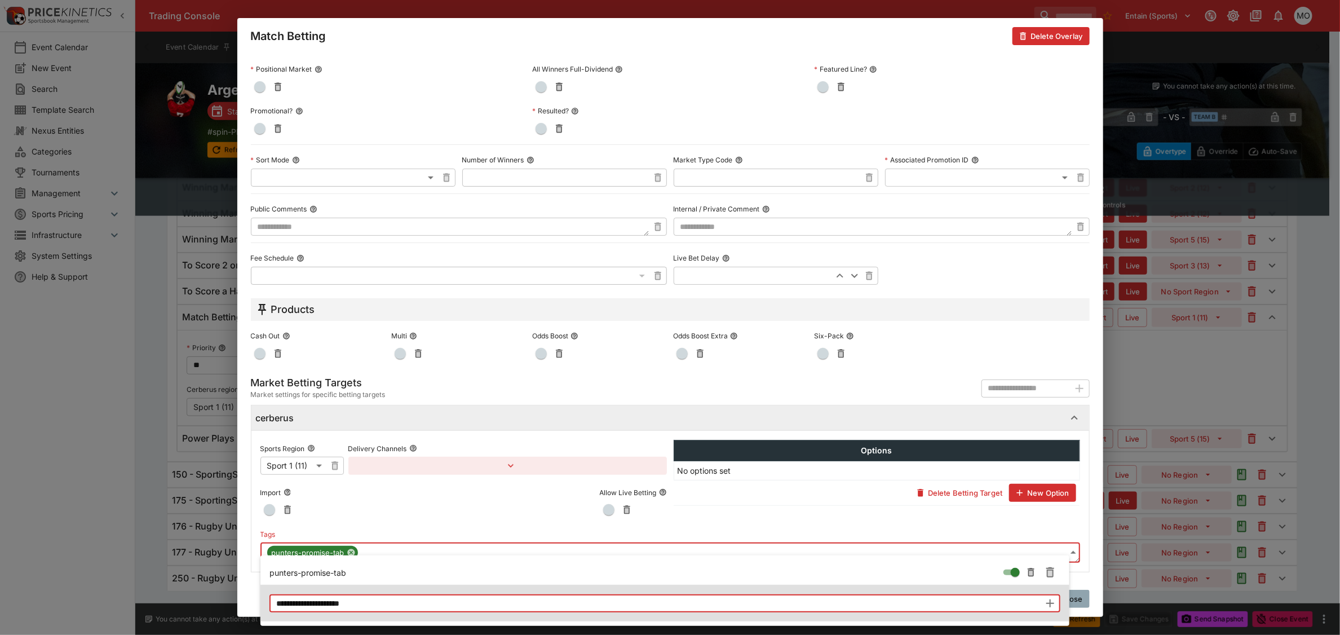
type input "**********"
click at [1052, 604] on icon "button" at bounding box center [1050, 603] width 14 height 14
type input "**********"
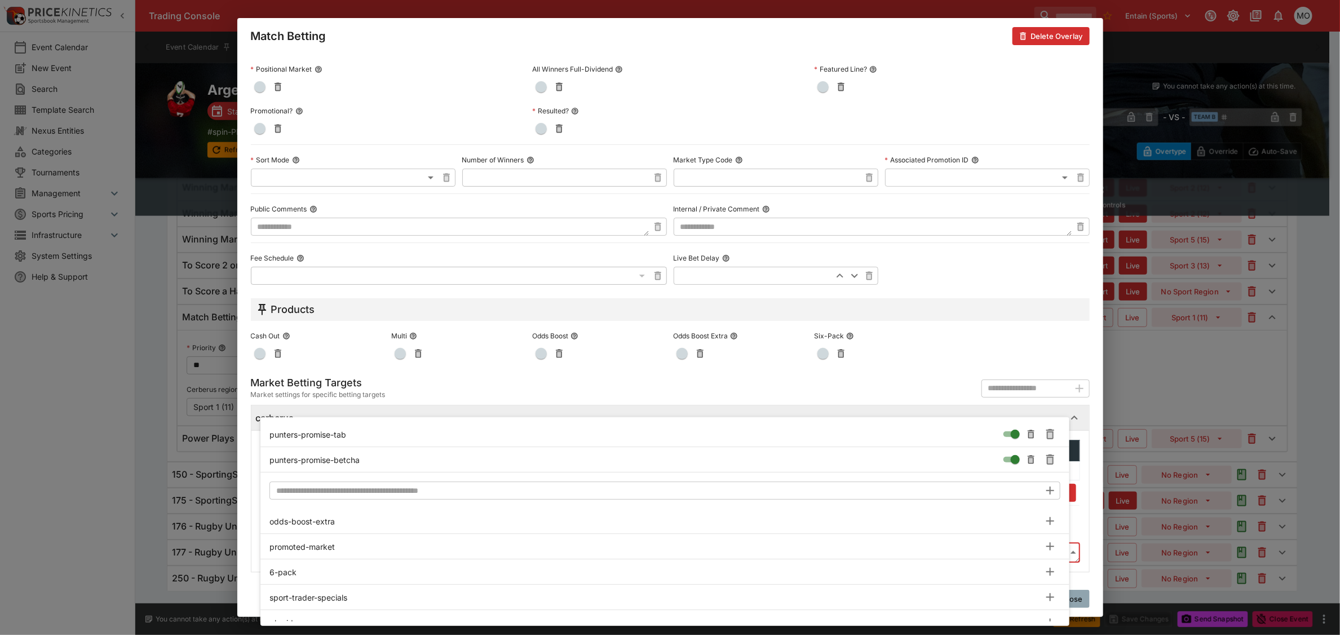
click at [249, 491] on div at bounding box center [670, 317] width 1340 height 635
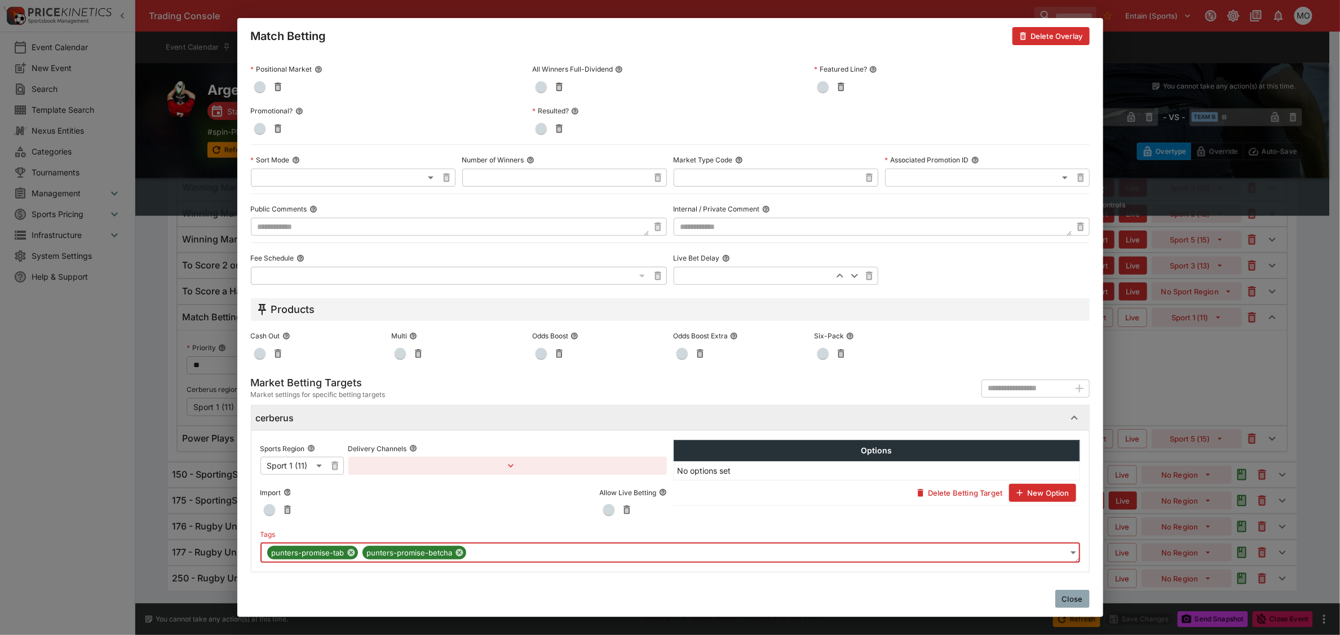
click at [1068, 594] on button "Close" at bounding box center [1072, 599] width 34 height 18
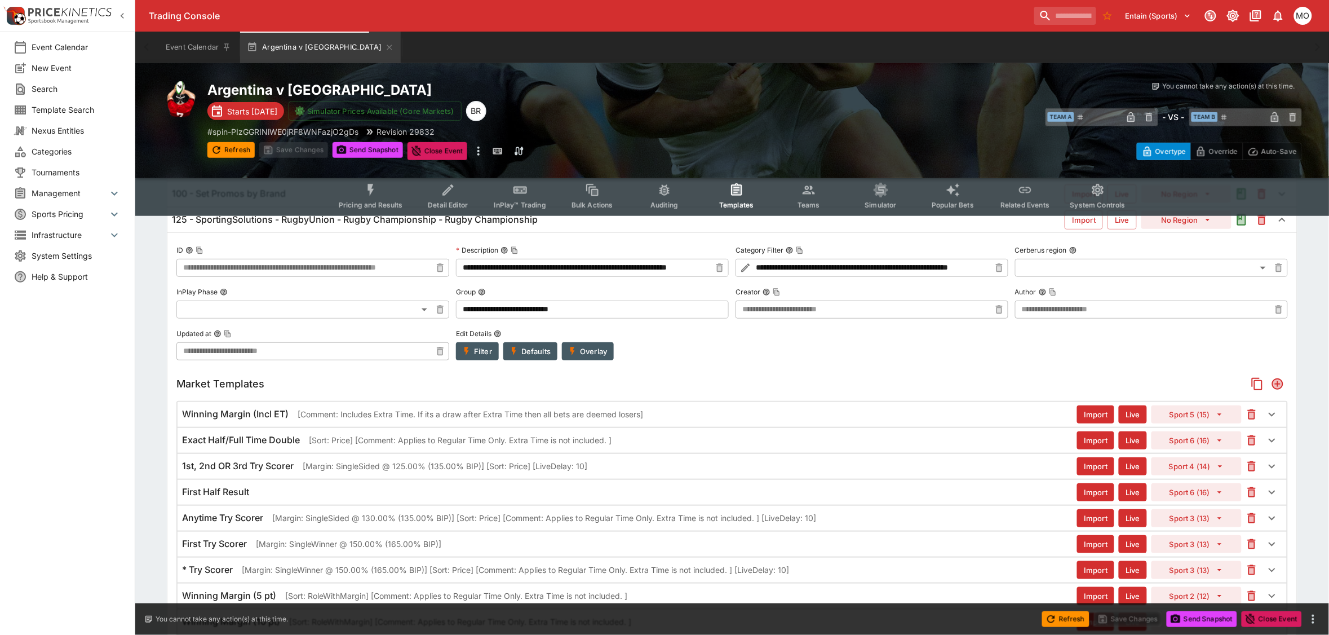
scroll to position [0, 0]
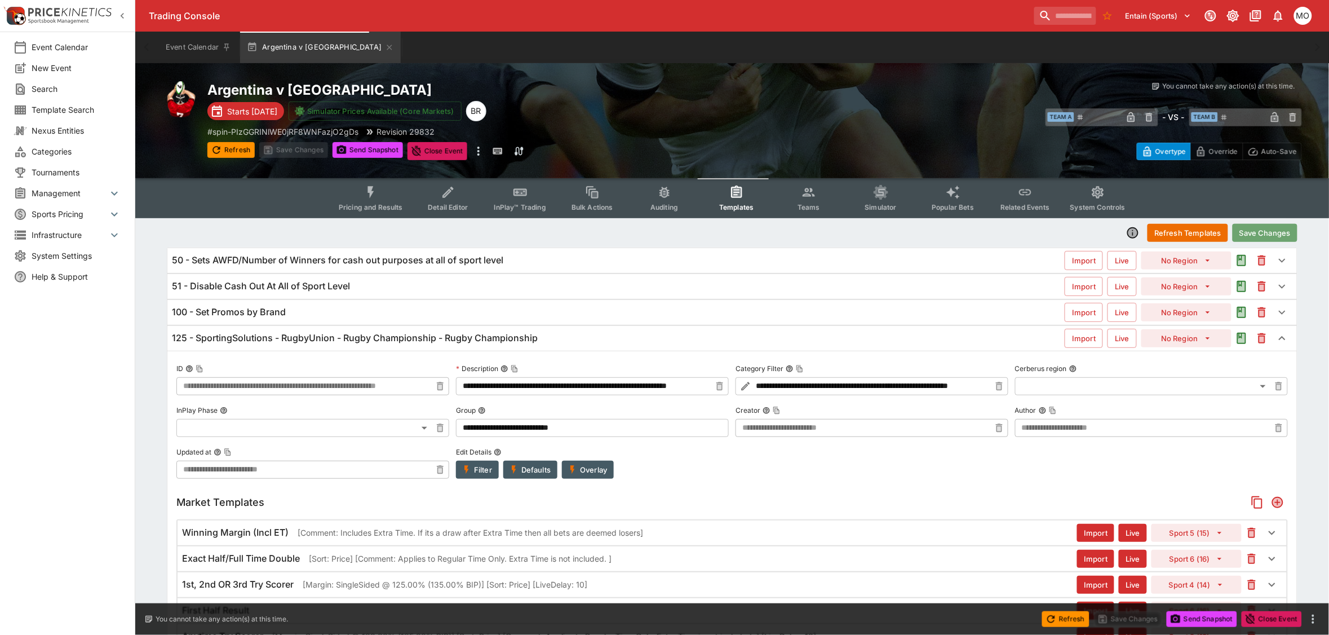
click at [1248, 235] on button "Save Changes" at bounding box center [1265, 233] width 65 height 18
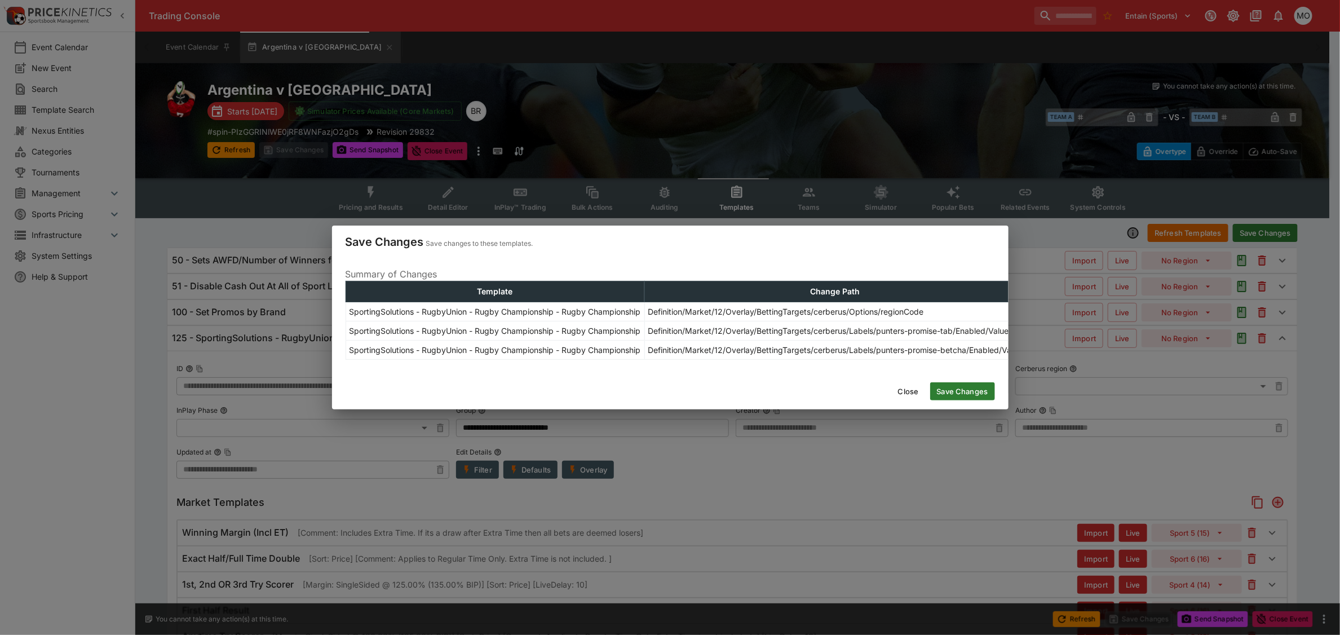
click at [897, 388] on button "Close" at bounding box center [908, 391] width 34 height 18
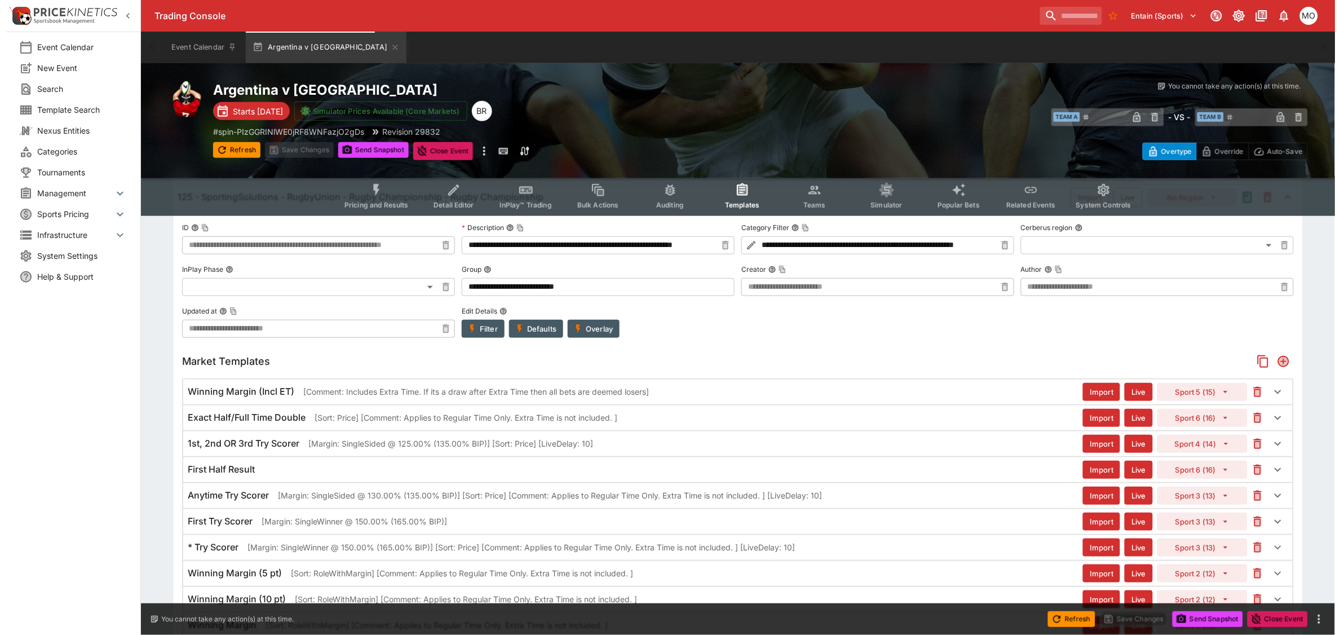
scroll to position [282, 0]
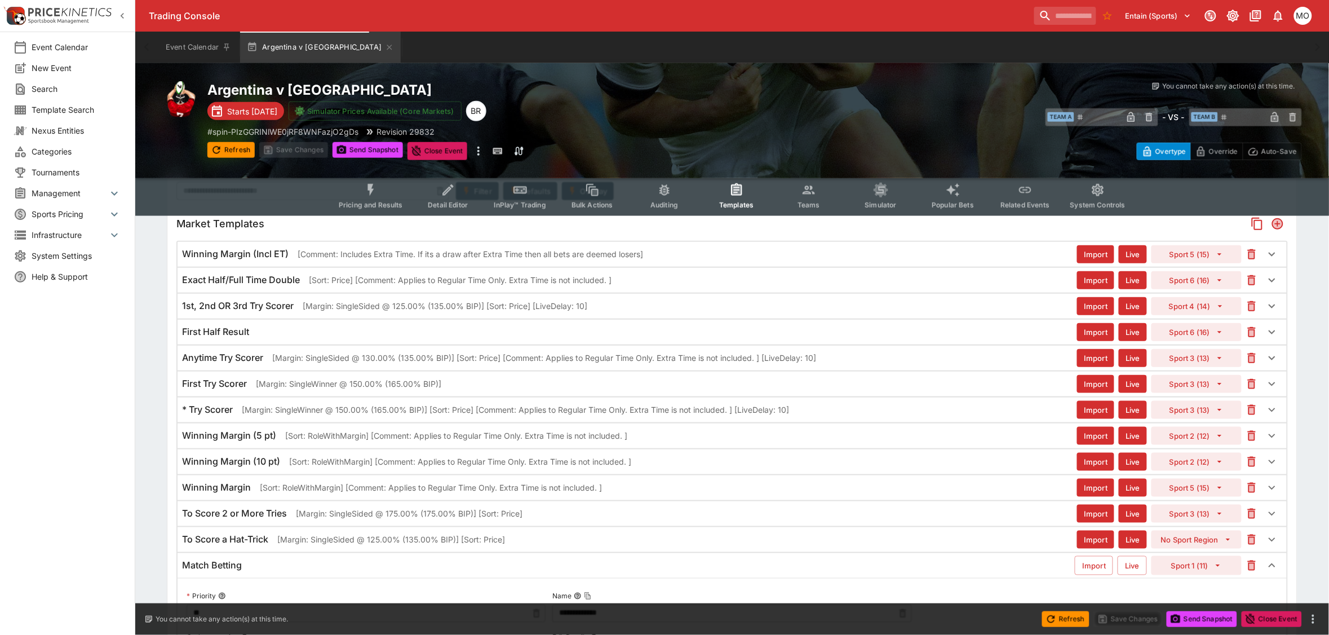
click at [344, 355] on p "[Margin: SingleSided @ 130.00% (135.00% BIP)] [Sort: Price] [Comment: Applies t…" at bounding box center [544, 358] width 544 height 12
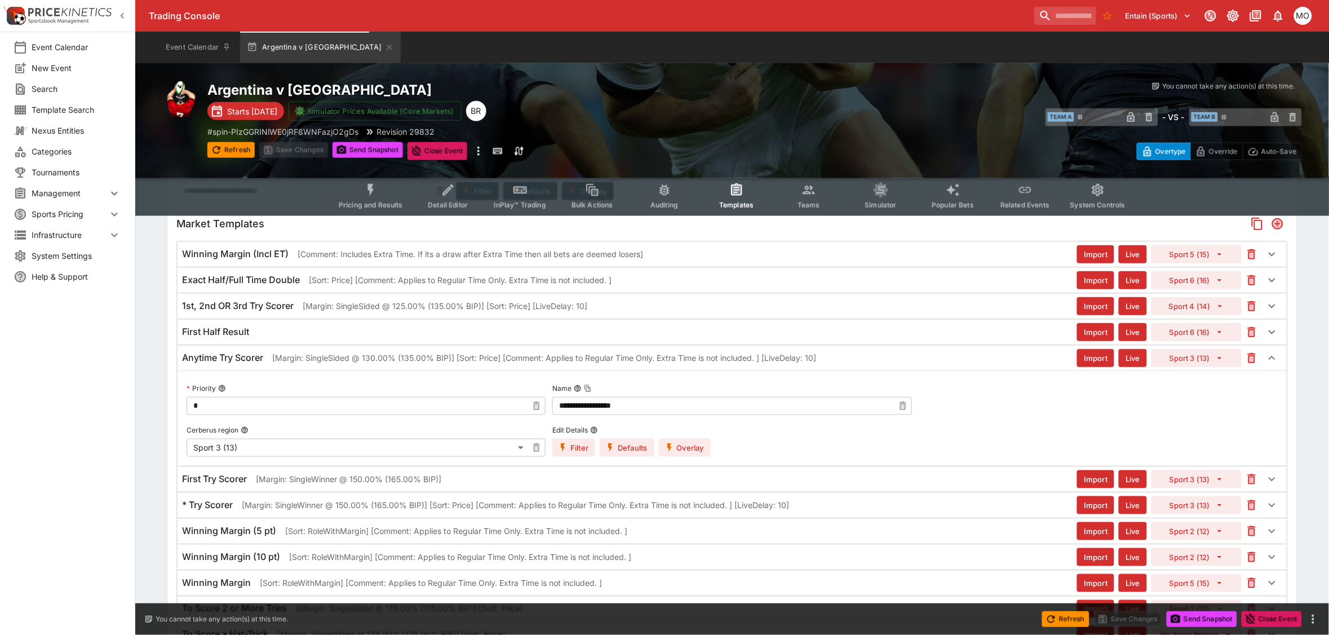
click at [124, 524] on div "Event Calendar New Event Search Template Search Nexus Entities Categories Tourn…" at bounding box center [67, 317] width 135 height 635
click at [677, 447] on button "Overlay" at bounding box center [685, 448] width 52 height 18
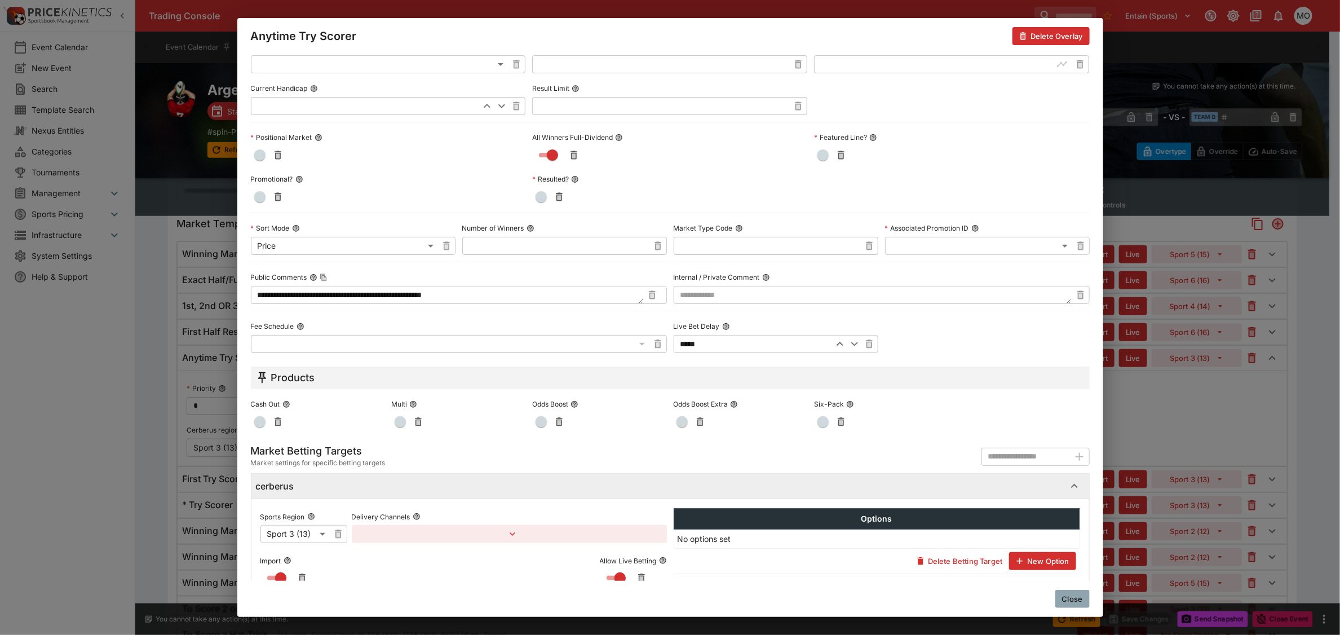
scroll to position [390, 0]
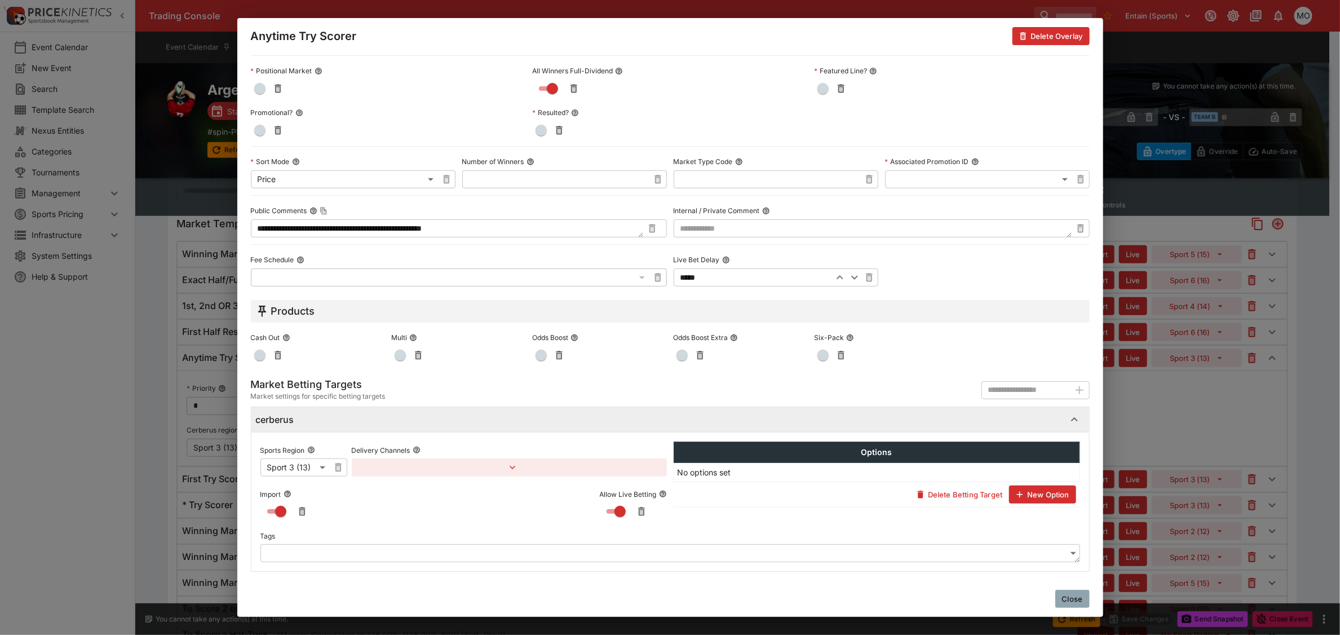
click at [308, 550] on body "Trading Console Entain (Sports) 1 MO Event Calendar New Event Search Template S…" at bounding box center [670, 356] width 1340 height 1277
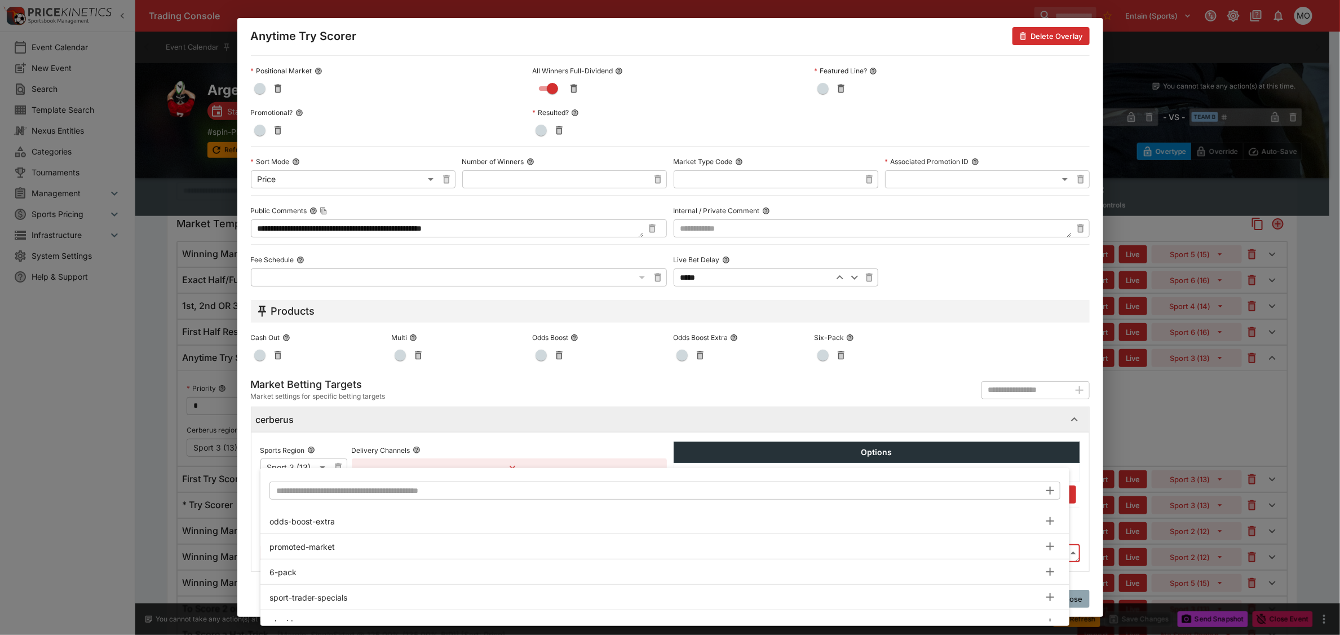
click at [316, 489] on input "text" at bounding box center [654, 490] width 771 height 18
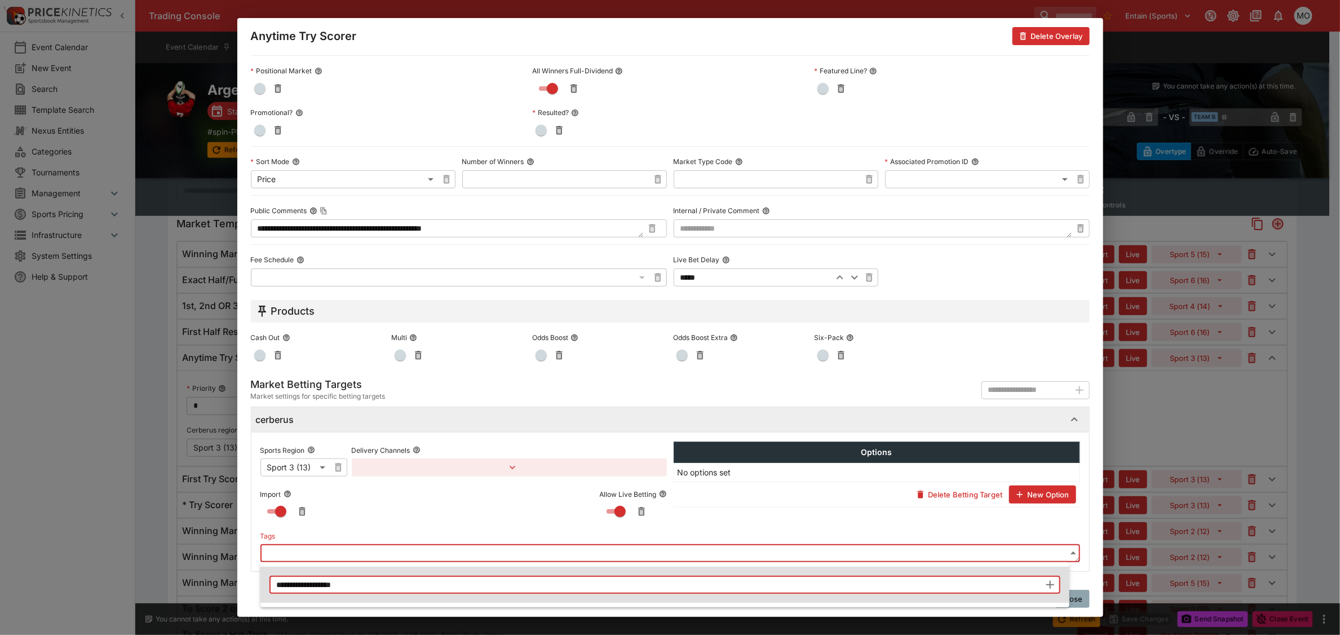
type input "**********"
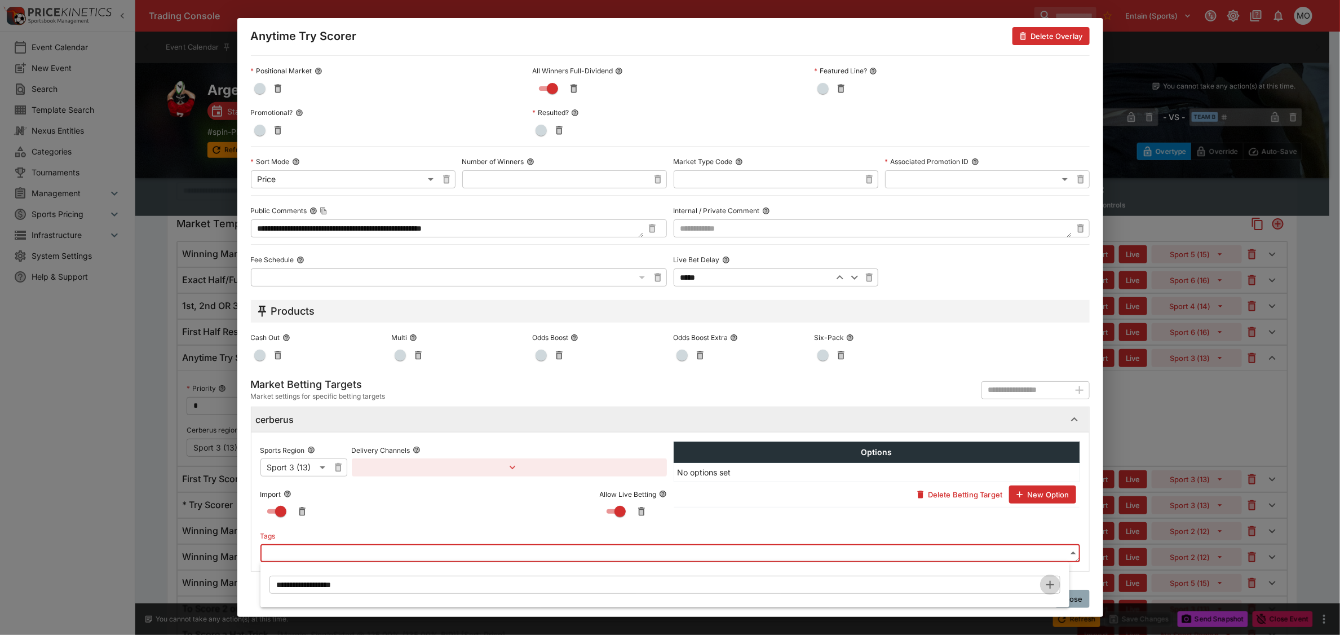
click at [1052, 581] on icon "button" at bounding box center [1050, 585] width 14 height 14
type input "**********"
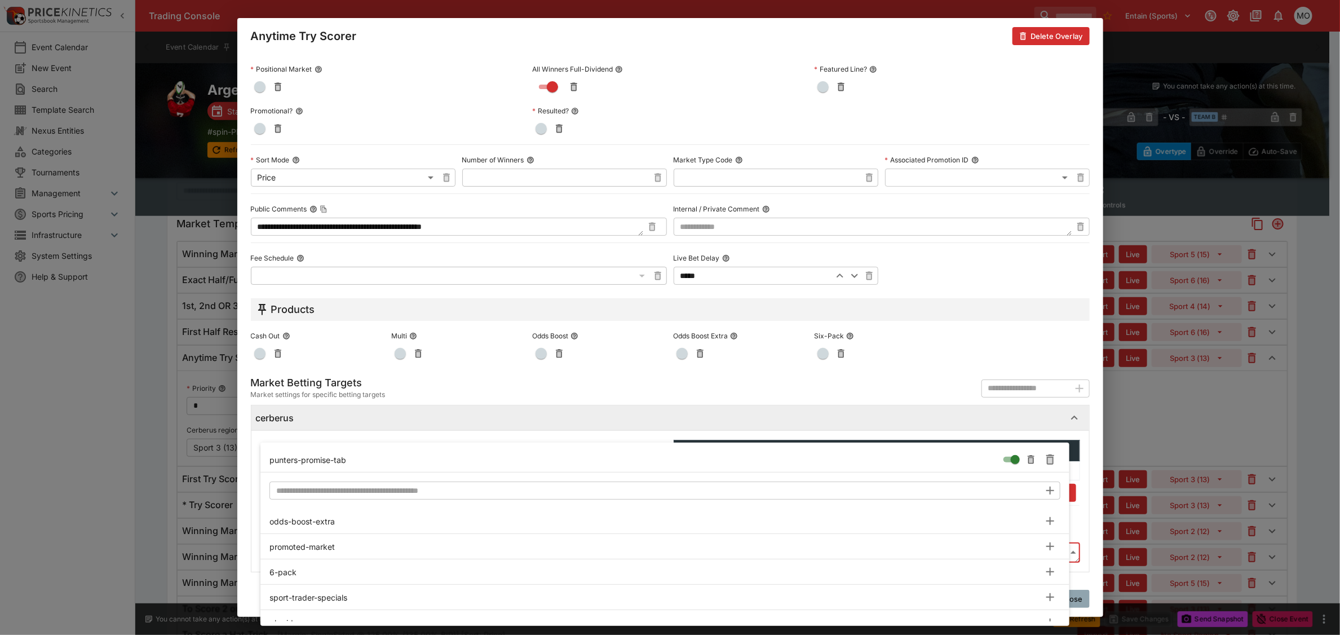
click at [338, 492] on input "text" at bounding box center [654, 490] width 771 height 18
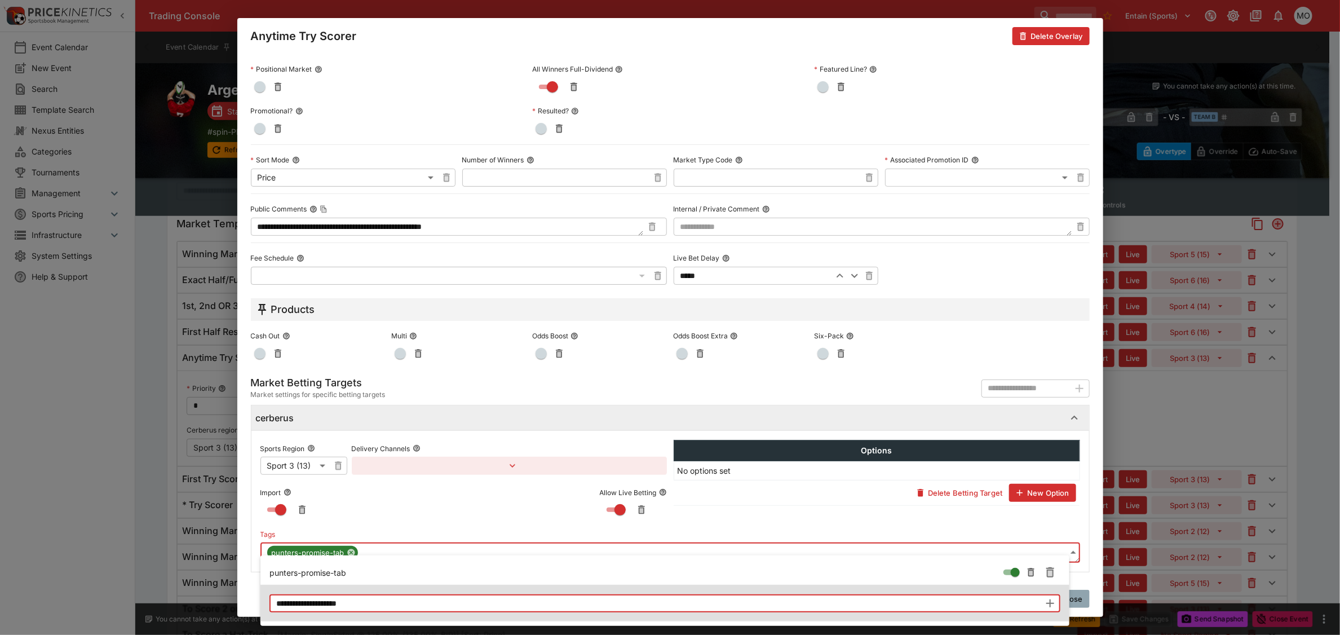
type input "**********"
click at [1052, 601] on icon "button" at bounding box center [1050, 603] width 14 height 14
type input "**********"
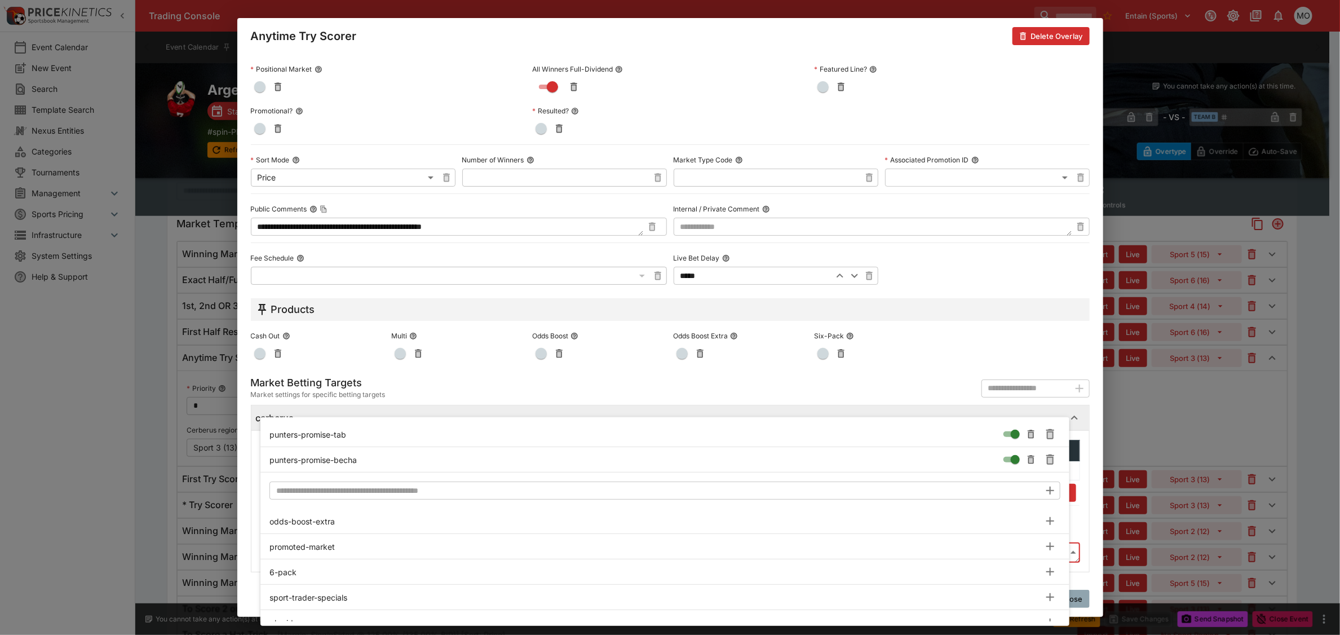
click at [244, 406] on div at bounding box center [670, 317] width 1340 height 635
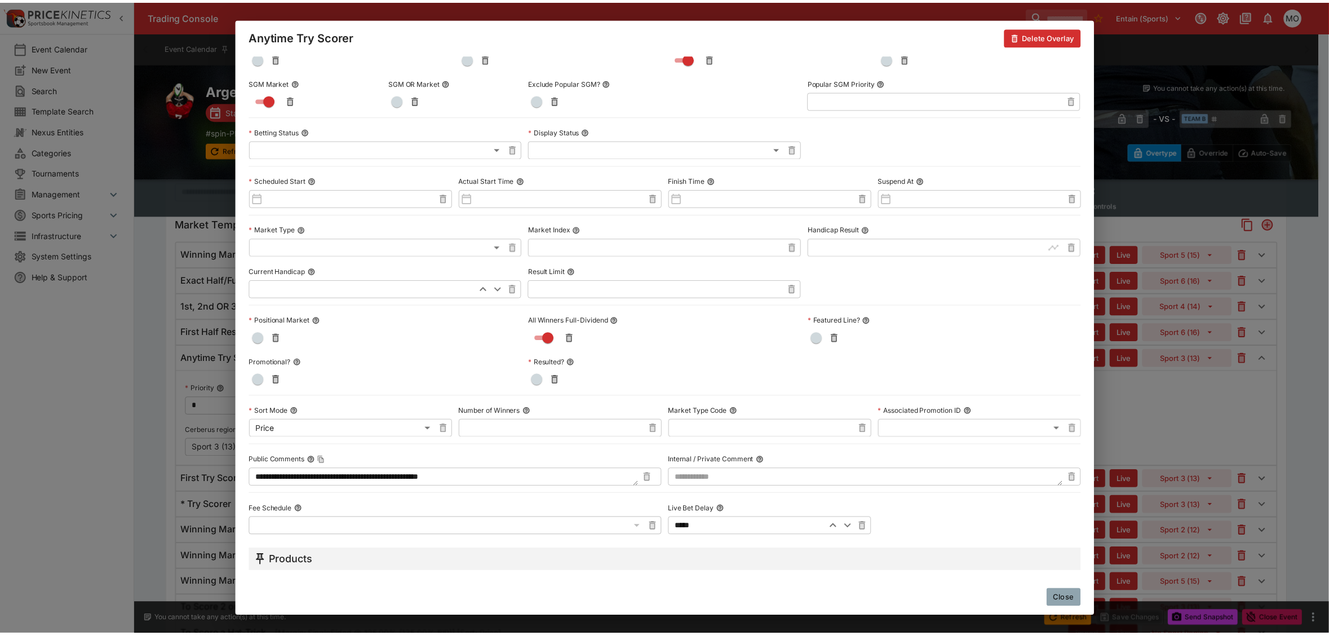
scroll to position [392, 0]
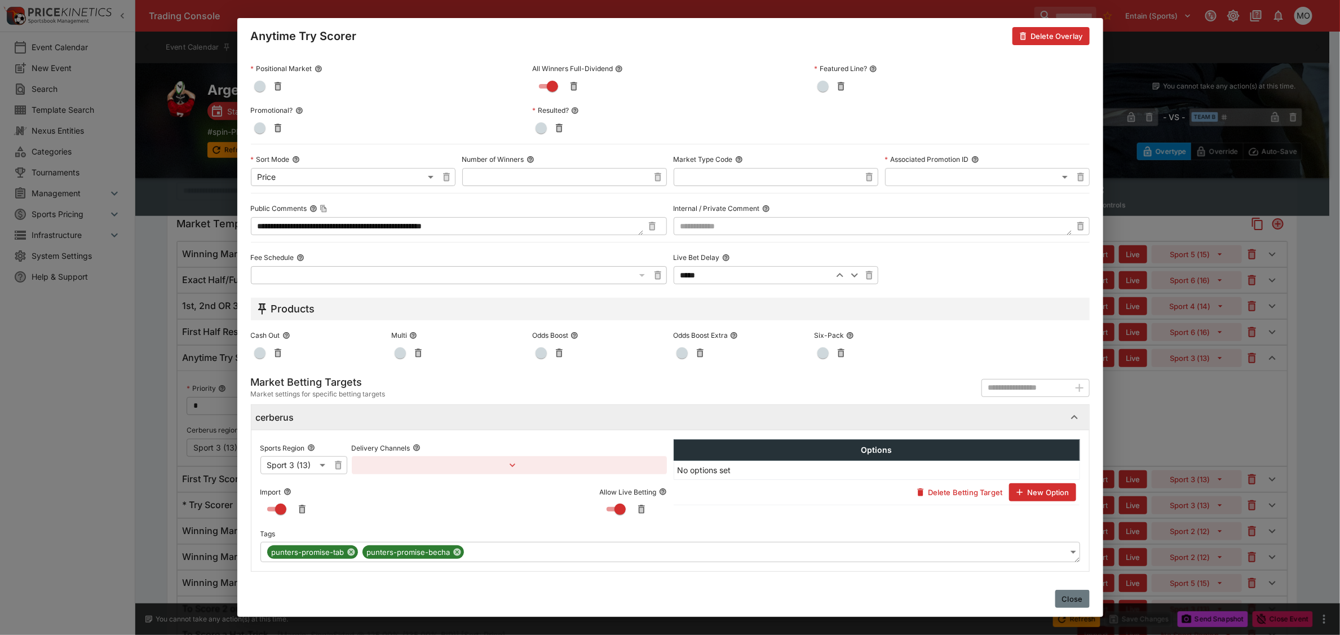
click at [1072, 605] on button "Close" at bounding box center [1072, 599] width 34 height 18
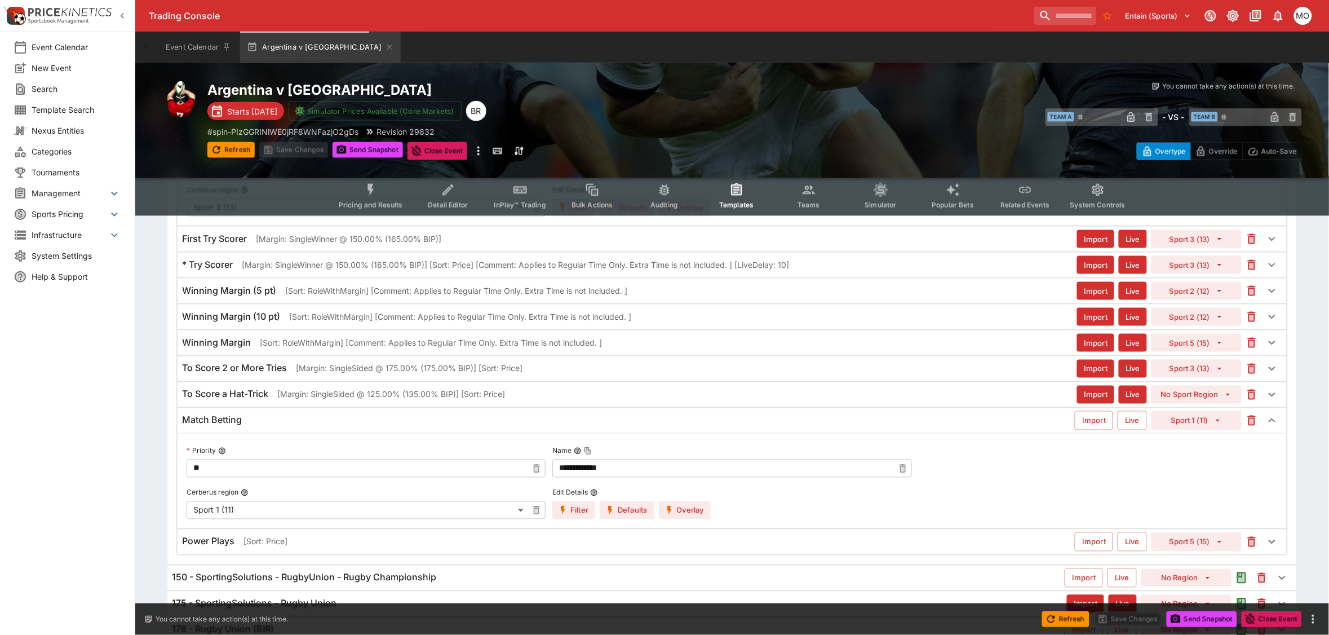
scroll to position [564, 0]
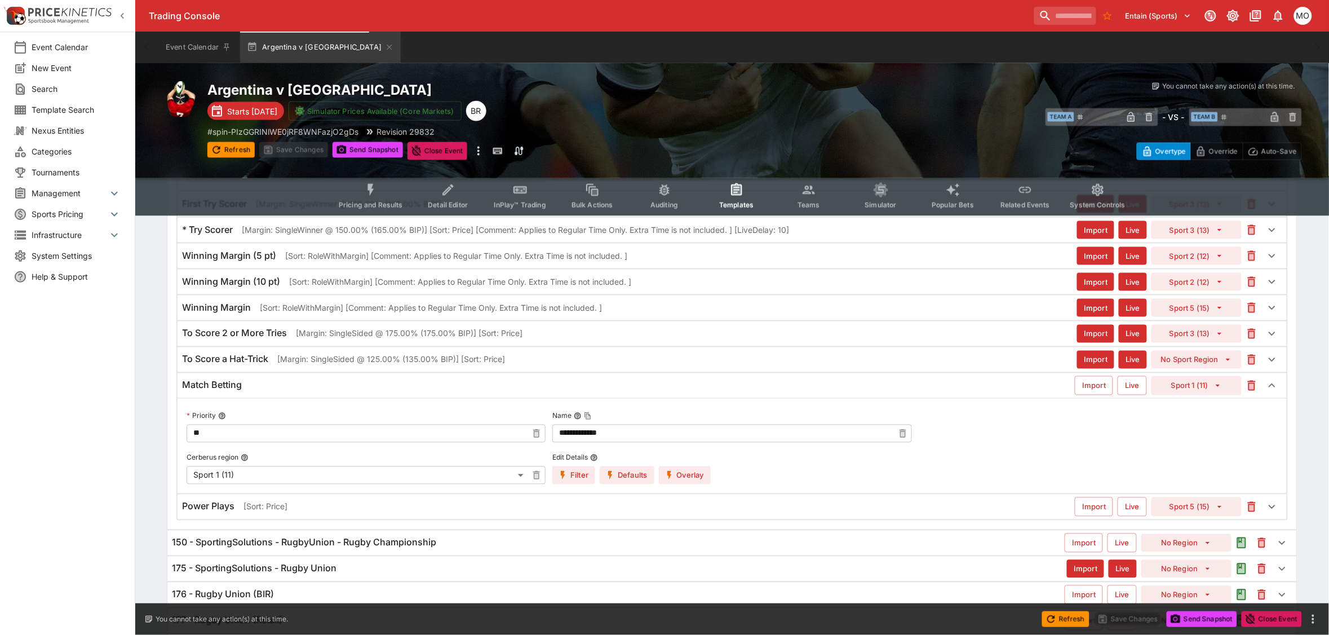
click at [247, 390] on div "Match Betting" at bounding box center [628, 385] width 893 height 12
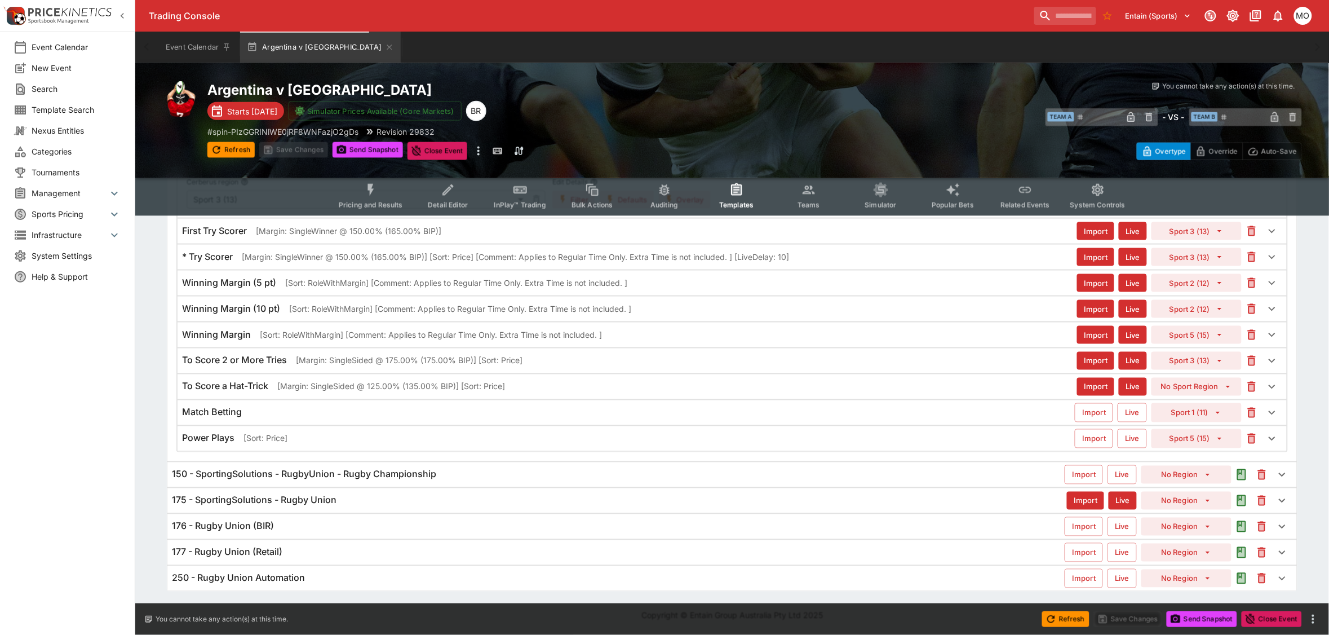
scroll to position [541, 0]
click at [269, 479] on h6 "150 - SportingSolutions - RugbyUnion - Rugby Championship" at bounding box center [304, 474] width 264 height 12
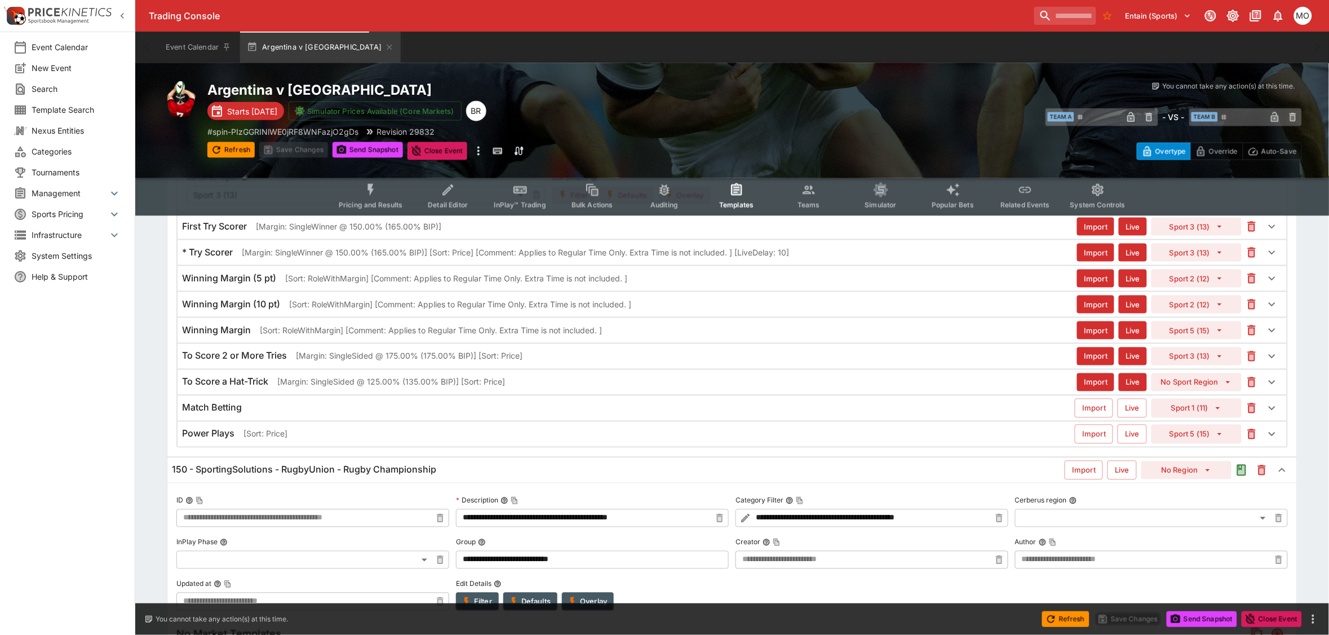
scroll to position [564, 0]
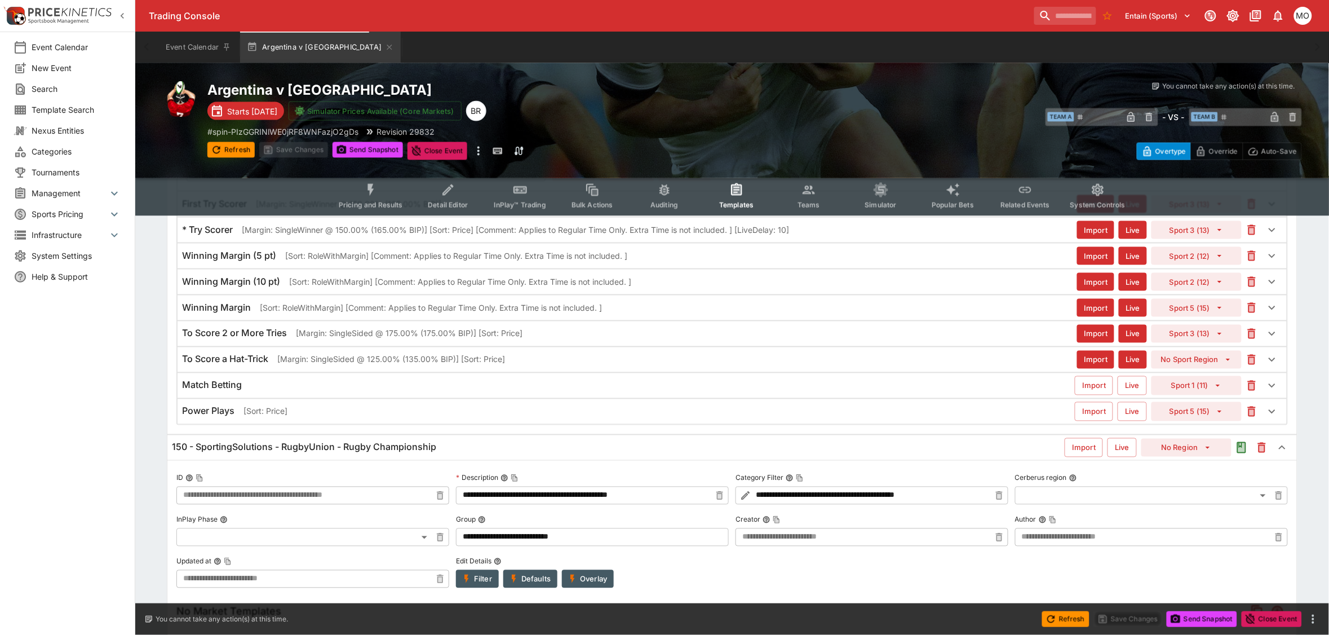
click at [272, 453] on h6 "150 - SportingSolutions - RugbyUnion - Rugby Championship" at bounding box center [304, 447] width 264 height 12
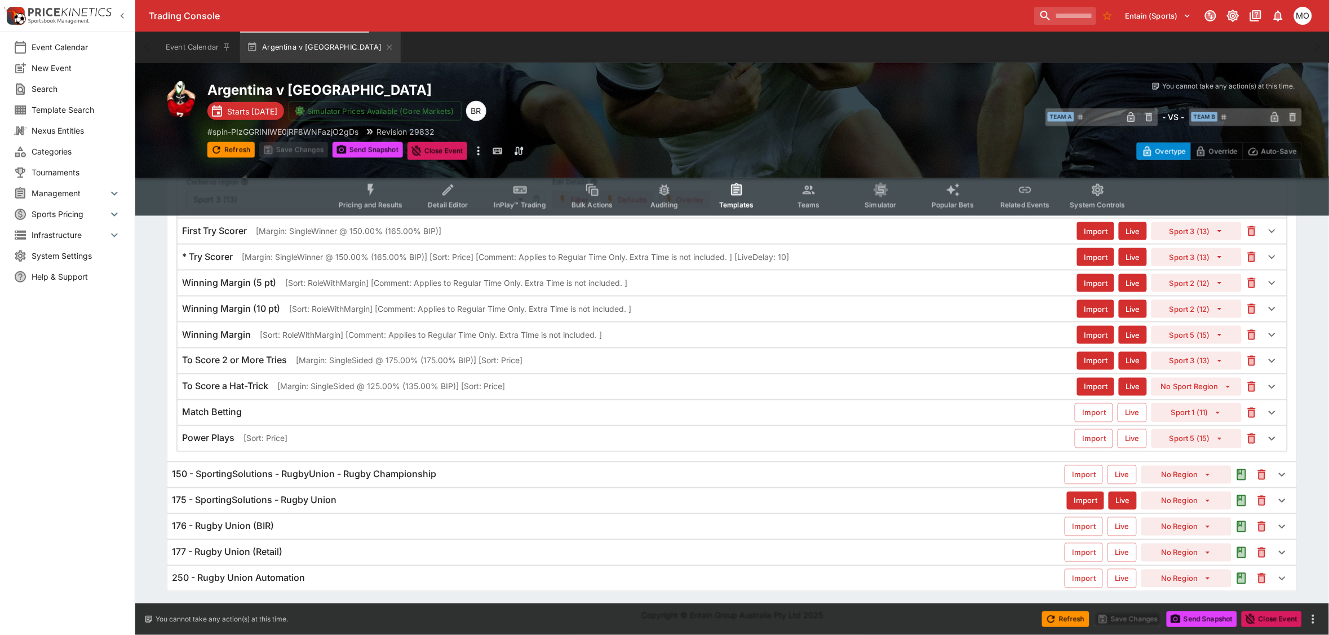
click at [276, 499] on h6 "175 - SportingSolutions - Rugby Union" at bounding box center [254, 500] width 165 height 12
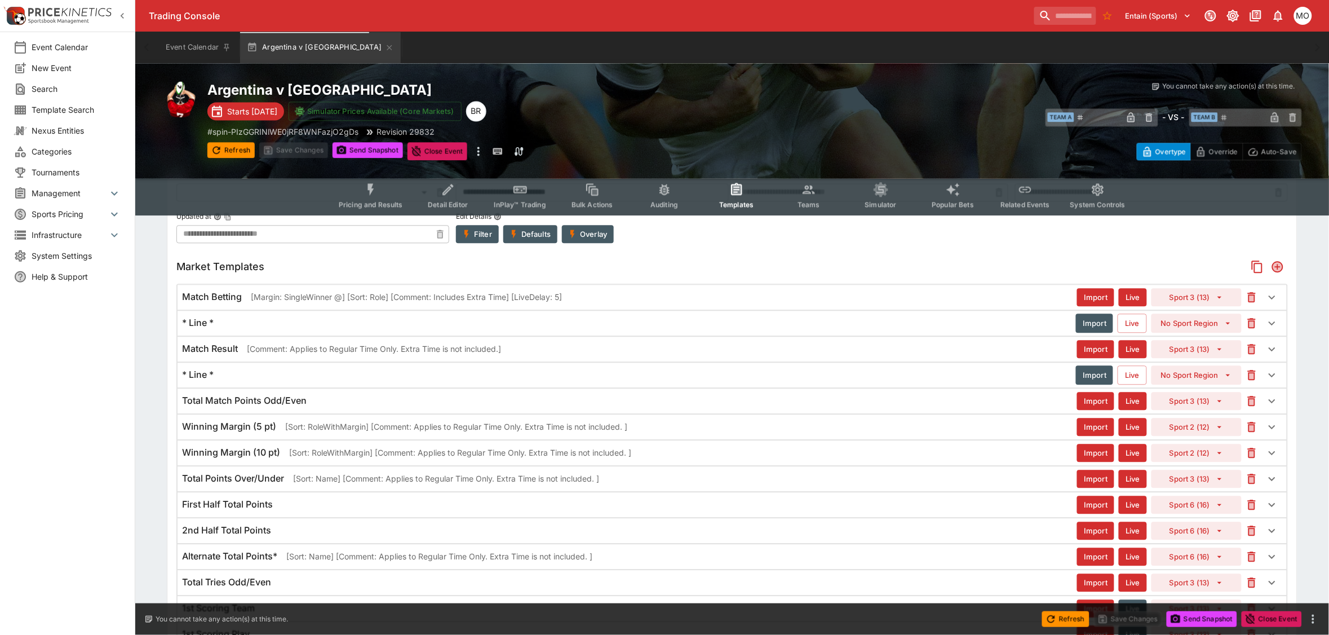
scroll to position [987, 0]
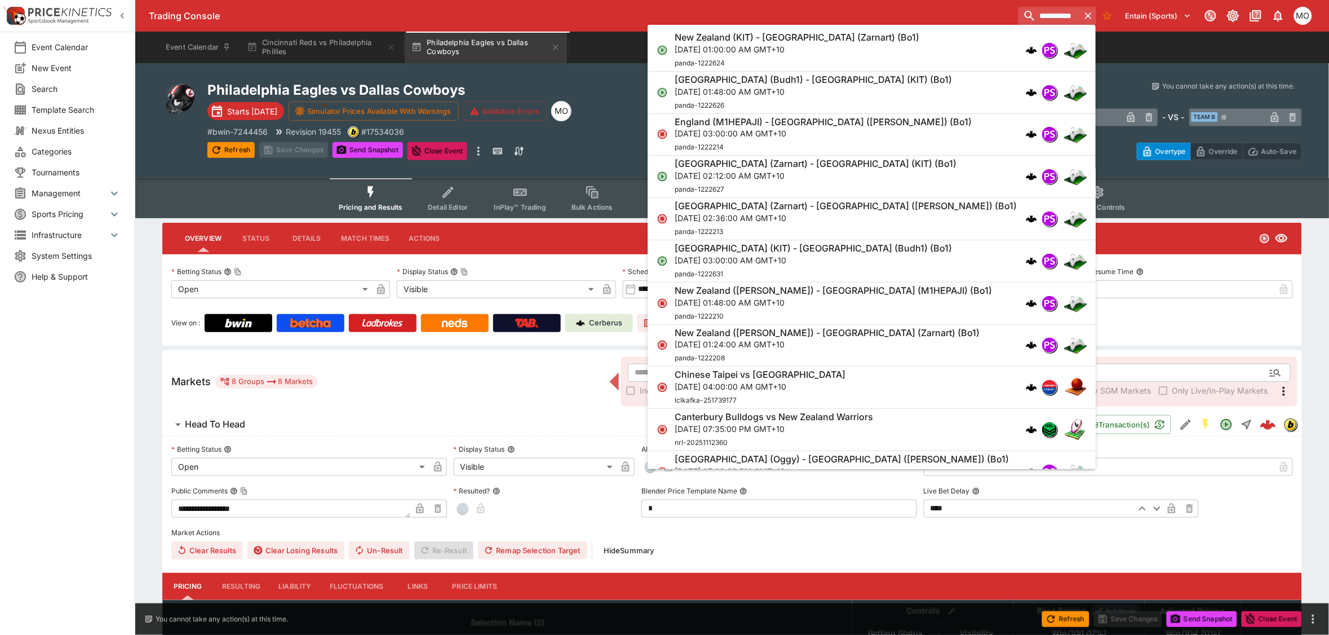
scroll to position [987, 0]
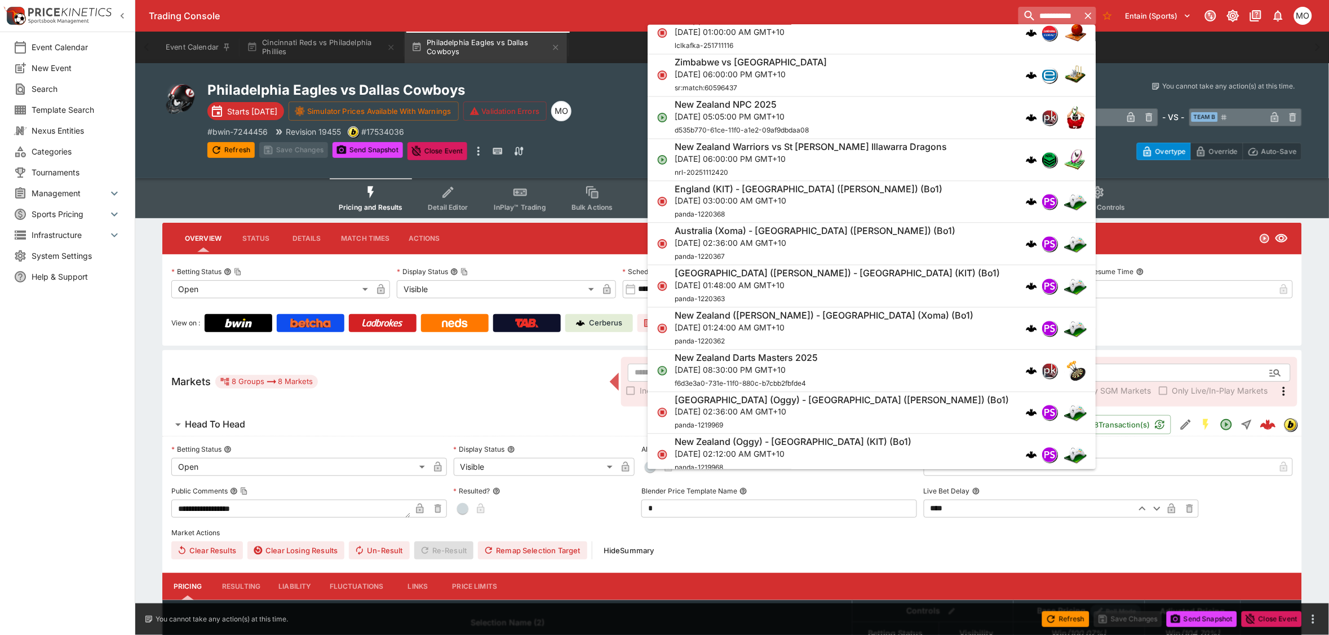
drag, startPoint x: 1037, startPoint y: 15, endPoint x: 954, endPoint y: 15, distance: 82.9
click at [1019, 15] on input "**********" at bounding box center [1050, 16] width 62 height 18
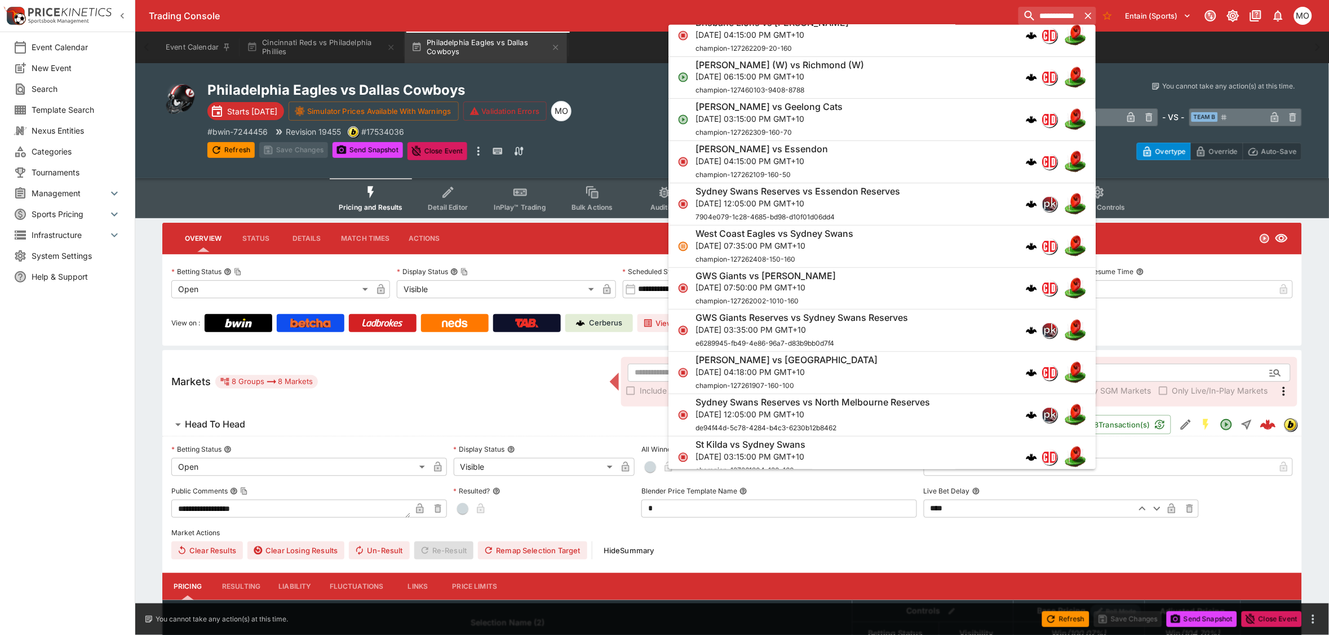
scroll to position [0, 0]
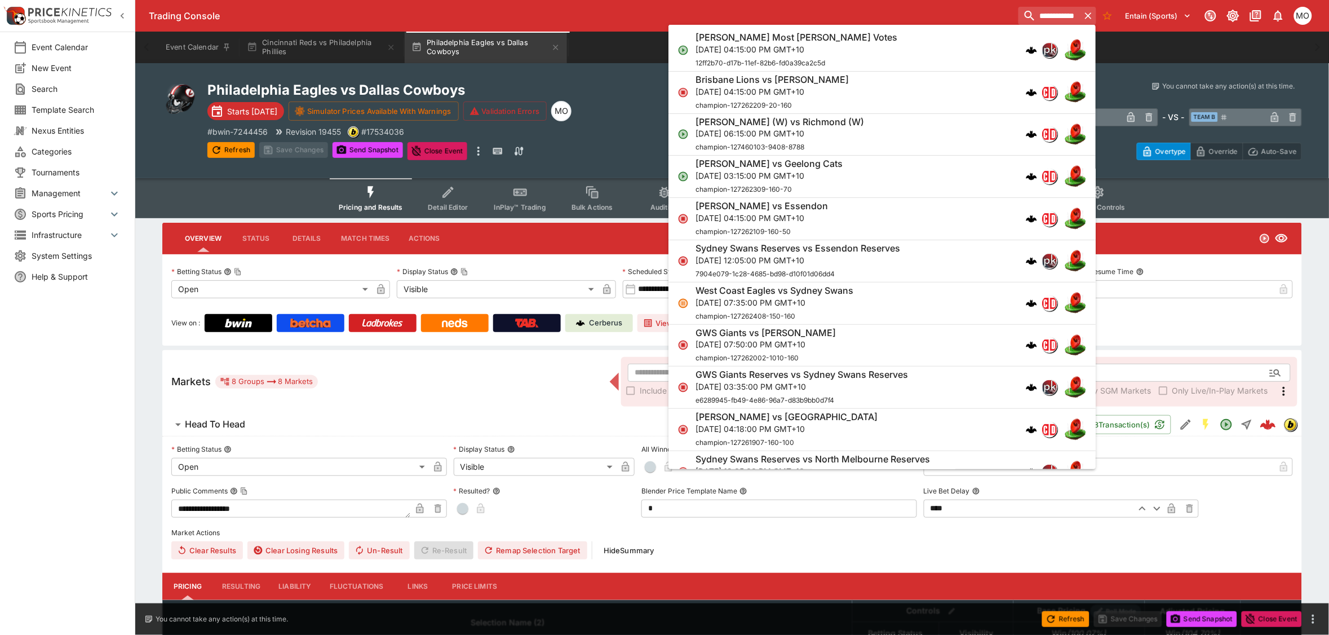
type input "**********"
click at [816, 170] on p "Sun, Aug 17, 2025, 03:15:00 PM GMT+10" at bounding box center [769, 176] width 147 height 12
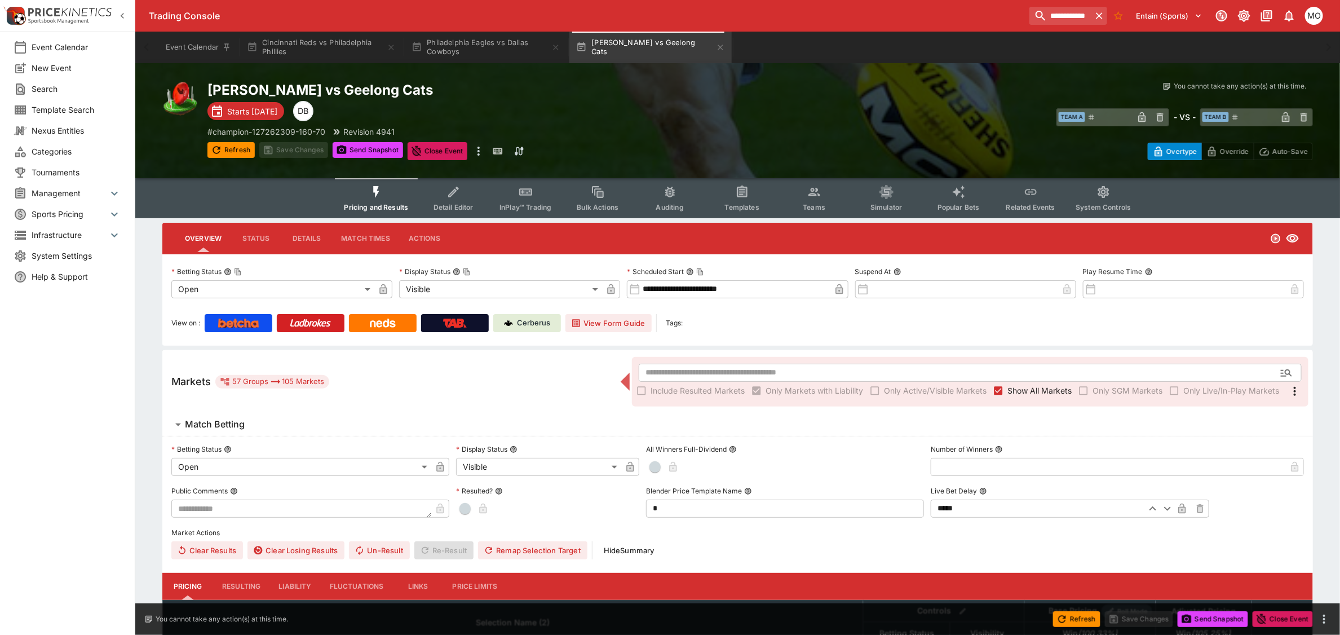
type input "**********"
type input "*******"
type input "**********"
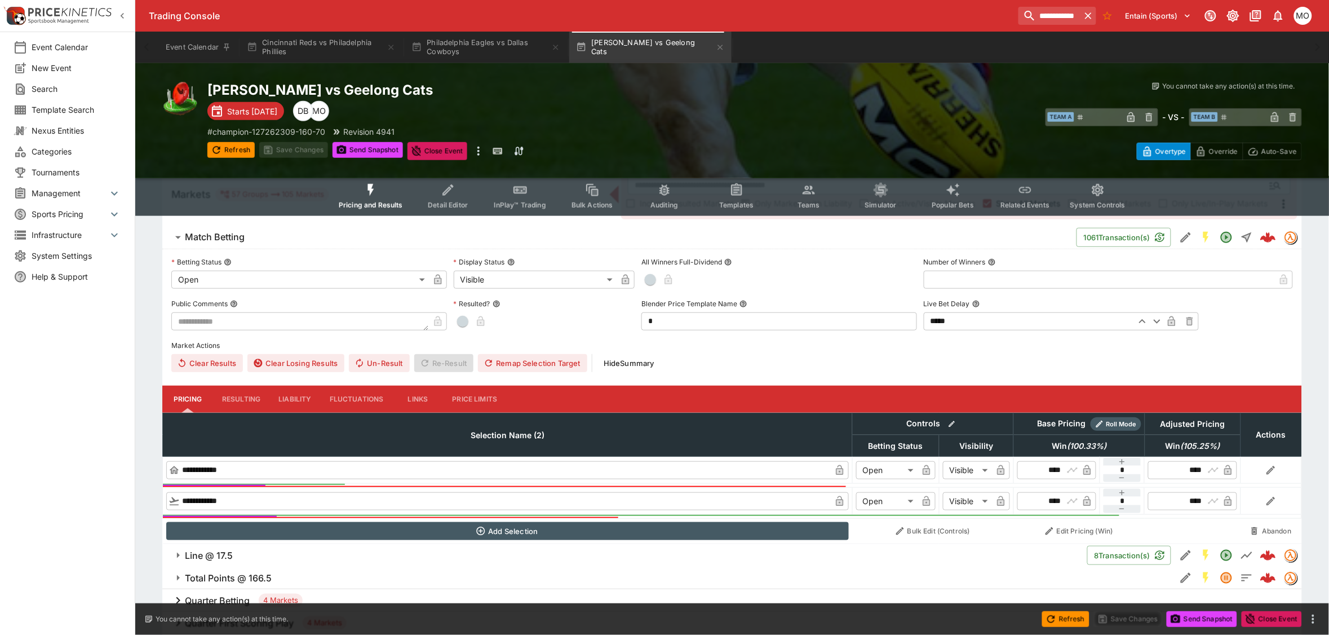
scroll to position [141, 0]
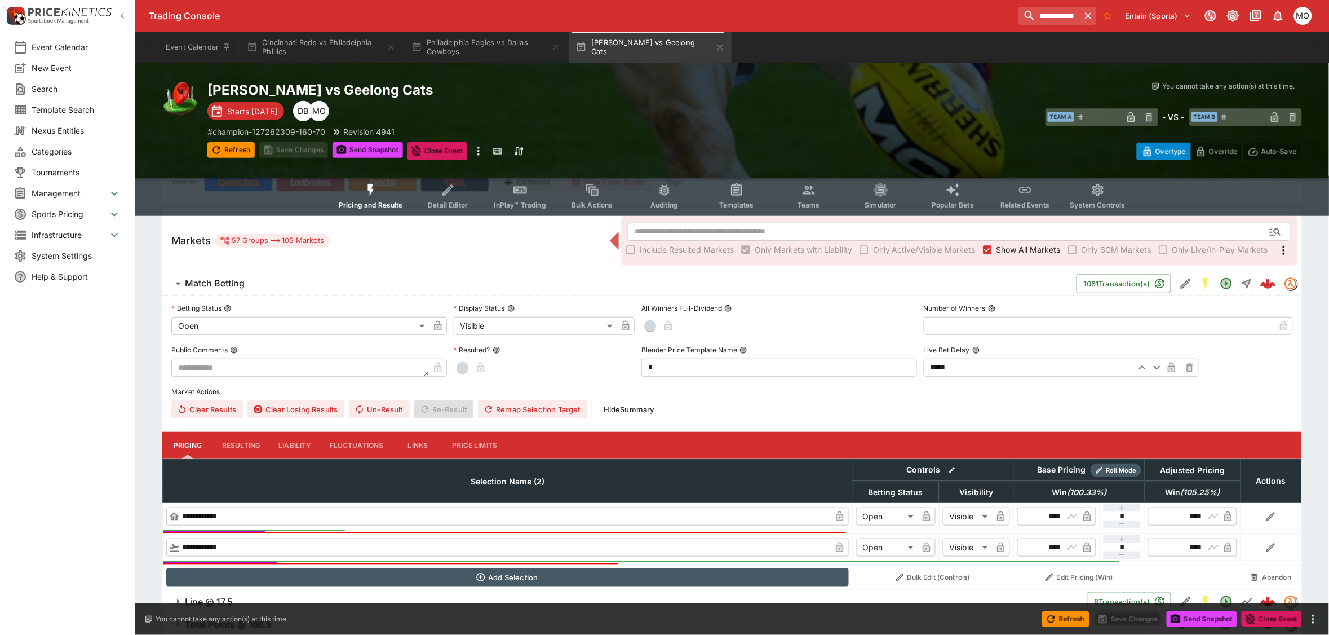
click at [727, 199] on button "Templates" at bounding box center [737, 196] width 72 height 40
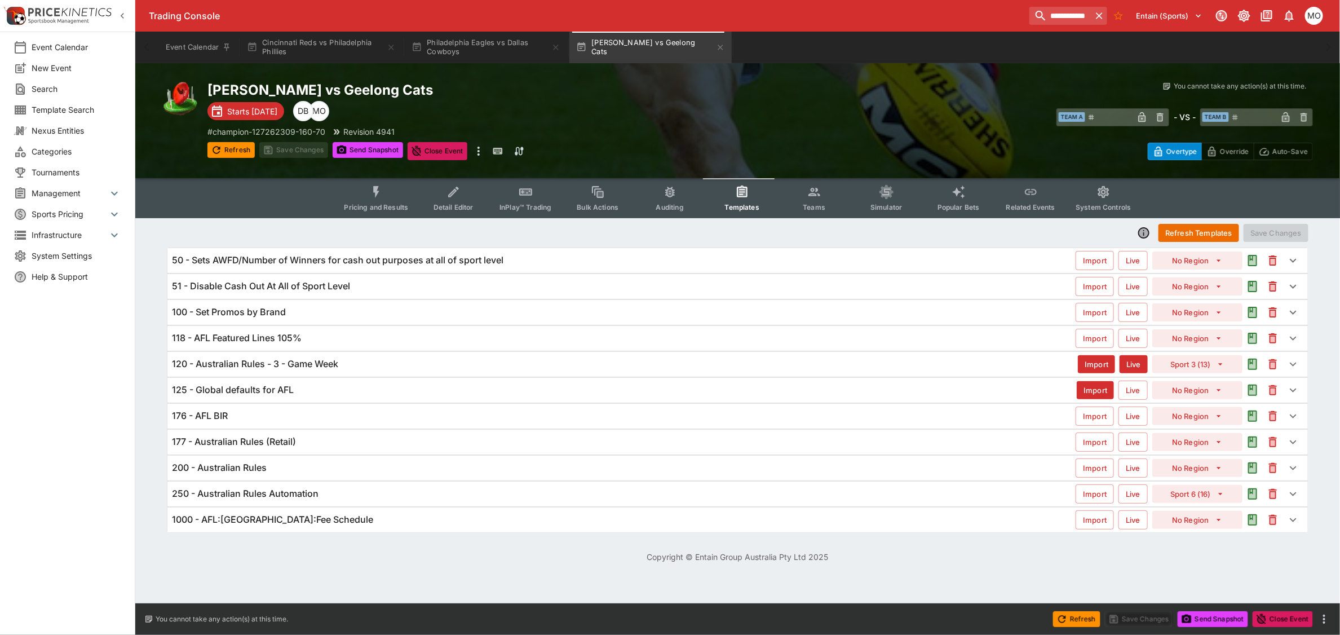
click at [329, 362] on h6 "120 - Australian Rules - 3 - Game Week" at bounding box center [255, 364] width 166 height 12
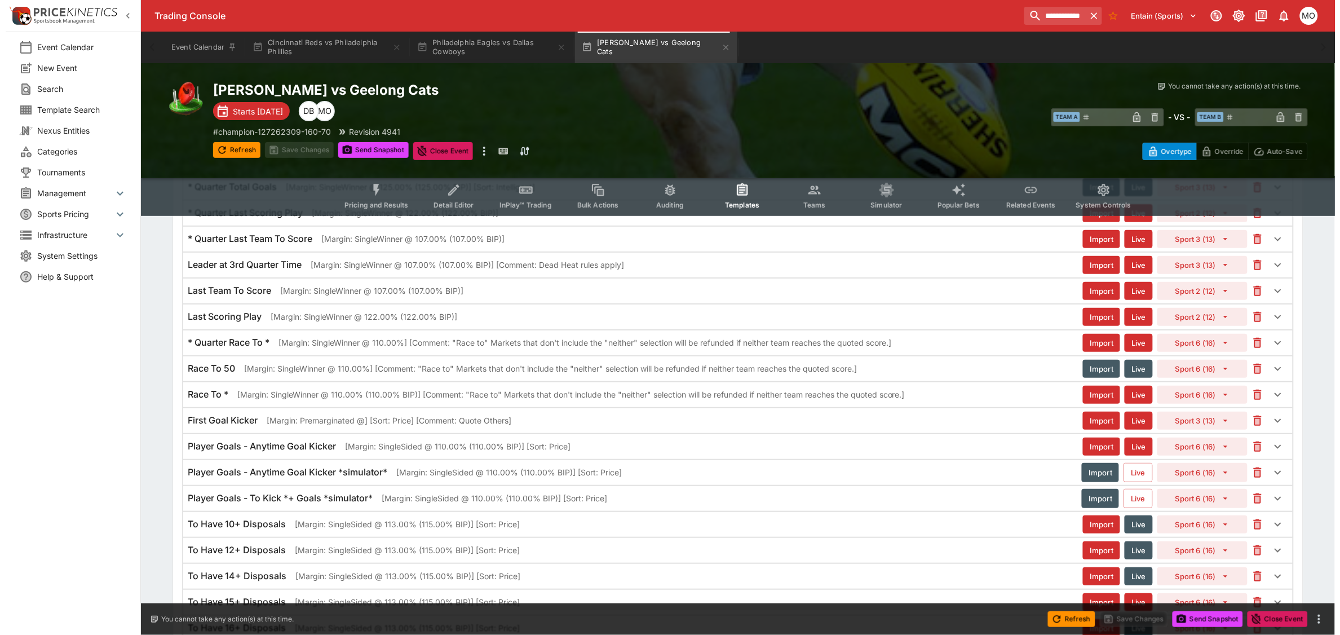
scroll to position [1832, 0]
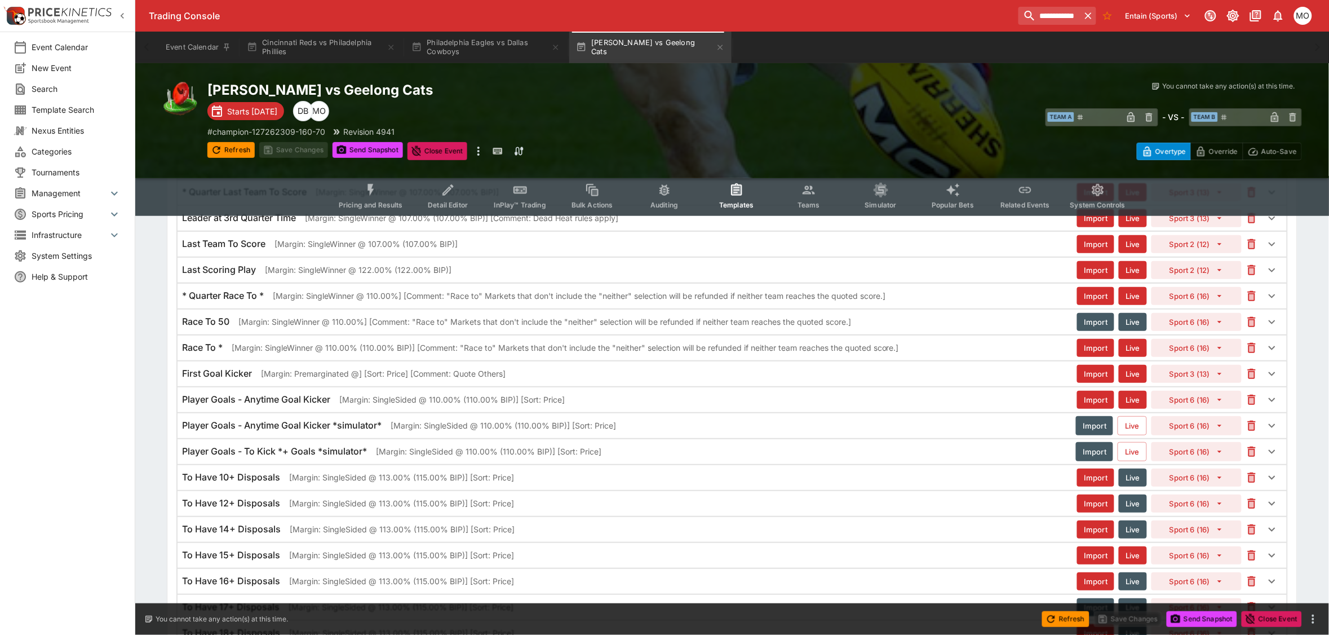
click at [587, 405] on div "Player Goals - Anytime Goal Kicker [Margin: SingleSided @ 110.00% (110.00% BIP)…" at bounding box center [629, 399] width 895 height 12
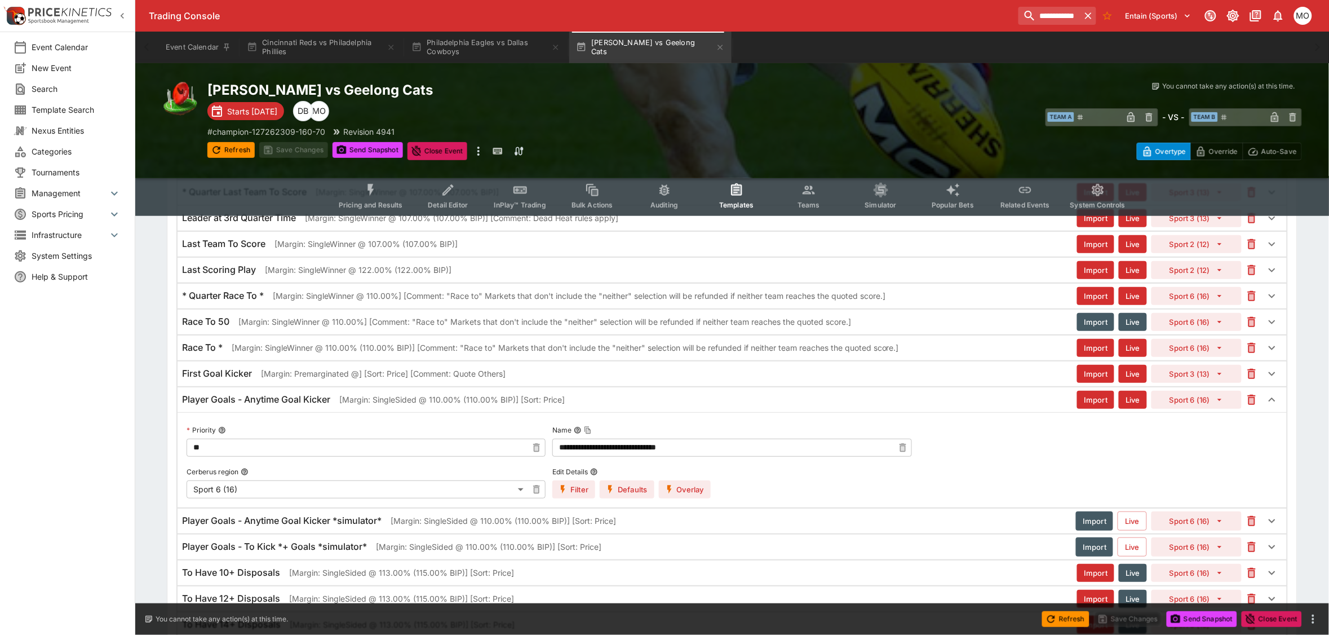
click at [678, 498] on button "Overlay" at bounding box center [685, 489] width 52 height 18
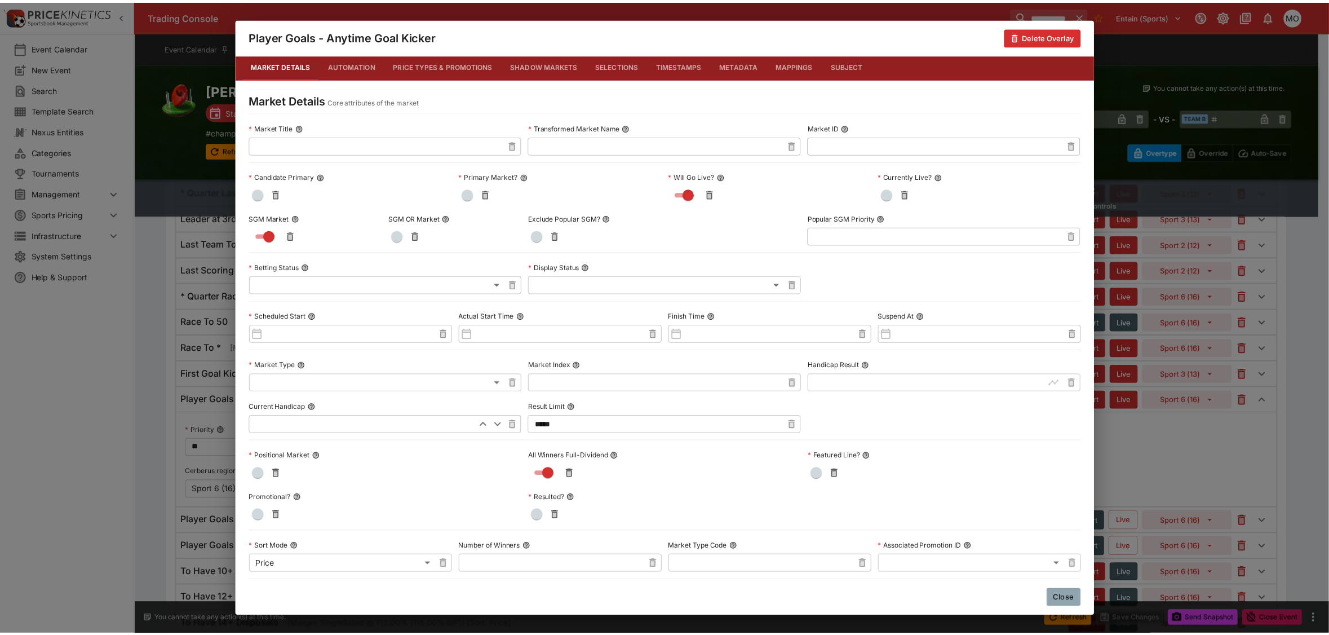
scroll to position [0, 0]
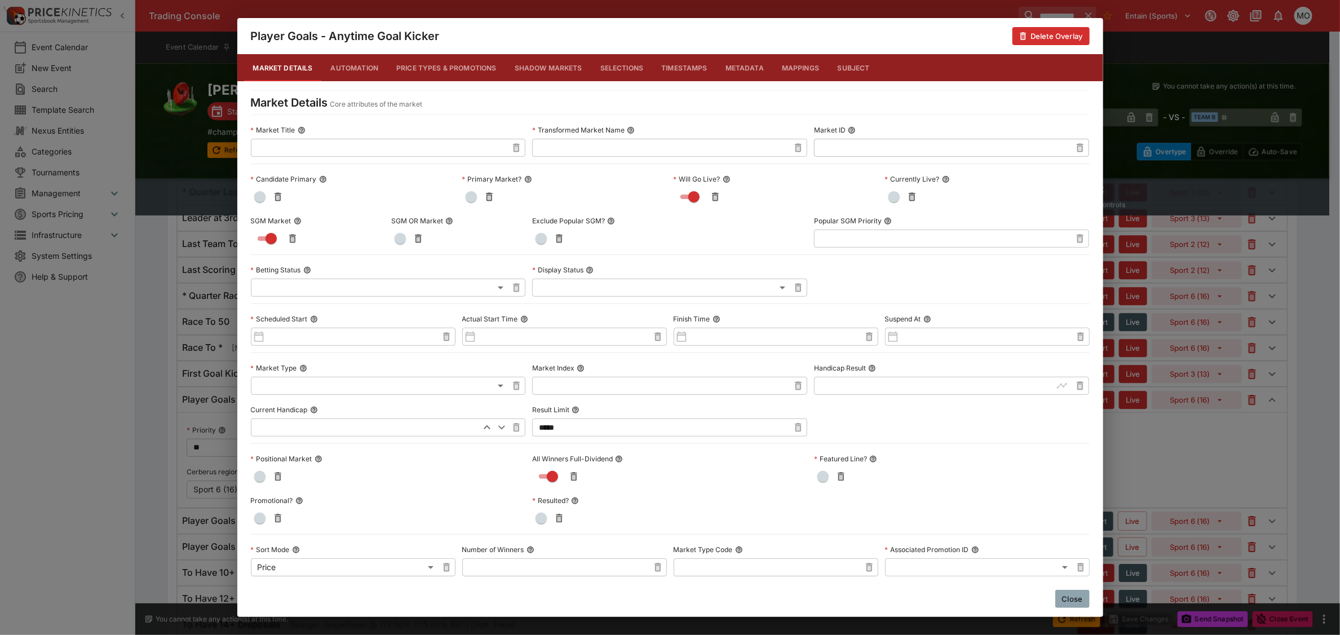
click at [1058, 590] on button "Close" at bounding box center [1072, 599] width 34 height 18
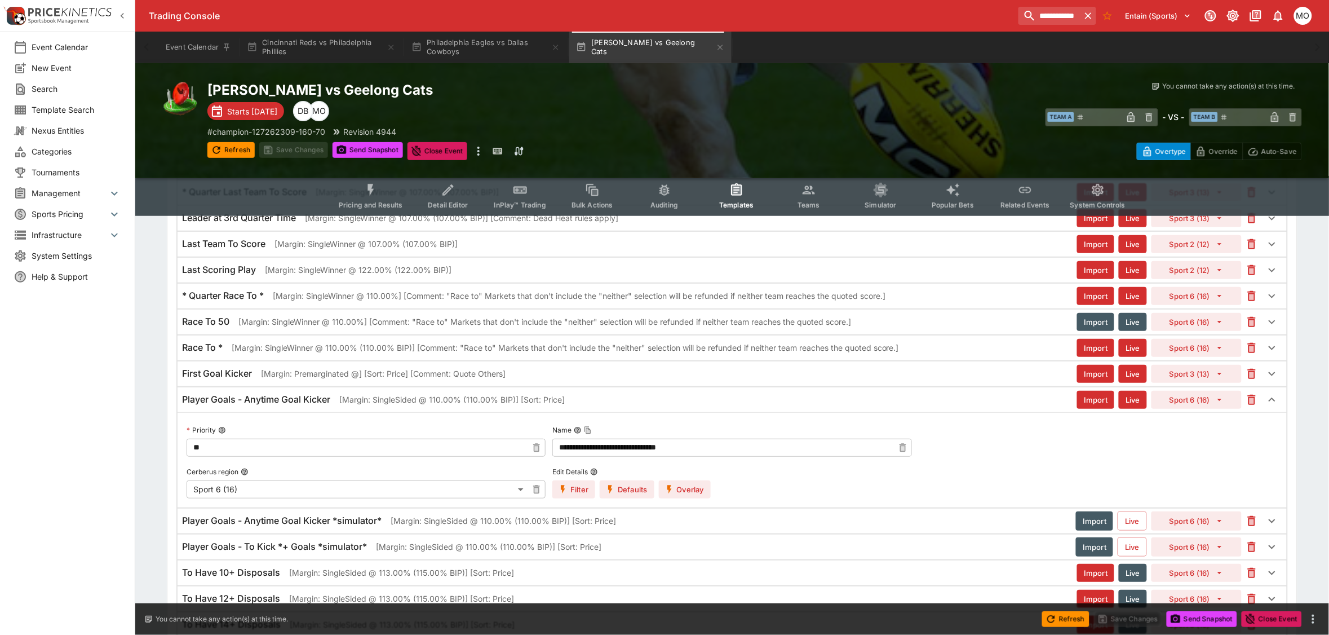
click at [48, 424] on div "Event Calendar New Event Search Template Search Nexus Entities Categories Tourn…" at bounding box center [67, 317] width 135 height 635
